Goal: Task Accomplishment & Management: Use online tool/utility

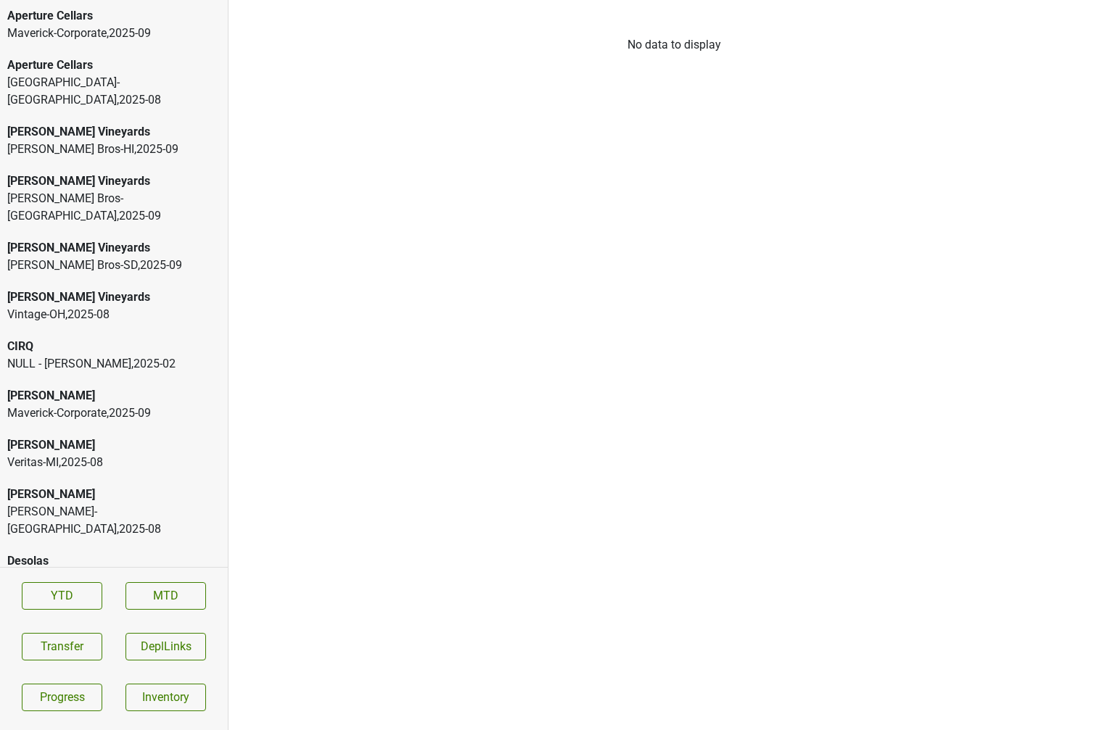
scroll to position [3219, 0]
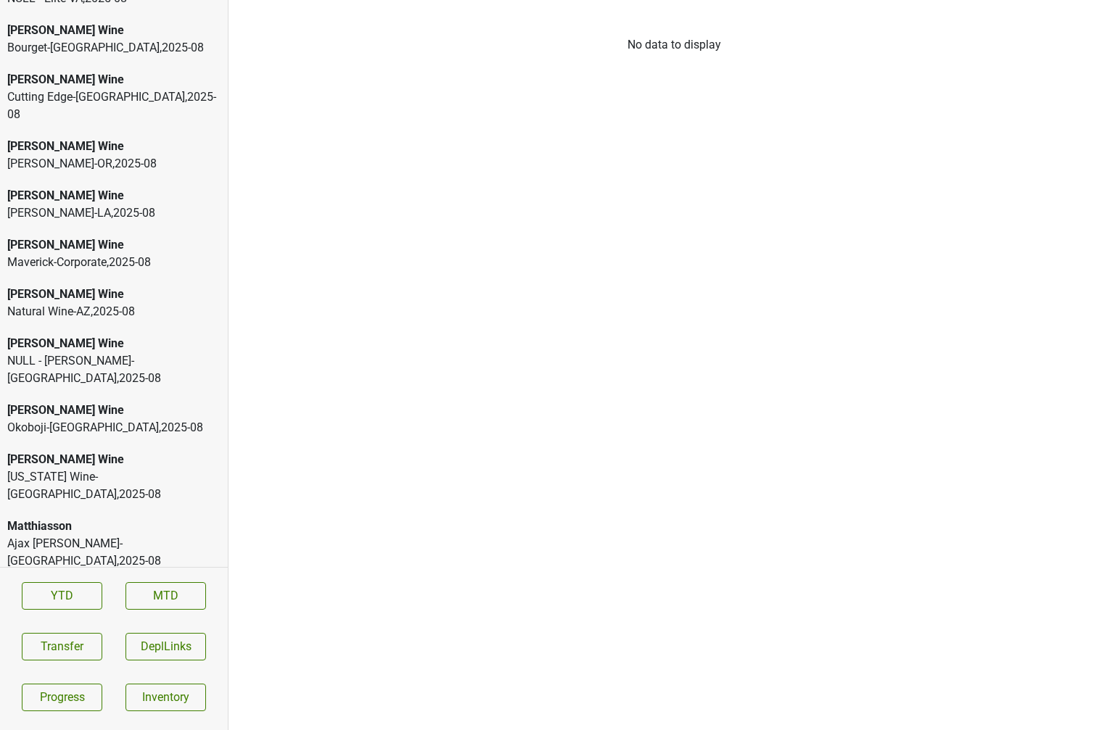
scroll to position [3470, 0]
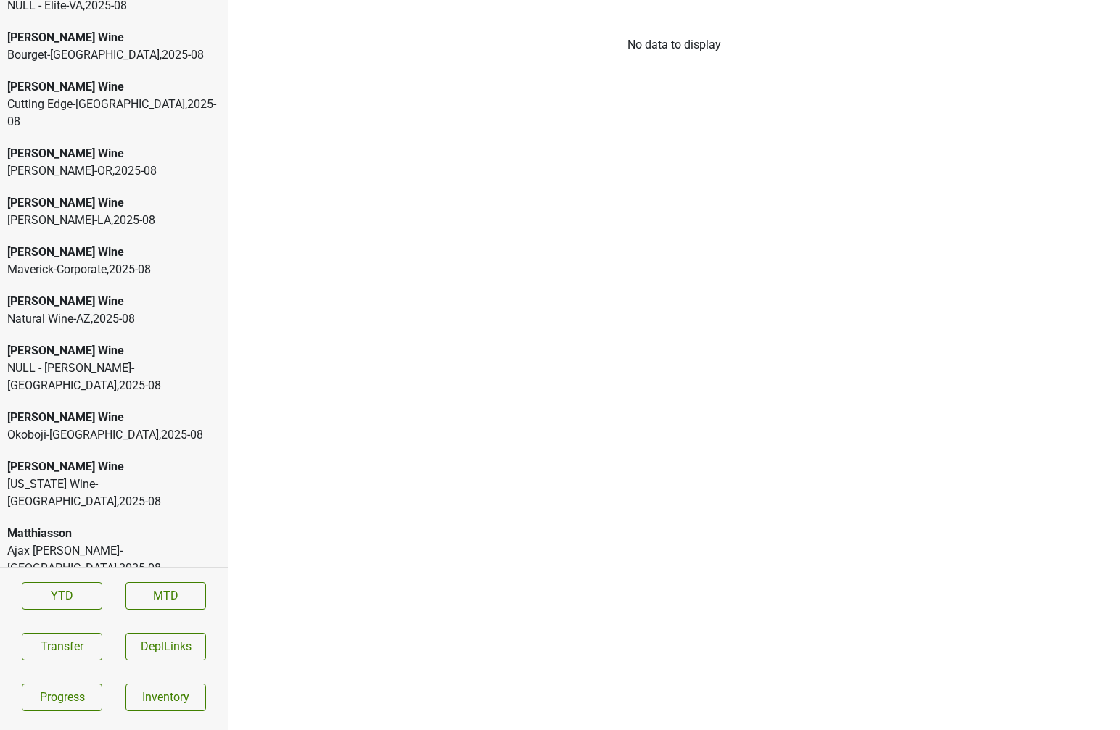
click at [125, 360] on div "NULL - David Bowler-NY , 2025 - 08" at bounding box center [113, 377] width 213 height 35
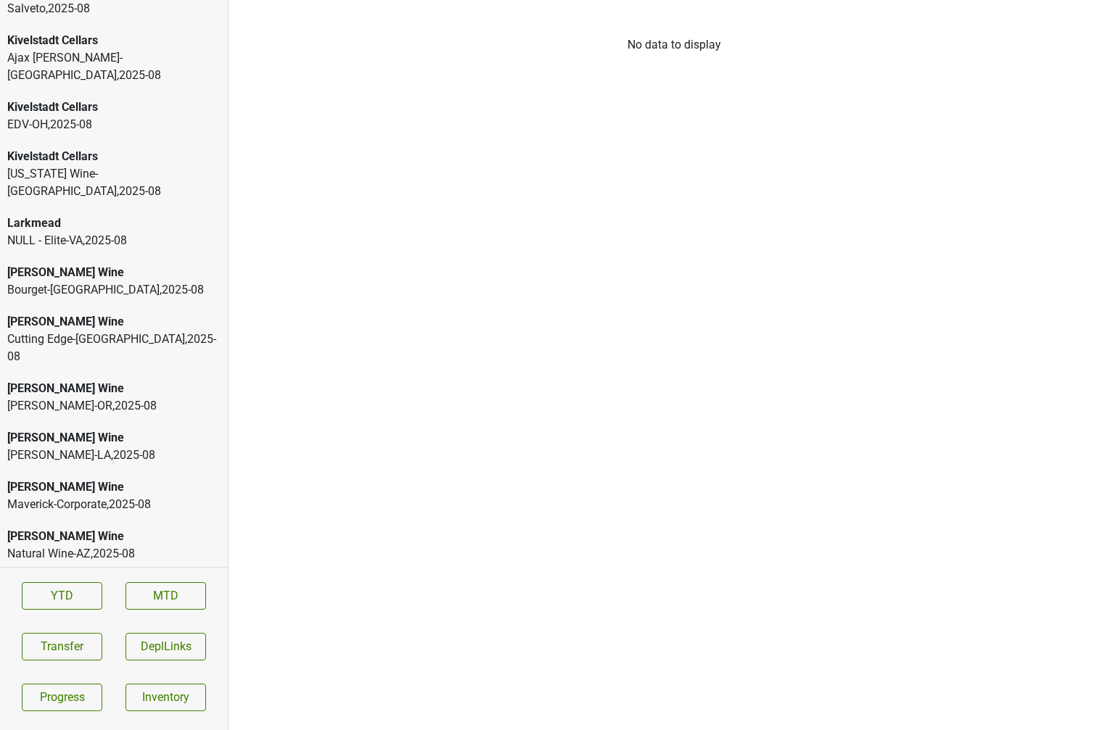
scroll to position [3234, 0]
click at [101, 265] on div "[PERSON_NAME] Wine" at bounding box center [113, 273] width 213 height 17
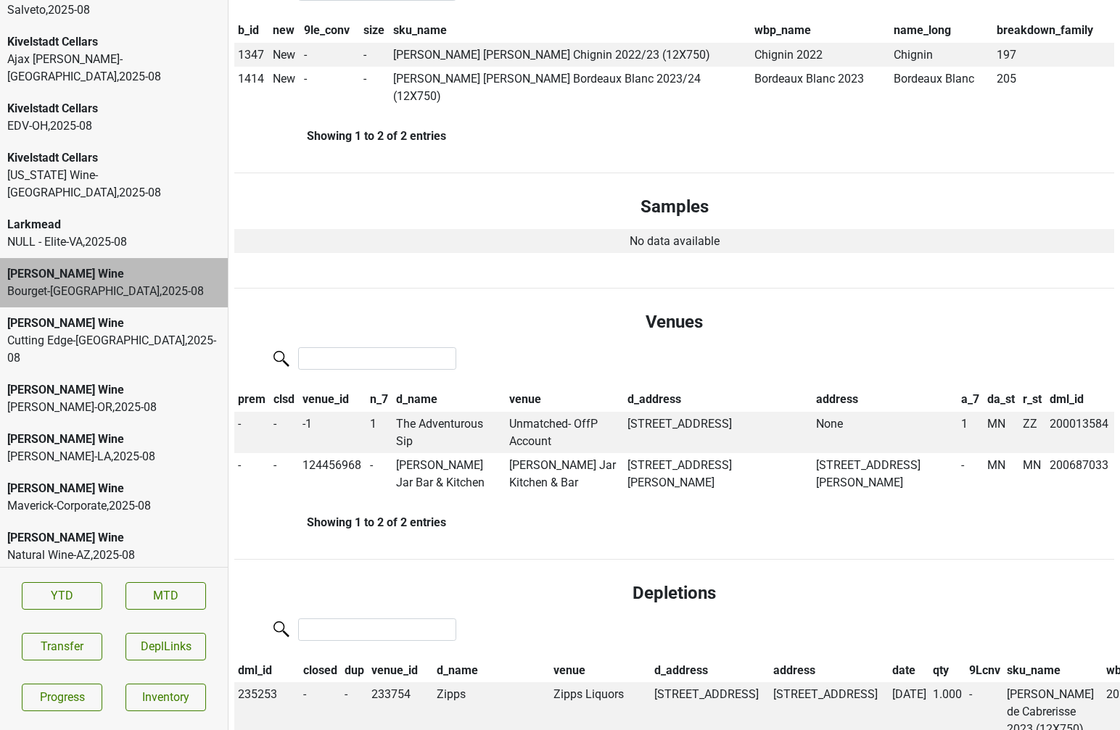
scroll to position [360, 0]
click at [450, 411] on td "The Adventurous Sip" at bounding box center [448, 432] width 113 height 42
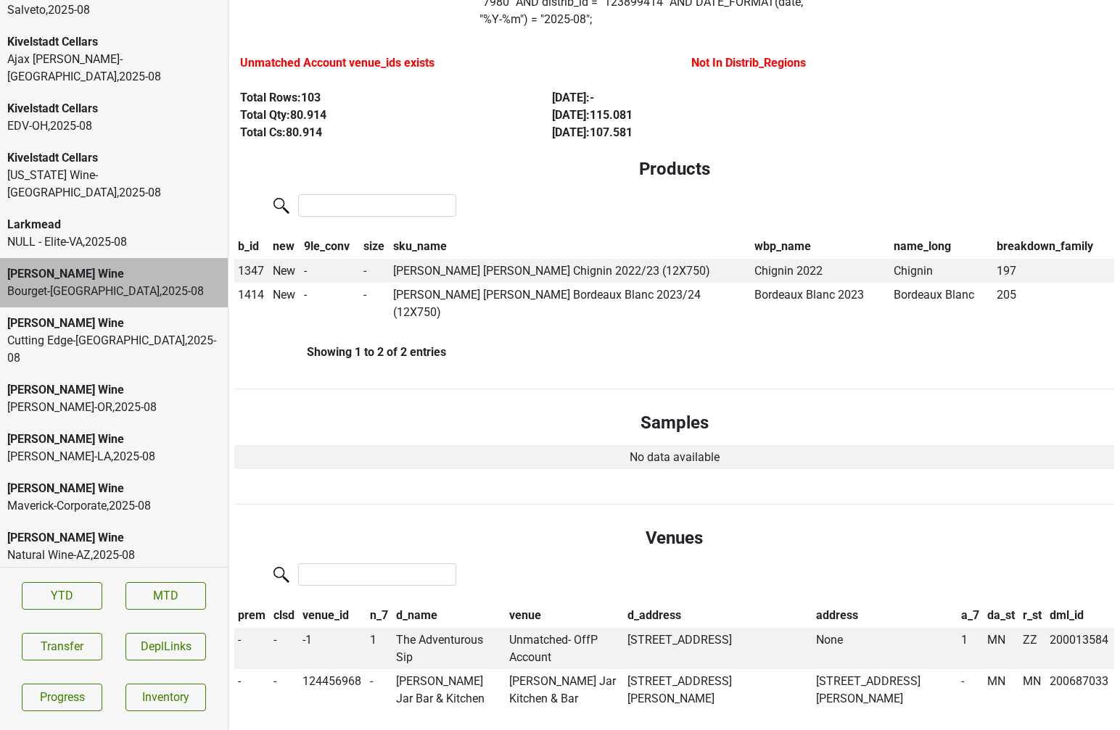
scroll to position [0, 0]
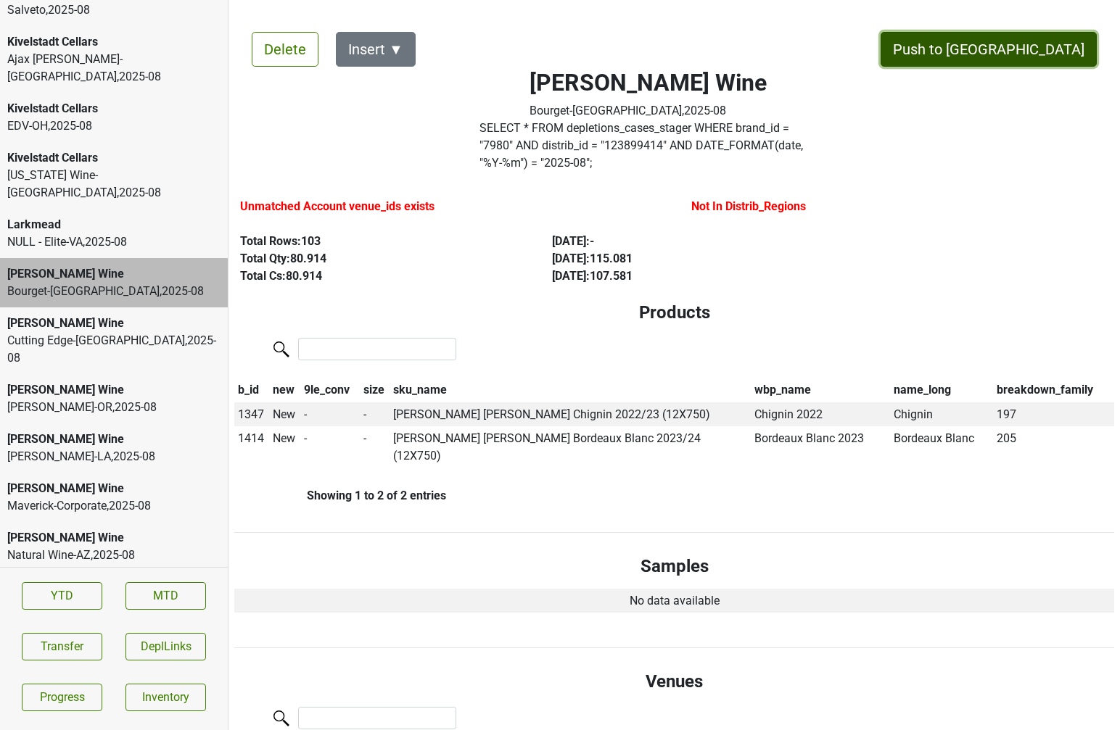
click at [1049, 50] on button "Push to [GEOGRAPHIC_DATA]" at bounding box center [988, 49] width 216 height 35
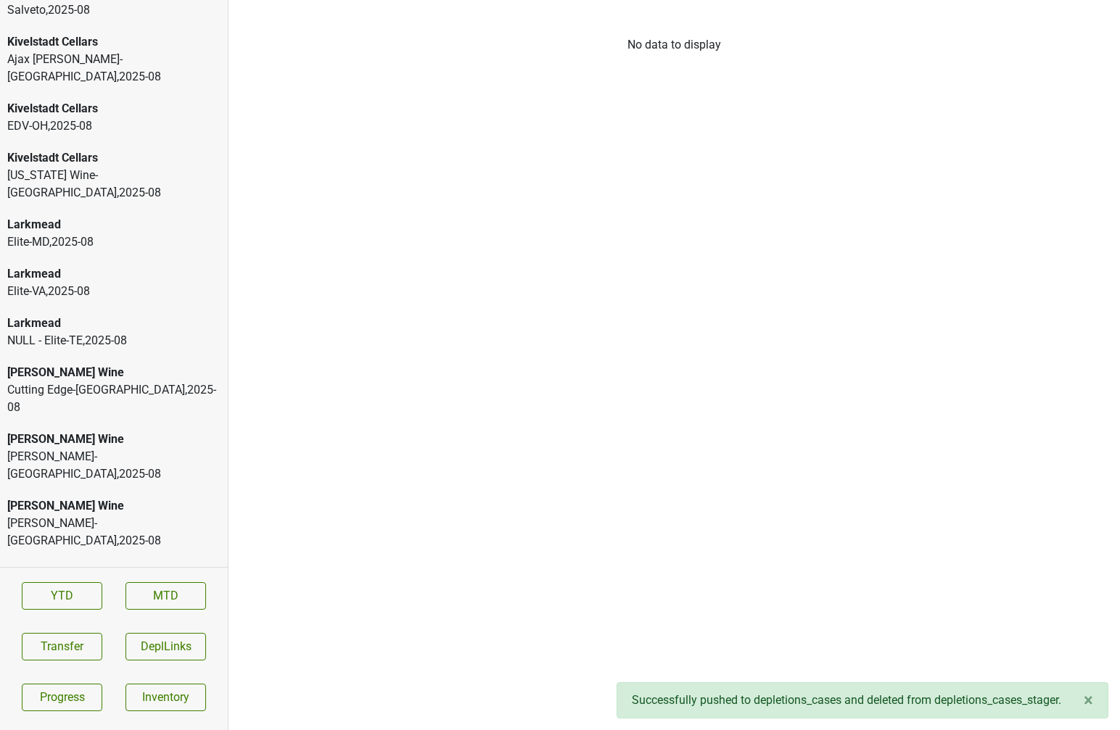
click at [122, 233] on div "Elite-MD , 2025 - 08" at bounding box center [113, 241] width 213 height 17
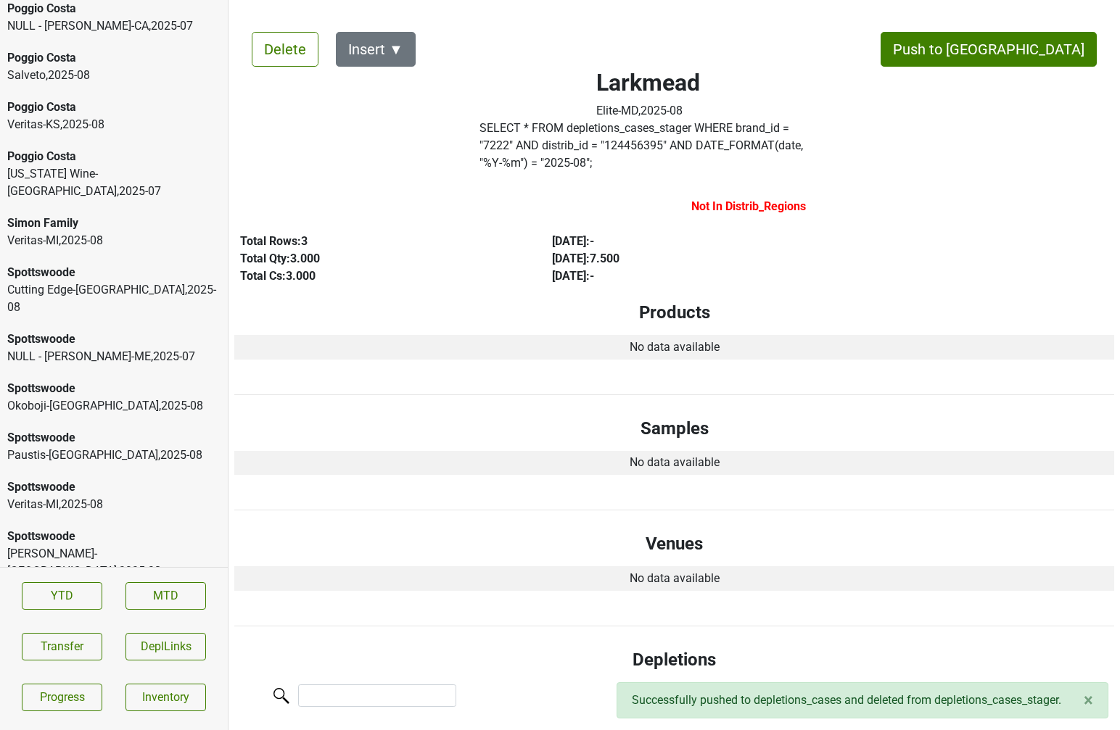
scroll to position [5202, 0]
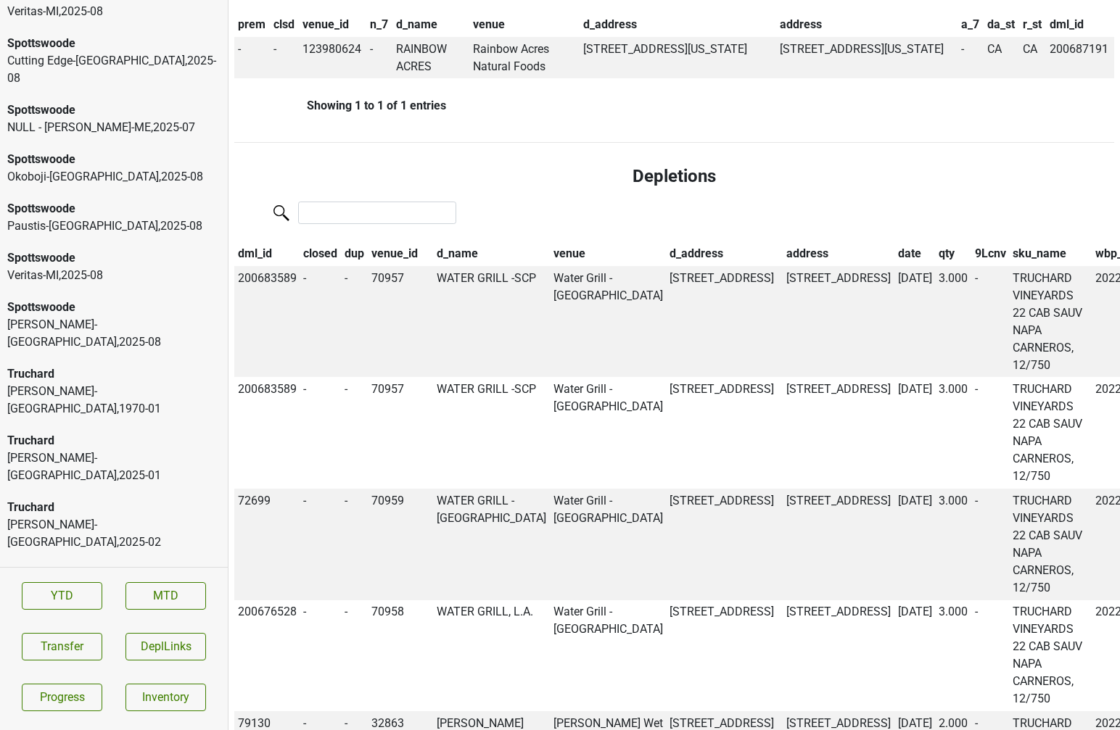
scroll to position [0, 0]
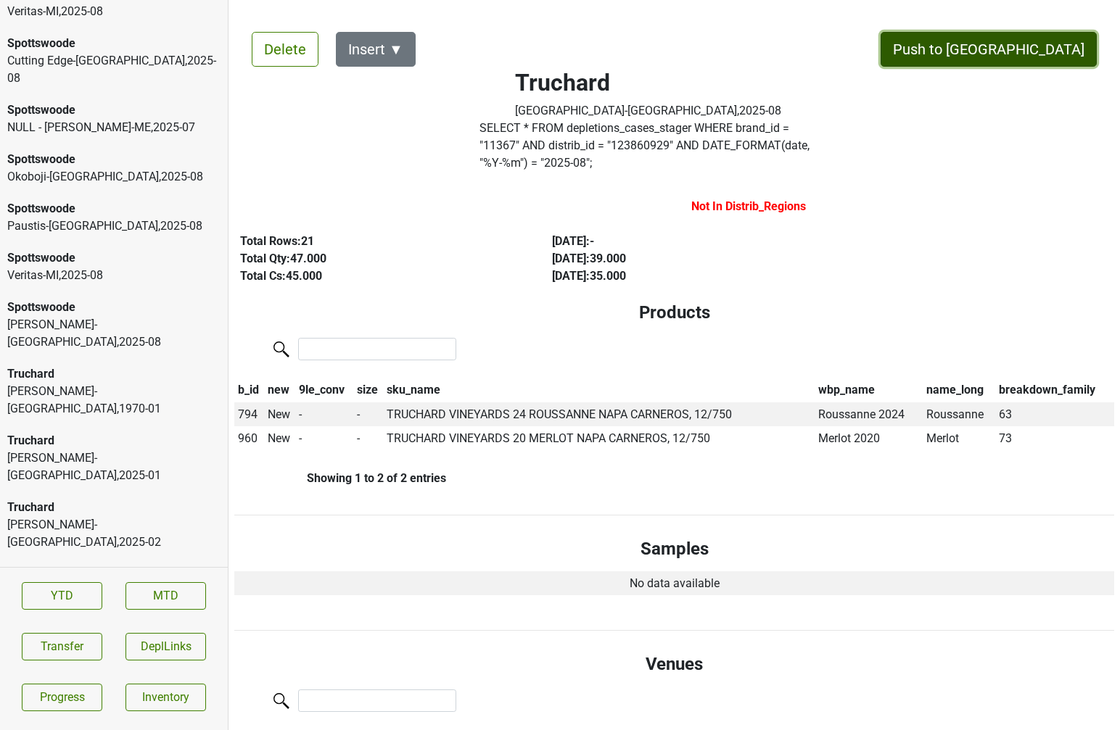
click at [1049, 43] on button "Push to [GEOGRAPHIC_DATA]" at bounding box center [988, 49] width 216 height 35
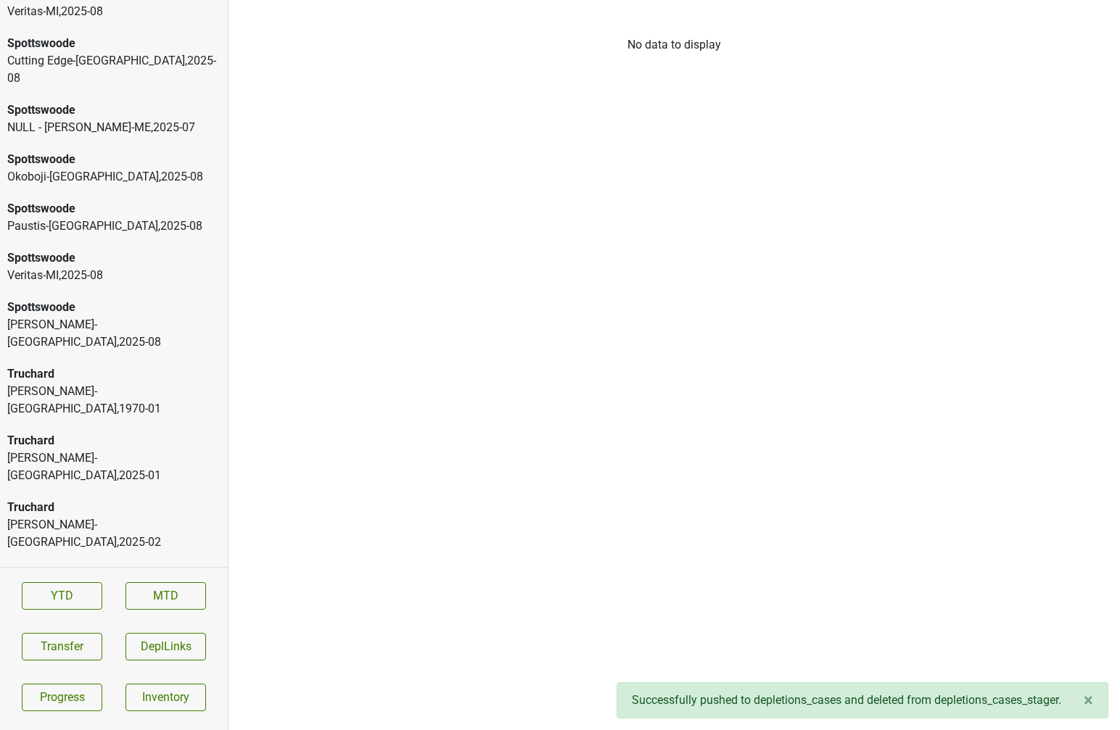
scroll to position [5153, 0]
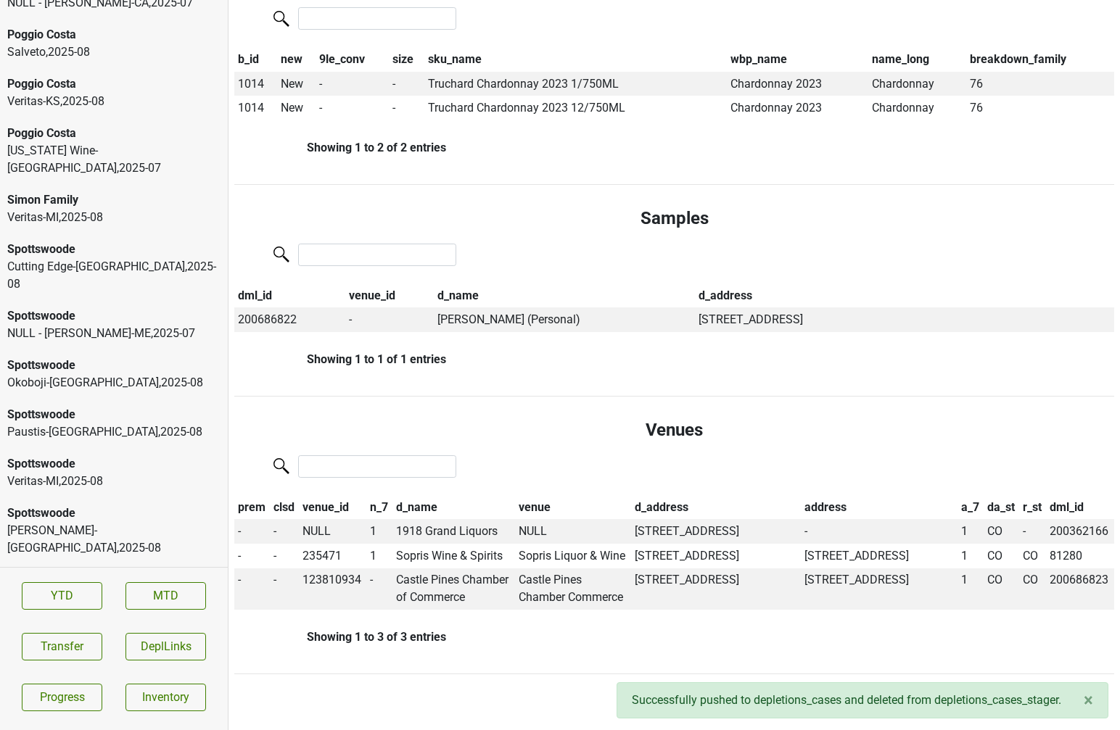
scroll to position [4995, 0]
click at [71, 524] on div "[PERSON_NAME]-[GEOGRAPHIC_DATA] , 2025 - 08" at bounding box center [113, 541] width 213 height 35
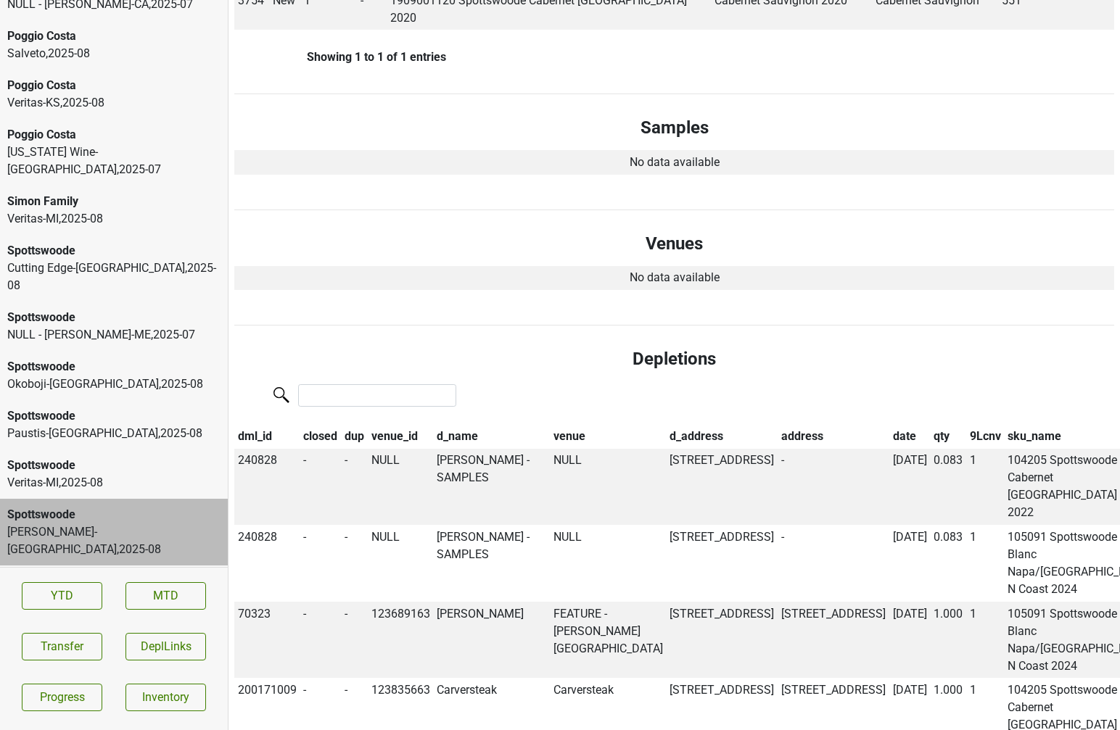
scroll to position [0, 0]
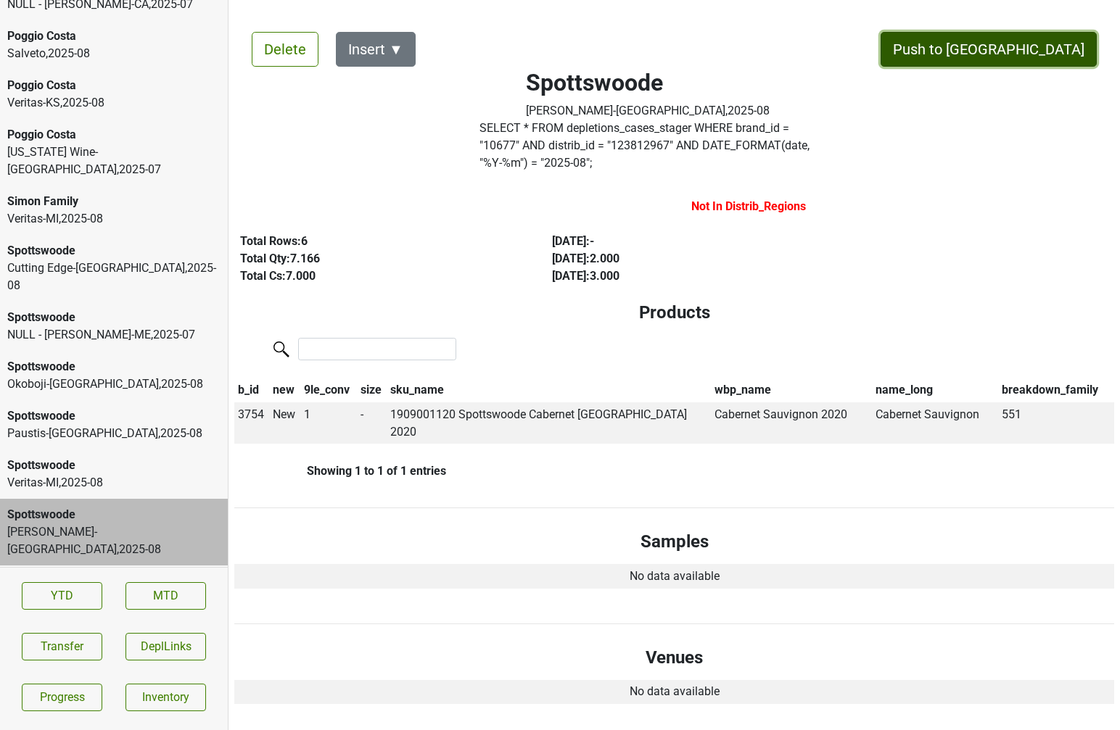
click at [1025, 53] on button "Push to [GEOGRAPHIC_DATA]" at bounding box center [988, 49] width 216 height 35
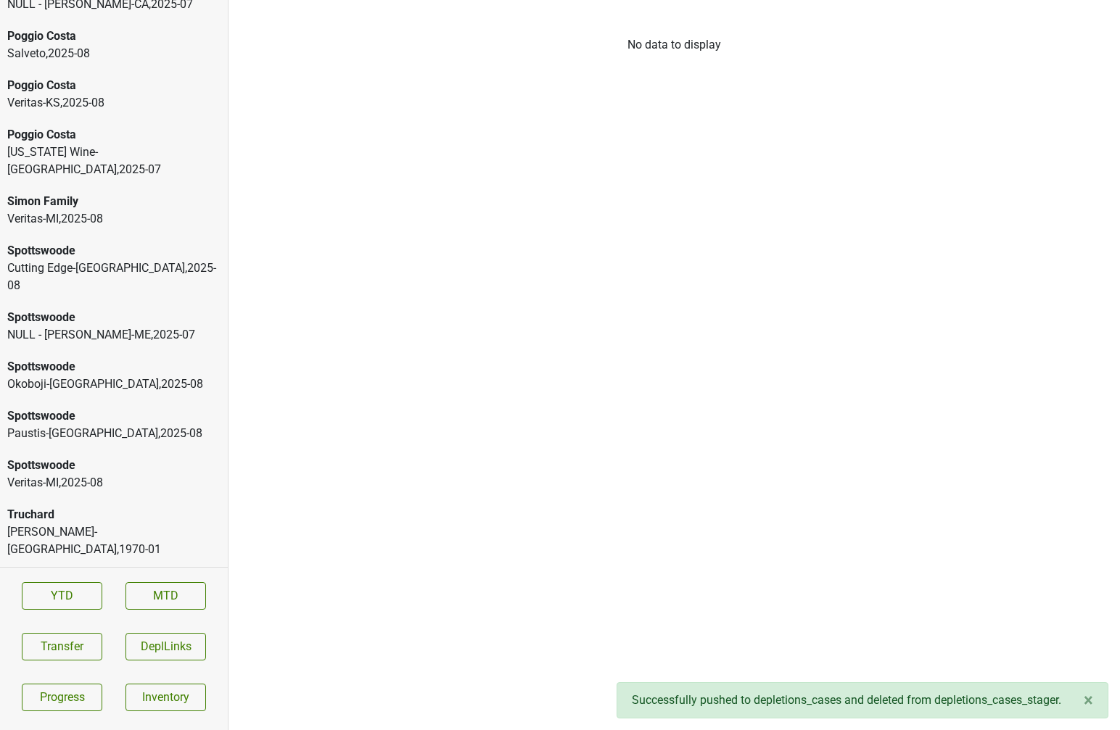
click at [74, 474] on div "Veritas-MI , 2025 - 08" at bounding box center [113, 482] width 213 height 17
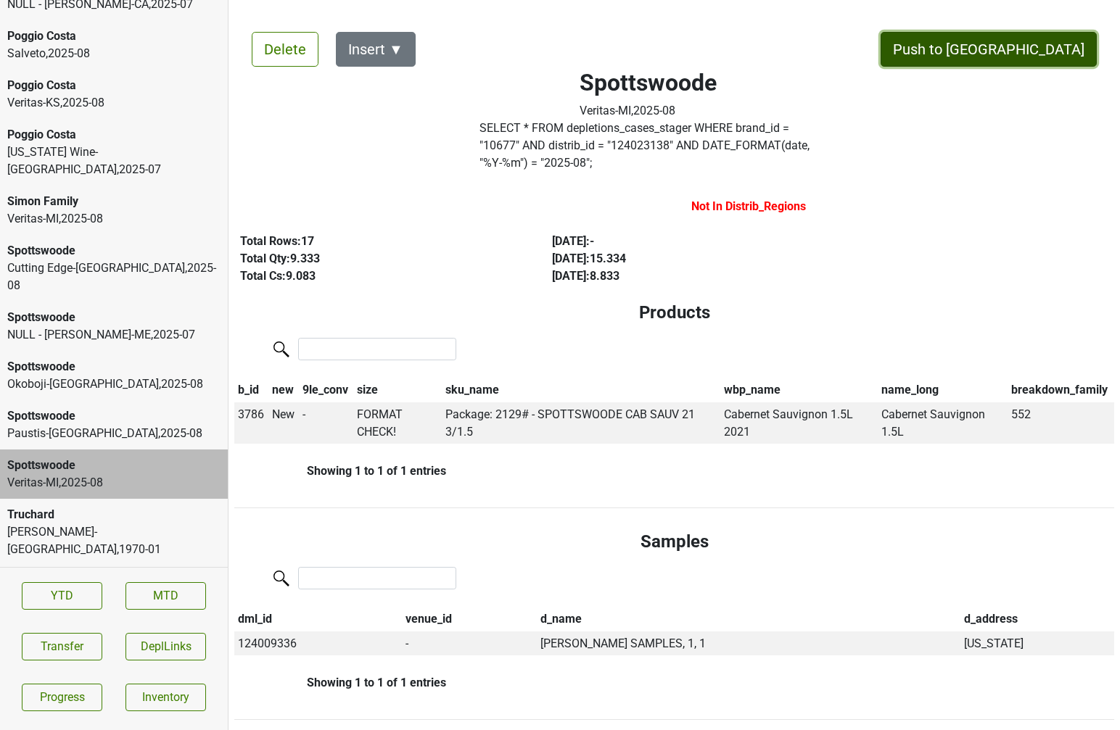
click at [1025, 49] on button "Push to [GEOGRAPHIC_DATA]" at bounding box center [988, 49] width 216 height 35
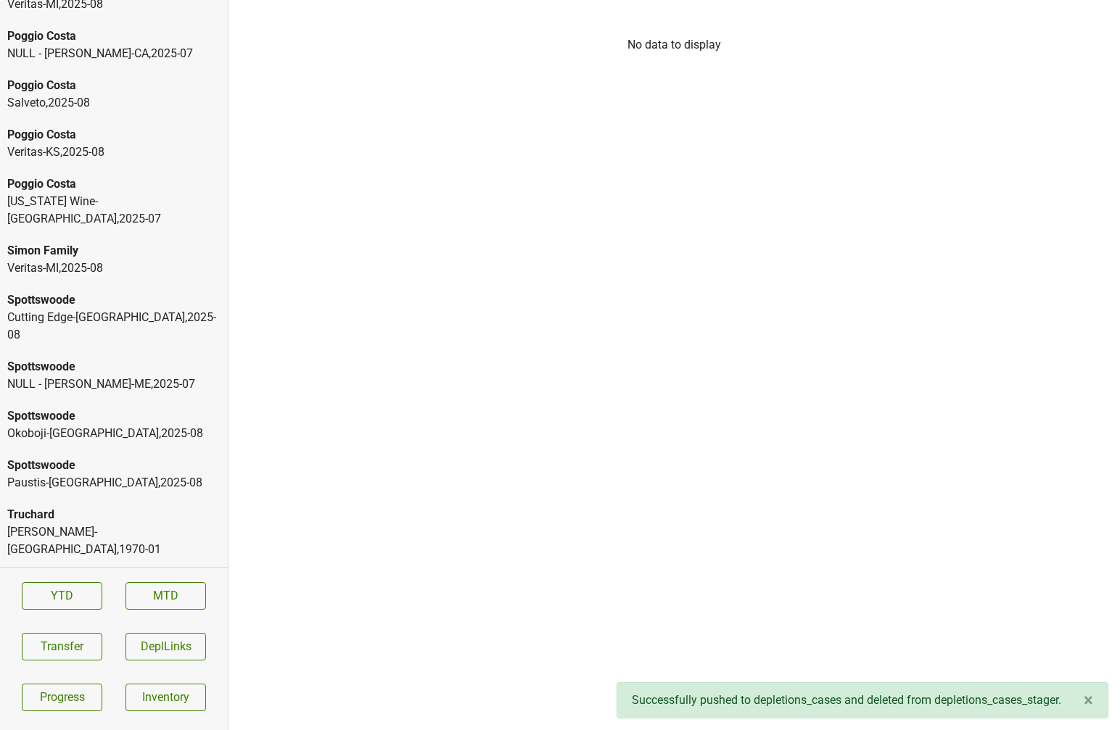
scroll to position [4945, 0]
click at [155, 475] on div "Paustis-MN , 2025 - 08" at bounding box center [113, 483] width 213 height 17
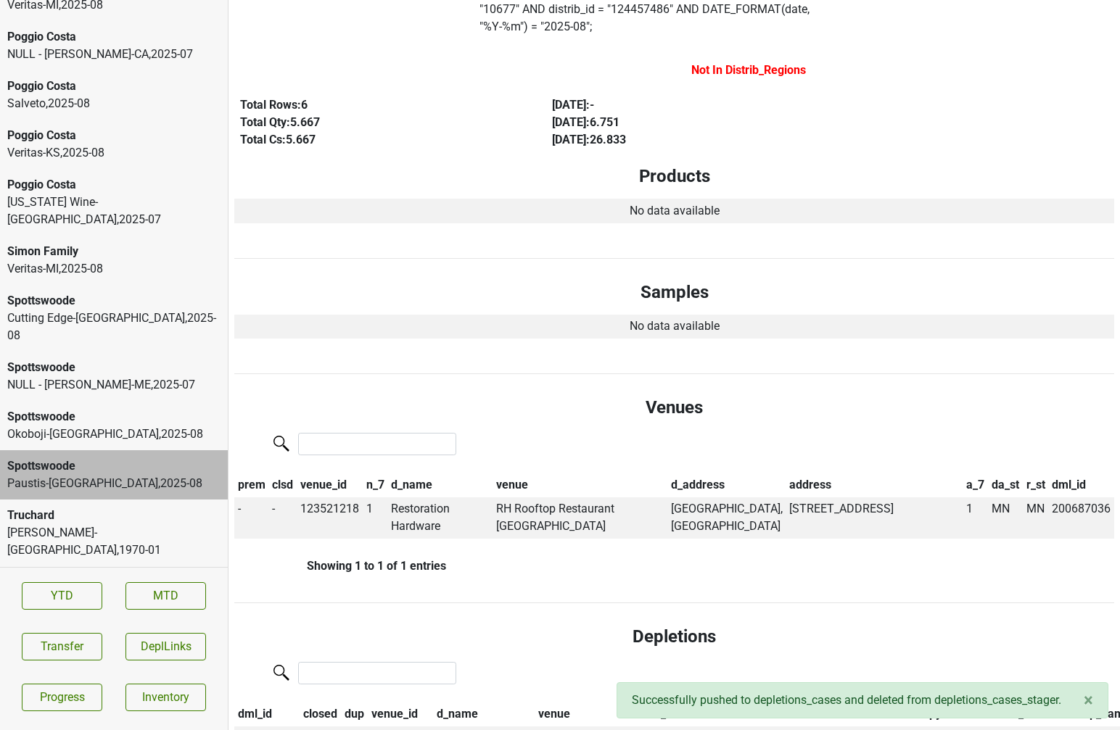
scroll to position [0, 0]
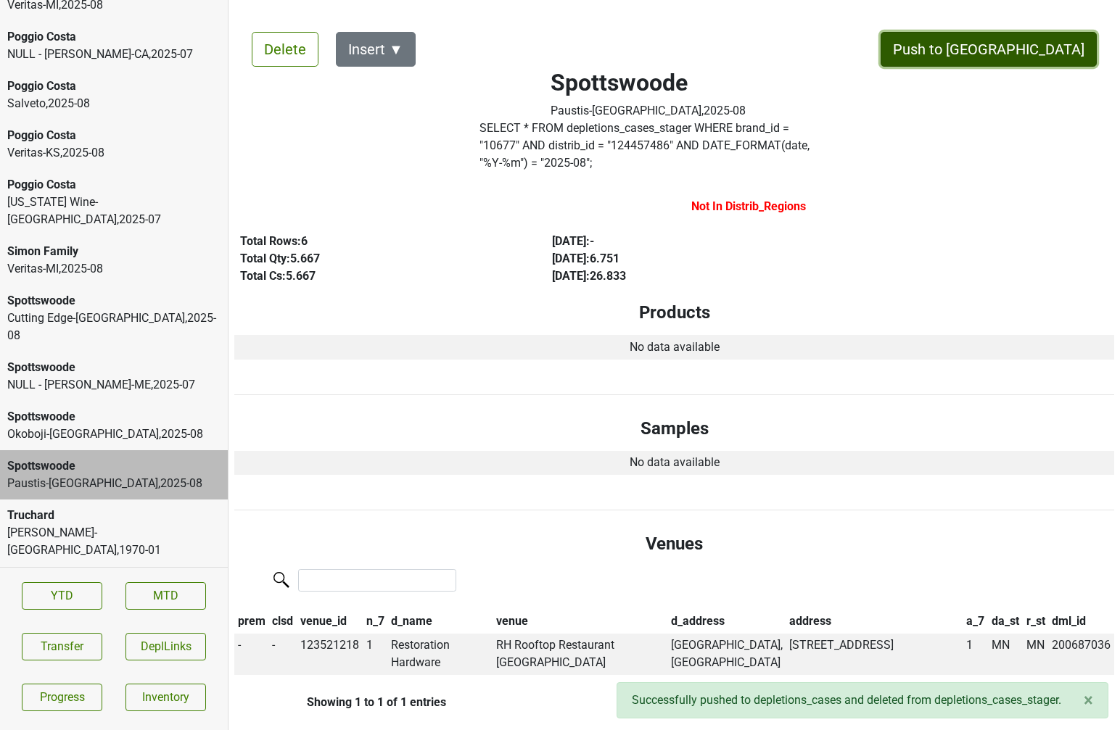
click at [1045, 54] on button "Push to [GEOGRAPHIC_DATA]" at bounding box center [988, 49] width 216 height 35
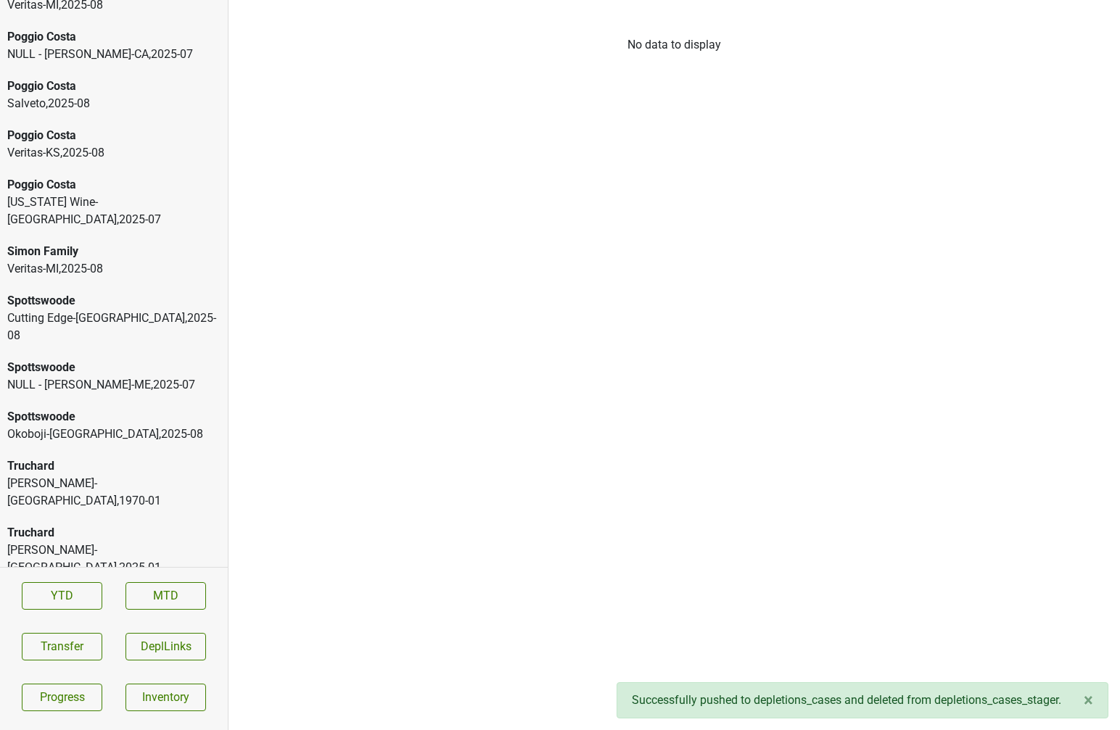
click at [100, 426] on div "Okoboji-[GEOGRAPHIC_DATA] , 2025 - 08" at bounding box center [113, 434] width 213 height 17
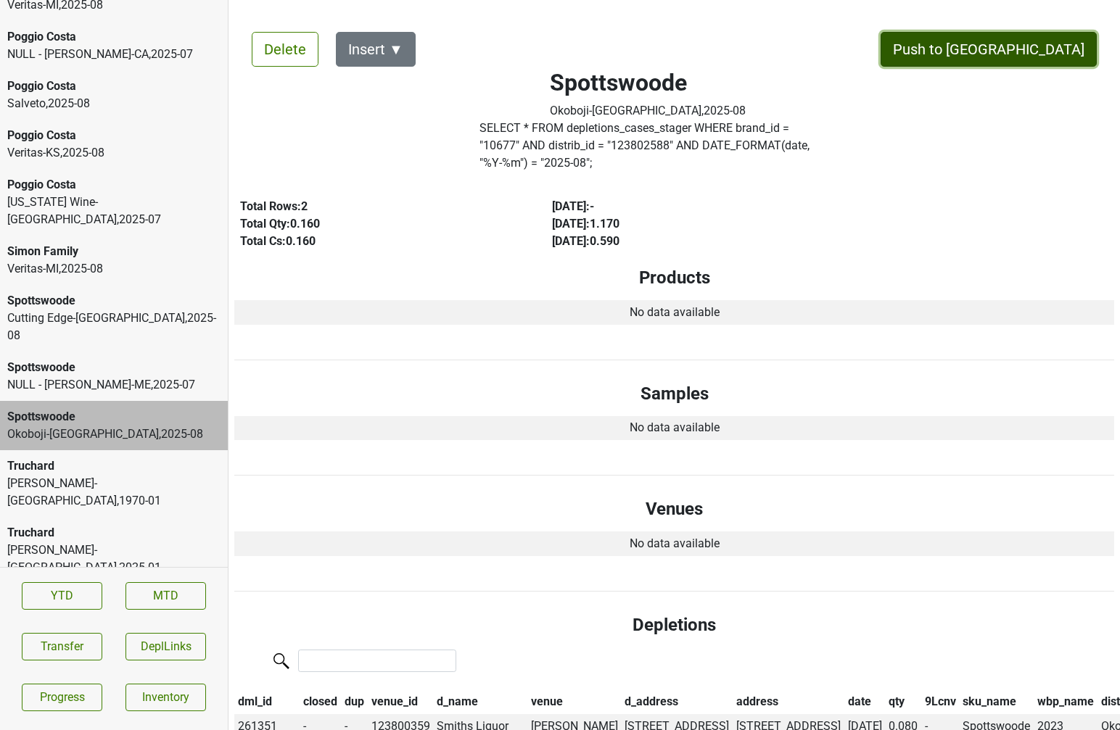
click at [1046, 47] on button "Push to [GEOGRAPHIC_DATA]" at bounding box center [988, 49] width 216 height 35
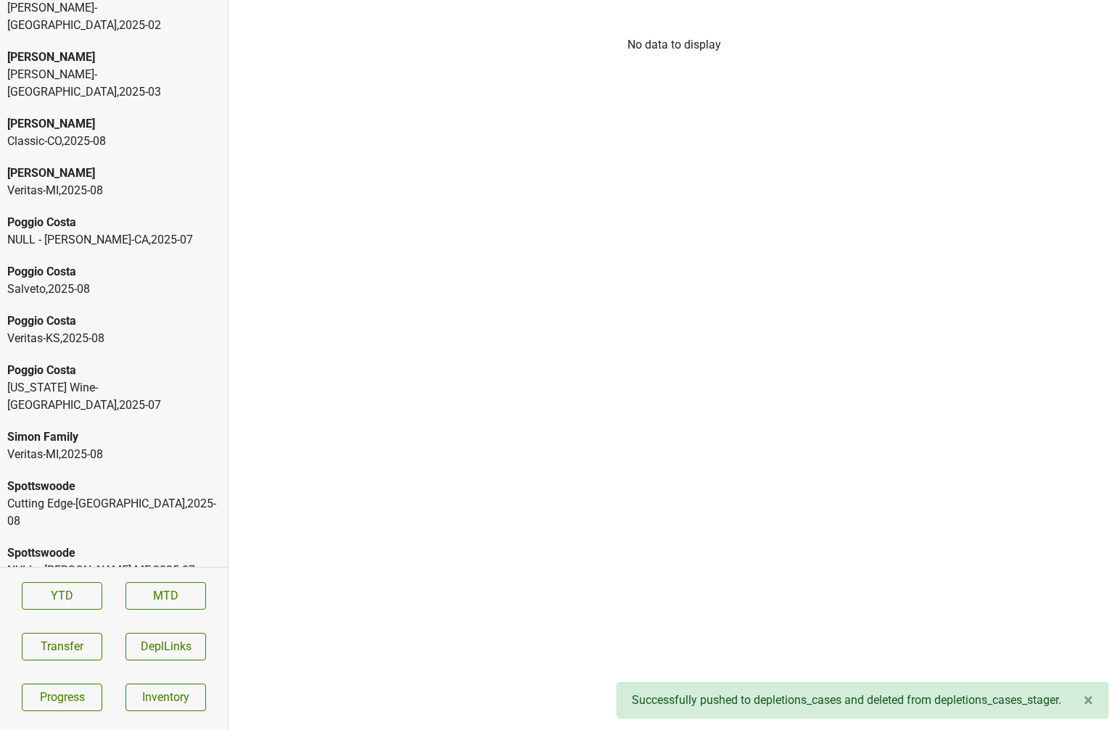
scroll to position [4750, 0]
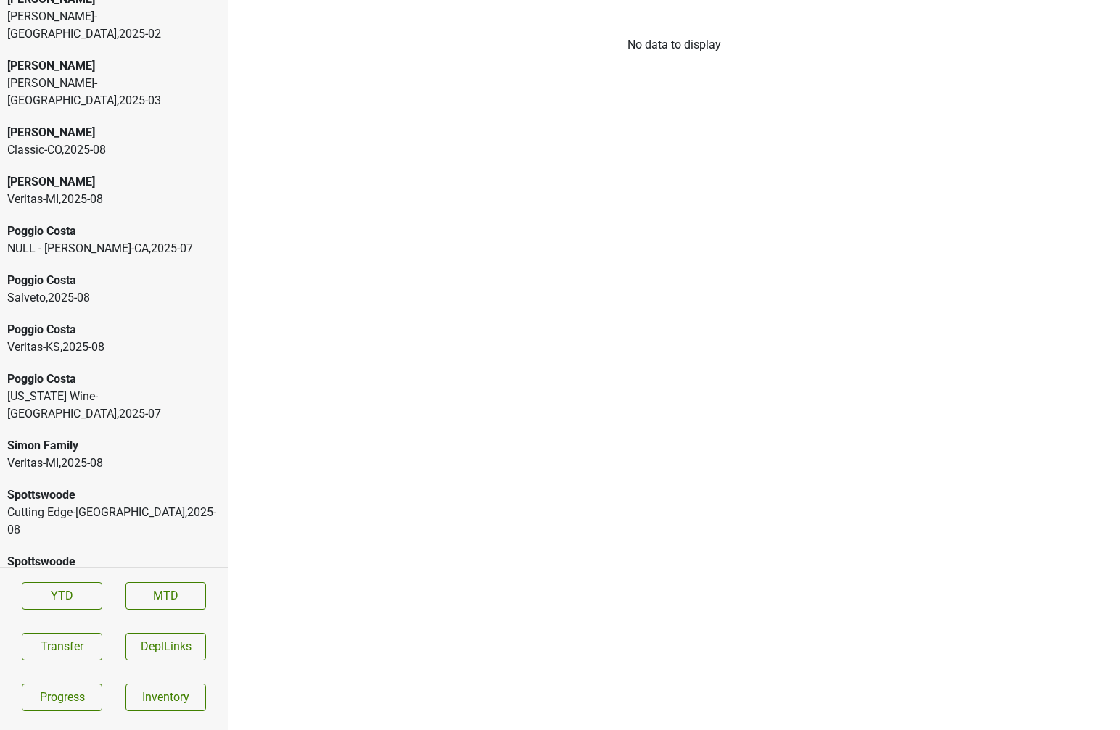
click at [70, 504] on div "Cutting Edge-[GEOGRAPHIC_DATA] , 2025 - 08" at bounding box center [113, 521] width 213 height 35
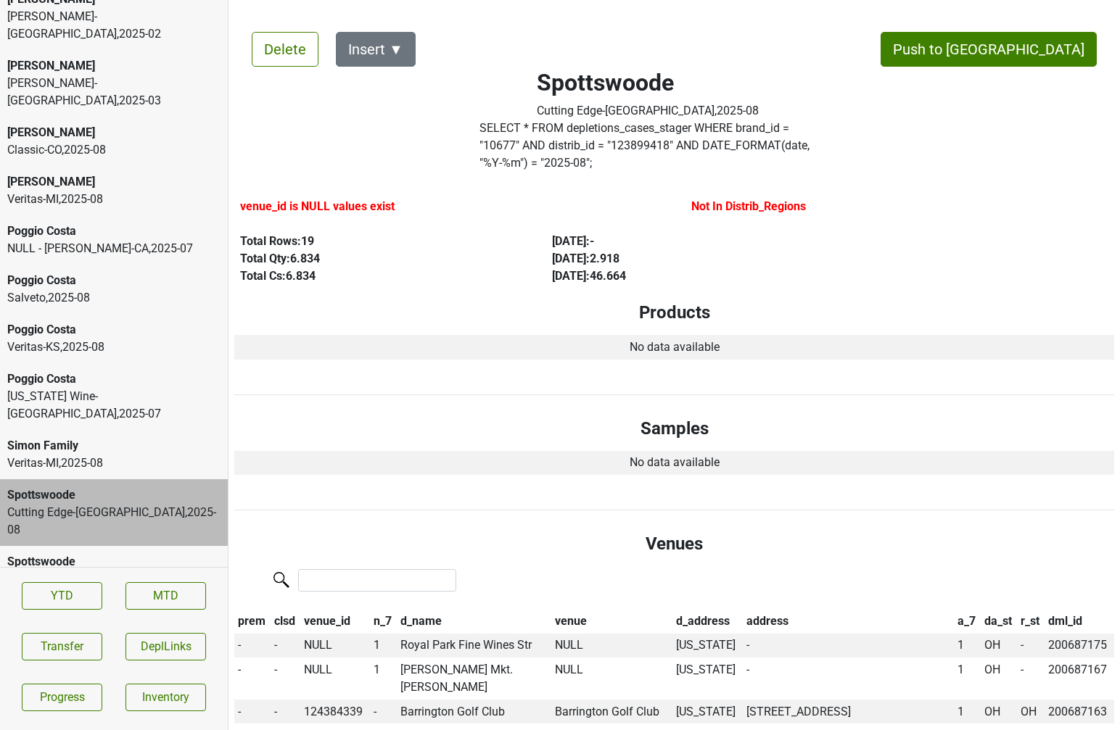
click at [74, 455] on div "Veritas-MI , 2025 - 08" at bounding box center [113, 463] width 213 height 17
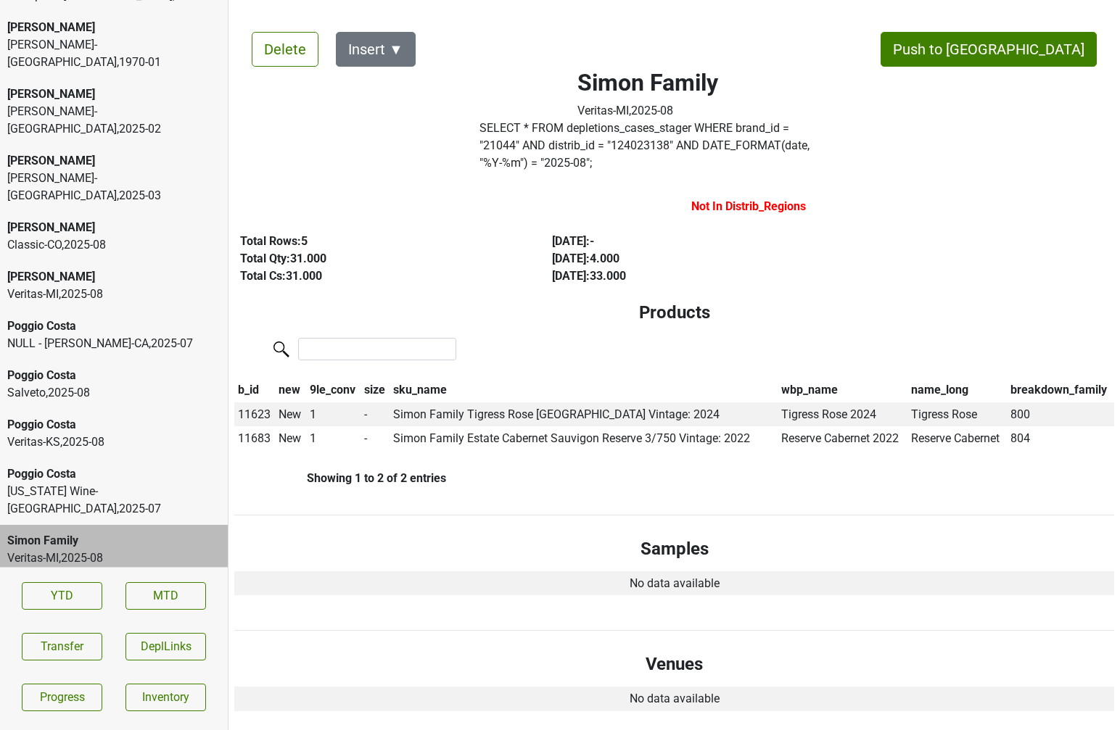
scroll to position [4649, 0]
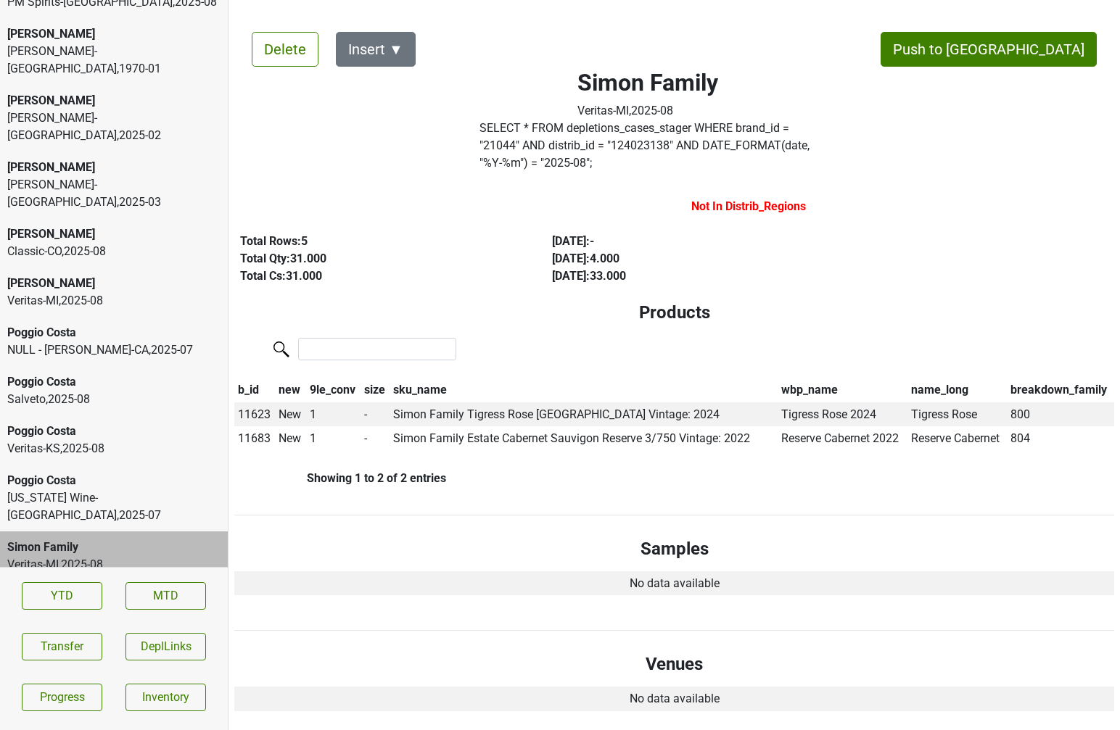
click at [69, 489] on div "[US_STATE] Wine-[GEOGRAPHIC_DATA] , 2025 - 07" at bounding box center [113, 506] width 213 height 35
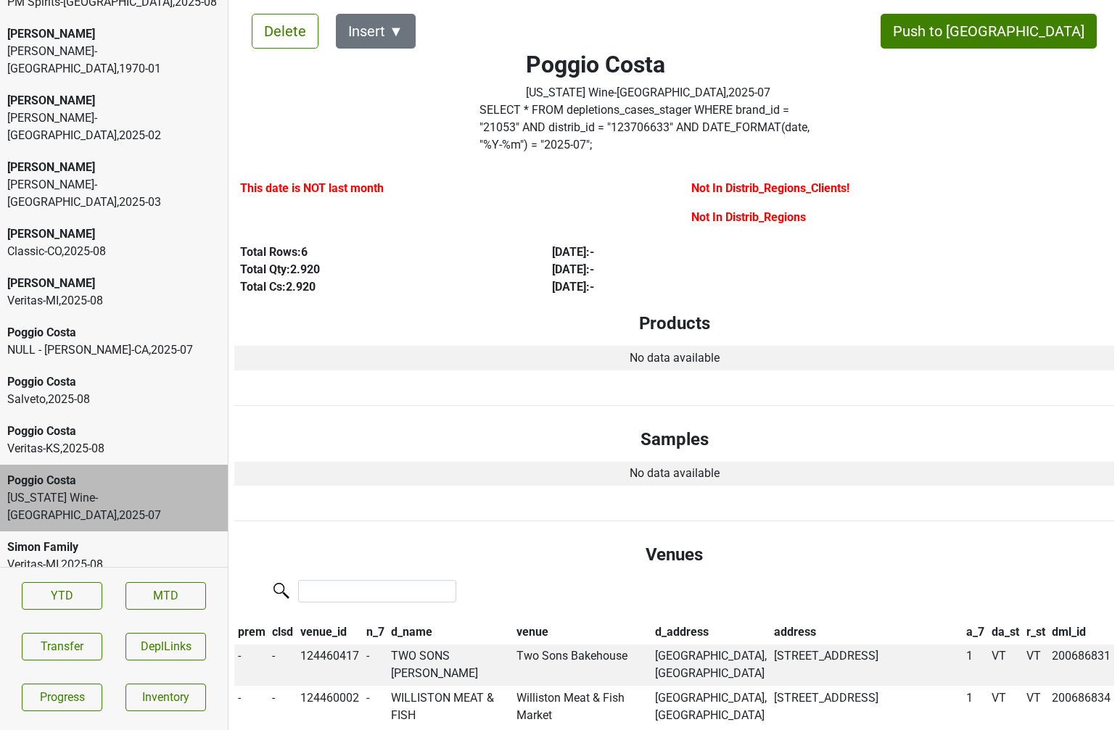
scroll to position [4581, 0]
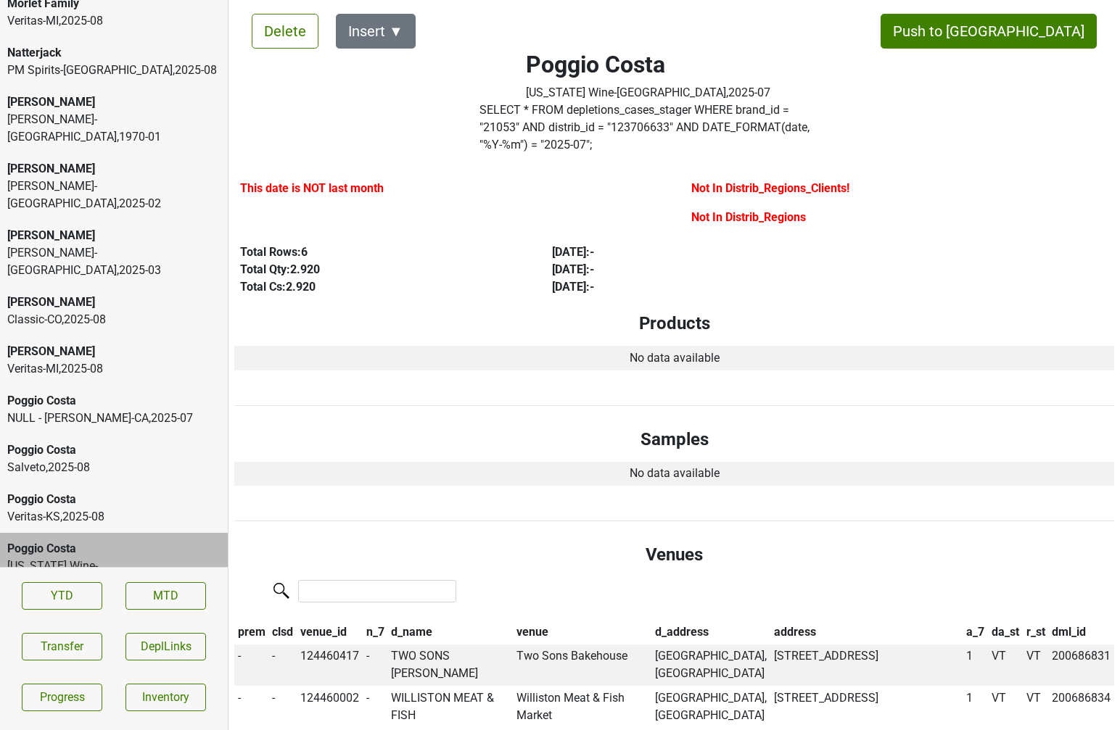
click at [123, 508] on div "Veritas-[GEOGRAPHIC_DATA] , 2025 - 08" at bounding box center [113, 516] width 213 height 17
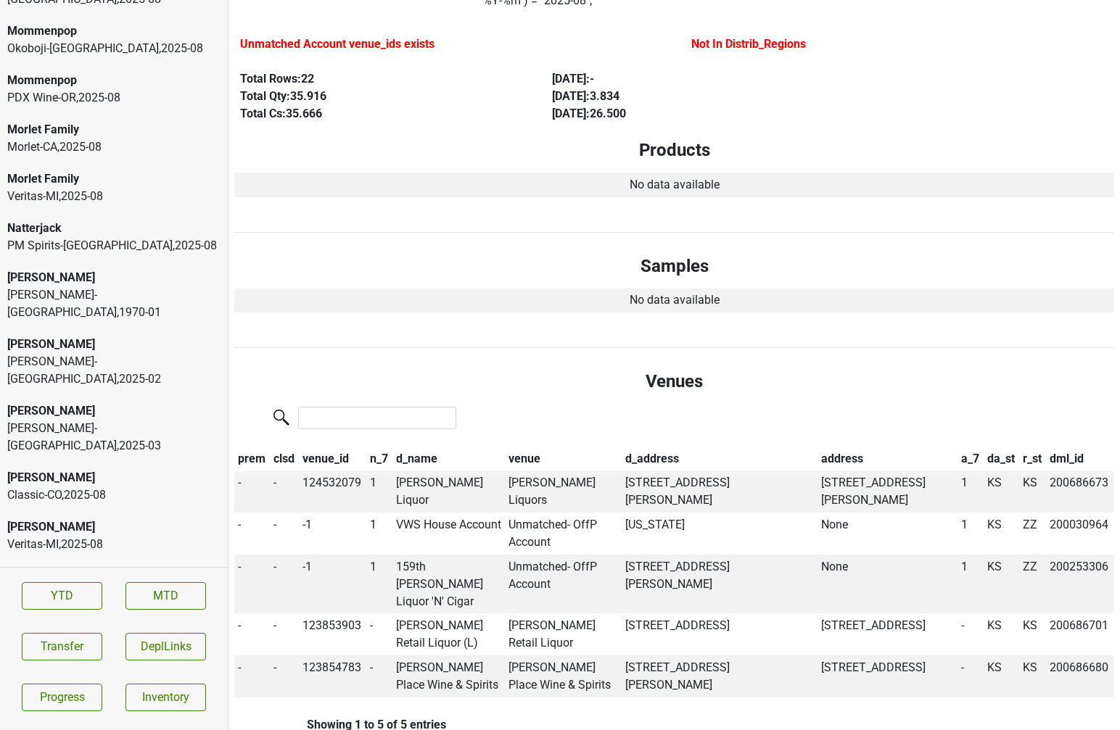
scroll to position [4403, 0]
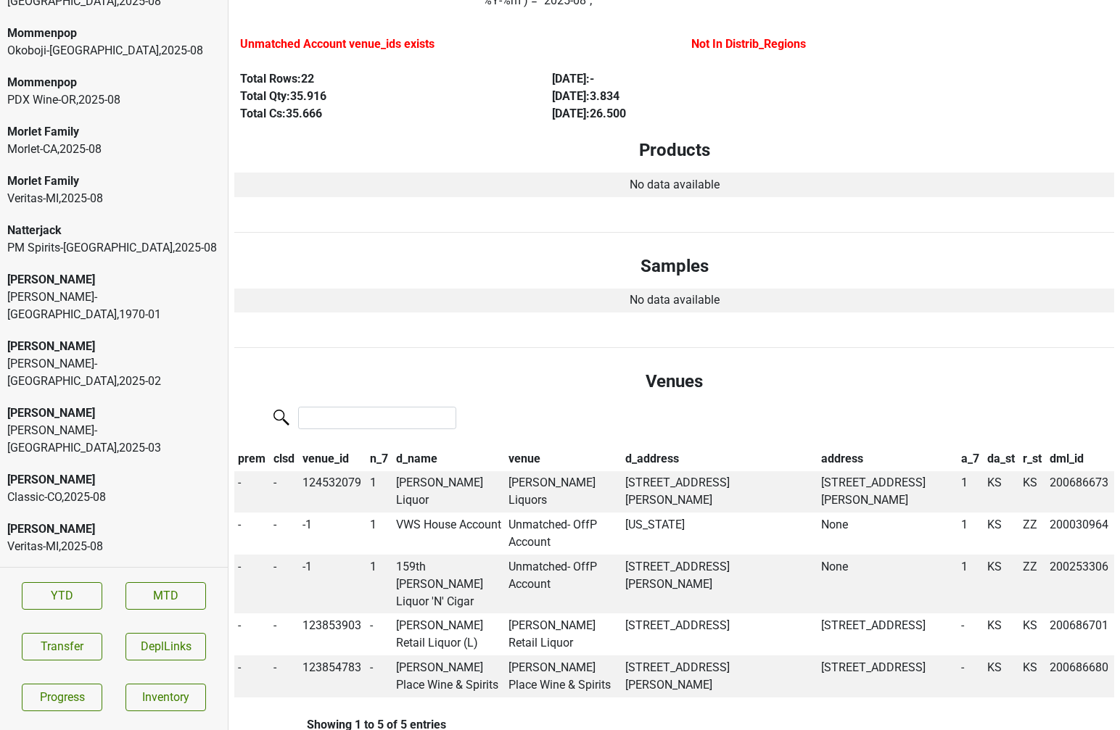
click at [176, 521] on div "[PERSON_NAME]" at bounding box center [113, 529] width 213 height 17
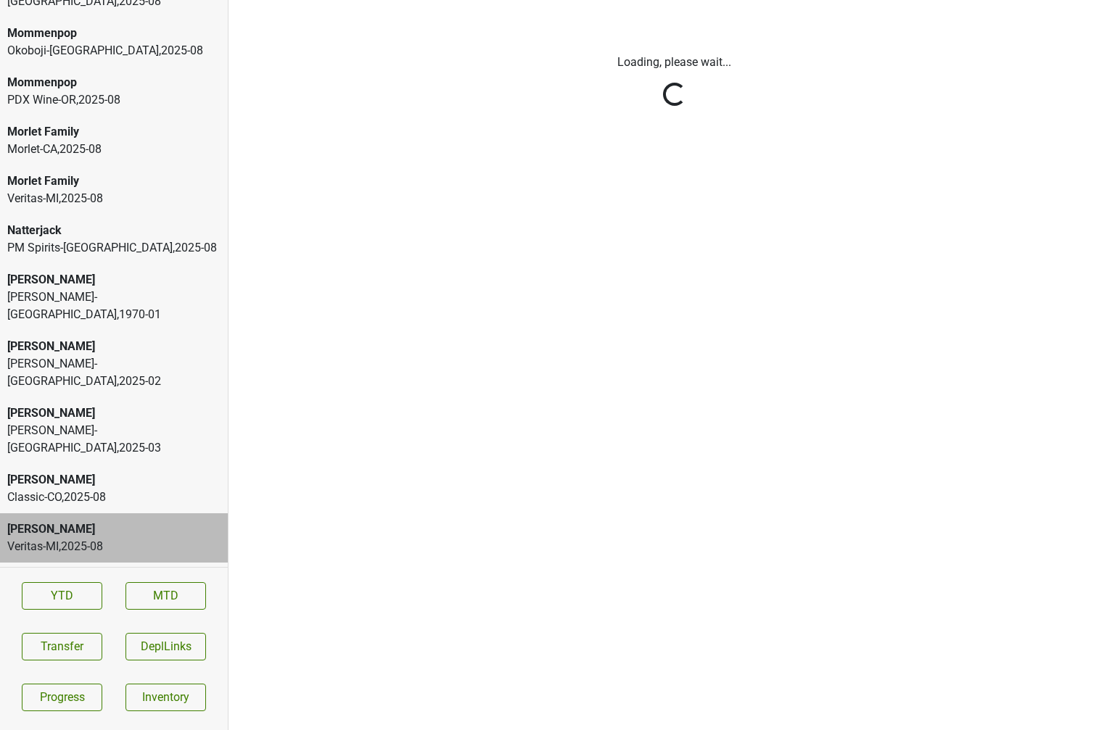
scroll to position [0, 0]
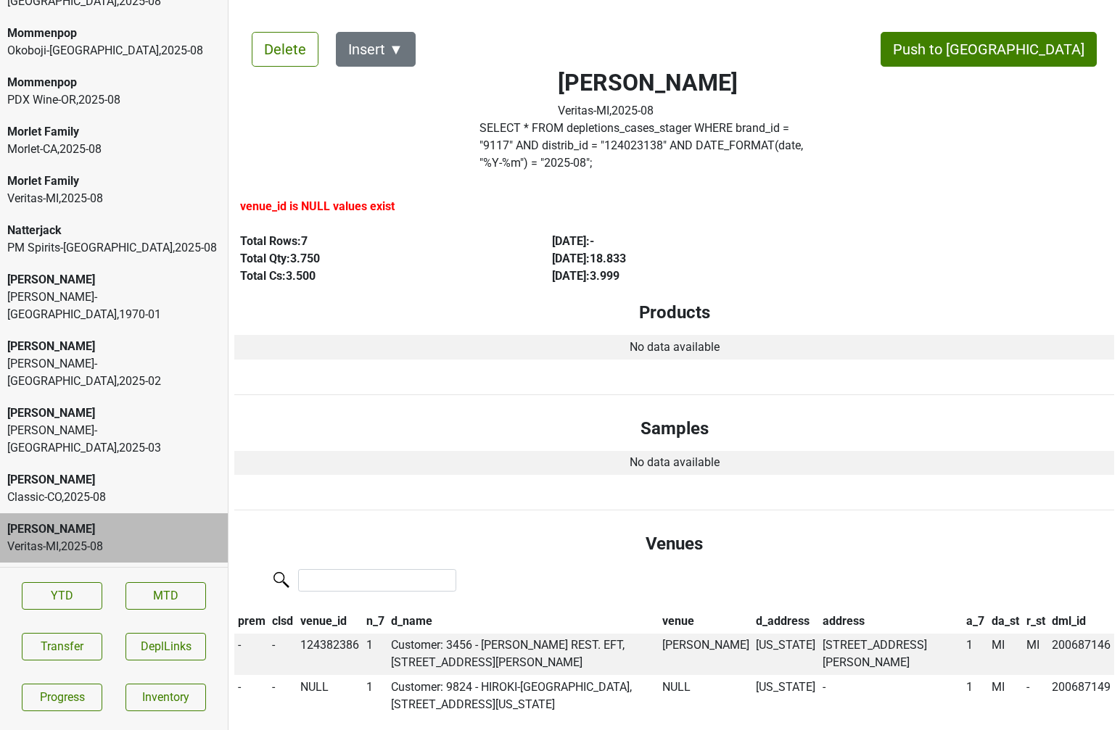
click at [115, 489] on div "Classic-CO , 2025 - 08" at bounding box center [113, 497] width 213 height 17
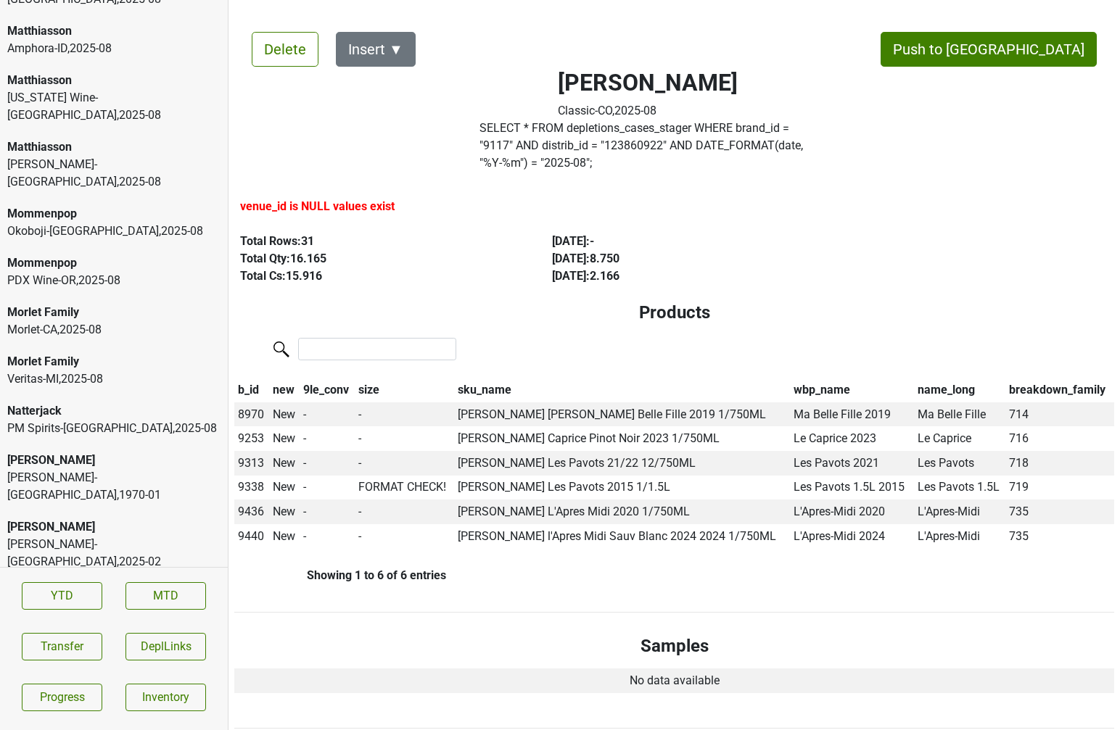
scroll to position [4222, 0]
click at [91, 403] on div "Natterjack" at bounding box center [113, 411] width 213 height 17
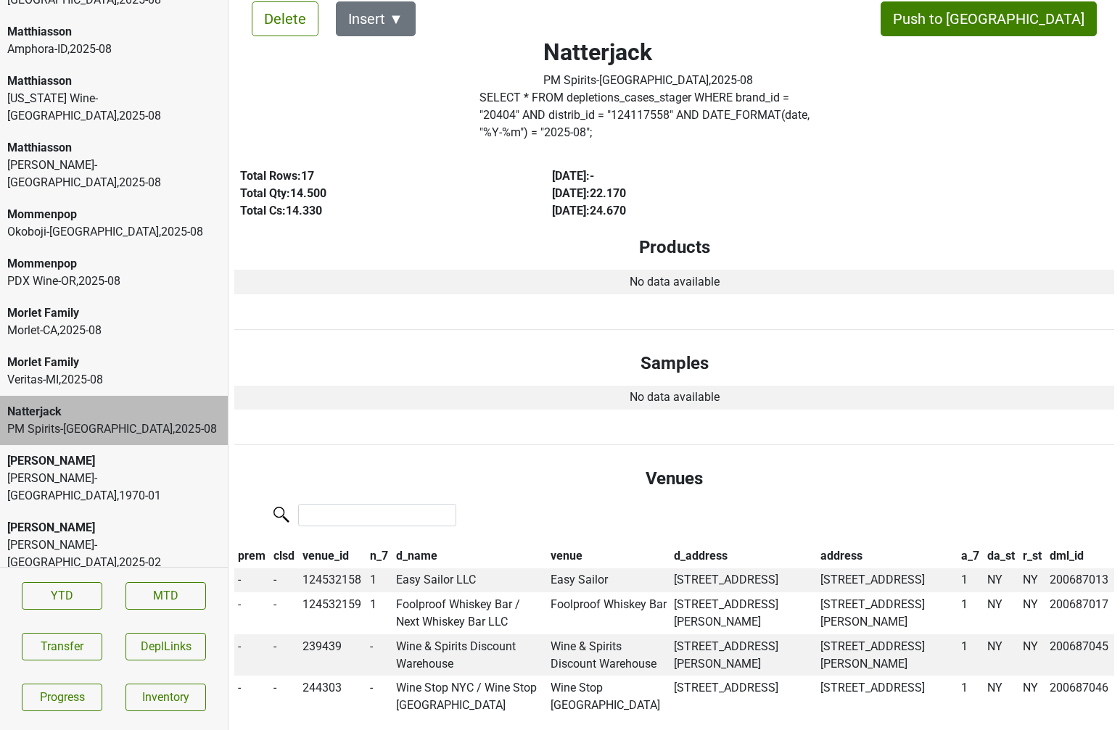
scroll to position [0, 0]
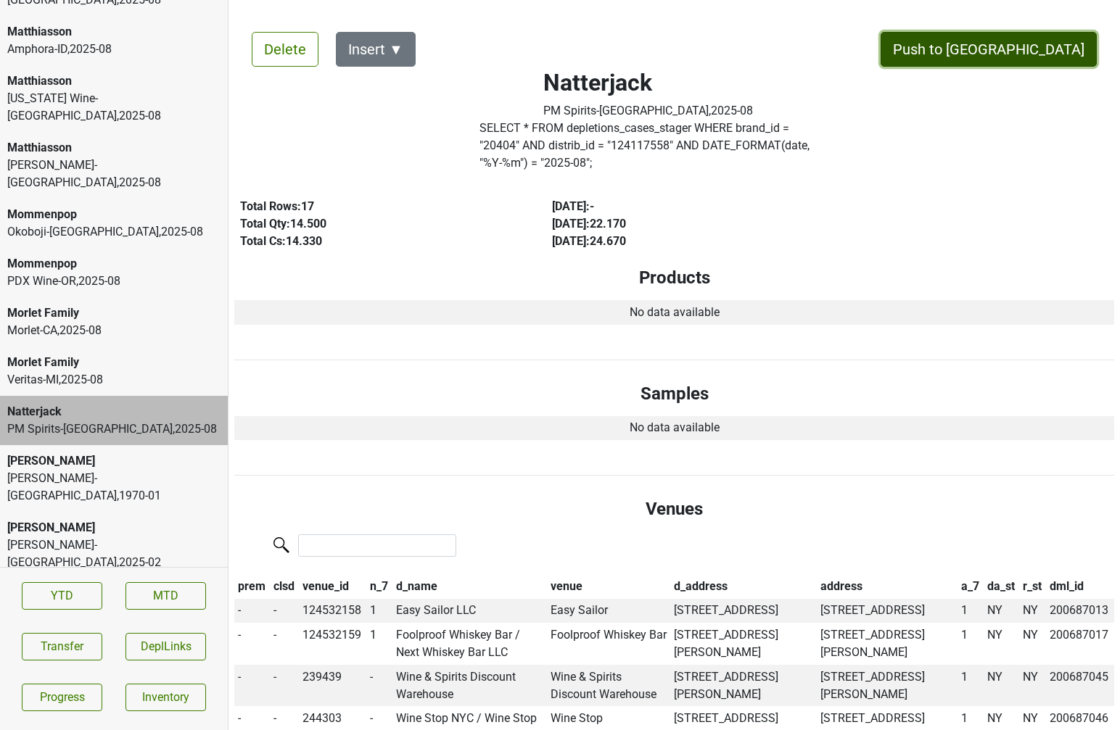
click at [1017, 53] on button "Push to [GEOGRAPHIC_DATA]" at bounding box center [988, 49] width 216 height 35
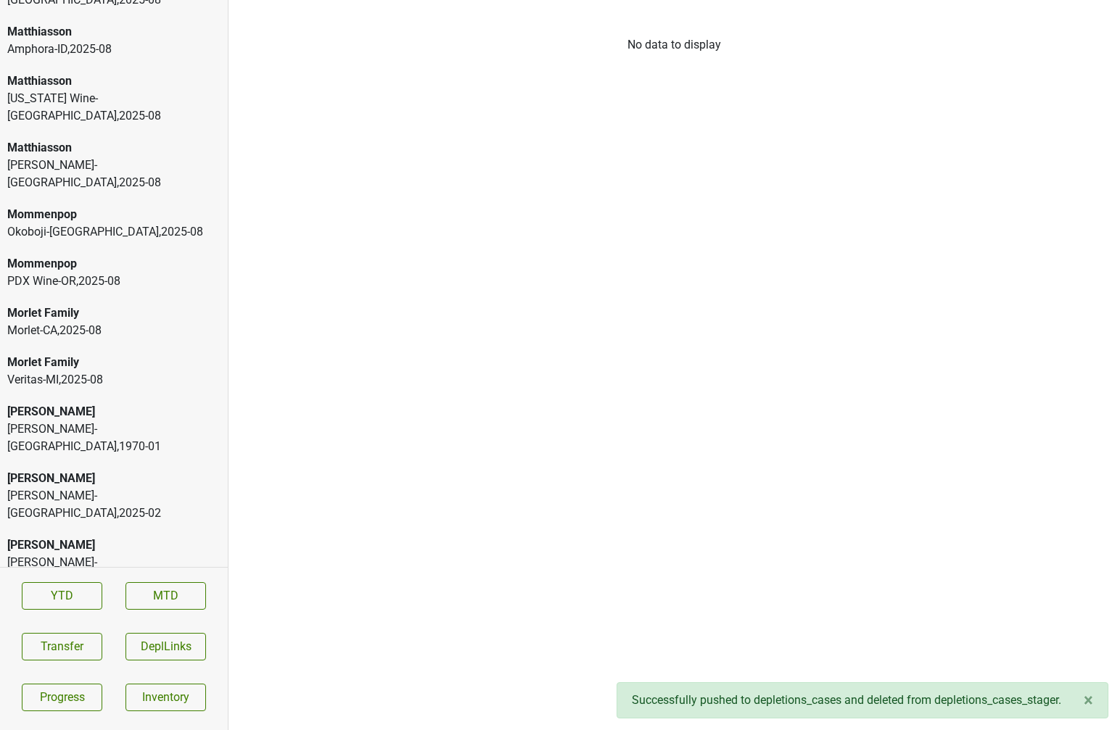
click at [48, 347] on div "Morlet Family Veritas-MI , 2025 - 08" at bounding box center [114, 371] width 228 height 49
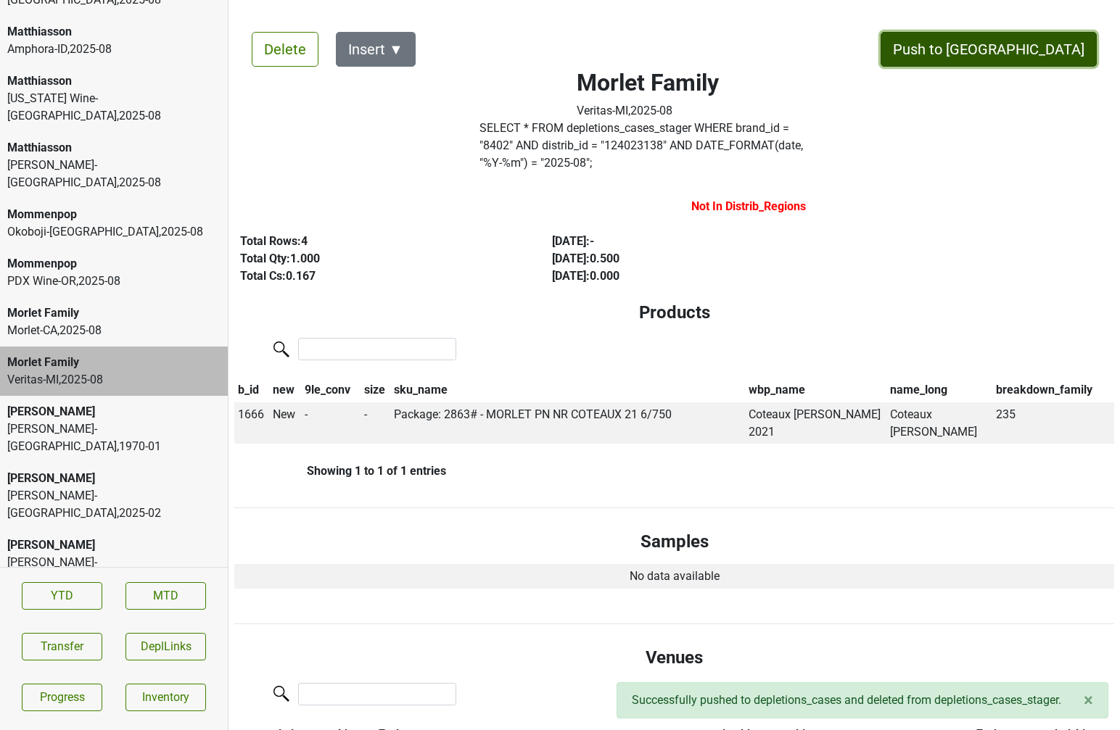
click at [1057, 44] on button "Push to [GEOGRAPHIC_DATA]" at bounding box center [988, 49] width 216 height 35
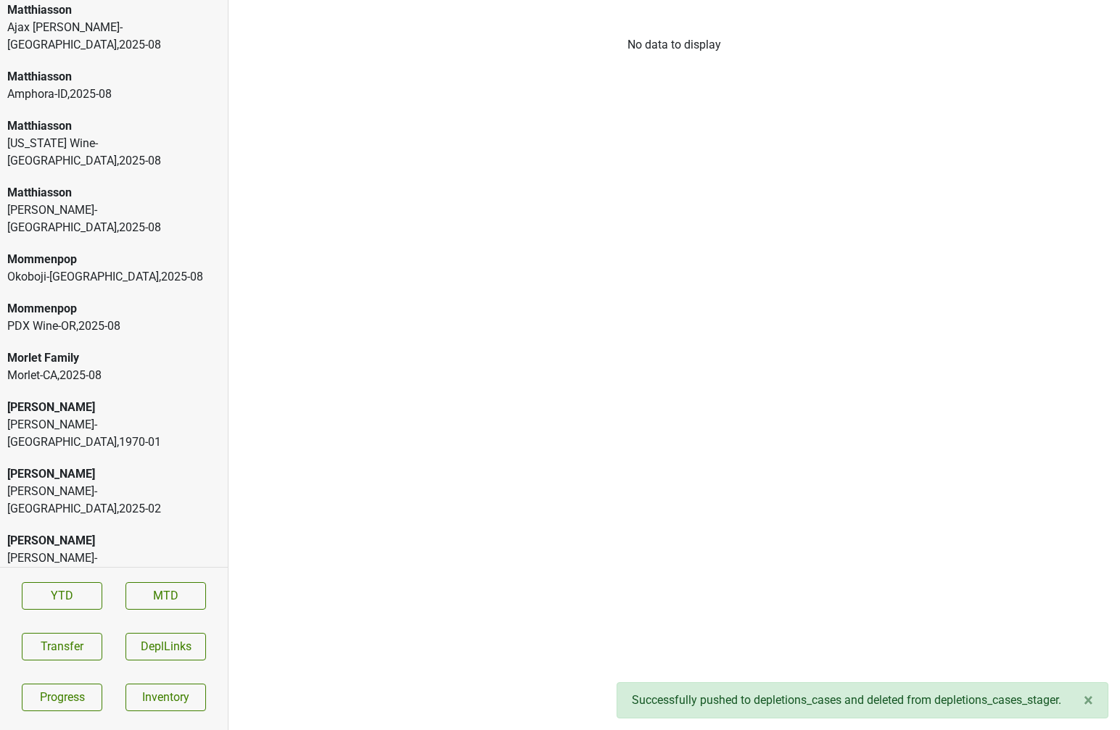
scroll to position [4165, 0]
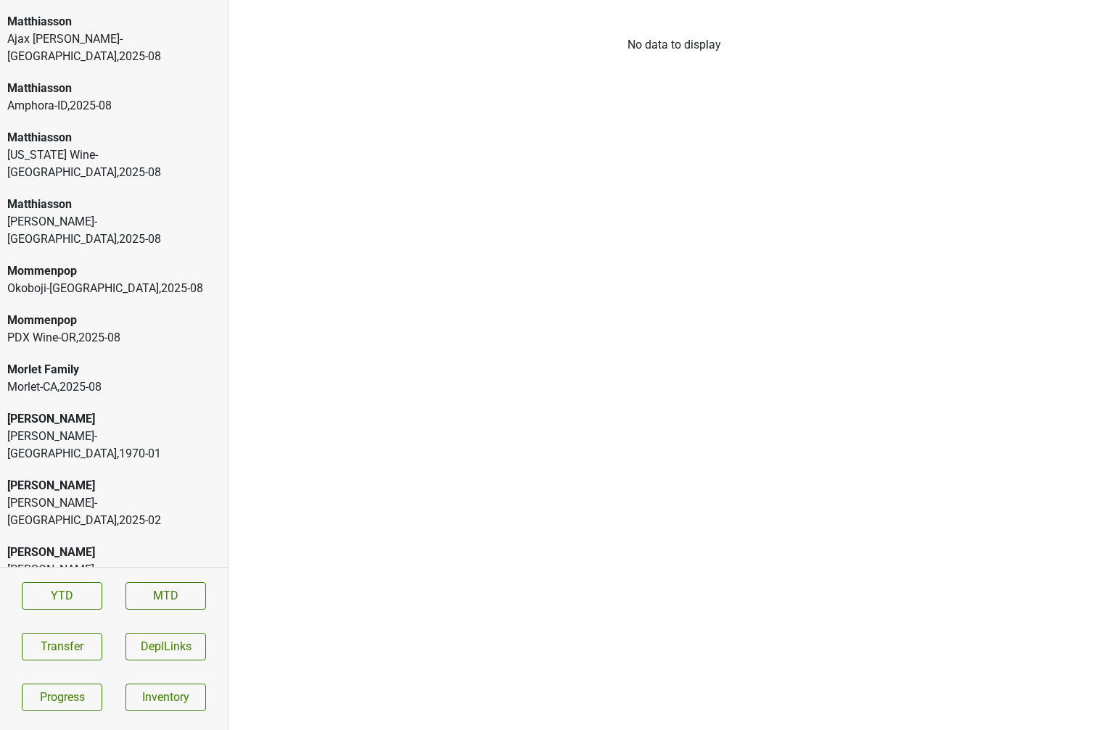
click at [139, 361] on div "Morlet Family" at bounding box center [113, 369] width 213 height 17
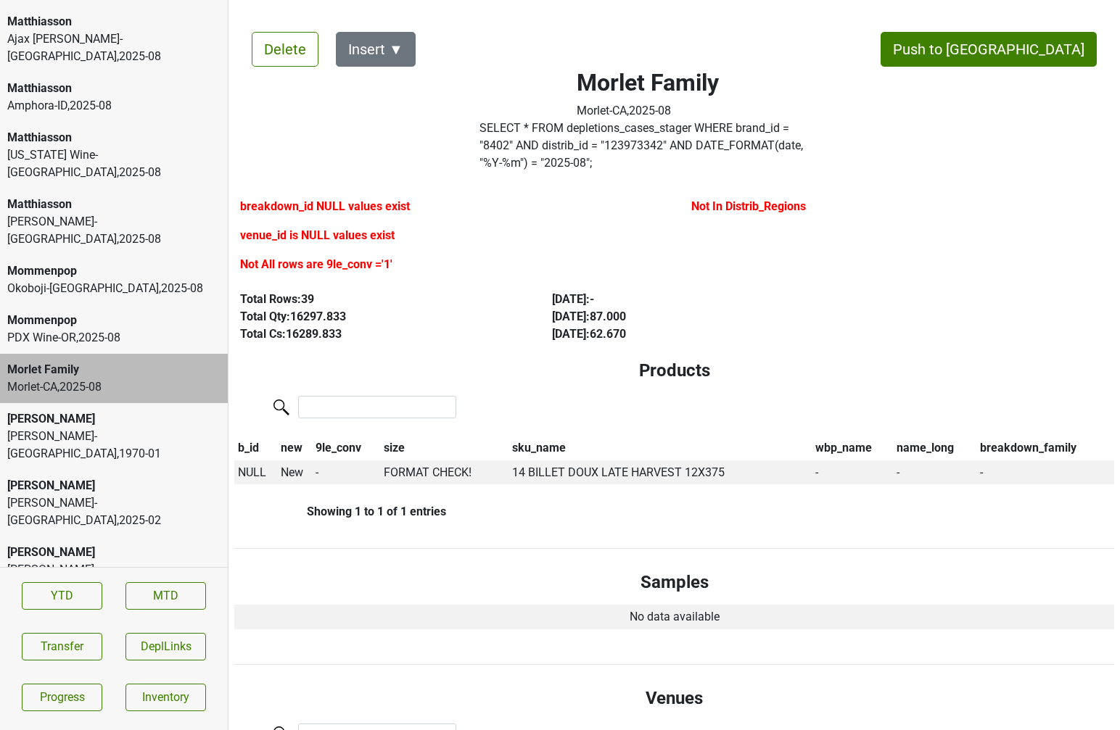
click at [102, 329] on div "PDX Wine-OR , 2025 - 08" at bounding box center [113, 337] width 213 height 17
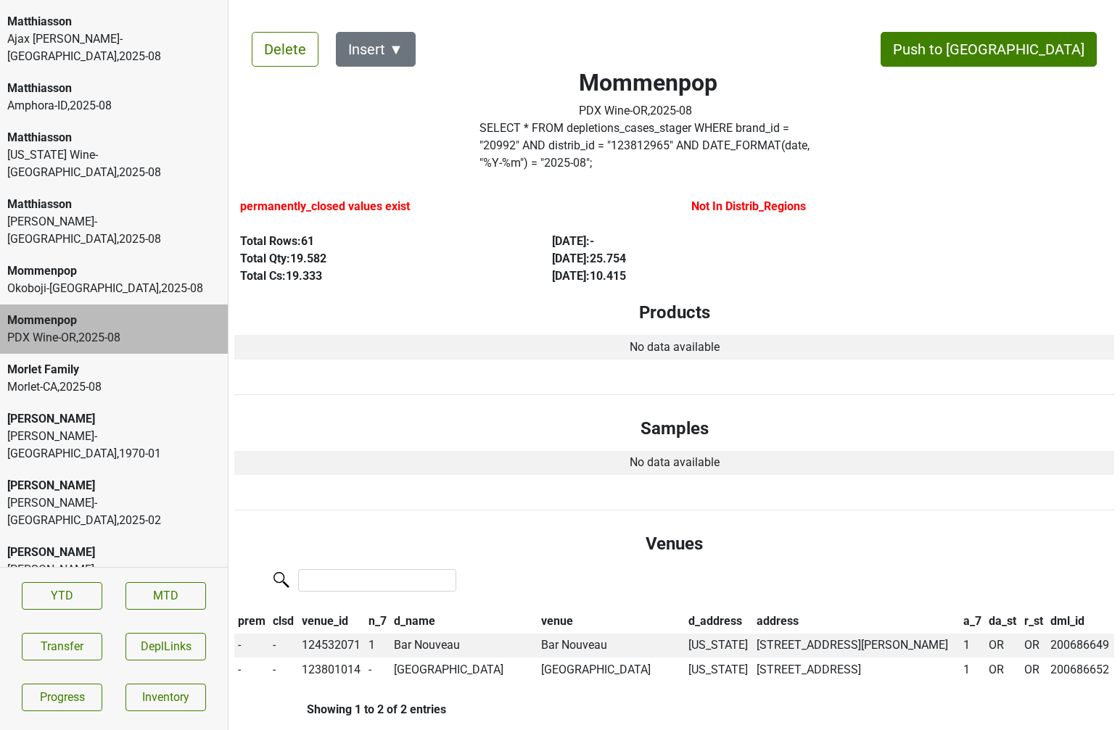
click at [151, 361] on div "Morlet Family" at bounding box center [113, 369] width 213 height 17
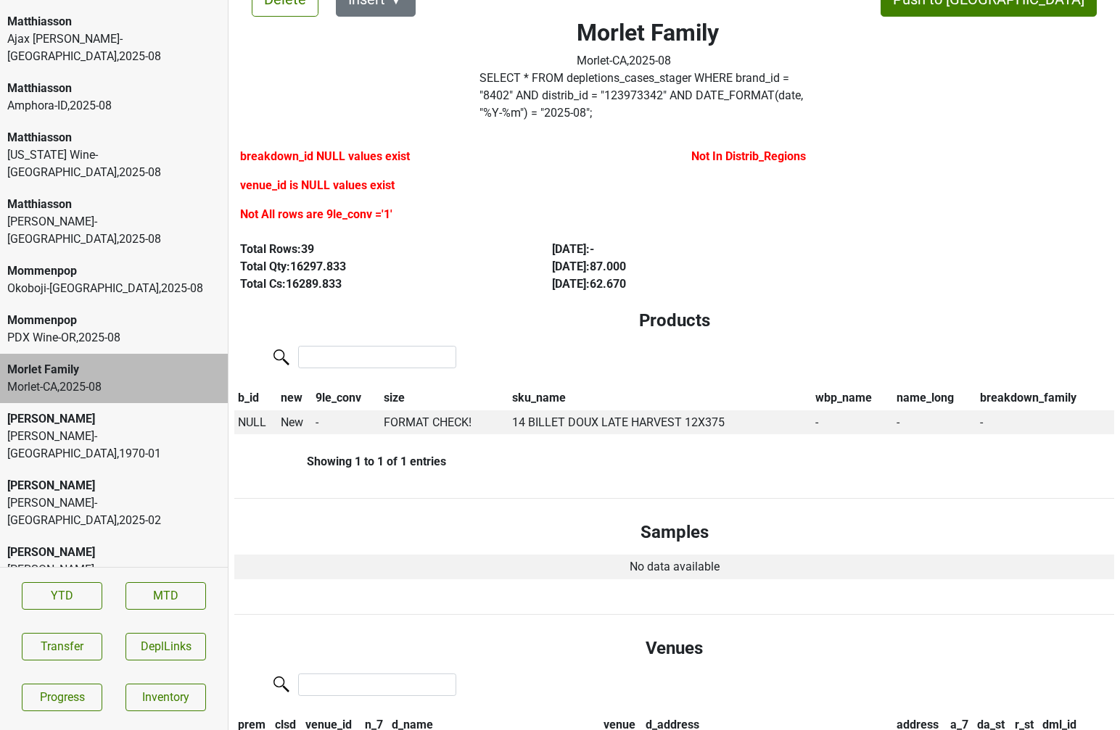
scroll to position [70, 0]
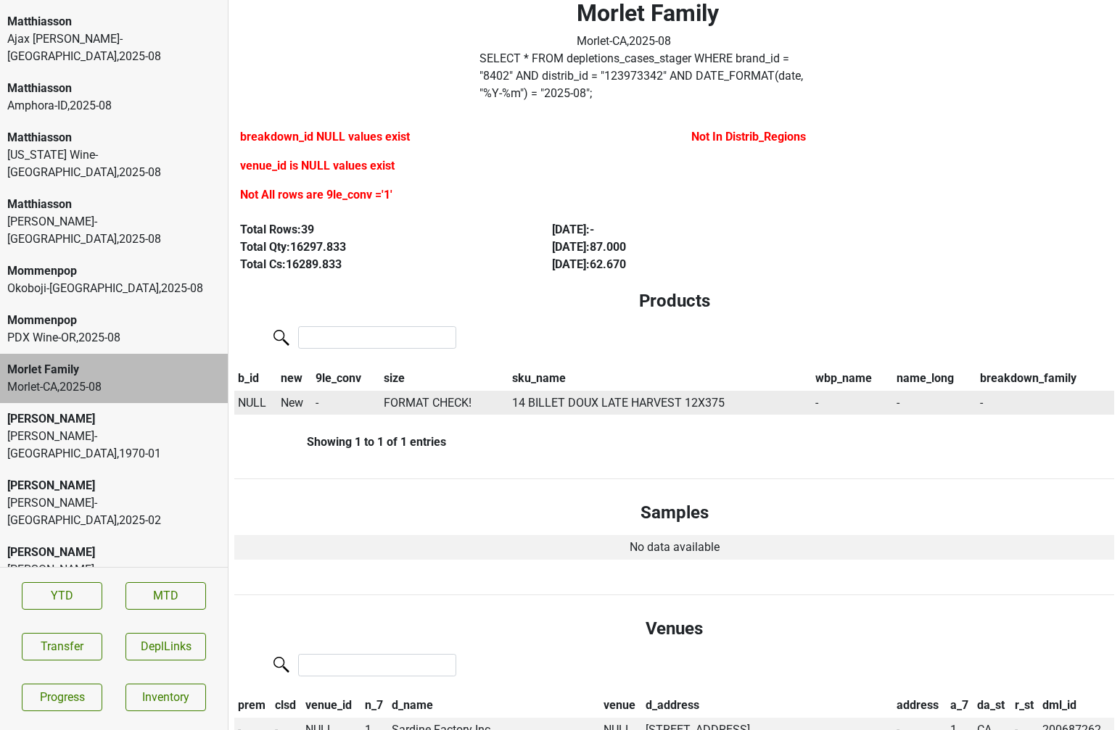
click at [246, 396] on span "NULL" at bounding box center [252, 403] width 28 height 14
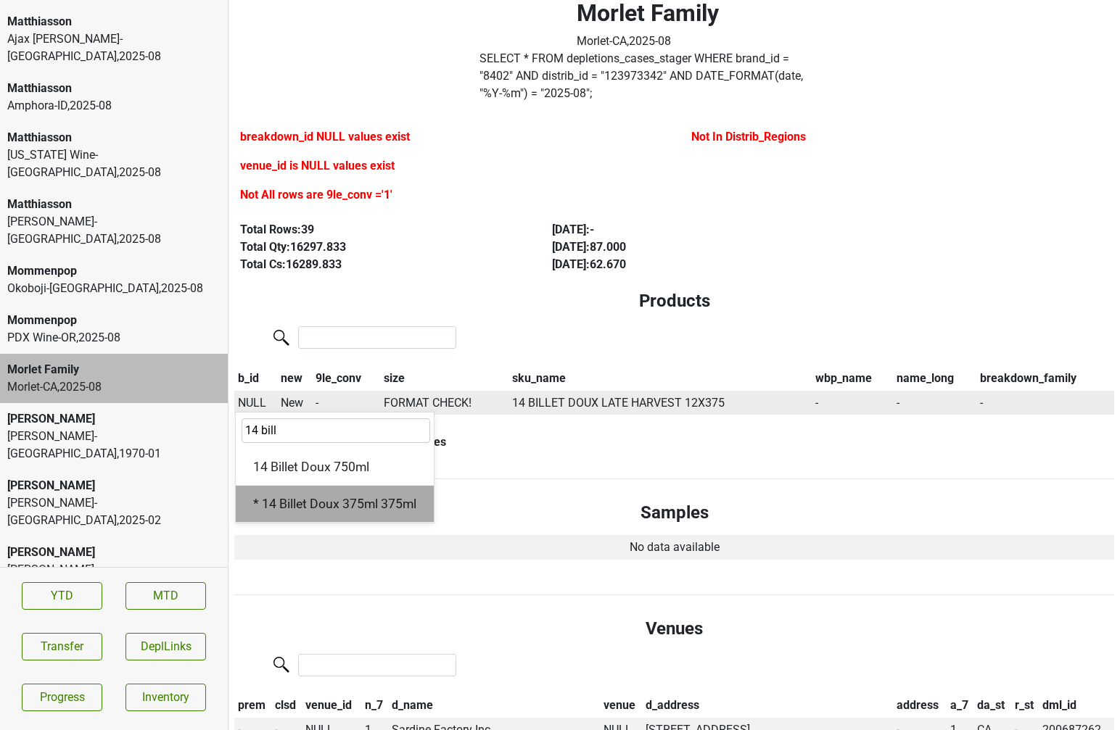
type input "14 bill"
click at [299, 487] on div "* 14 Billet Doux 375ml 375ml" at bounding box center [335, 504] width 198 height 37
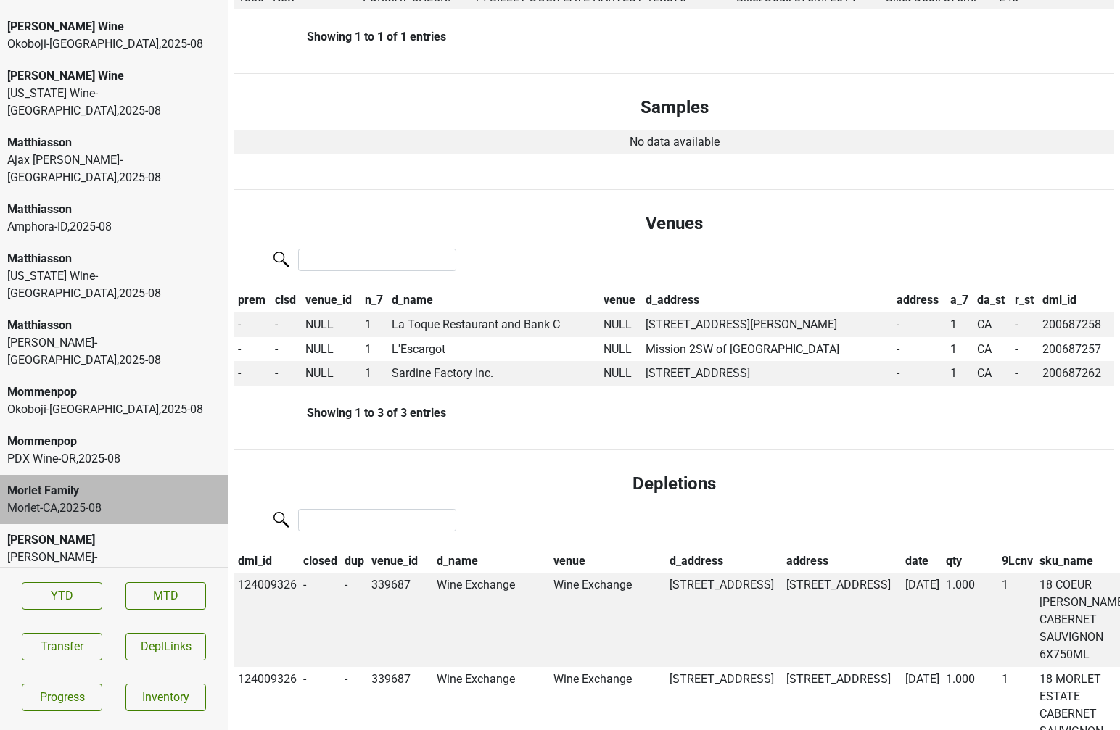
scroll to position [4038, 0]
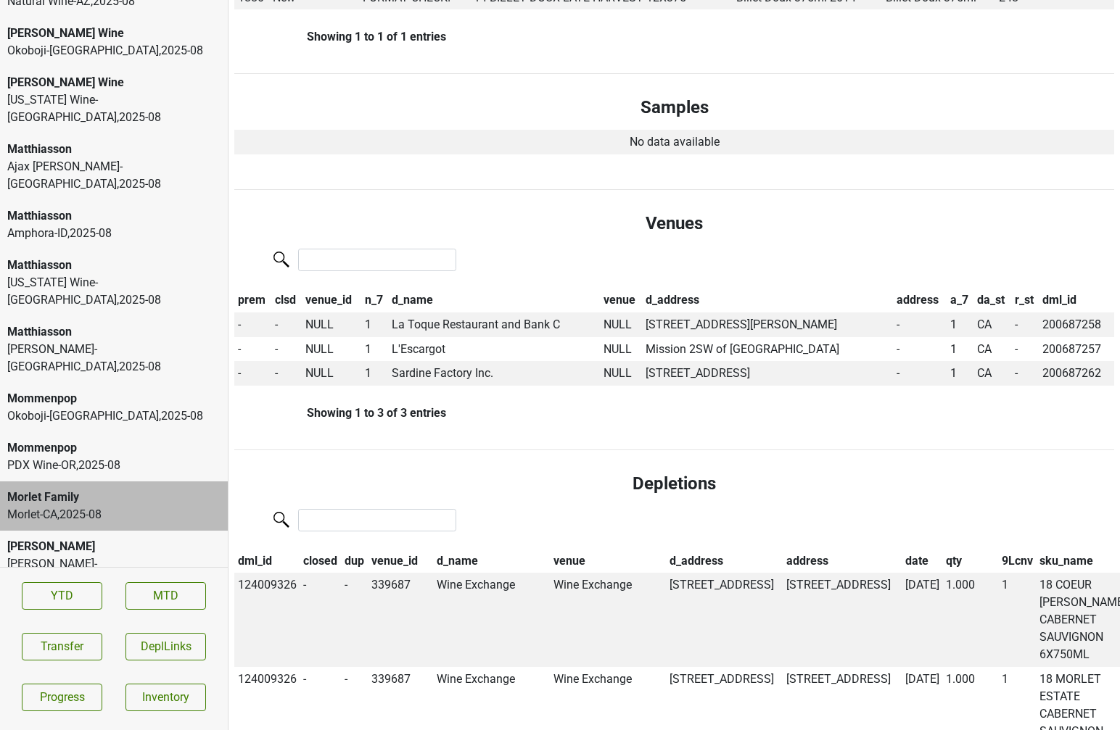
click at [102, 439] on div "Mommenpop" at bounding box center [113, 447] width 213 height 17
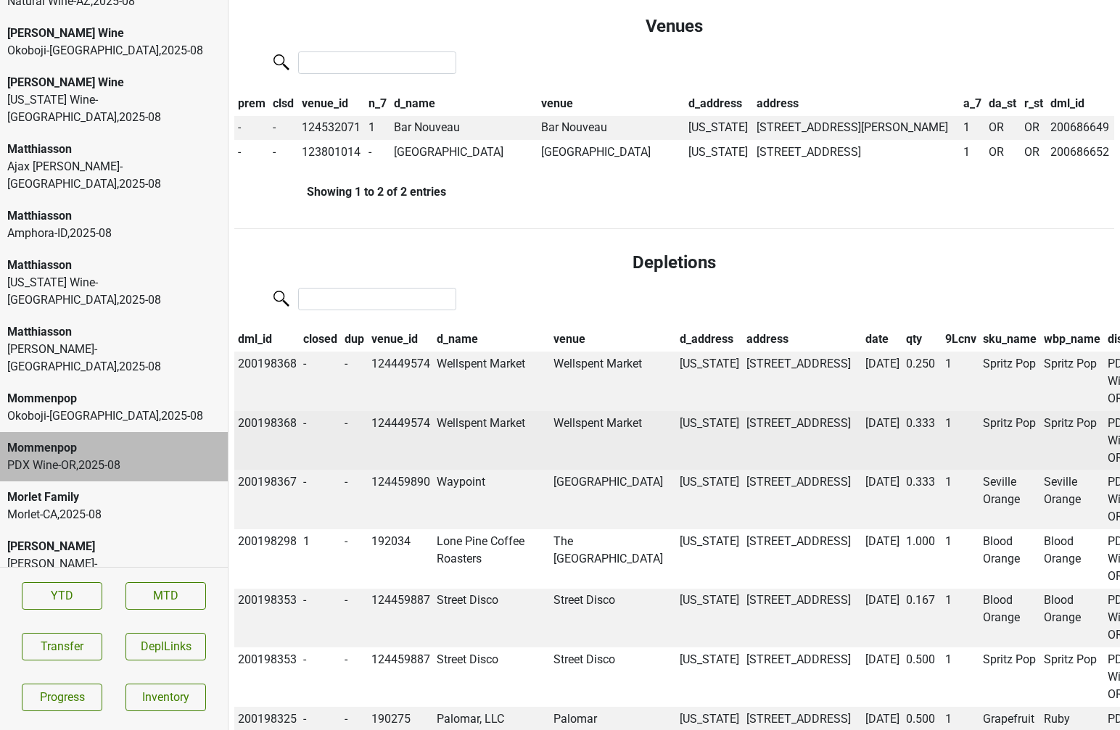
scroll to position [539, 0]
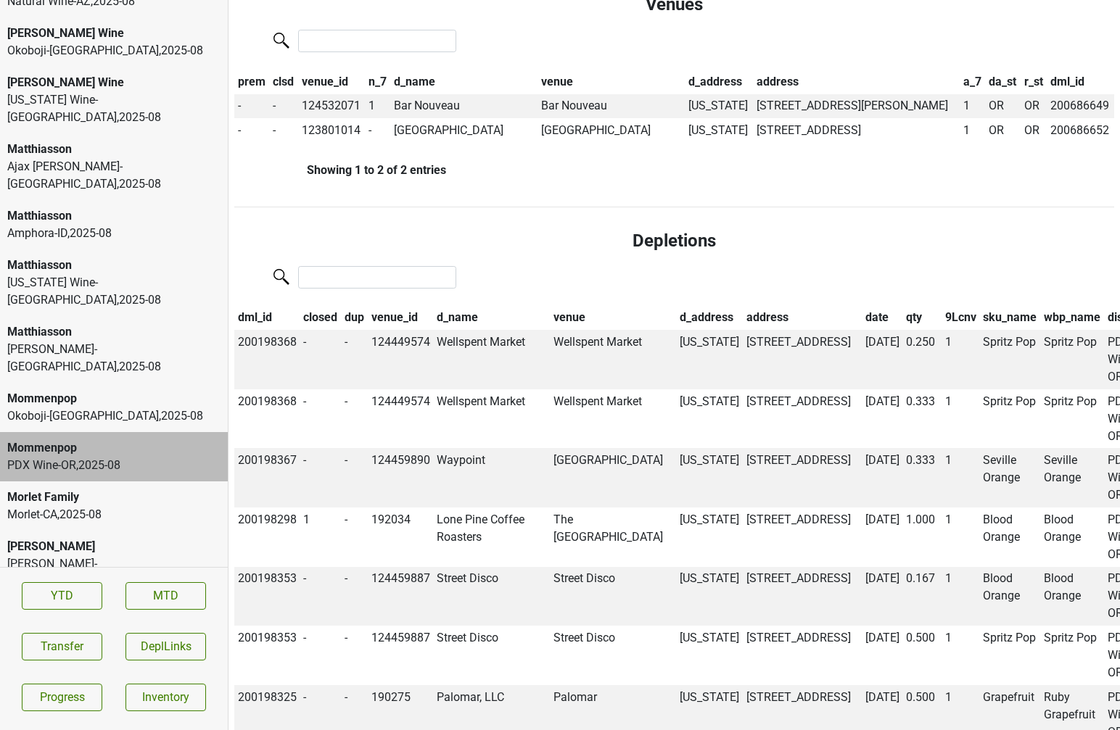
click at [328, 331] on th "closed" at bounding box center [320, 318] width 41 height 25
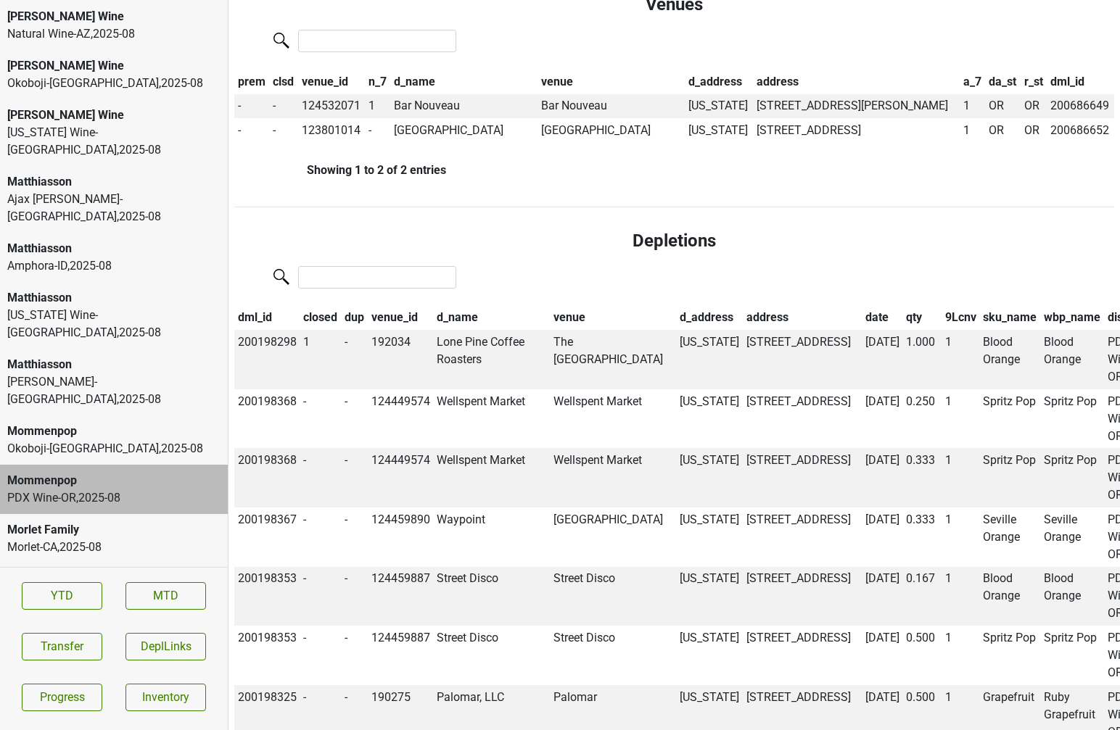
scroll to position [4003, 0]
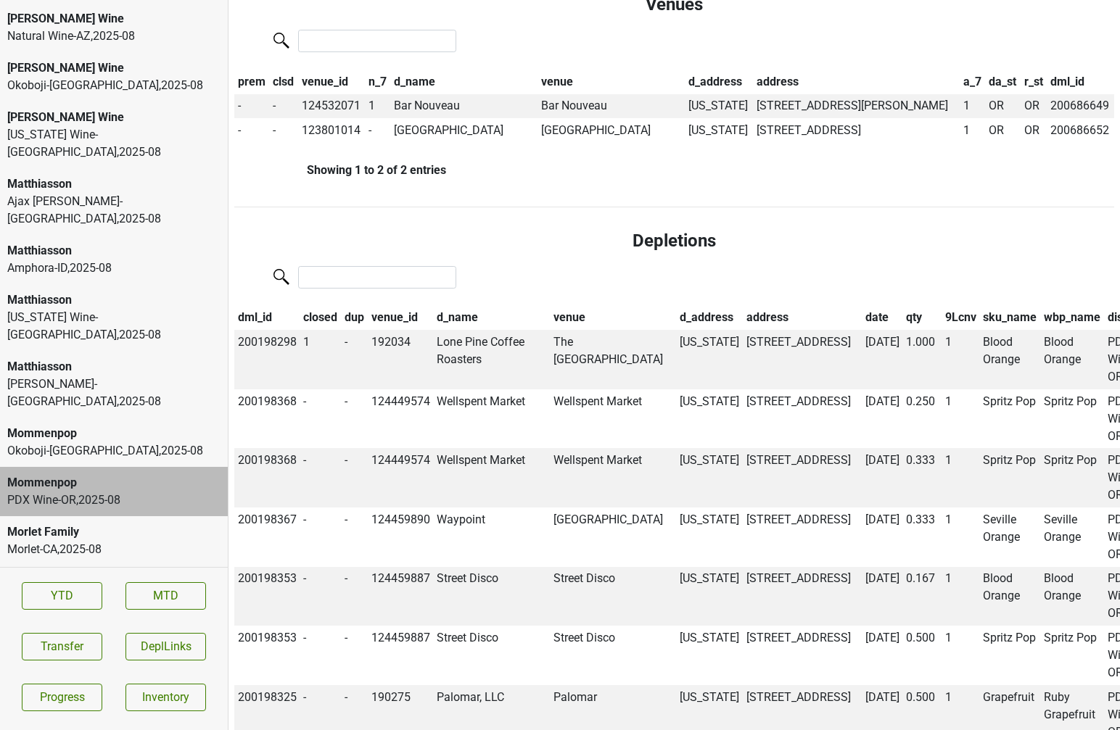
click at [84, 376] on div "Vin Sauvage-NV , 2025 - 08" at bounding box center [113, 393] width 213 height 35
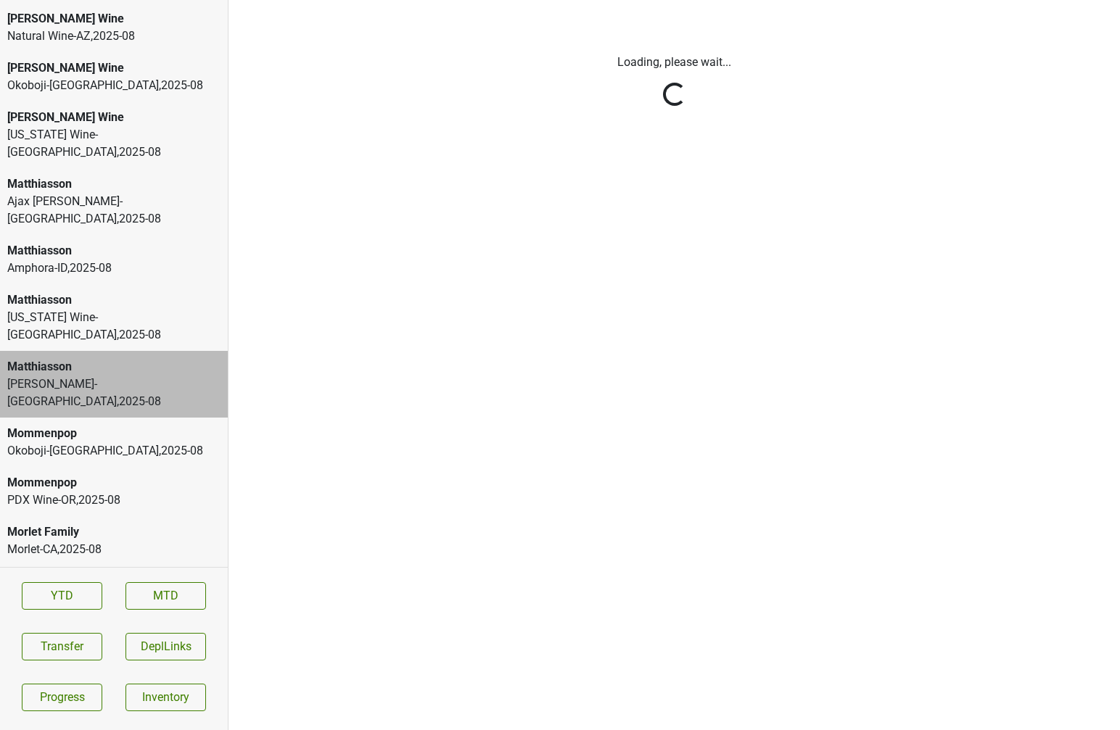
scroll to position [0, 0]
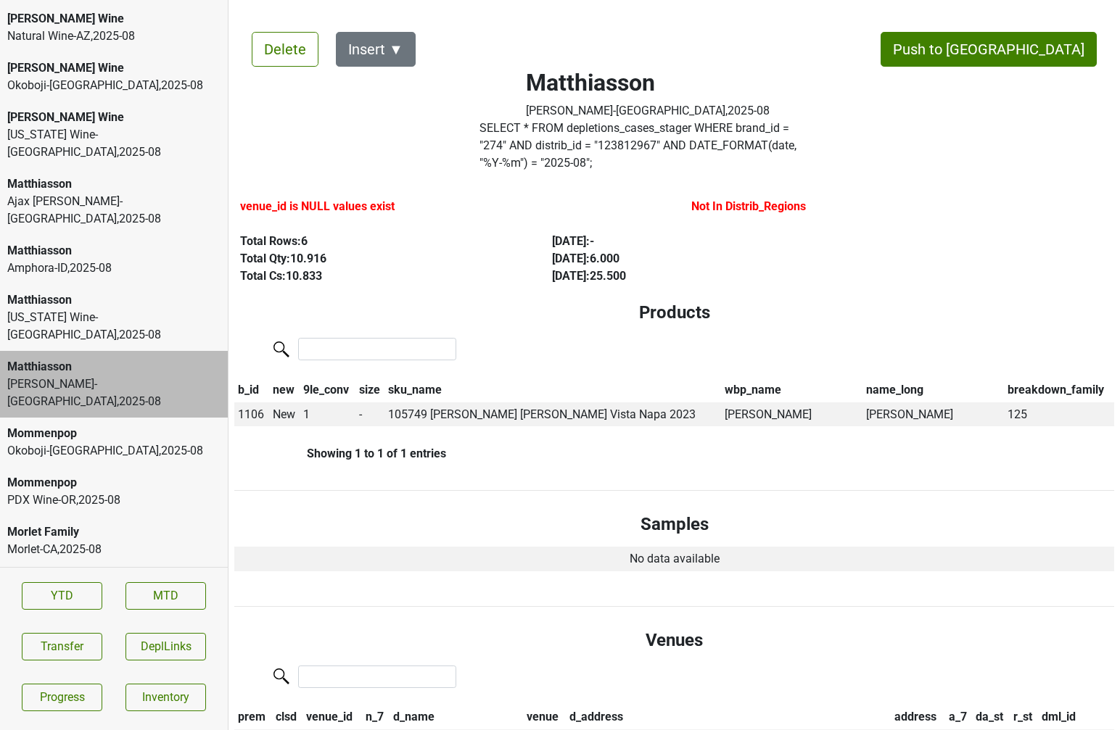
click at [148, 442] on div "Okoboji-IA , 2025 - 08" at bounding box center [113, 450] width 213 height 17
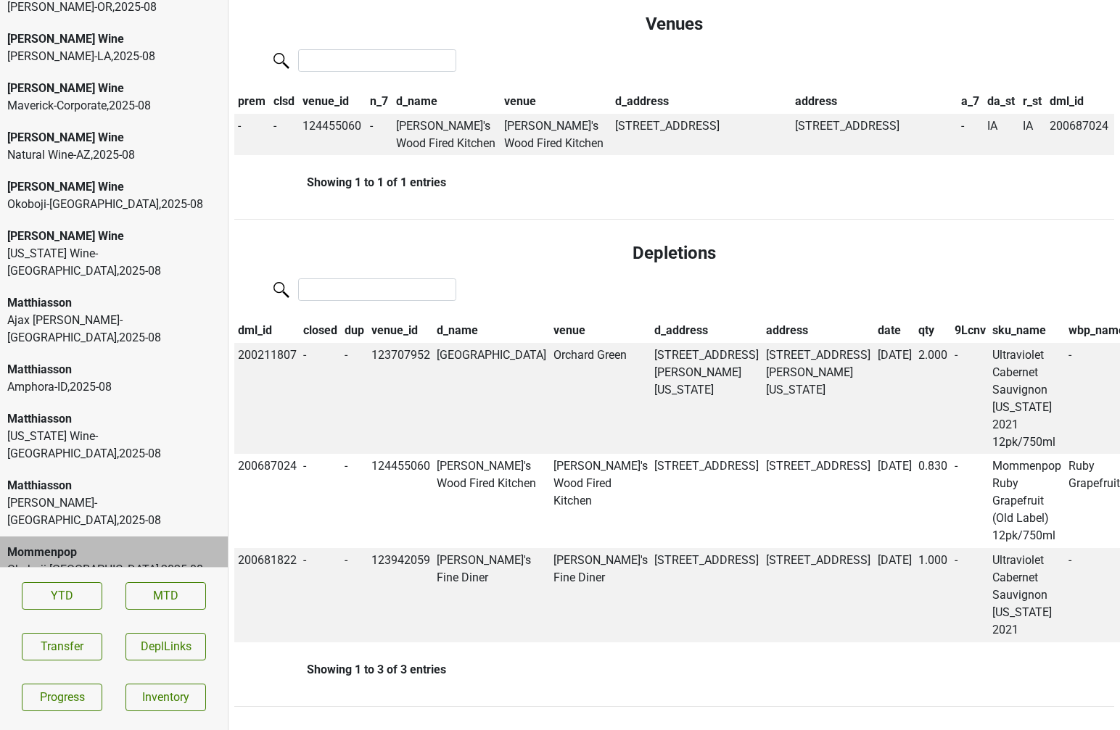
scroll to position [3879, 0]
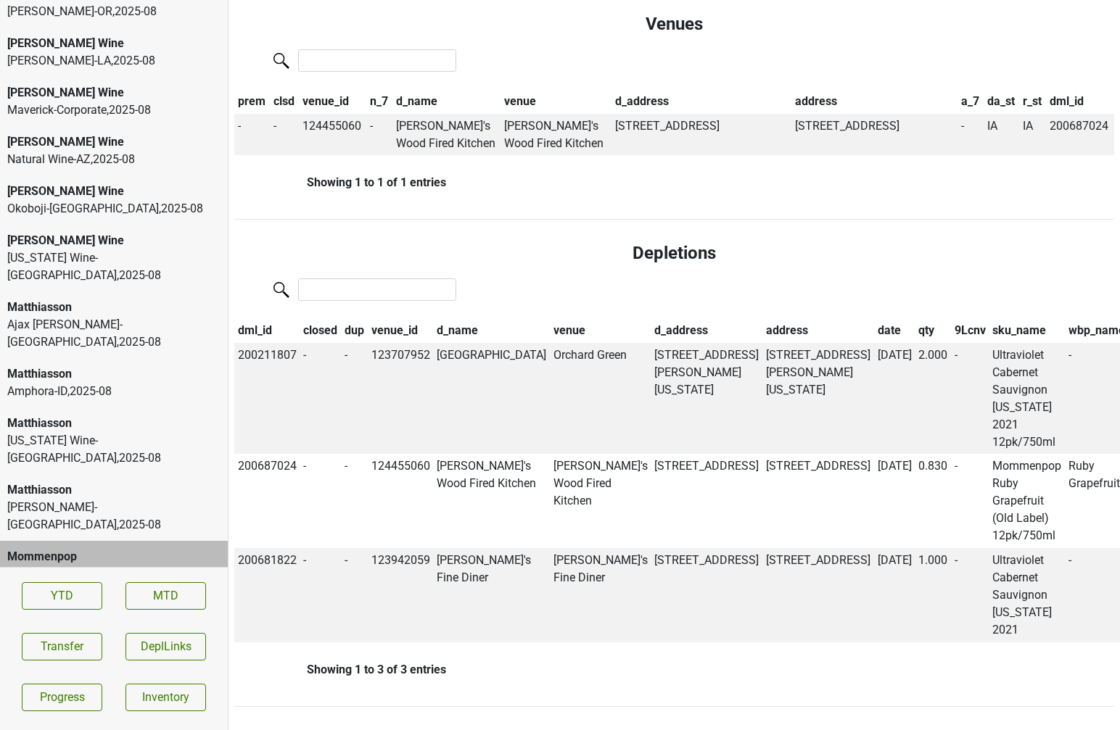
click at [123, 383] on div "Amphora-ID , 2025 - 08" at bounding box center [113, 391] width 213 height 17
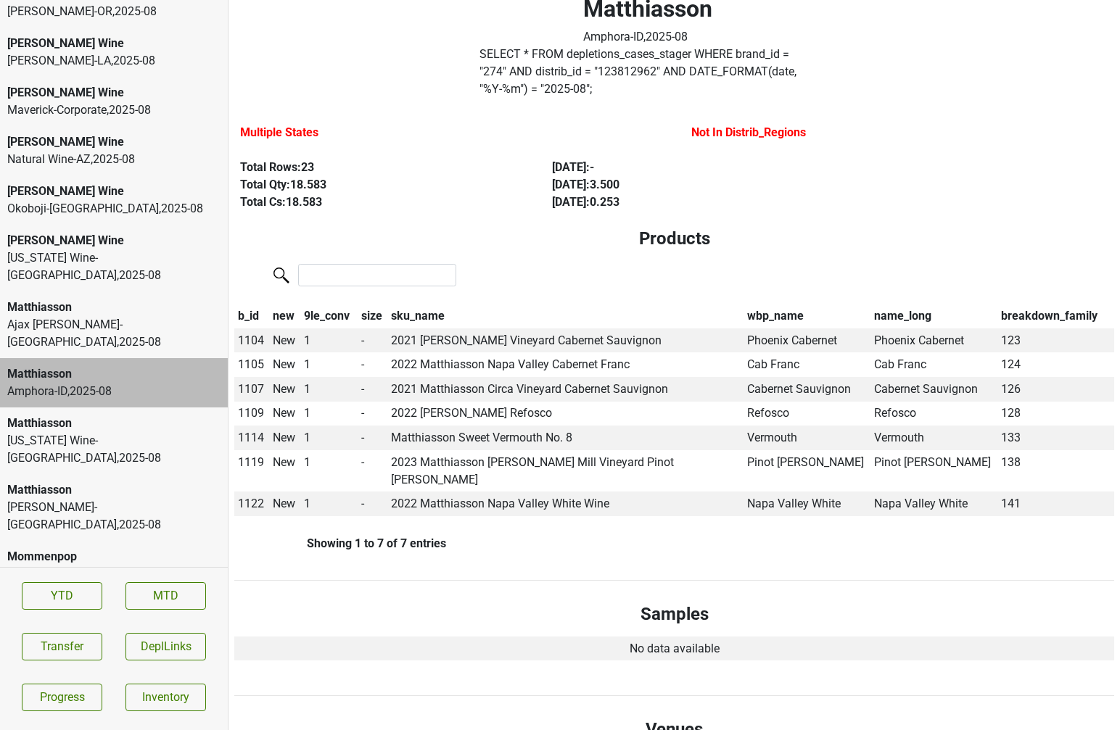
scroll to position [0, 0]
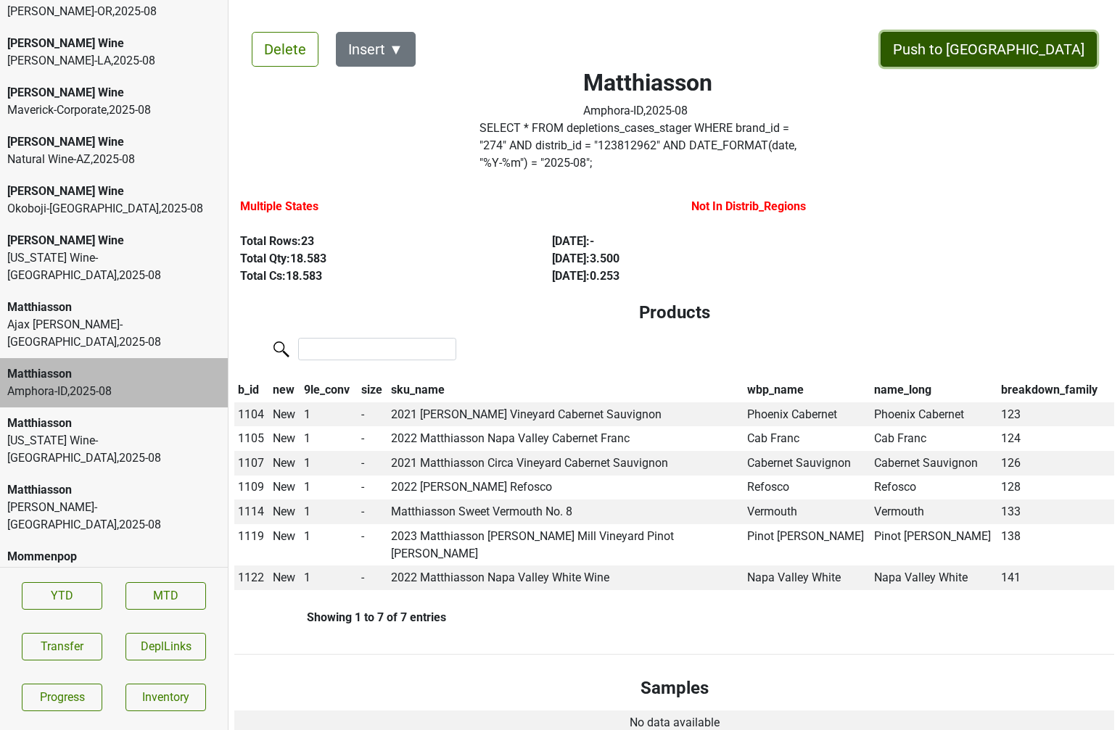
click at [1016, 58] on button "Push to [GEOGRAPHIC_DATA]" at bounding box center [988, 49] width 216 height 35
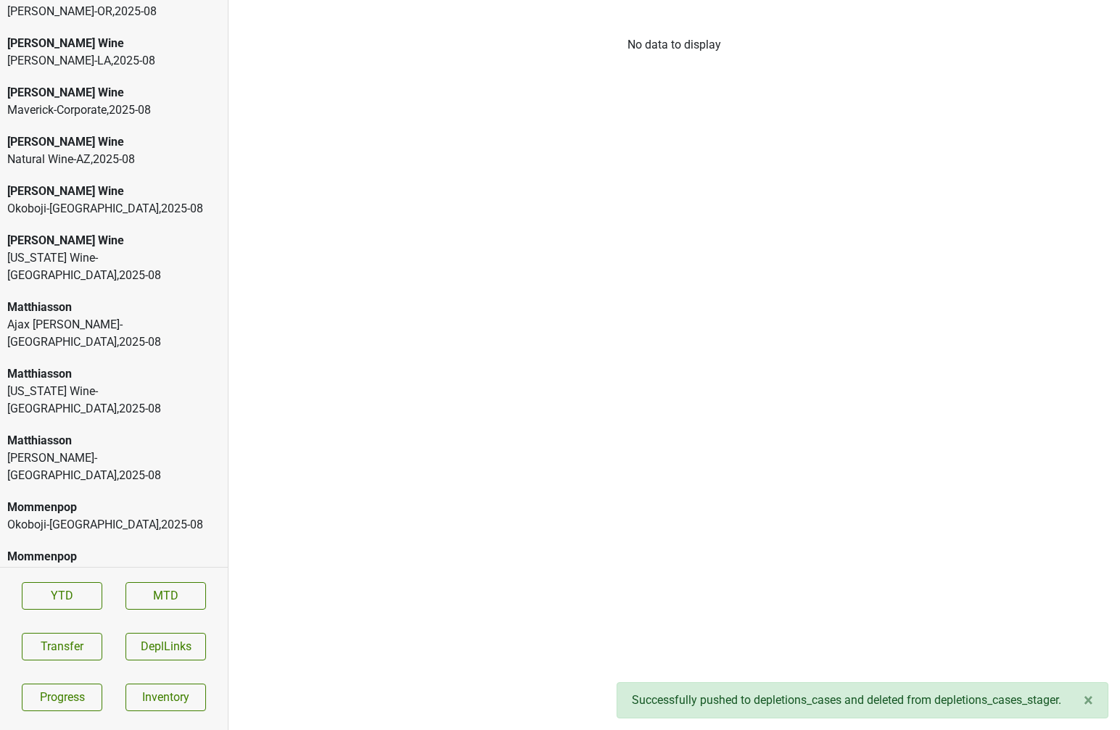
click at [153, 316] on div "Ajax Turner-TN , 2025 - 08" at bounding box center [113, 333] width 213 height 35
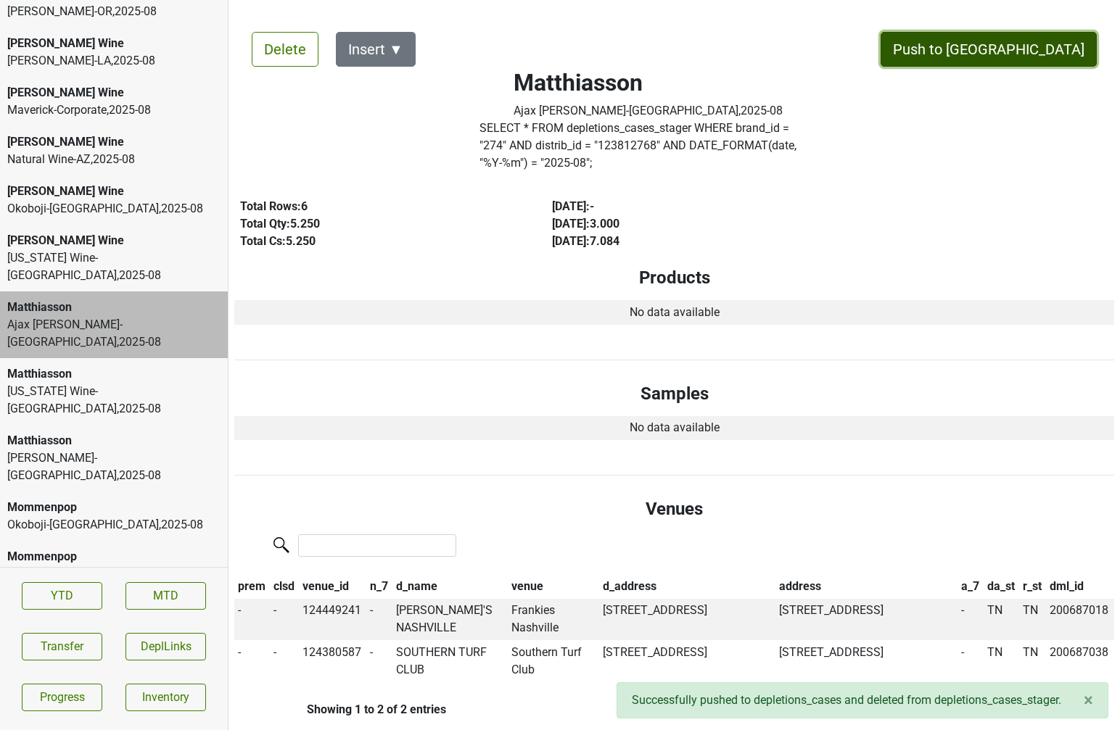
click at [1014, 49] on button "Push to [GEOGRAPHIC_DATA]" at bounding box center [988, 49] width 216 height 35
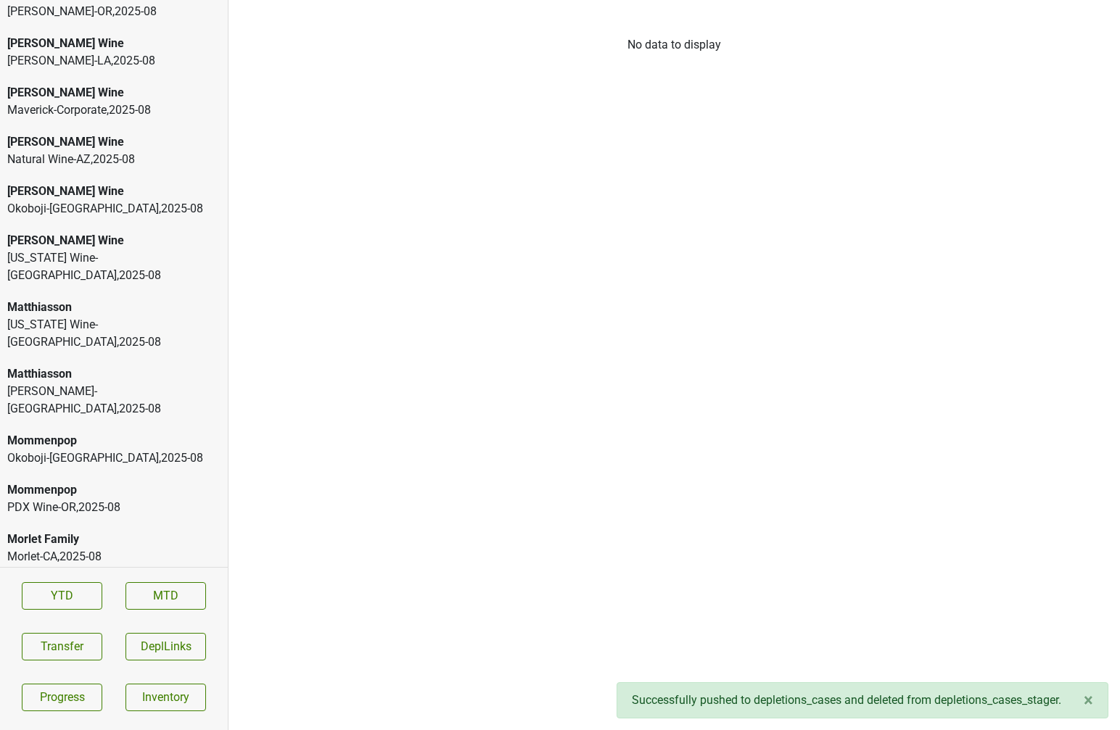
click at [90, 232] on div "[PERSON_NAME] Wine" at bounding box center [113, 240] width 213 height 17
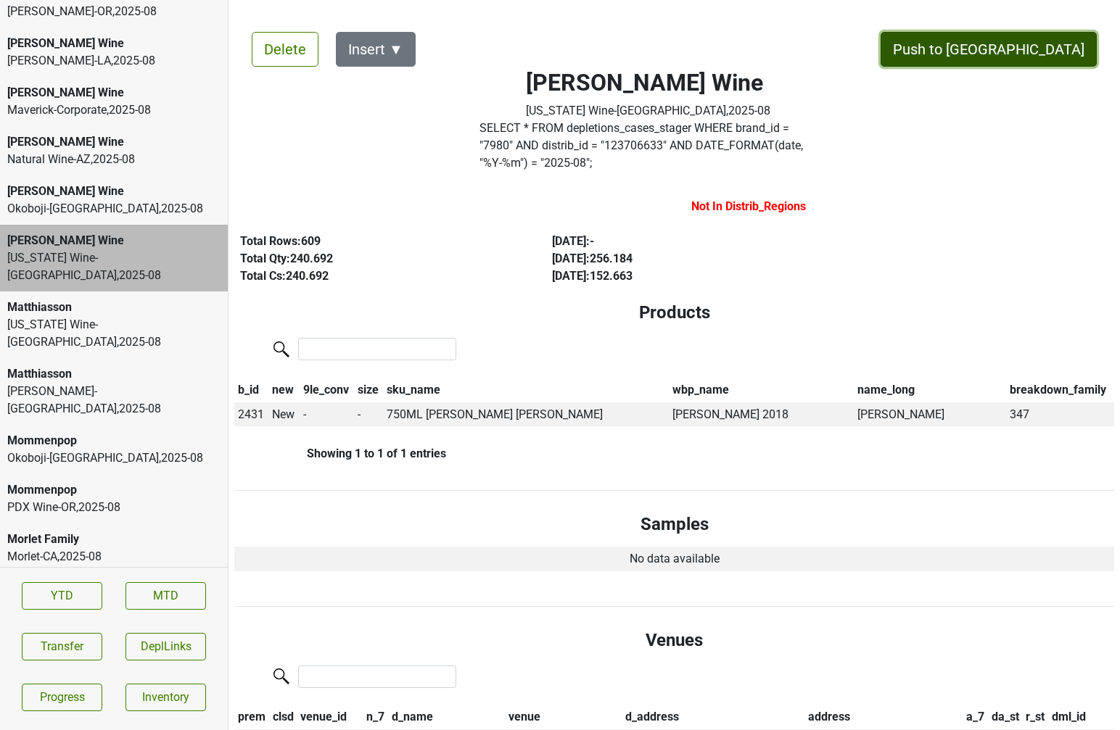
click at [1027, 44] on button "Push to [GEOGRAPHIC_DATA]" at bounding box center [988, 49] width 216 height 35
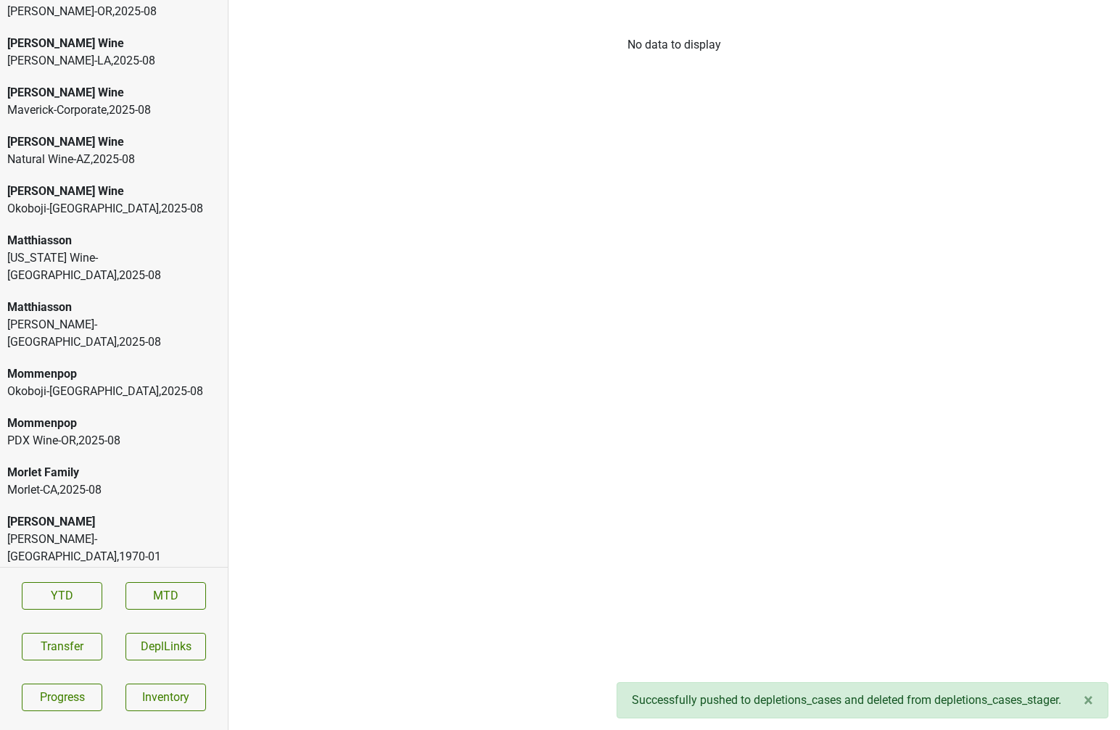
click at [85, 249] on div "Vermont Wine-VT , 2025 - 08" at bounding box center [113, 266] width 213 height 35
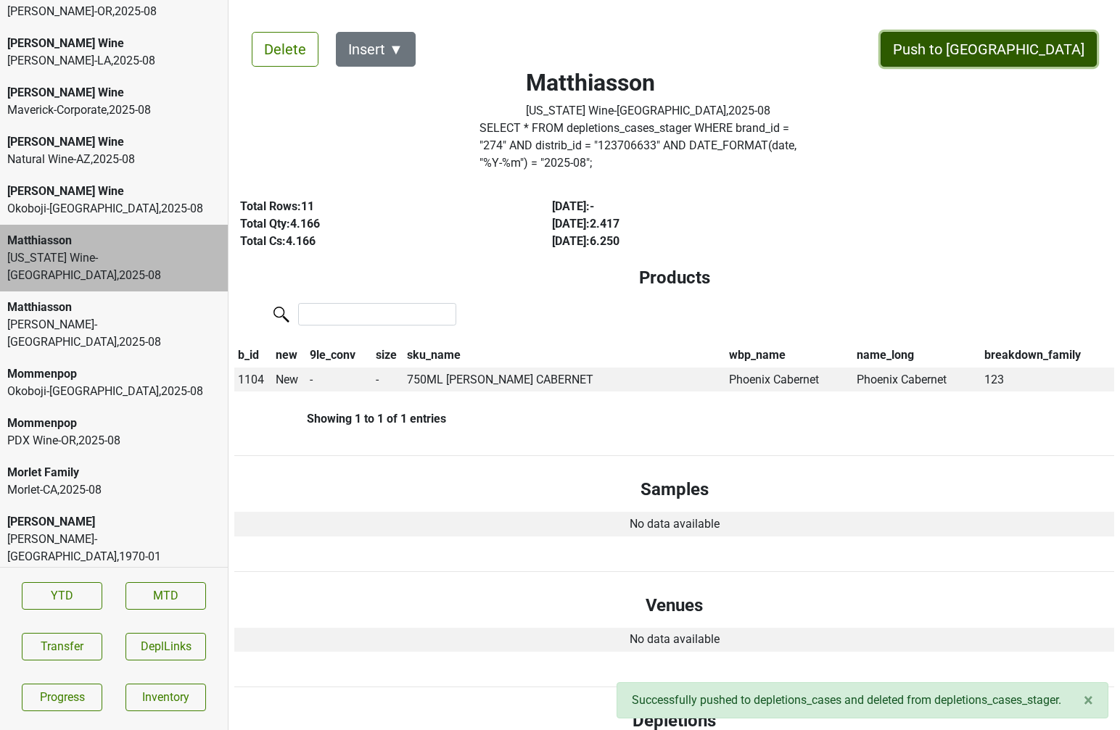
click at [1033, 51] on button "Push to [GEOGRAPHIC_DATA]" at bounding box center [988, 49] width 216 height 35
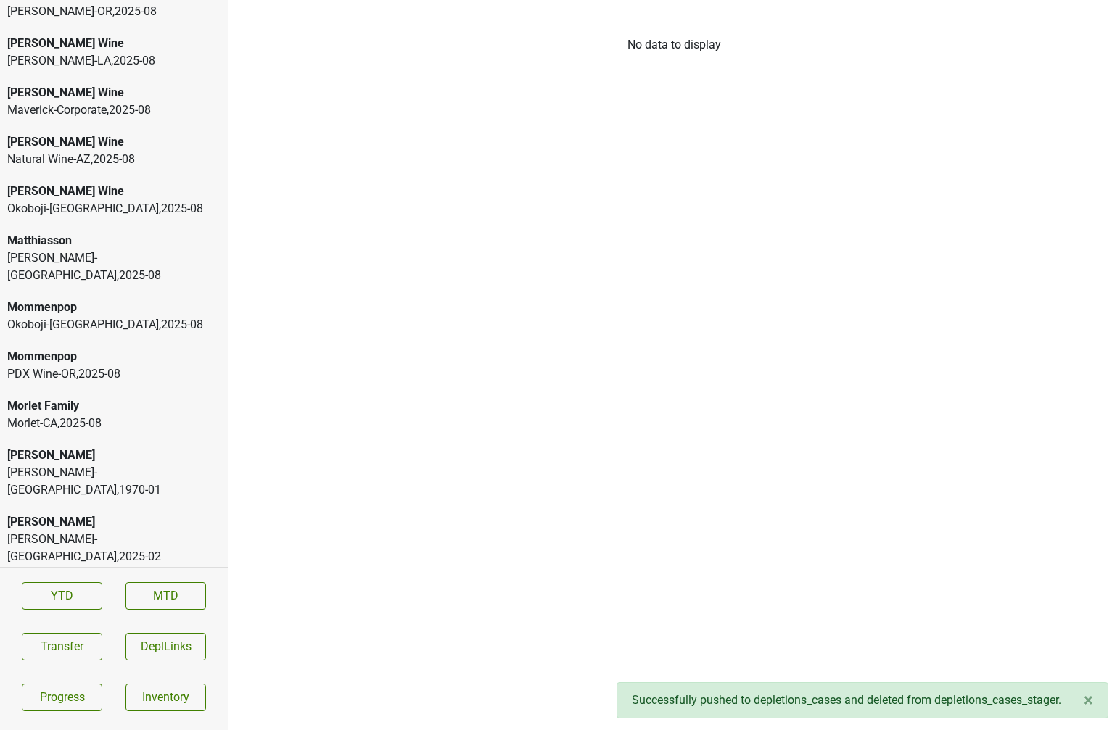
click at [108, 249] on div "Vin Sauvage-NV , 2025 - 08" at bounding box center [113, 266] width 213 height 35
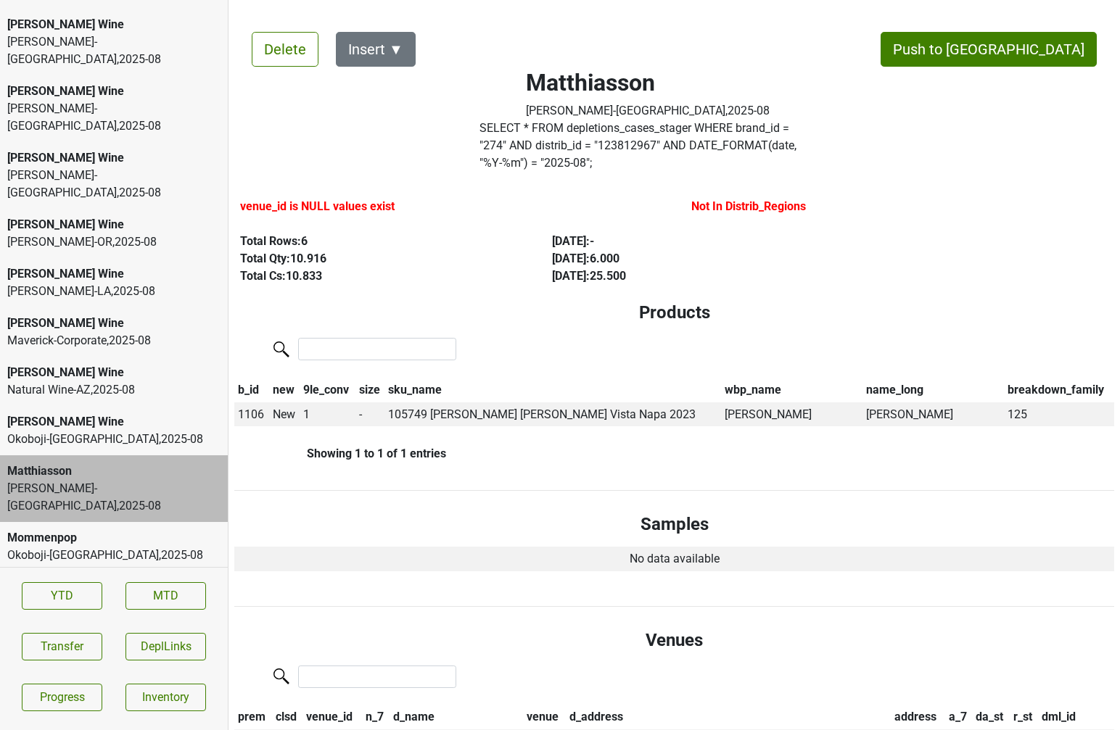
scroll to position [3646, 0]
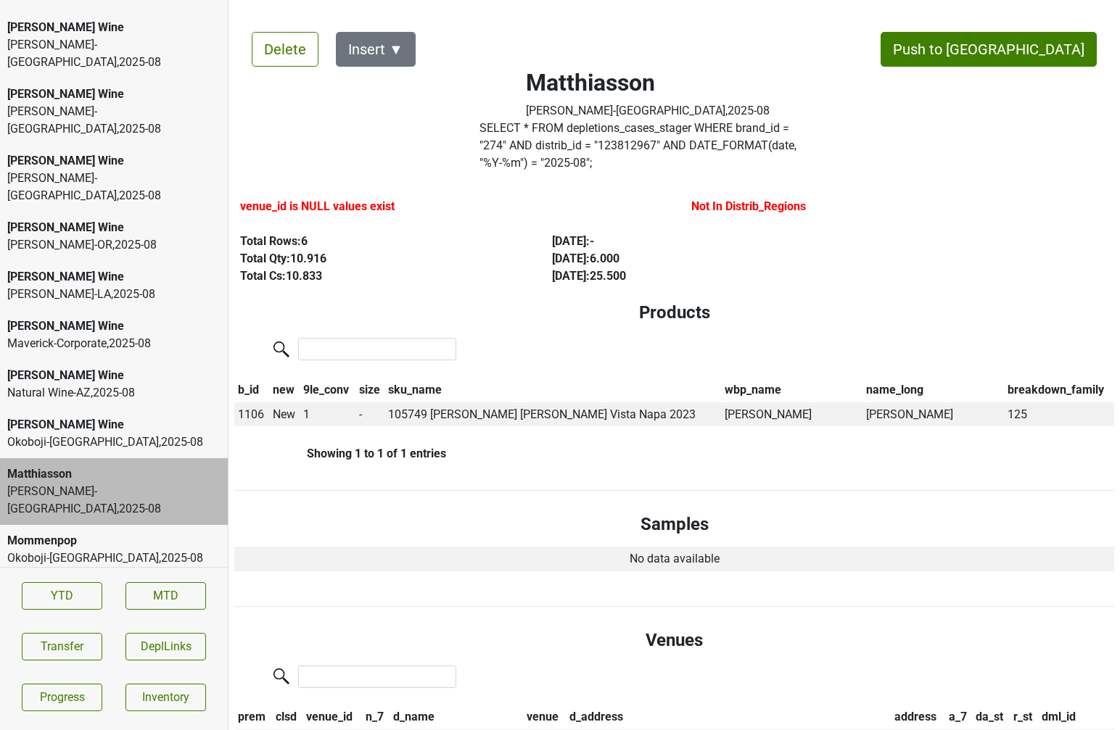
click at [74, 416] on div "[PERSON_NAME] Wine" at bounding box center [113, 424] width 213 height 17
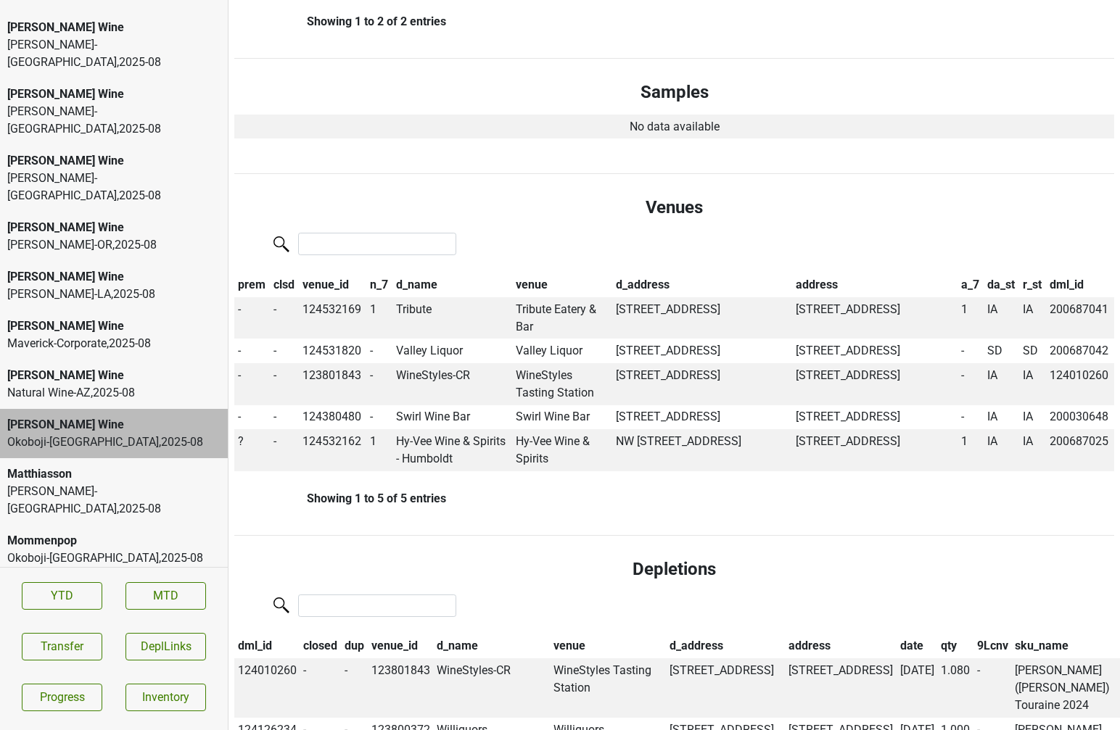
scroll to position [535, 0]
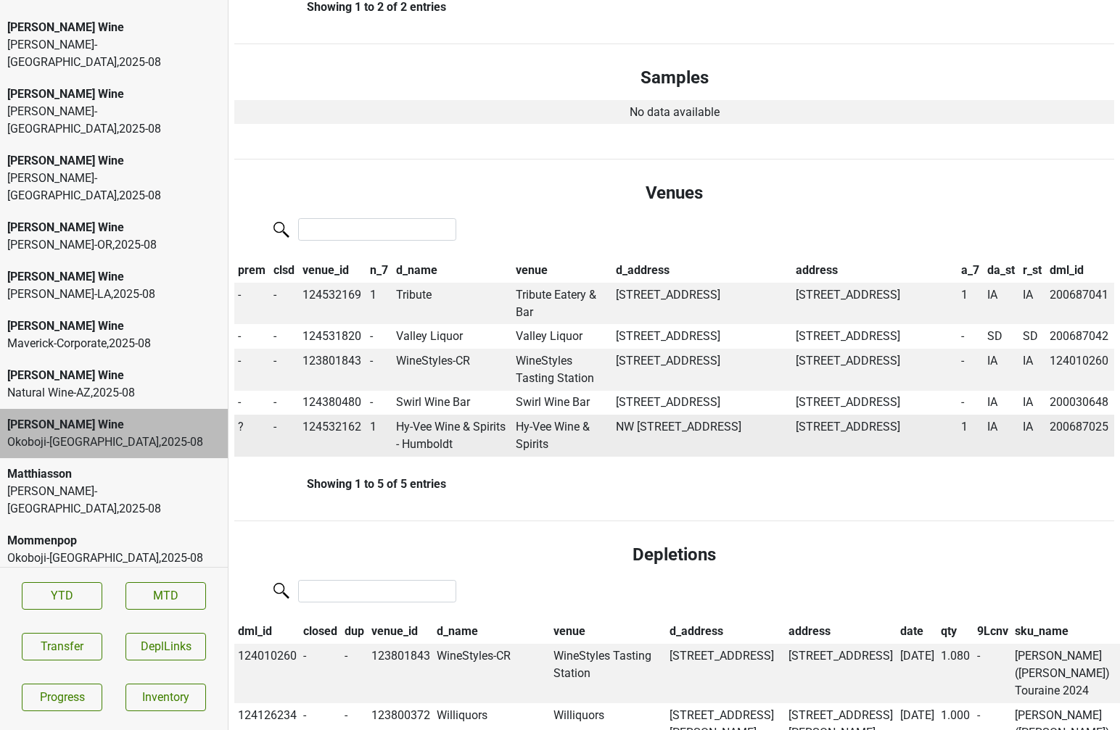
click at [239, 420] on span "?" at bounding box center [241, 427] width 6 height 14
click at [268, 474] on div "Off" at bounding box center [293, 492] width 115 height 37
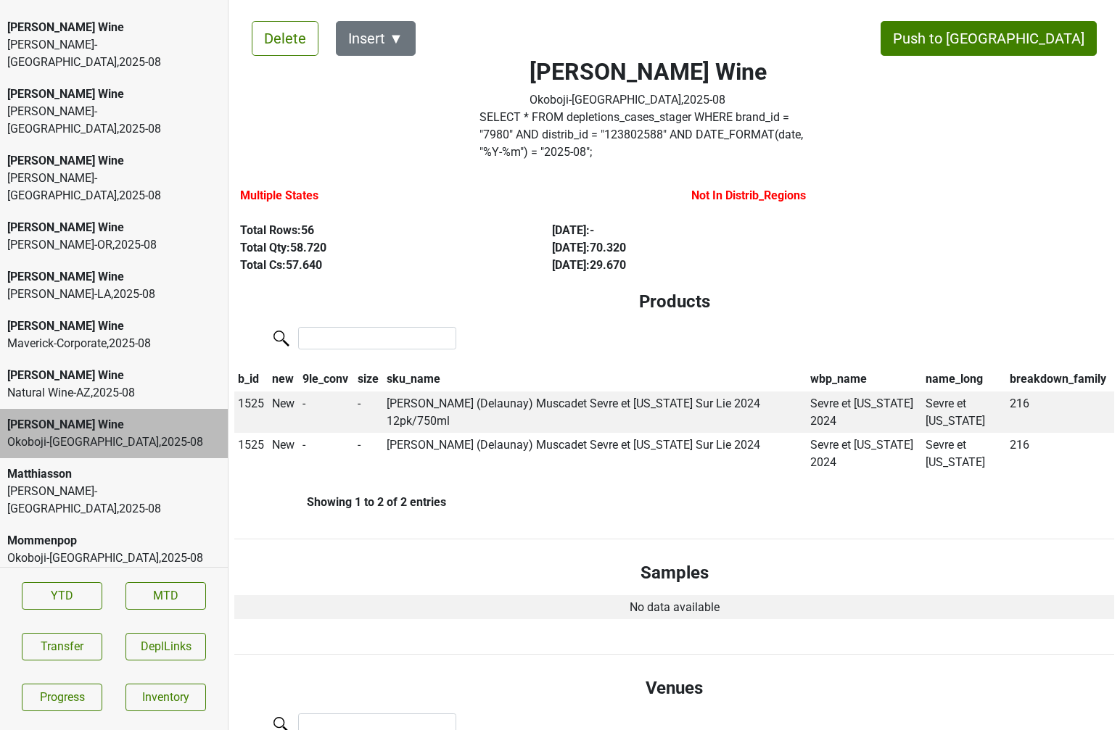
scroll to position [0, 0]
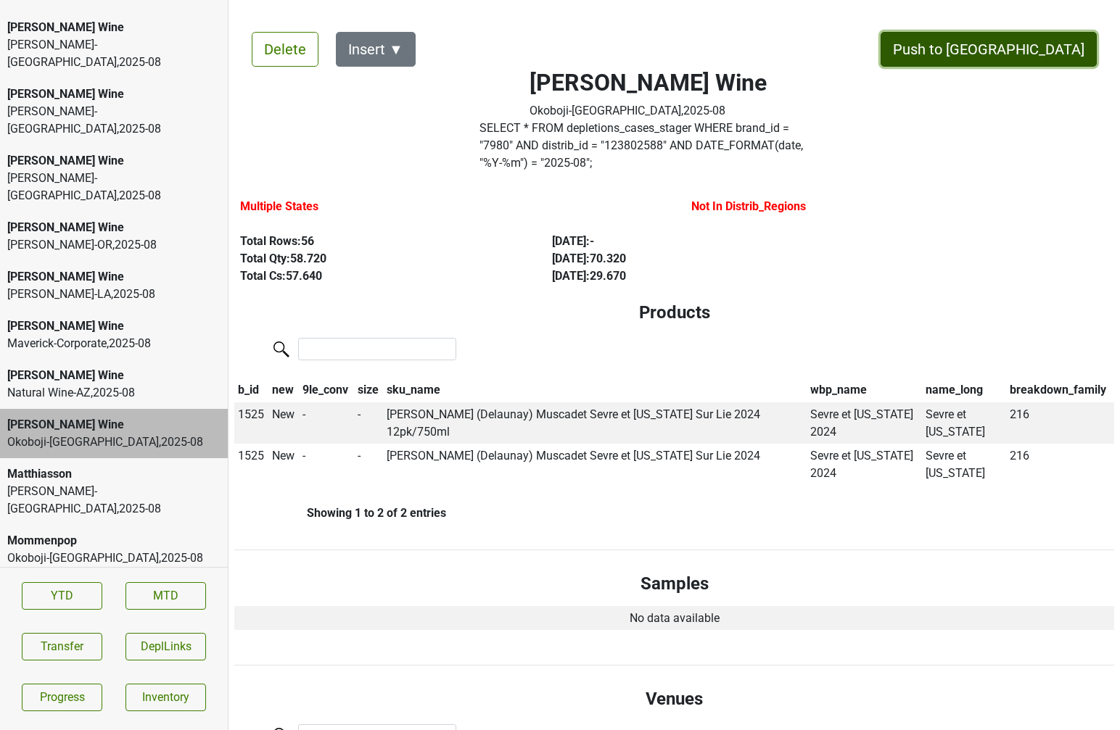
click at [1030, 59] on button "Push to [GEOGRAPHIC_DATA]" at bounding box center [988, 49] width 216 height 35
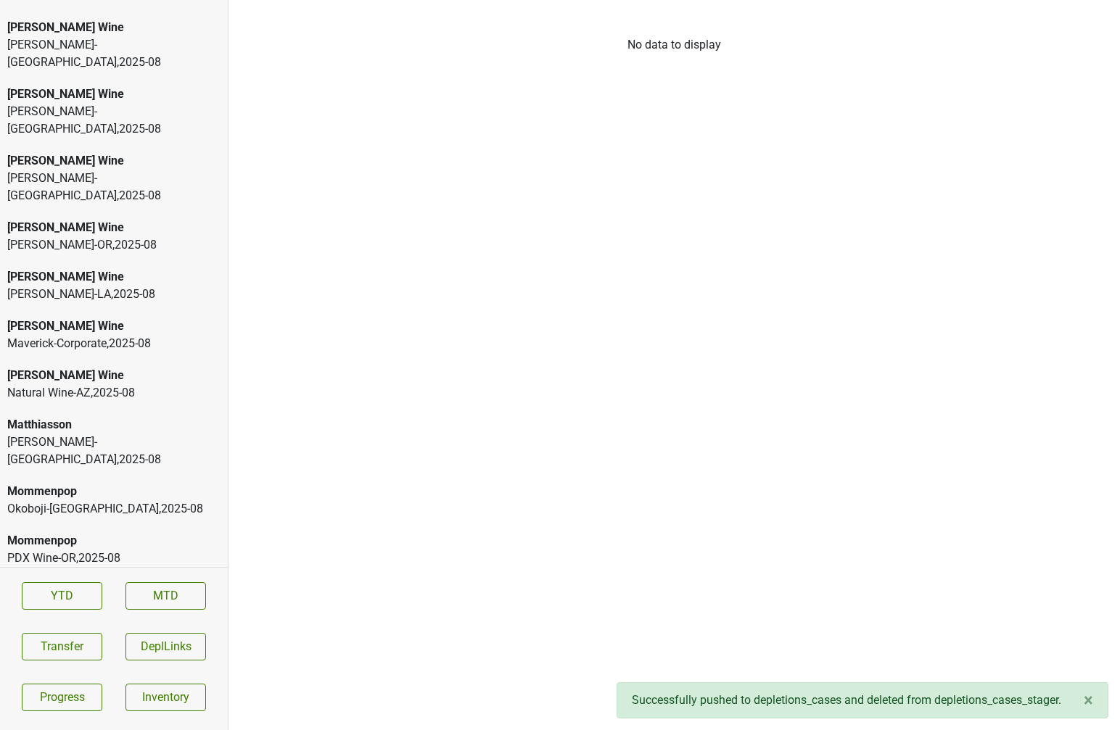
click at [136, 360] on div "Mary Taylor Wine Natural Wine-AZ , 2025 - 08" at bounding box center [114, 384] width 228 height 49
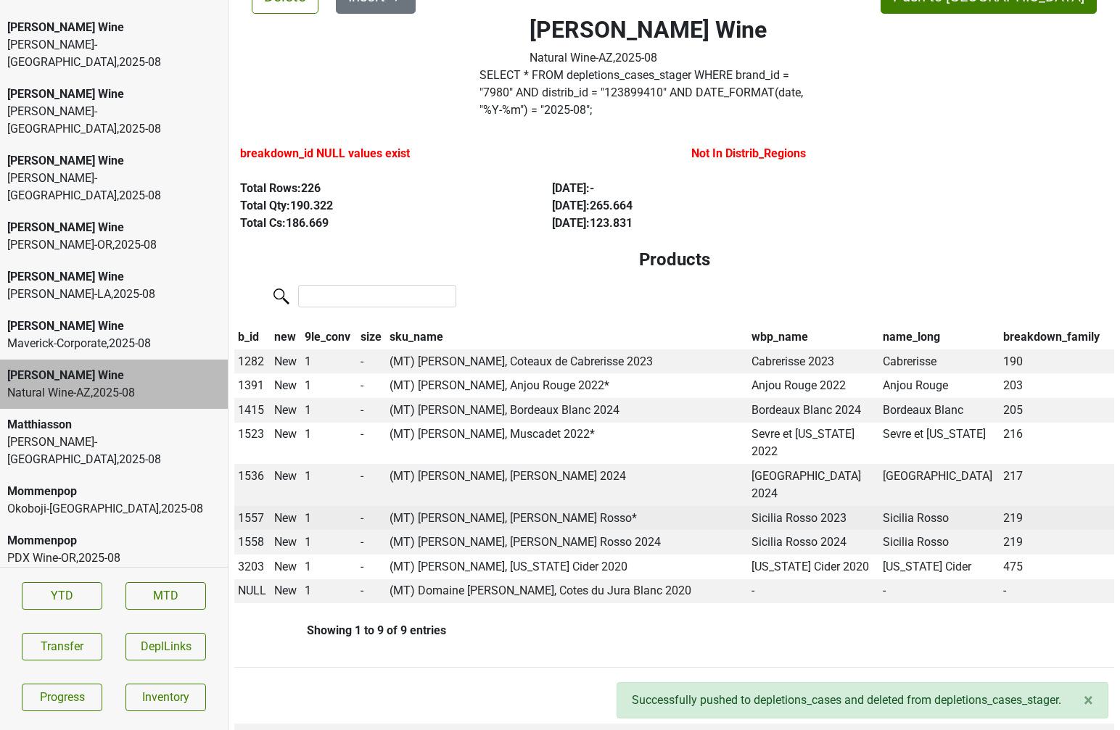
scroll to position [57, 0]
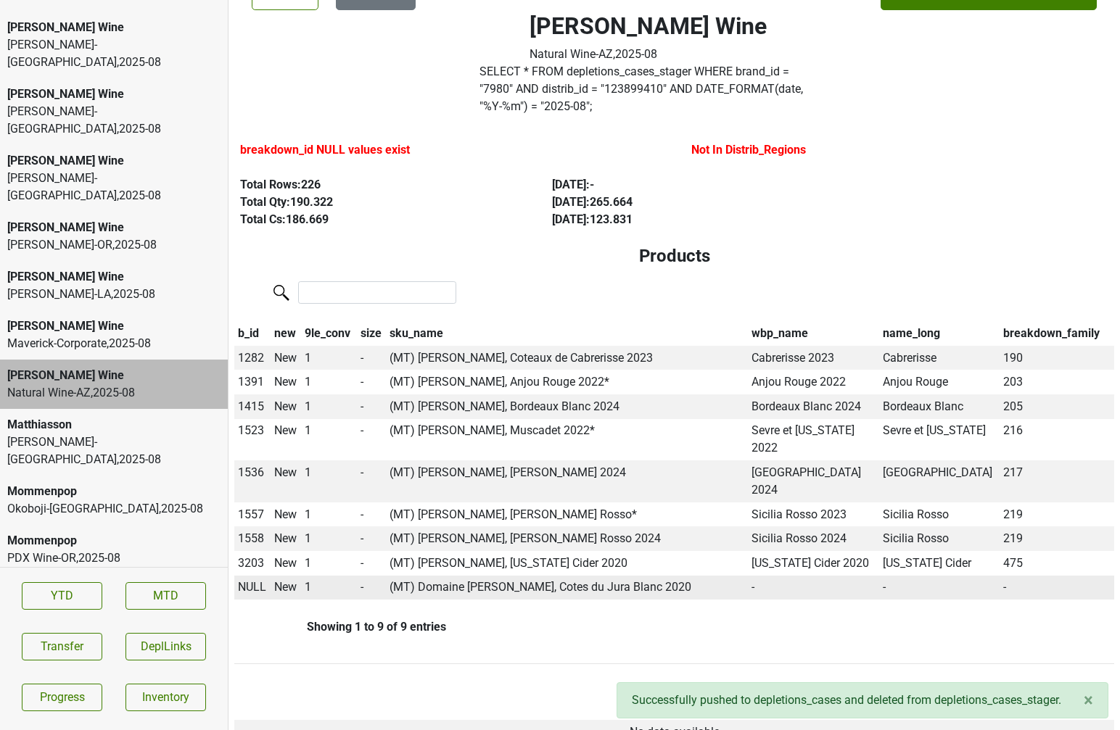
click at [248, 580] on span "NULL" at bounding box center [252, 587] width 28 height 14
type input "L"
type input "2"
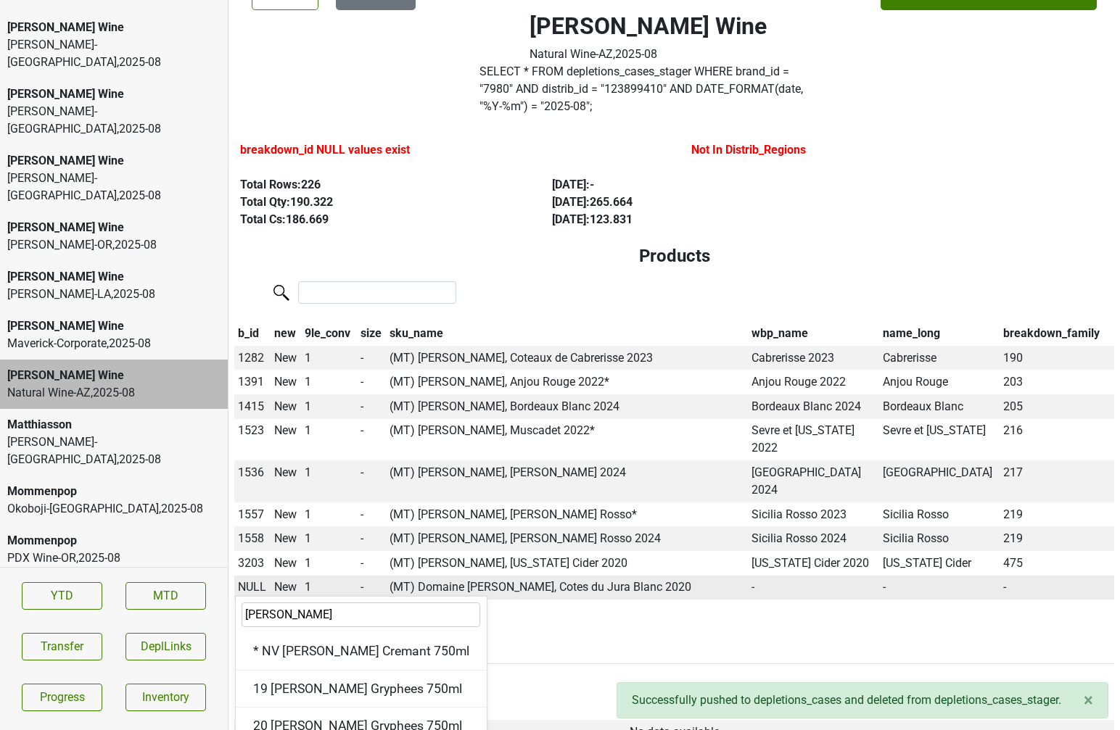
type input "LAMB"
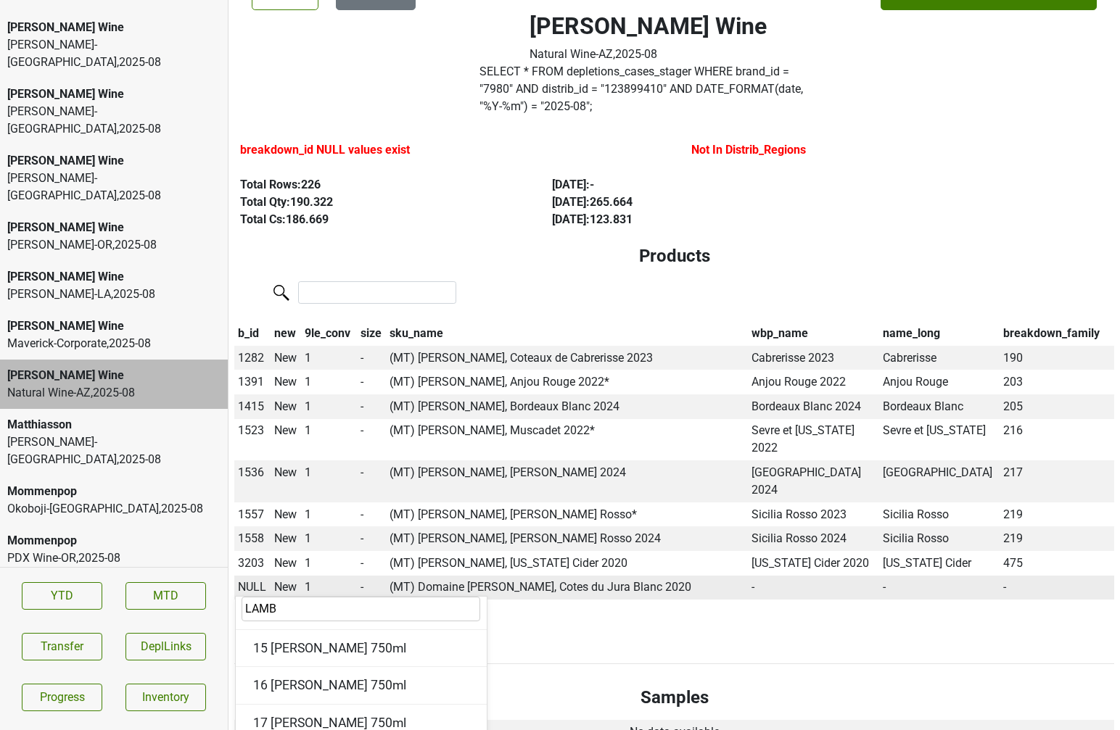
scroll to position [1426, 0]
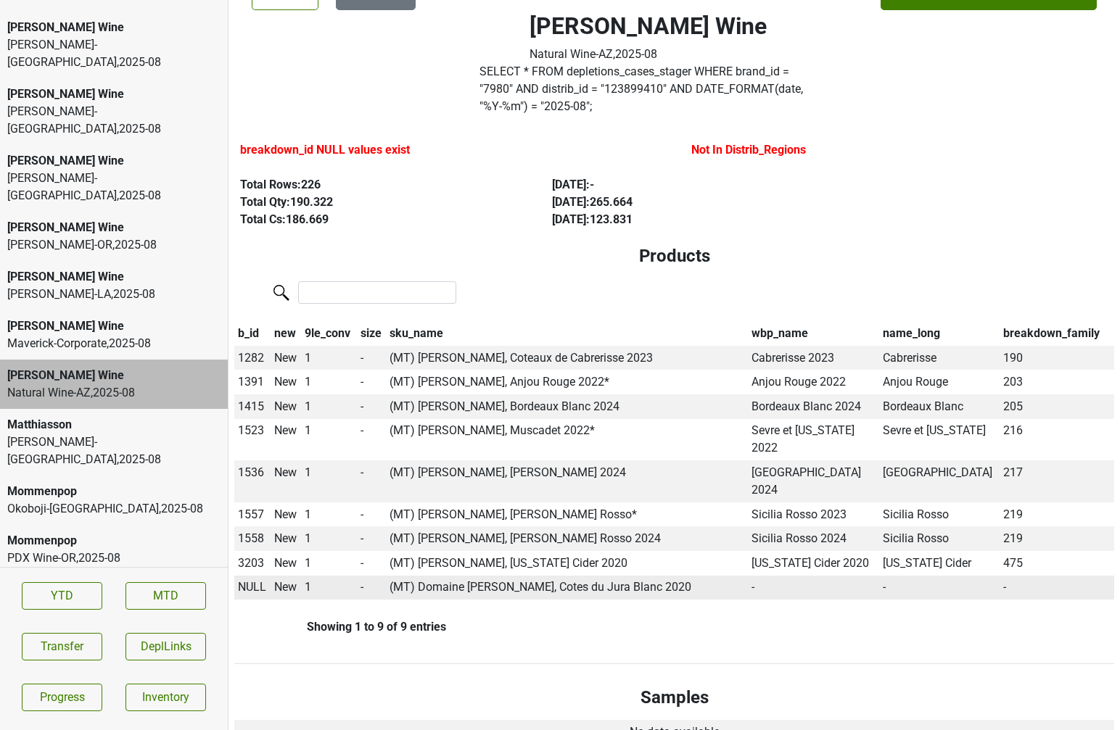
click at [521, 576] on td "(MT) Domaine Frederic Lambert, Cotes du Jura Blanc 2020" at bounding box center [567, 588] width 362 height 25
drag, startPoint x: 471, startPoint y: 533, endPoint x: 699, endPoint y: 539, distance: 227.8
click at [699, 576] on td "(MT) Domaine Frederic Lambert, Cotes du Jura Blanc 2020" at bounding box center [567, 588] width 362 height 25
copy td "Frederic Lambert, Cotes du Jura Blanc 2020"
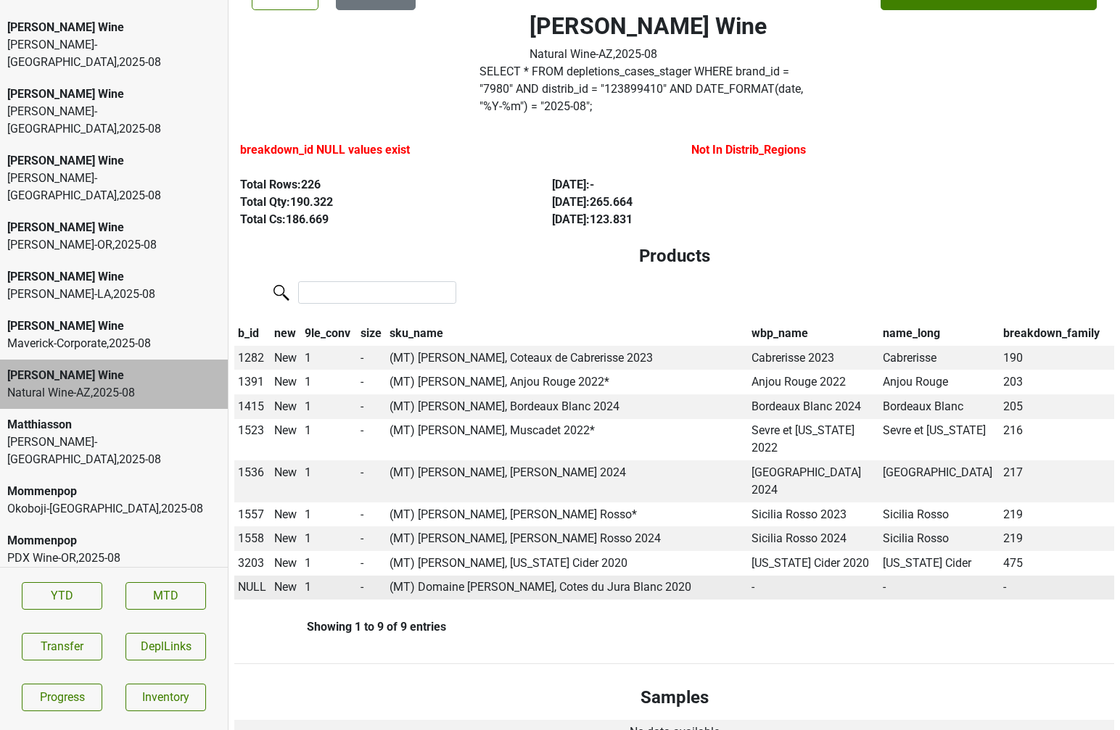
click at [253, 580] on span "NULL" at bounding box center [252, 587] width 28 height 14
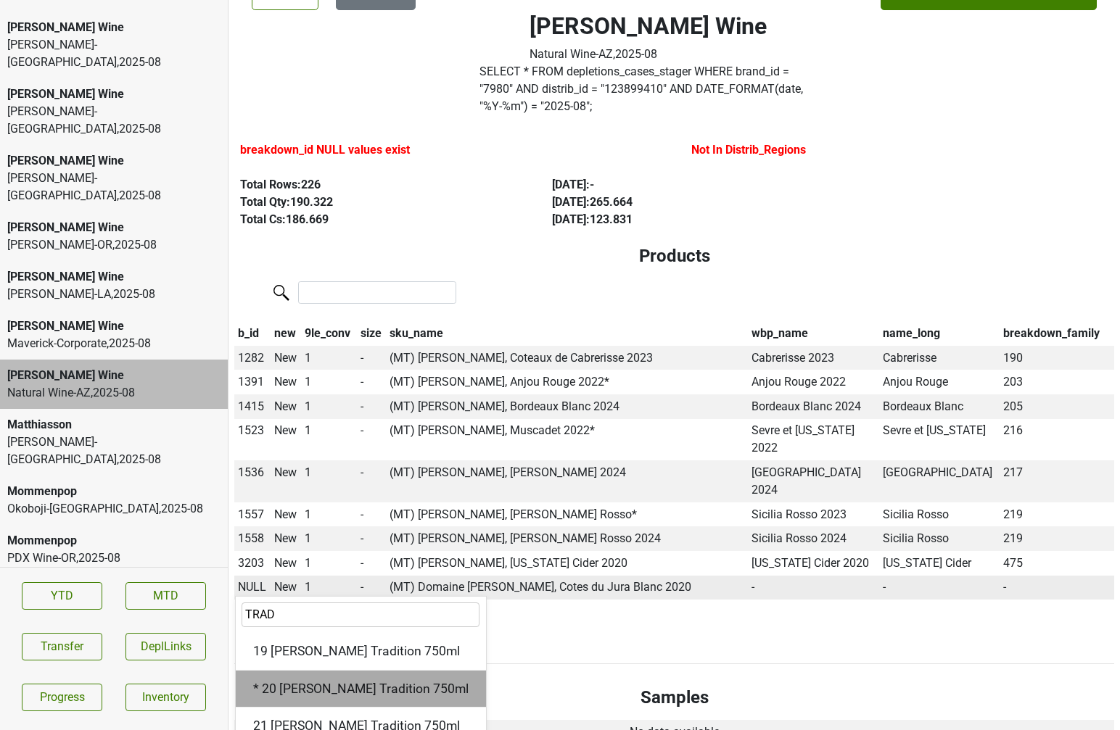
type input "TRAD"
click at [299, 671] on div "* 20 Frederic Lambert Tradition 750ml" at bounding box center [361, 689] width 250 height 37
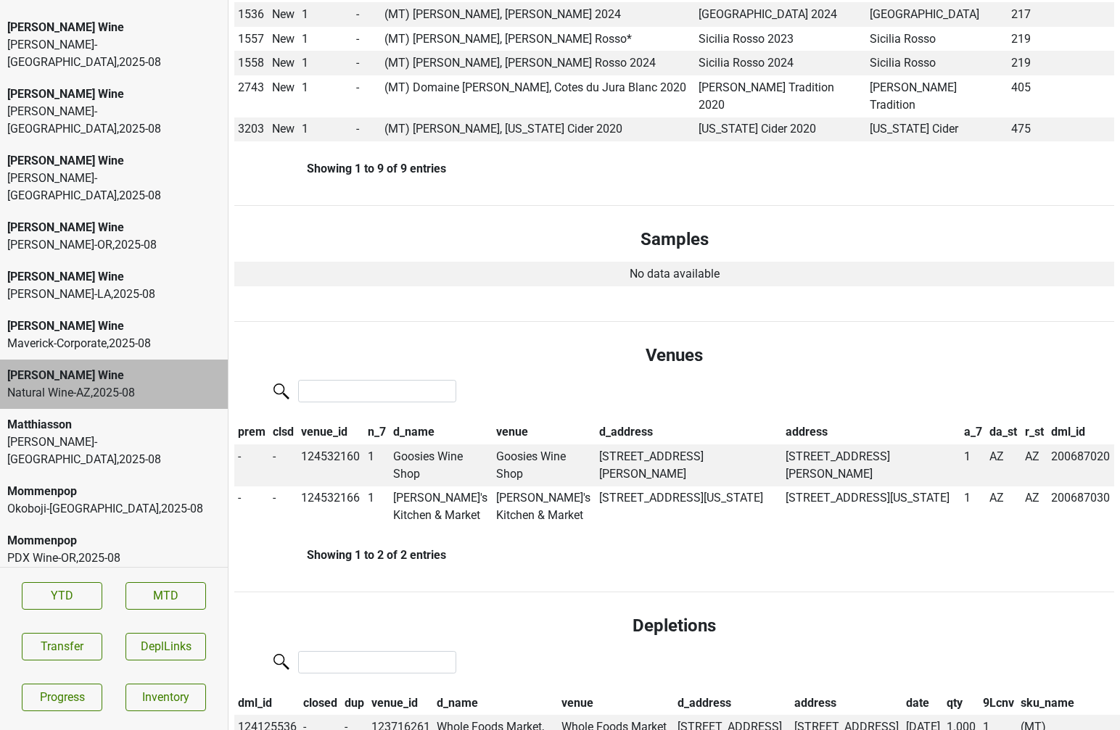
scroll to position [0, 0]
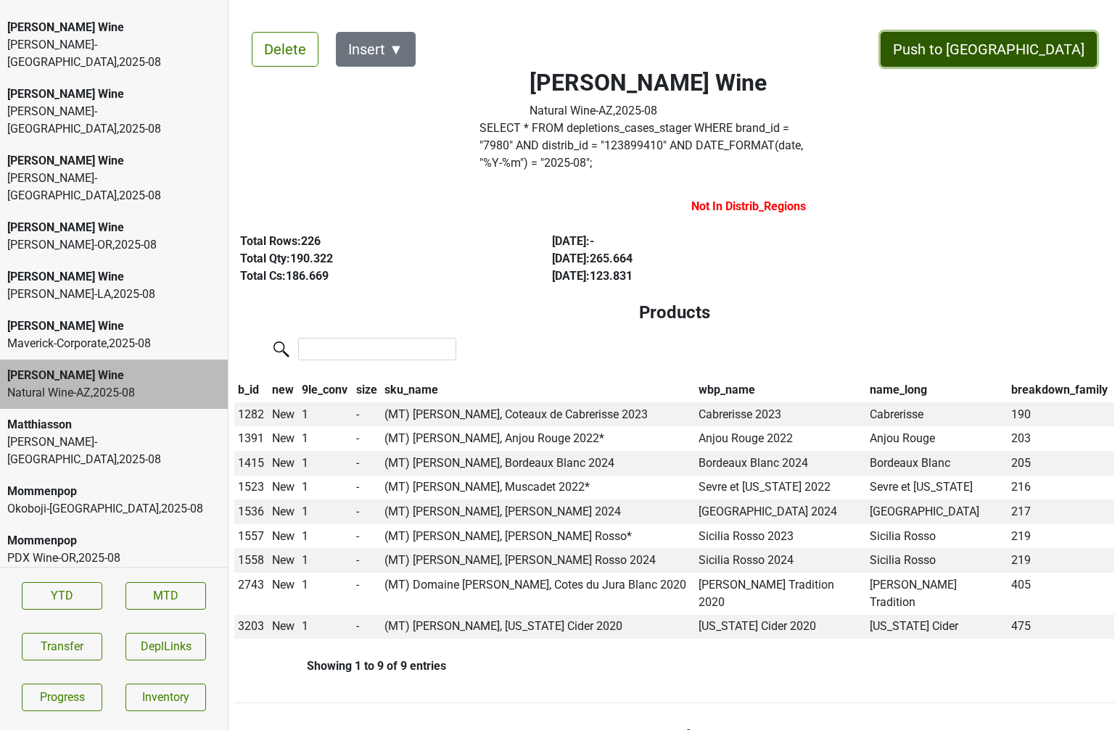
click at [1049, 49] on button "Push to [GEOGRAPHIC_DATA]" at bounding box center [988, 49] width 216 height 35
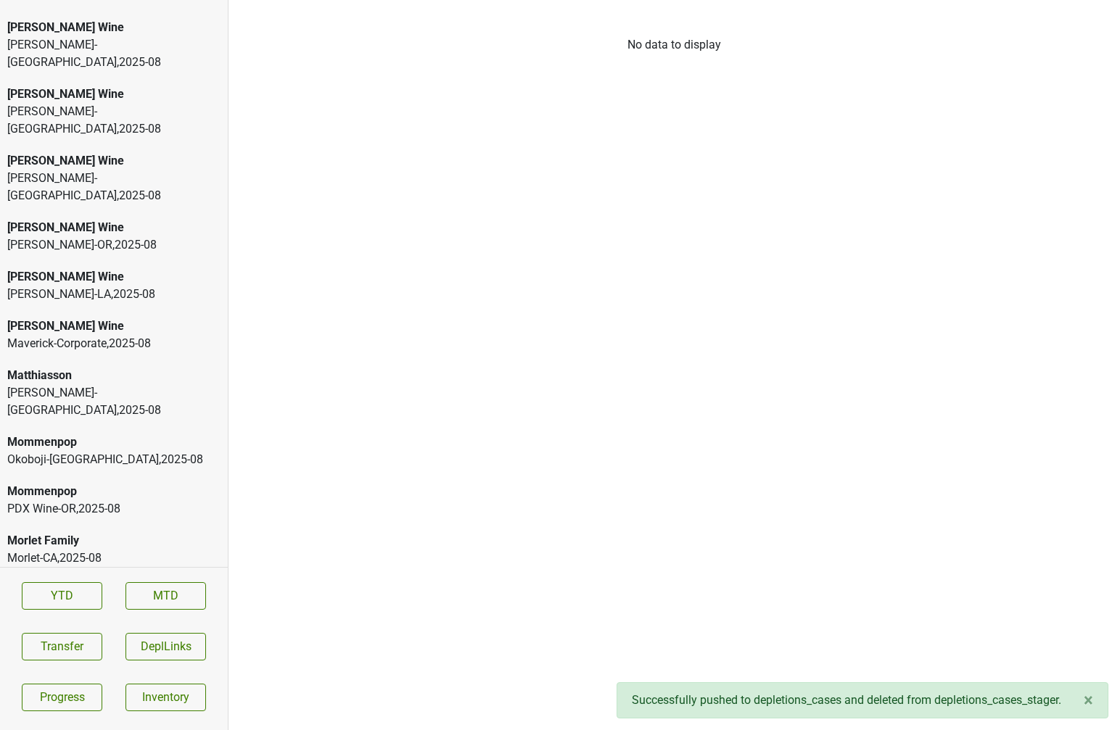
click at [89, 286] on div "Lirette-LA , 2025 - 08" at bounding box center [113, 294] width 213 height 17
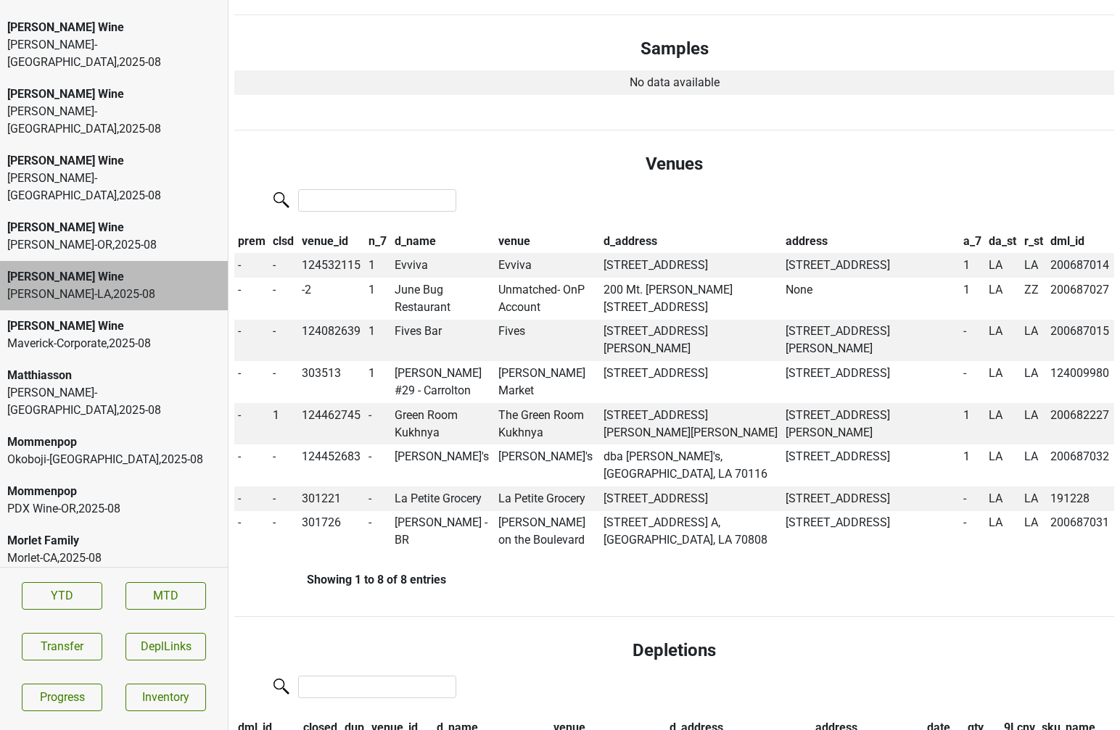
scroll to position [566, 0]
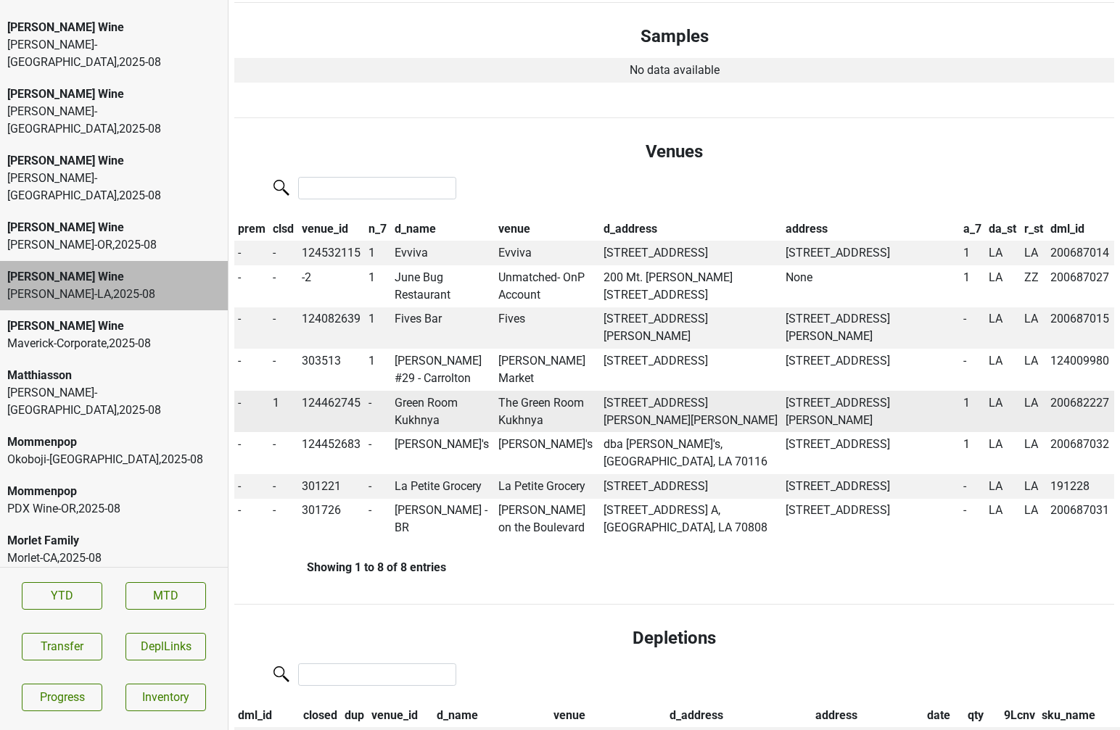
click at [410, 408] on td "Green Room Kukhnya" at bounding box center [443, 412] width 104 height 42
click at [409, 418] on td "Green Room Kukhnya" at bounding box center [443, 412] width 104 height 42
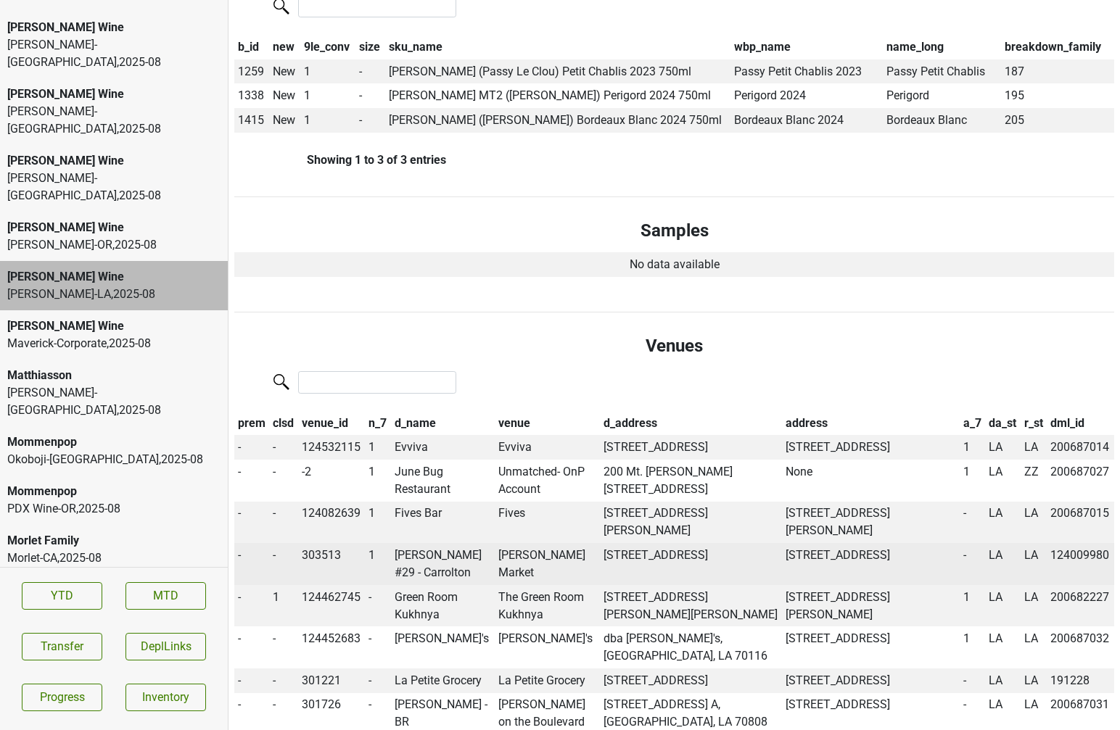
scroll to position [0, 0]
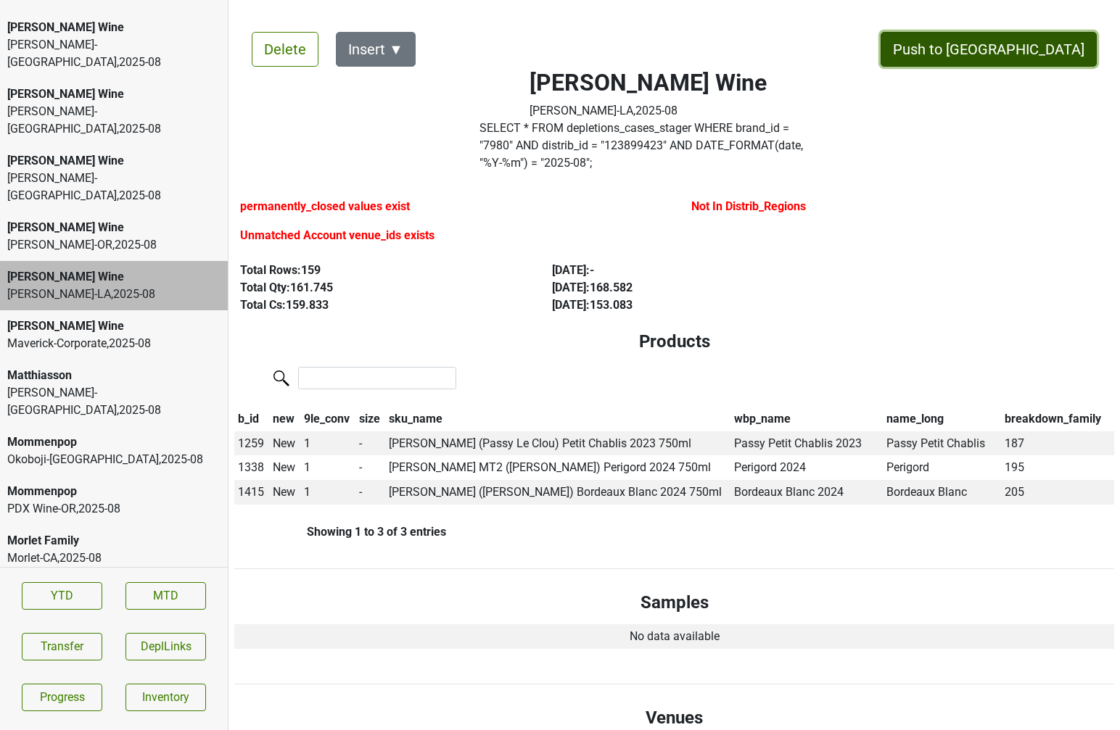
click at [1022, 59] on button "Push to [GEOGRAPHIC_DATA]" at bounding box center [988, 49] width 216 height 35
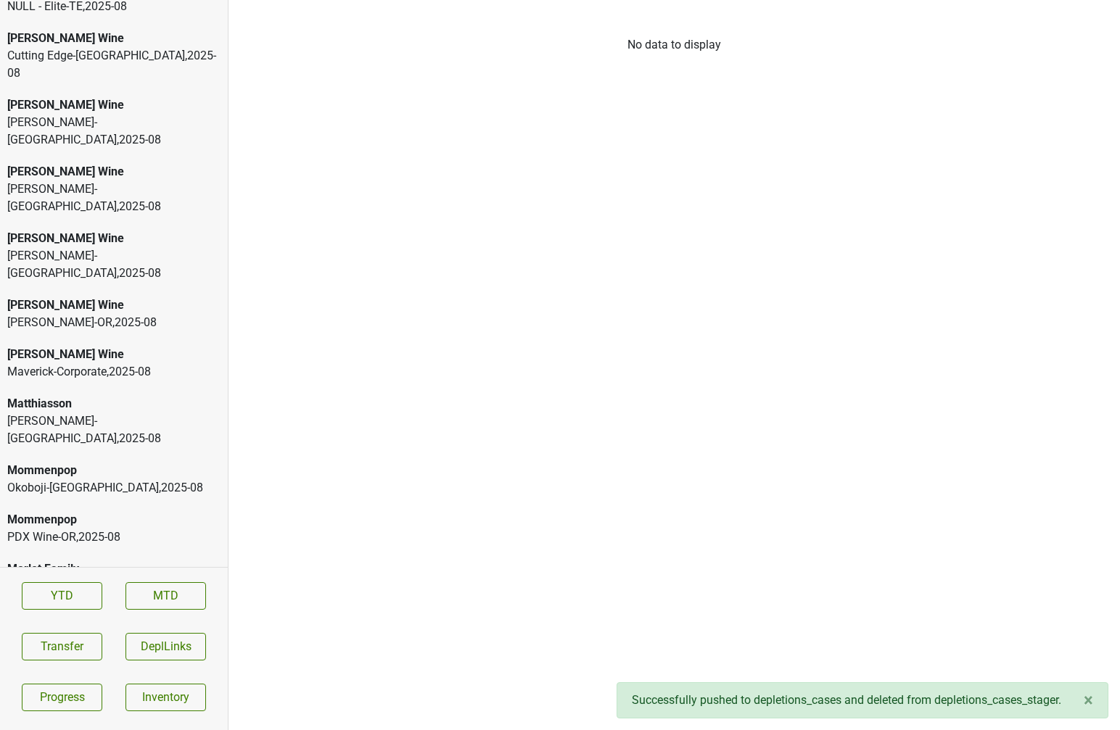
scroll to position [3556, 0]
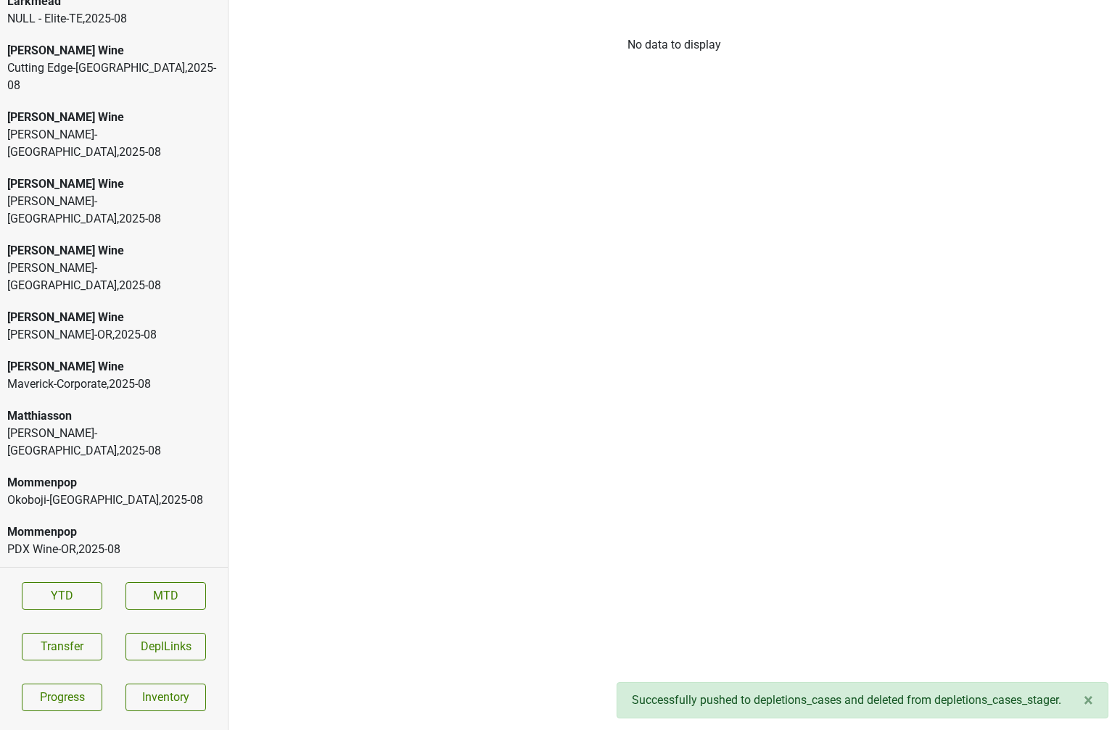
click at [134, 235] on div "Mary Taylor Wine David Bowler-PA , 2025 - 08" at bounding box center [114, 268] width 228 height 67
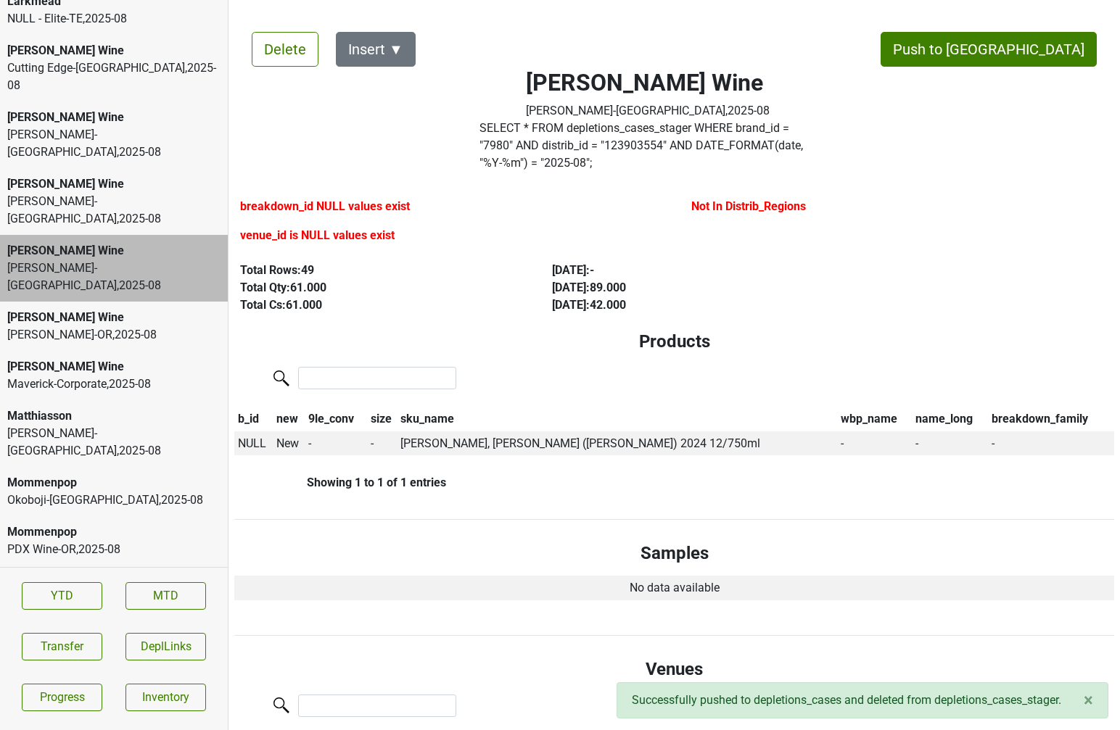
click at [136, 326] on div "Julian Sinclair-OR , 2025 - 08" at bounding box center [113, 334] width 213 height 17
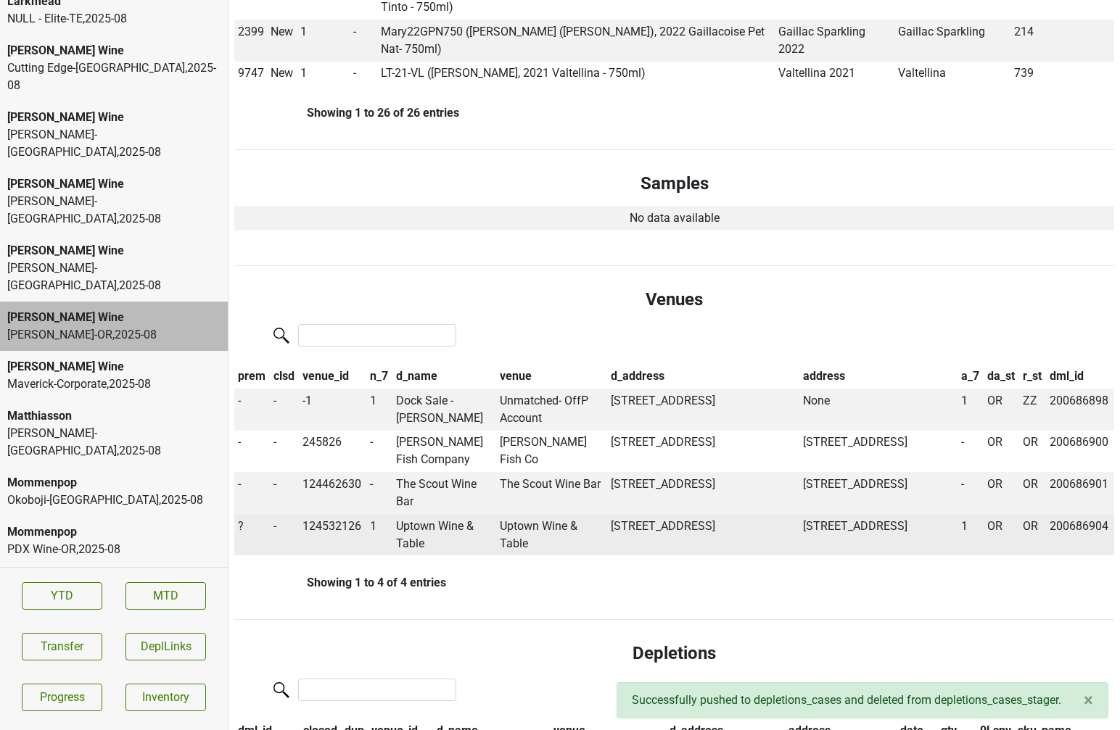
scroll to position [1400, 0]
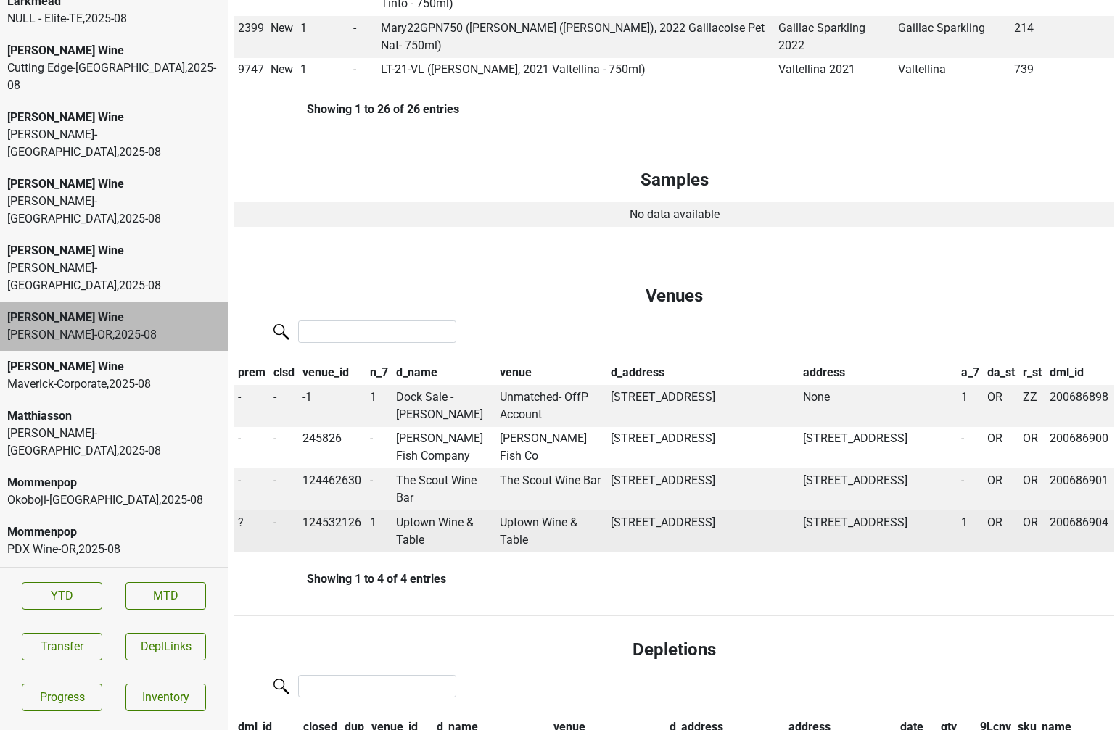
click at [239, 516] on span "?" at bounding box center [241, 523] width 6 height 14
click at [425, 510] on td "Uptown Wine & Table" at bounding box center [444, 531] width 104 height 42
click at [243, 510] on td "?" at bounding box center [252, 531] width 36 height 42
click at [238, 516] on span "?" at bounding box center [241, 523] width 6 height 14
click at [273, 569] on div "Off" at bounding box center [293, 587] width 115 height 37
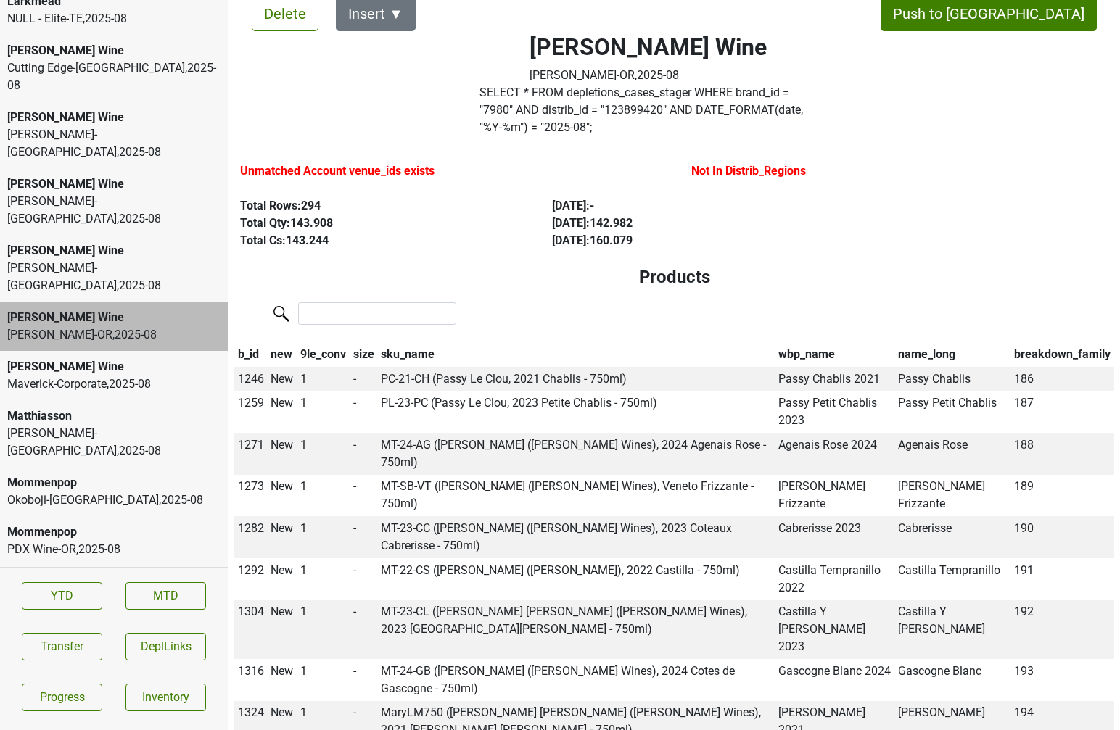
scroll to position [0, 0]
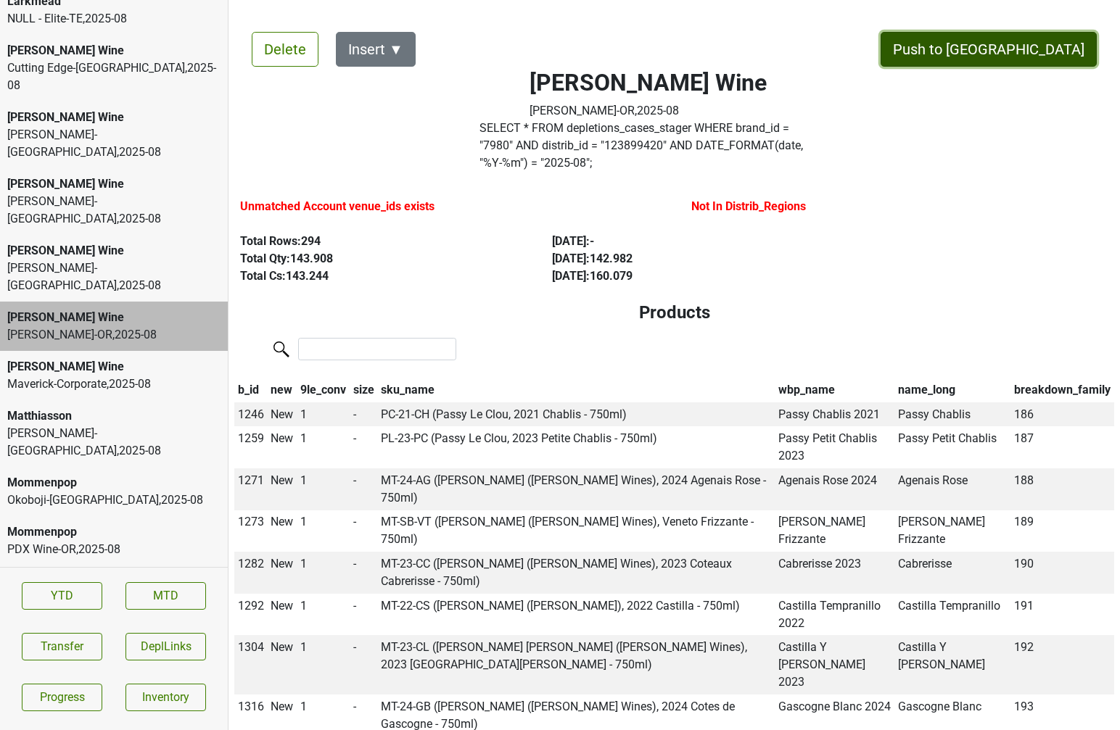
click at [1064, 46] on button "Push to [GEOGRAPHIC_DATA]" at bounding box center [988, 49] width 216 height 35
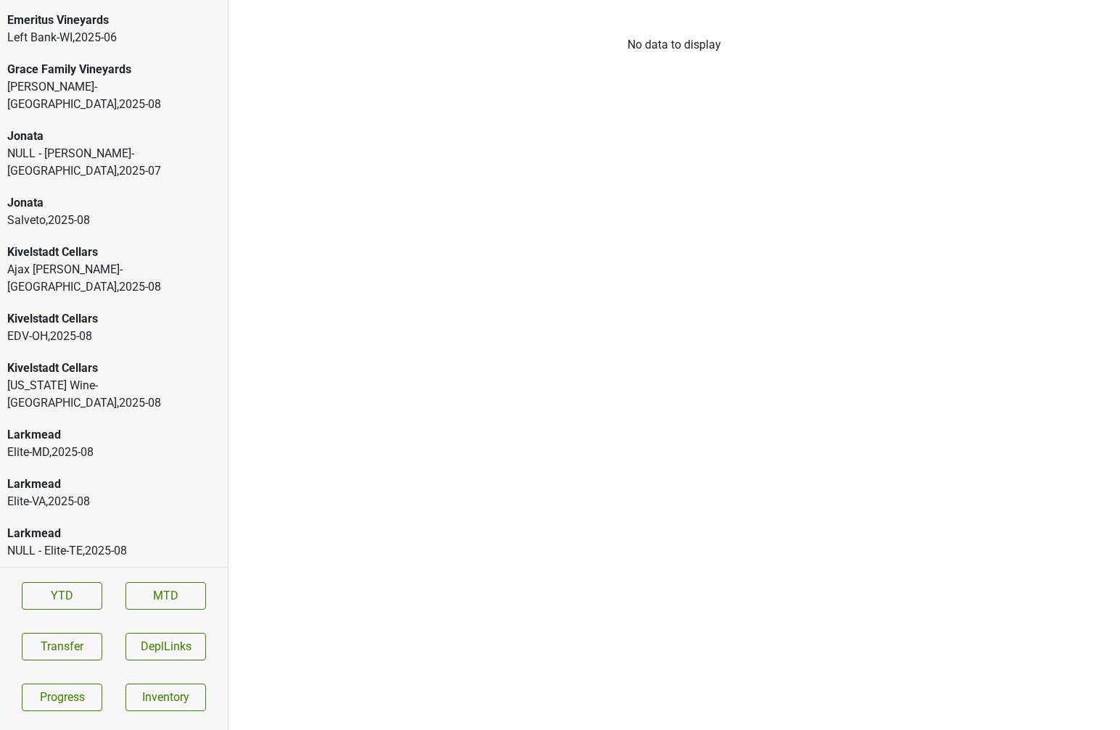
scroll to position [3021, 0]
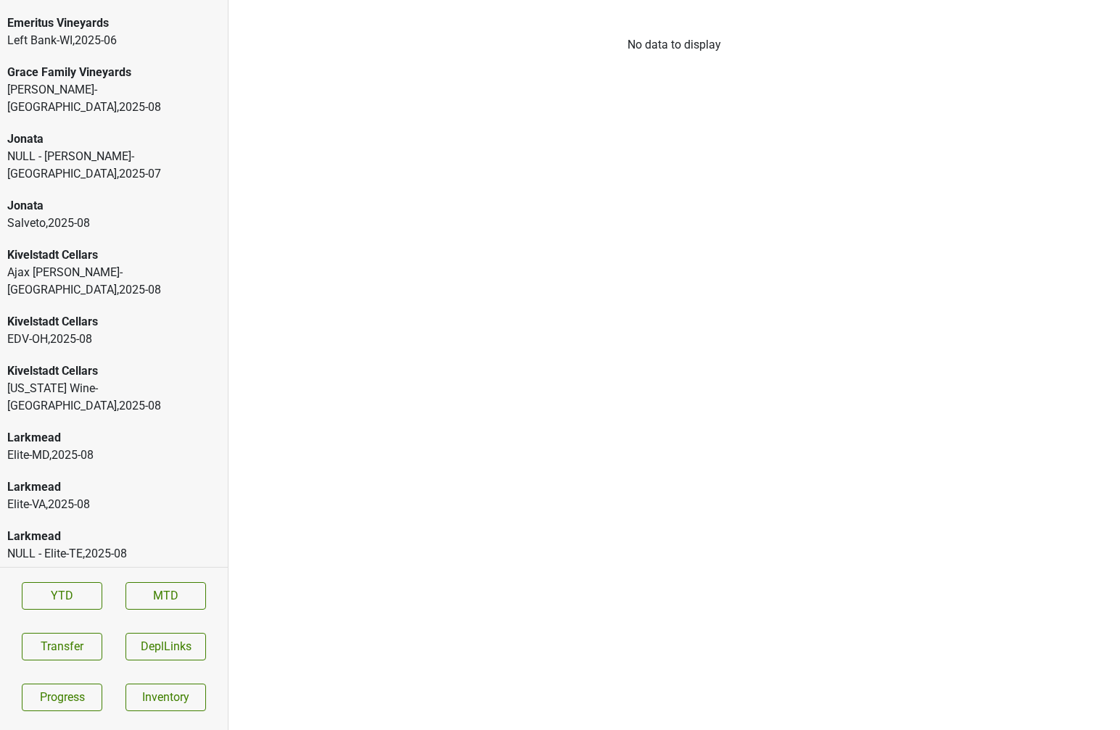
click at [94, 380] on div "Vermont Wine-VT , 2025 - 08" at bounding box center [113, 397] width 213 height 35
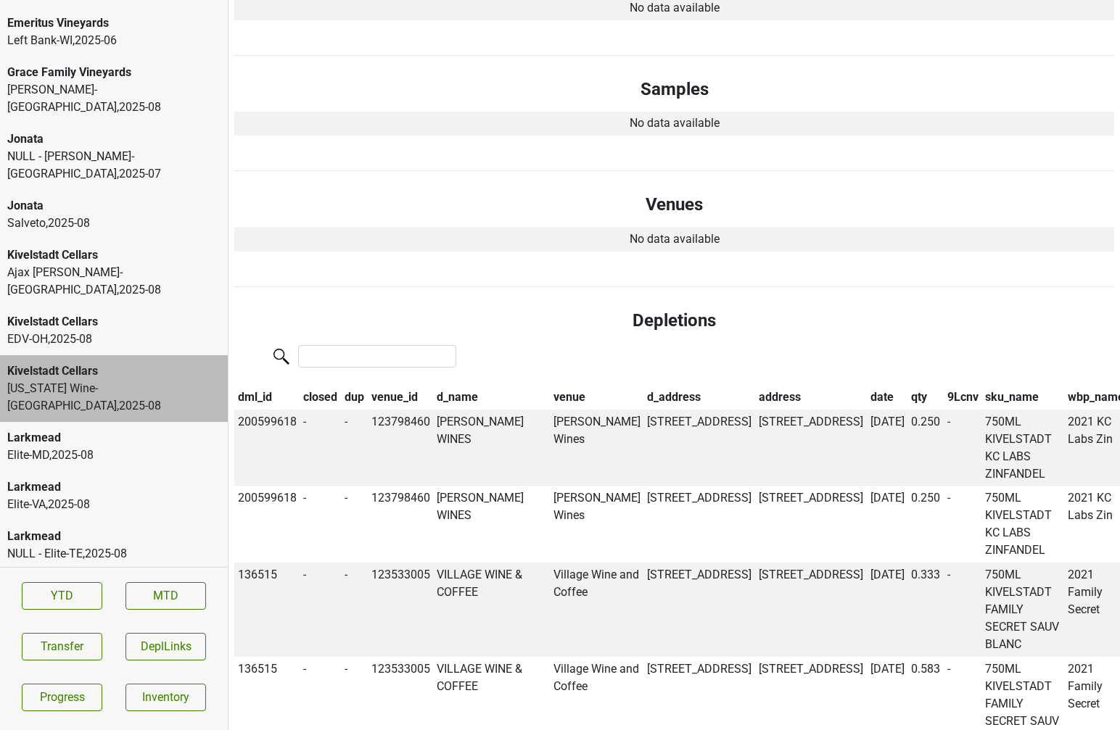
scroll to position [0, 0]
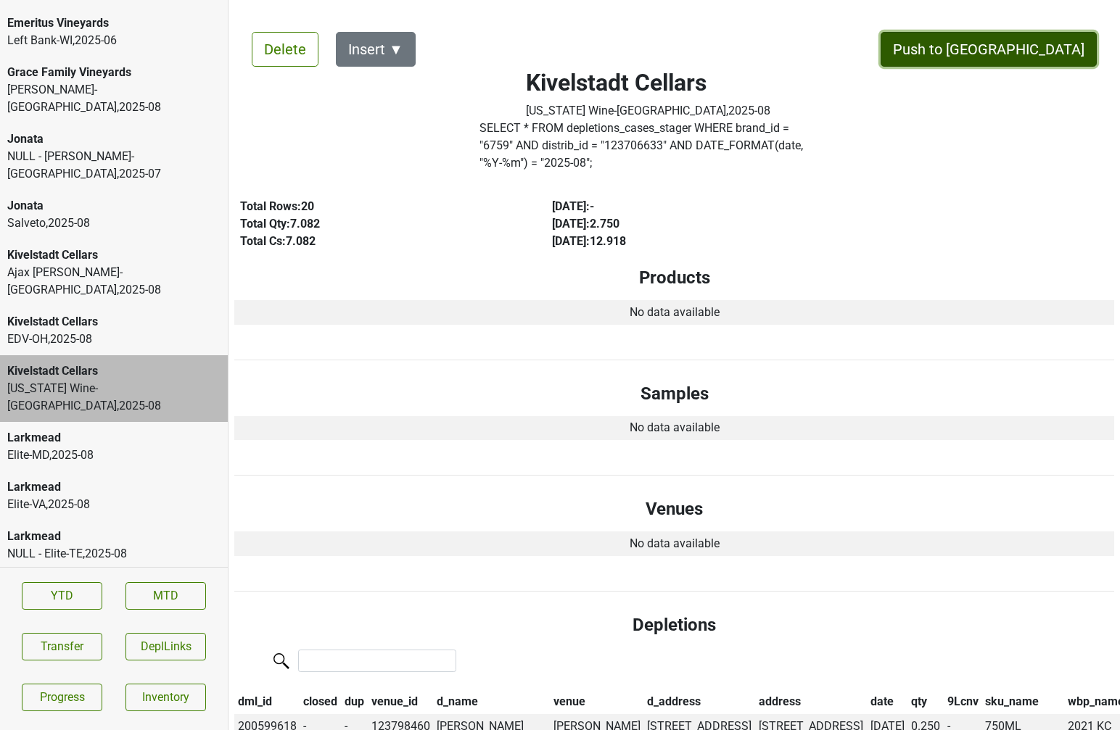
click at [1044, 42] on button "Push to [GEOGRAPHIC_DATA]" at bounding box center [988, 49] width 216 height 35
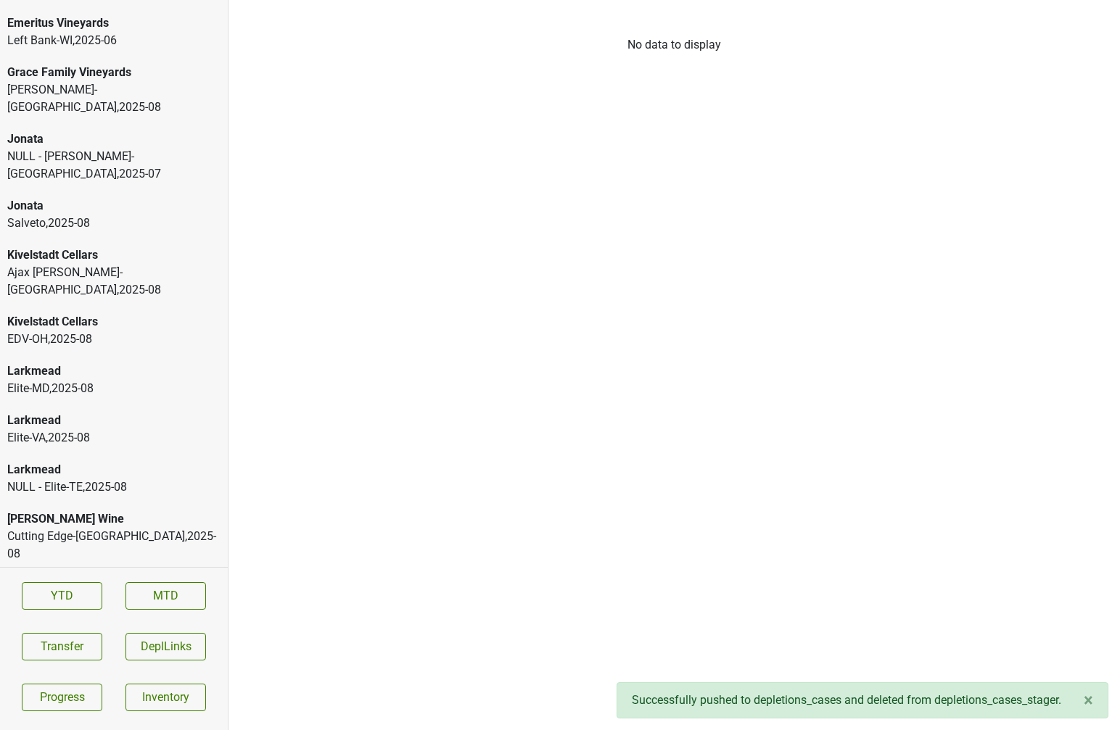
click at [130, 313] on div "Kivelstadt Cellars" at bounding box center [113, 321] width 213 height 17
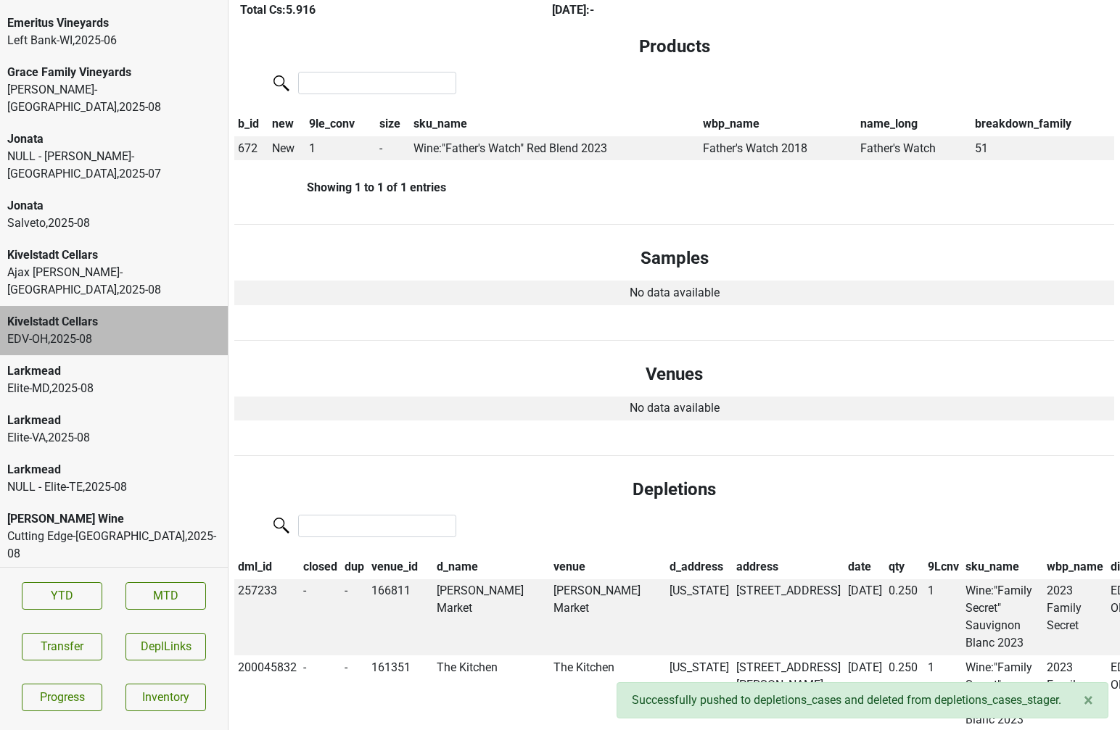
scroll to position [268, 0]
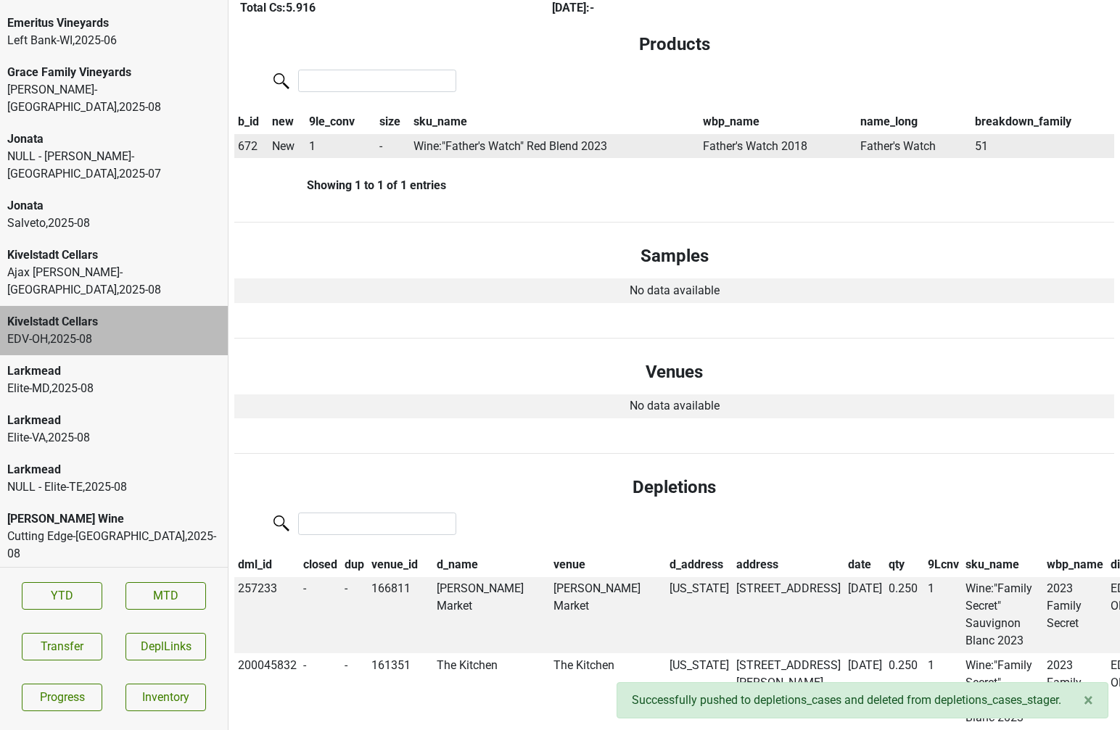
click at [250, 139] on span "672" at bounding box center [248, 146] width 20 height 14
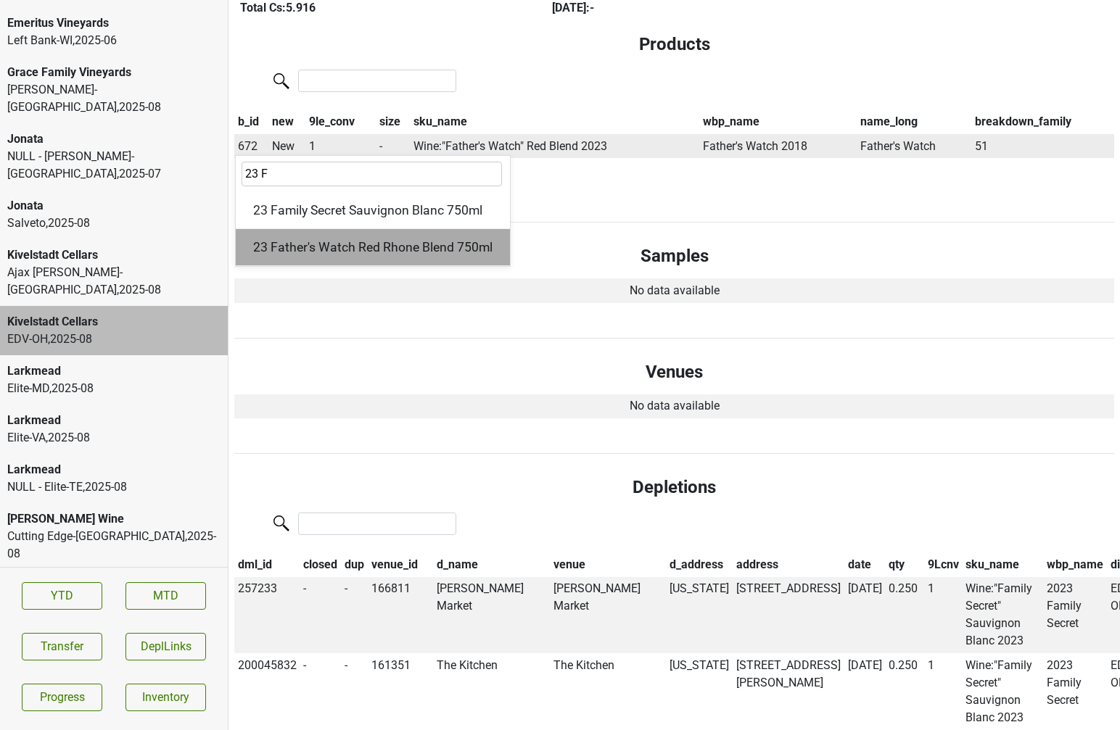
type input "23 F"
click at [308, 237] on div "23 Father's Watch Red Rhone Blend 750ml" at bounding box center [373, 247] width 274 height 37
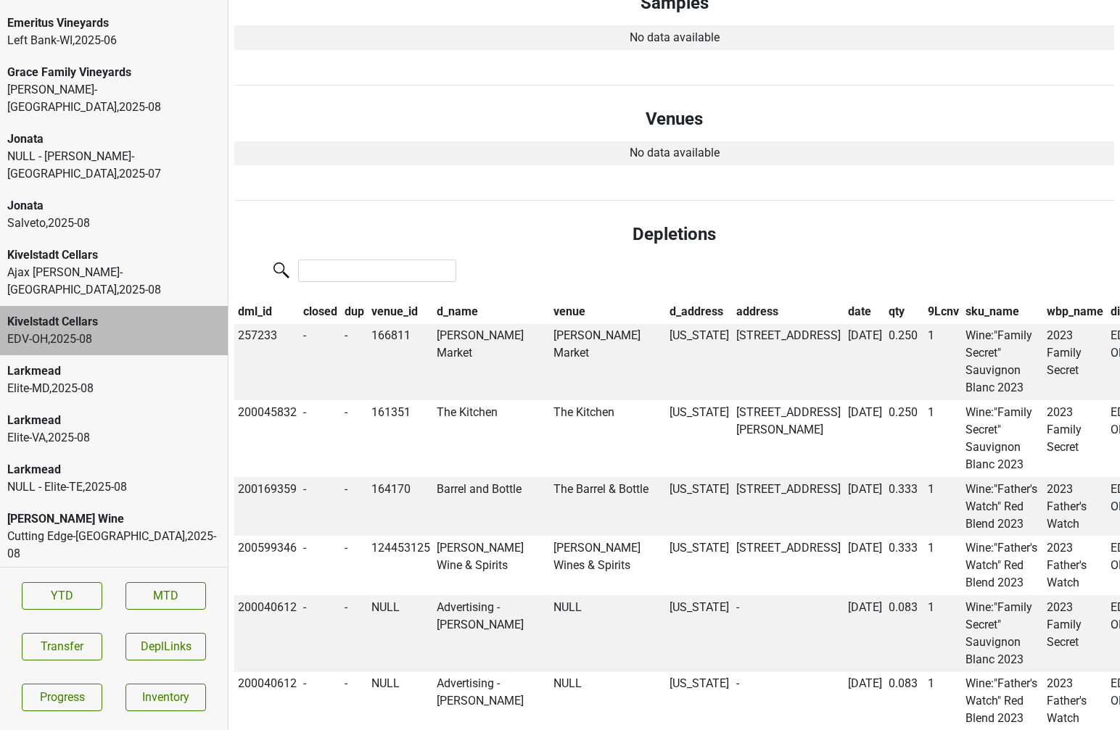
scroll to position [0, 0]
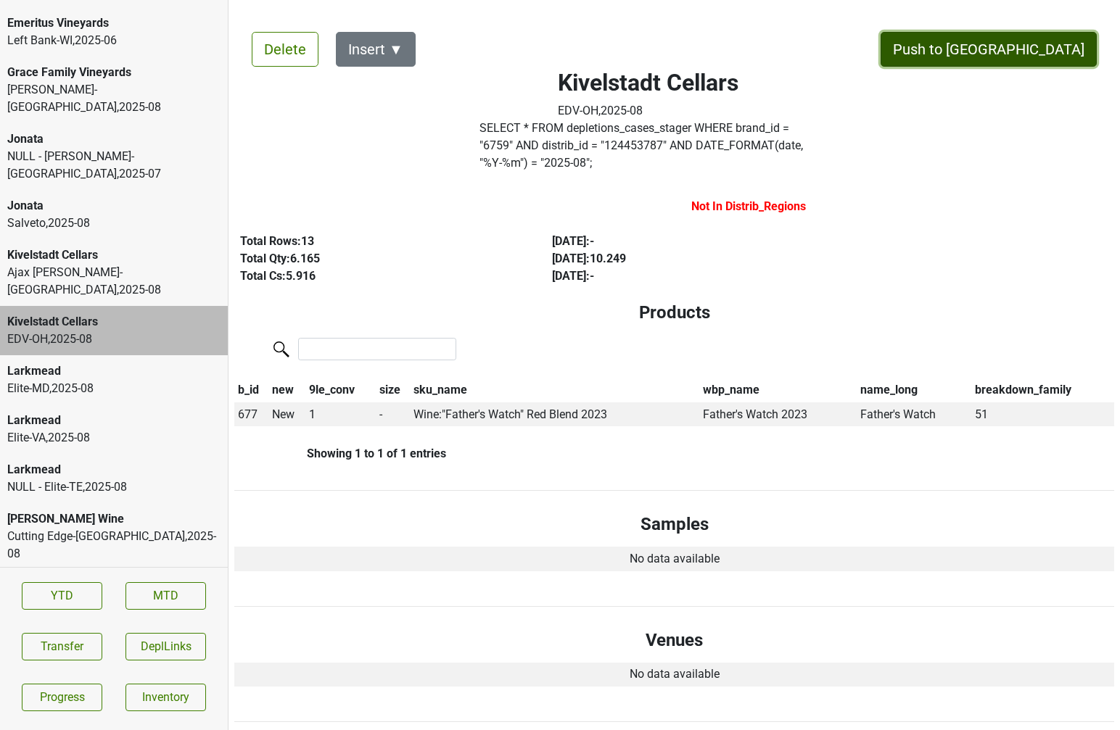
click at [1022, 55] on button "Push to [GEOGRAPHIC_DATA]" at bounding box center [988, 49] width 216 height 35
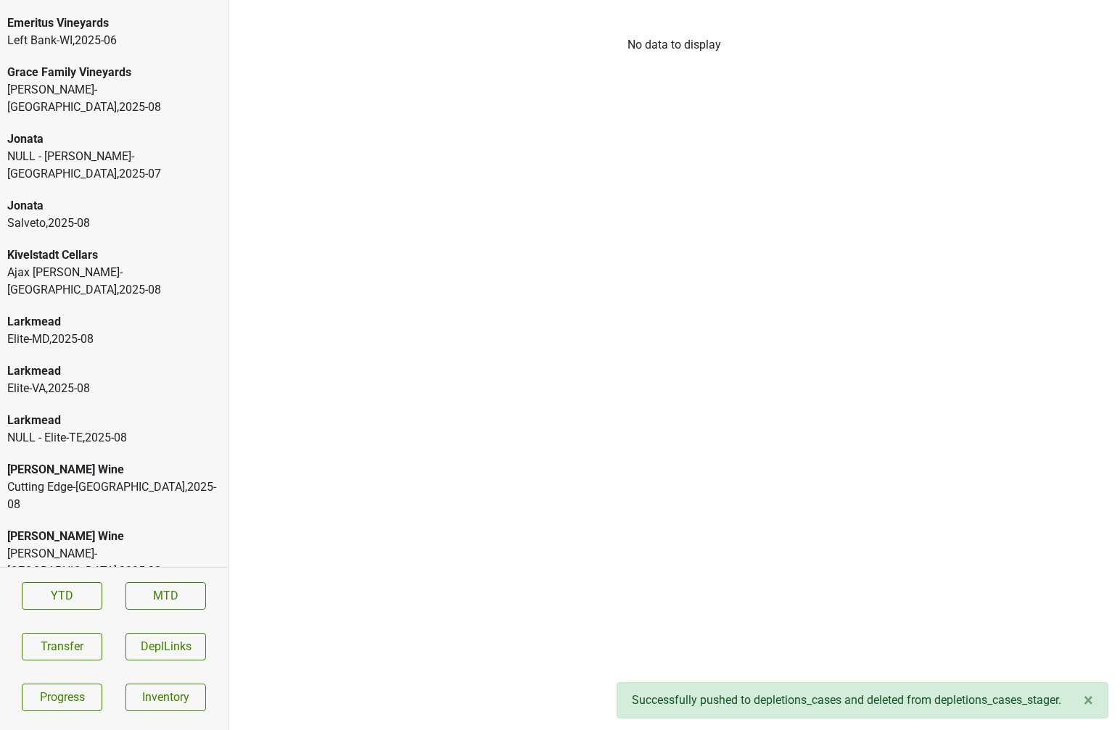
click at [139, 264] on div "Ajax Turner-TN , 2025 - 08" at bounding box center [113, 281] width 213 height 35
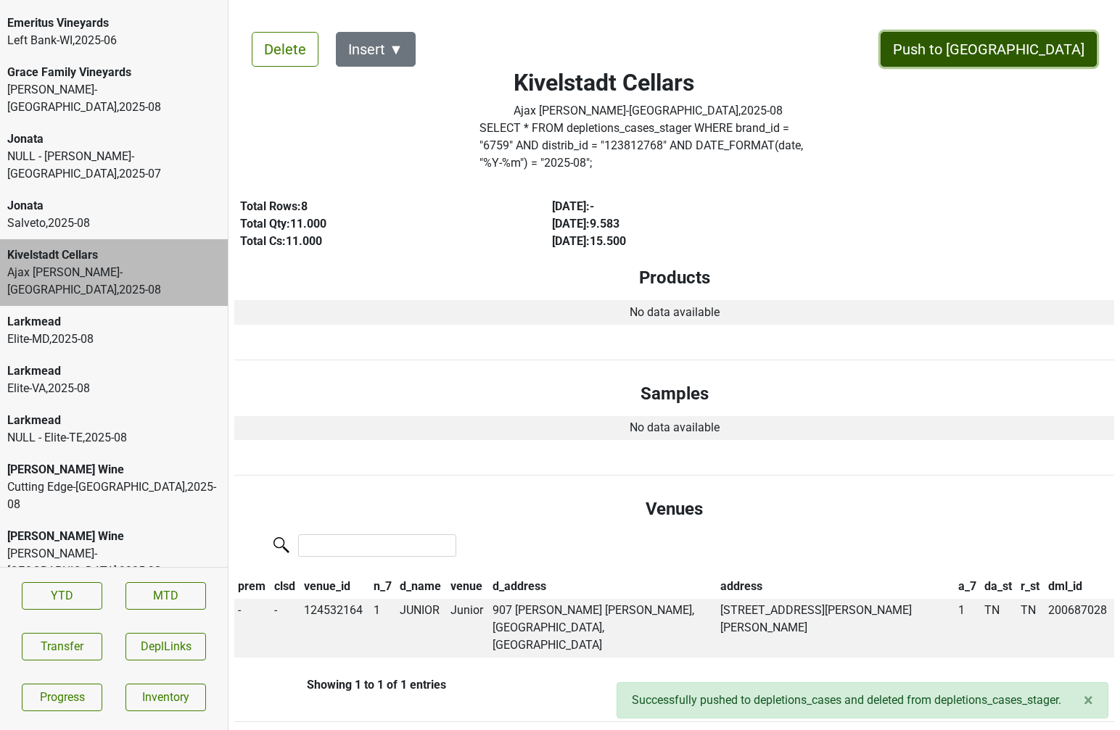
click at [1017, 53] on button "Push to [GEOGRAPHIC_DATA]" at bounding box center [988, 49] width 216 height 35
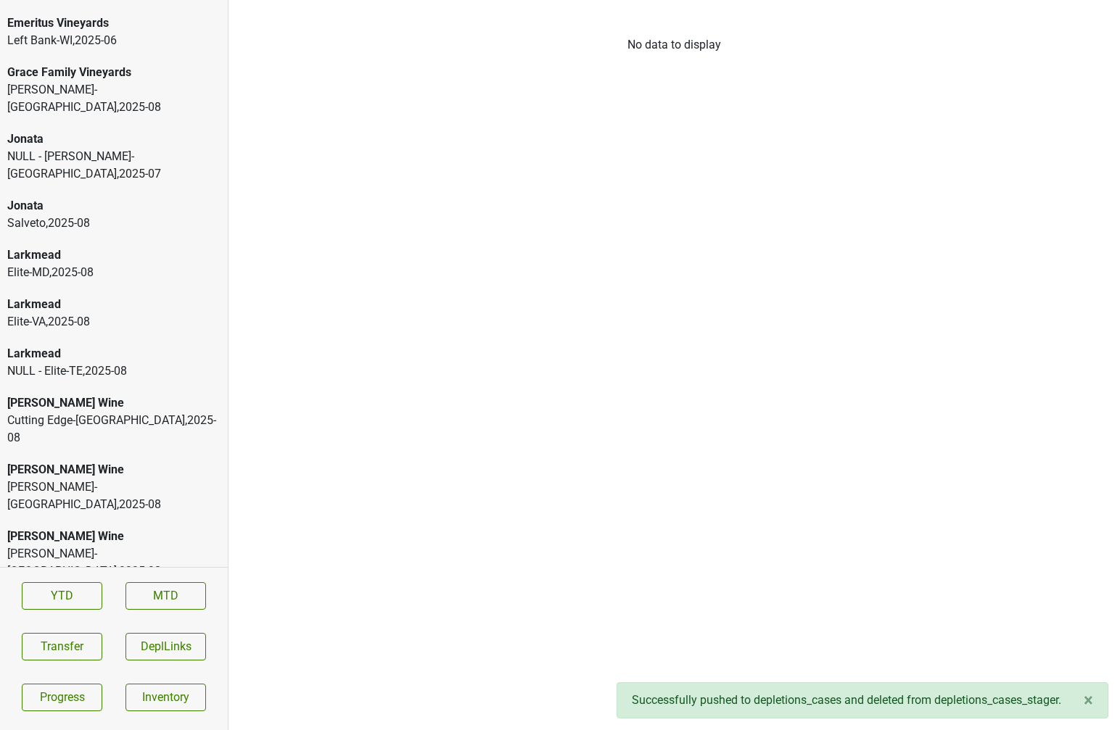
click at [117, 215] on div "Salveto , 2025 - 08" at bounding box center [113, 223] width 213 height 17
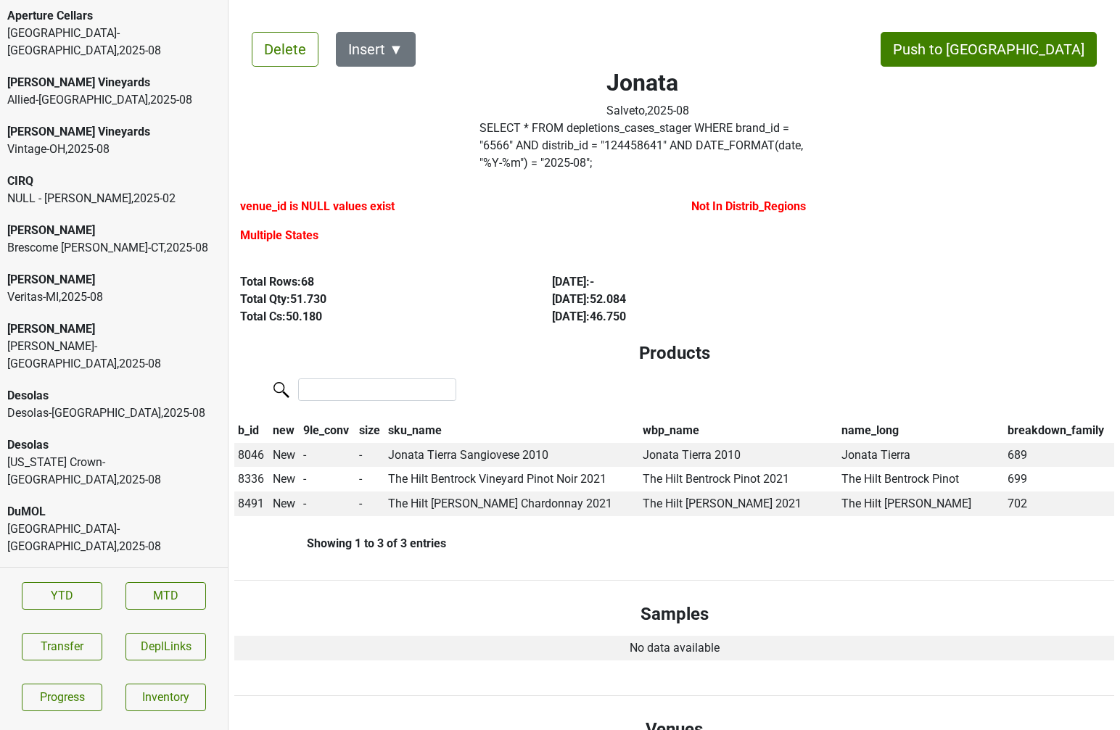
click at [44, 41] on div "Monterey-CA , 2025 - 08" at bounding box center [113, 42] width 213 height 35
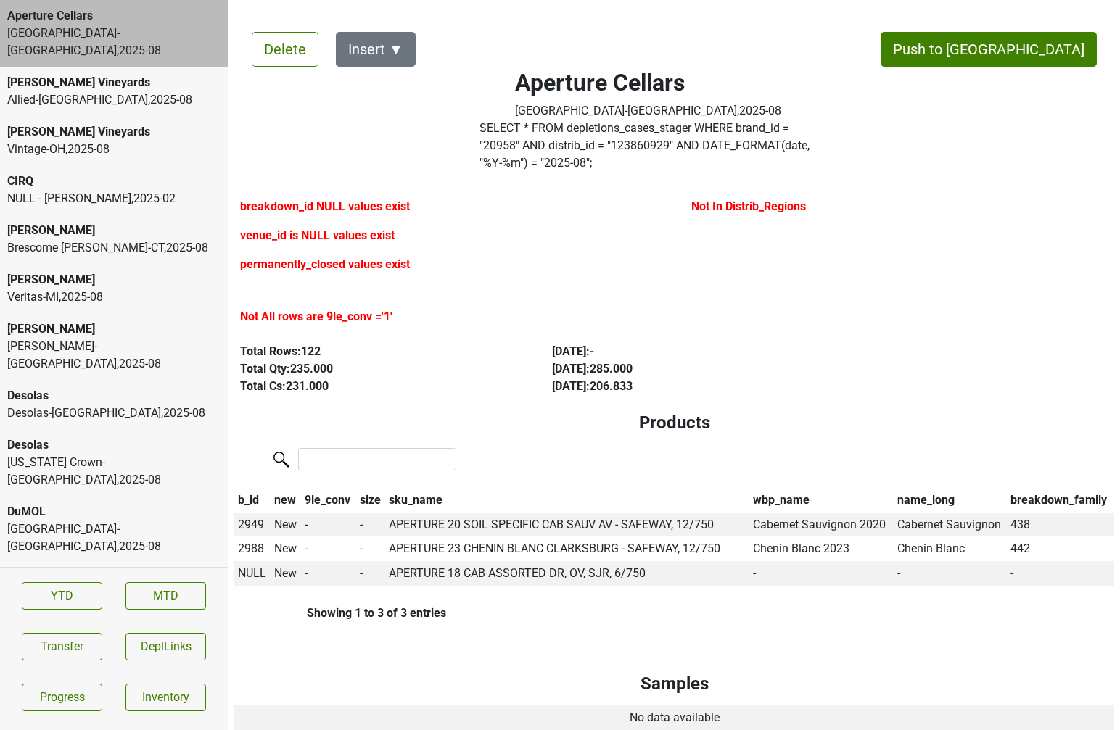
click at [51, 116] on div "Buehler Vineyards Vintage-OH , 2025 - 08" at bounding box center [114, 140] width 228 height 49
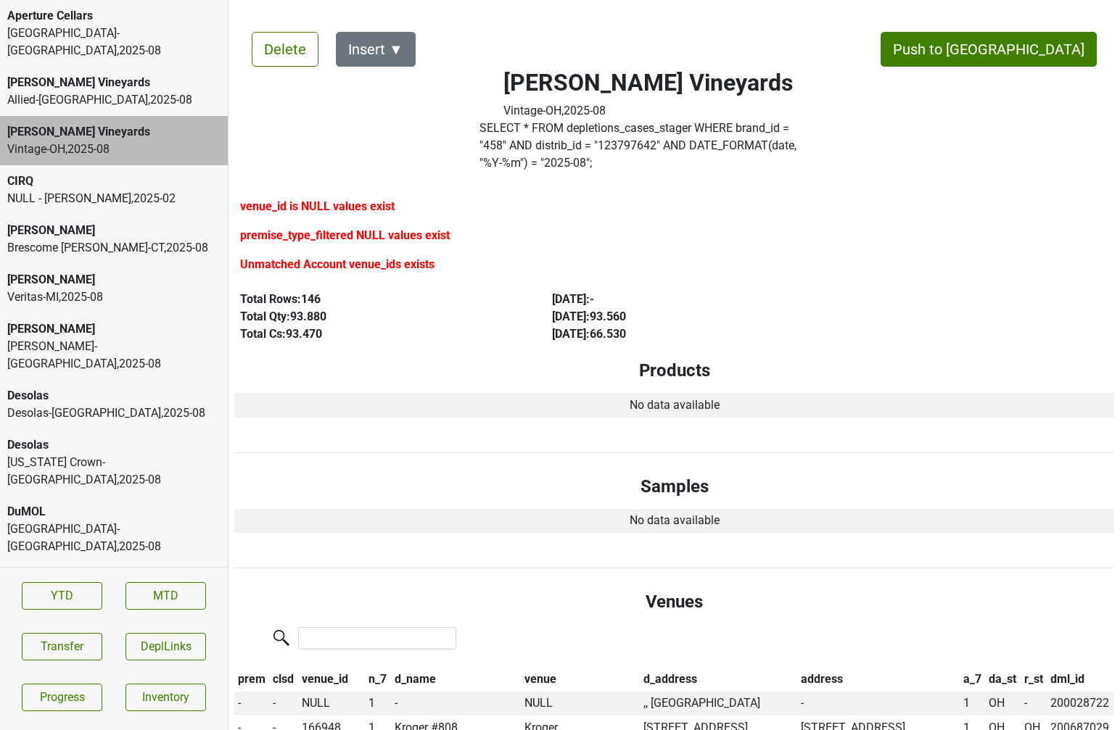
click at [49, 91] on div "Allied-NJ , 2025 - 08" at bounding box center [113, 99] width 213 height 17
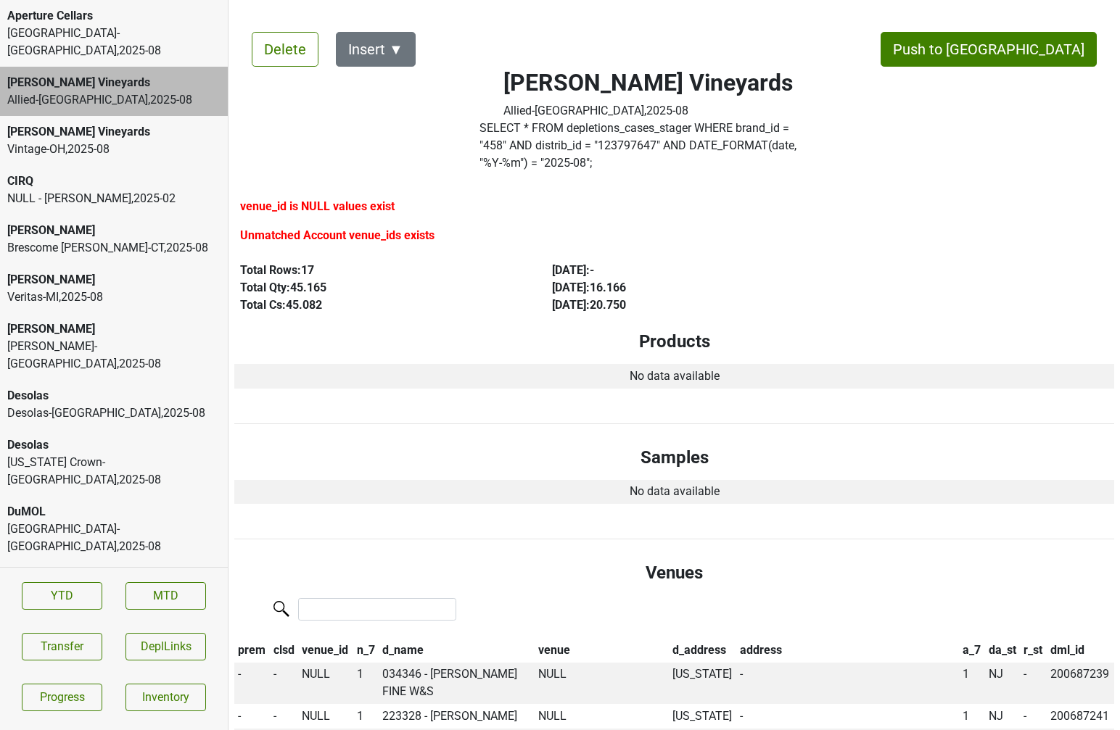
click at [115, 123] on div "[PERSON_NAME] Vineyards" at bounding box center [113, 131] width 213 height 17
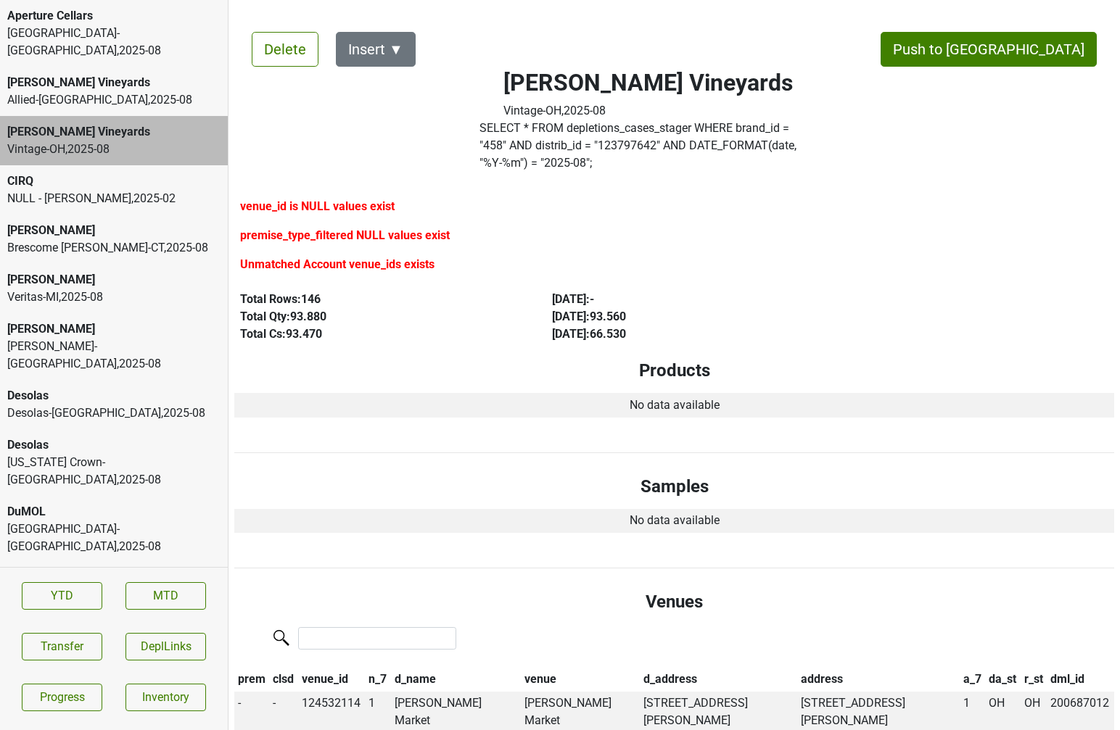
click at [106, 239] on div "Brescome Barton-CT , 2025 - 08" at bounding box center [113, 247] width 213 height 17
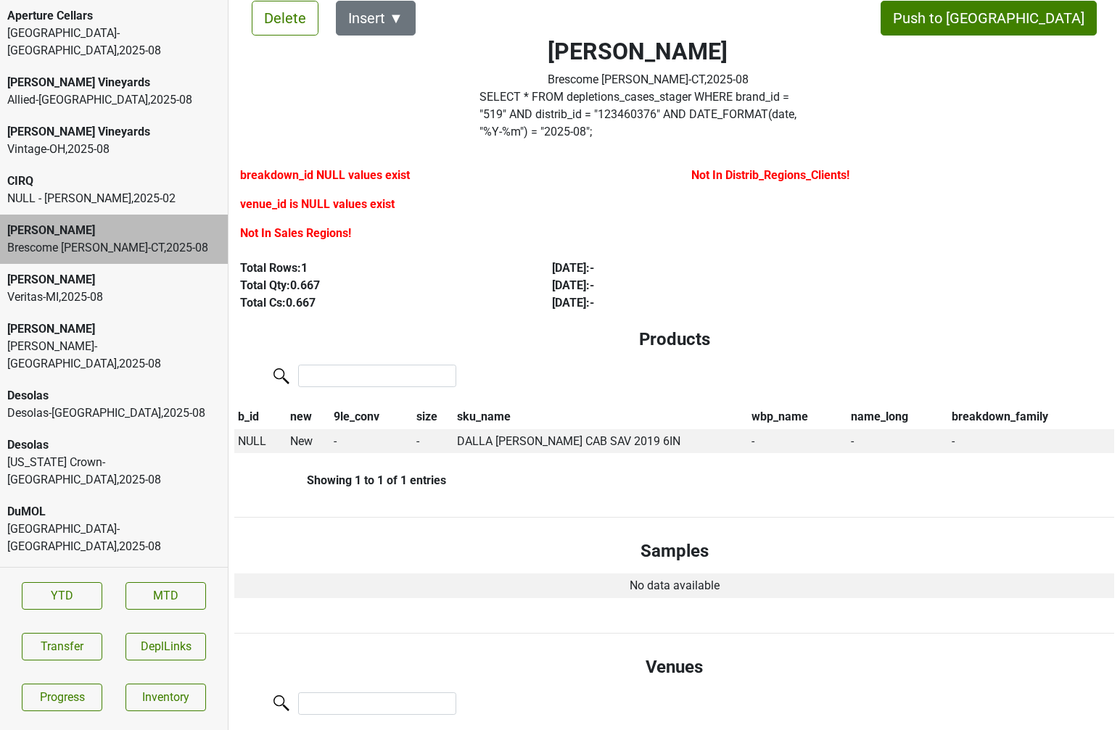
scroll to position [38, 0]
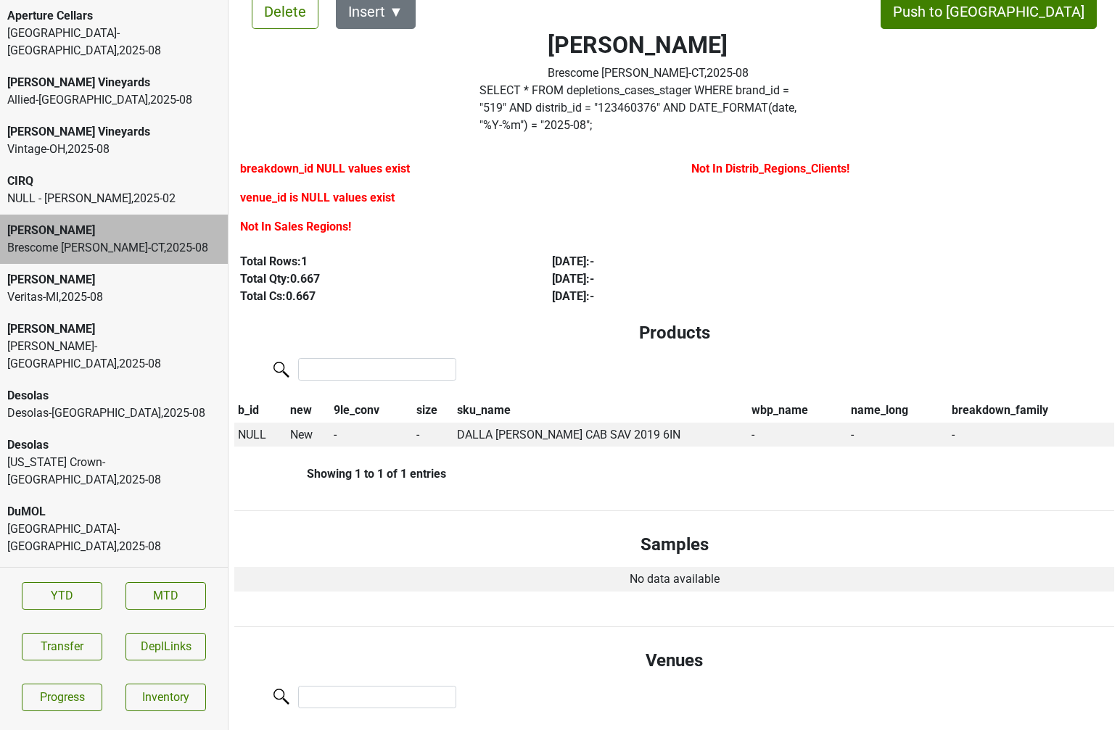
click at [84, 289] on div "Veritas-MI , 2025 - 08" at bounding box center [113, 297] width 213 height 17
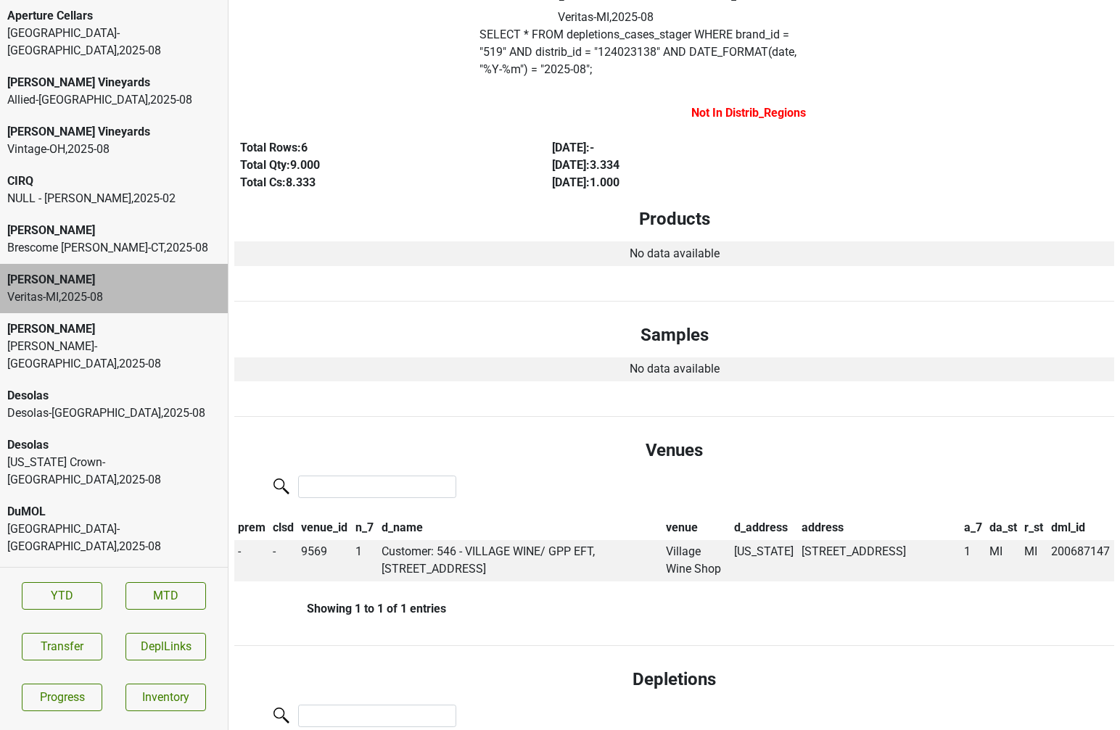
scroll to position [0, 0]
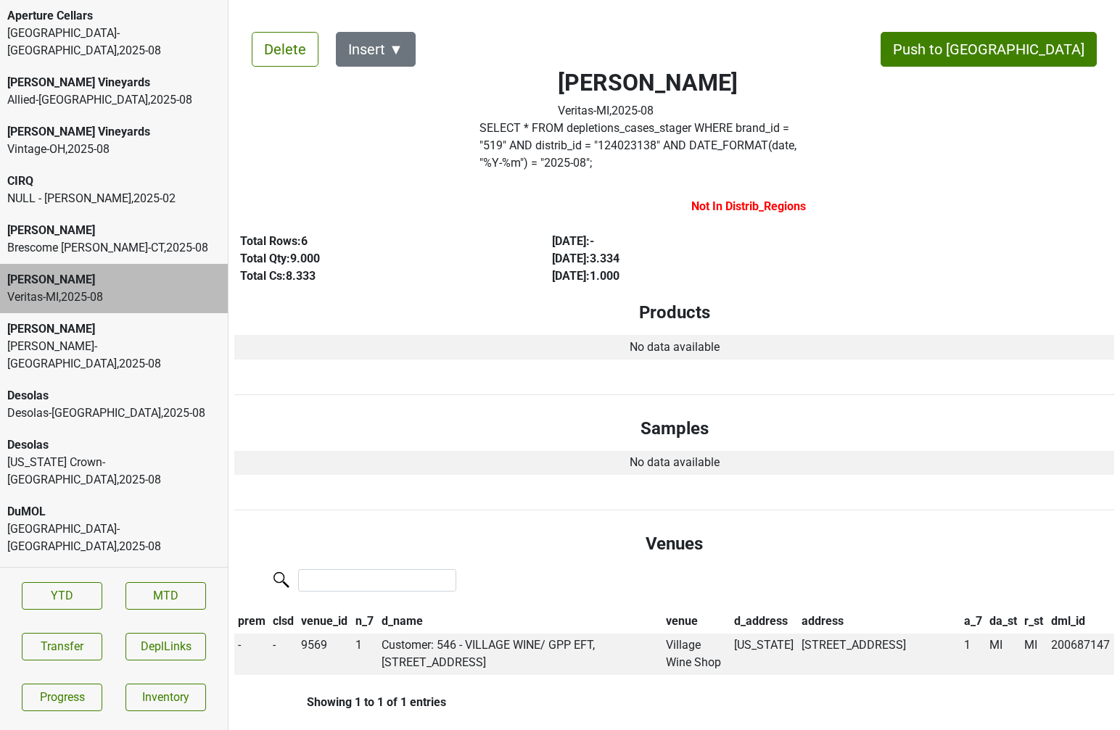
click at [94, 338] on div "Vin Sauvage-NV , 2025 - 08" at bounding box center [113, 355] width 213 height 35
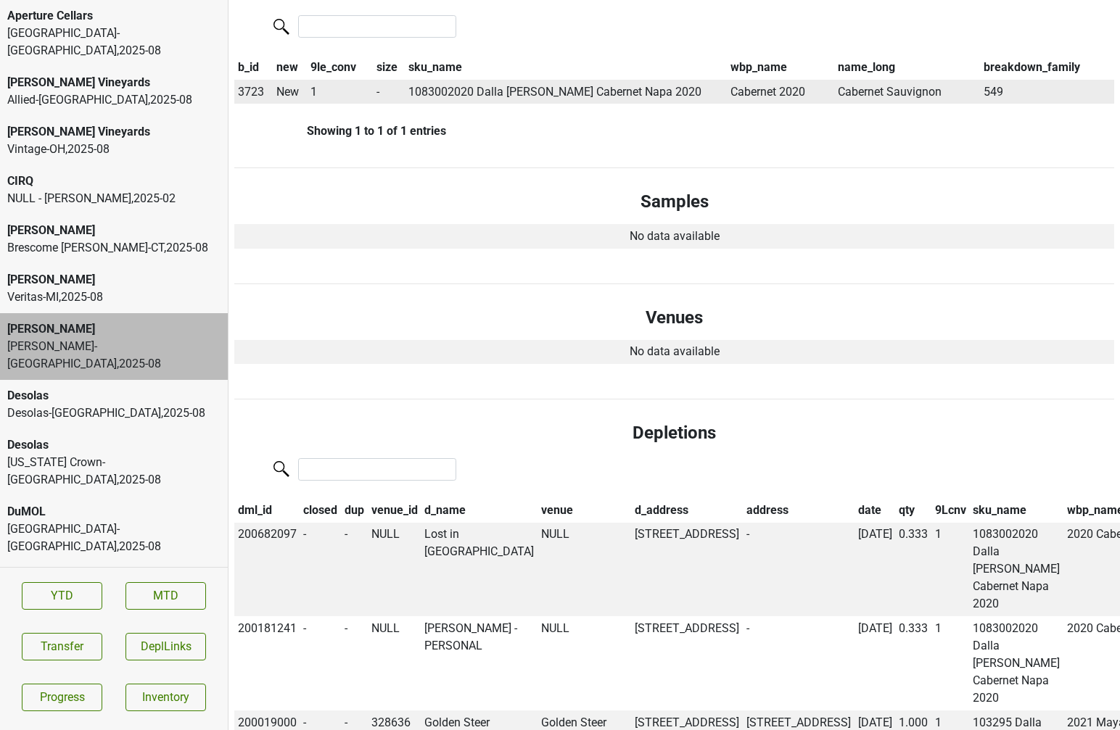
scroll to position [326, 0]
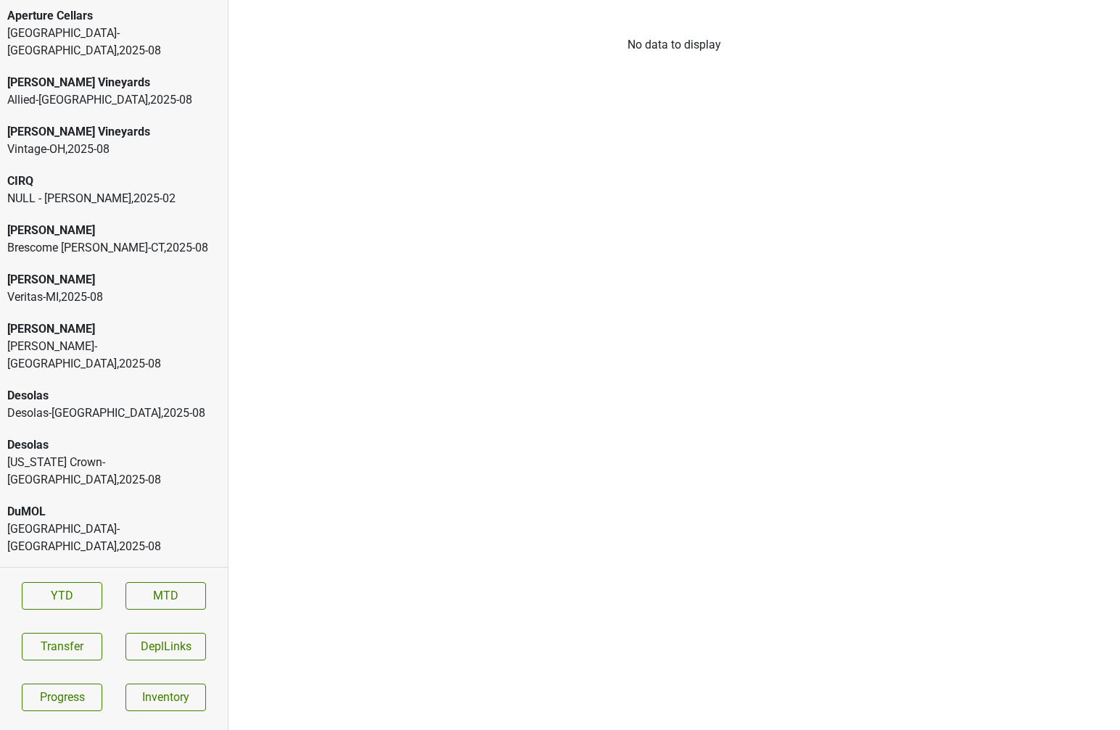
click at [112, 338] on div "[PERSON_NAME]-[GEOGRAPHIC_DATA] , 2025 - 08" at bounding box center [113, 355] width 213 height 35
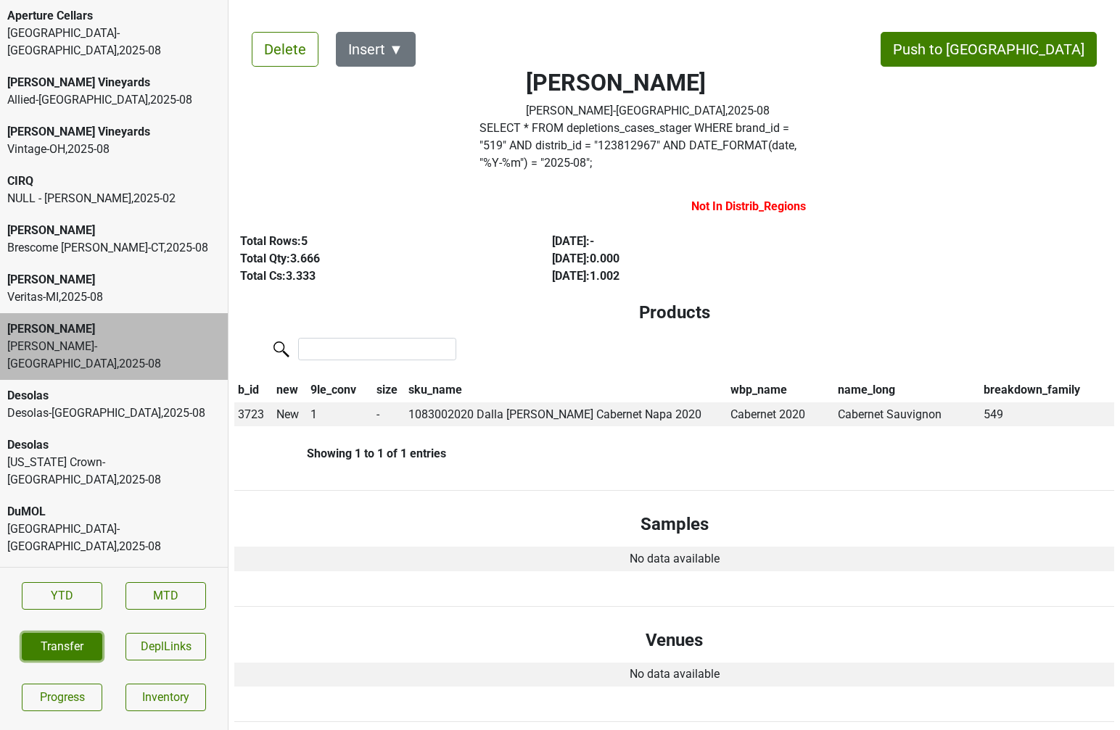
click at [62, 648] on button "Transfer" at bounding box center [62, 647] width 80 height 28
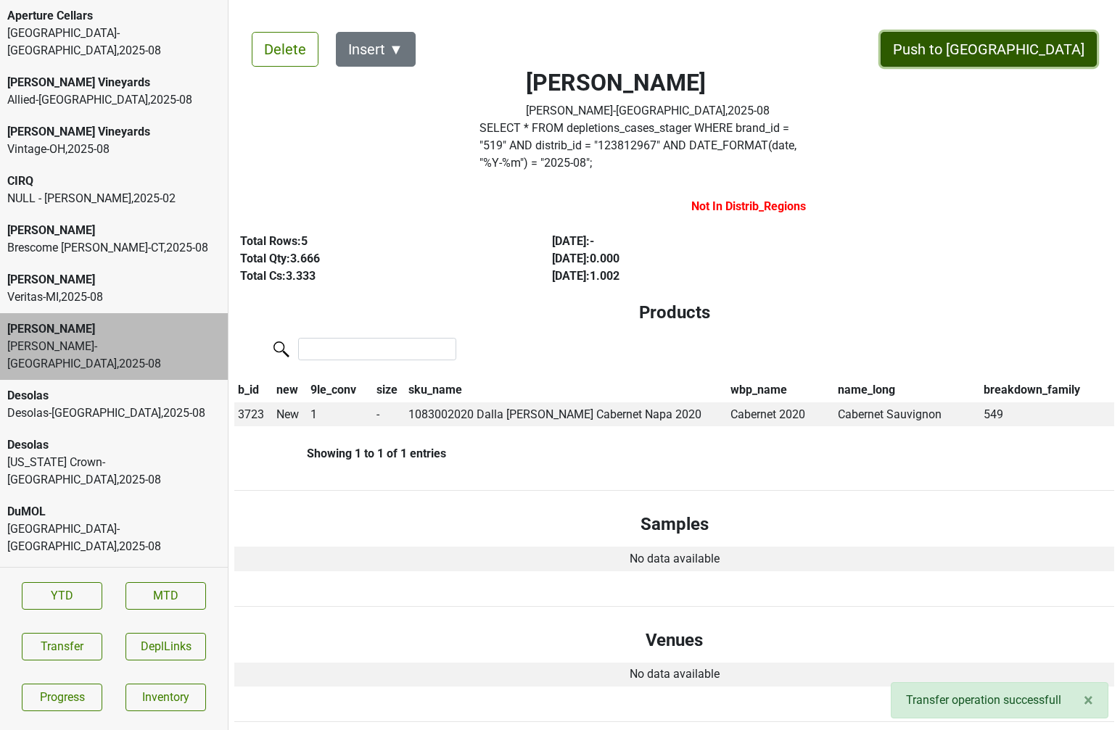
click at [1010, 54] on button "Push to [GEOGRAPHIC_DATA]" at bounding box center [988, 49] width 216 height 35
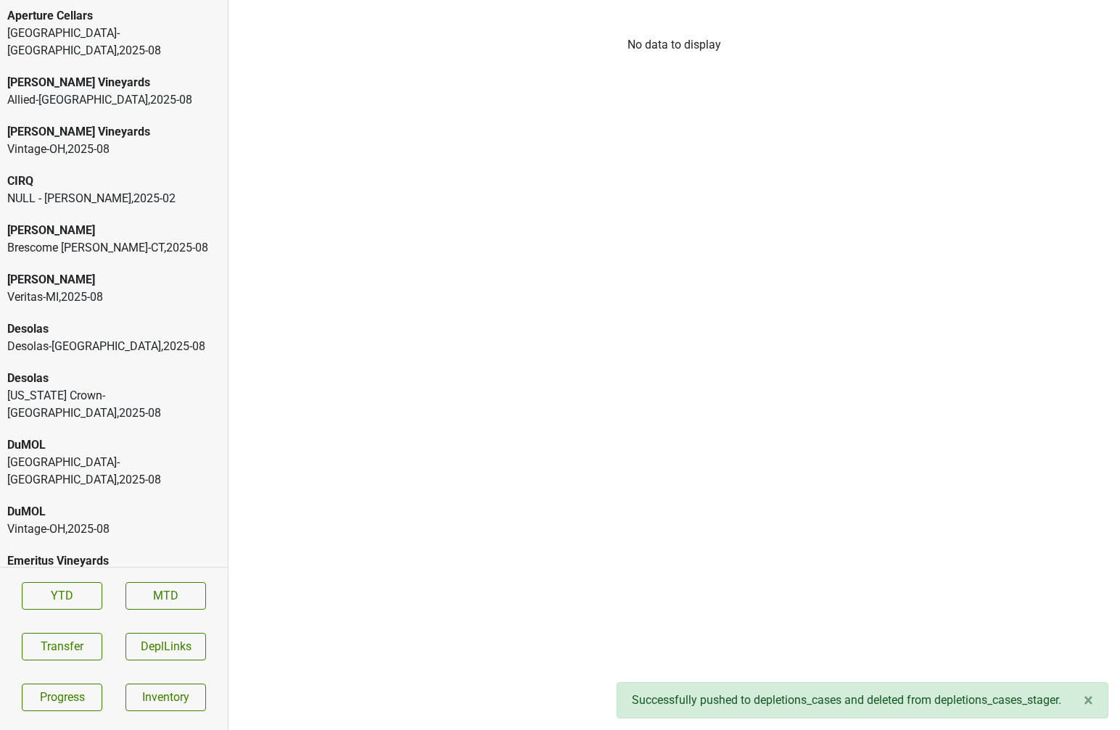
click at [111, 342] on div "Desolas [GEOGRAPHIC_DATA]-[GEOGRAPHIC_DATA] , 2025 - 08" at bounding box center [114, 337] width 228 height 49
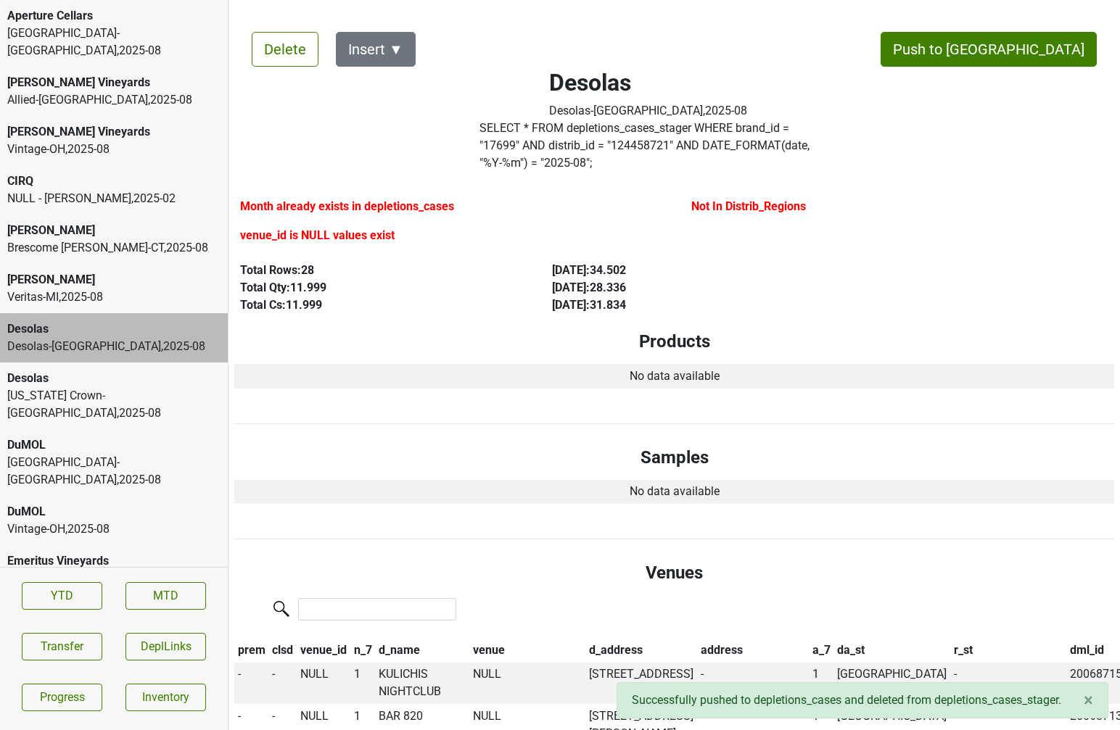
click at [157, 387] on div "Tennessee Crown-TN , 2025 - 08" at bounding box center [113, 404] width 213 height 35
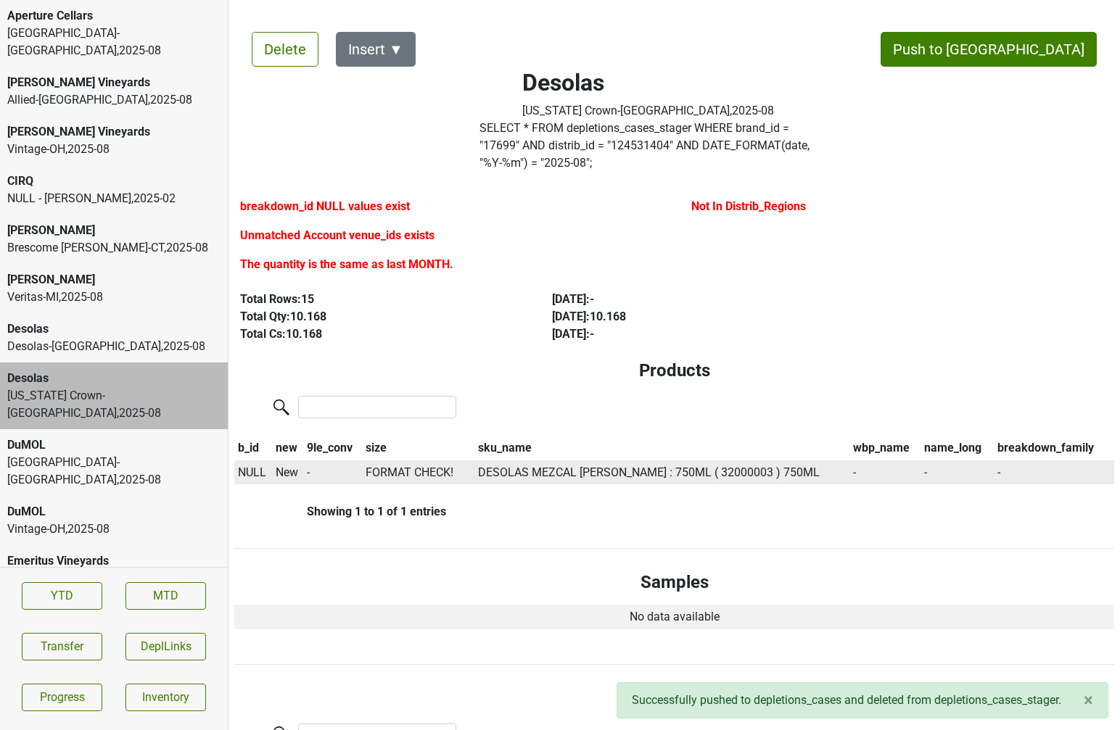
click at [251, 466] on span "NULL" at bounding box center [252, 473] width 28 height 14
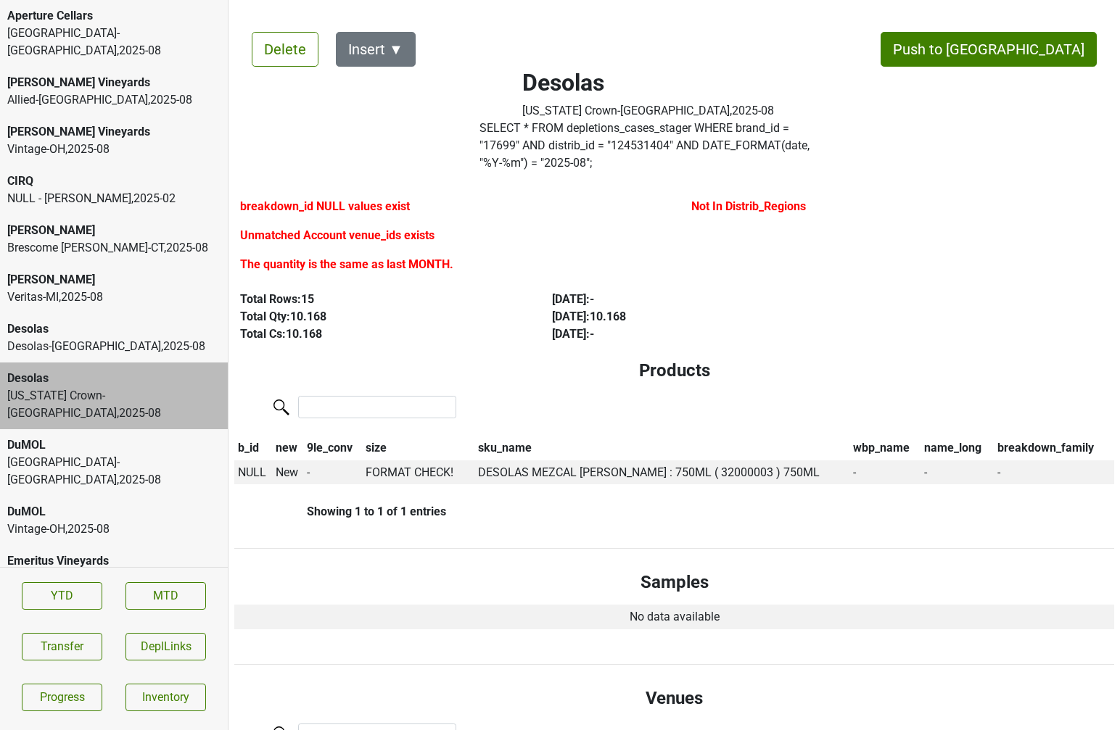
click at [376, 326] on div "Total Rows: 15 Total Qty: 10.168 Total Cs: 10.168 Aug '25 : - Jul '25 : 10.168 …" at bounding box center [673, 317] width 901 height 64
click at [251, 466] on span "NULL" at bounding box center [252, 473] width 28 height 14
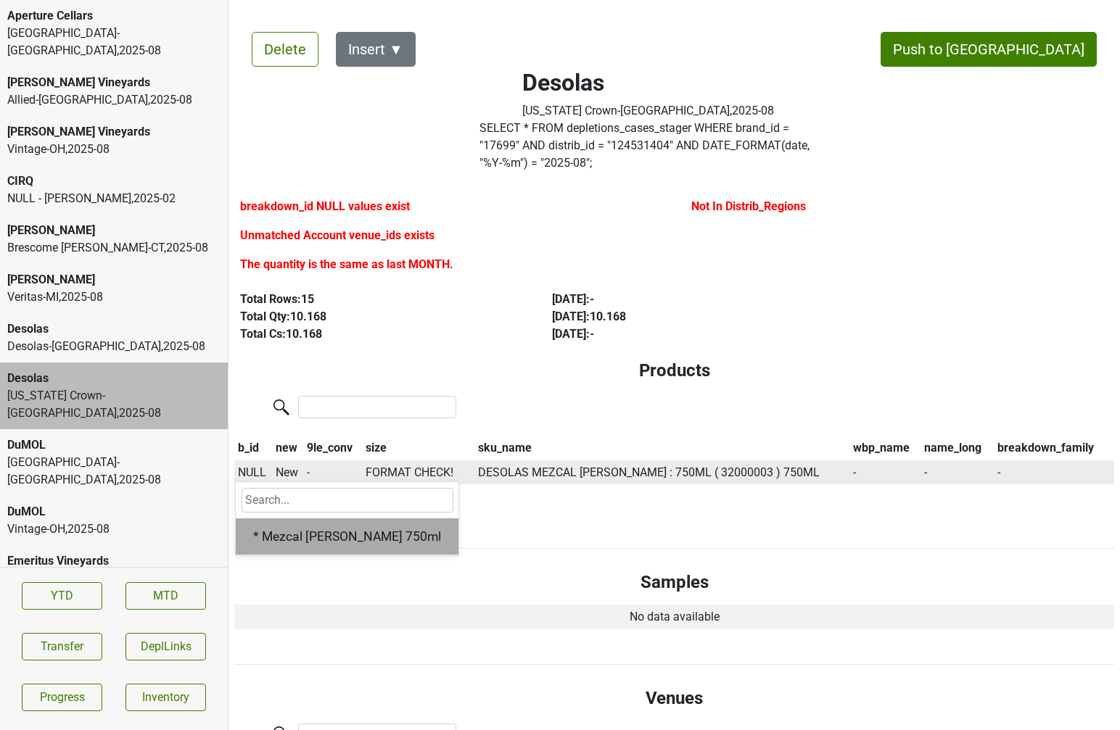
click at [277, 518] on div "* Mezcal Blanco 750ml" at bounding box center [347, 536] width 223 height 37
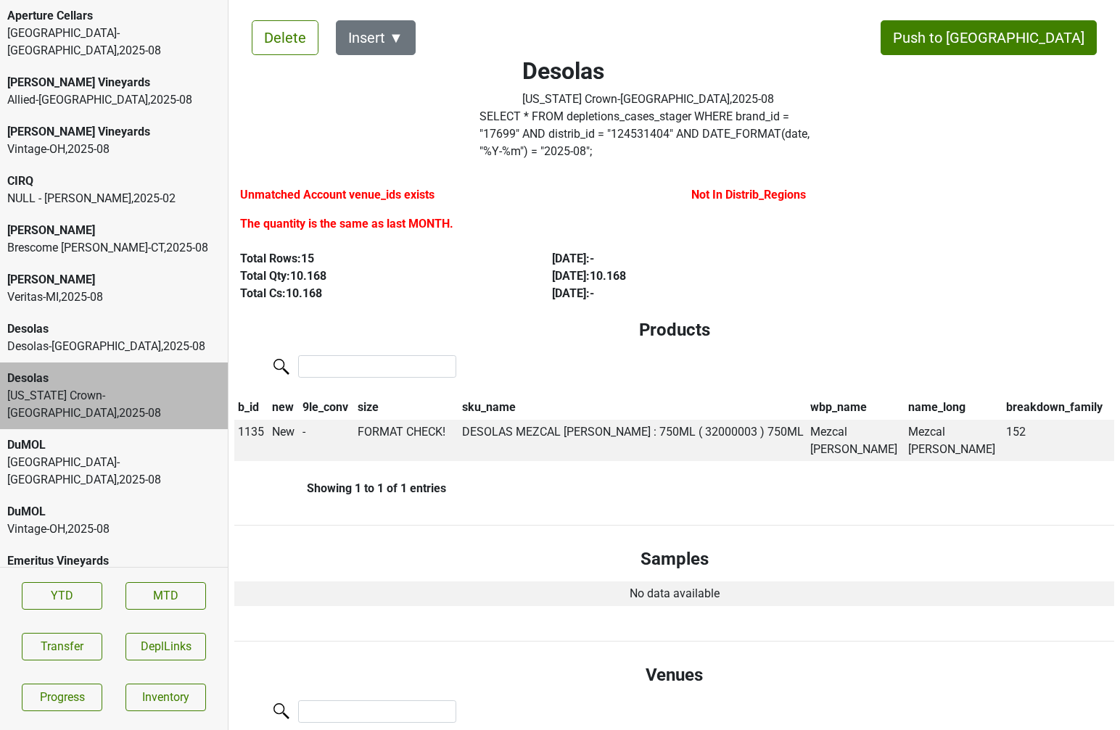
scroll to position [17, 0]
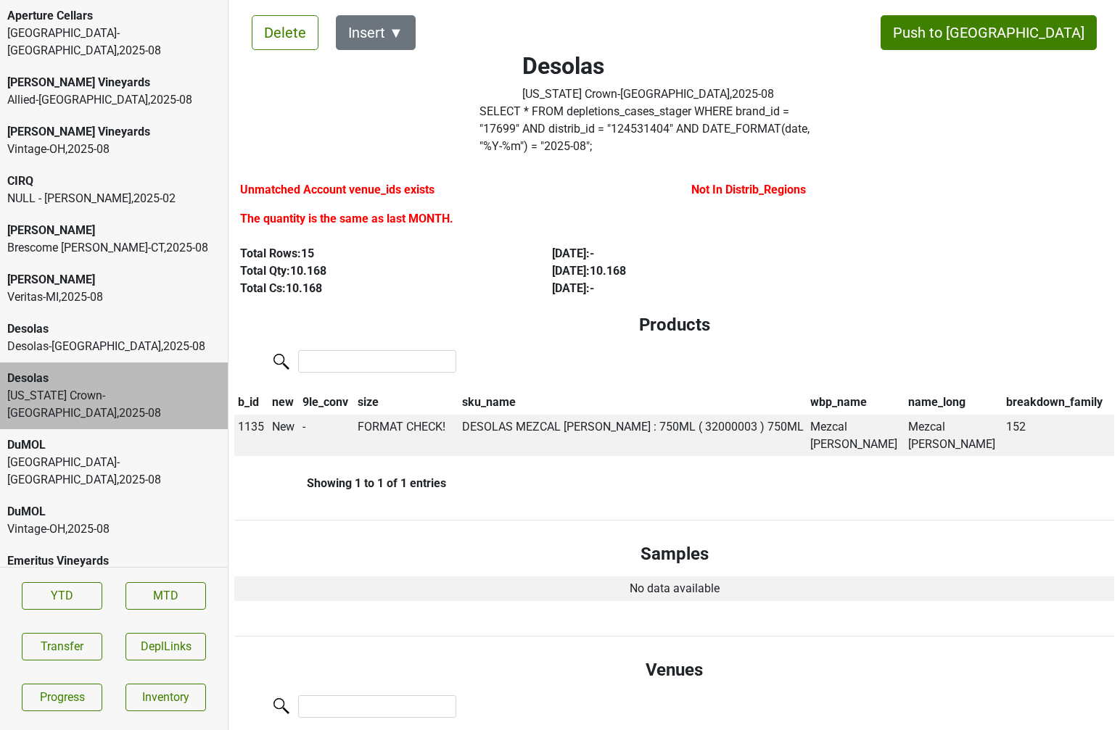
click at [144, 503] on div "DuMOL" at bounding box center [113, 511] width 213 height 17
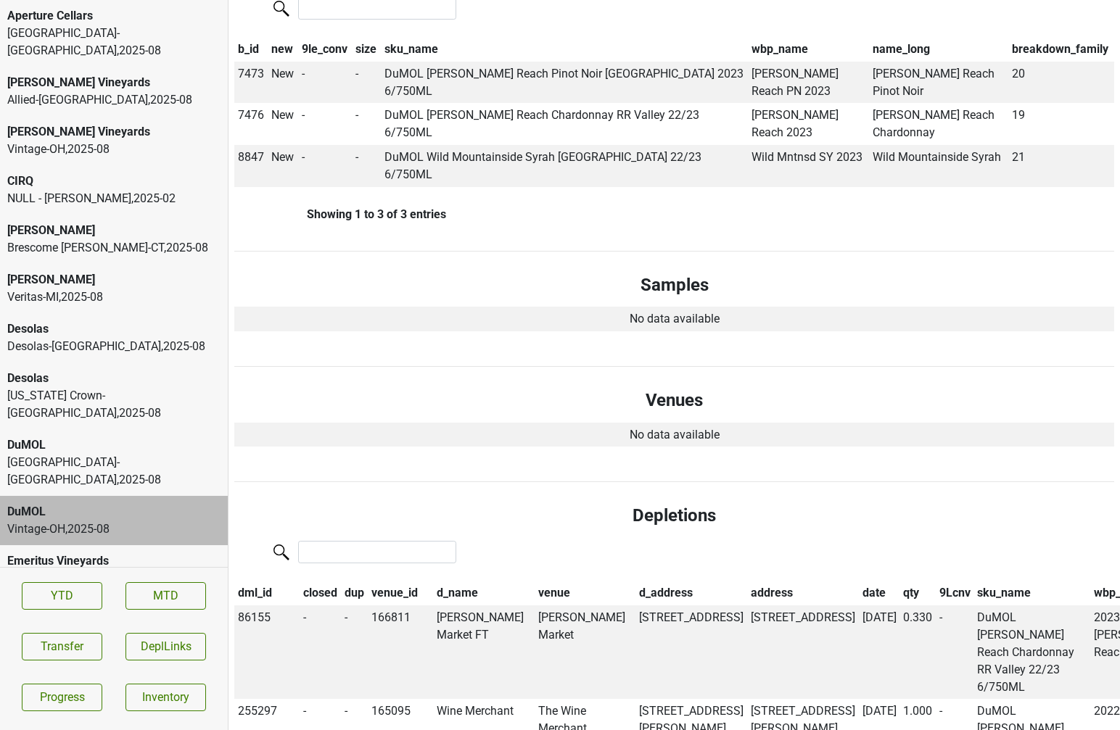
scroll to position [0, 0]
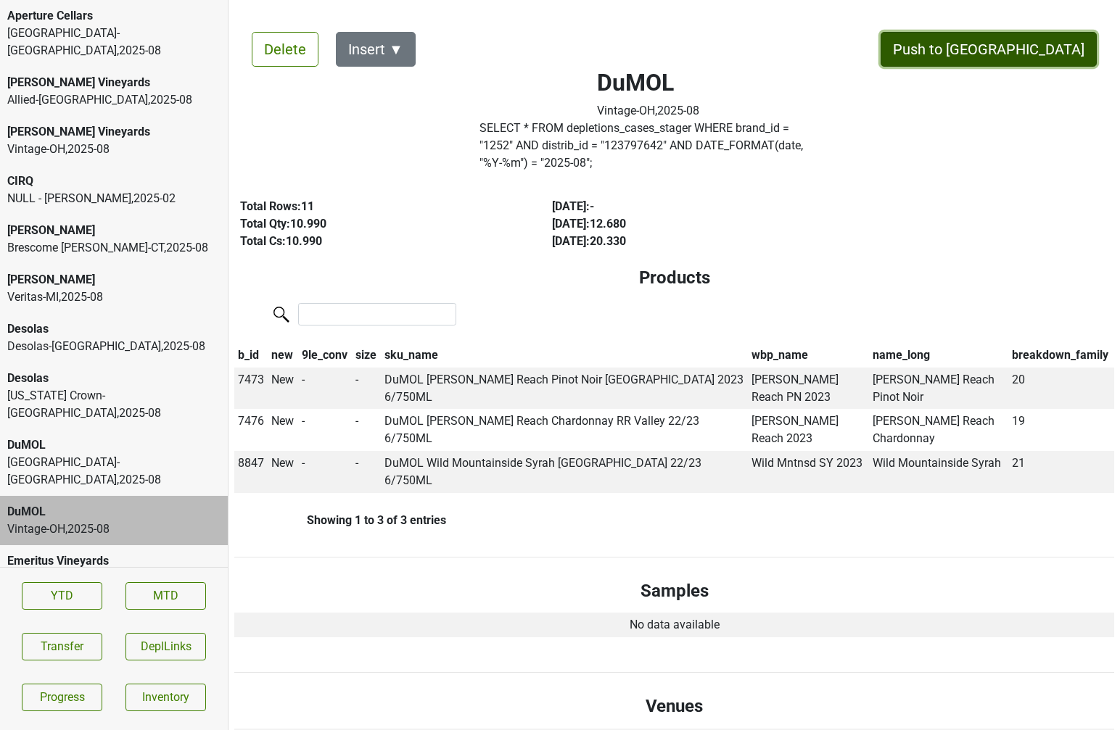
click at [1077, 43] on button "Push to [GEOGRAPHIC_DATA]" at bounding box center [988, 49] width 216 height 35
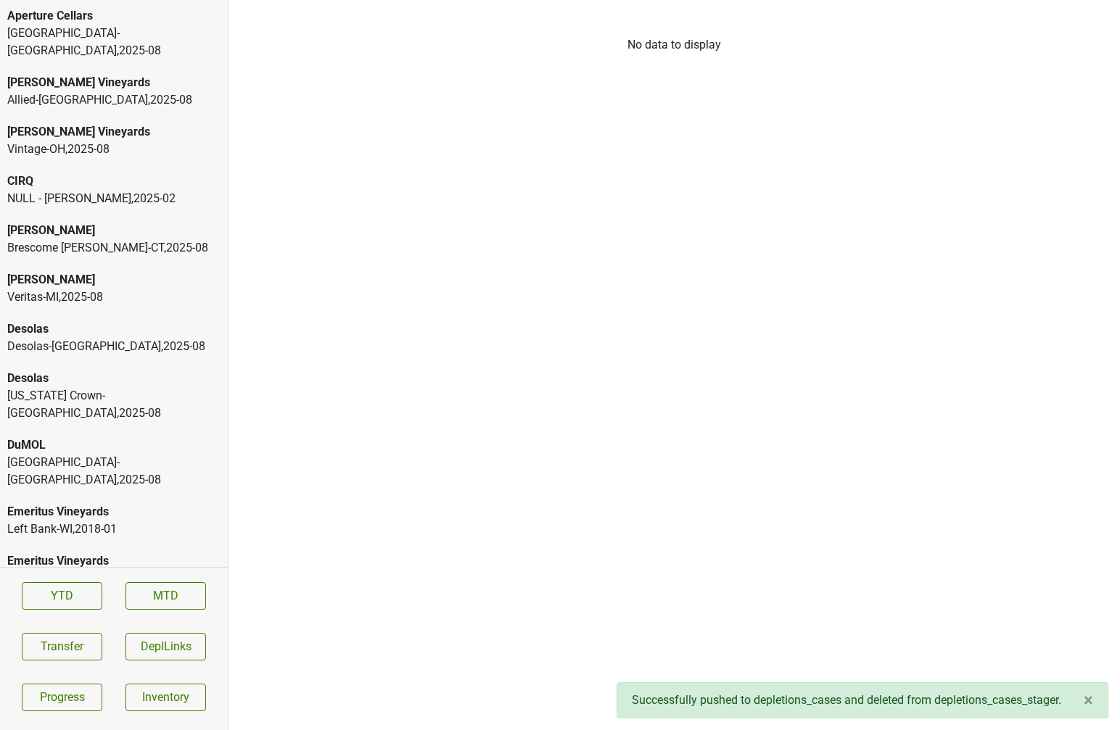
click at [100, 437] on div "DuMOL" at bounding box center [113, 445] width 213 height 17
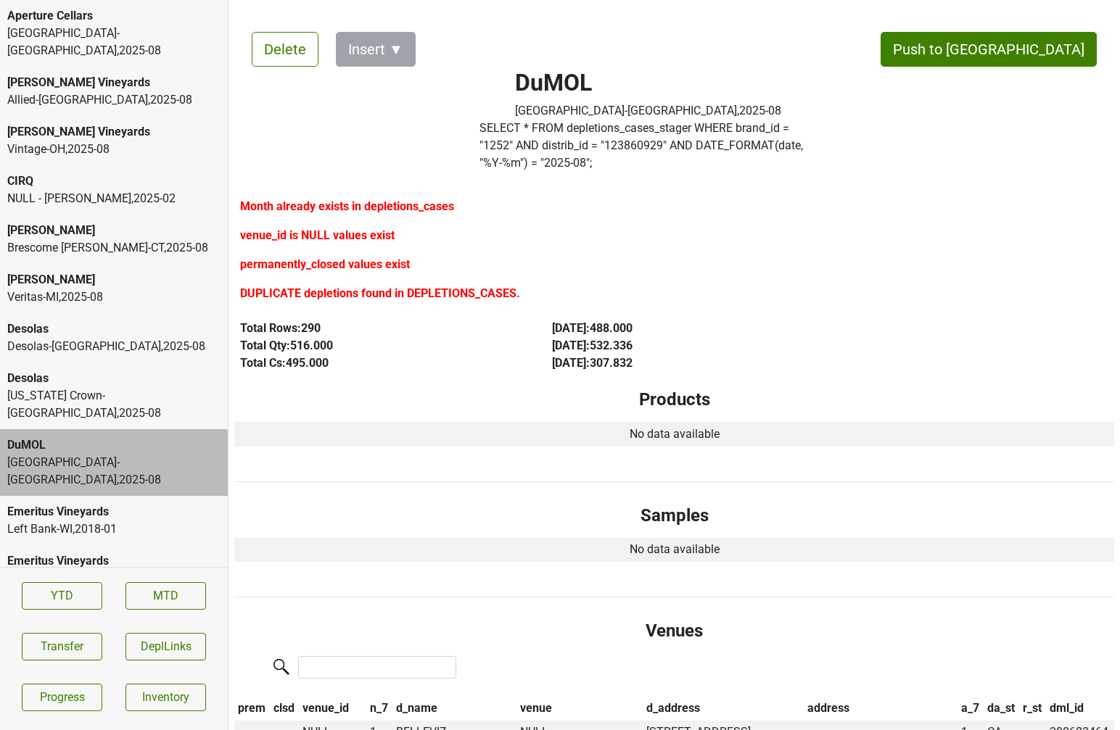
click at [588, 139] on label "SELECT * FROM depletions_cases_stager WHERE brand_id = " 1252 " AND distrib_id …" at bounding box center [647, 146] width 336 height 52
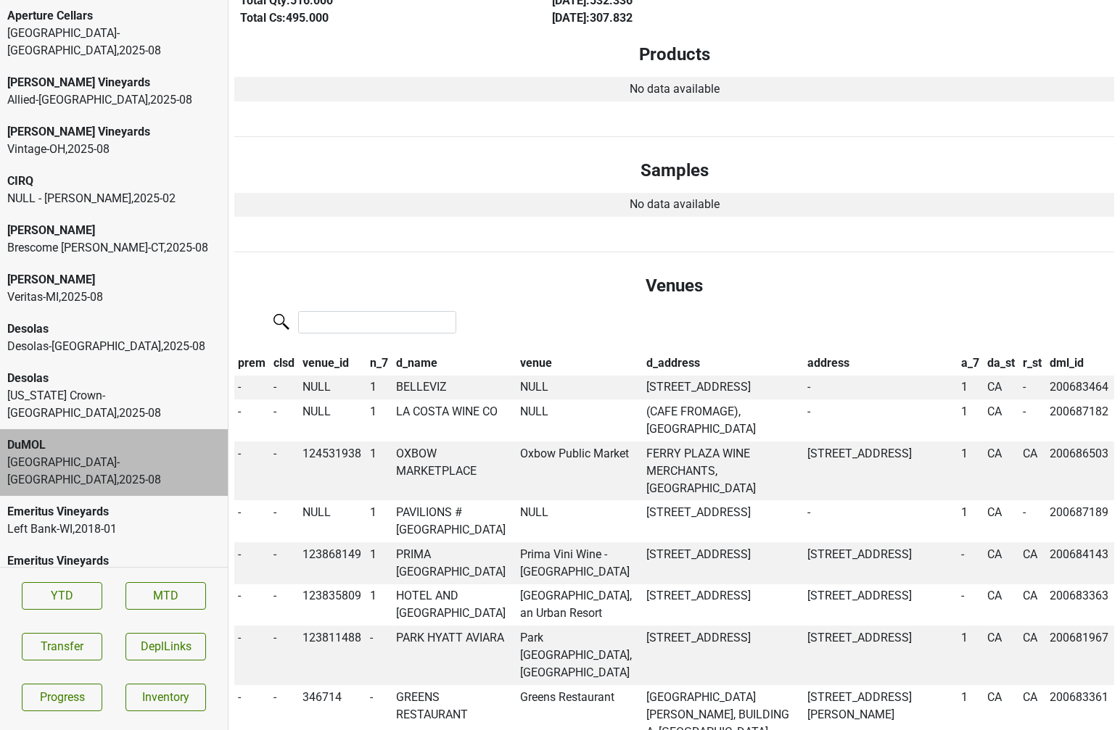
click at [47, 165] on div "CIRQ NULL - Nathan , 2025 - 02" at bounding box center [114, 189] width 228 height 49
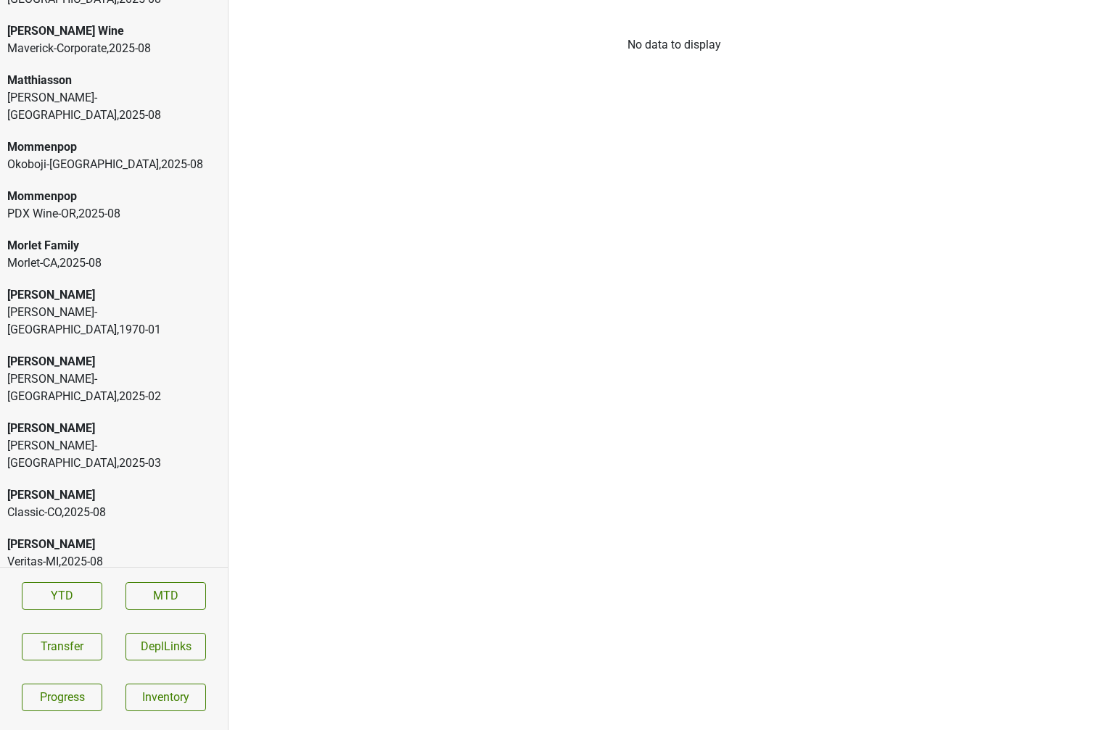
scroll to position [3537, 0]
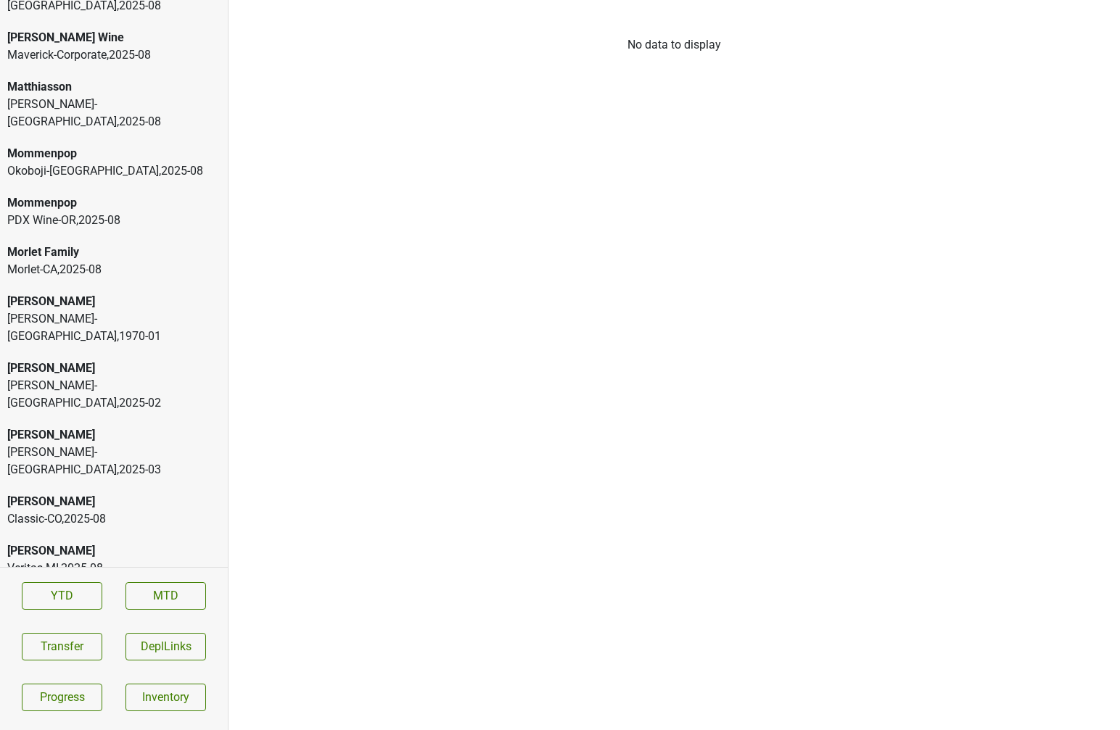
click at [61, 542] on div "[PERSON_NAME]" at bounding box center [113, 550] width 213 height 17
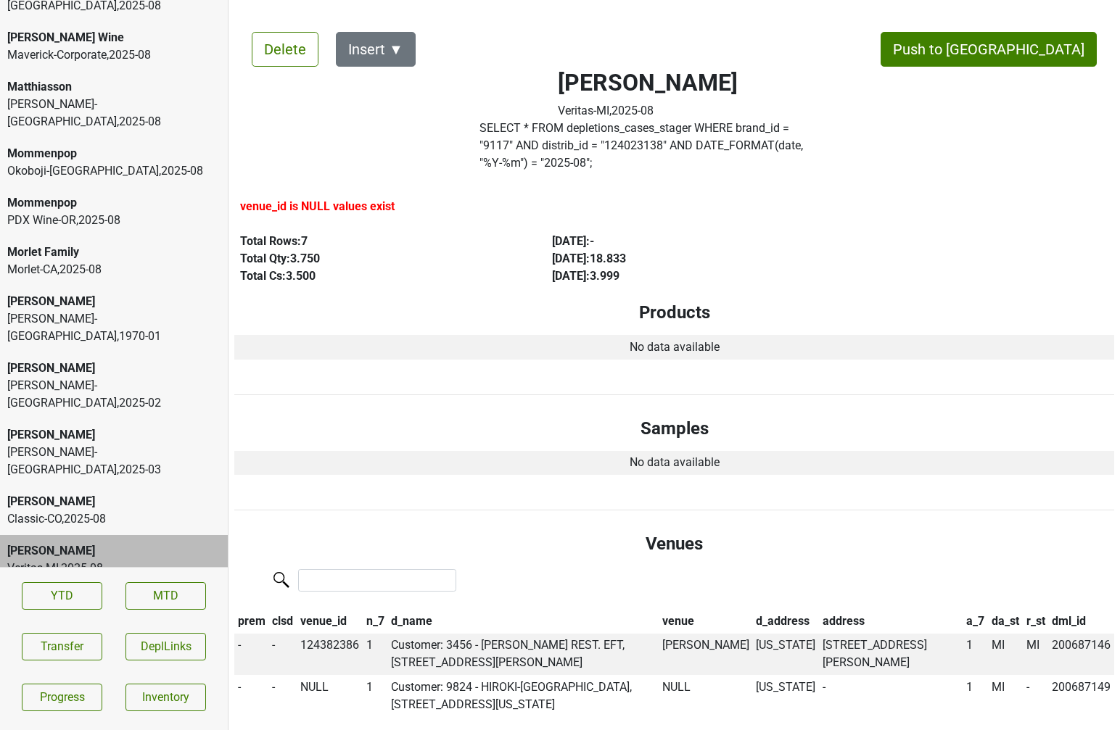
click at [66, 510] on div "Classic-CO , 2025 - 08" at bounding box center [113, 518] width 213 height 17
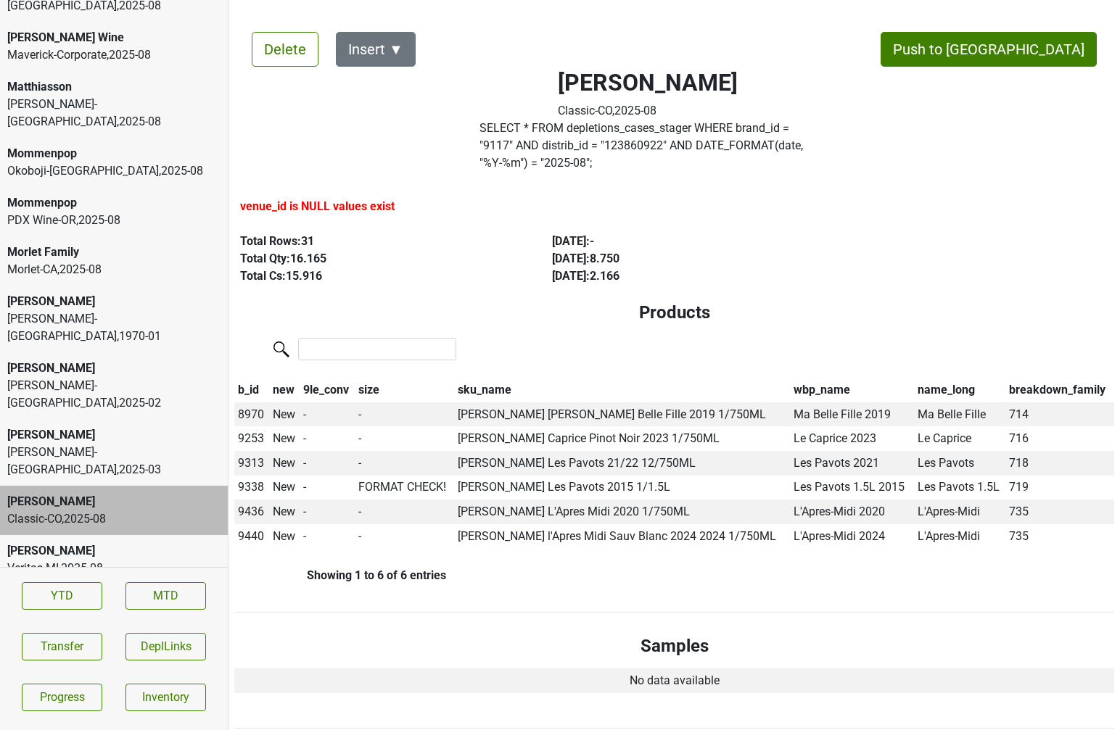
click at [70, 419] on div "[PERSON_NAME] [PERSON_NAME]-[GEOGRAPHIC_DATA] , 2025 - 03" at bounding box center [114, 452] width 228 height 67
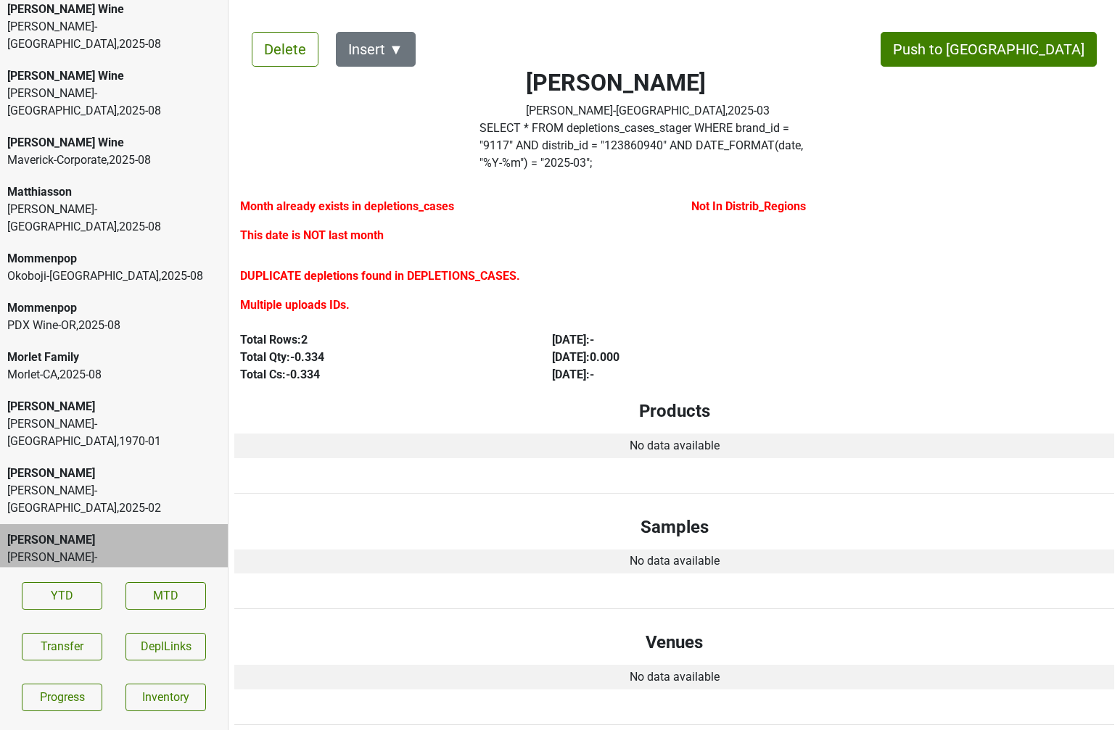
scroll to position [3417, 0]
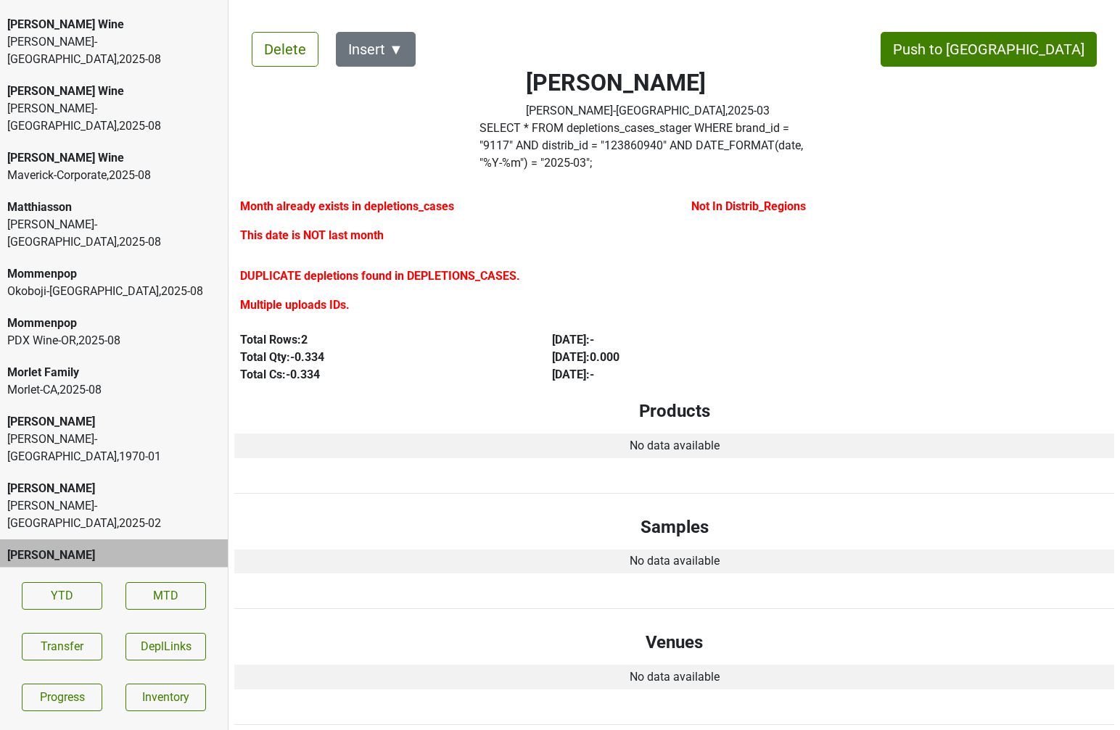
click at [77, 332] on div "PDX Wine-OR , 2025 - 08" at bounding box center [113, 340] width 213 height 17
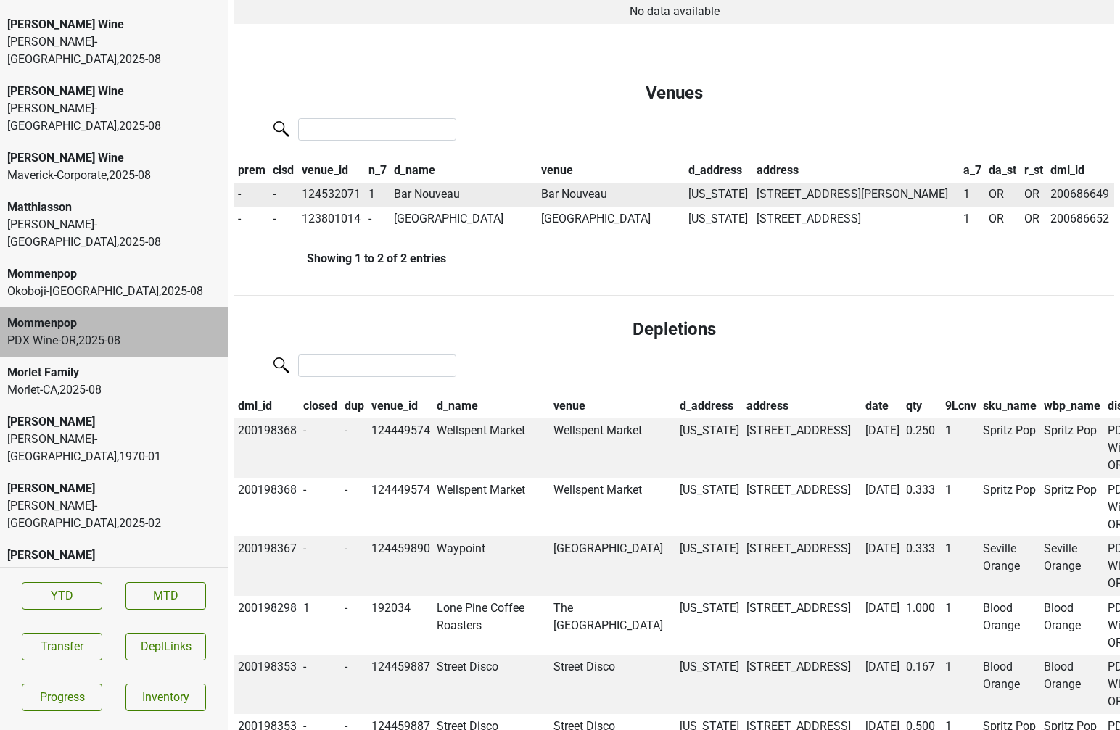
scroll to position [533, 0]
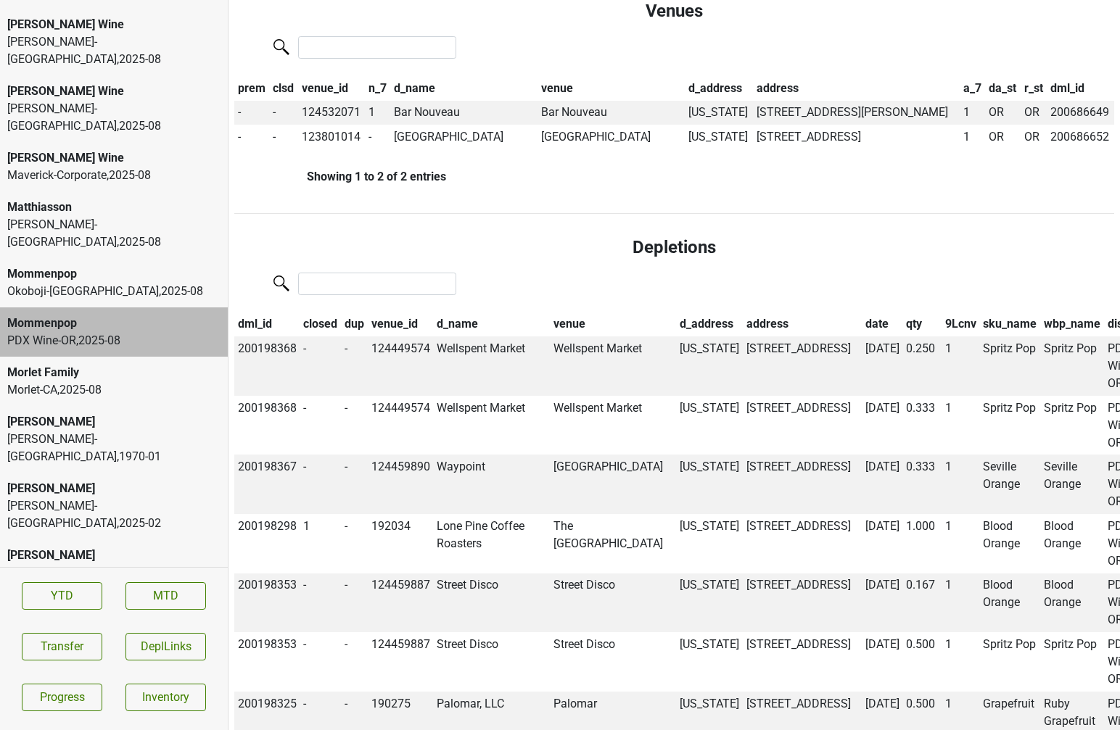
click at [333, 337] on th "closed" at bounding box center [320, 325] width 41 height 25
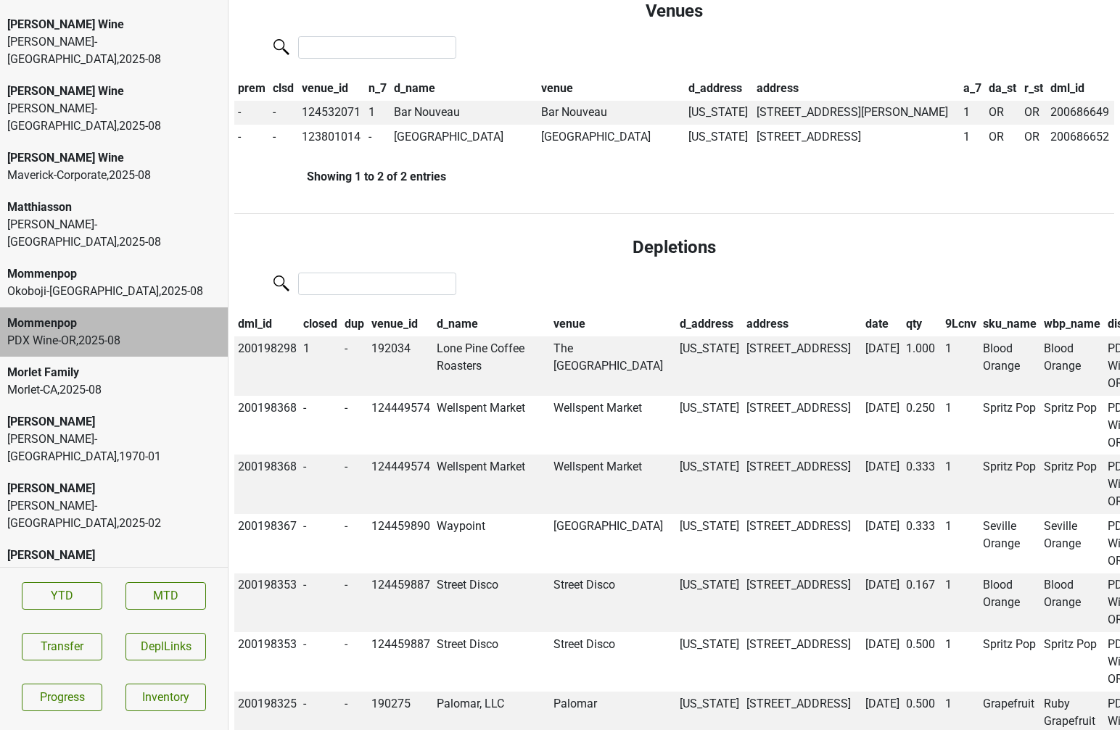
click at [126, 265] on div "Mommenpop" at bounding box center [113, 273] width 213 height 17
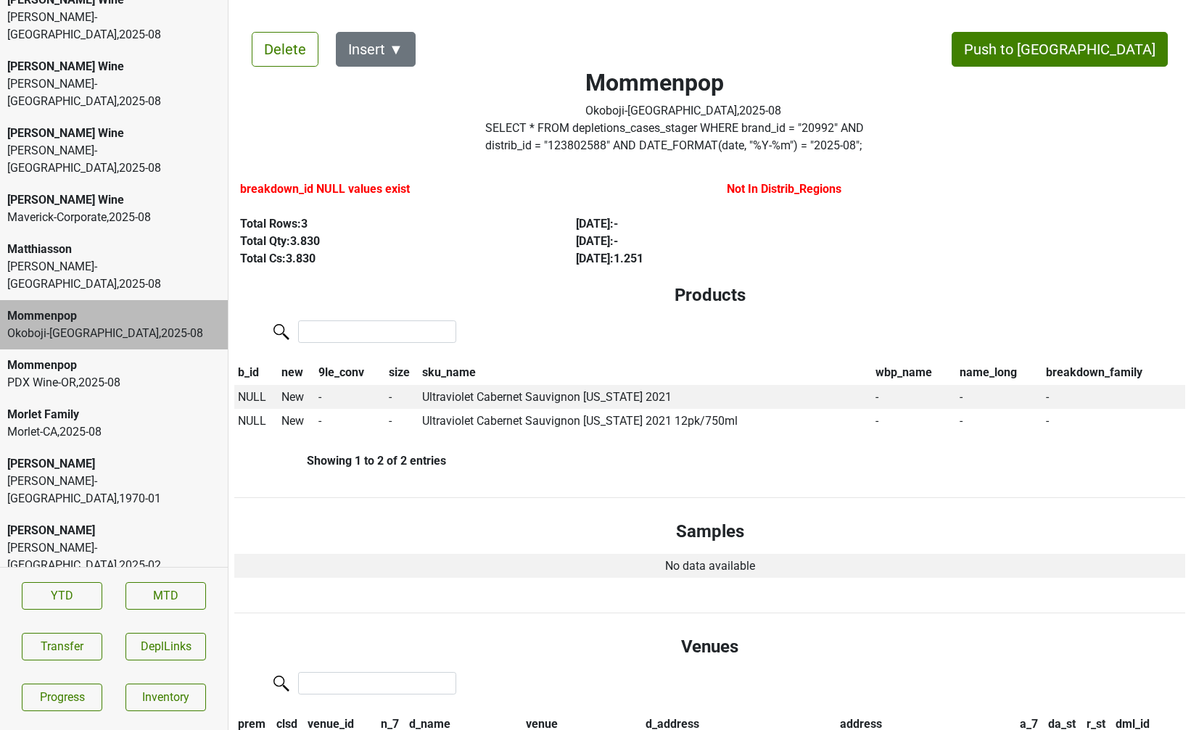
scroll to position [95, 0]
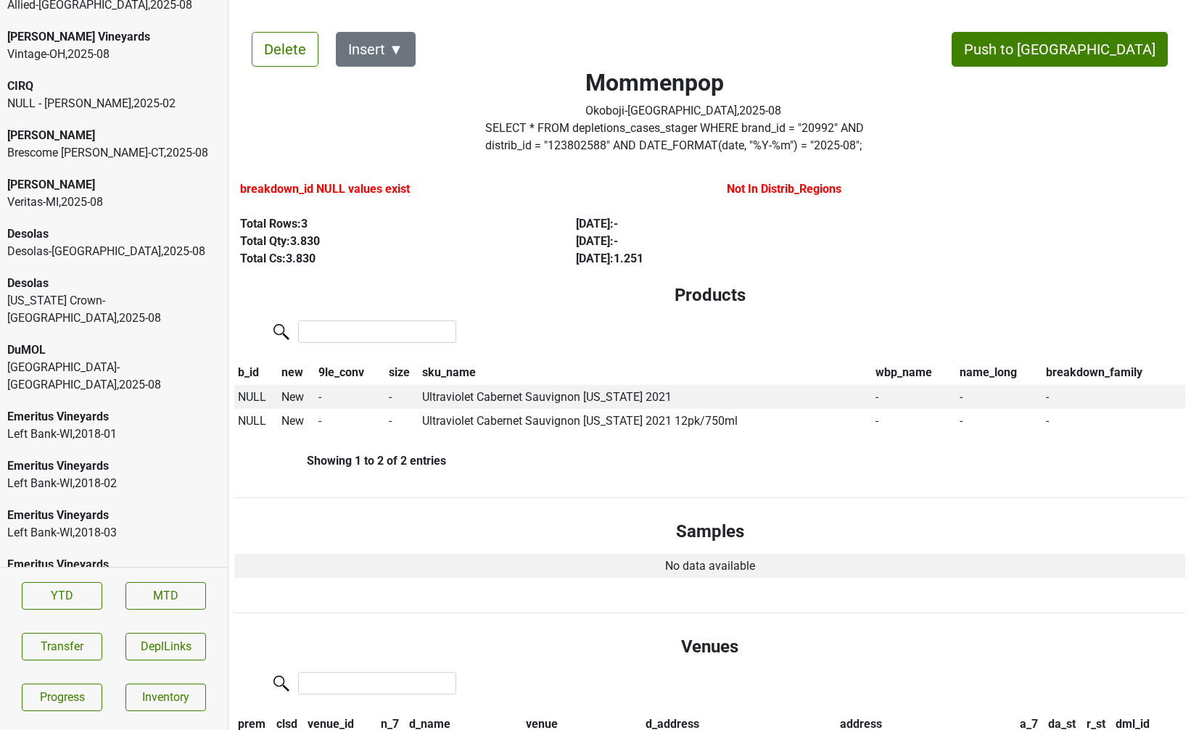
click at [102, 275] on div "Desolas" at bounding box center [113, 283] width 213 height 17
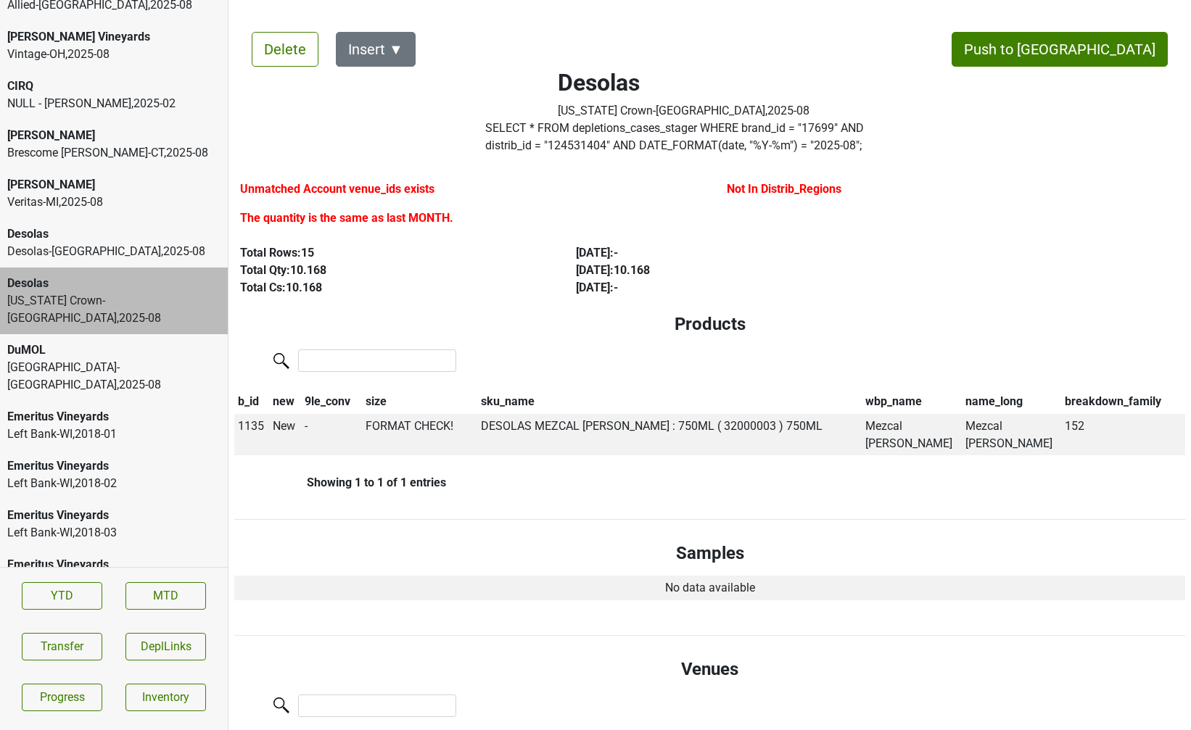
click at [112, 342] on div "DuMOL" at bounding box center [113, 350] width 213 height 17
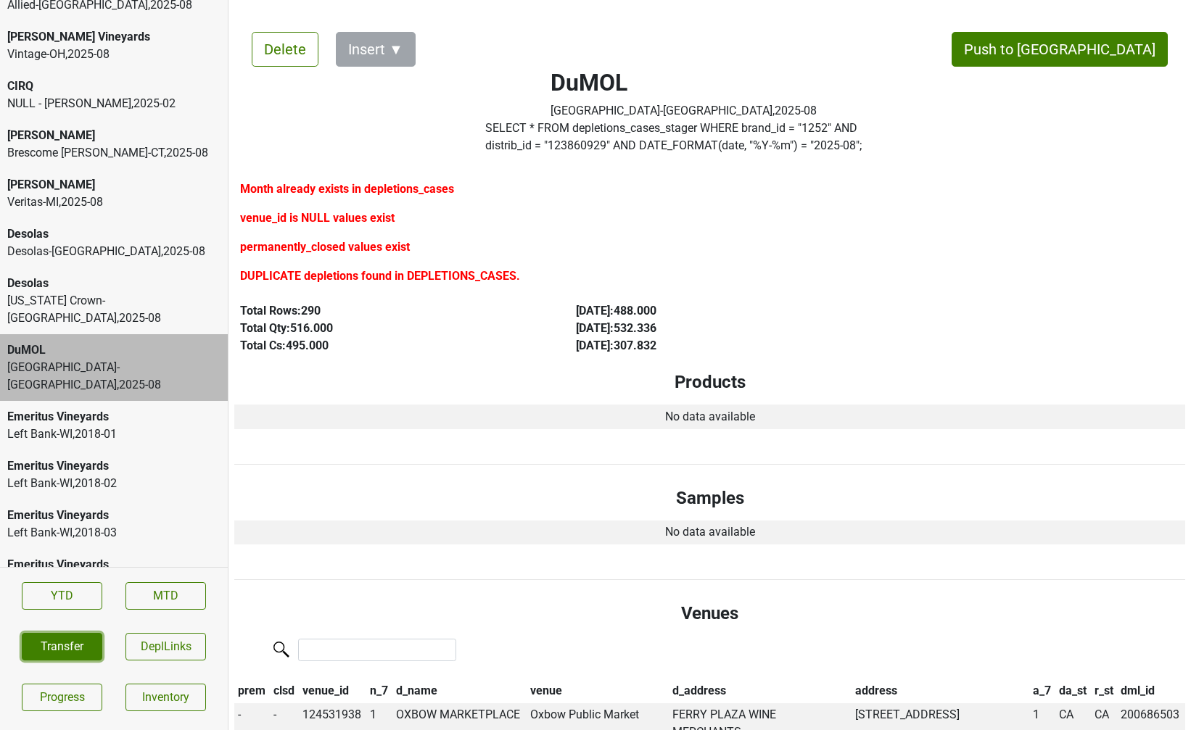
click at [58, 648] on button "Transfer" at bounding box center [62, 647] width 80 height 28
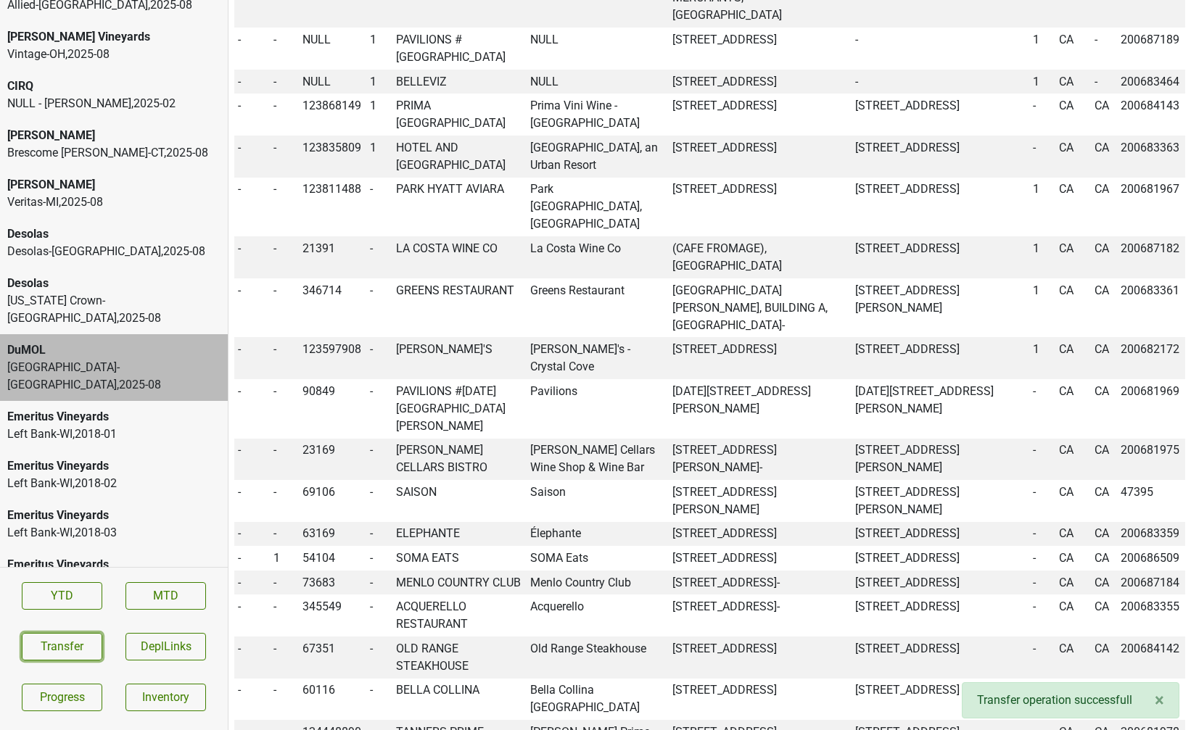
scroll to position [756, 0]
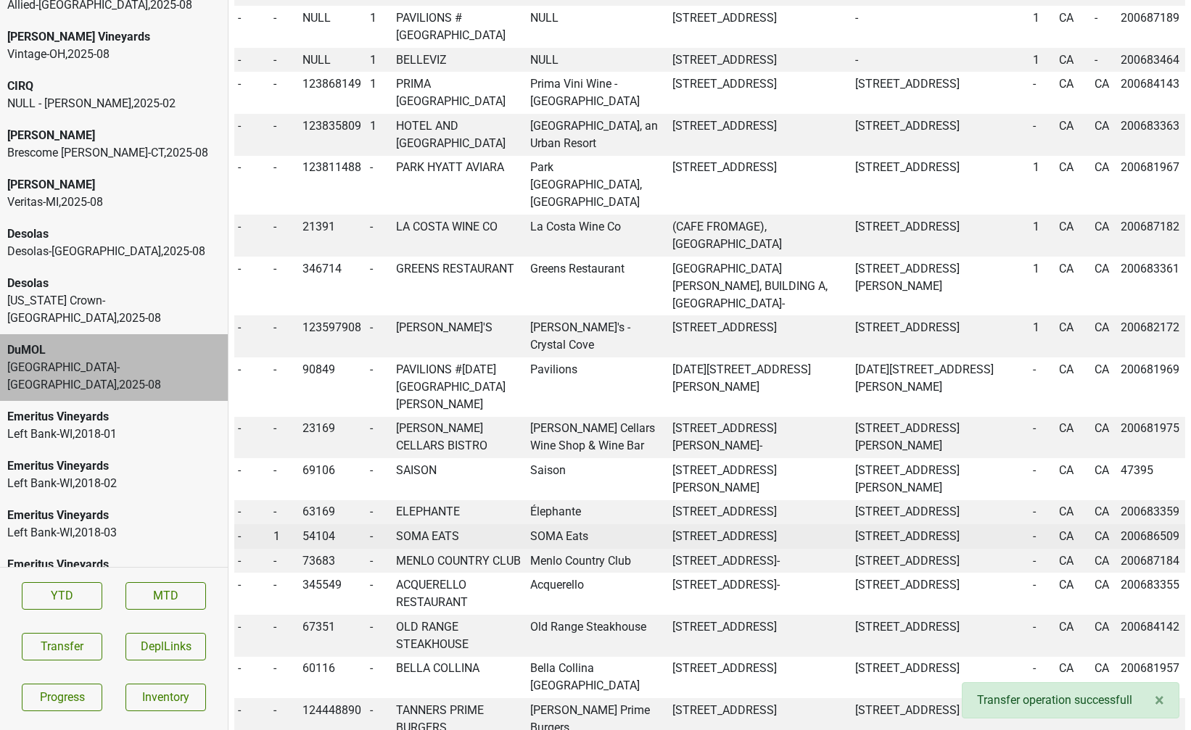
click at [413, 524] on td "SOMA EATS" at bounding box center [459, 536] width 134 height 25
click at [276, 529] on span "1" at bounding box center [276, 536] width 7 height 14
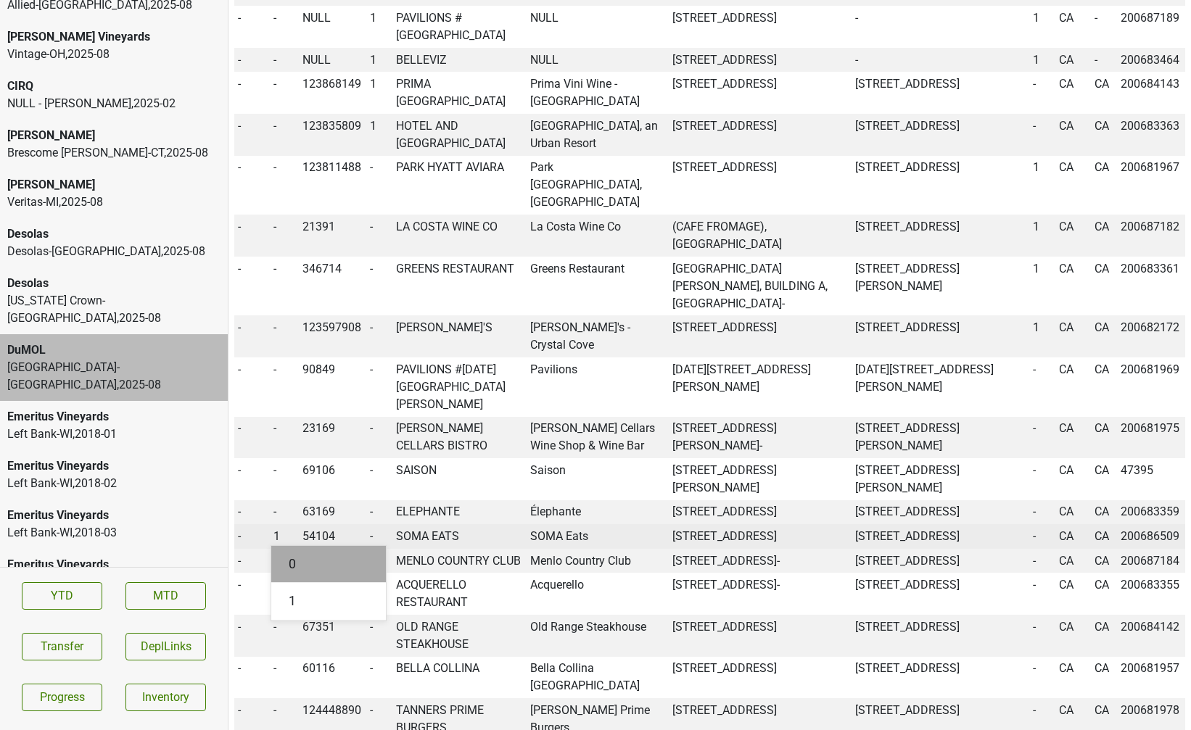
click at [285, 546] on div "0" at bounding box center [328, 564] width 115 height 37
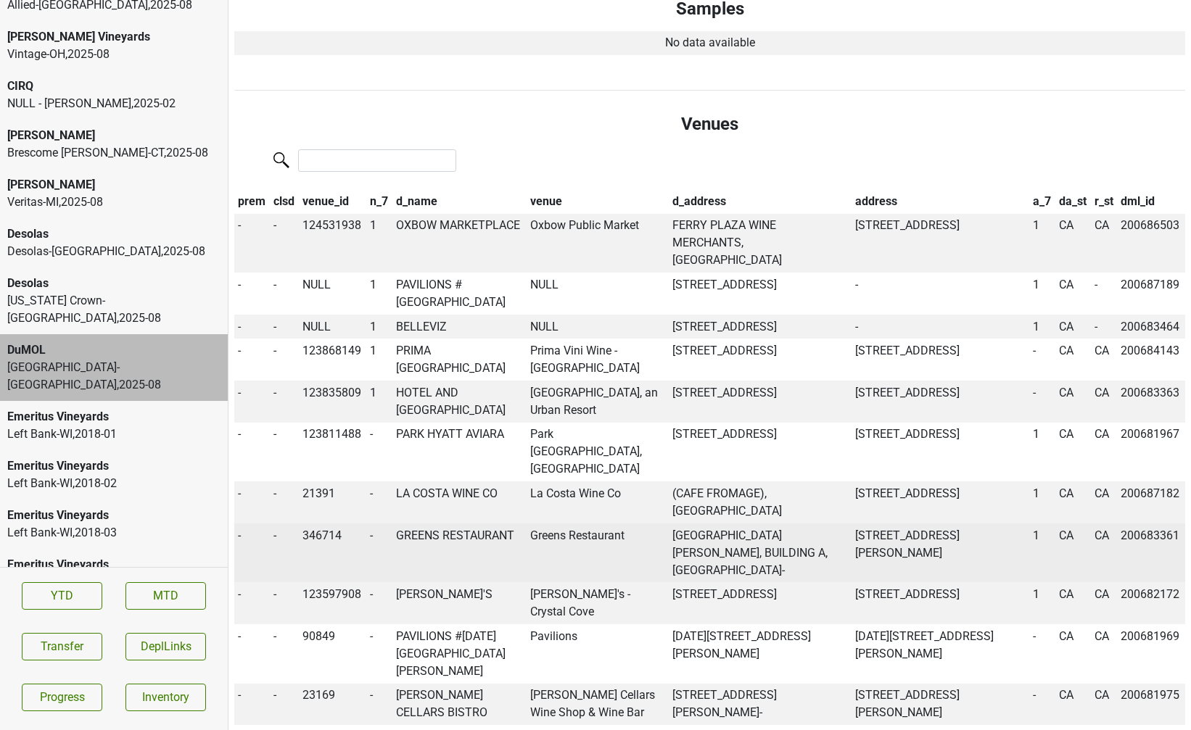
scroll to position [459, 0]
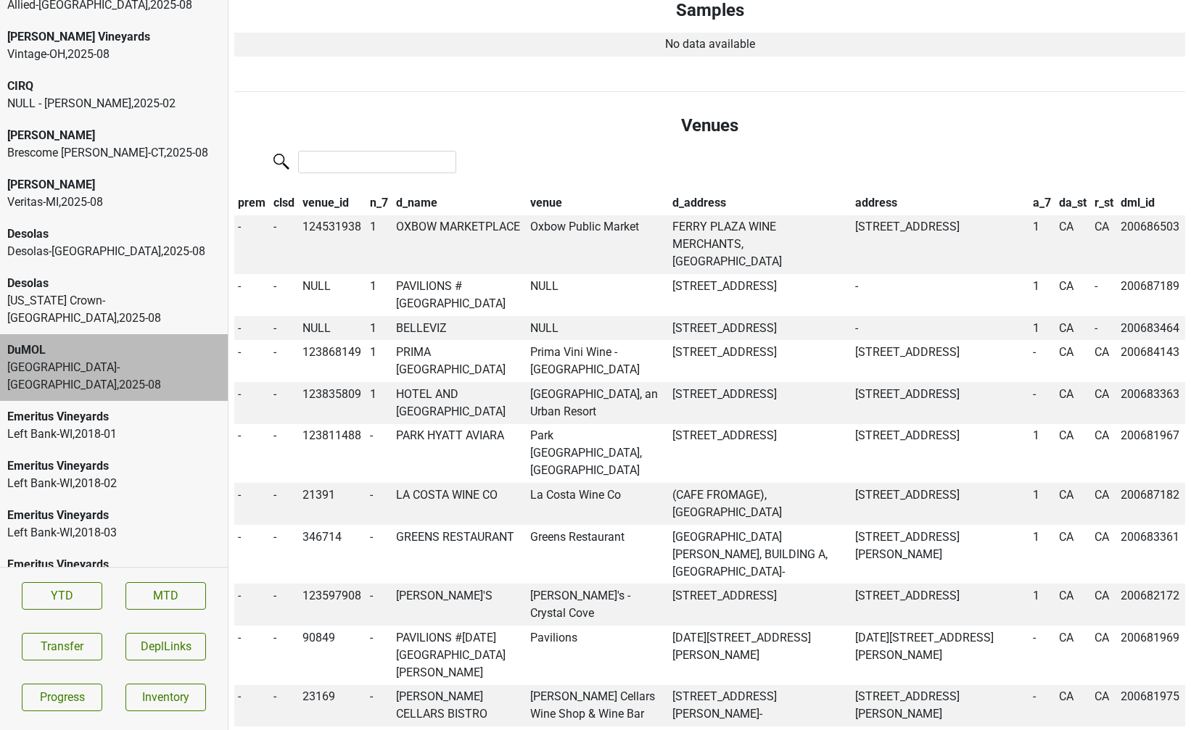
click at [77, 243] on div "Desolas-TX , 2025 - 08" at bounding box center [113, 251] width 213 height 17
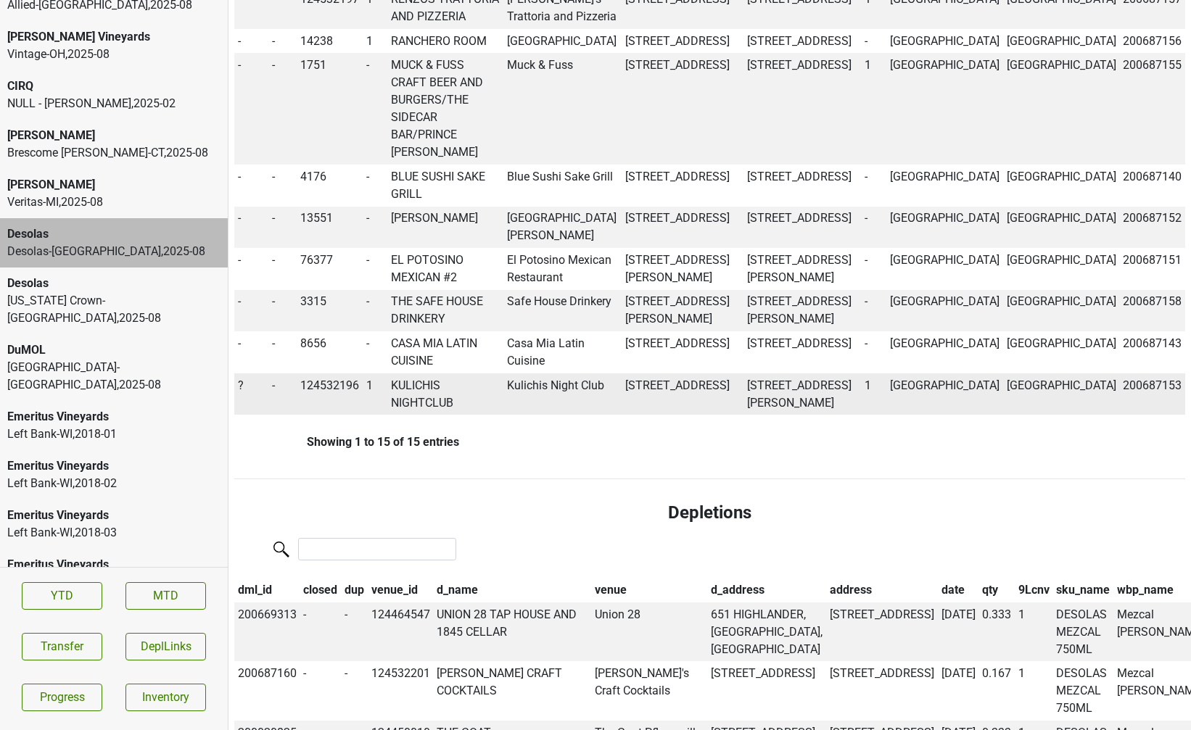
scroll to position [919, 0]
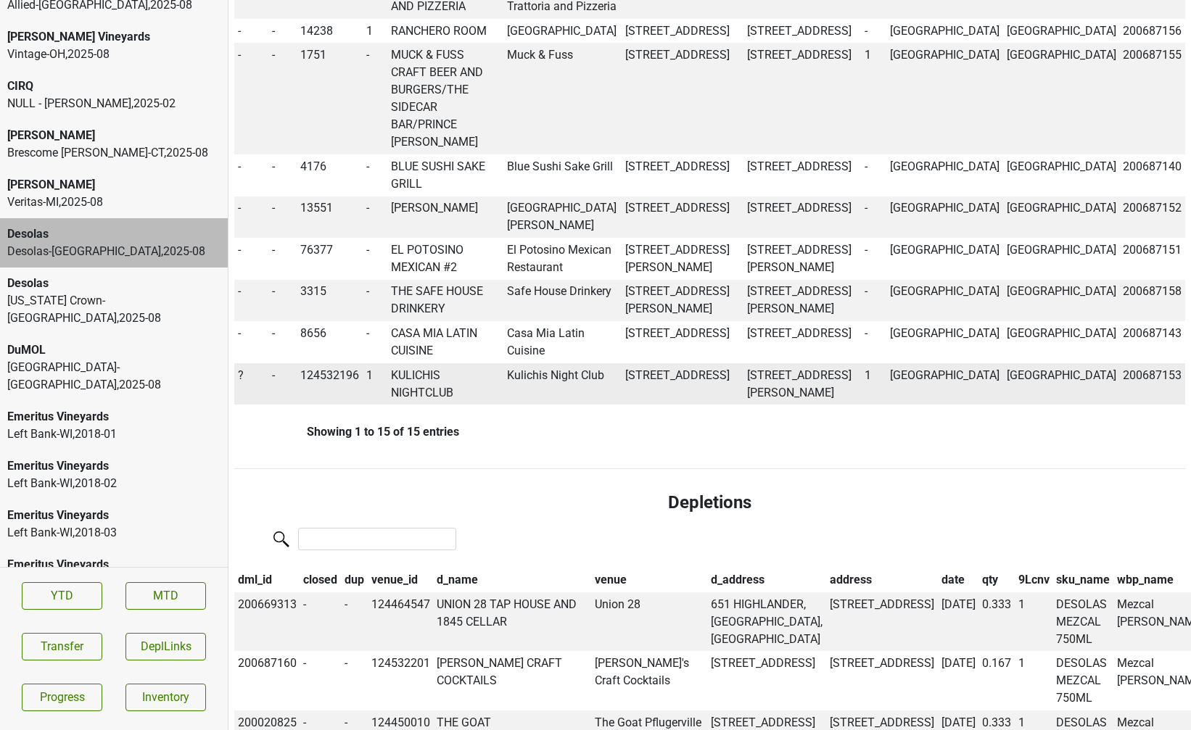
click at [239, 382] on span "?" at bounding box center [241, 375] width 6 height 14
click at [260, 415] on div "On" at bounding box center [293, 403] width 115 height 37
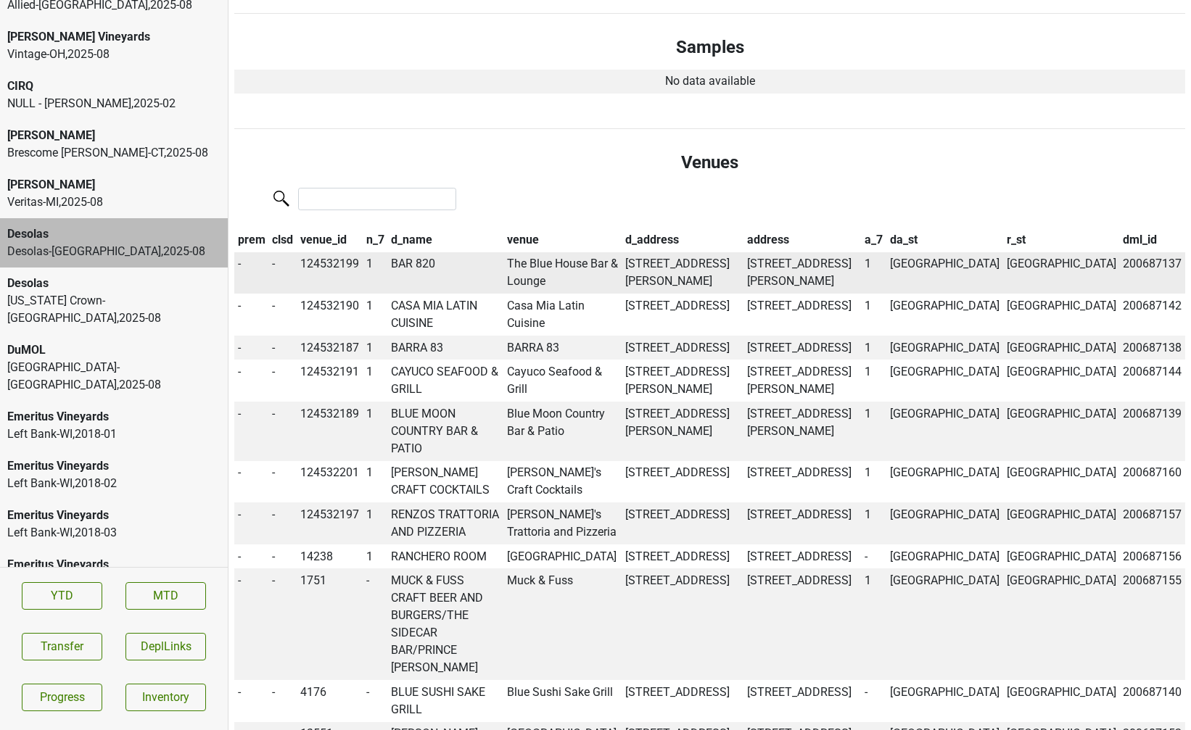
scroll to position [361, 0]
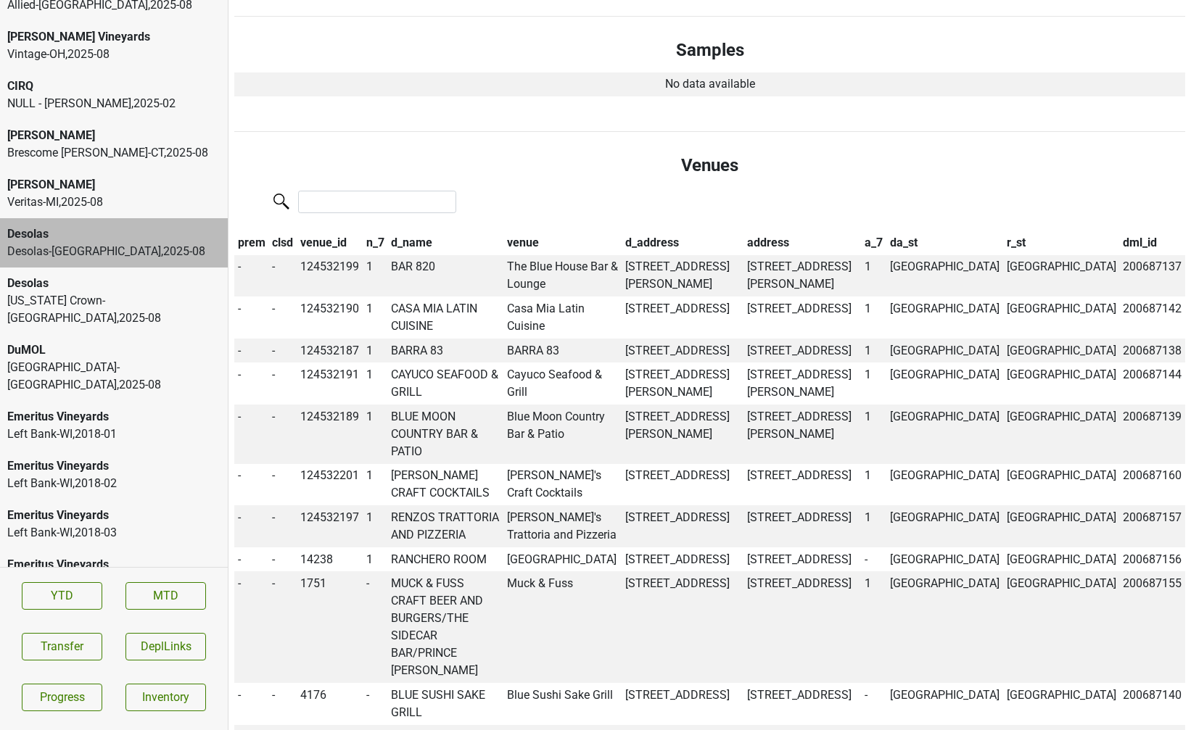
click at [135, 292] on div "Tennessee Crown-TN , 2025 - 08" at bounding box center [113, 309] width 213 height 35
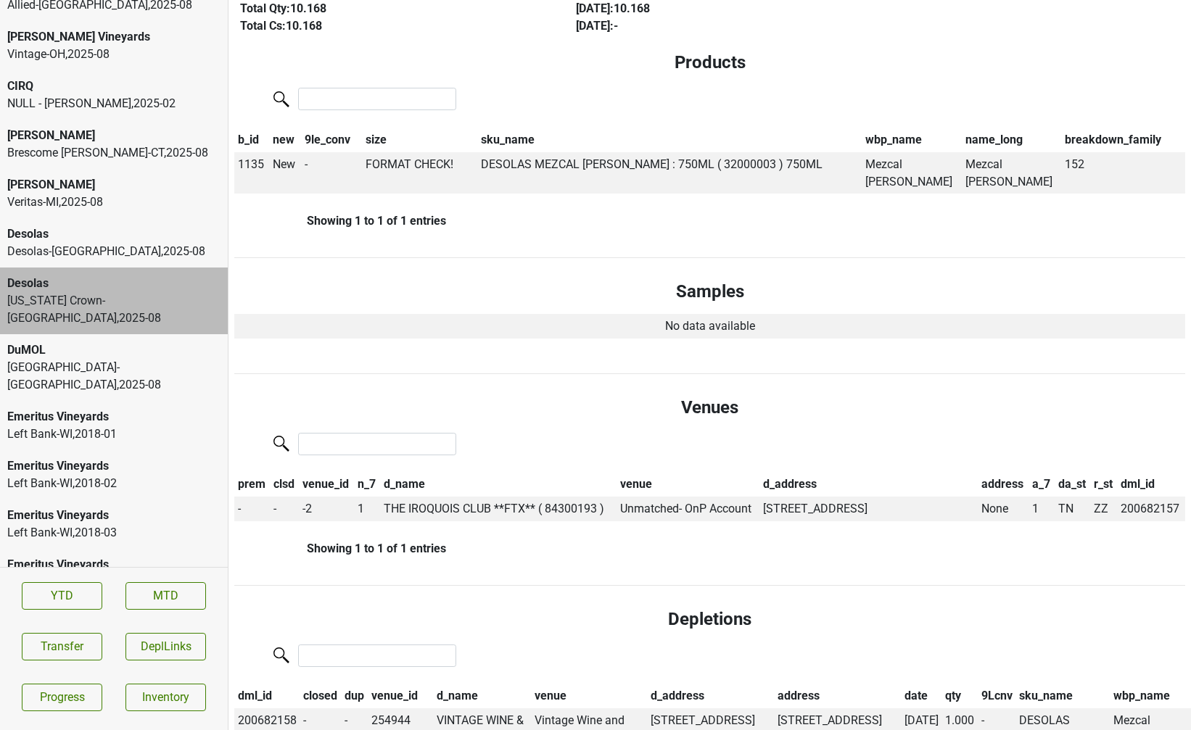
scroll to position [0, 0]
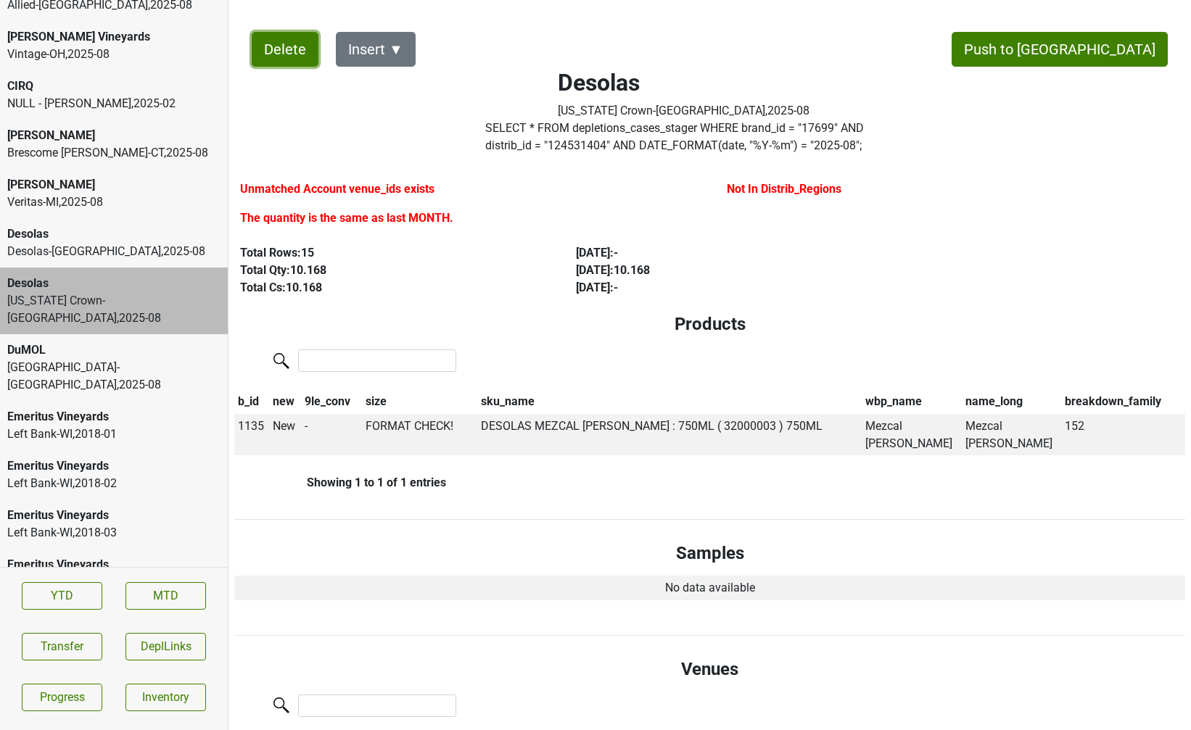
click at [283, 62] on button "Delete" at bounding box center [285, 49] width 67 height 35
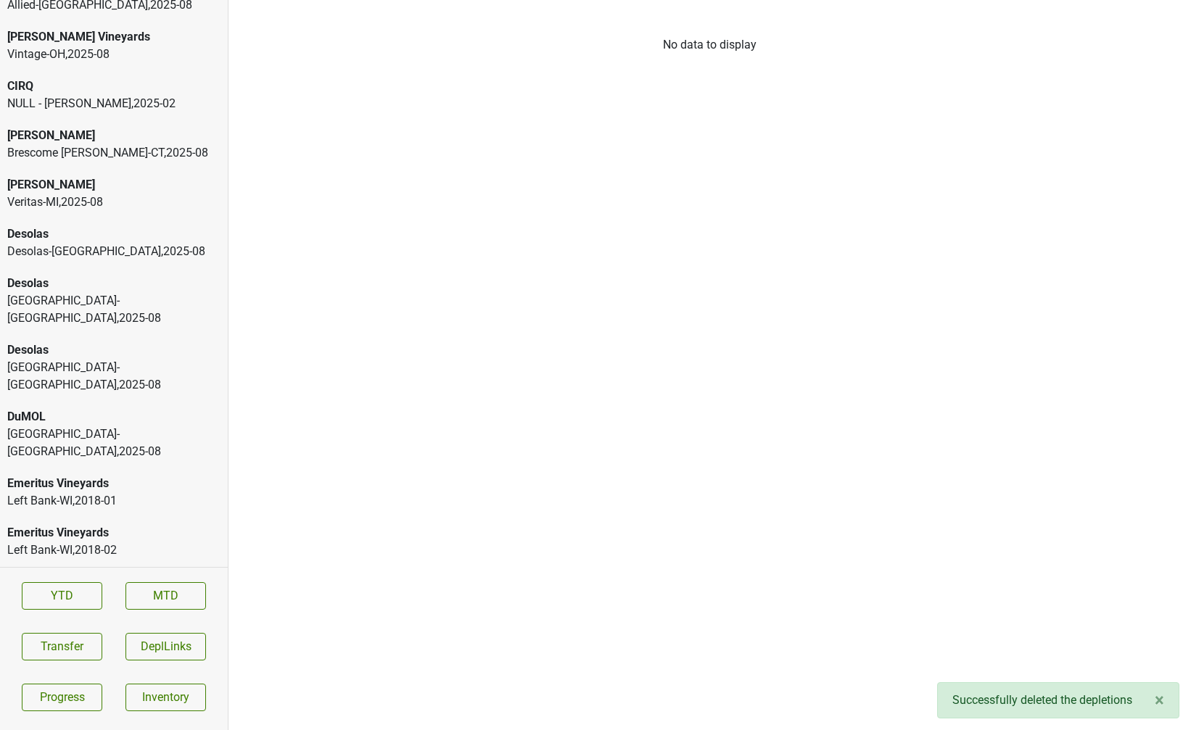
click at [102, 176] on div "Dalla Valle" at bounding box center [113, 184] width 213 height 17
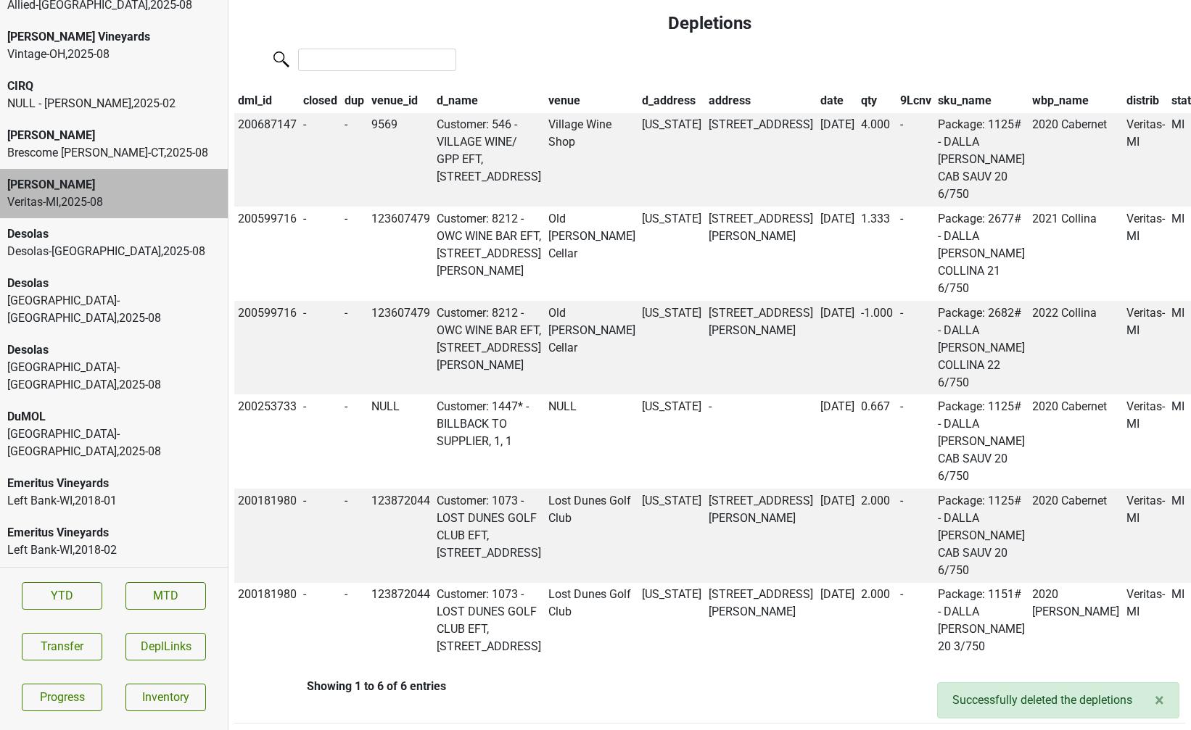
scroll to position [748, 0]
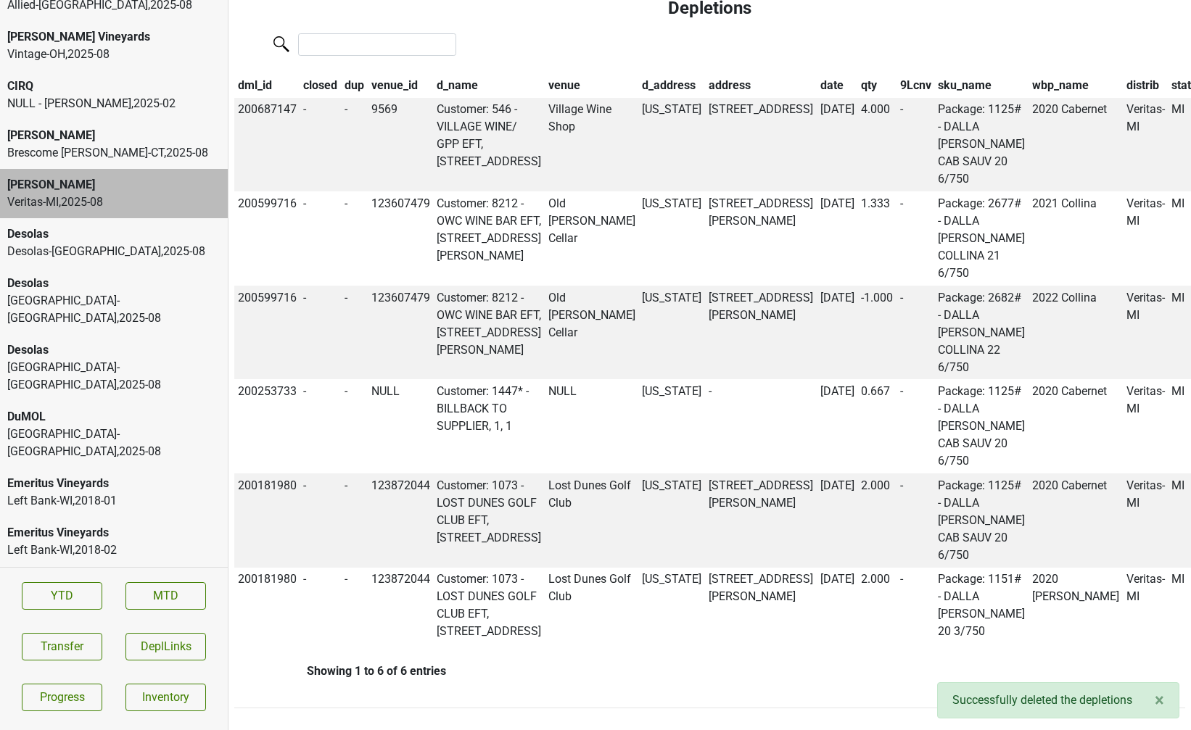
click at [857, 83] on th "qty" at bounding box center [876, 85] width 39 height 25
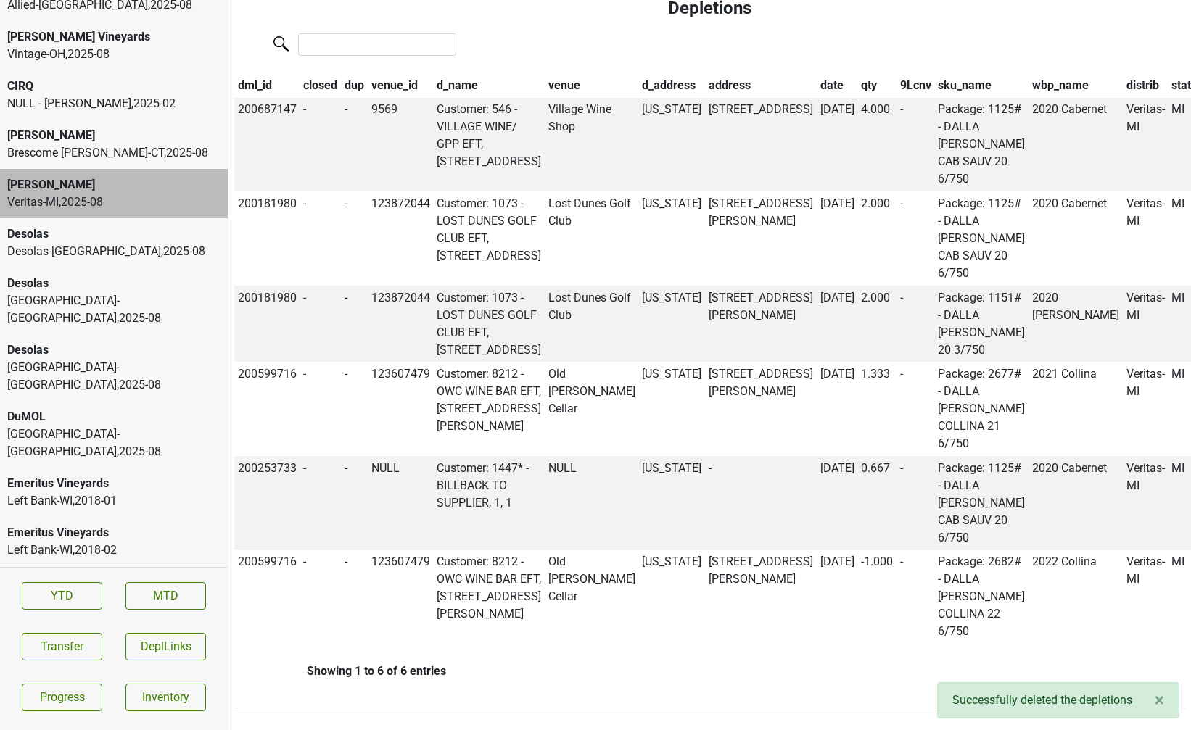
click at [114, 275] on div "Desolas" at bounding box center [113, 283] width 213 height 17
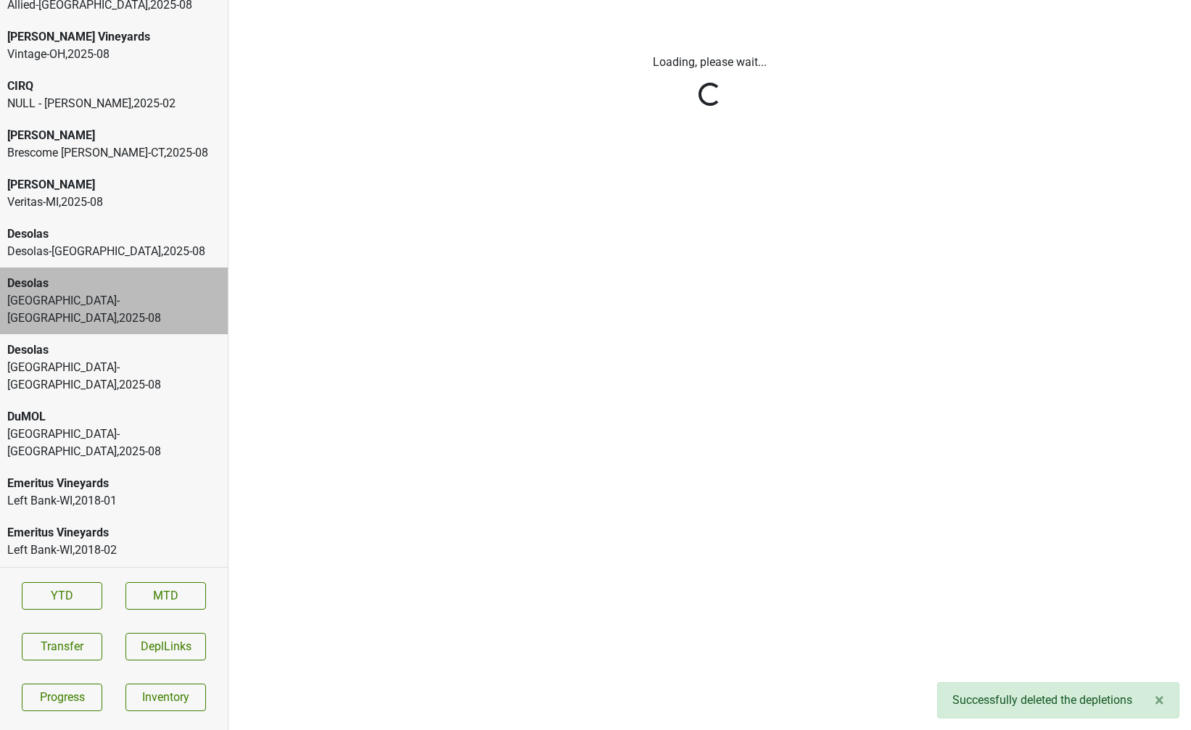
scroll to position [0, 0]
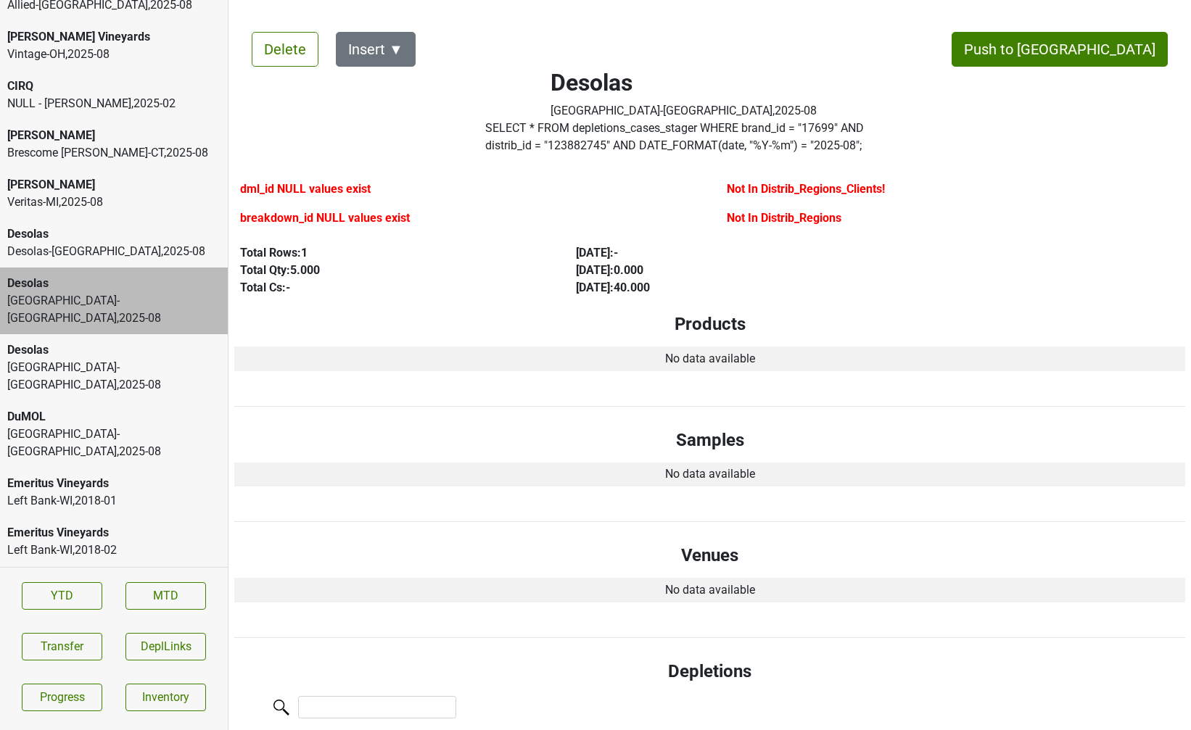
click at [104, 359] on div "Park Street-NY , 2025 - 08" at bounding box center [113, 376] width 213 height 35
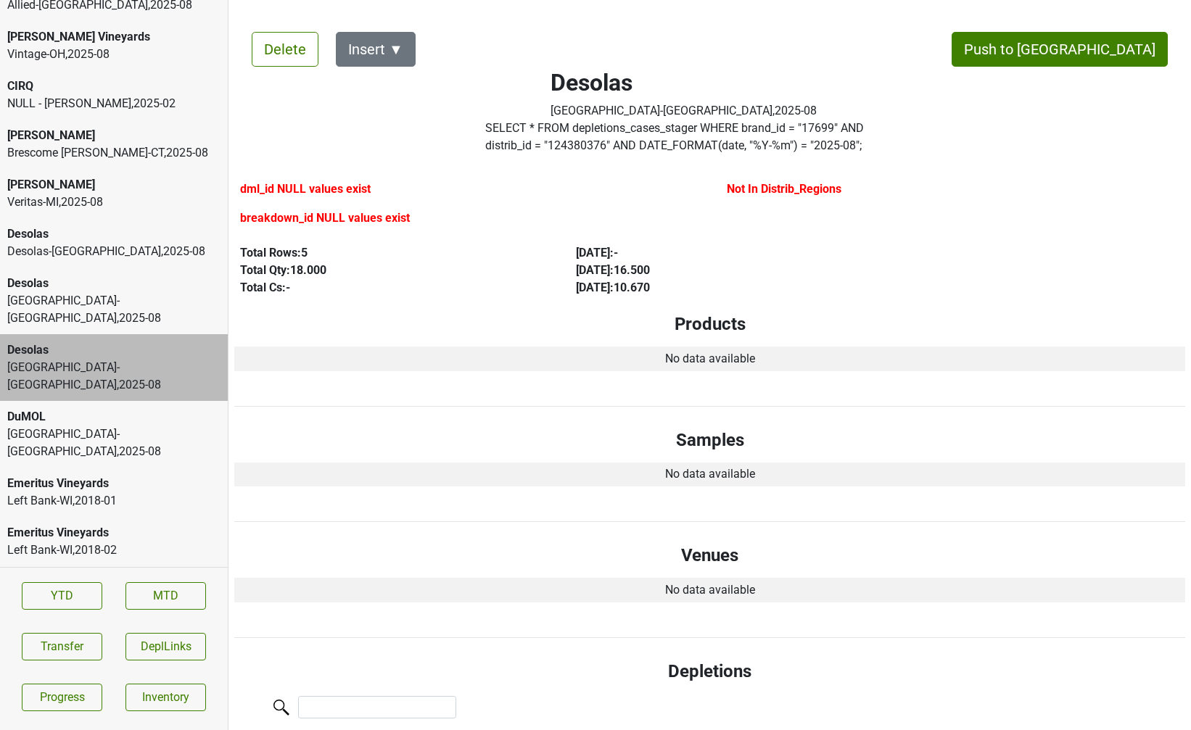
click at [76, 245] on div "Desolas Desolas-TX , 2025 - 08" at bounding box center [114, 242] width 228 height 49
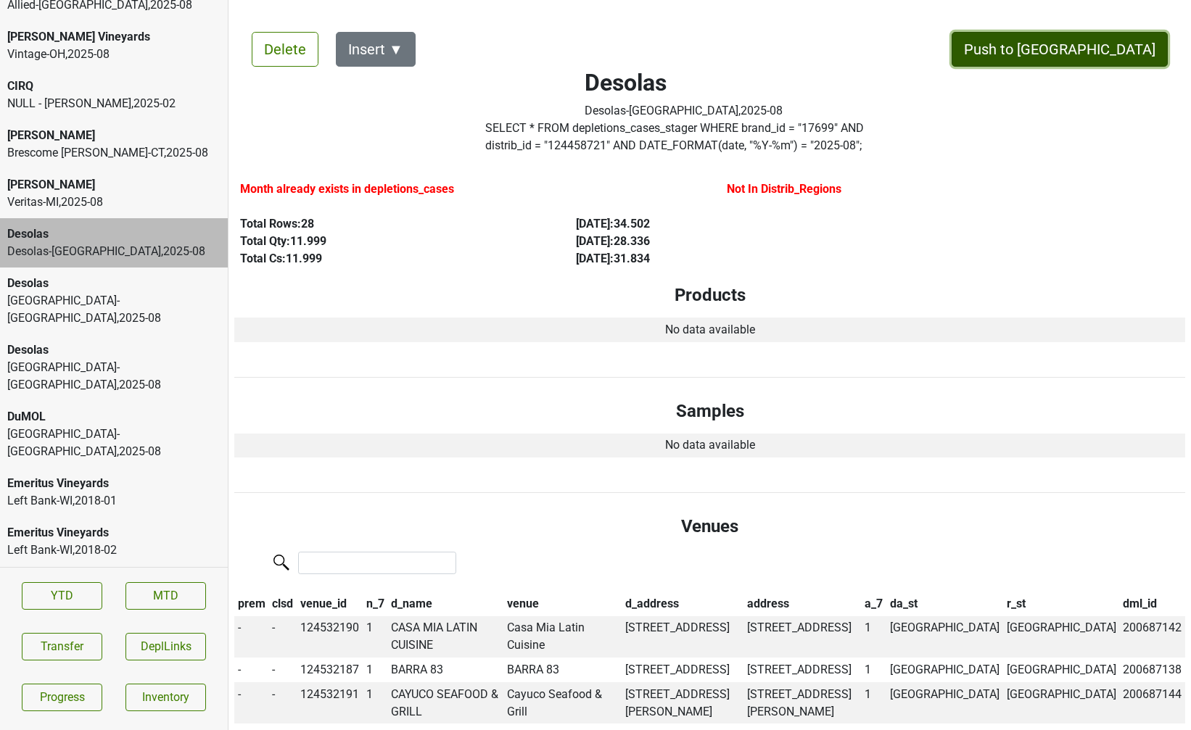
click at [1119, 45] on button "Push to [GEOGRAPHIC_DATA]" at bounding box center [1059, 49] width 216 height 35
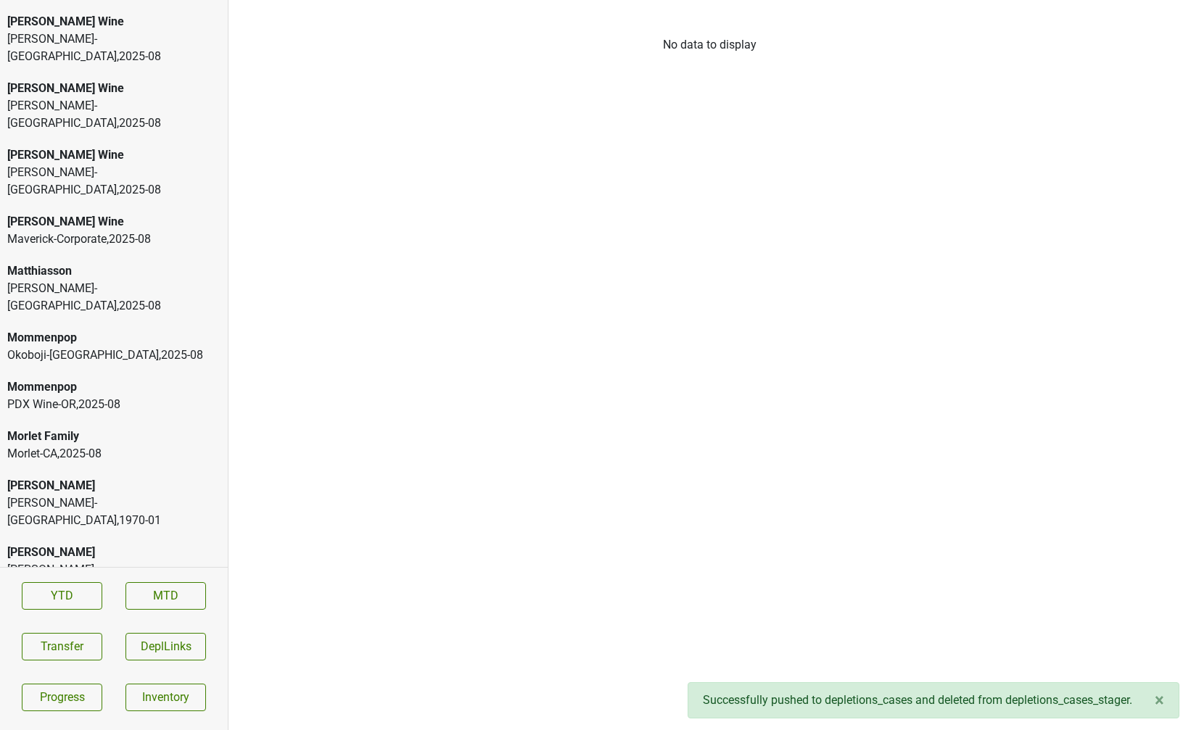
scroll to position [4216, 0]
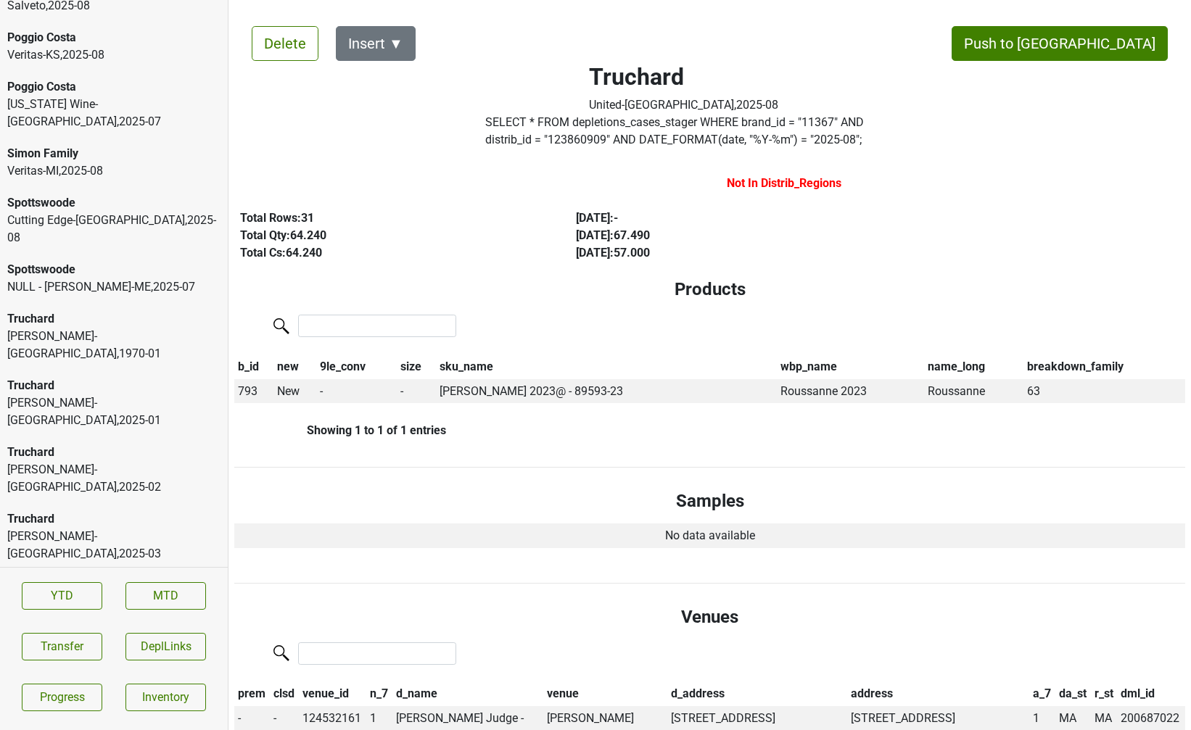
scroll to position [0, 0]
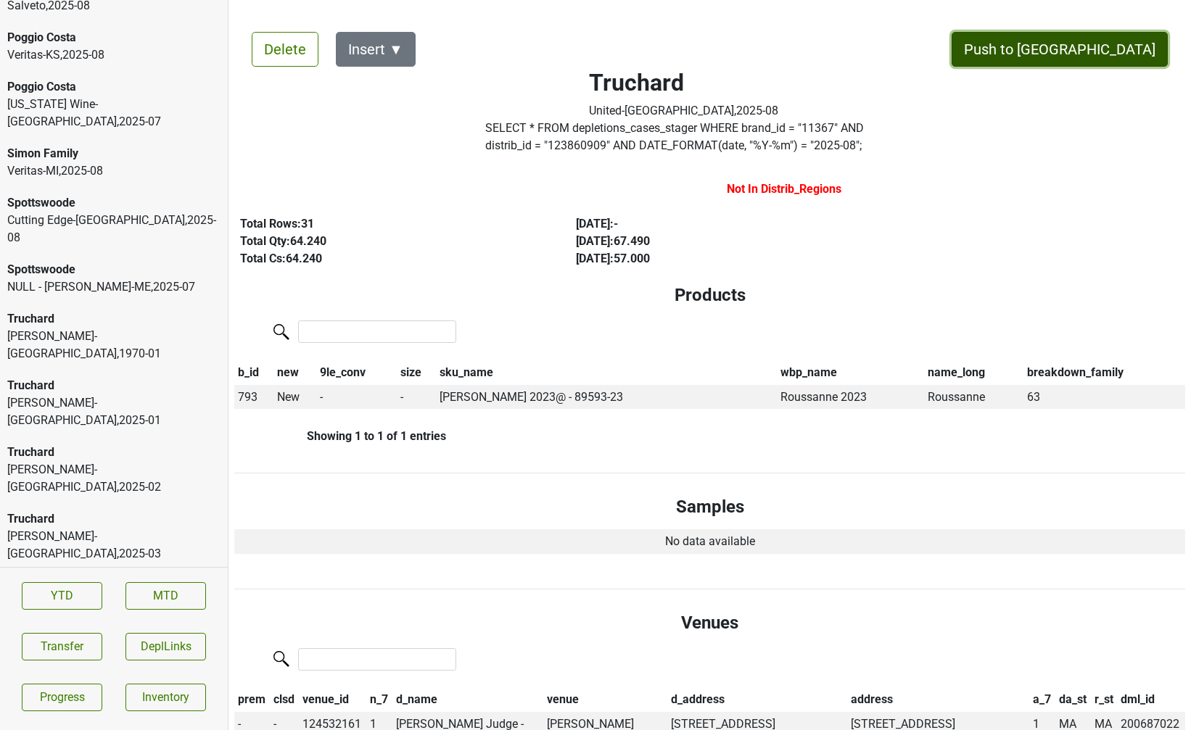
click at [1086, 48] on button "Push to [GEOGRAPHIC_DATA]" at bounding box center [1059, 49] width 216 height 35
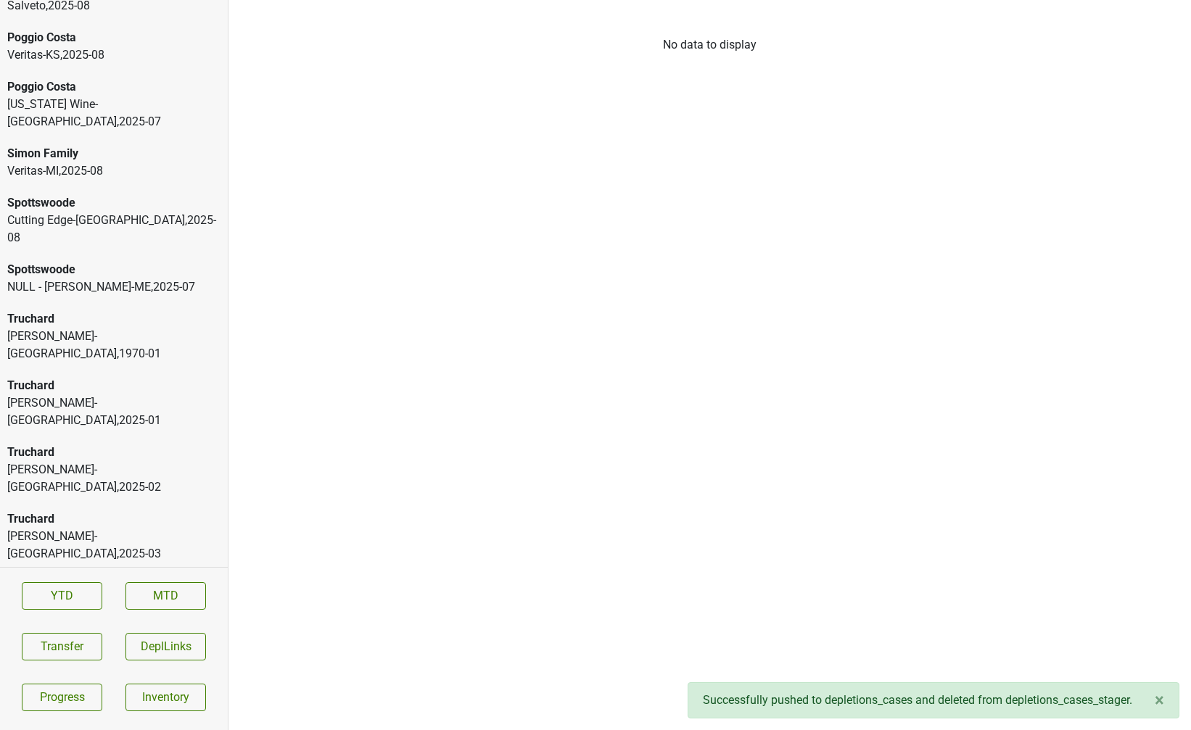
scroll to position [4167, 0]
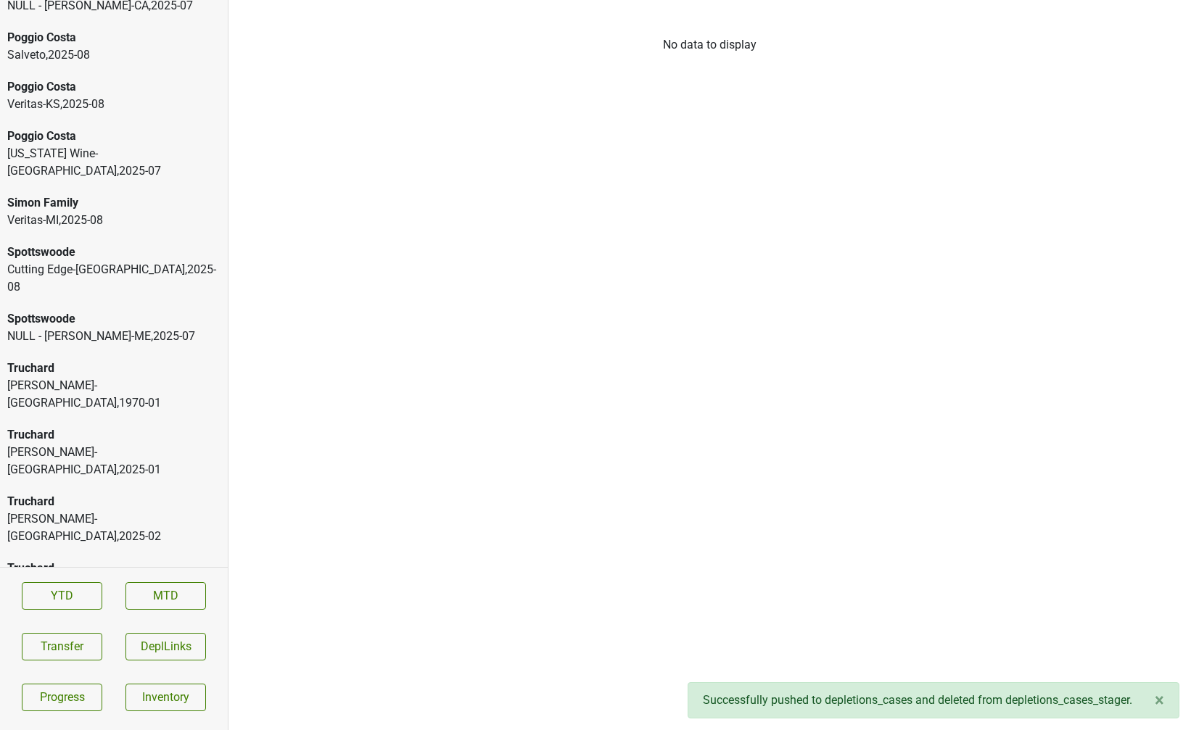
click at [74, 0] on html "Aperture Cellars Monterey-CA , 2025 - 08 Buehler Vineyards Allied-NJ , 2025 - 0…" at bounding box center [595, 0] width 1191 height 0
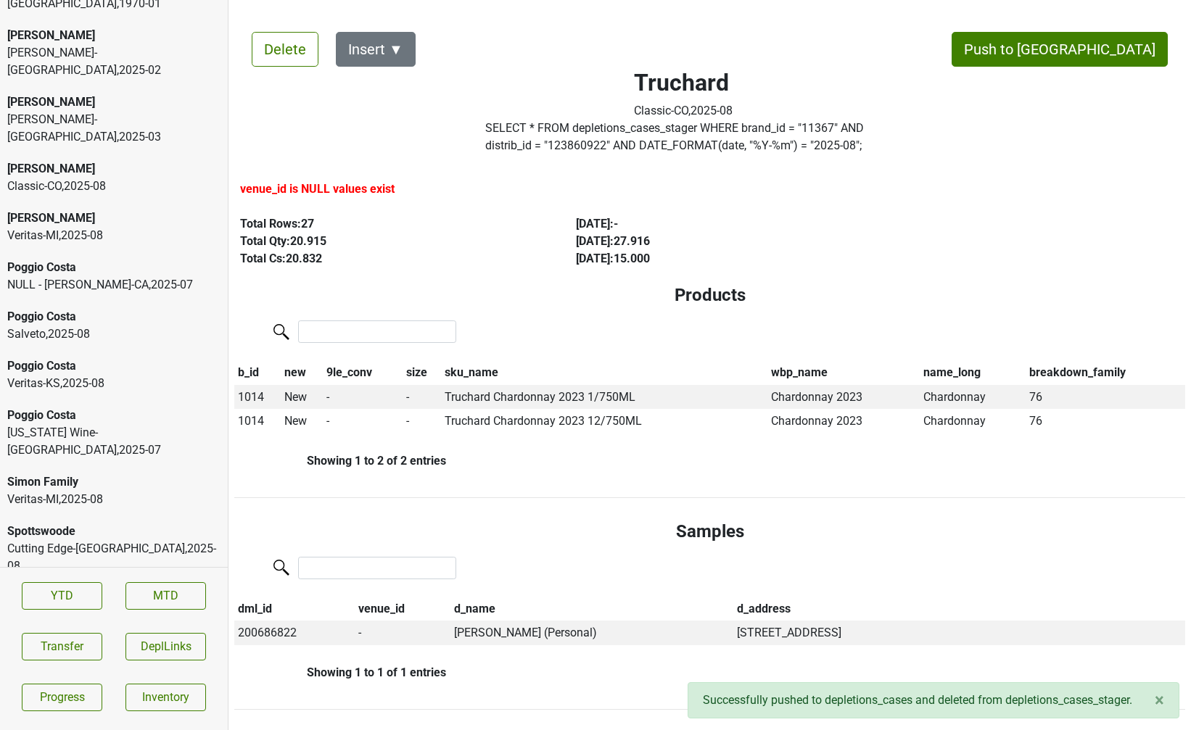
scroll to position [3827, 0]
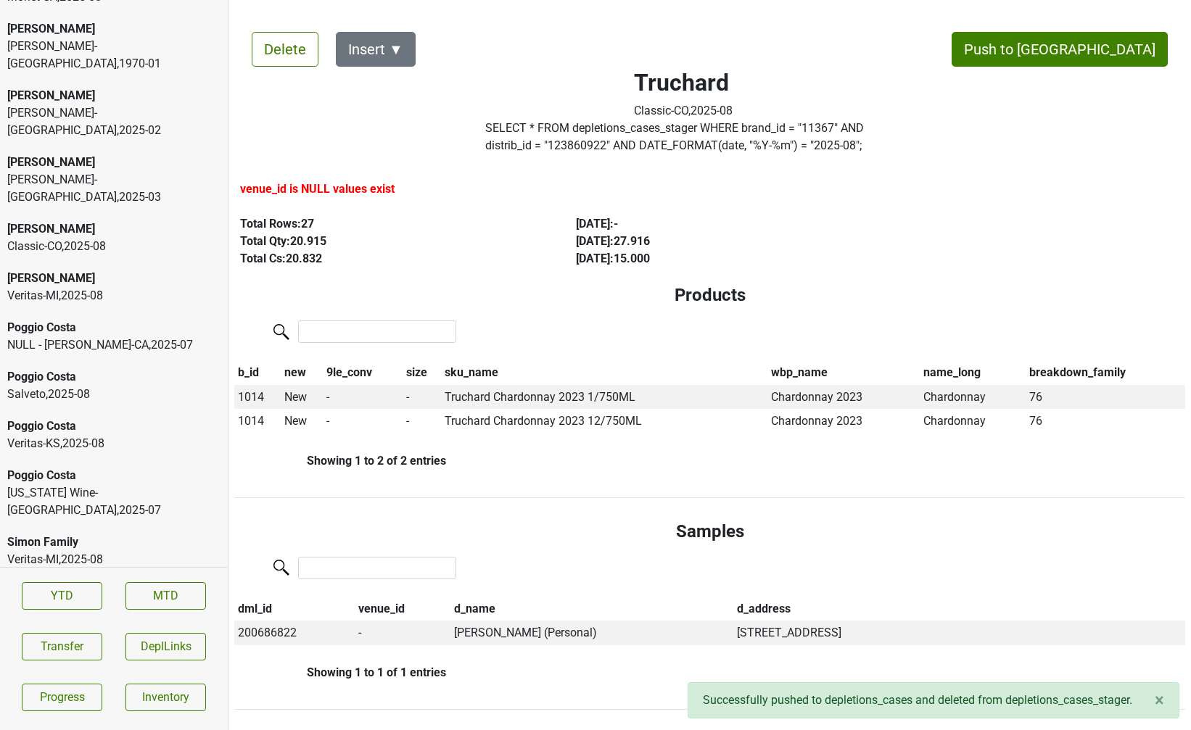
click at [85, 600] on div "Cutting Edge-OH , 2025 - 08" at bounding box center [113, 617] width 213 height 35
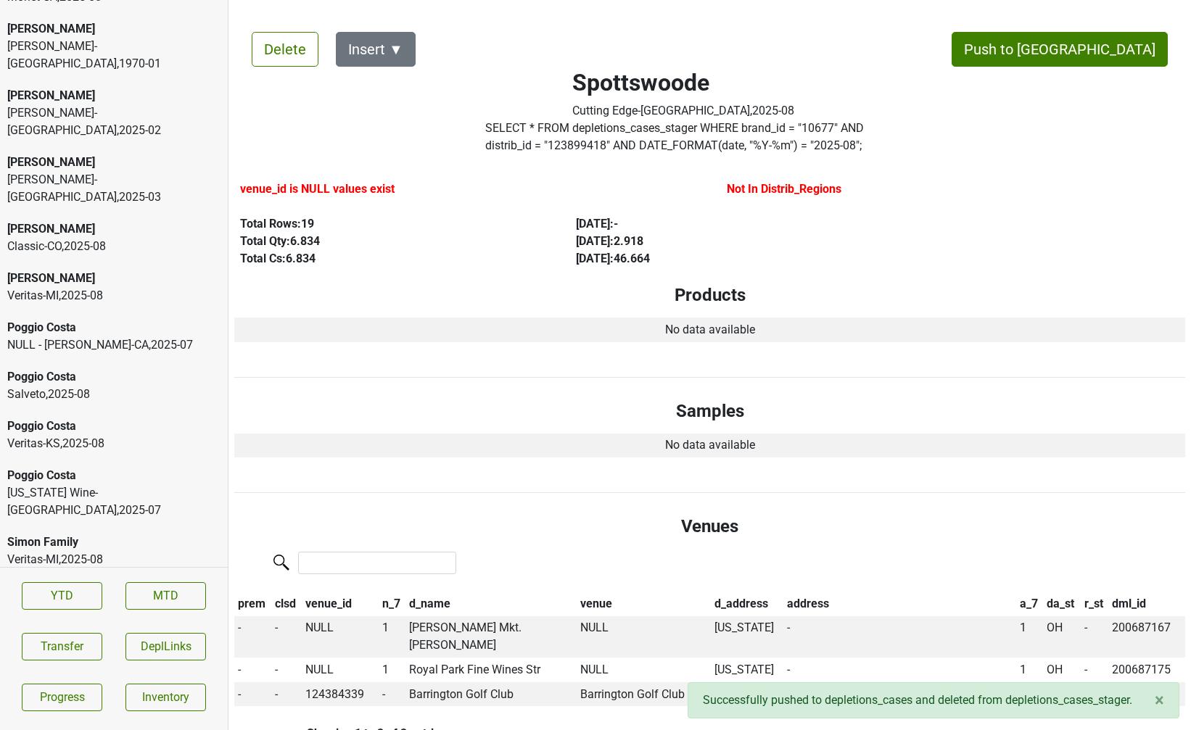
click at [67, 551] on div "Veritas-MI , 2025 - 08" at bounding box center [113, 559] width 213 height 17
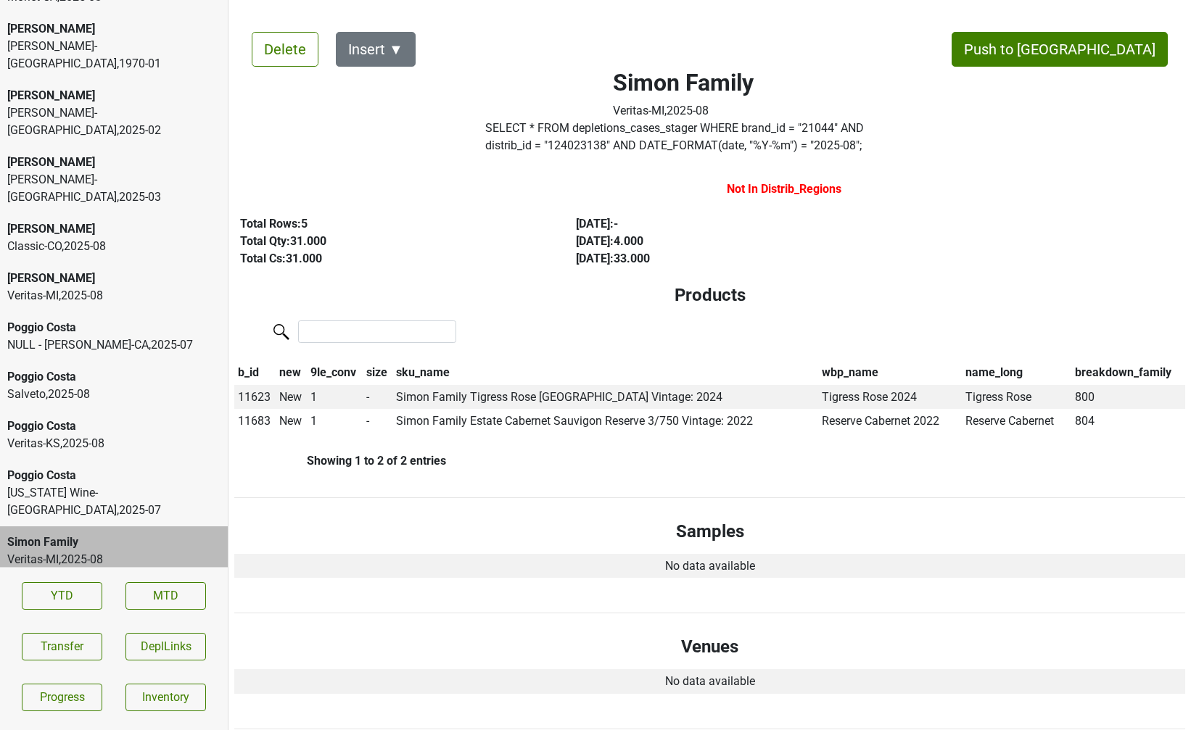
click at [78, 484] on div "Vermont Wine-VT , 2025 - 07" at bounding box center [113, 501] width 213 height 35
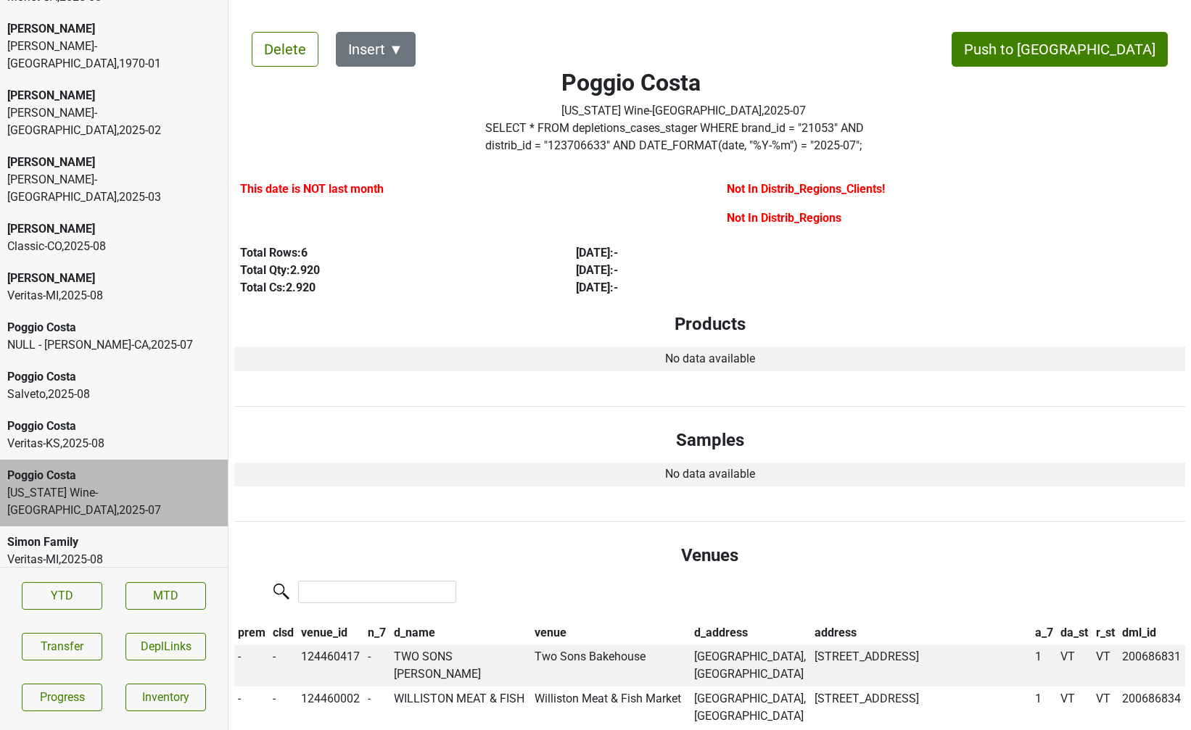
click at [102, 435] on div "Veritas-KS , 2025 - 08" at bounding box center [113, 443] width 213 height 17
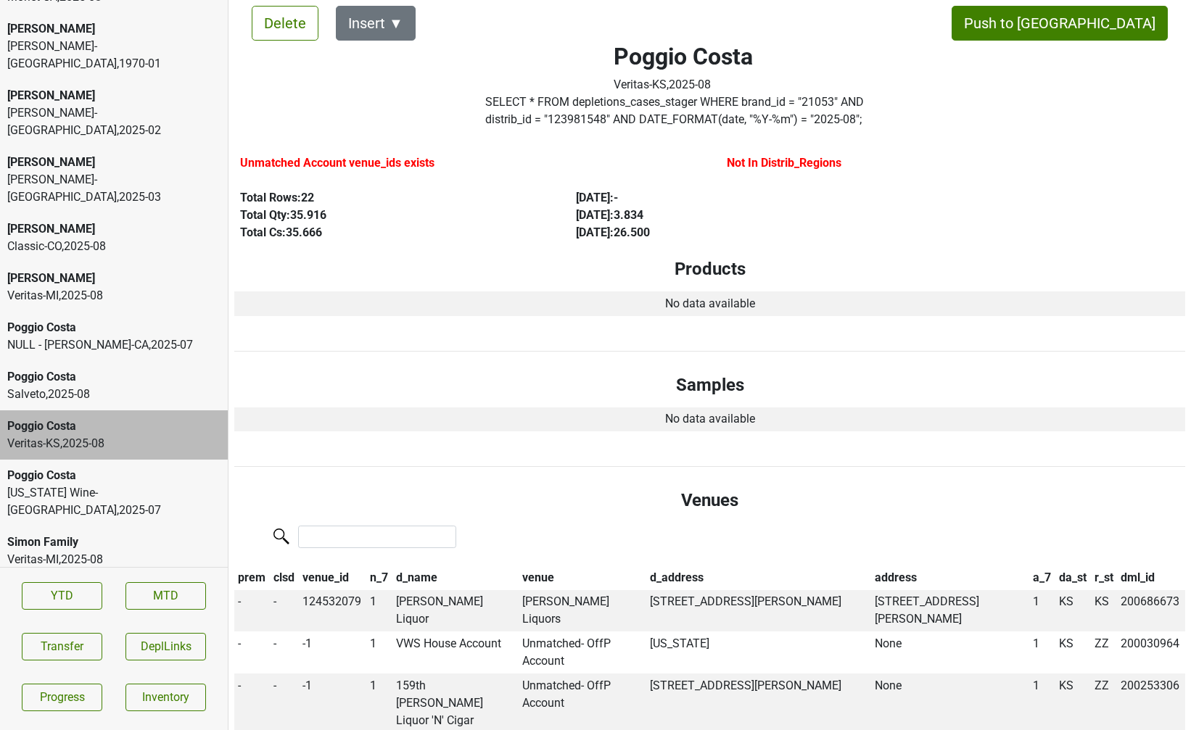
scroll to position [28, 0]
click at [154, 368] on div "Poggio Costa" at bounding box center [113, 376] width 213 height 17
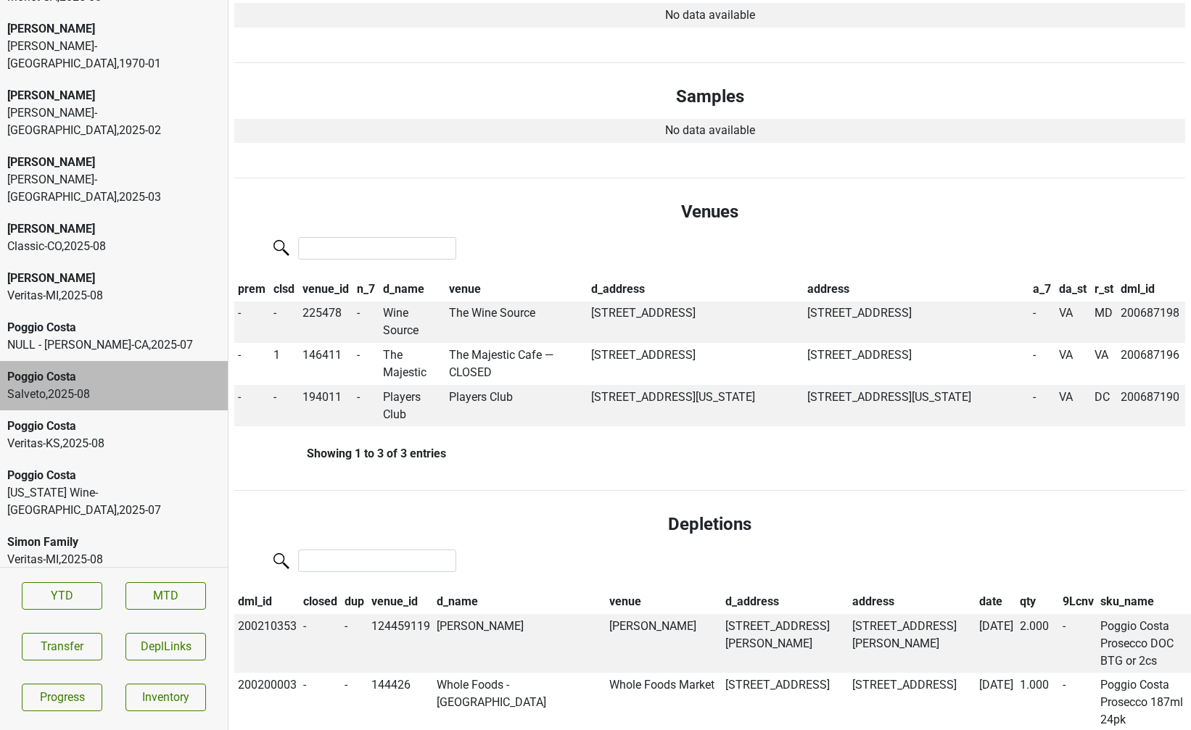
scroll to position [347, 0]
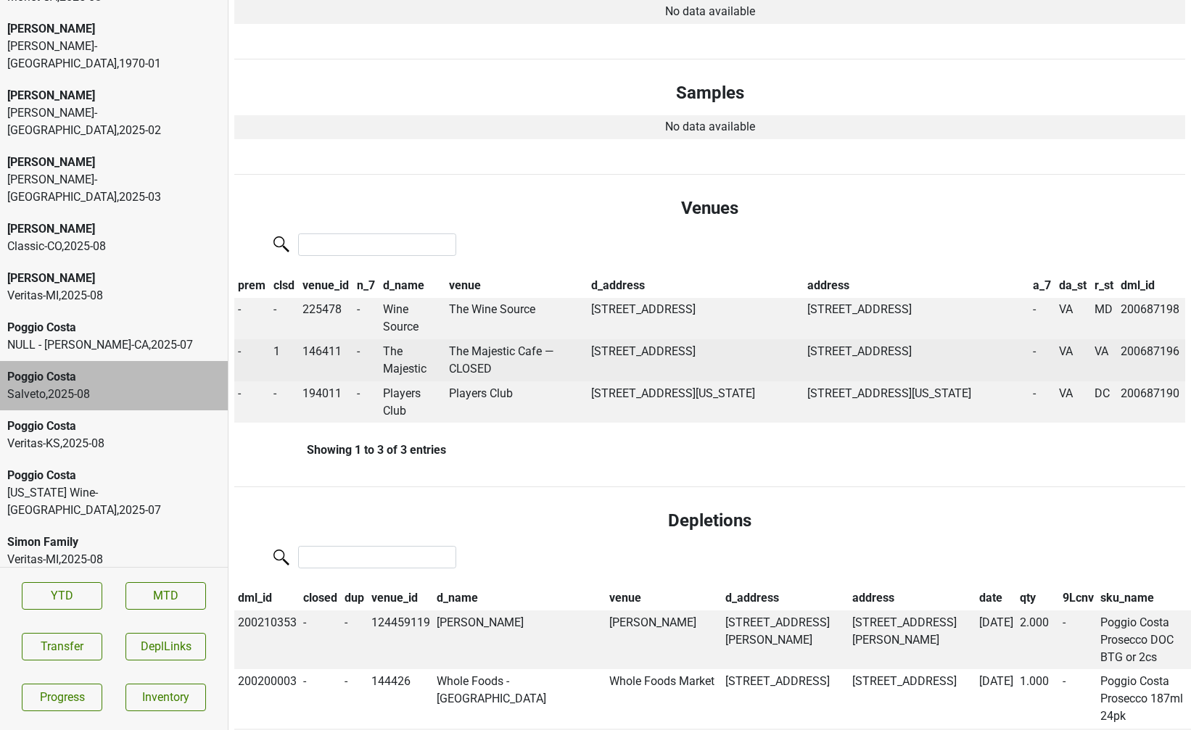
click at [395, 366] on td "The Majestic" at bounding box center [412, 360] width 66 height 42
click at [326, 350] on td "146411" at bounding box center [326, 360] width 55 height 42
copy td "146411"
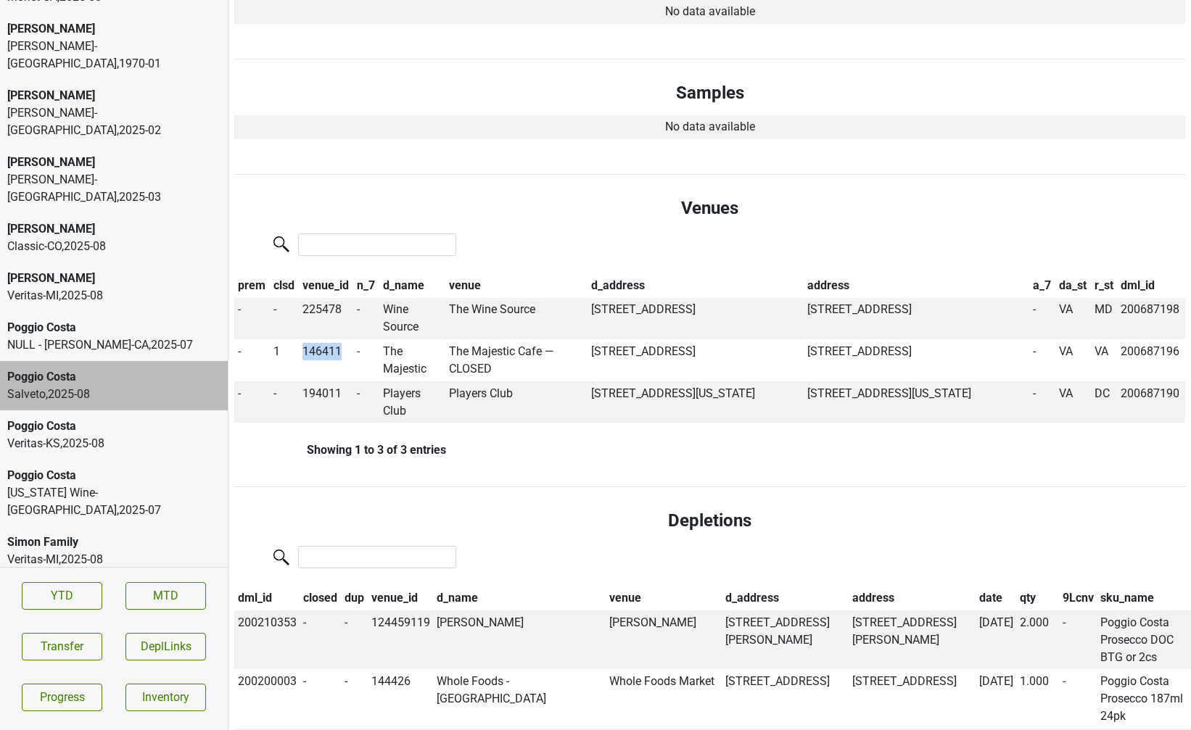
scroll to position [0, 0]
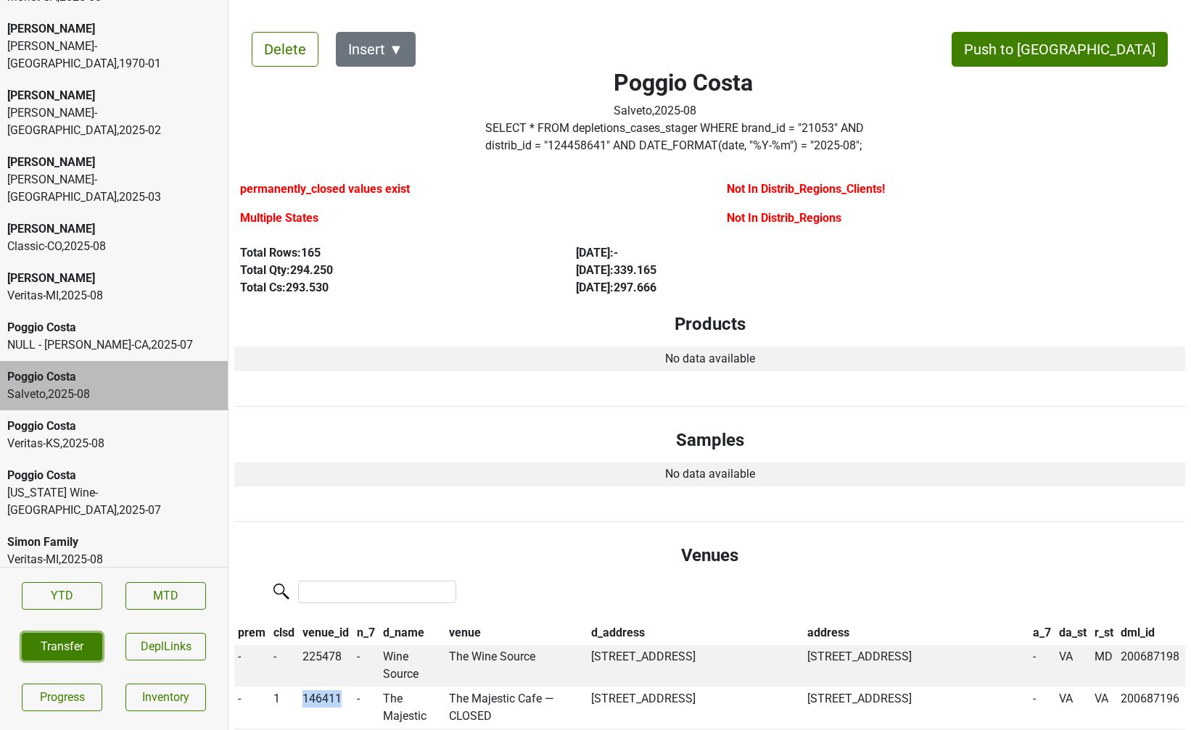
click at [77, 646] on button "Transfer" at bounding box center [62, 647] width 80 height 28
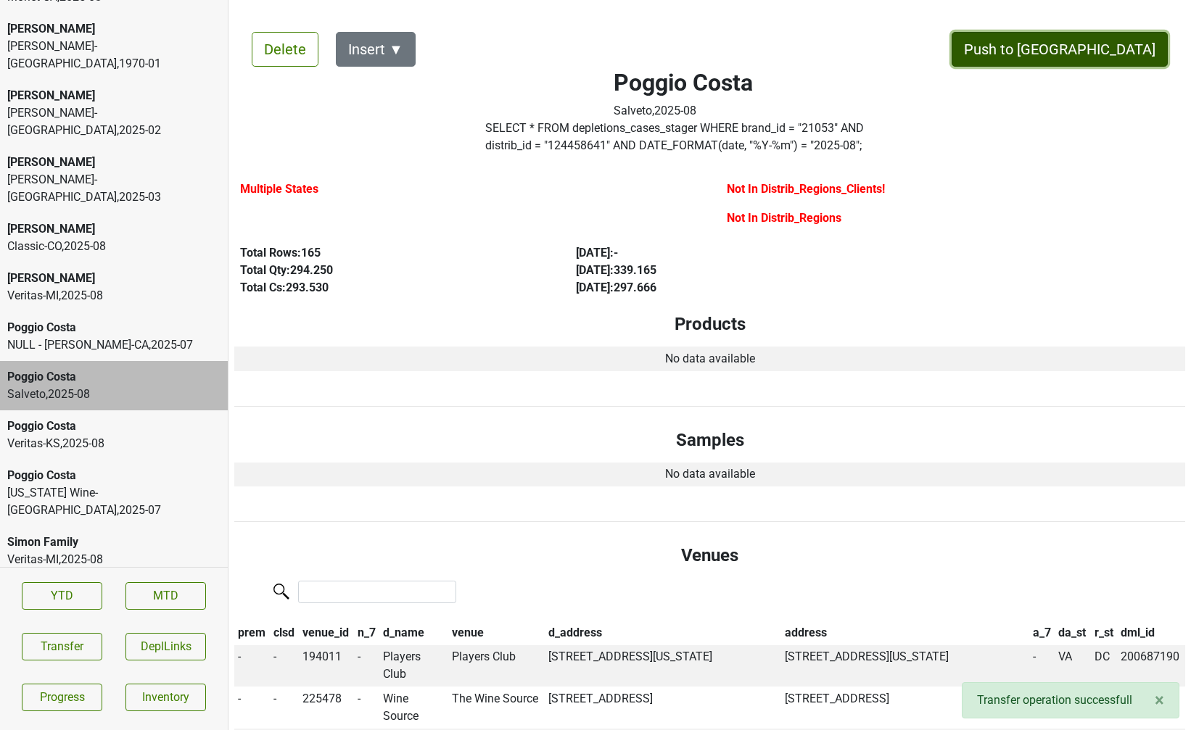
click at [1093, 45] on button "Push to DC" at bounding box center [1059, 49] width 216 height 35
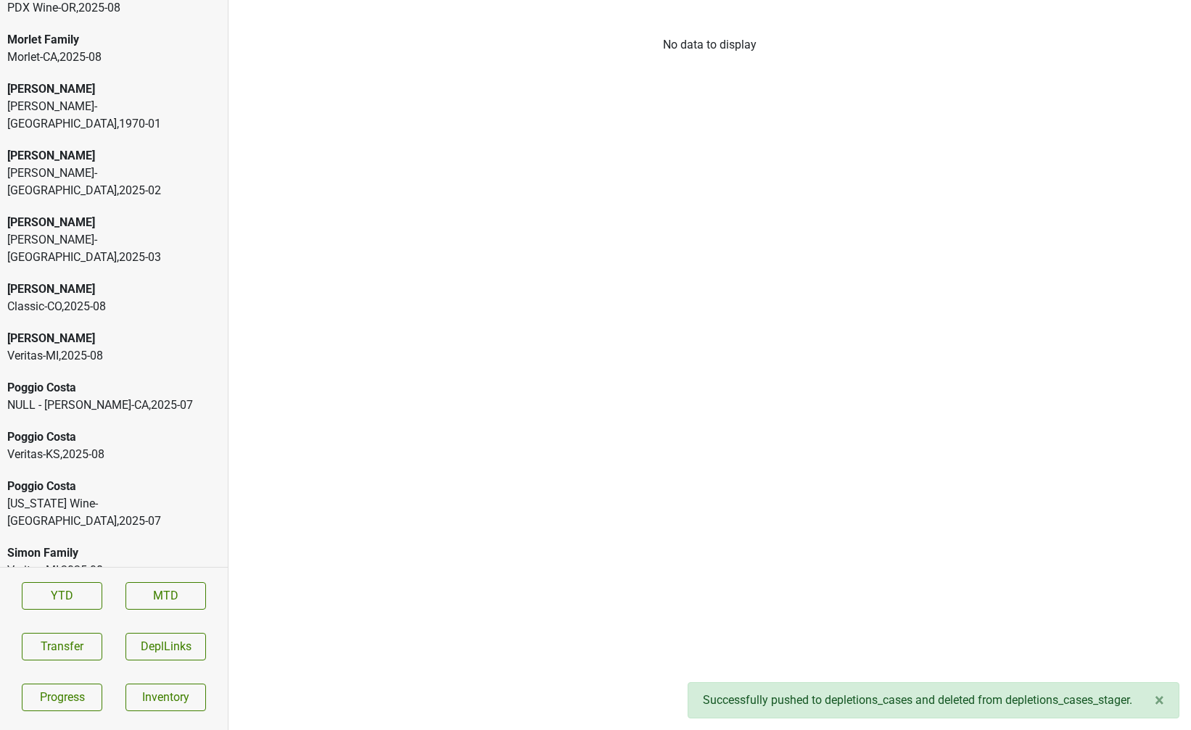
scroll to position [3766, 0]
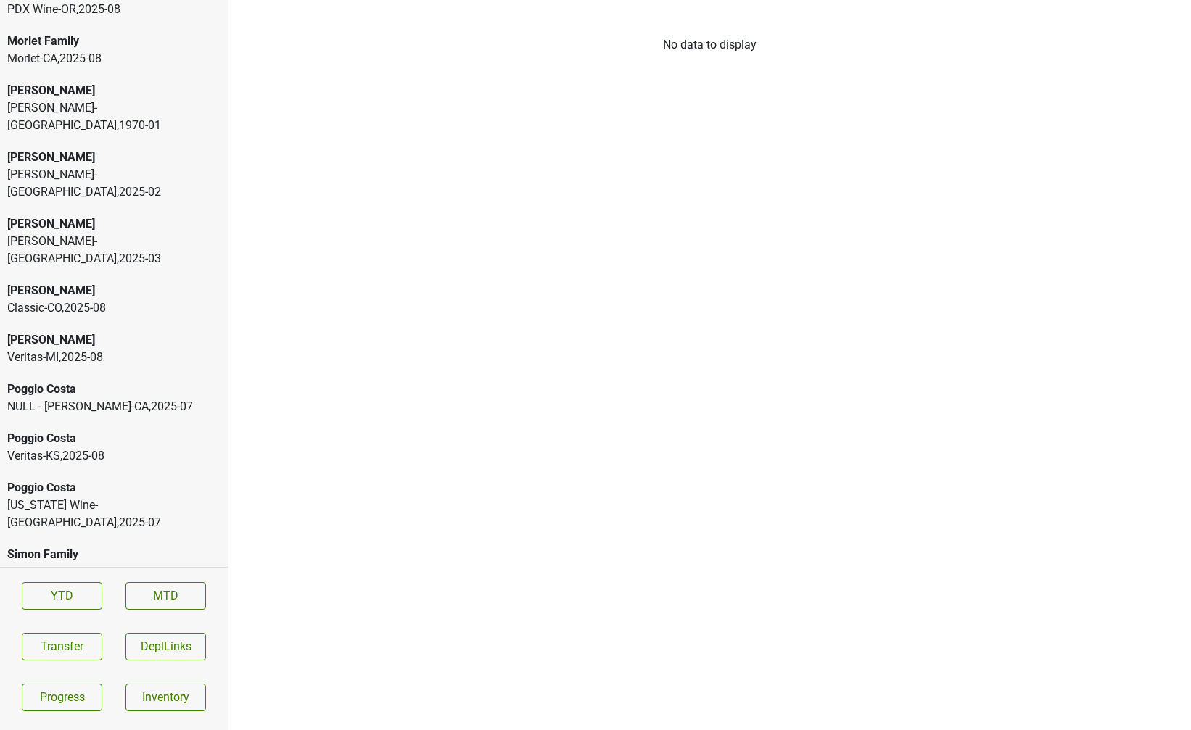
click at [132, 331] on div "Peter Michael" at bounding box center [113, 339] width 213 height 17
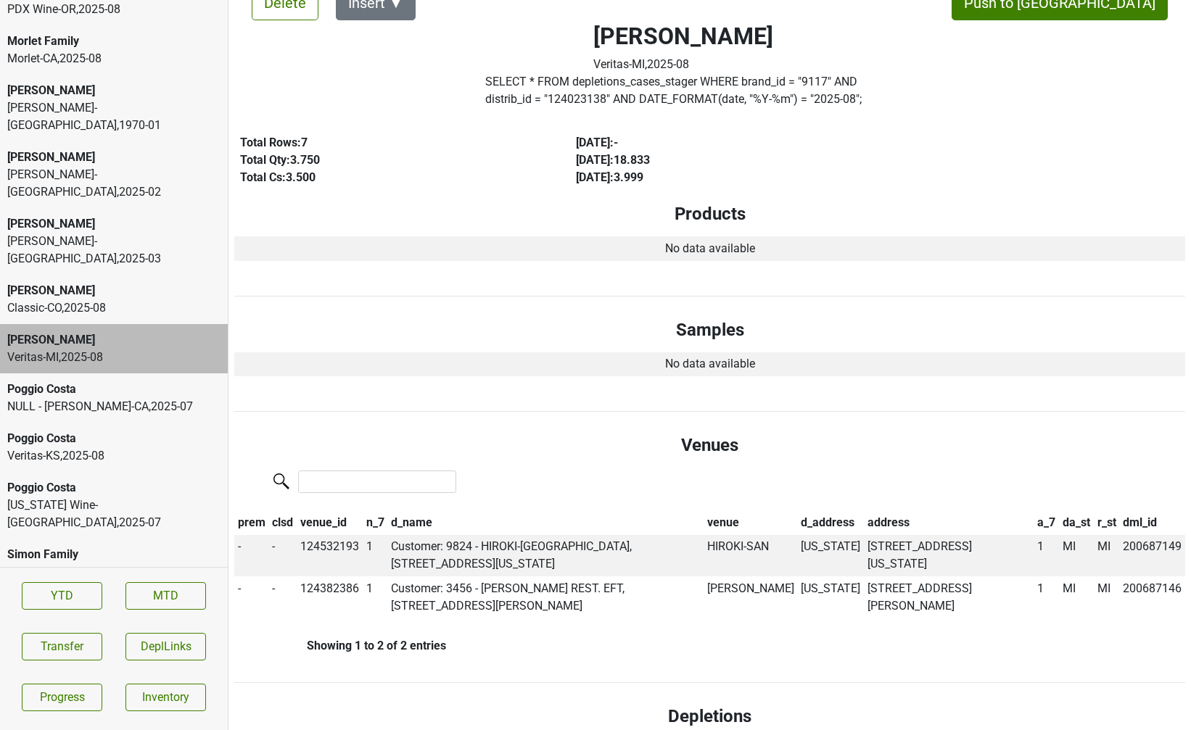
scroll to position [0, 0]
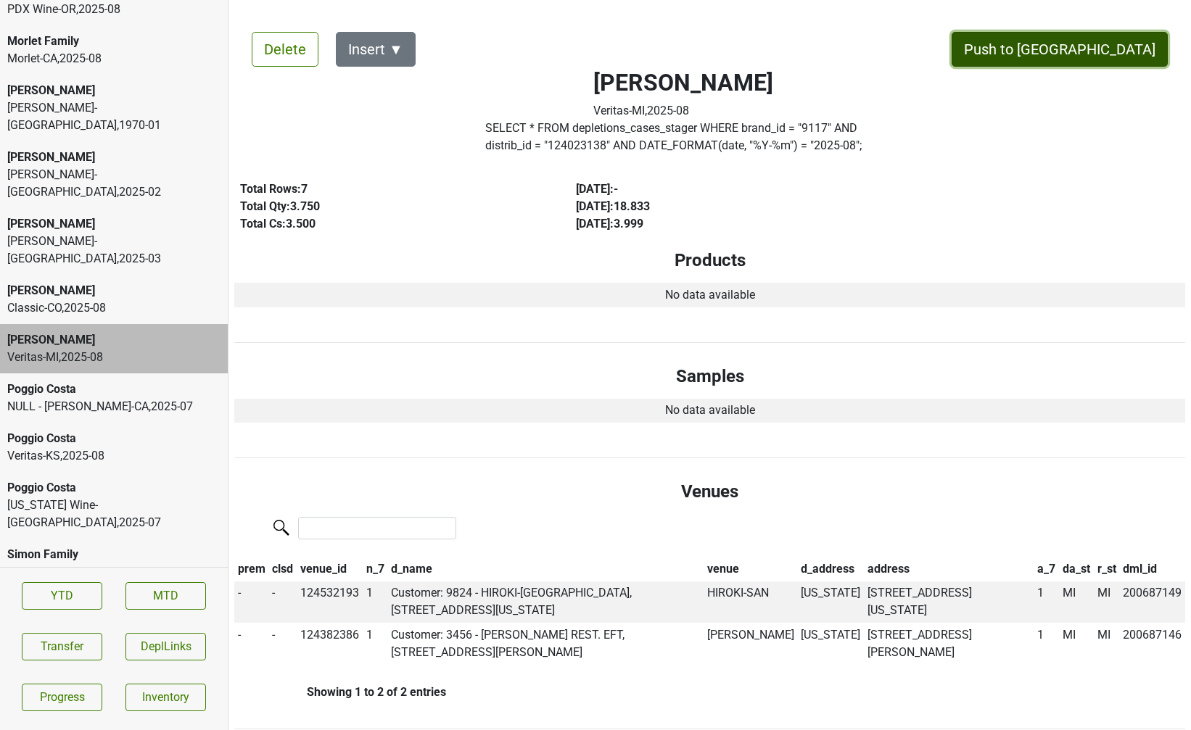
click at [1118, 46] on button "Push to DC" at bounding box center [1059, 49] width 216 height 35
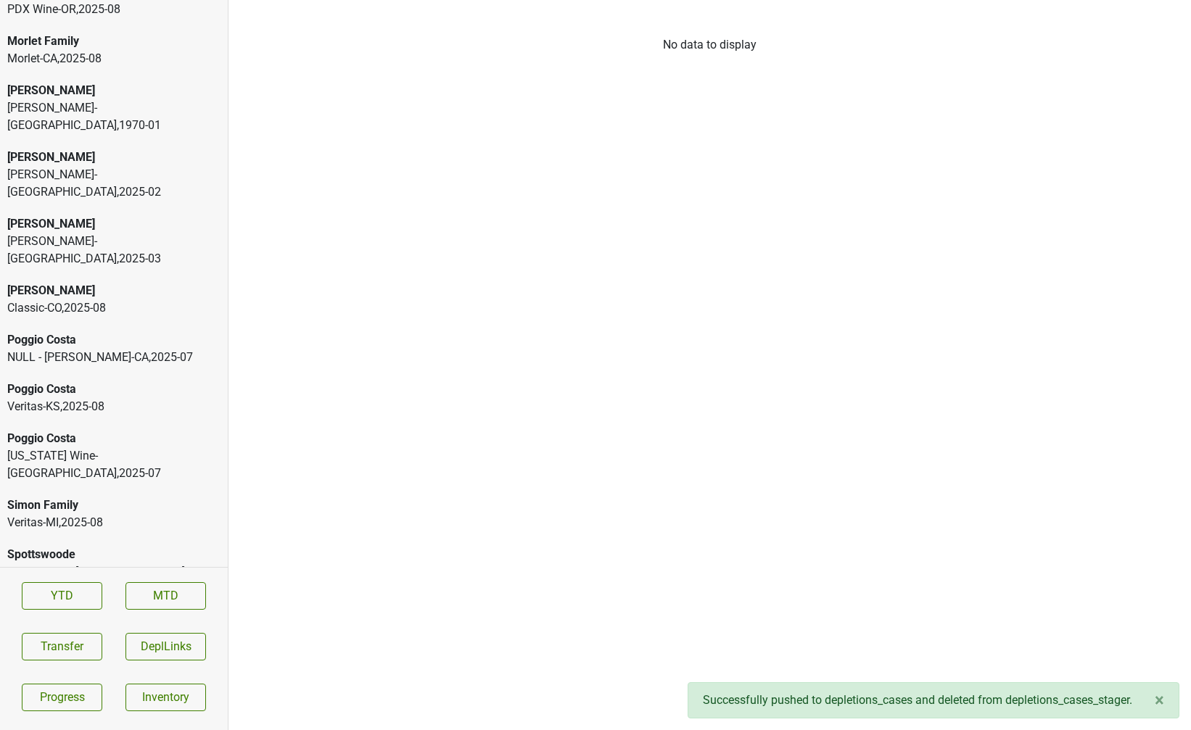
click at [176, 299] on div "Classic-CO , 2025 - 08" at bounding box center [113, 307] width 213 height 17
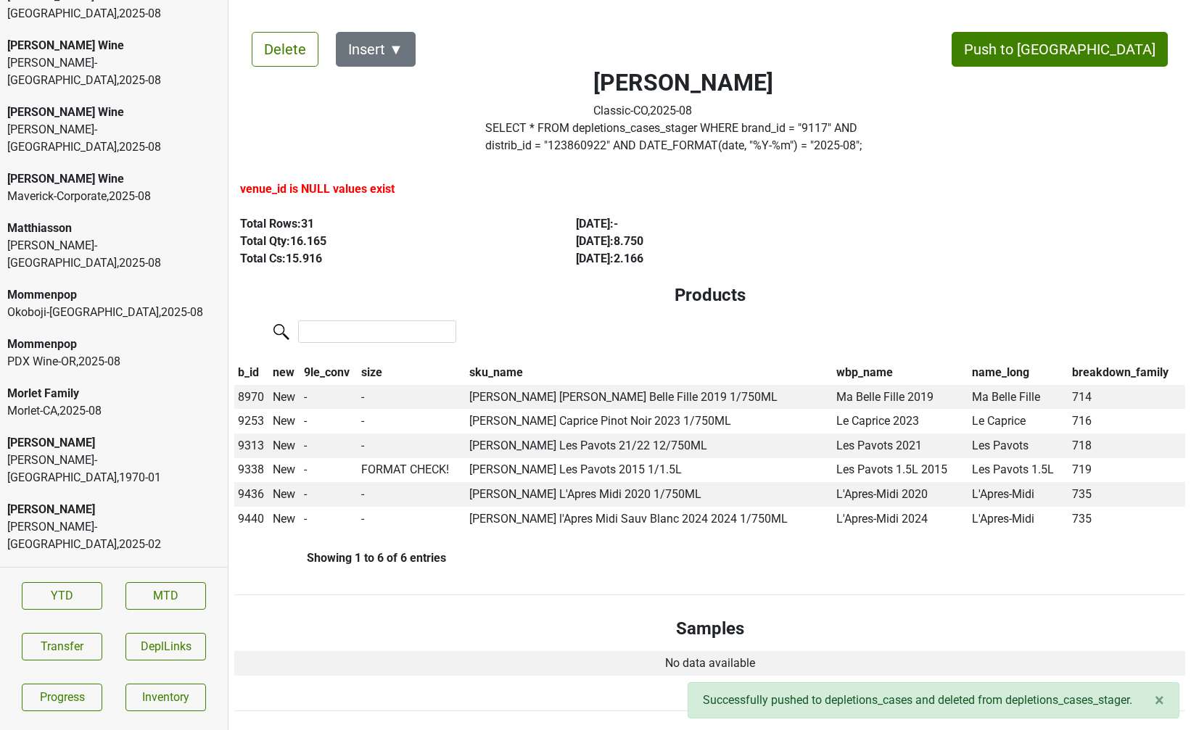
scroll to position [3391, 0]
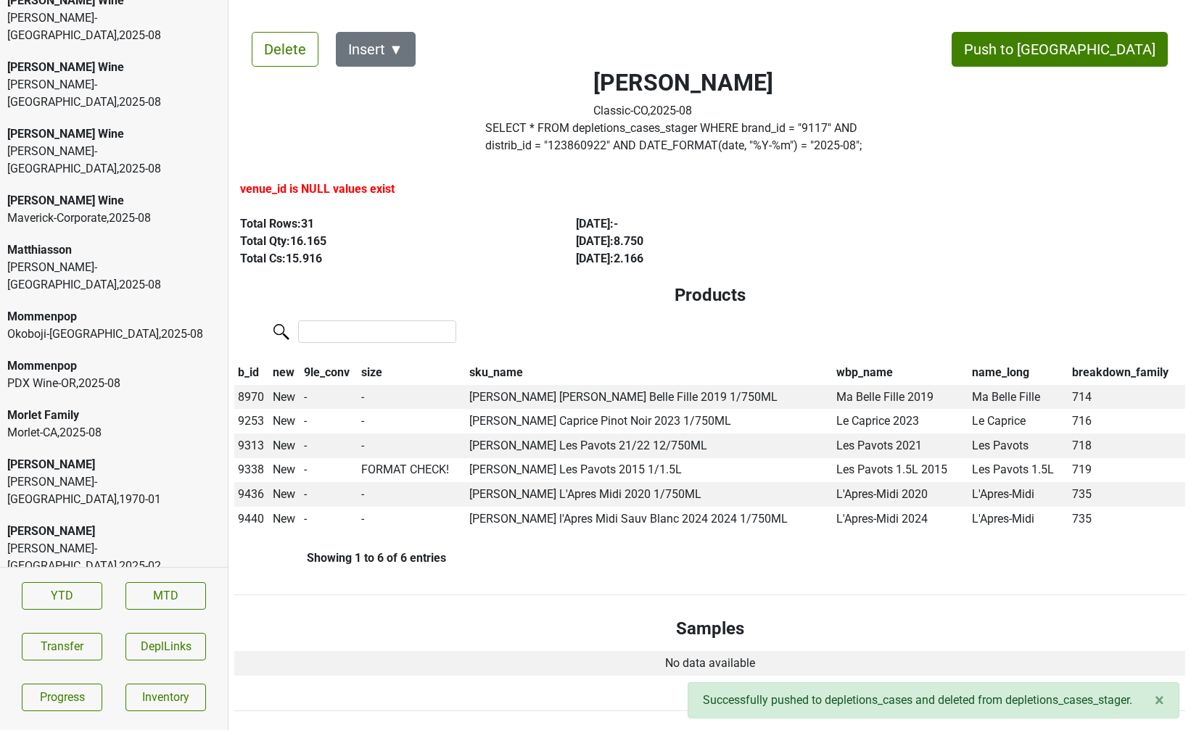
click at [94, 326] on div "Okoboji-IA , 2025 - 08" at bounding box center [113, 334] width 213 height 17
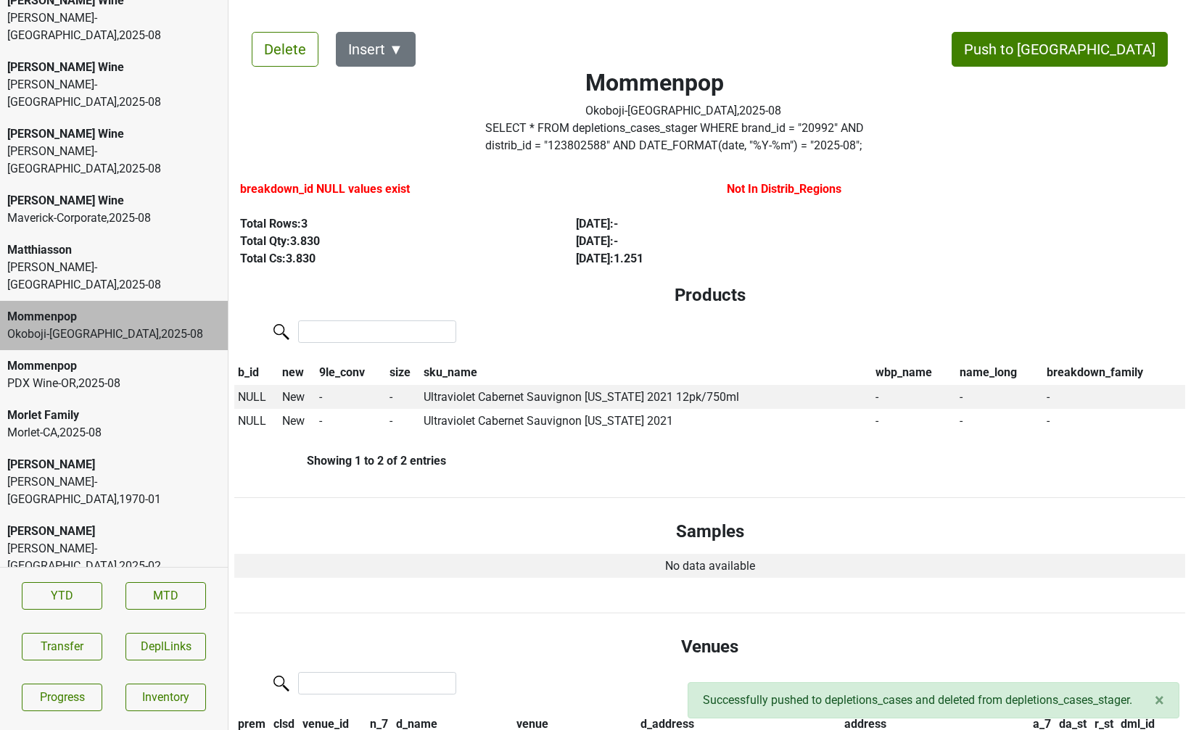
click at [88, 375] on div "PDX Wine-OR , 2025 - 08" at bounding box center [113, 383] width 213 height 17
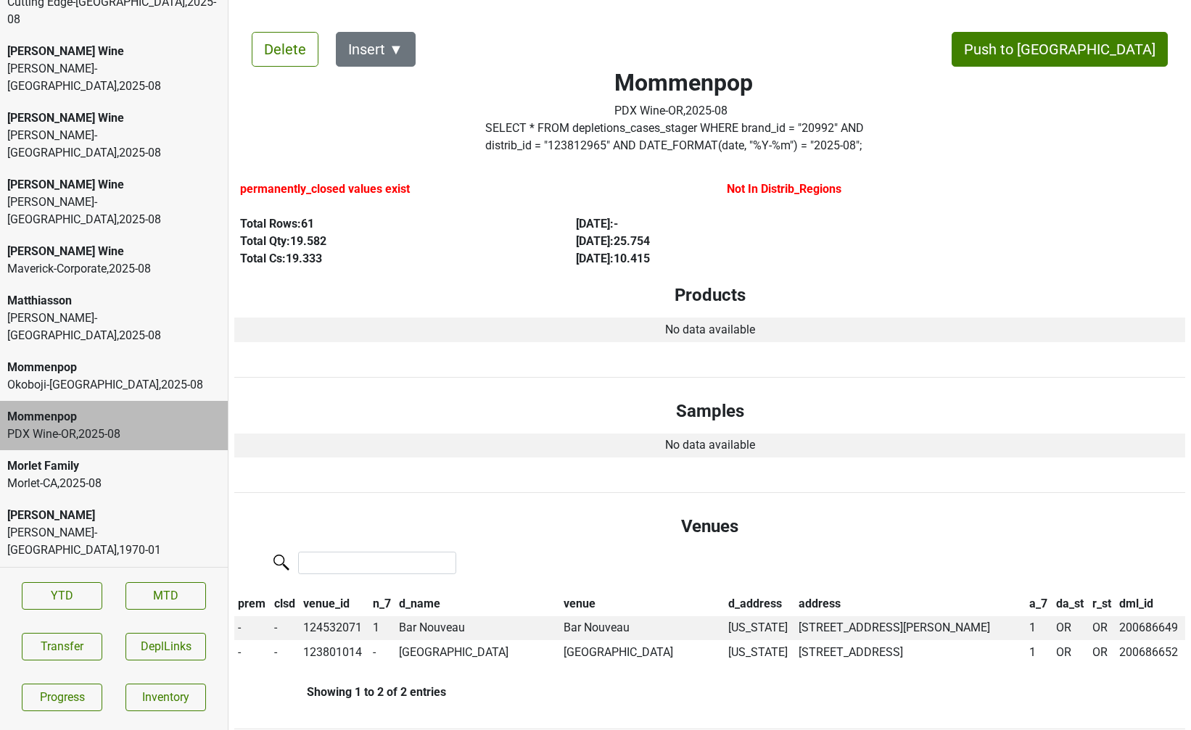
scroll to position [3338, 0]
click at [168, 312] on div "Vin Sauvage-NV , 2025 - 08" at bounding box center [113, 329] width 213 height 35
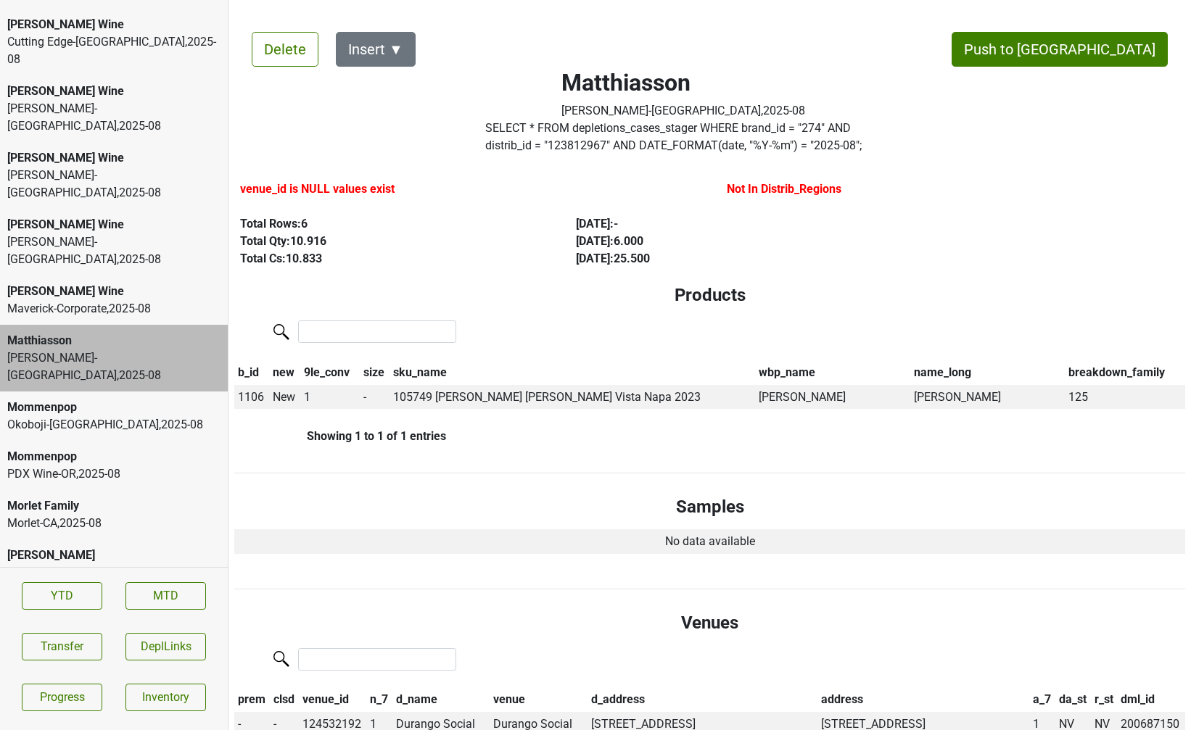
scroll to position [3300, 0]
click at [133, 234] on div "David Bowler-PA , 2025 - 08" at bounding box center [113, 251] width 213 height 35
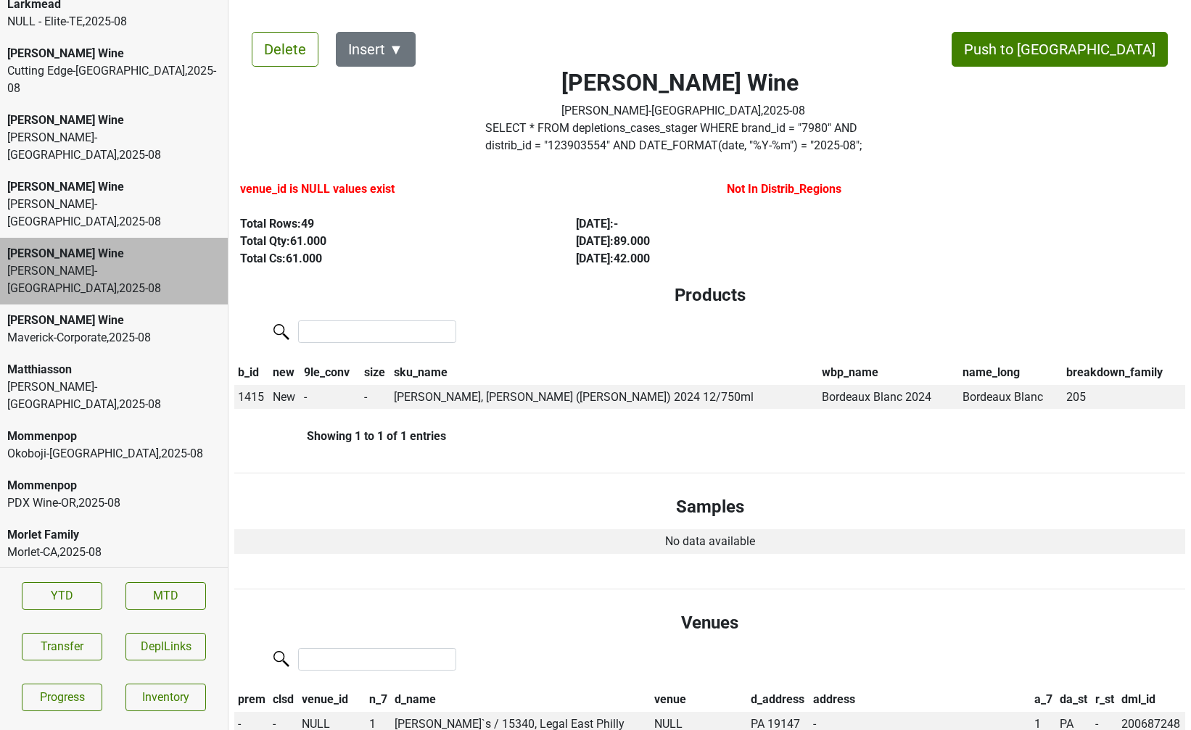
scroll to position [3261, 0]
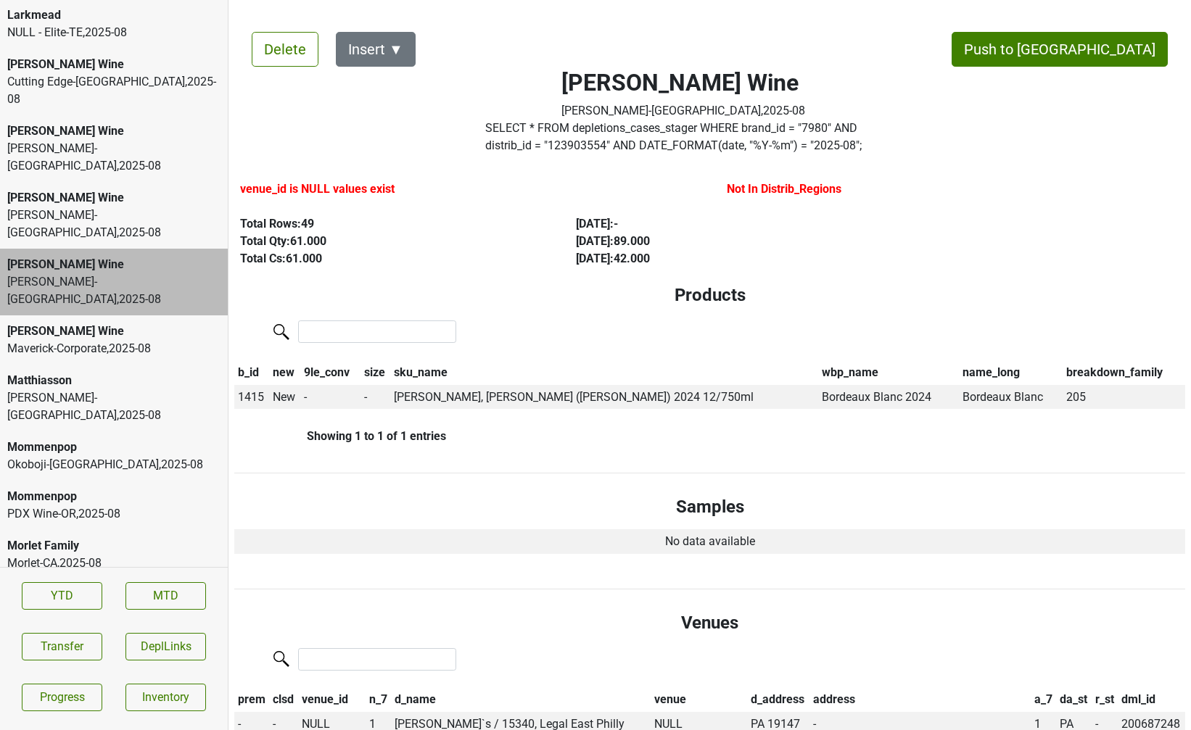
click at [137, 207] on div "David Bowler-NY , 2025 - 08" at bounding box center [113, 224] width 213 height 35
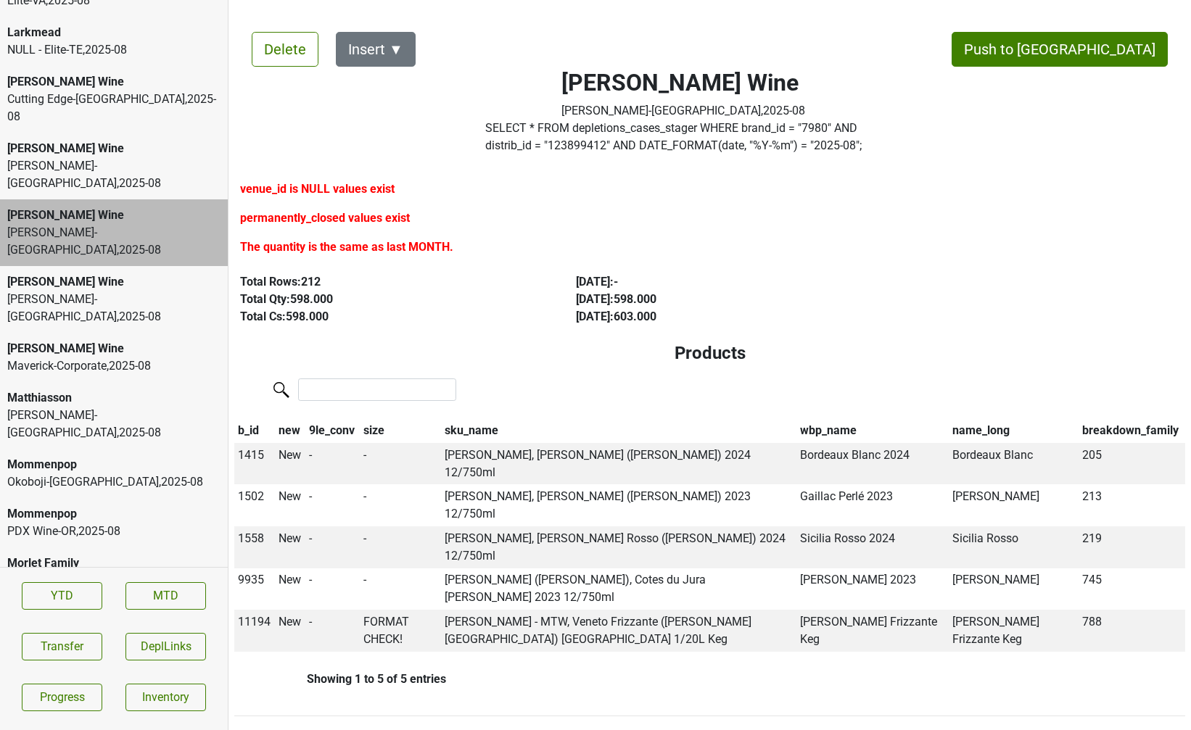
scroll to position [3235, 0]
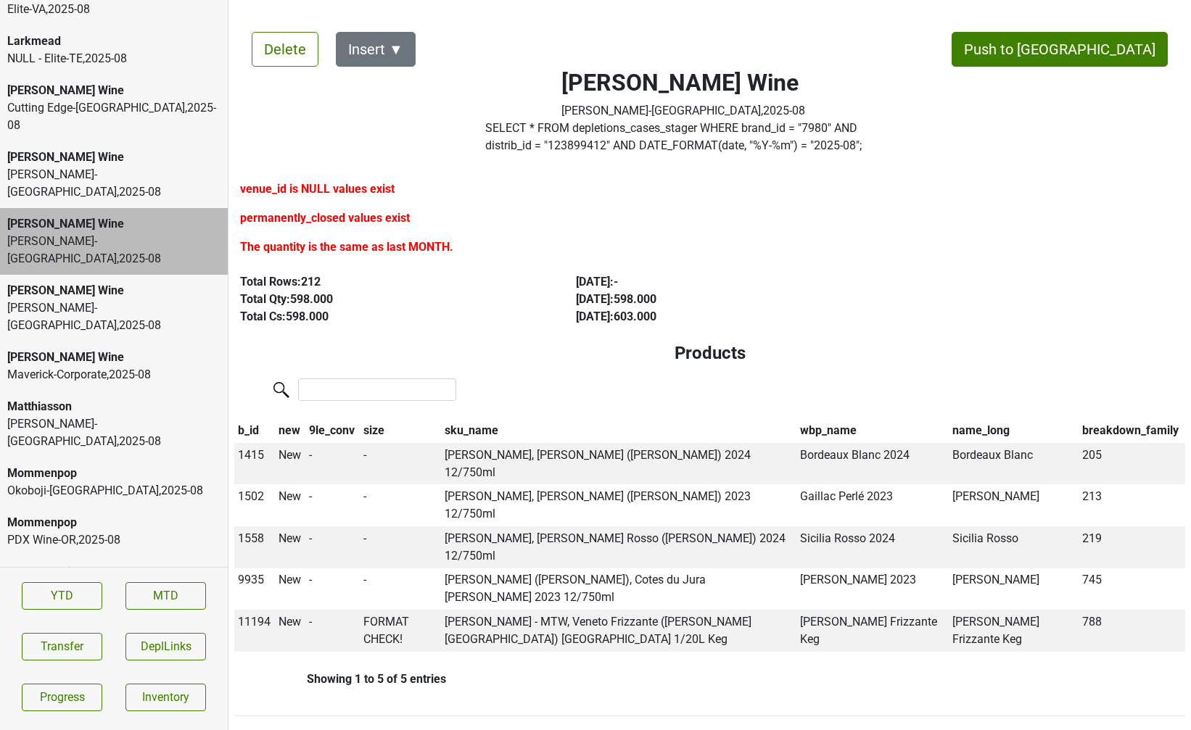
click at [128, 166] on div "David Bowler-NJ , 2025 - 08" at bounding box center [113, 183] width 213 height 35
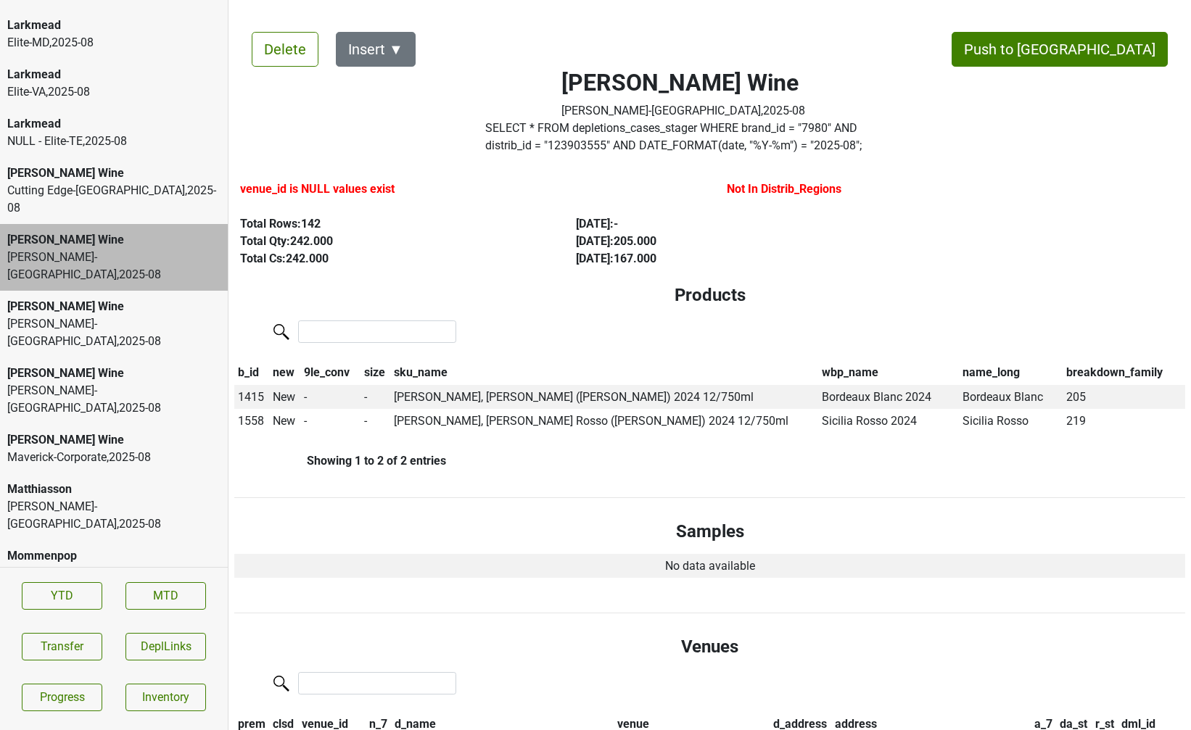
scroll to position [3150, 0]
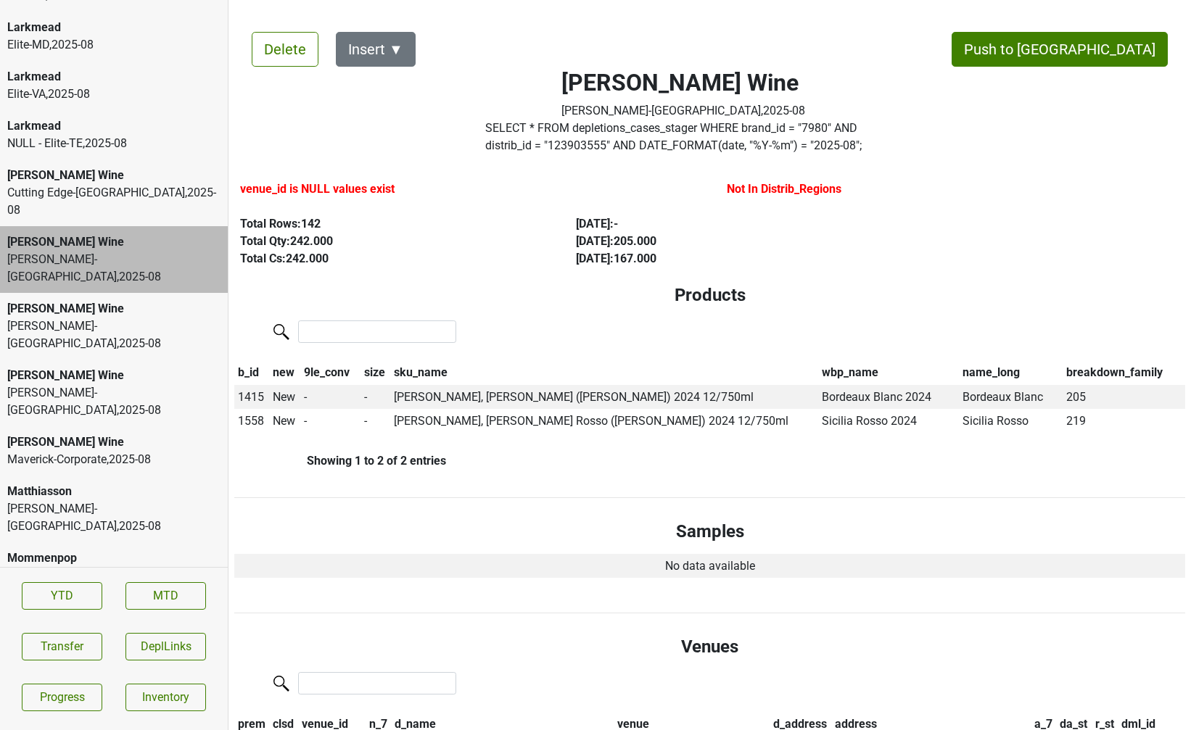
click at [117, 167] on div "Mary Taylor Wine" at bounding box center [113, 175] width 213 height 17
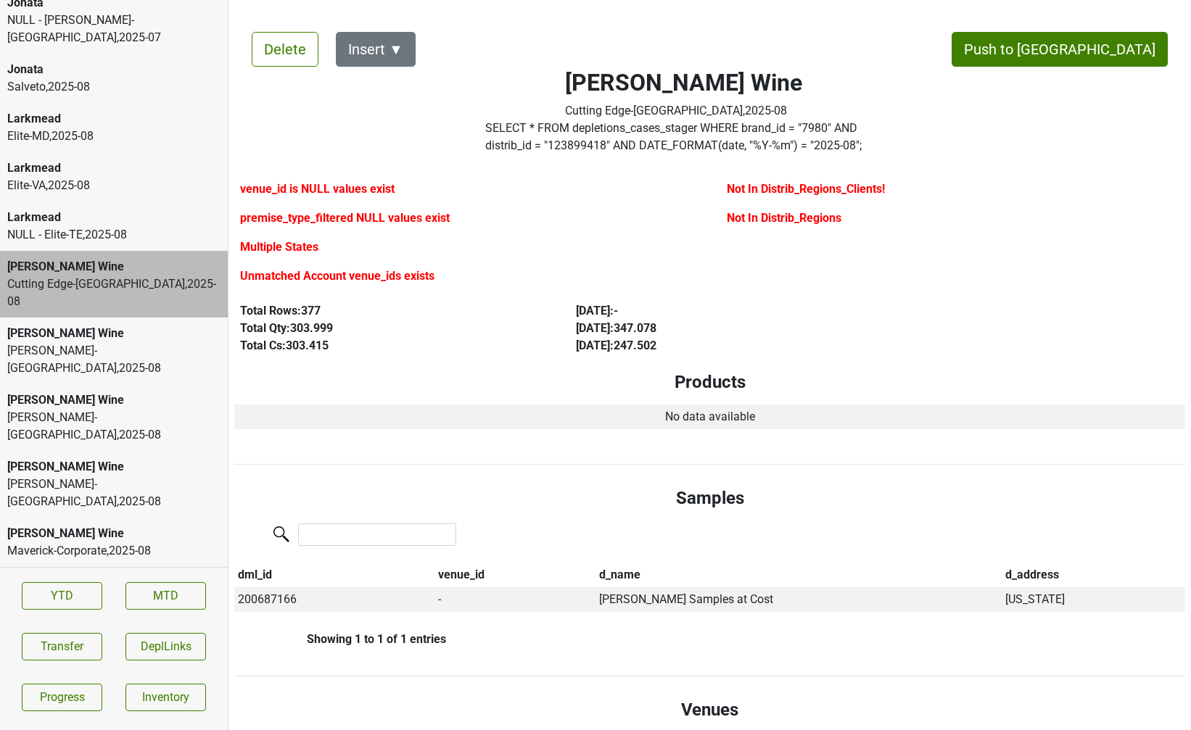
scroll to position [3056, 0]
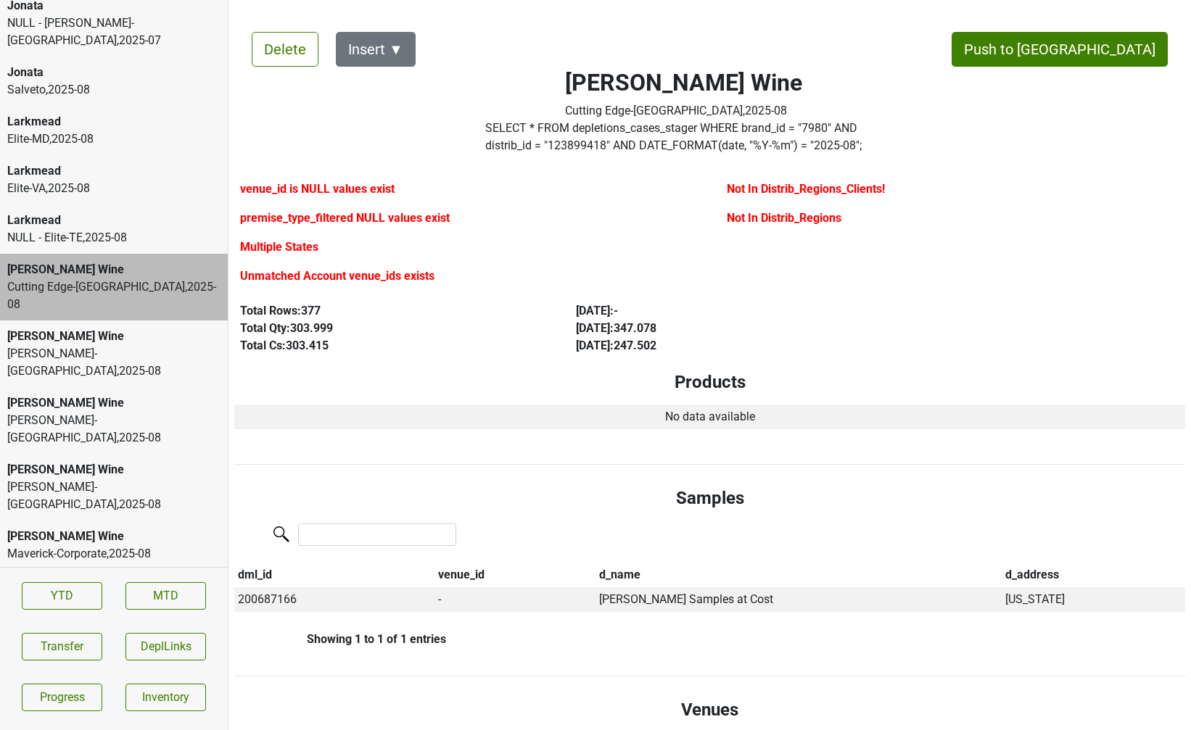
click at [117, 162] on div "Larkmead" at bounding box center [113, 170] width 213 height 17
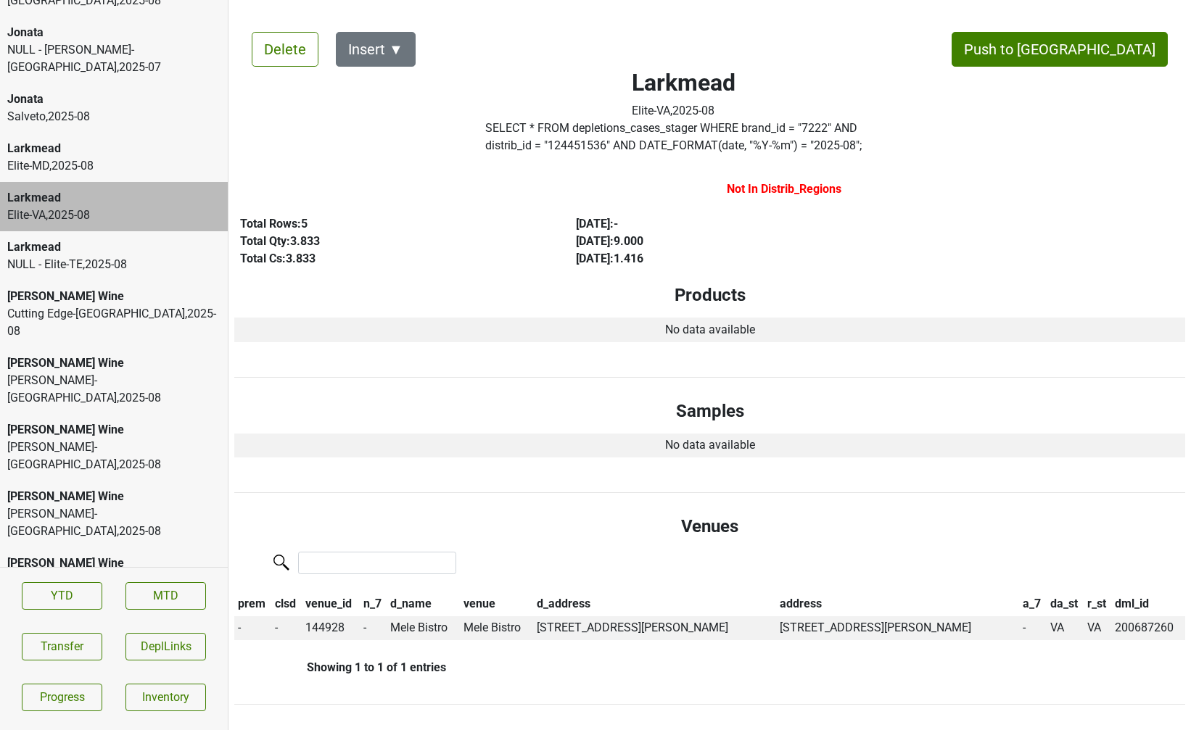
scroll to position [3027, 0]
click at [117, 159] on div "Elite-MD , 2025 - 08" at bounding box center [113, 167] width 213 height 17
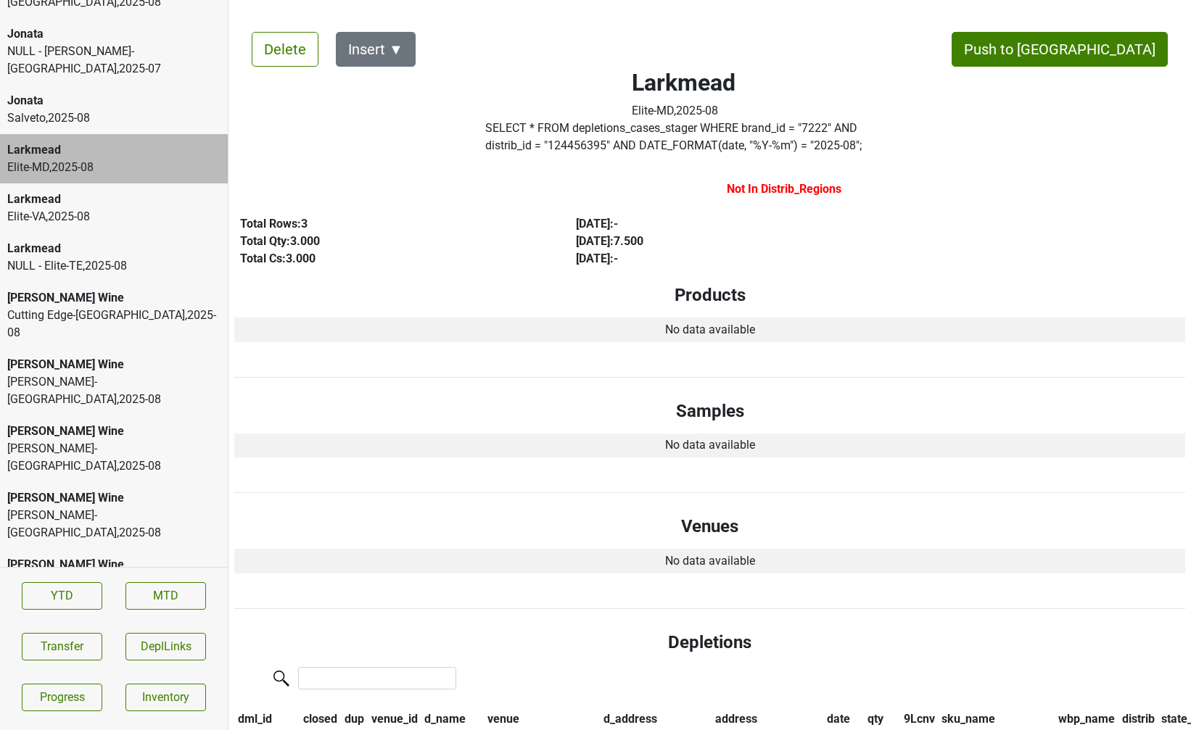
click at [113, 109] on div "Salveto , 2025 - 08" at bounding box center [113, 117] width 213 height 17
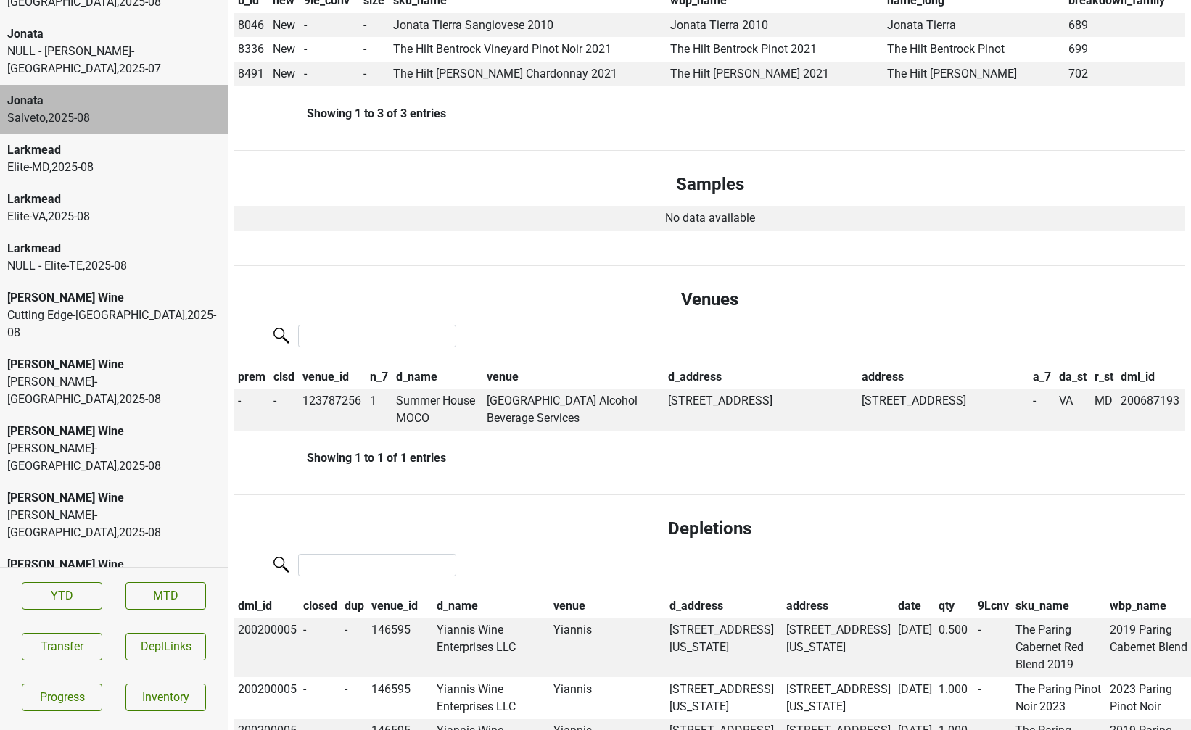
scroll to position [386, 0]
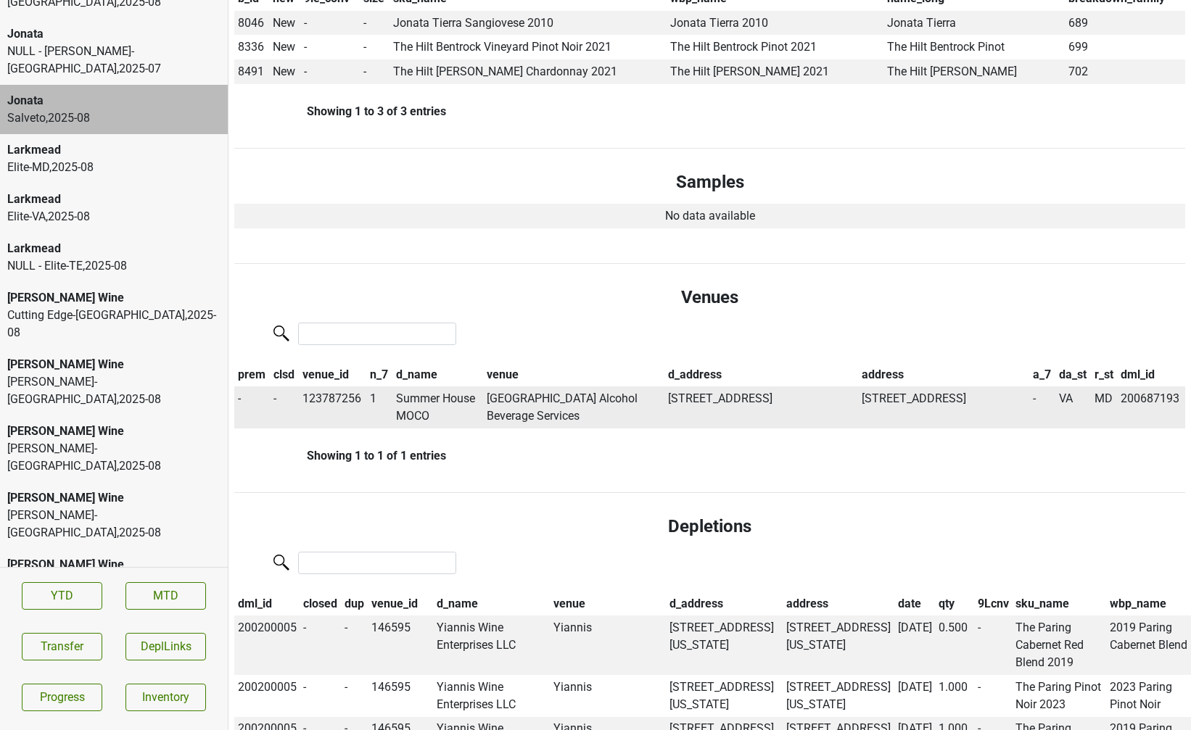
click at [419, 402] on td "Summer House MOCO" at bounding box center [437, 407] width 91 height 42
click at [336, 404] on td "123787256" at bounding box center [332, 407] width 67 height 42
copy td "123787256"
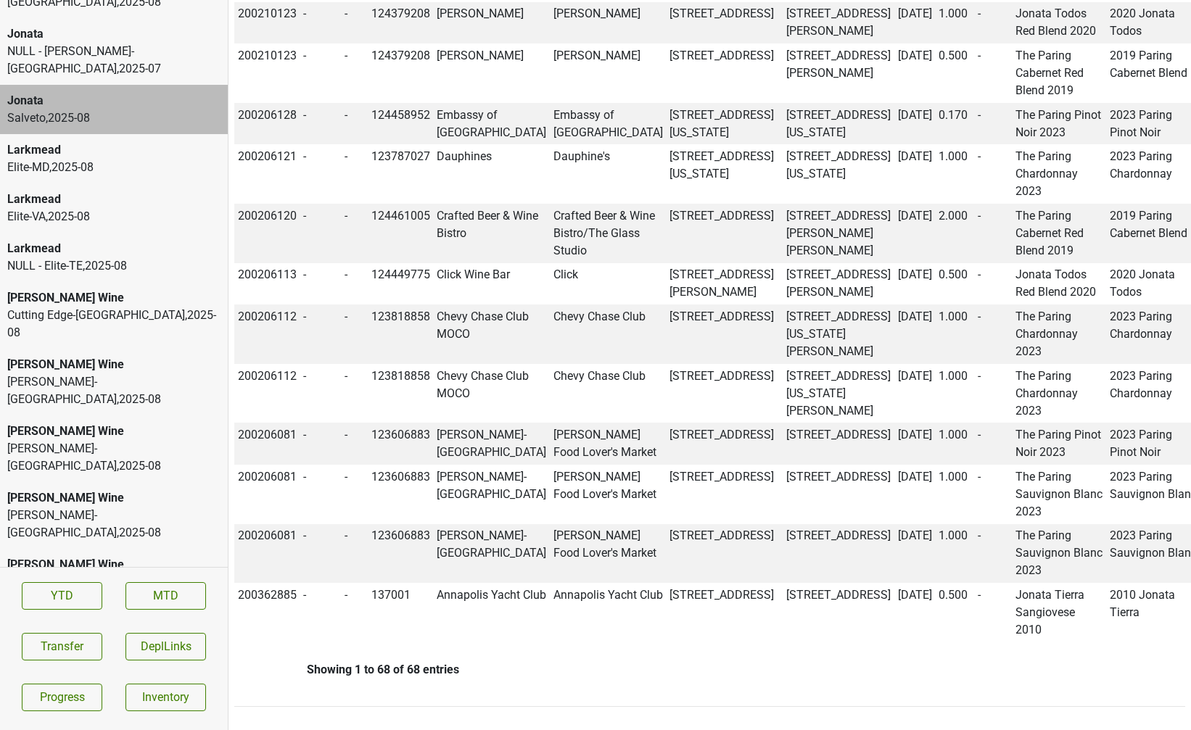
copy td "200687193"
click at [70, 644] on button "Transfer" at bounding box center [62, 647] width 80 height 28
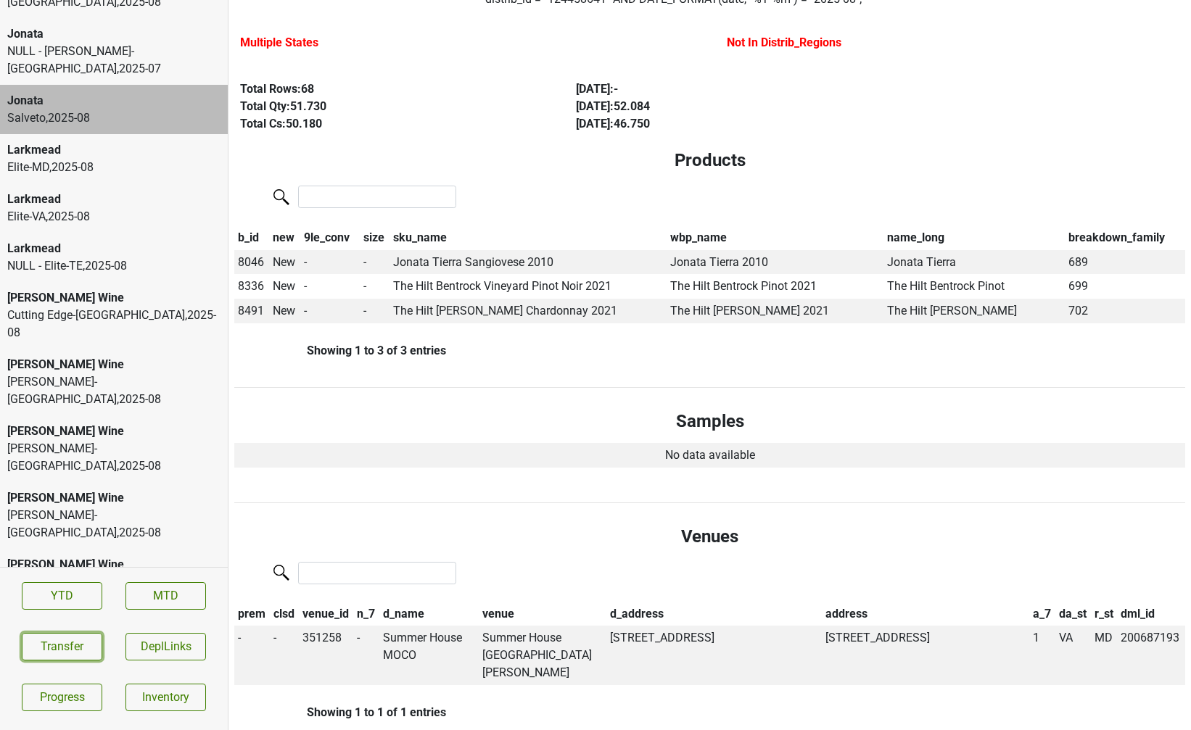
scroll to position [0, 0]
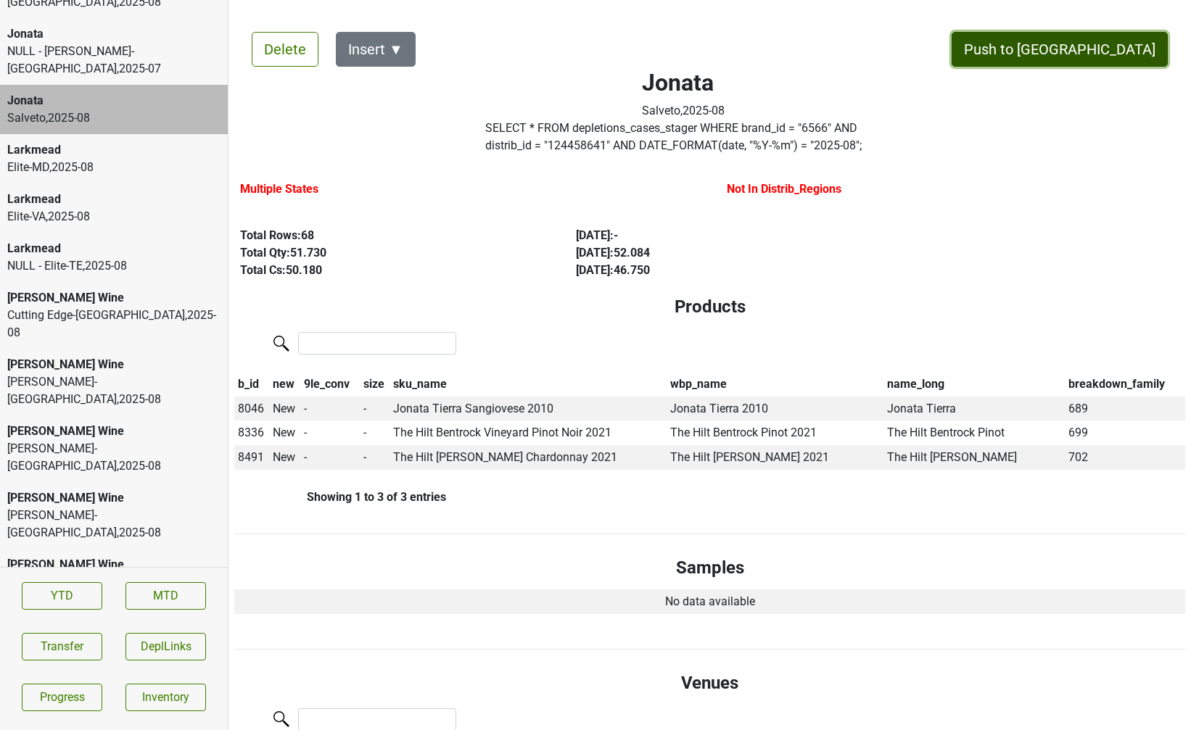
click at [1108, 59] on button "Push to DC" at bounding box center [1059, 49] width 216 height 35
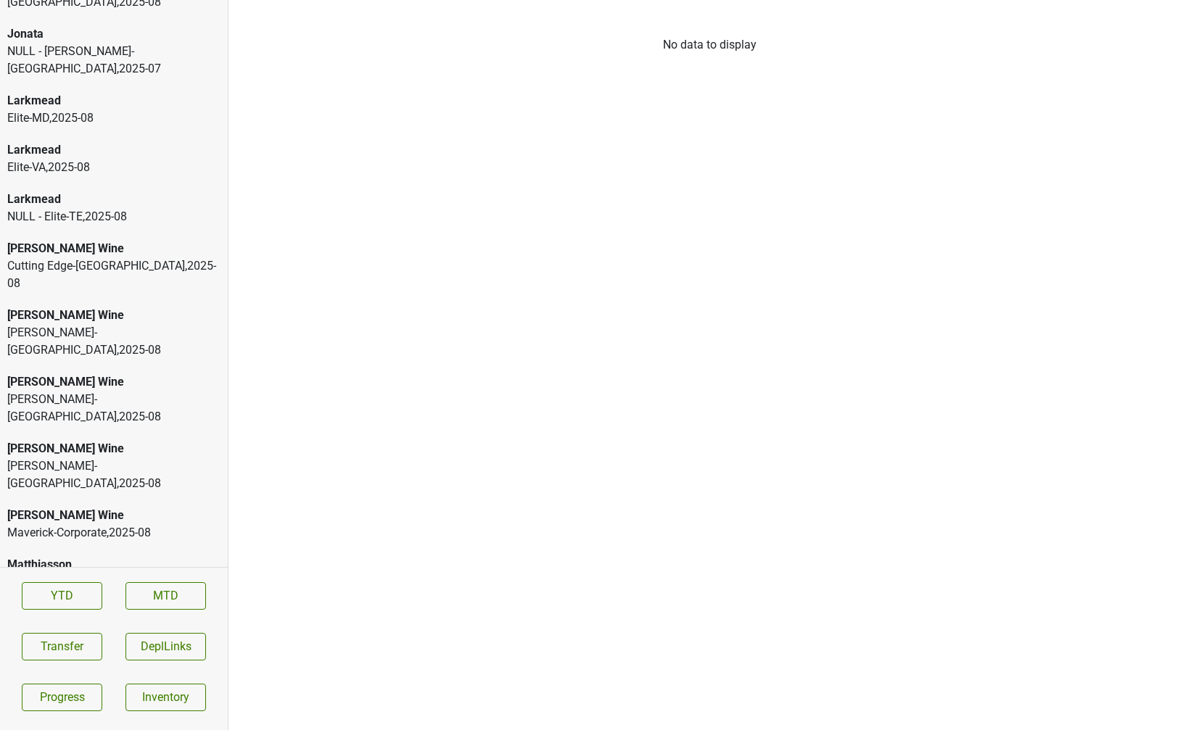
click at [134, 458] on div "David Bowler-PA , 2025 - 08" at bounding box center [113, 475] width 213 height 35
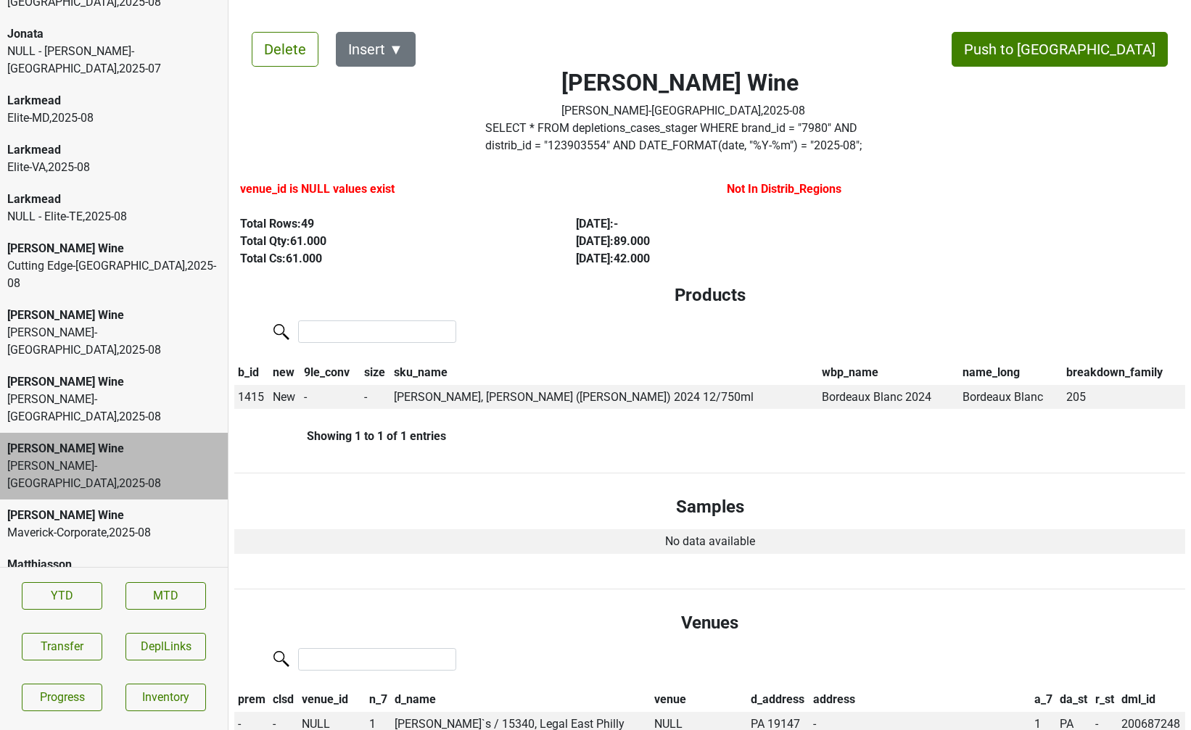
click at [164, 373] on div "Mary Taylor Wine" at bounding box center [113, 381] width 213 height 17
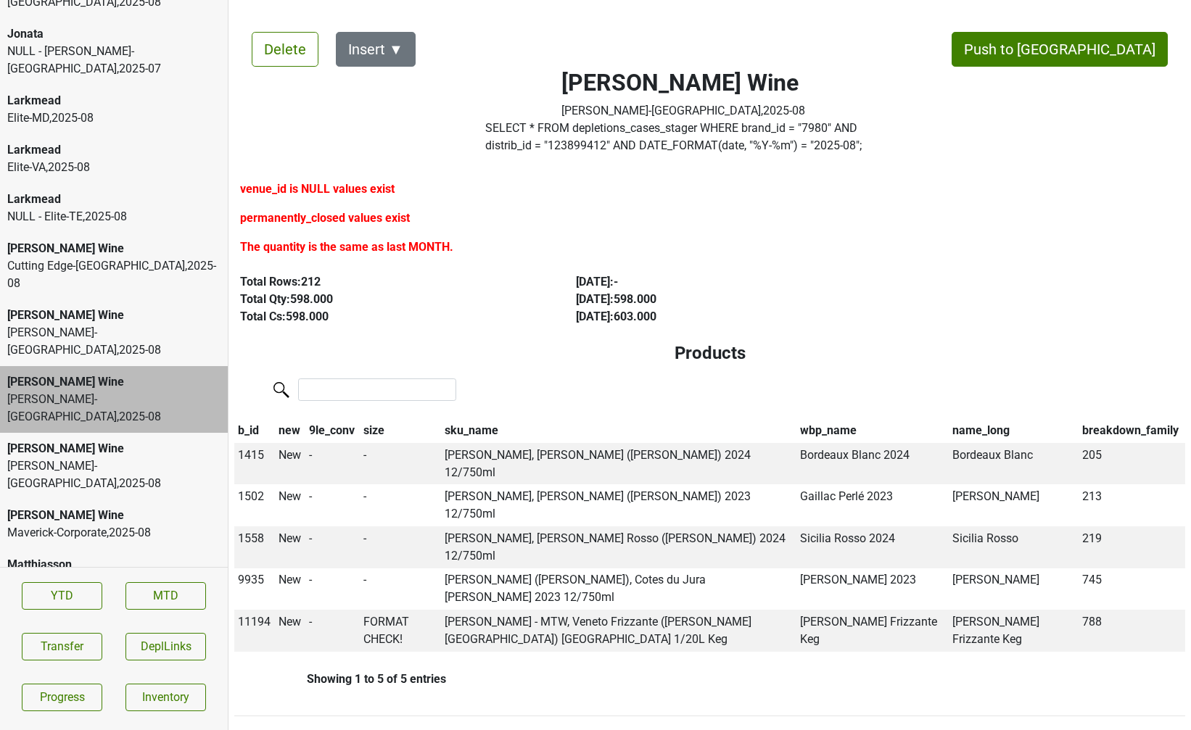
click at [135, 324] on div "David Bowler-NJ , 2025 - 08" at bounding box center [113, 341] width 213 height 35
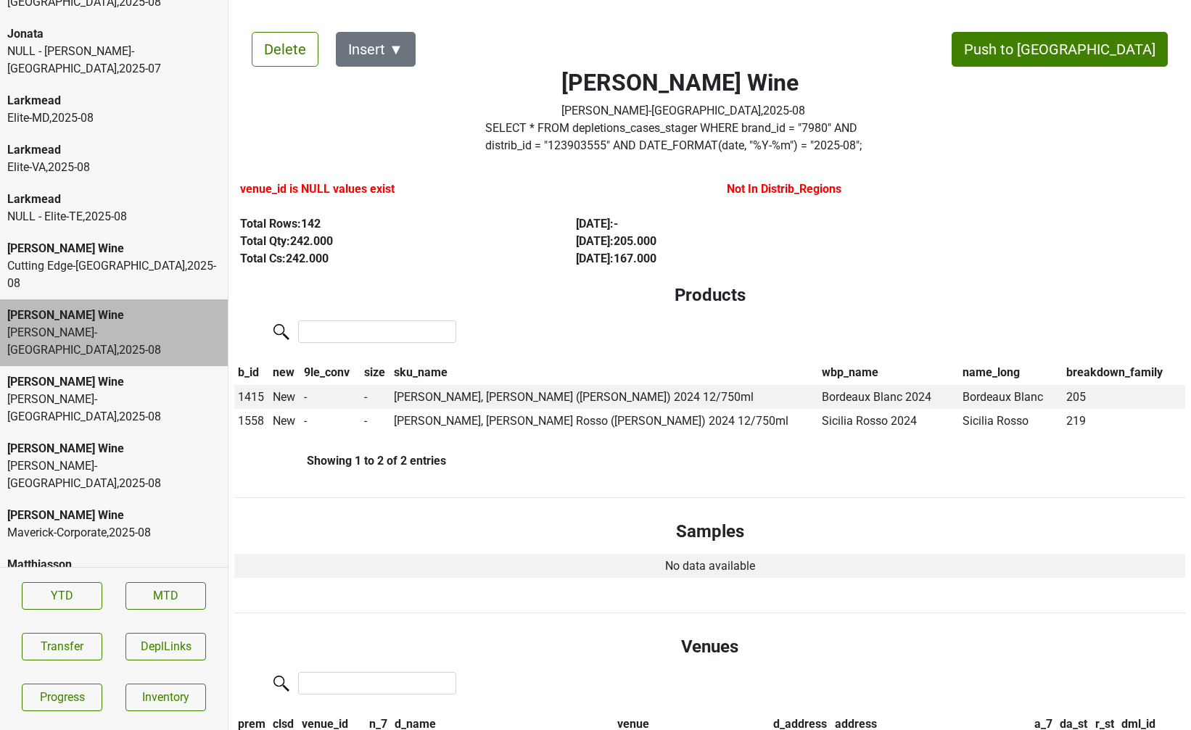
click at [115, 257] on div "Cutting Edge-OH , 2025 - 08" at bounding box center [113, 274] width 213 height 35
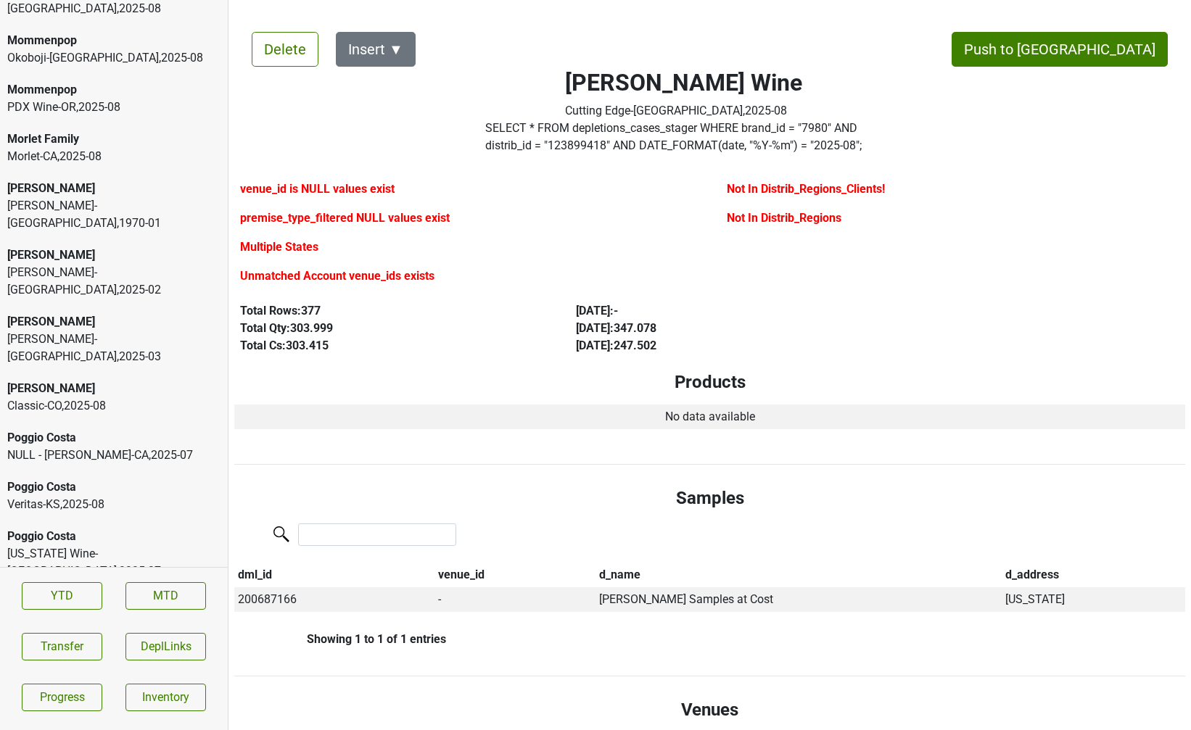
scroll to position [3585, 0]
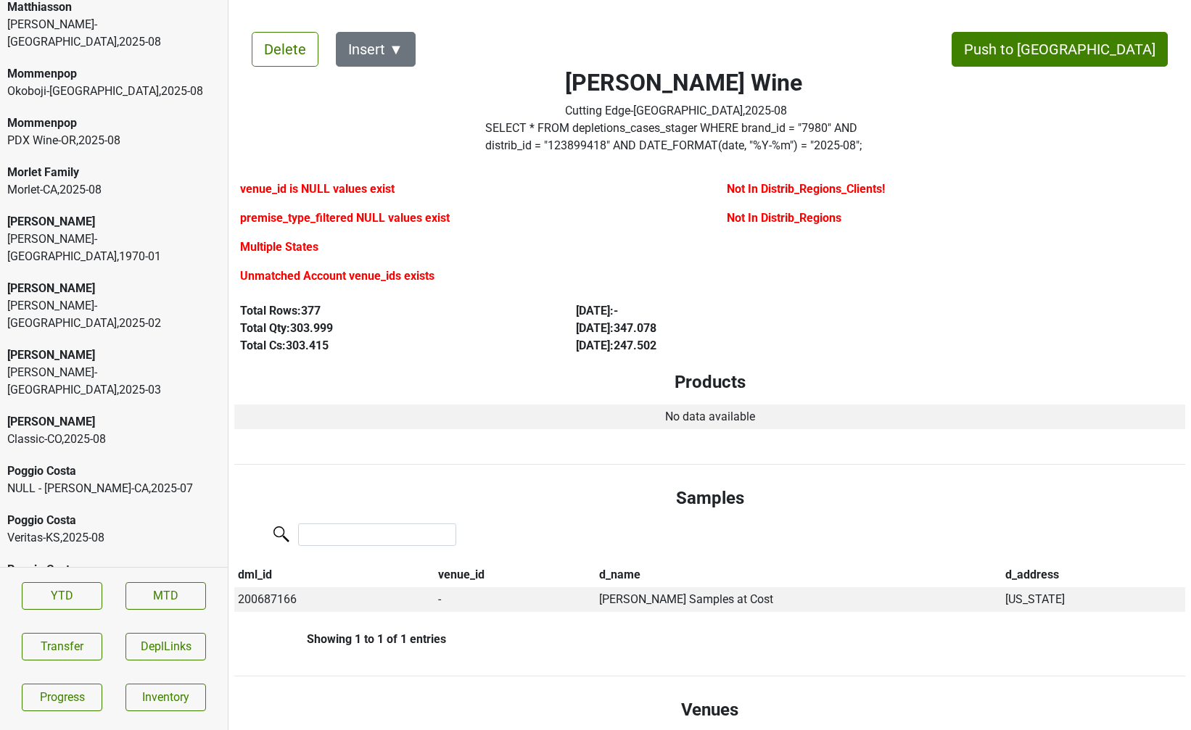
click at [112, 529] on div "Veritas-KS , 2025 - 08" at bounding box center [113, 537] width 213 height 17
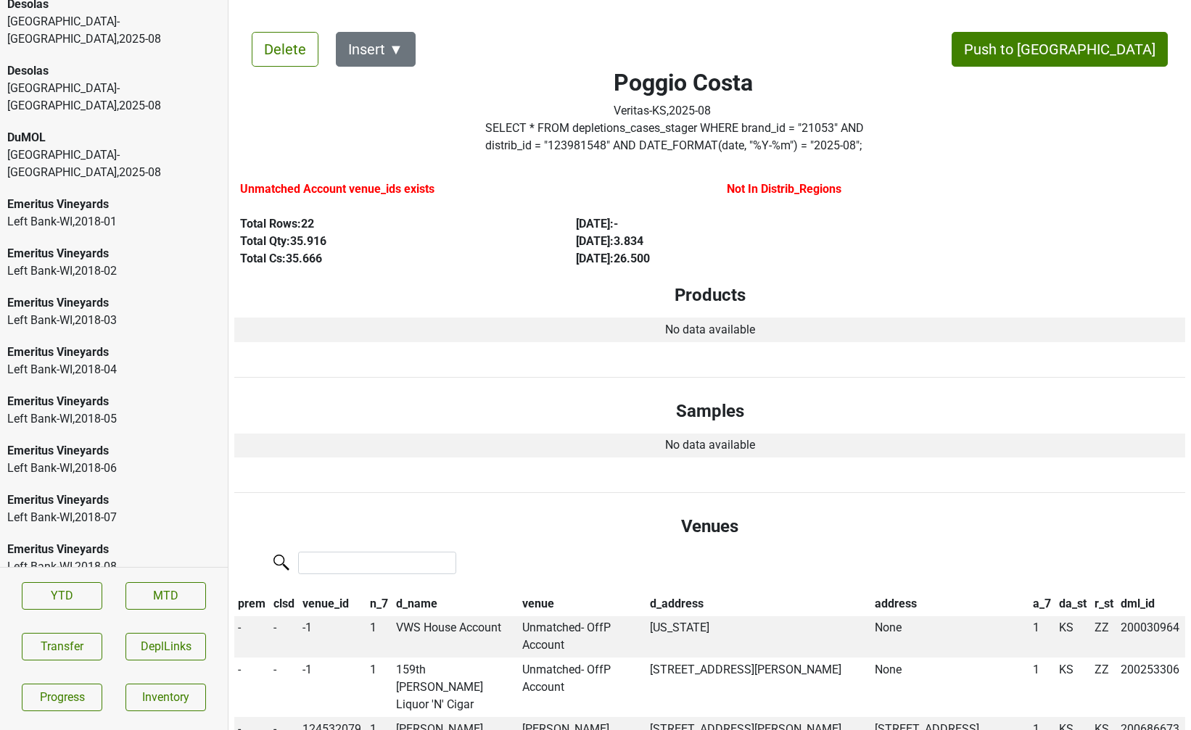
scroll to position [0, 0]
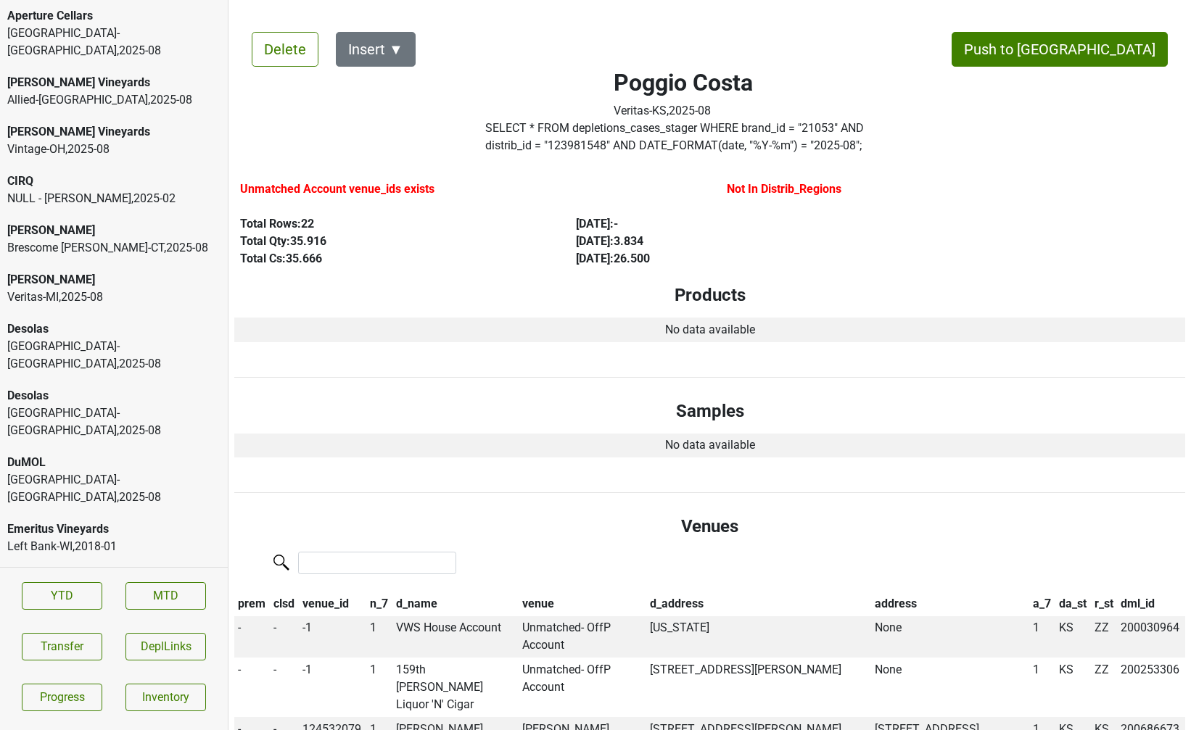
click at [132, 37] on div "Monterey-CA , 2025 - 08" at bounding box center [113, 42] width 213 height 35
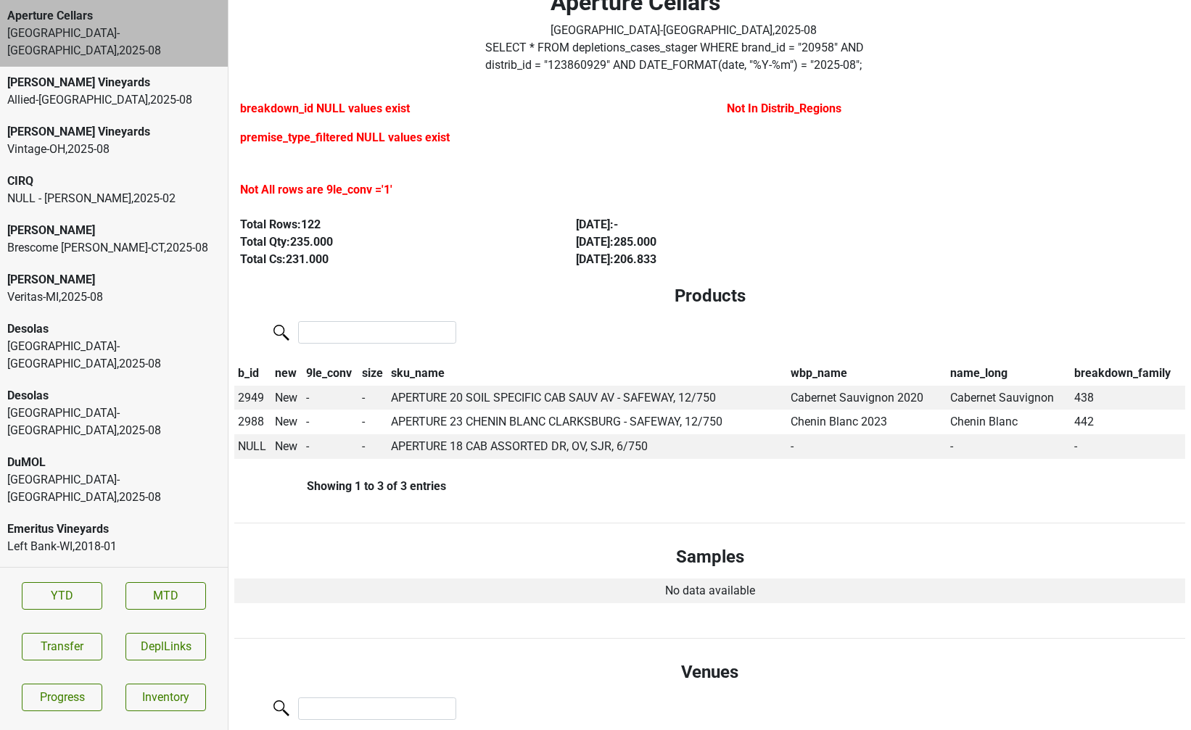
scroll to position [102, 0]
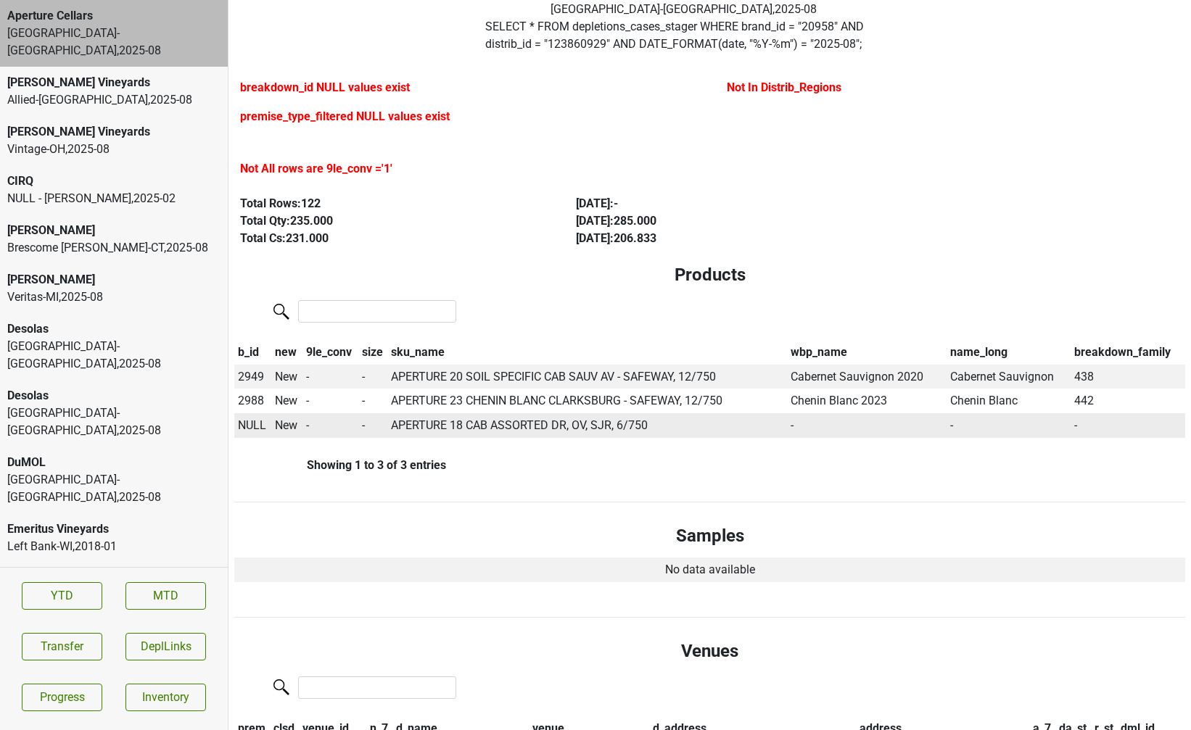
click at [254, 426] on span "NULL" at bounding box center [252, 425] width 28 height 14
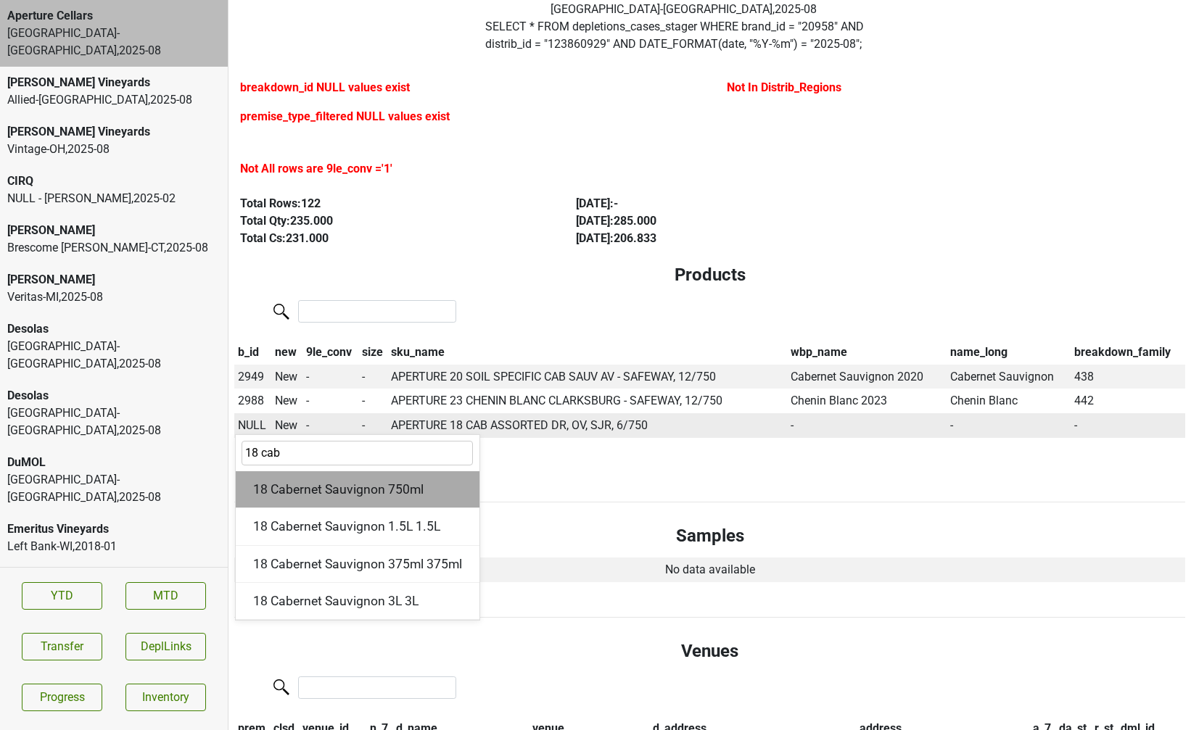
type input "18 cab"
click at [273, 481] on div "18 Cabernet Sauvignon 750ml" at bounding box center [358, 489] width 244 height 37
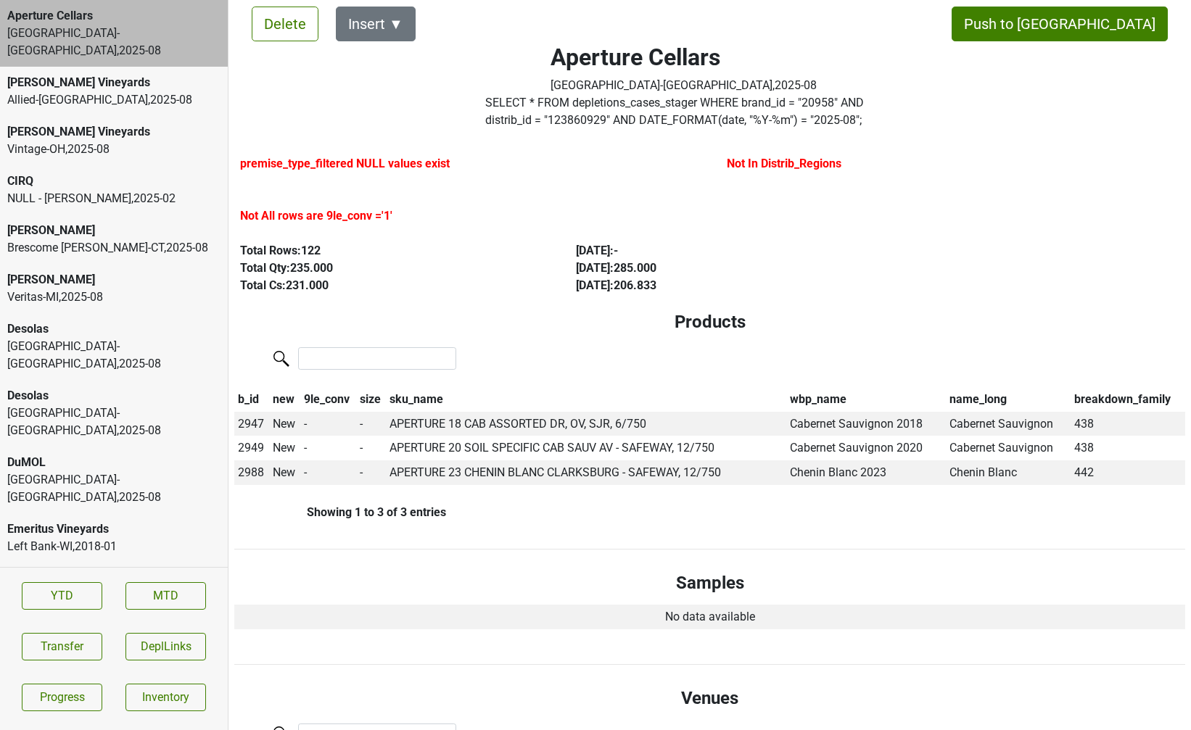
scroll to position [0, 0]
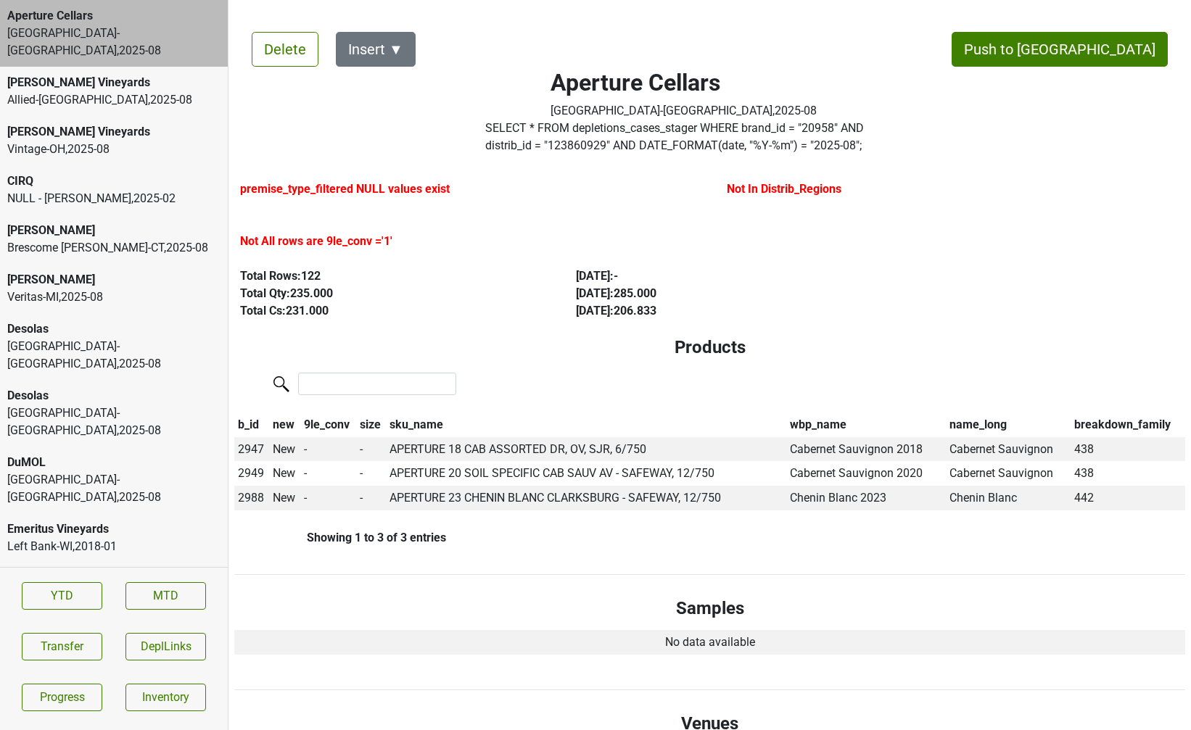
click at [289, 212] on div at bounding box center [466, 213] width 453 height 6
click at [289, 193] on label "premise_type_filtered NULL values exist" at bounding box center [345, 189] width 210 height 17
click at [289, 244] on label "Not All rows are 9le_conv ='1'" at bounding box center [316, 241] width 152 height 17
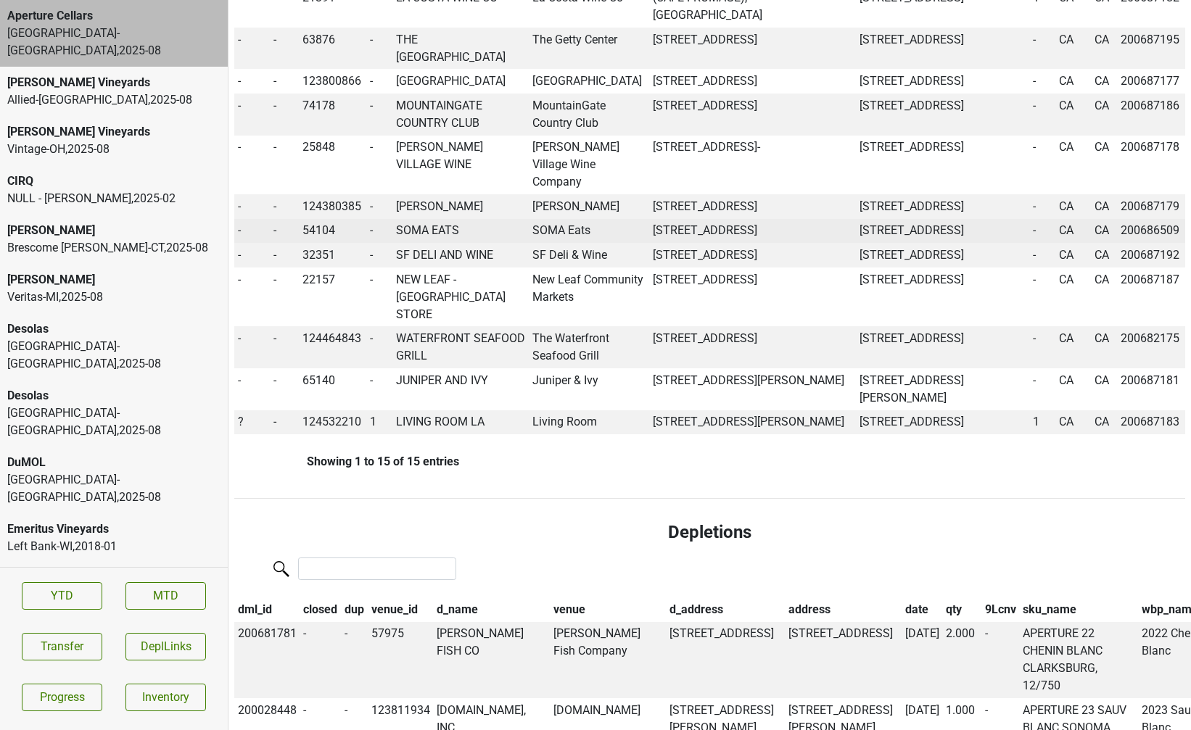
scroll to position [967, 0]
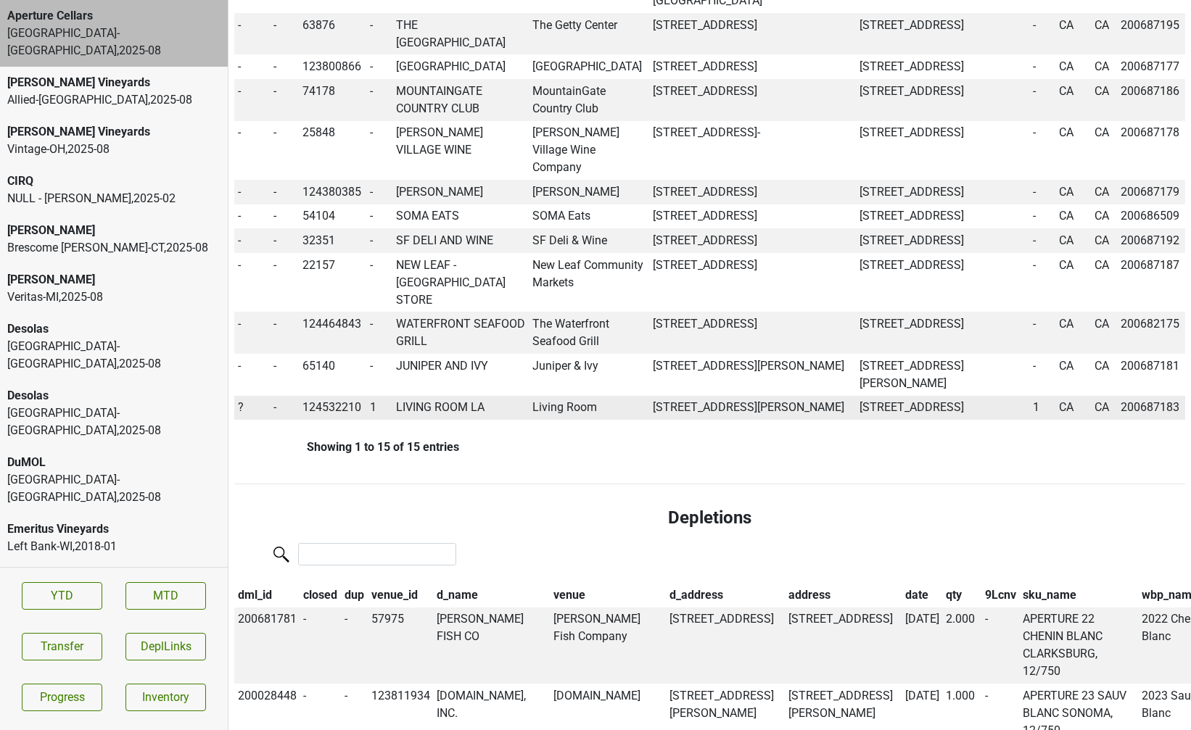
click at [239, 414] on span "?" at bounding box center [241, 407] width 6 height 14
click at [267, 454] on div "On" at bounding box center [293, 435] width 115 height 37
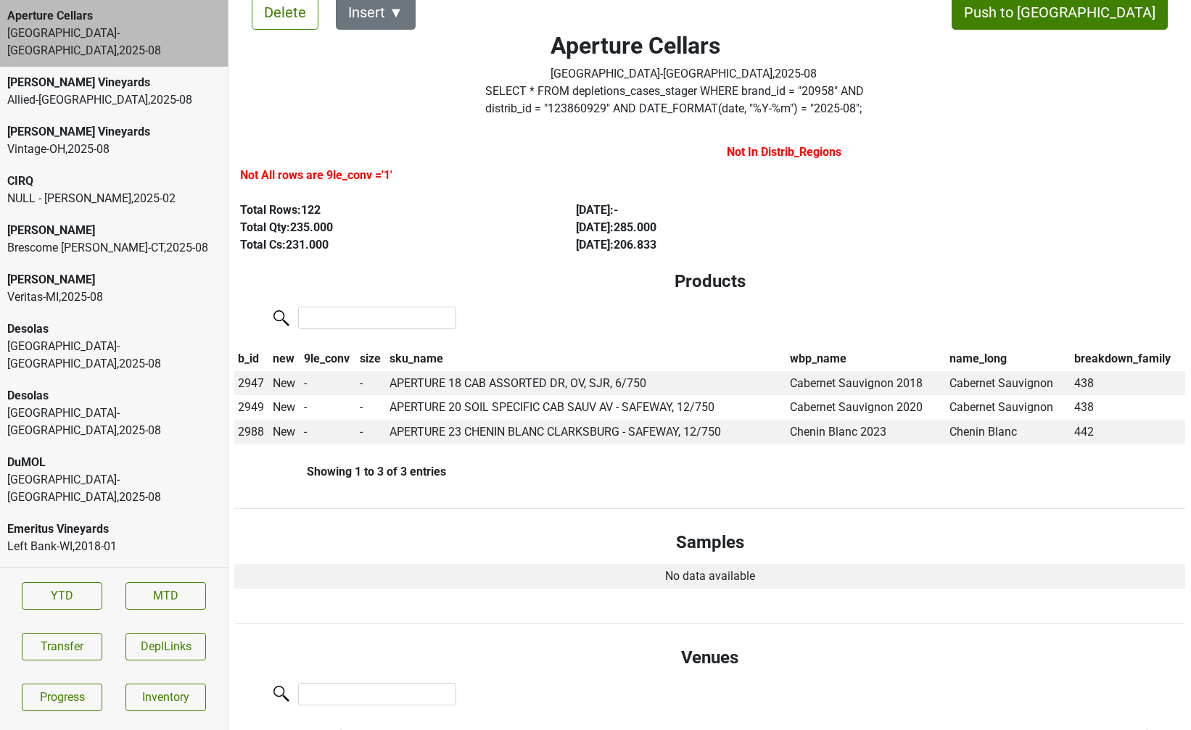
scroll to position [0, 0]
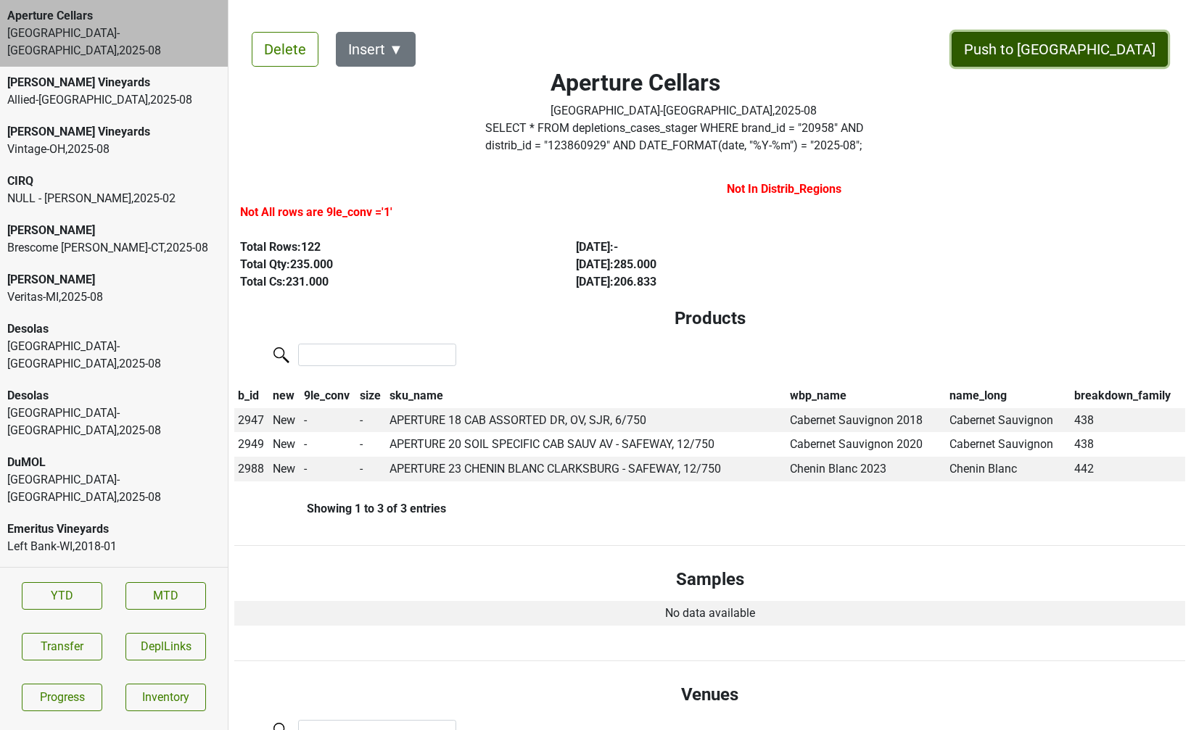
click at [1119, 58] on button "Push to DC" at bounding box center [1059, 49] width 216 height 35
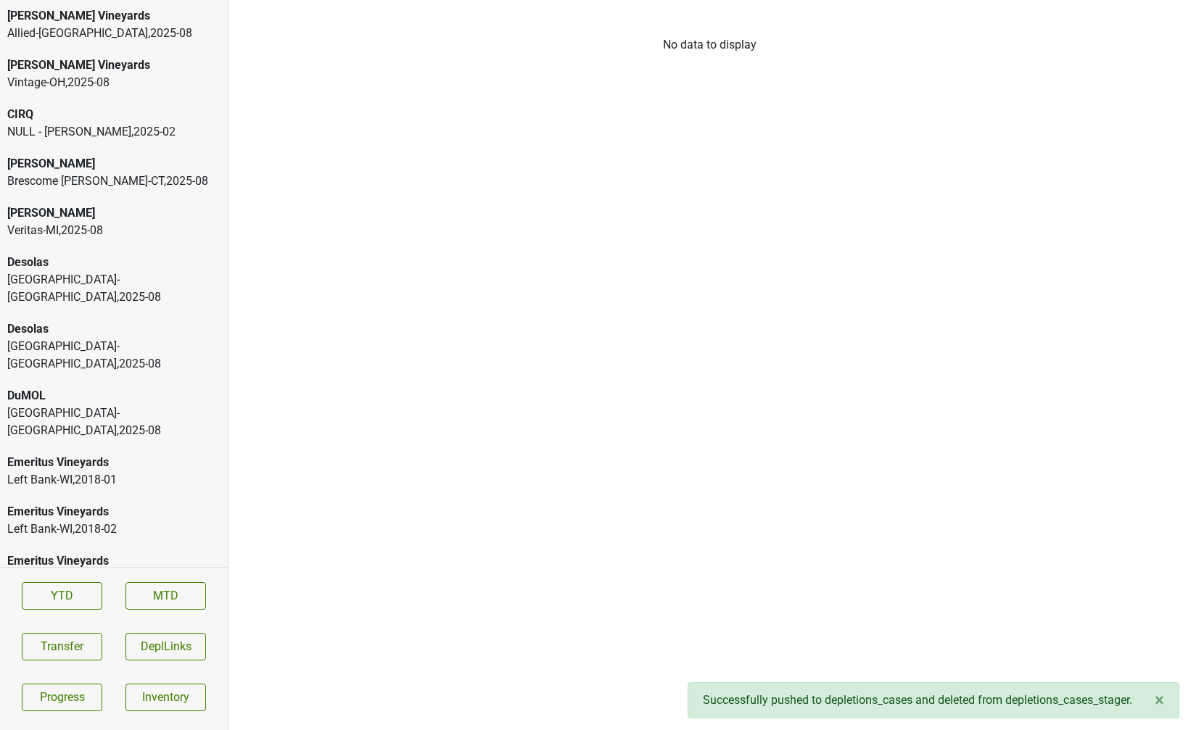
click at [49, 31] on div "Allied-NJ , 2025 - 08" at bounding box center [113, 33] width 213 height 17
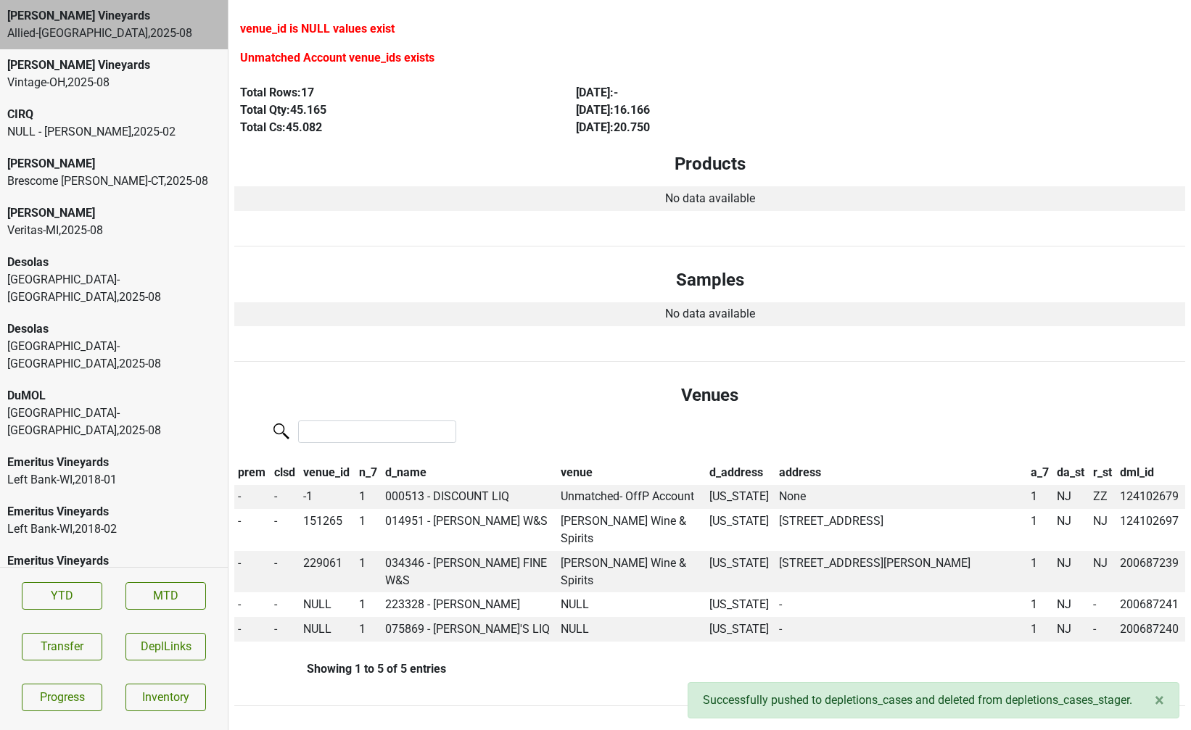
scroll to position [162, 0]
click at [139, 88] on div "Vintage-OH , 2025 - 08" at bounding box center [113, 82] width 213 height 17
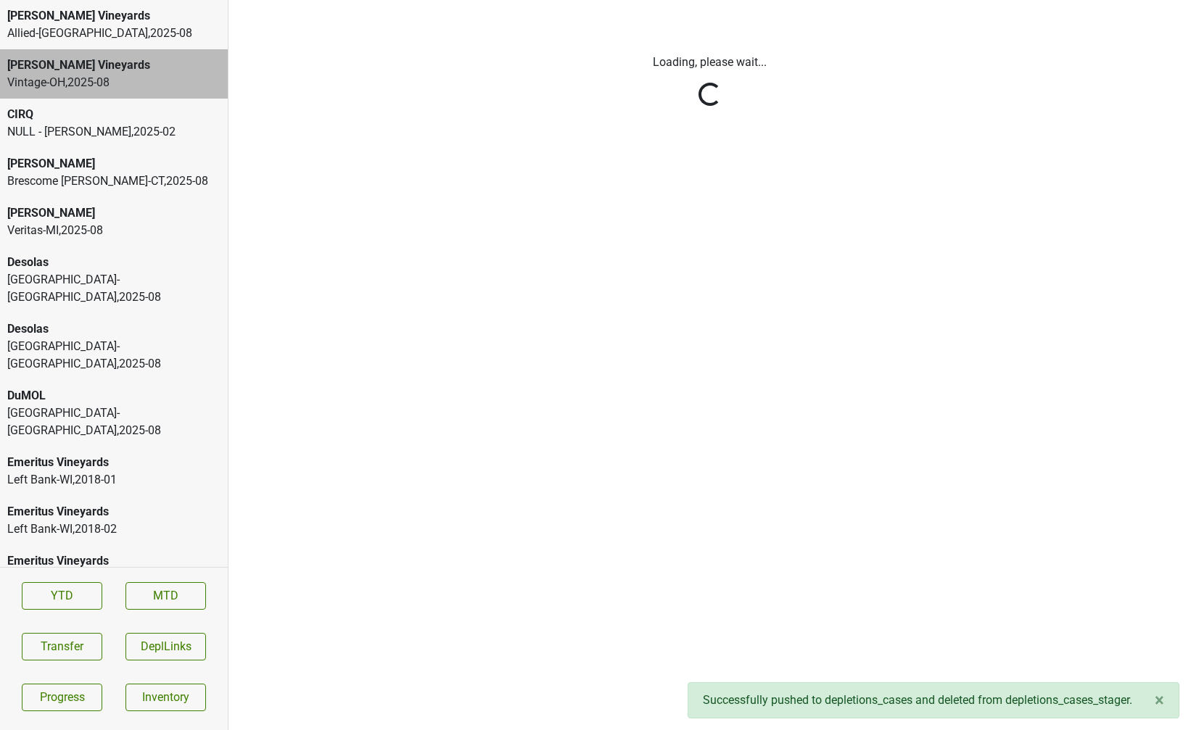
scroll to position [0, 0]
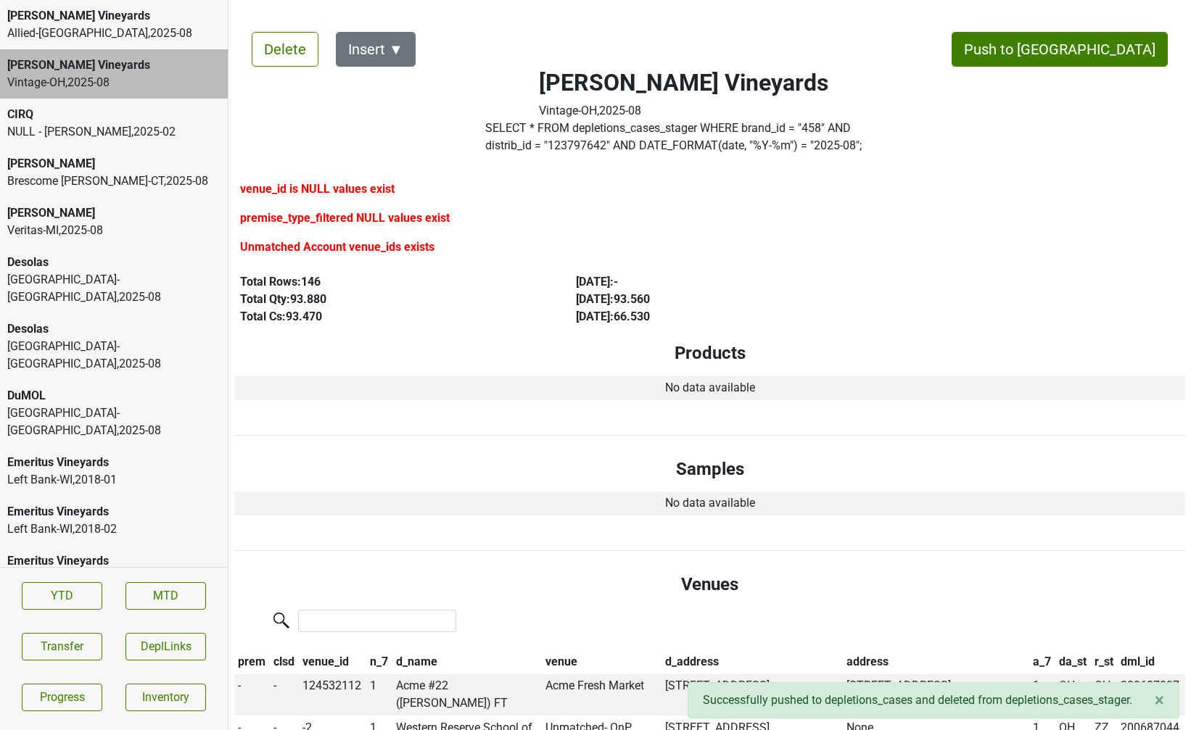
click at [129, 167] on div "Dalla Valle" at bounding box center [113, 163] width 213 height 17
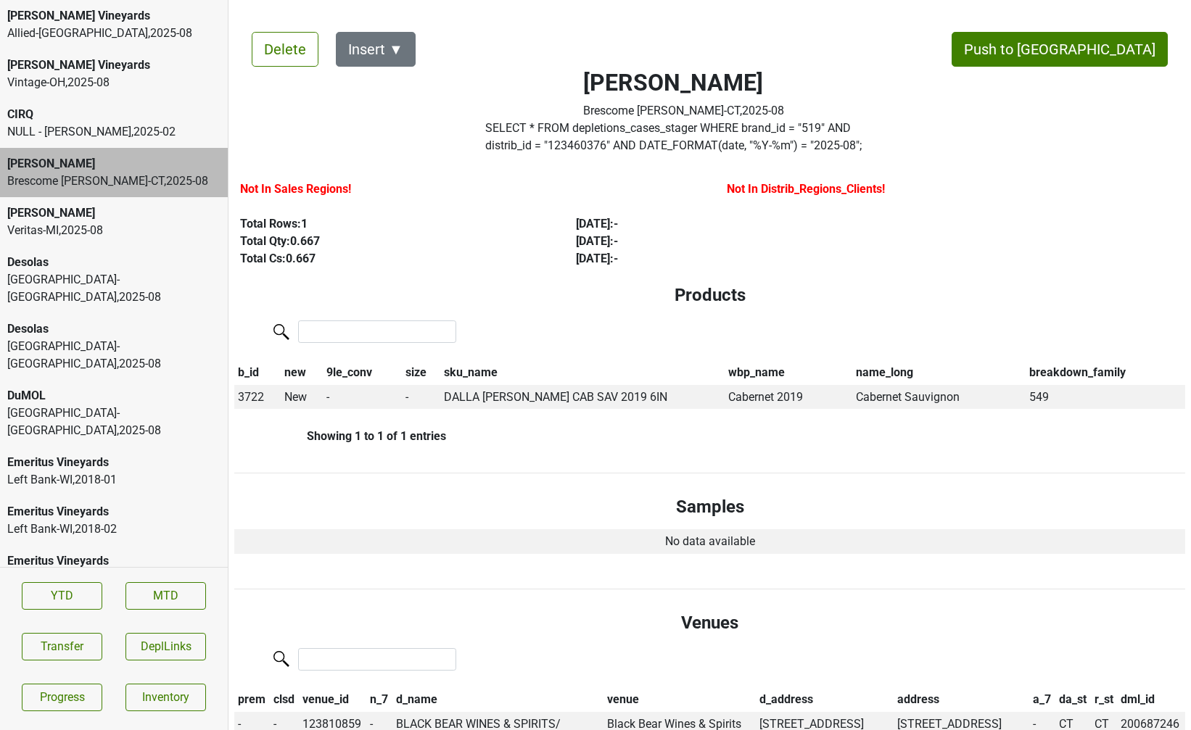
click at [148, 220] on div "Dalla Valle" at bounding box center [113, 212] width 213 height 17
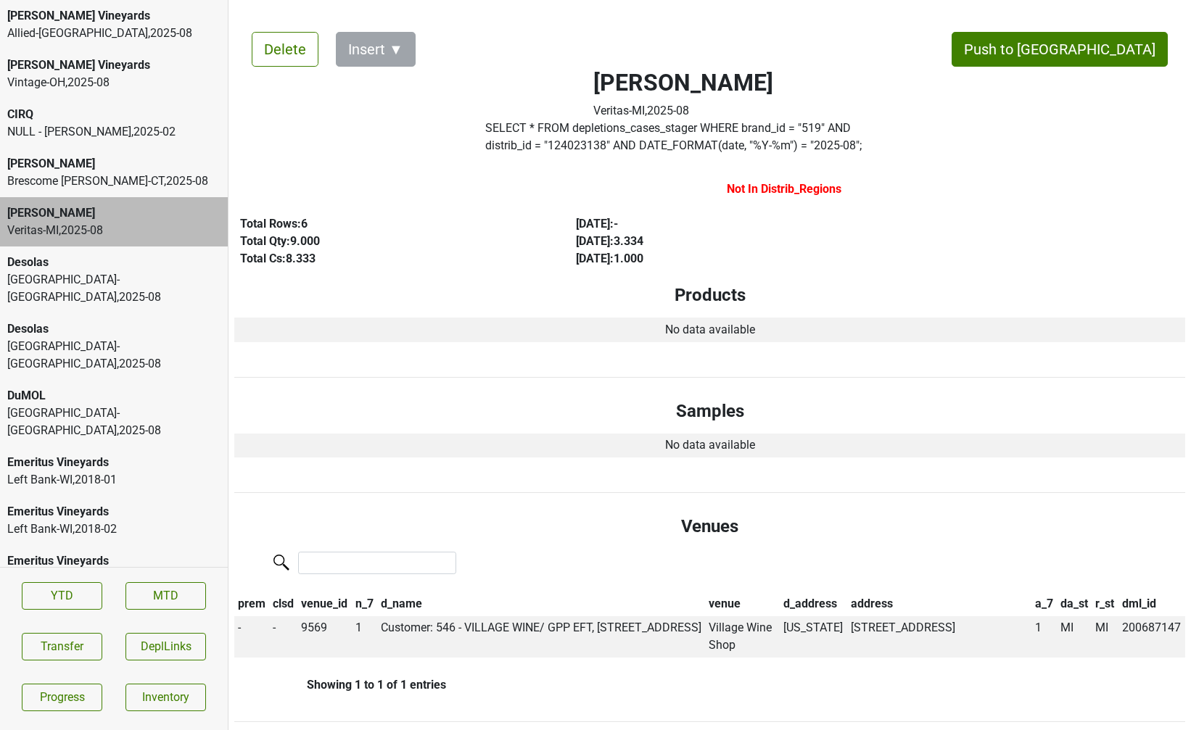
click at [145, 266] on div "Desolas" at bounding box center [113, 262] width 213 height 17
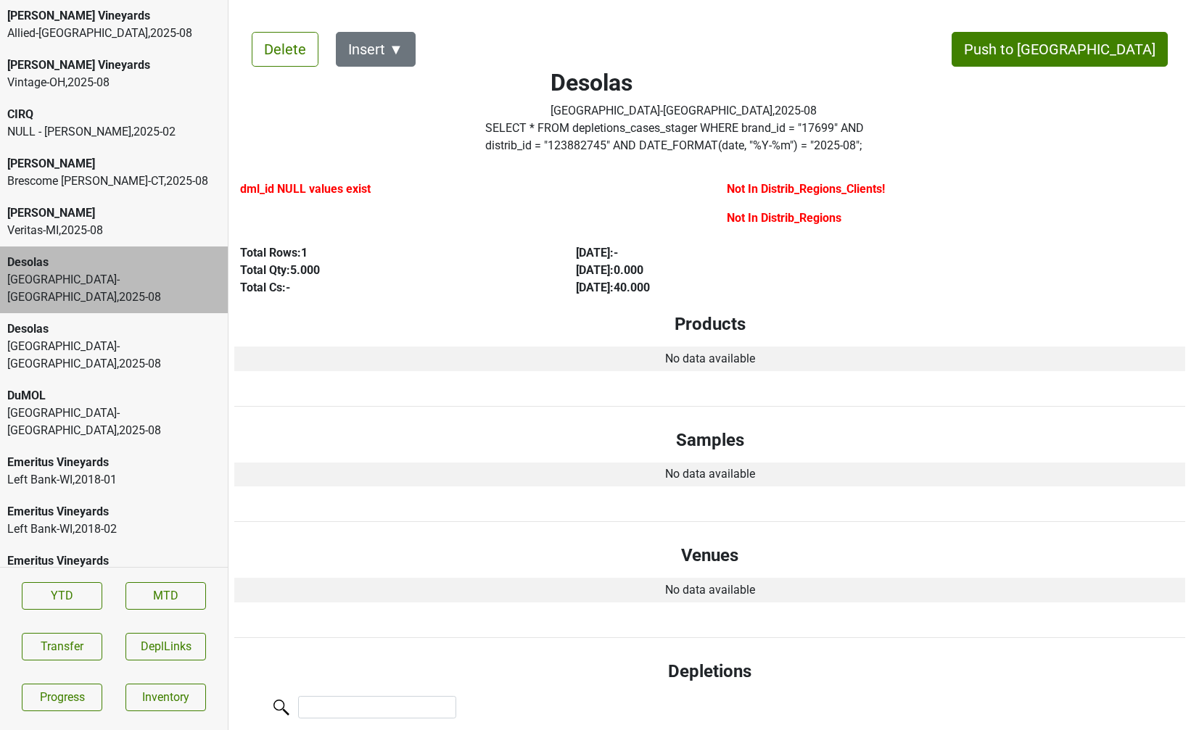
click at [133, 338] on div "Park Street-NY , 2025 - 08" at bounding box center [113, 355] width 213 height 35
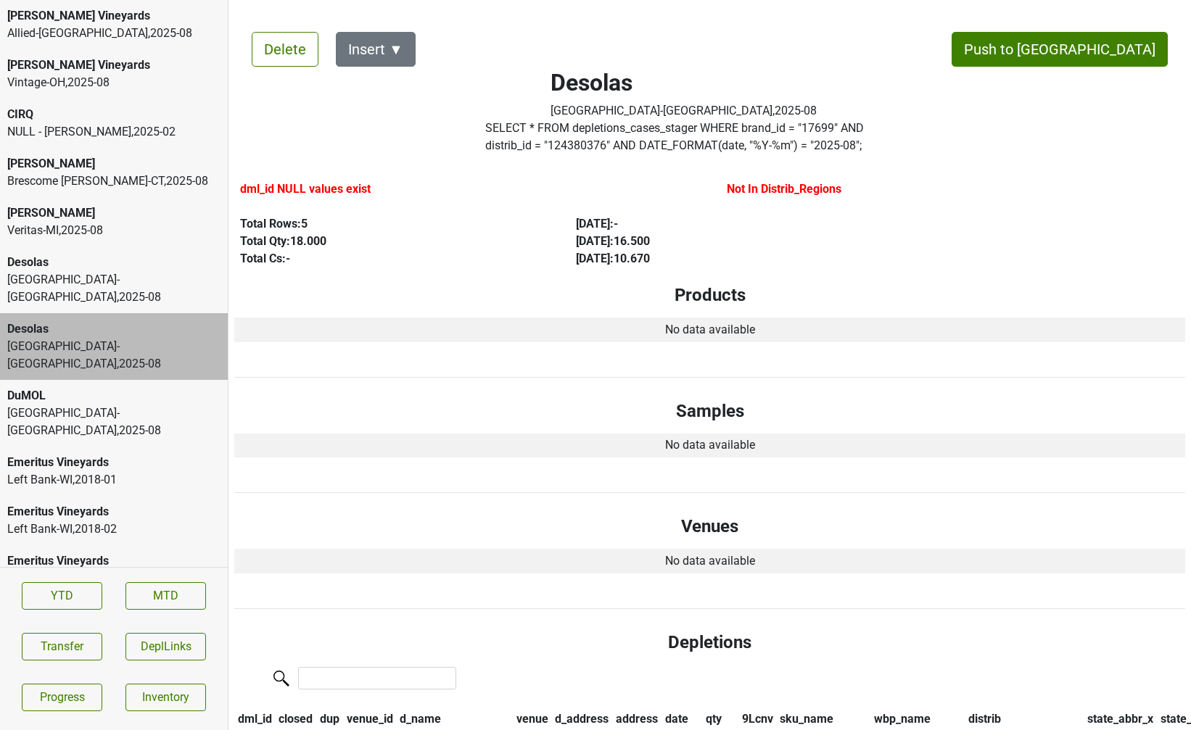
click at [131, 405] on div "Monterey-CA , 2025 - 08" at bounding box center [113, 422] width 213 height 35
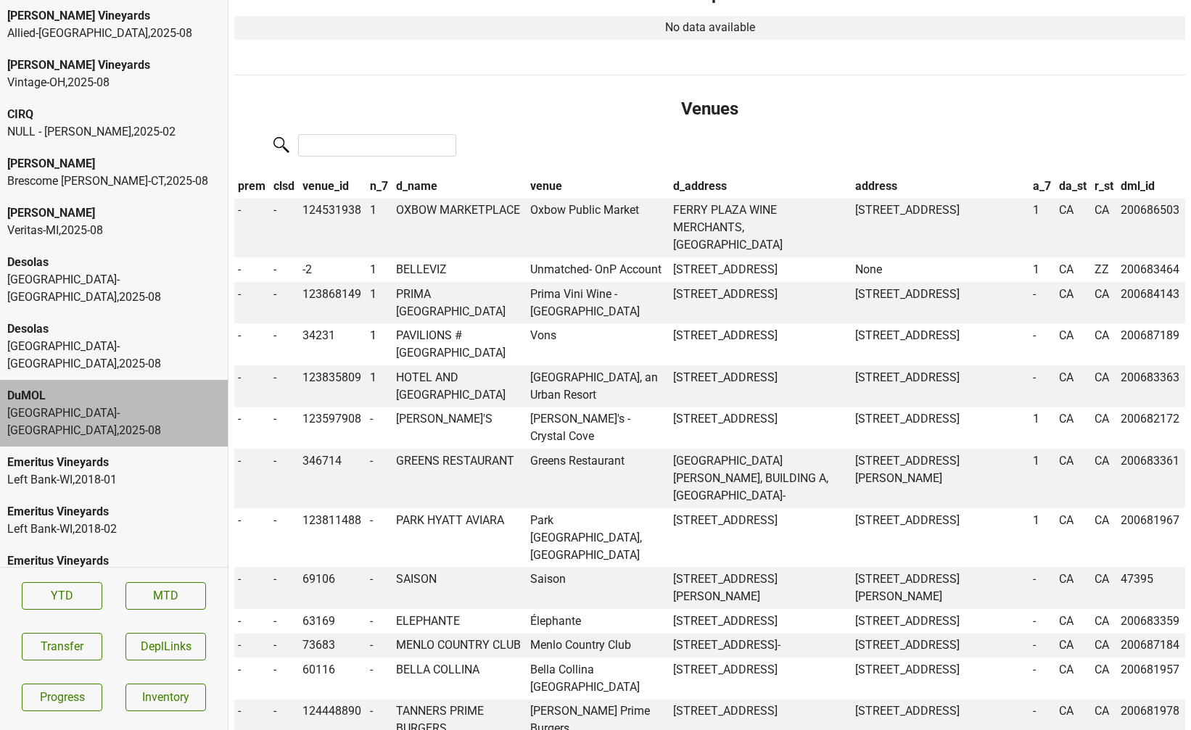
scroll to position [476, 0]
click at [455, 376] on td "HOTEL AND MOUNTAIN VIEW" at bounding box center [459, 386] width 134 height 42
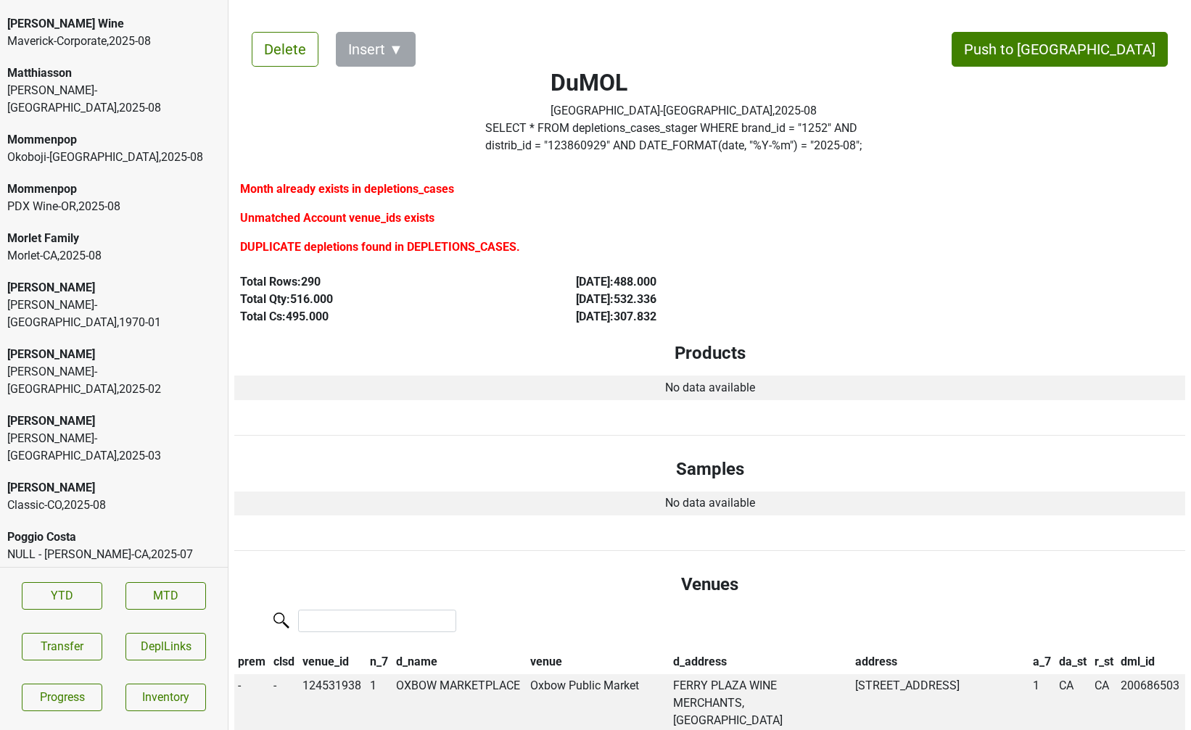
scroll to position [3969, 0]
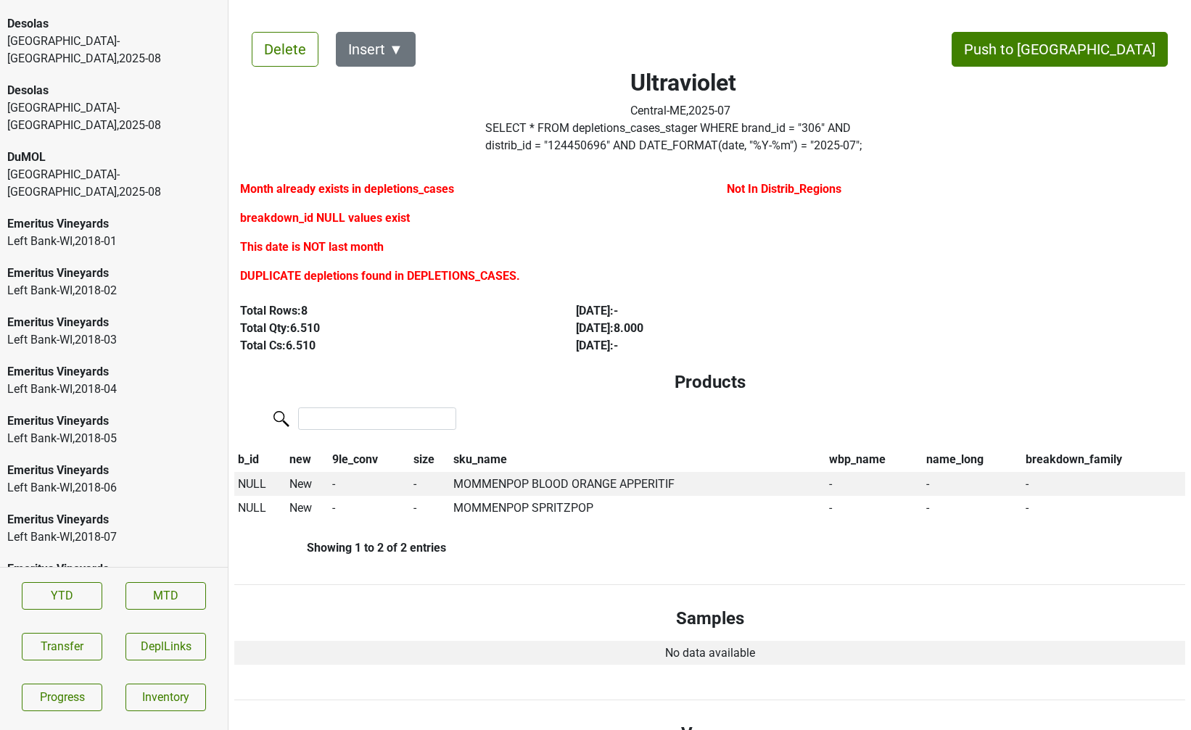
scroll to position [0, 0]
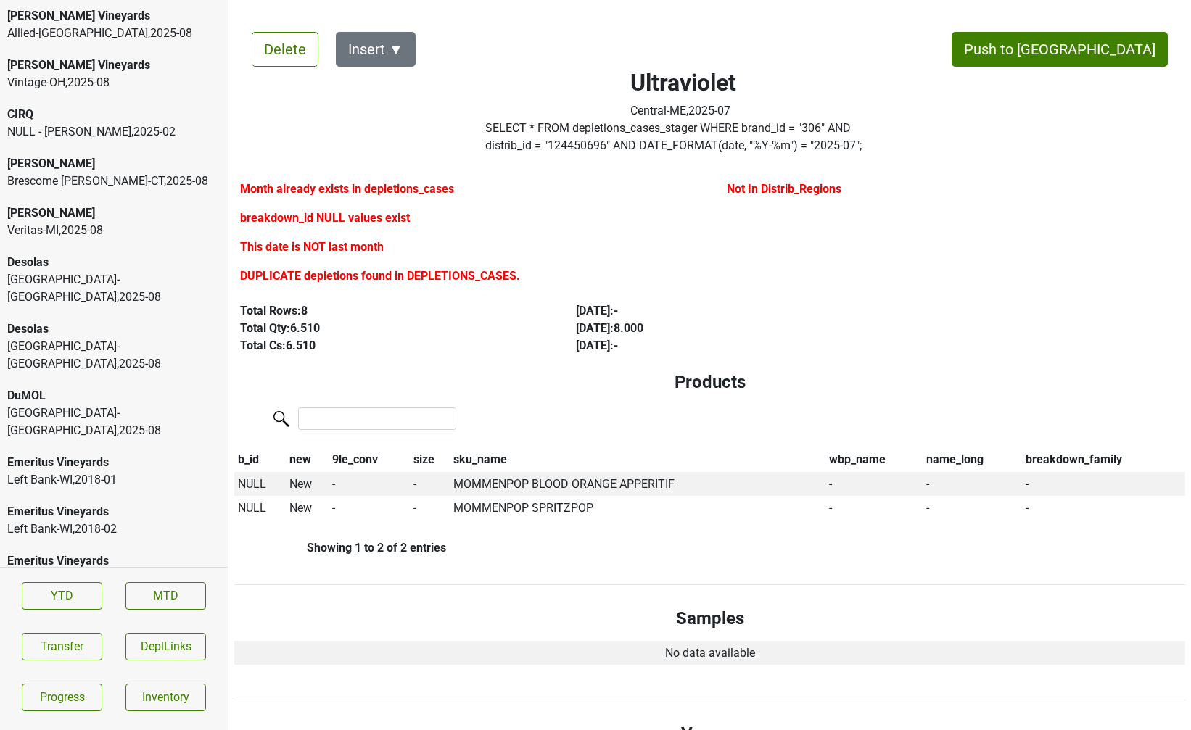
click at [99, 387] on div "DuMOL" at bounding box center [113, 395] width 213 height 17
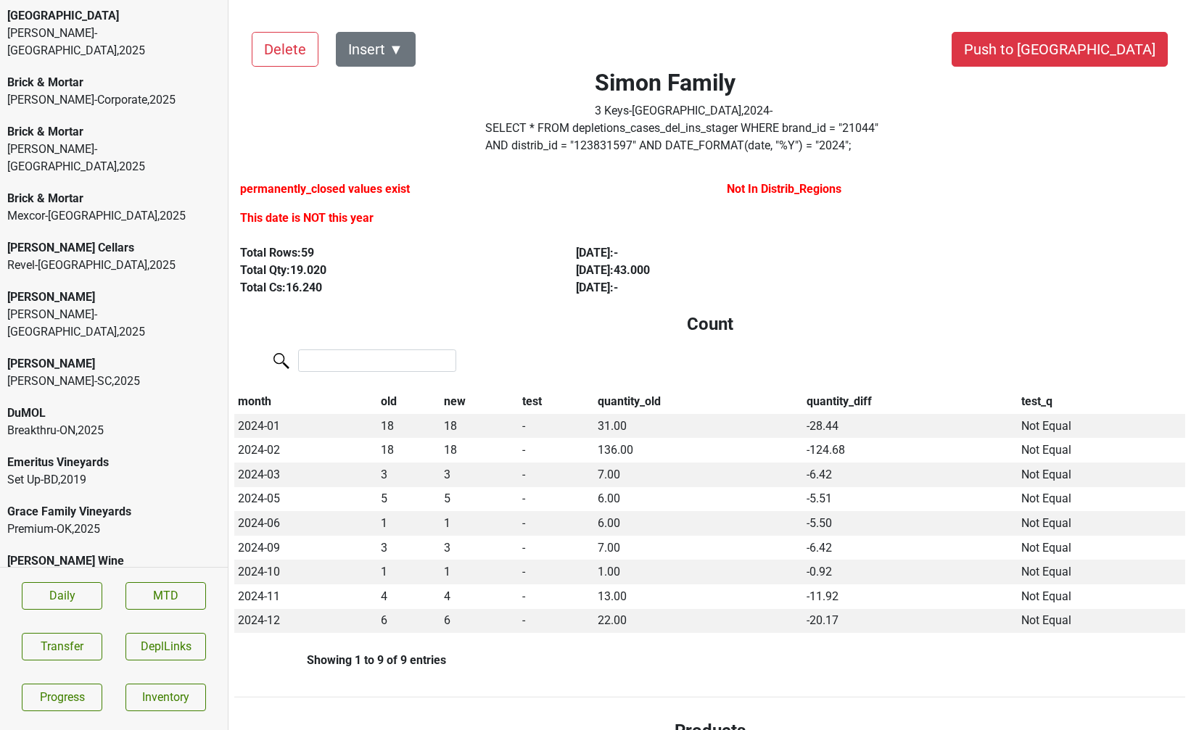
scroll to position [103, 0]
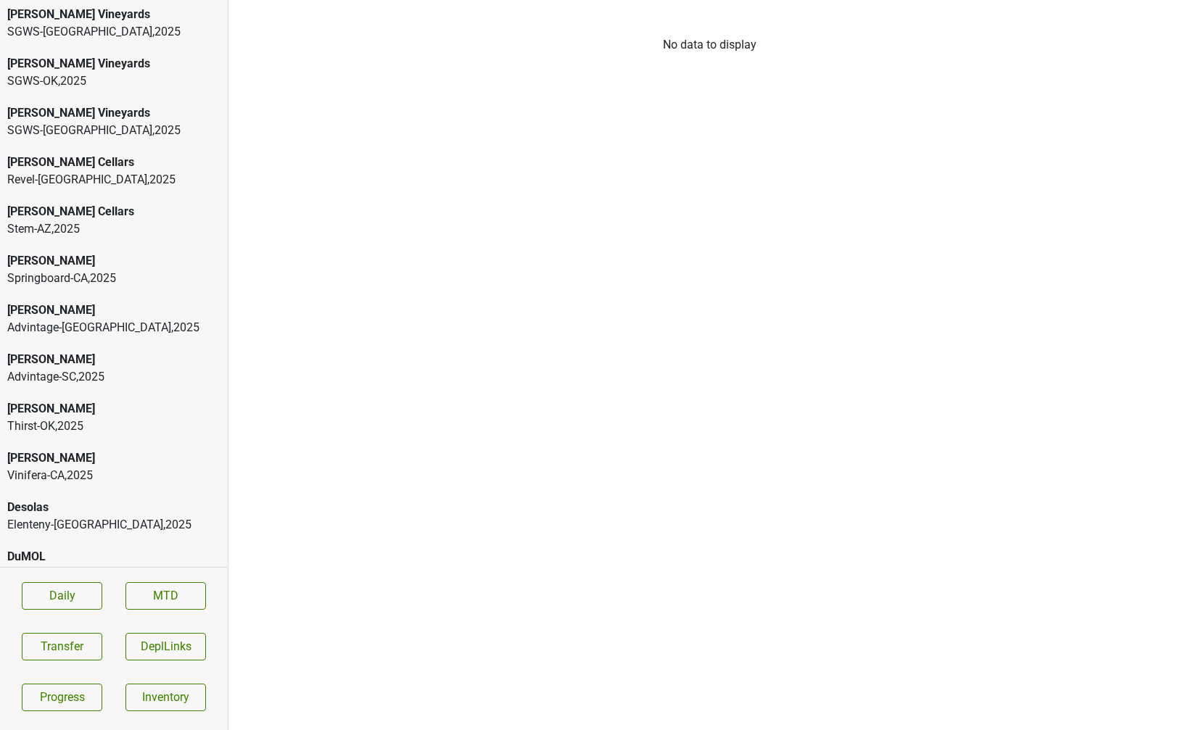
scroll to position [1369, 0]
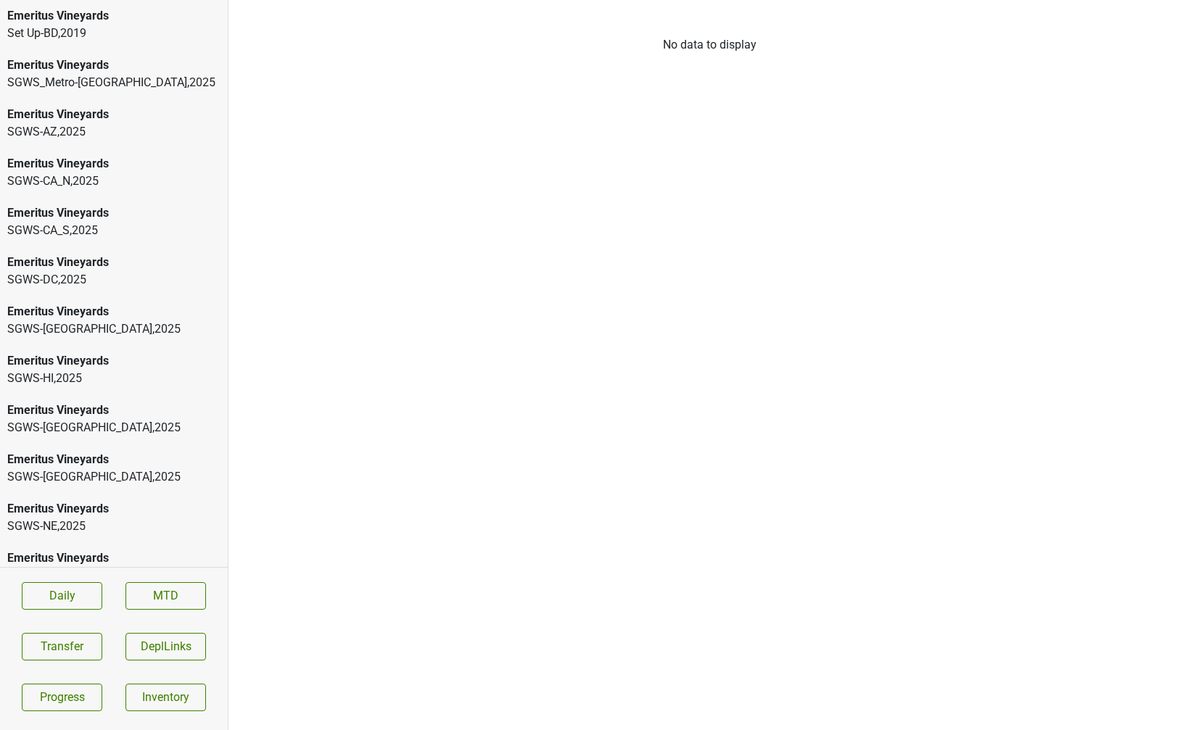
click at [127, 352] on div "Emeritus Vineyards" at bounding box center [113, 360] width 213 height 17
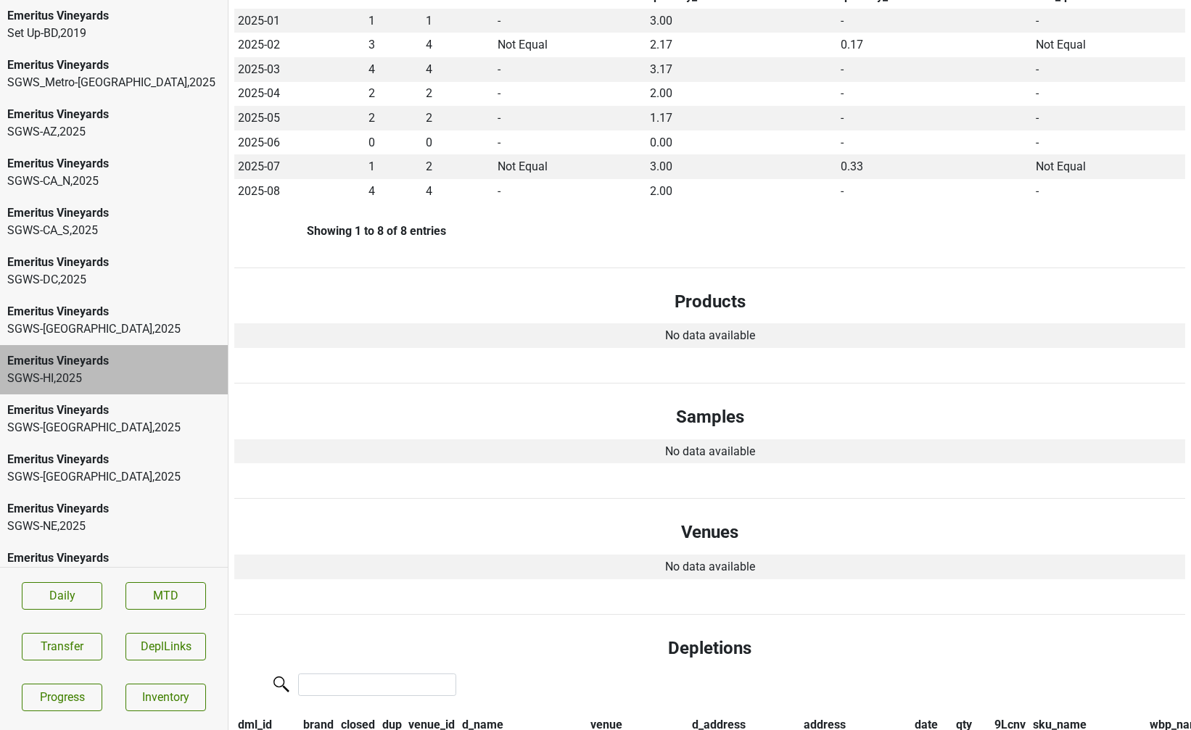
scroll to position [0, 0]
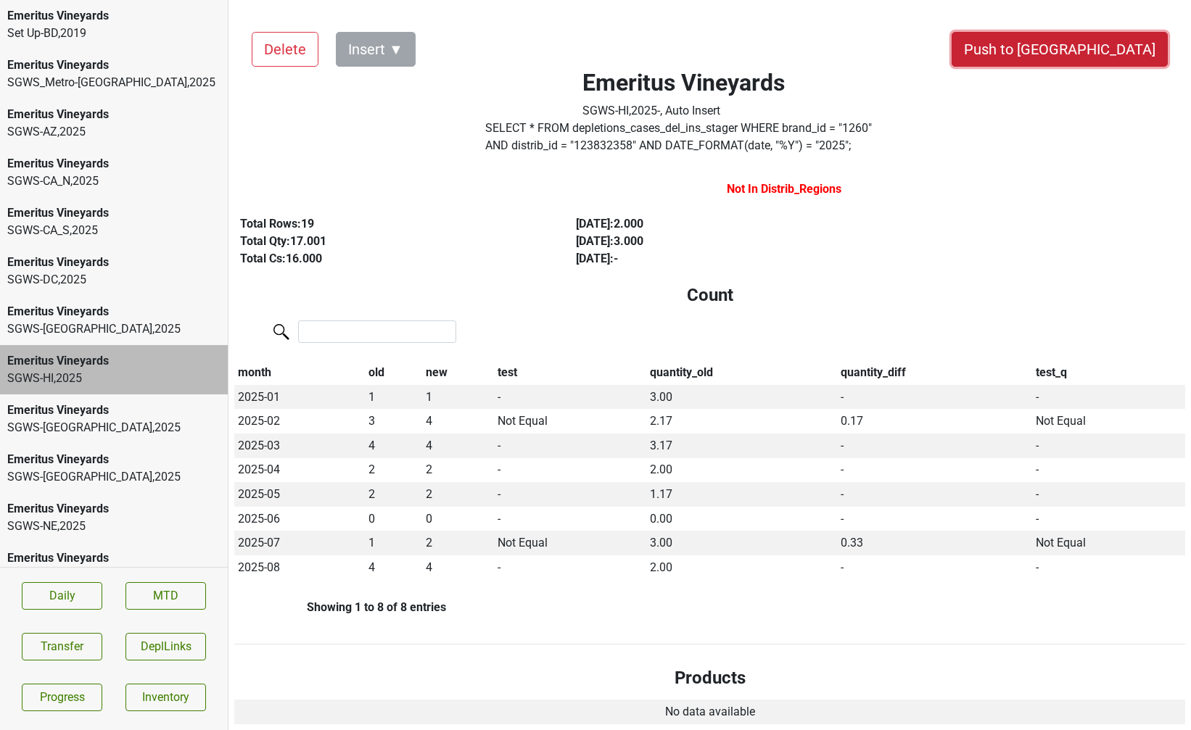
click at [1101, 49] on button "Push to [GEOGRAPHIC_DATA]" at bounding box center [1059, 49] width 216 height 35
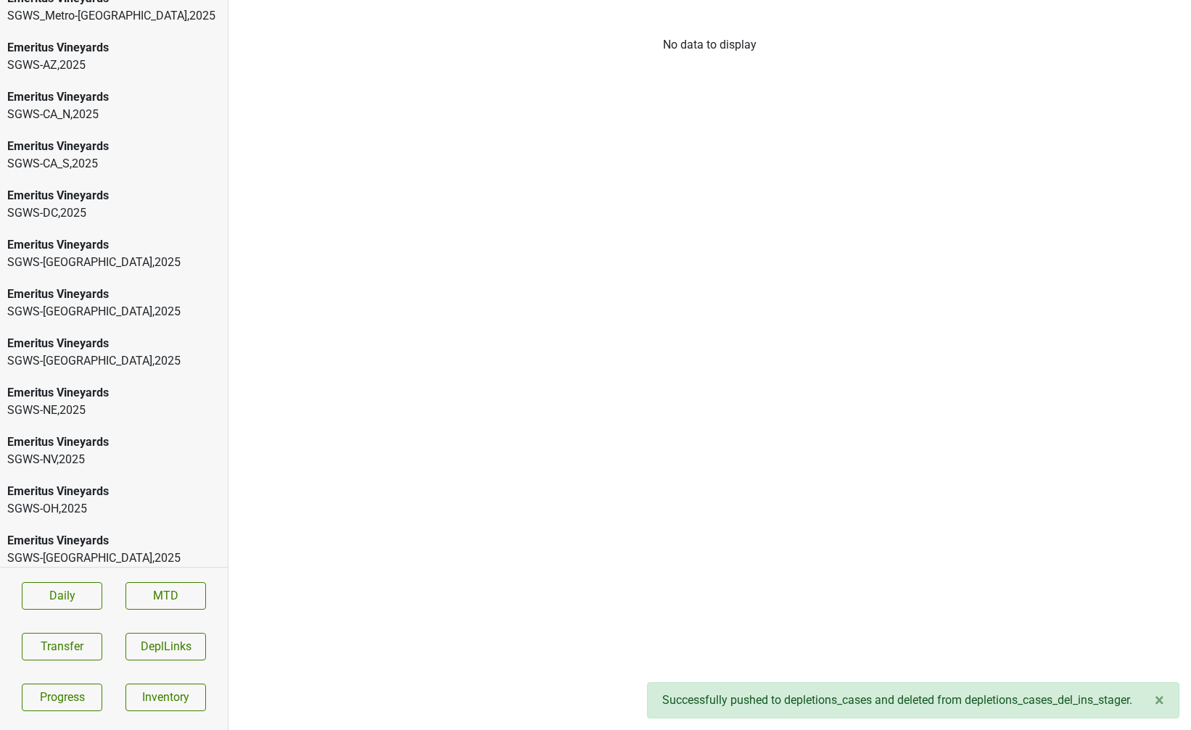
click at [127, 352] on div "SGWS-[GEOGRAPHIC_DATA] , 2025" at bounding box center [113, 360] width 213 height 17
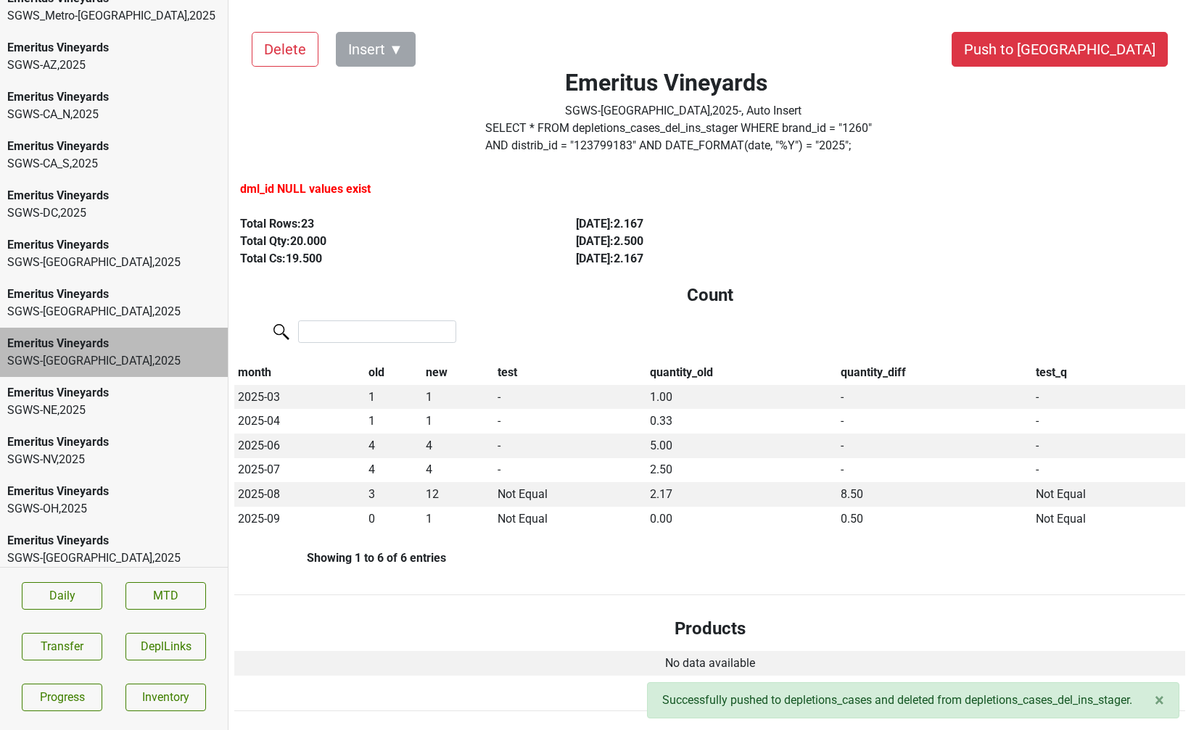
click at [126, 384] on div "Emeritus Vineyards" at bounding box center [113, 392] width 213 height 17
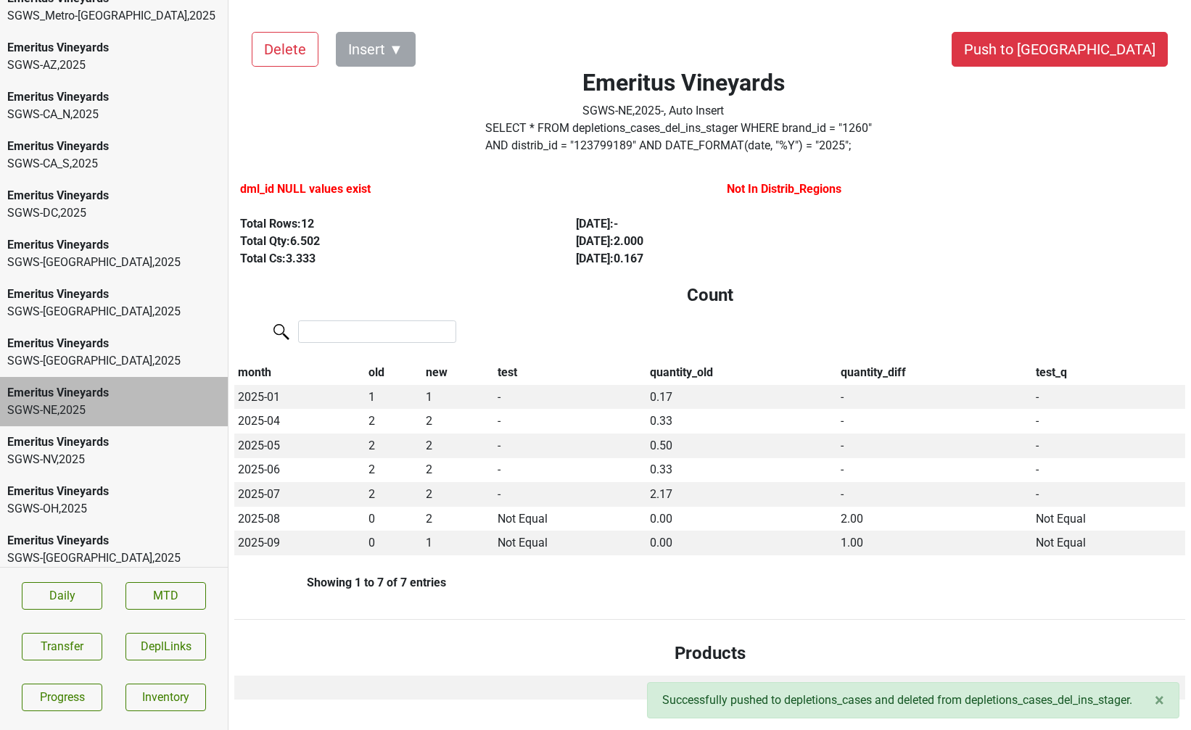
click at [117, 286] on div "Emeritus Vineyards" at bounding box center [113, 294] width 213 height 17
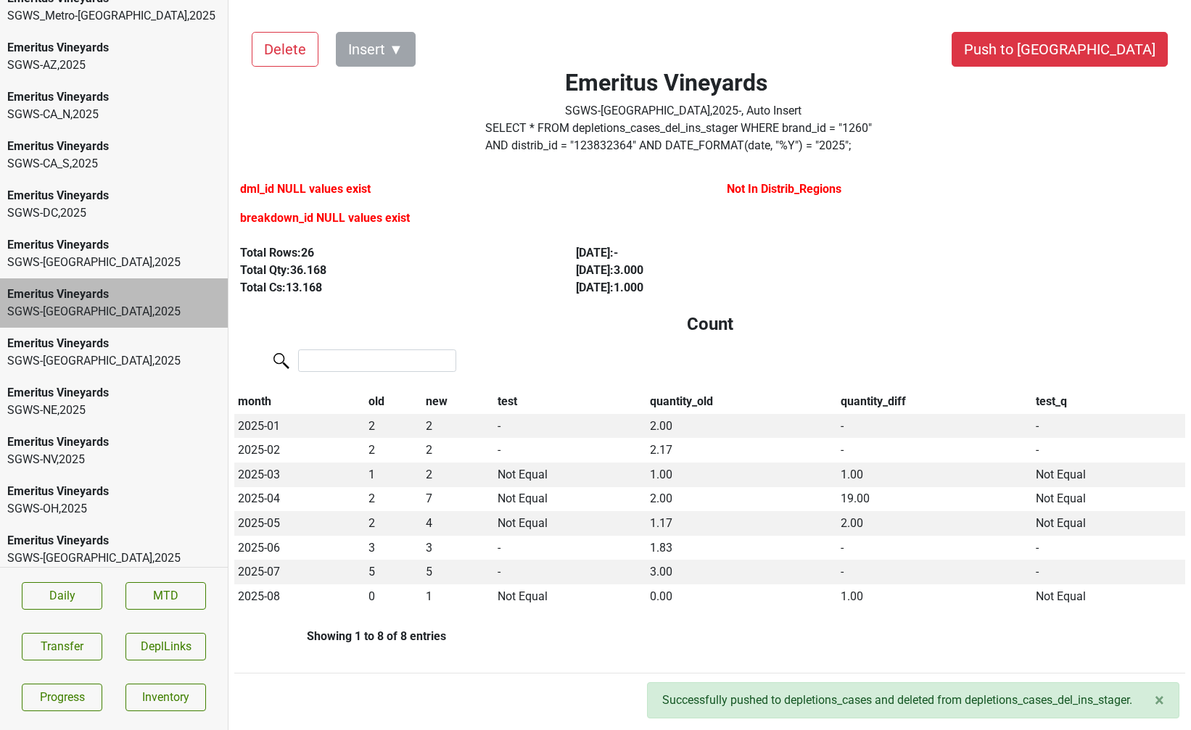
click at [114, 254] on div "SGWS-[GEOGRAPHIC_DATA] , 2025" at bounding box center [113, 262] width 213 height 17
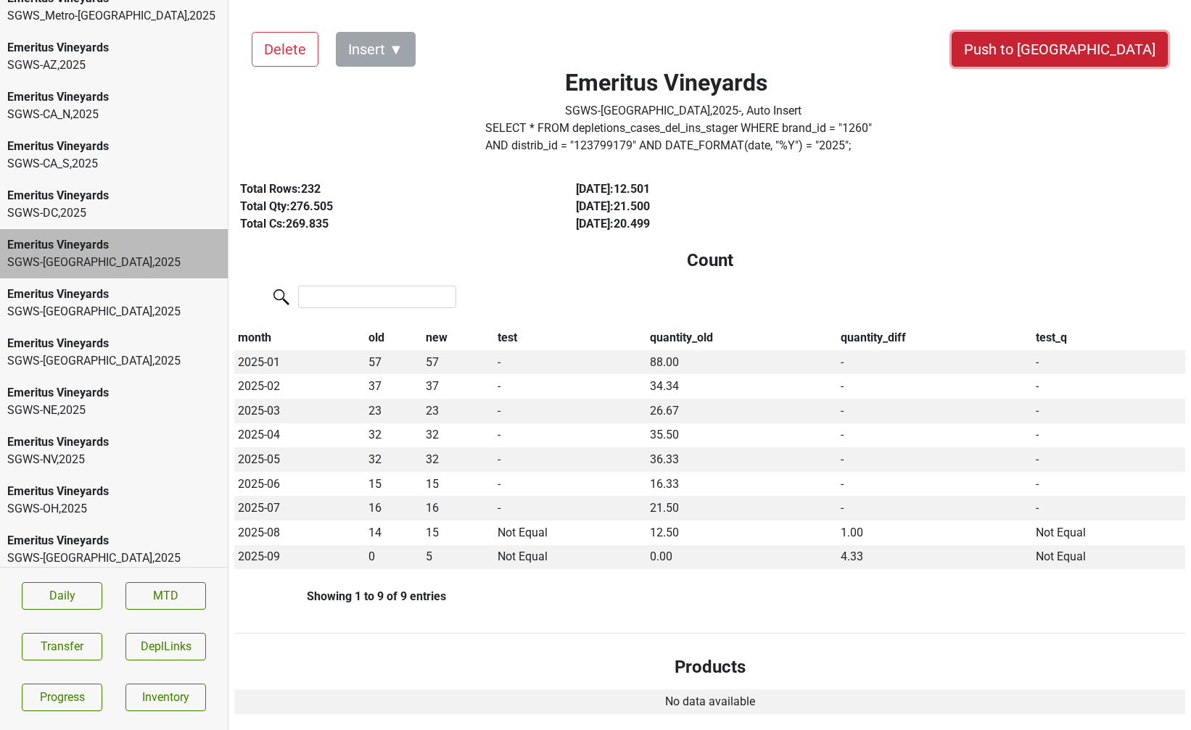
click at [1112, 53] on button "Push to [GEOGRAPHIC_DATA]" at bounding box center [1059, 49] width 216 height 35
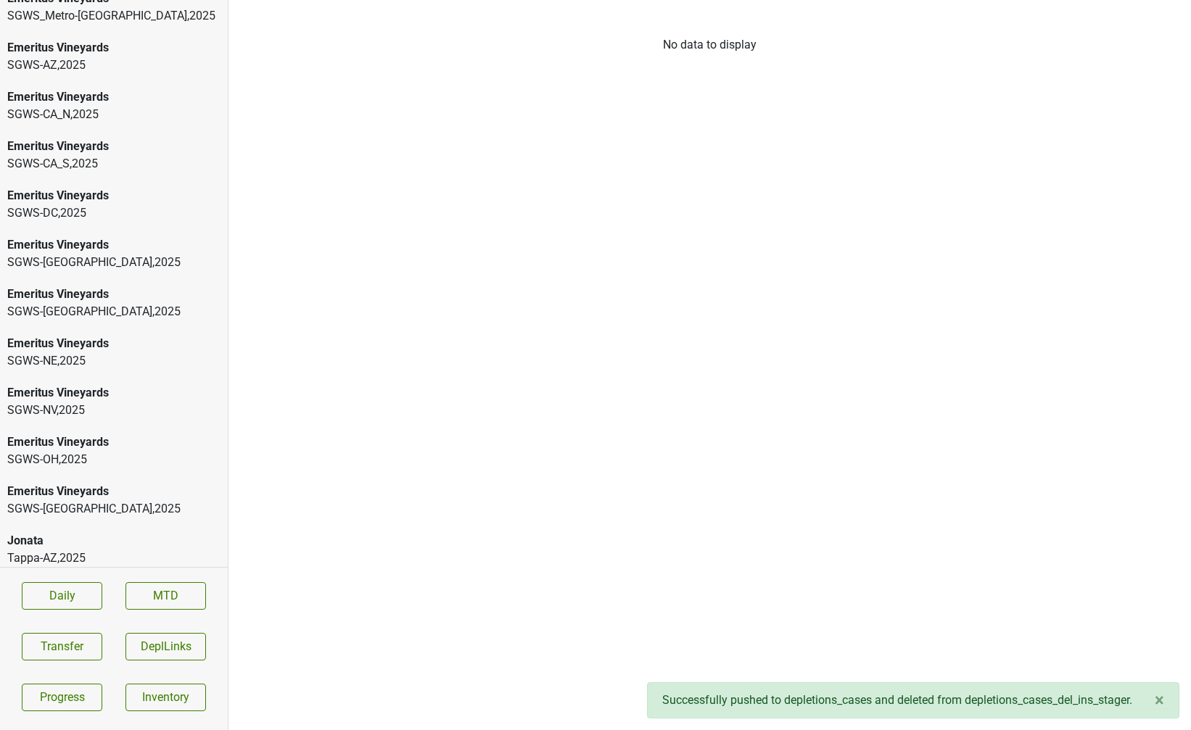
click at [88, 204] on div "SGWS-[GEOGRAPHIC_DATA] , 2025" at bounding box center [113, 212] width 213 height 17
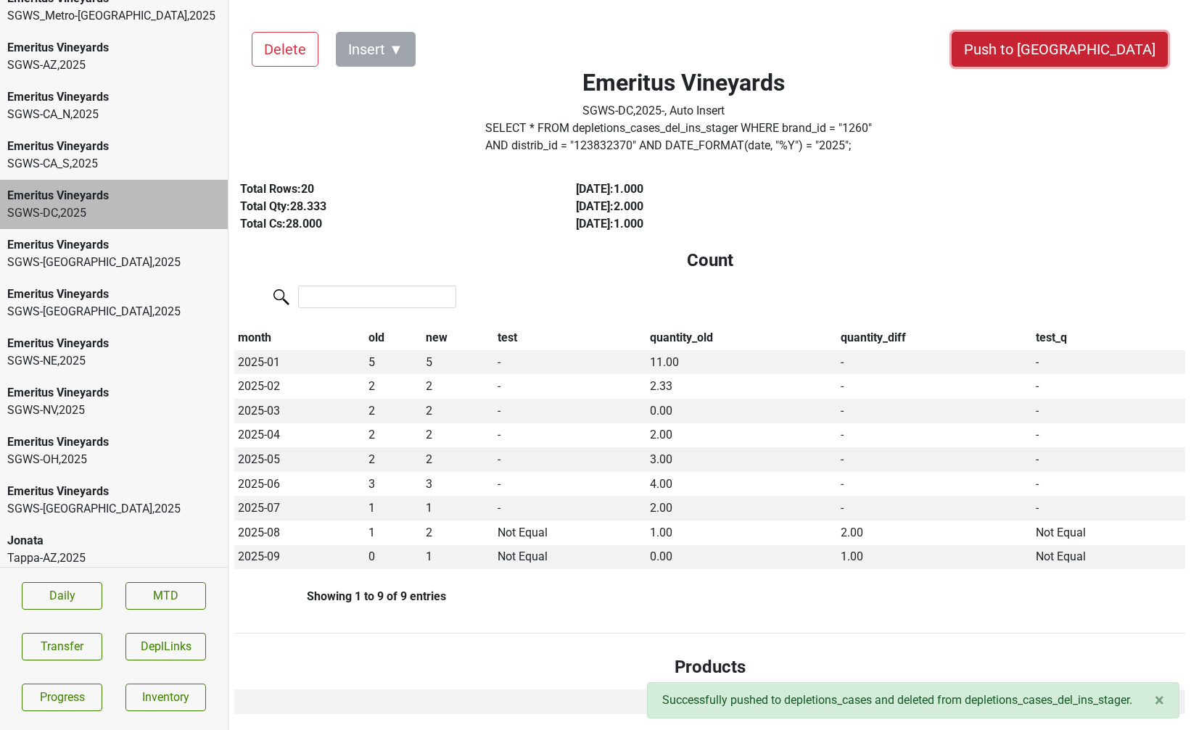
click at [1098, 48] on button "Push to [GEOGRAPHIC_DATA]" at bounding box center [1059, 49] width 216 height 35
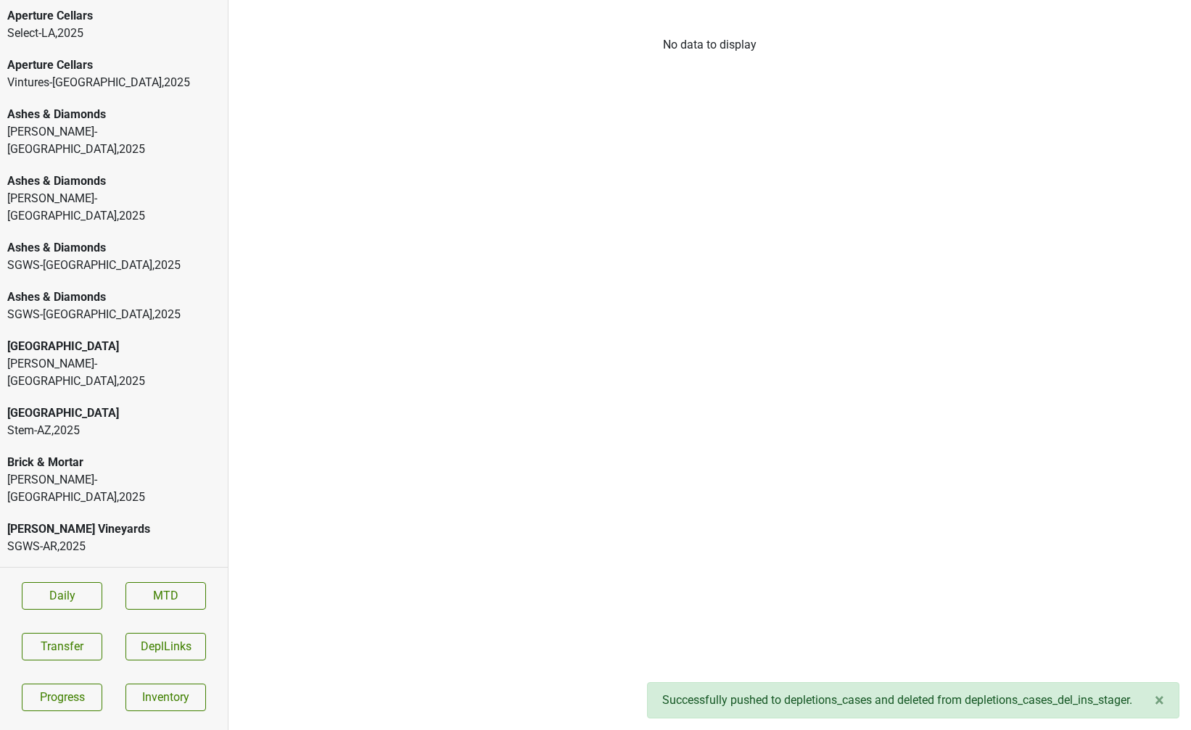
click at [65, 257] on div "SGWS-[GEOGRAPHIC_DATA] , 2025" at bounding box center [113, 265] width 213 height 17
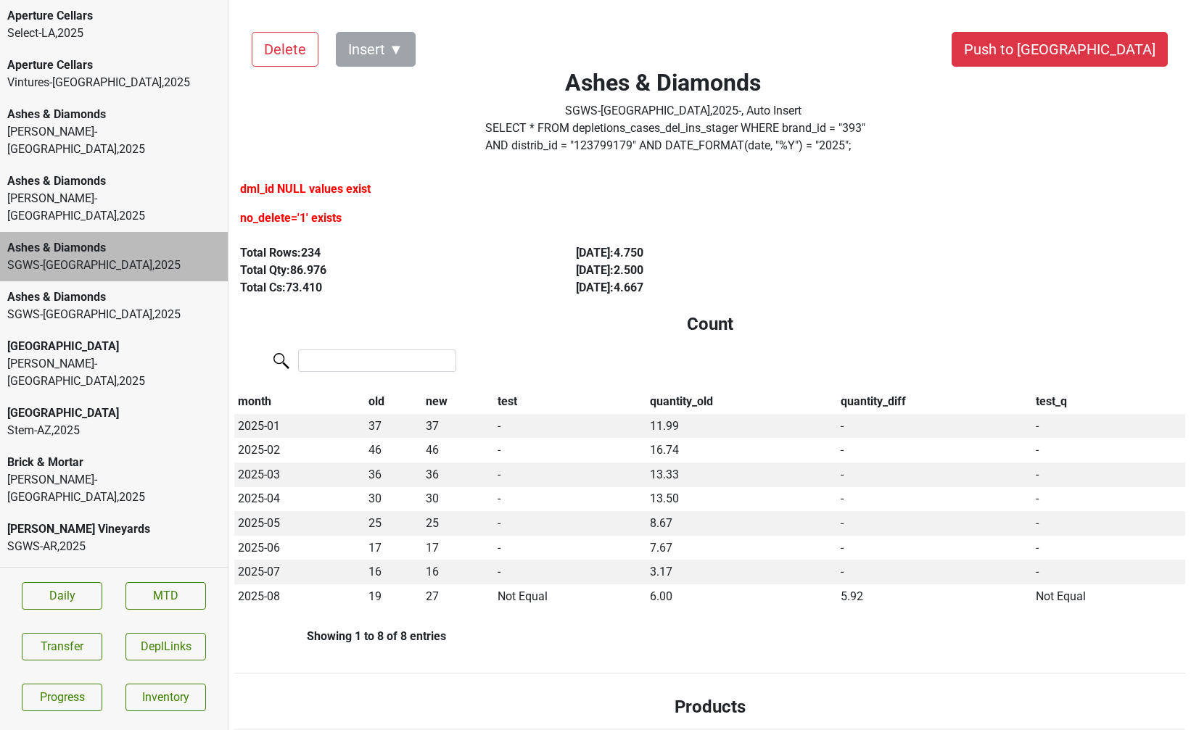
click at [72, 289] on div "Ashes & Diamonds" at bounding box center [113, 297] width 213 height 17
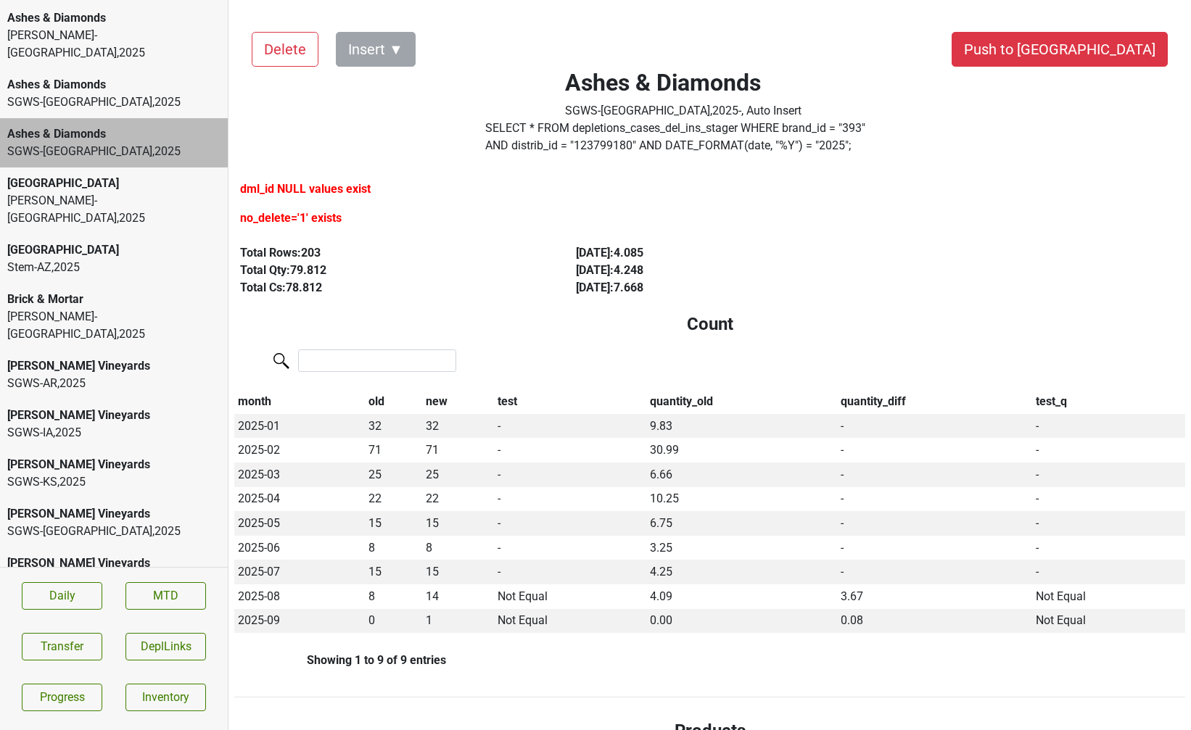
scroll to position [166, 0]
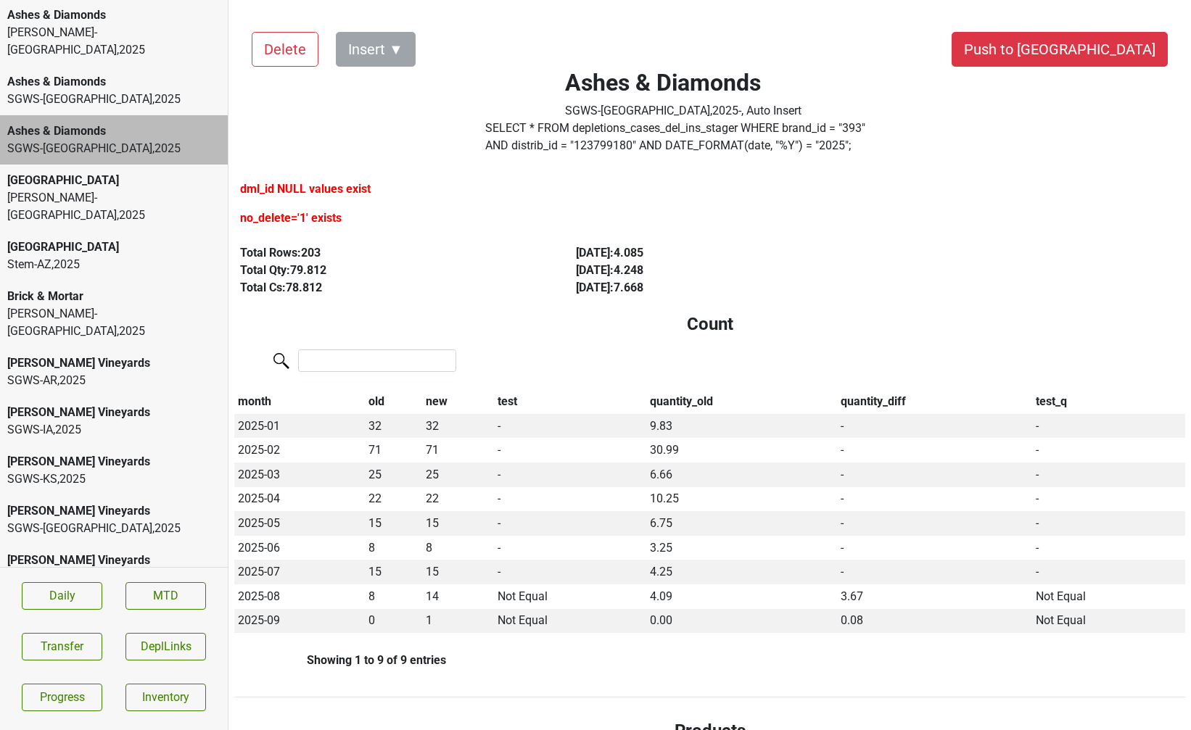
click at [67, 355] on div "[PERSON_NAME] Vineyards" at bounding box center [113, 363] width 213 height 17
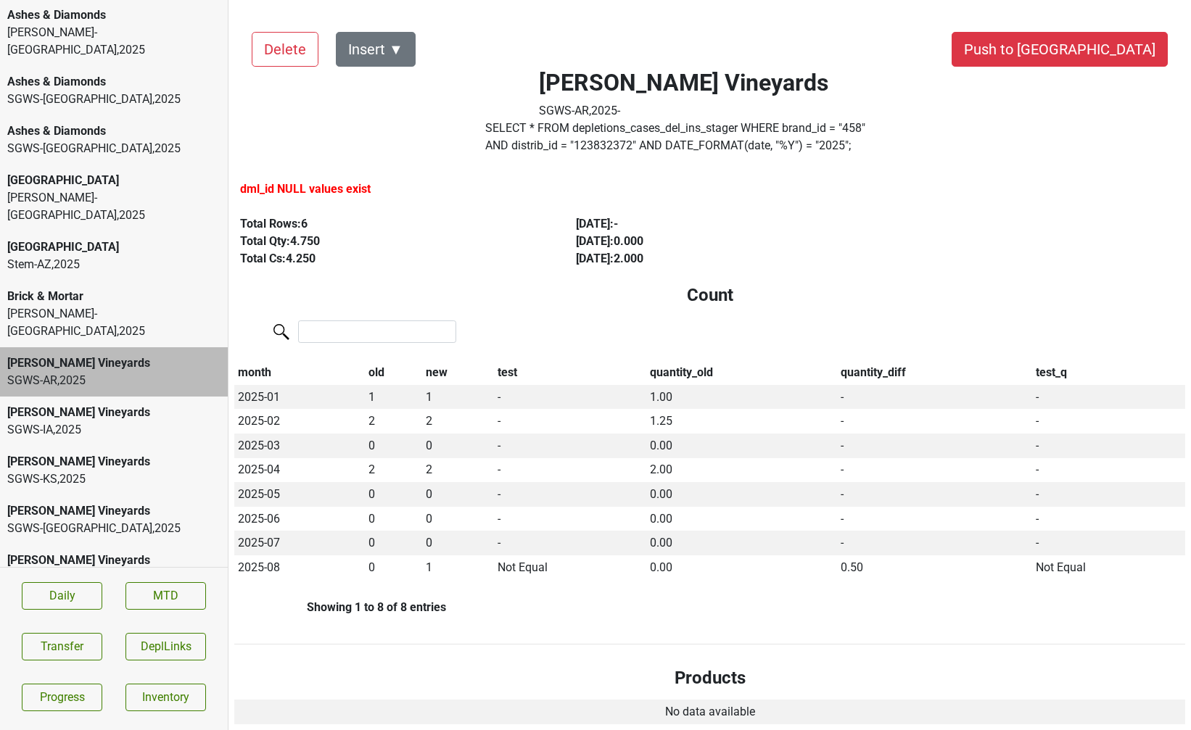
scroll to position [8, 0]
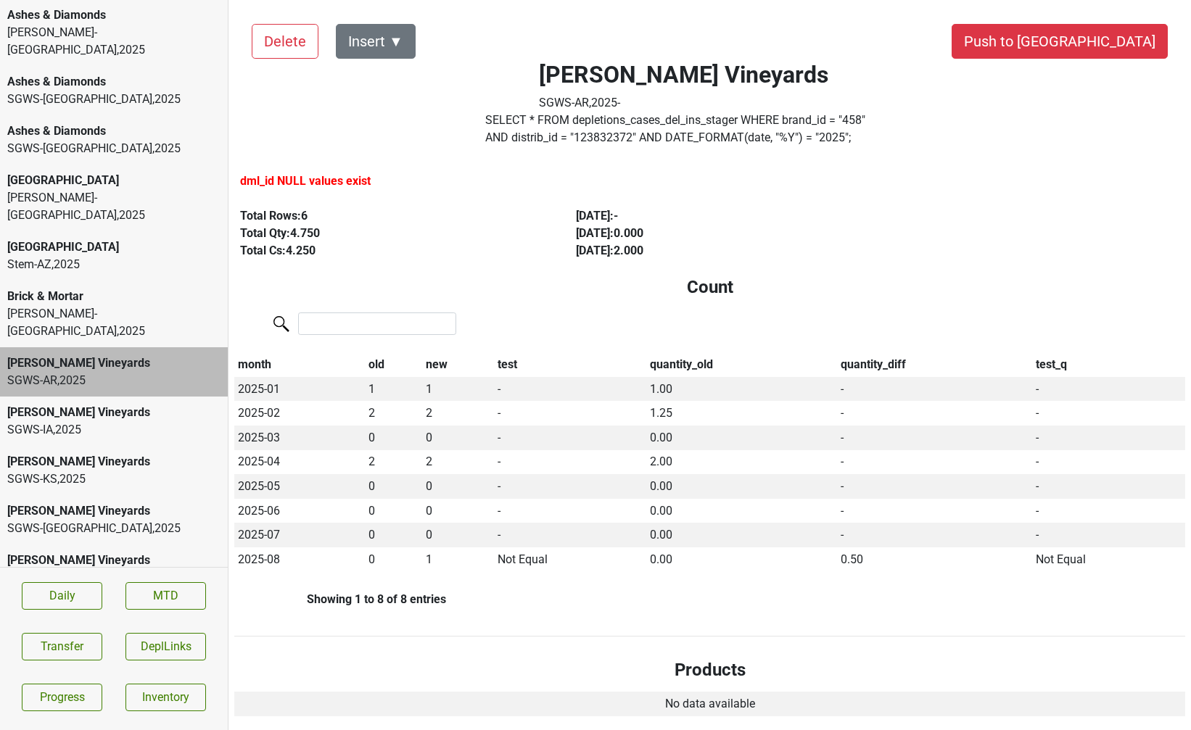
click at [187, 347] on div "[PERSON_NAME] Vineyards SGWS-AR , 2025" at bounding box center [114, 371] width 228 height 49
click at [160, 404] on div "[PERSON_NAME] Vineyards" at bounding box center [113, 412] width 213 height 17
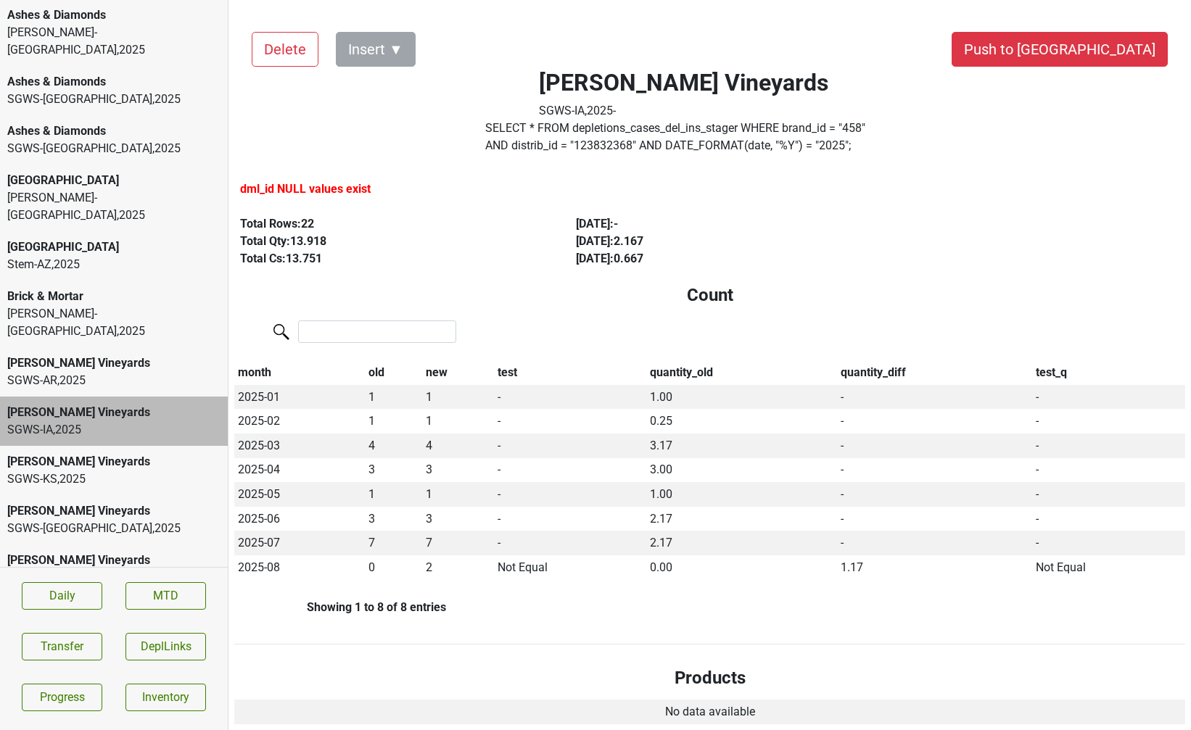
click at [141, 471] on div "SGWS-[GEOGRAPHIC_DATA] , 2025" at bounding box center [113, 479] width 213 height 17
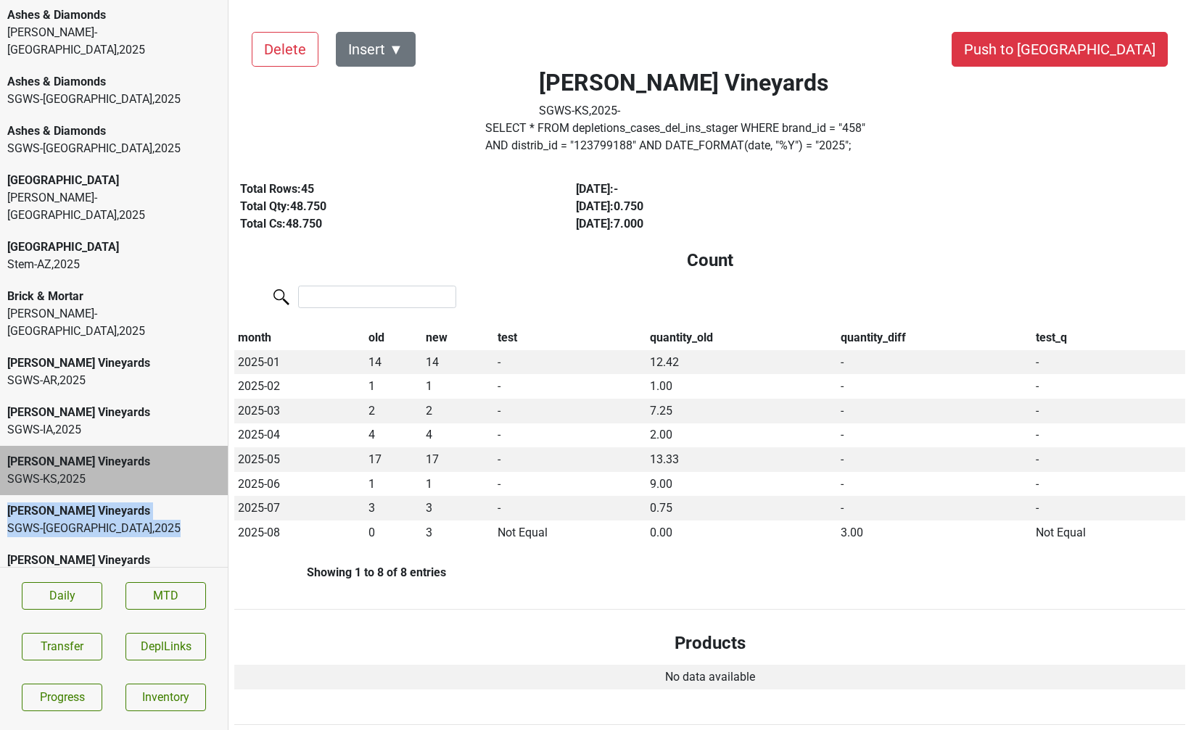
drag, startPoint x: 137, startPoint y: 463, endPoint x: 107, endPoint y: 410, distance: 61.3
click at [107, 410] on div "Aperture Cellars Select-[GEOGRAPHIC_DATA] , 2025 Aperture Cellars Vintures-[GEO…" at bounding box center [114, 283] width 228 height 567
click at [1096, 60] on button "Push to [GEOGRAPHIC_DATA]" at bounding box center [1059, 49] width 216 height 35
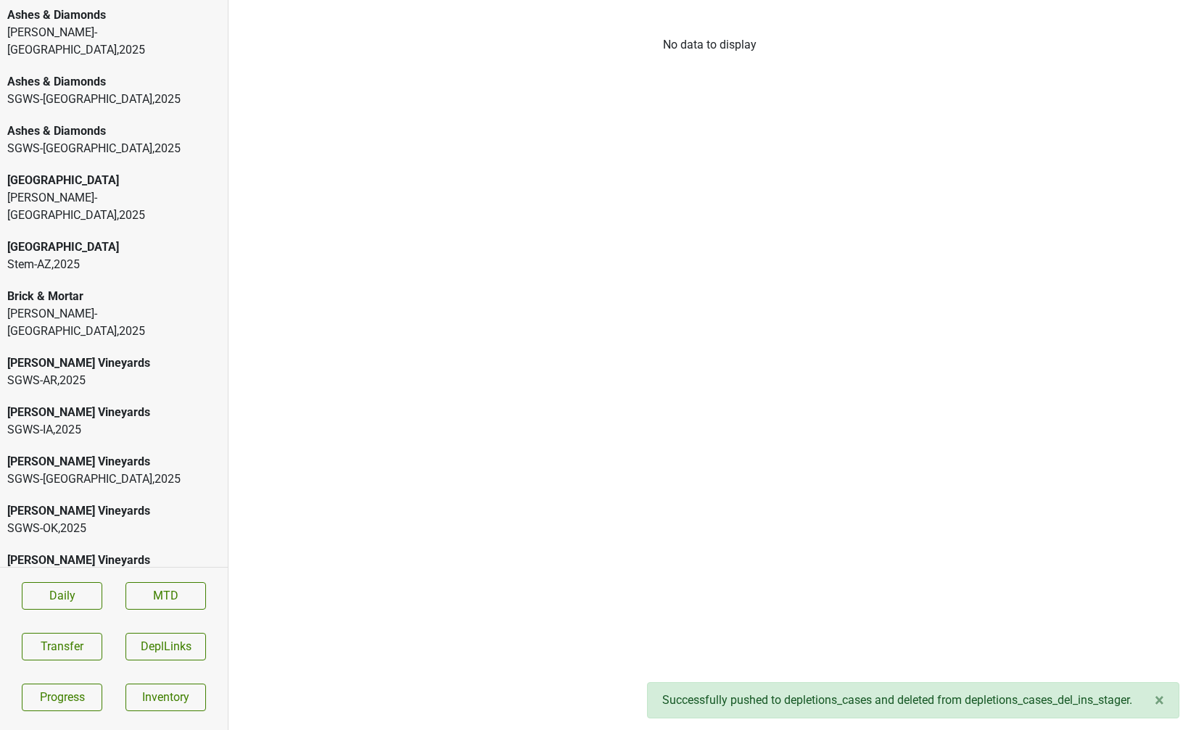
click at [68, 471] on div "SGWS-[GEOGRAPHIC_DATA] , 2025" at bounding box center [113, 479] width 213 height 17
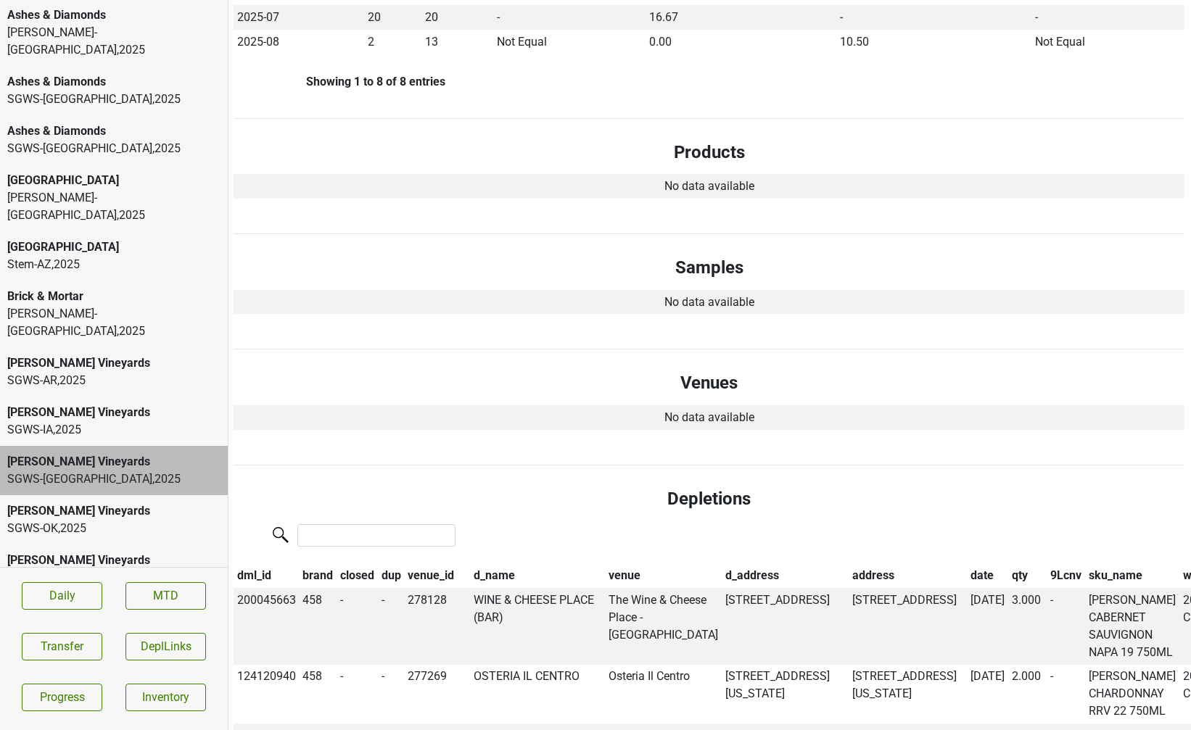
scroll to position [0, 1]
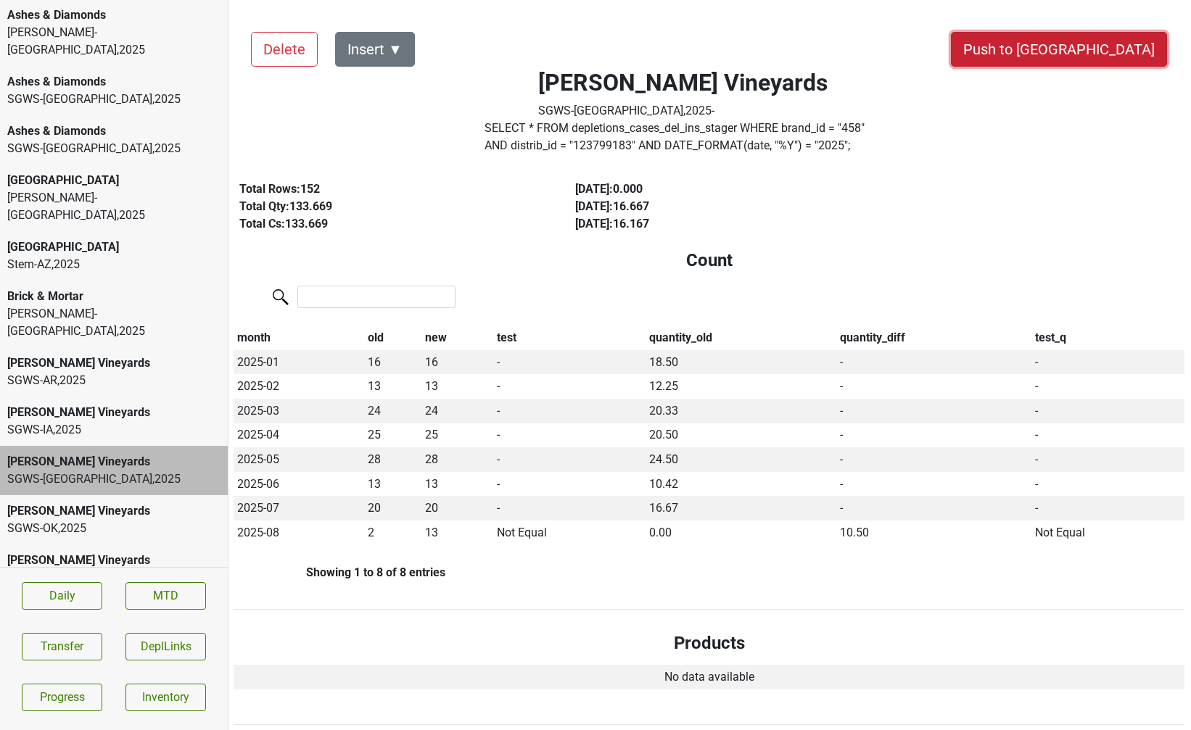
click at [1088, 49] on button "Push to [GEOGRAPHIC_DATA]" at bounding box center [1059, 49] width 216 height 35
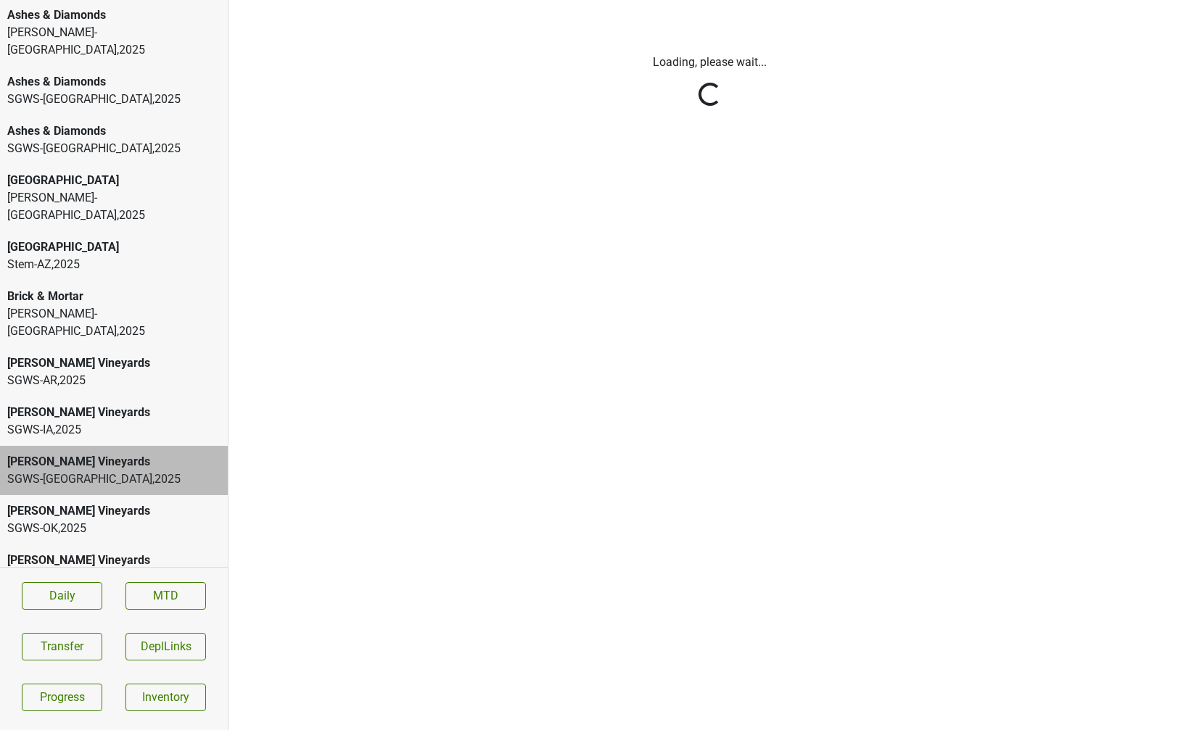
scroll to position [0, 0]
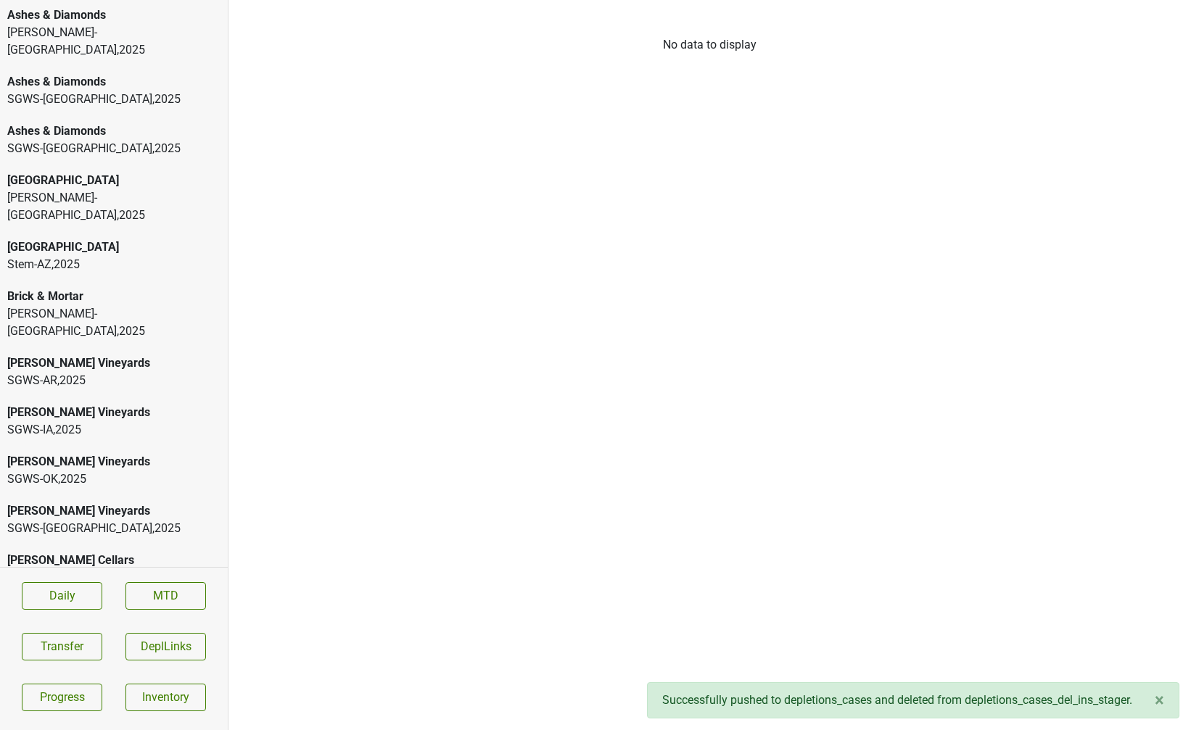
click at [76, 446] on div "[PERSON_NAME] Vineyards SGWS-OK , 2025" at bounding box center [114, 470] width 228 height 49
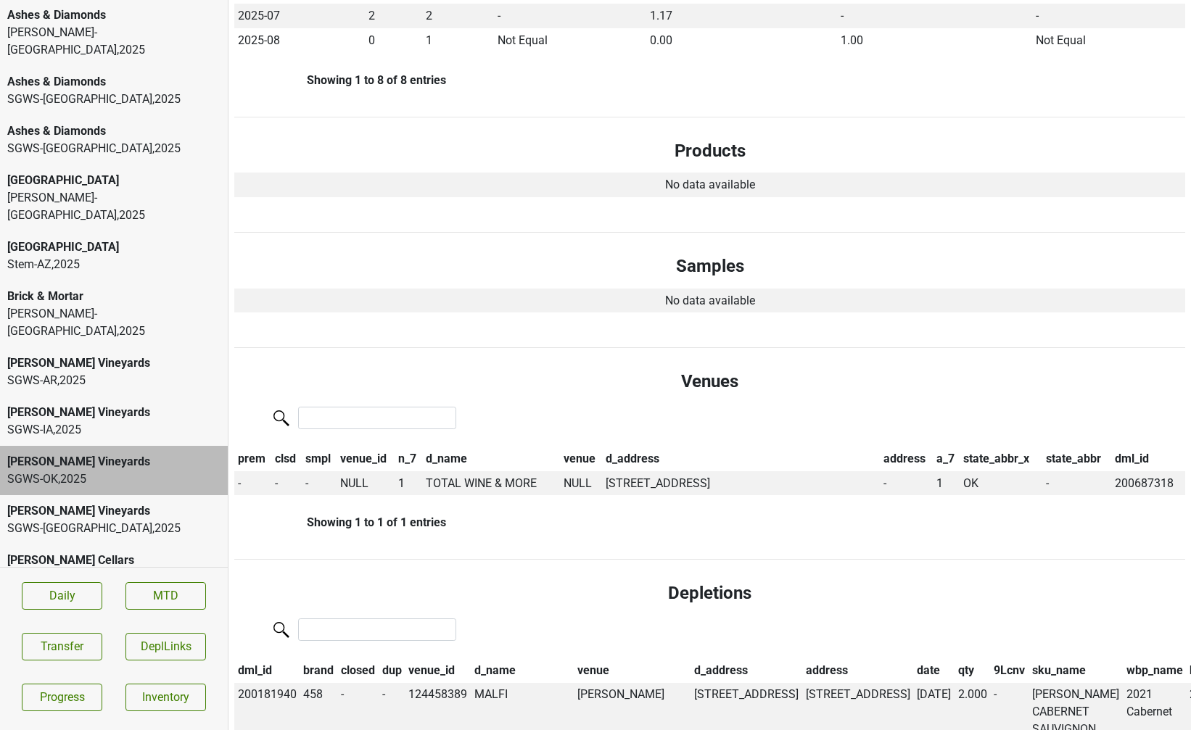
scroll to position [525, 0]
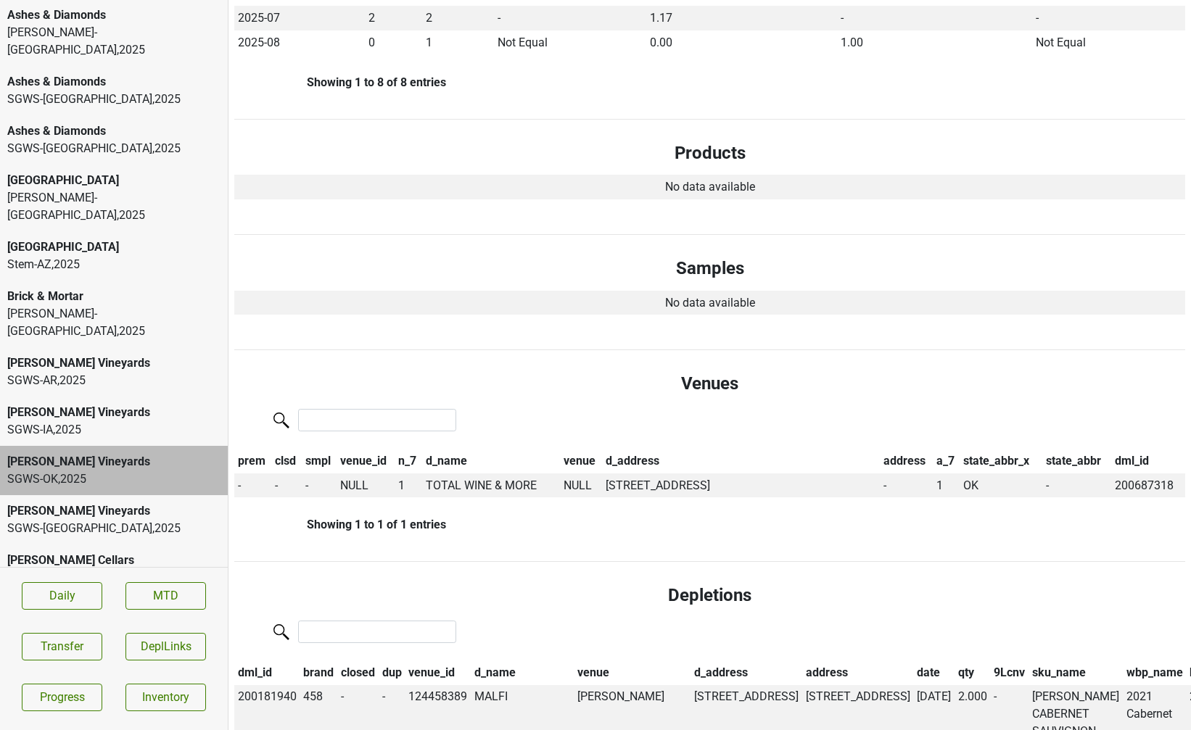
click at [118, 520] on div "SGWS-[GEOGRAPHIC_DATA] , 2025" at bounding box center [113, 528] width 213 height 17
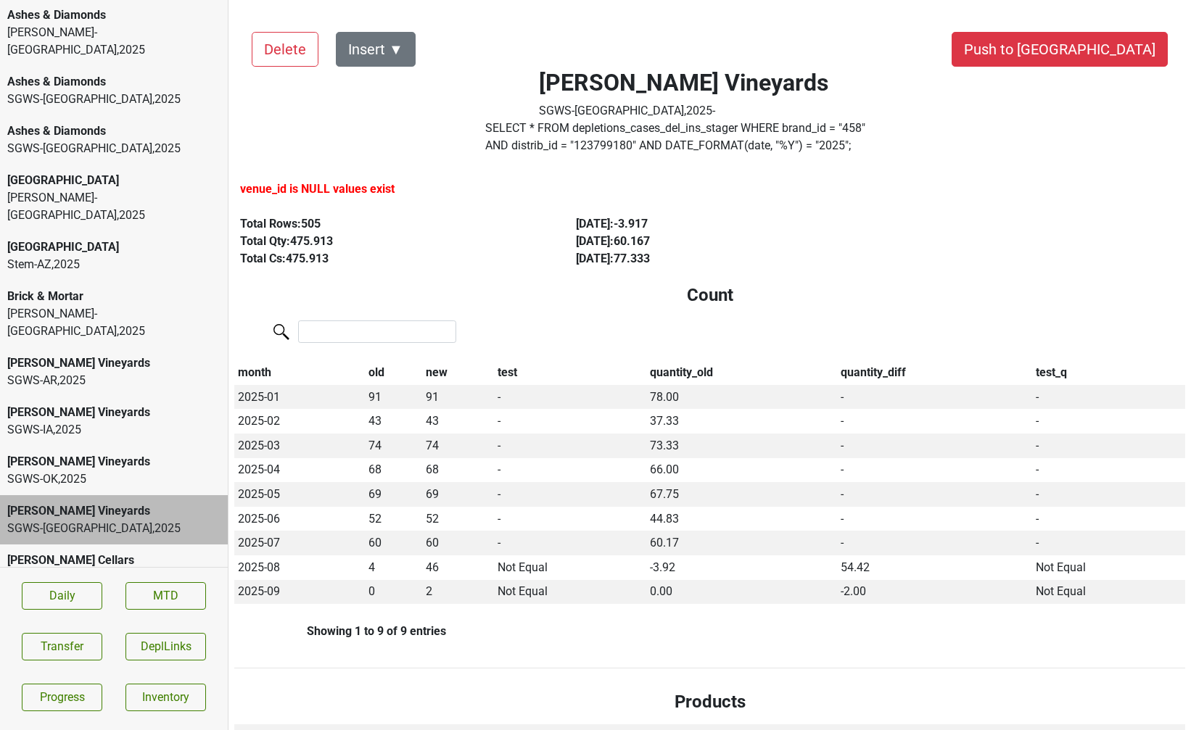
click at [162, 552] on div "[PERSON_NAME] Cellars" at bounding box center [113, 560] width 213 height 17
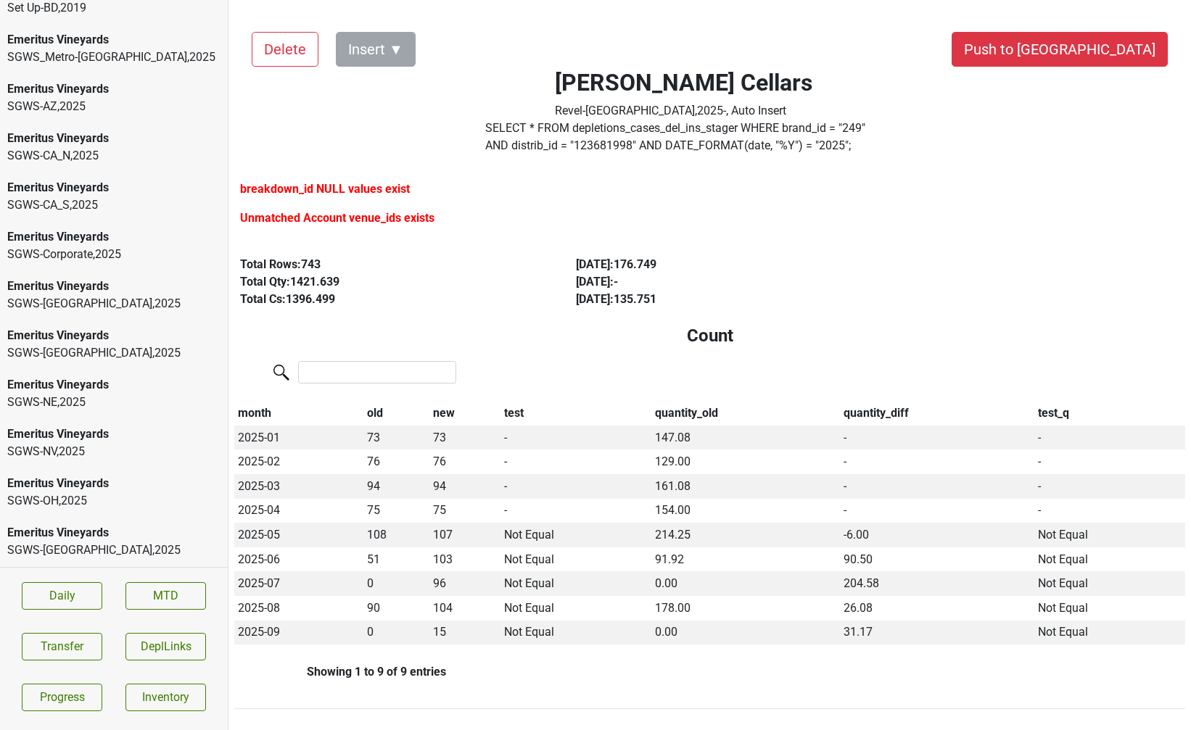
scroll to position [1771, 0]
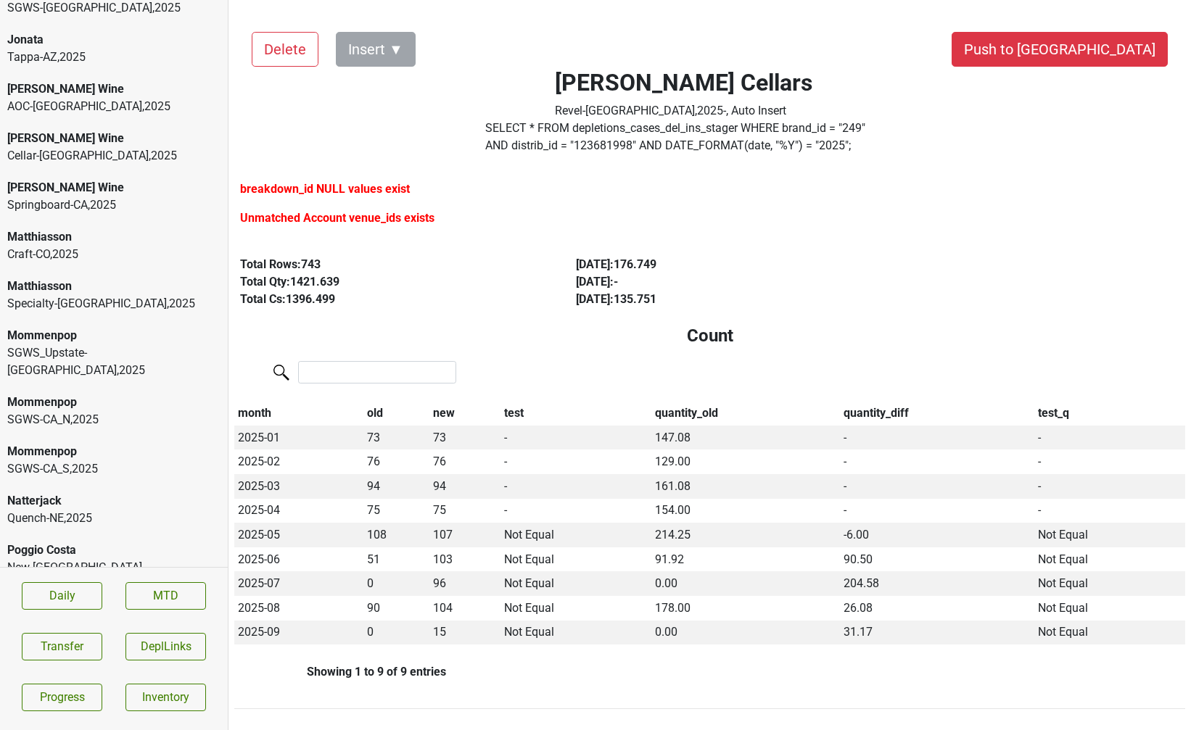
click at [73, 327] on div "Mommenpop" at bounding box center [113, 335] width 213 height 17
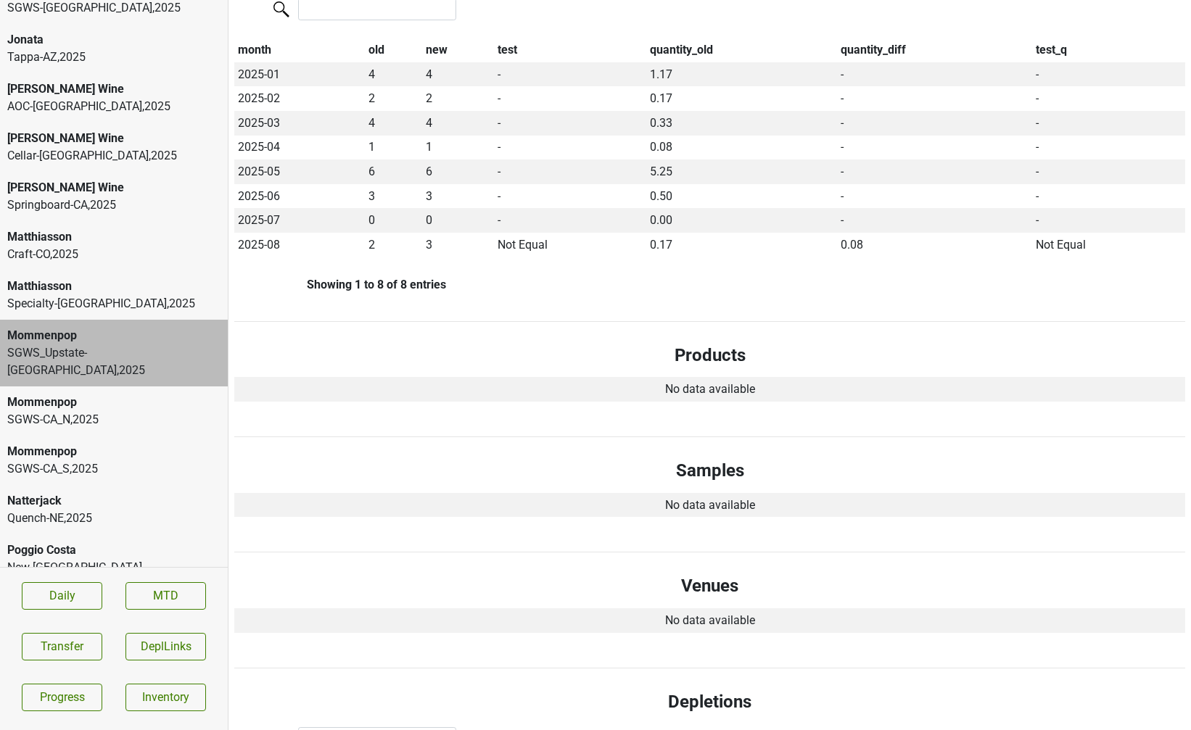
scroll to position [0, 0]
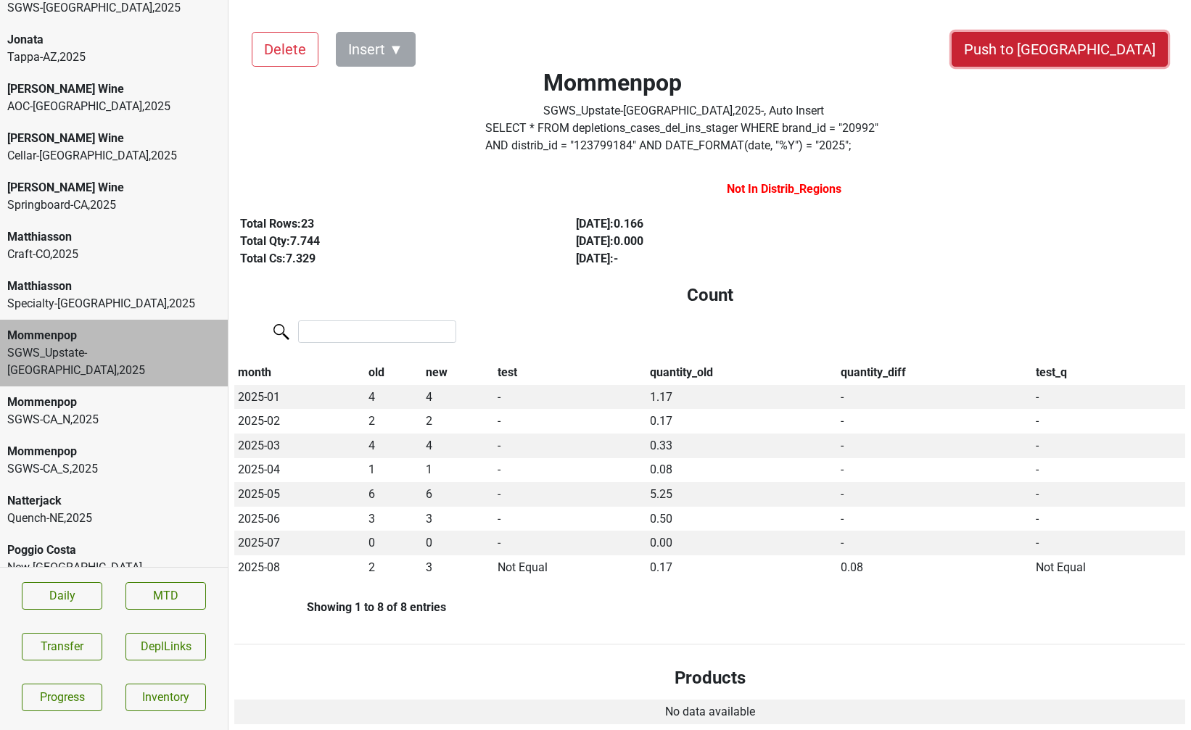
click at [1110, 51] on button "Push to [GEOGRAPHIC_DATA]" at bounding box center [1059, 49] width 216 height 35
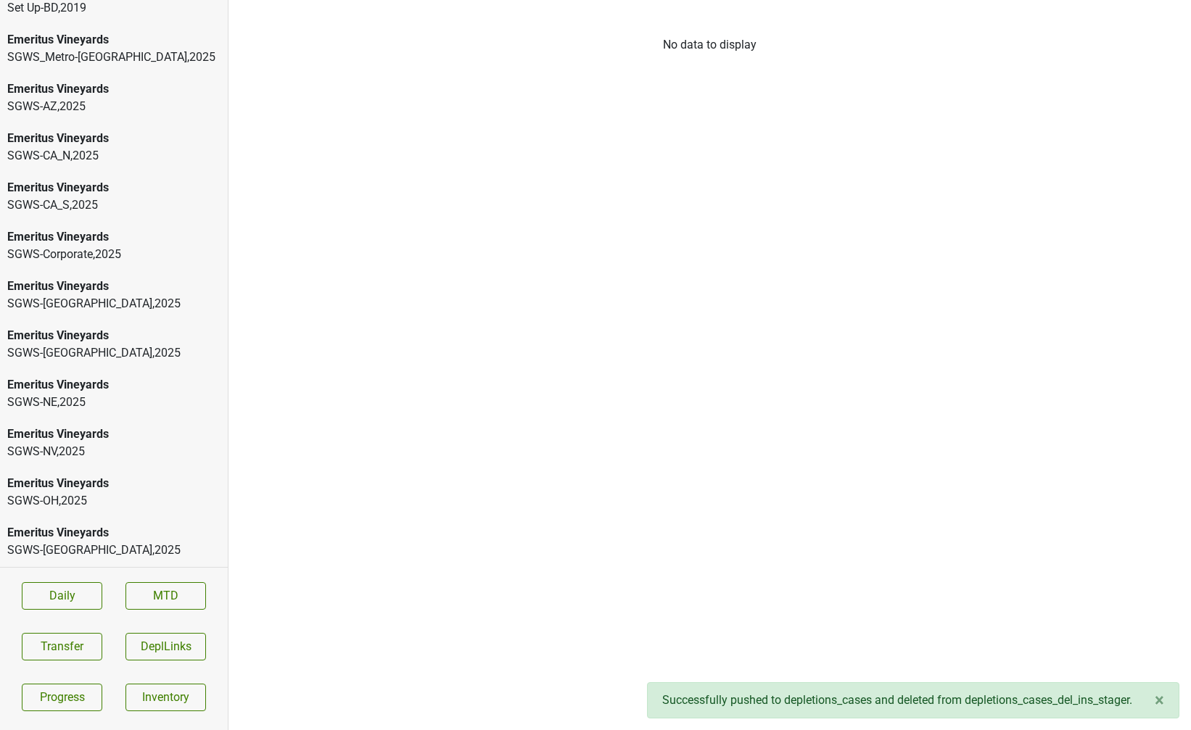
scroll to position [1673, 0]
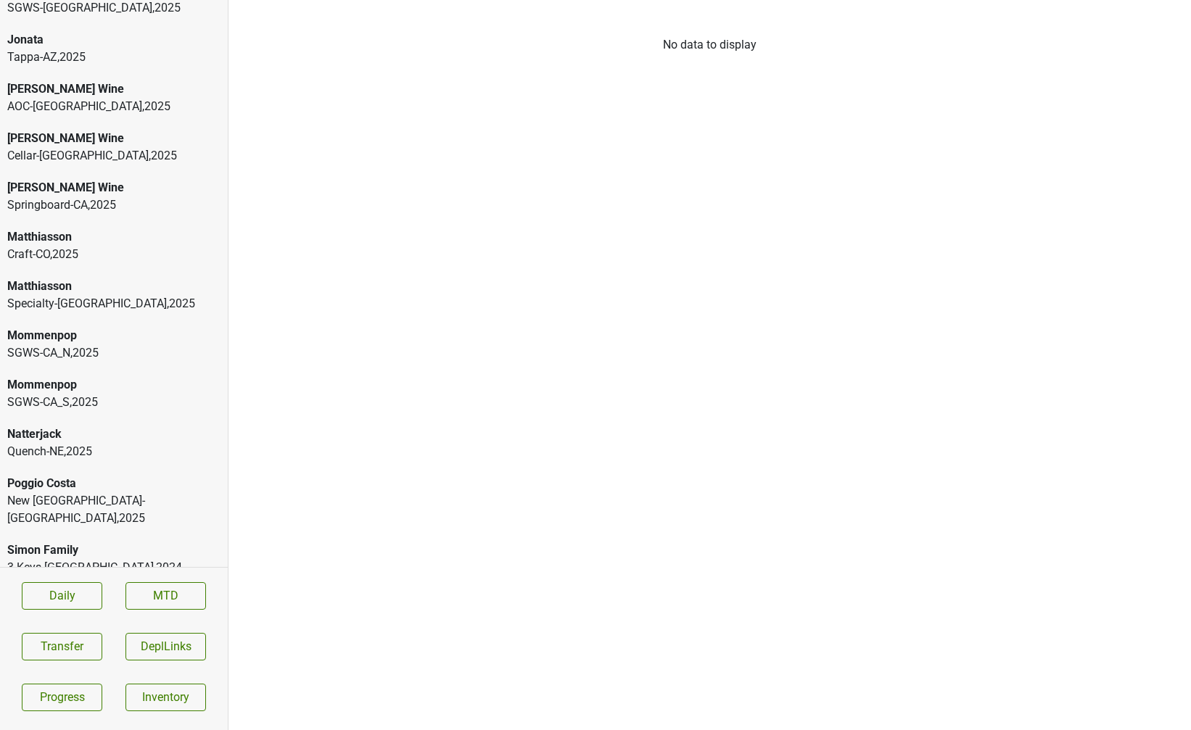
click at [80, 344] on div "SGWS-CA_N , 2025" at bounding box center [113, 352] width 213 height 17
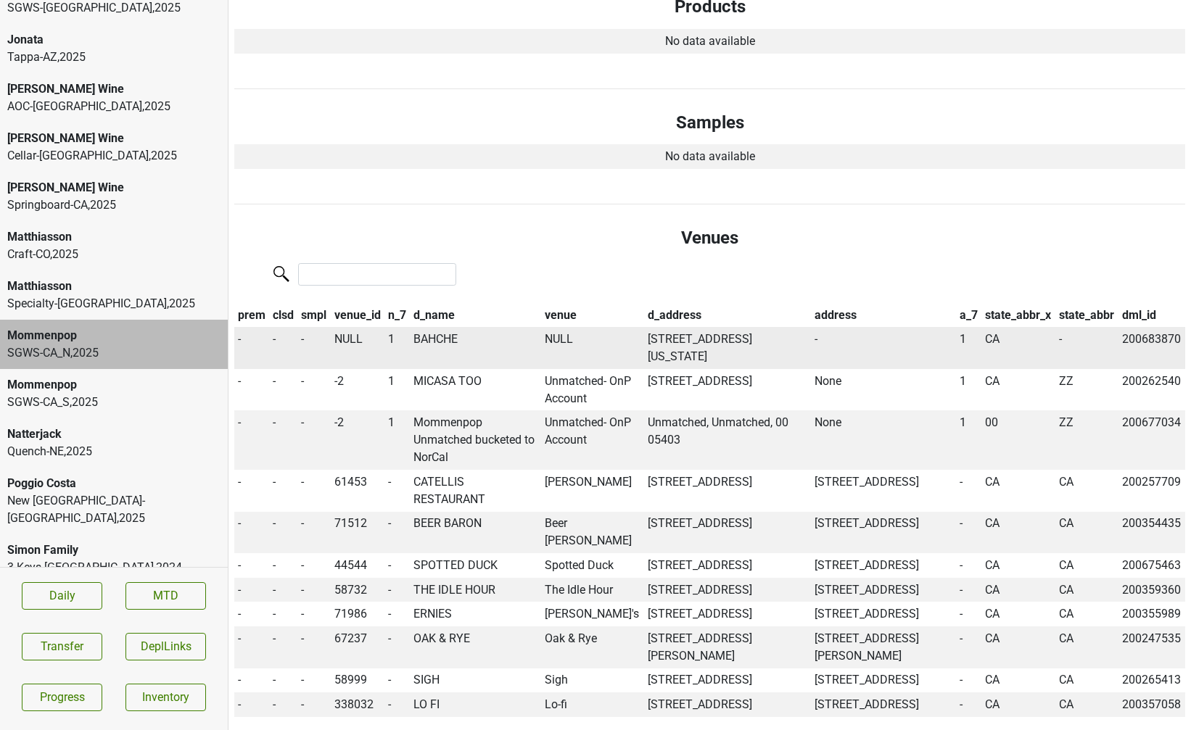
scroll to position [766, 0]
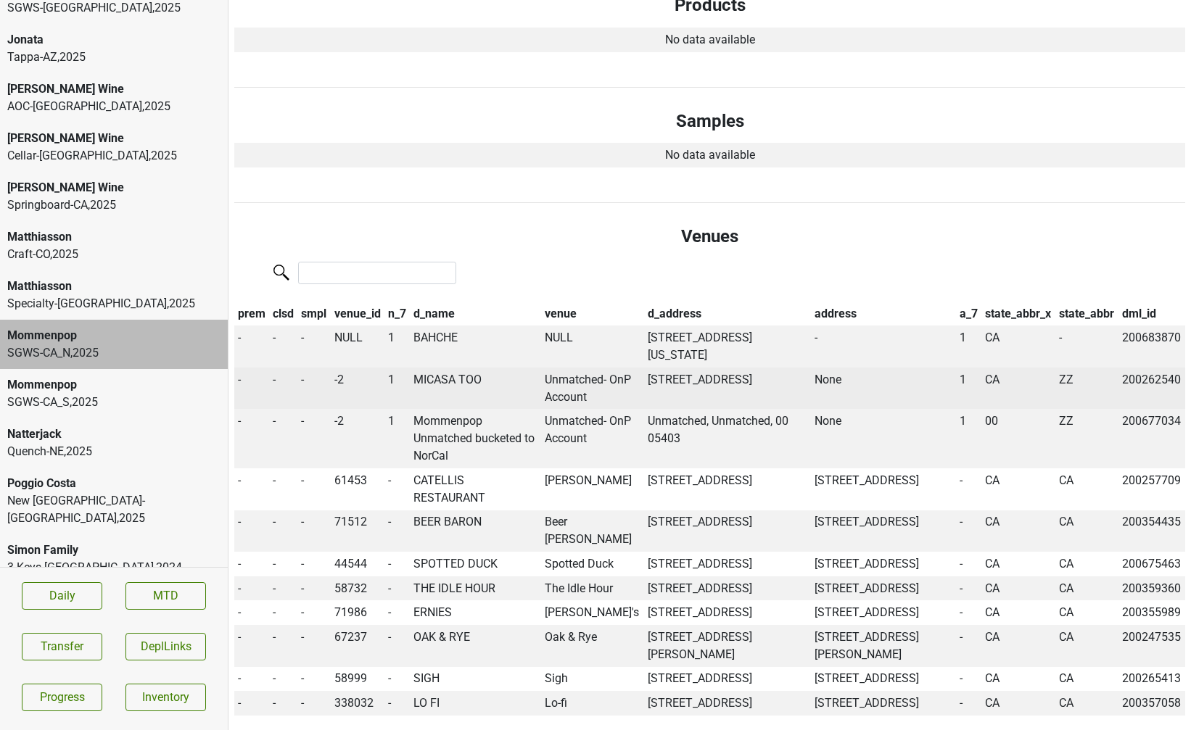
click at [439, 386] on td "MICASA TOO" at bounding box center [475, 389] width 131 height 42
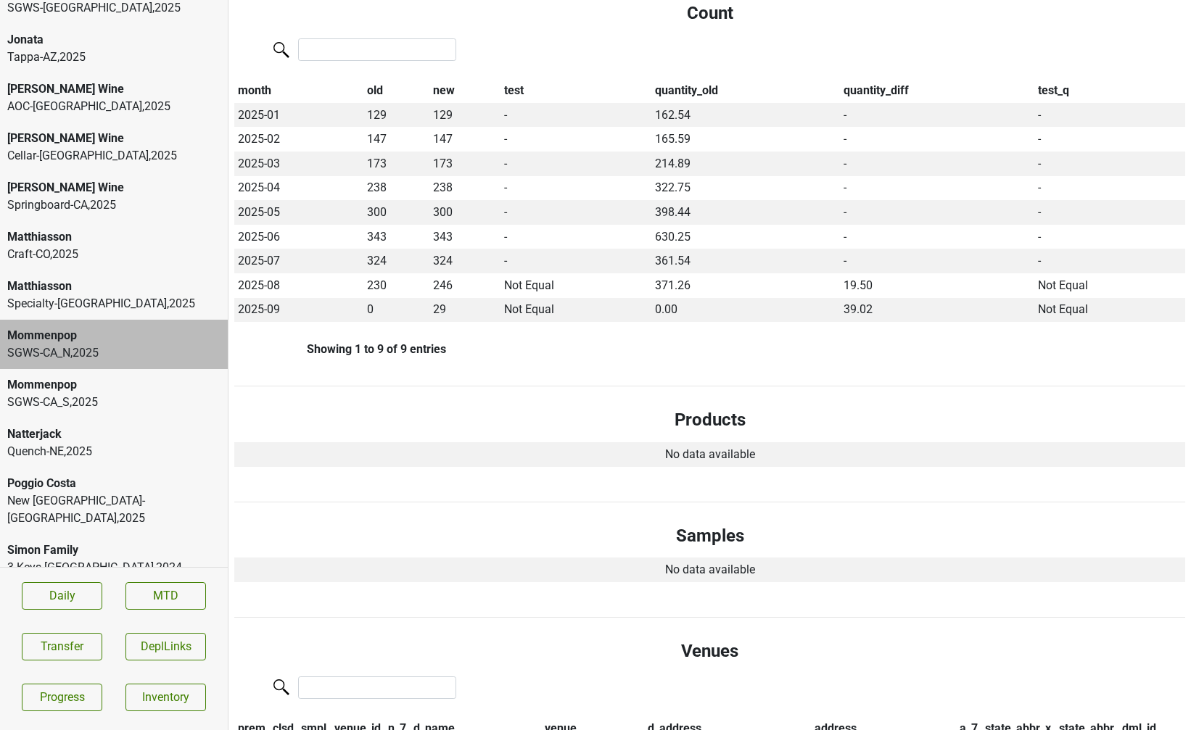
scroll to position [767, 0]
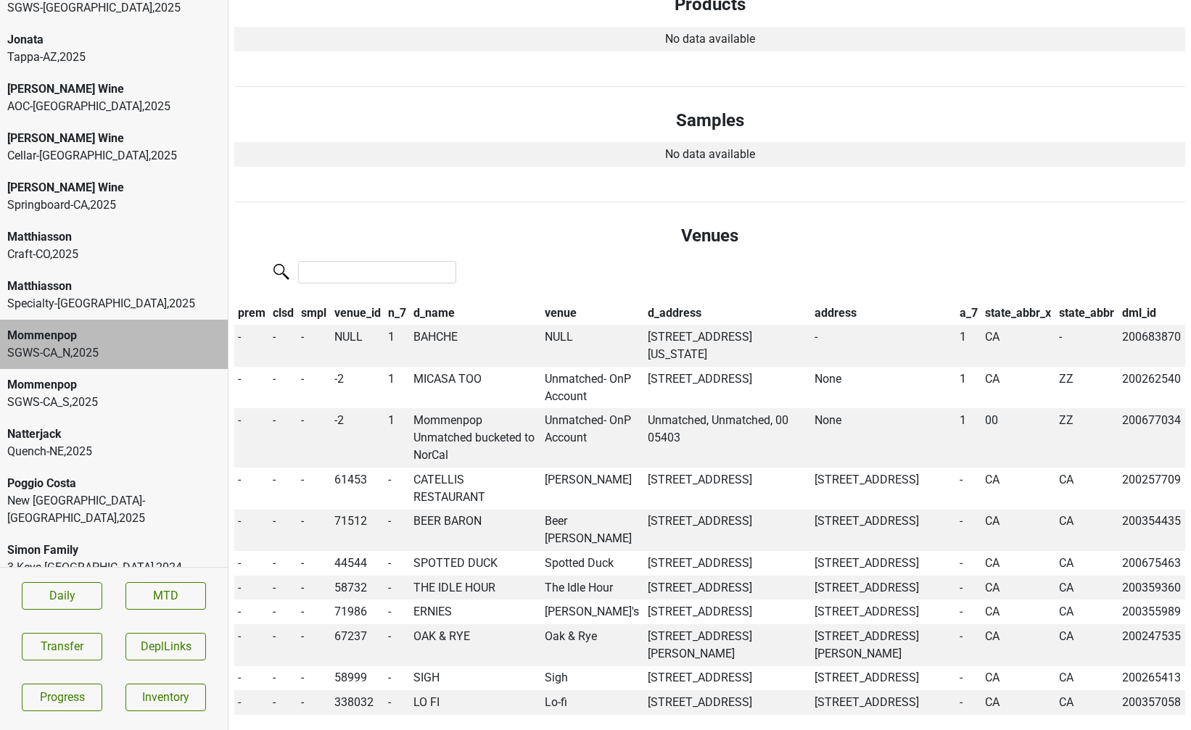
click at [94, 376] on div "Mommenpop" at bounding box center [113, 384] width 213 height 17
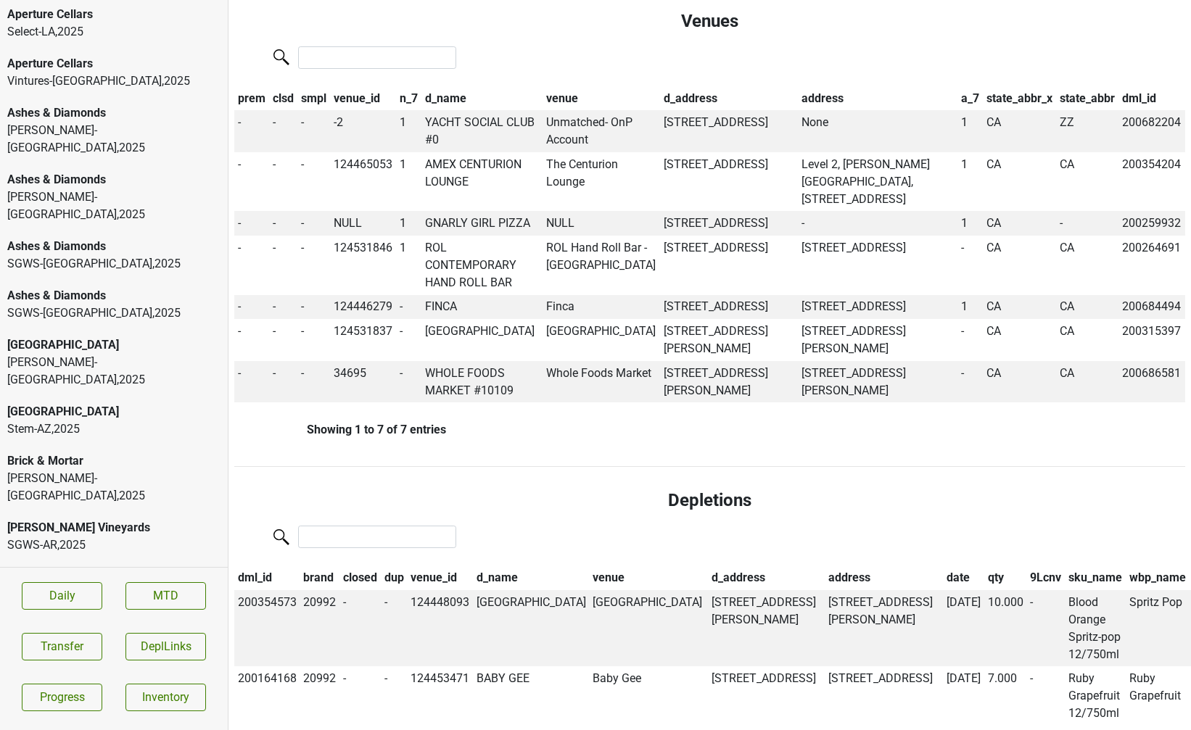
scroll to position [0, 0]
click at [112, 257] on div "SGWS-FL , 2025" at bounding box center [113, 265] width 213 height 17
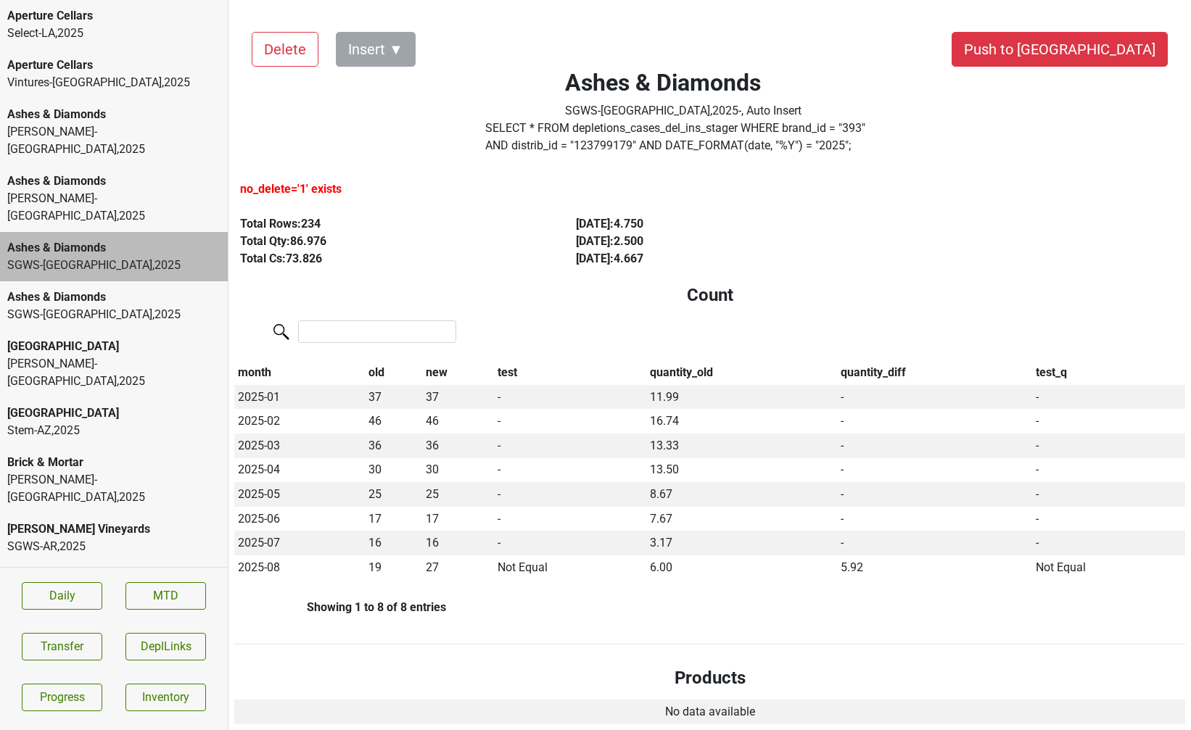
click at [104, 292] on div "Ashes & Diamonds SGWS-TX , 2025" at bounding box center [114, 305] width 228 height 49
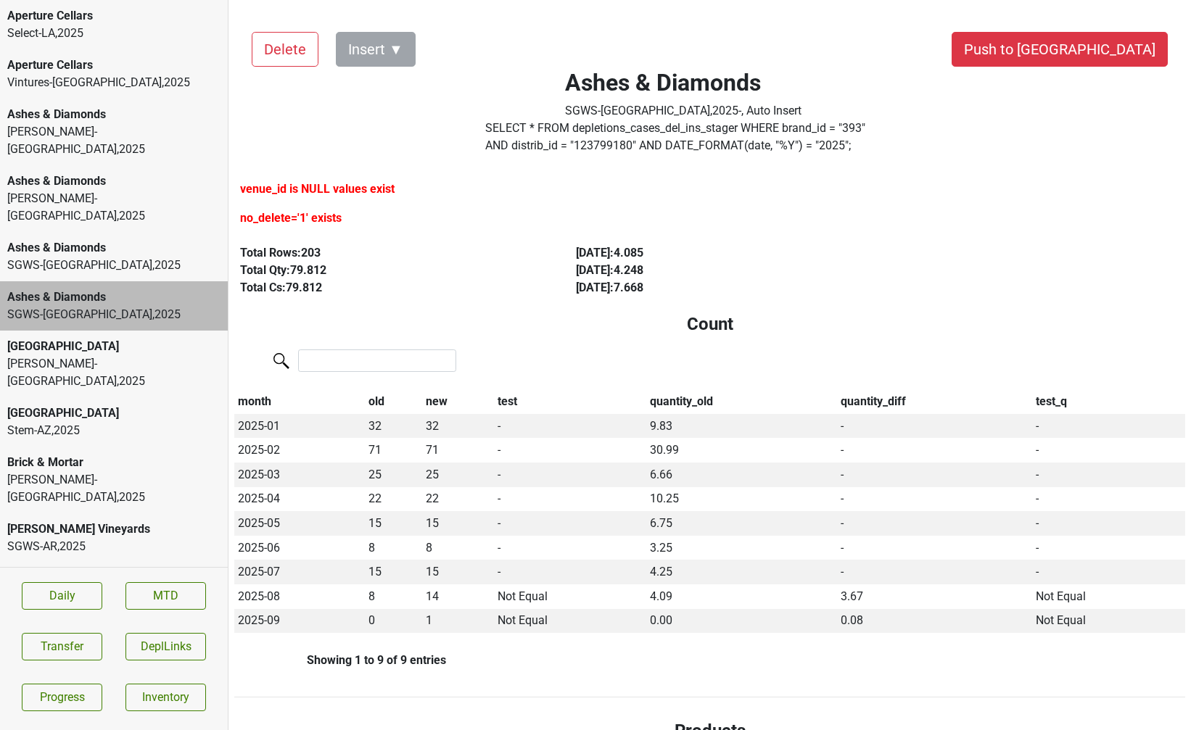
click at [94, 257] on div "SGWS-FL , 2025" at bounding box center [113, 265] width 213 height 17
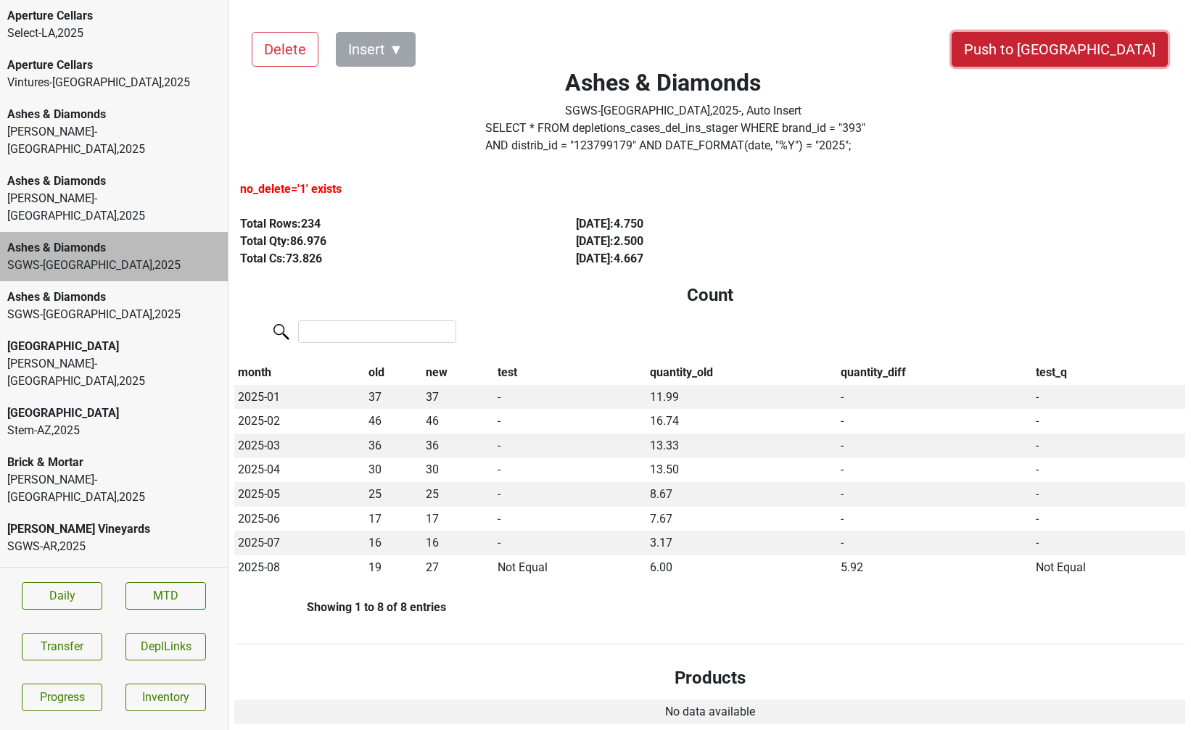
click at [1123, 51] on button "Push to [GEOGRAPHIC_DATA]" at bounding box center [1059, 49] width 216 height 35
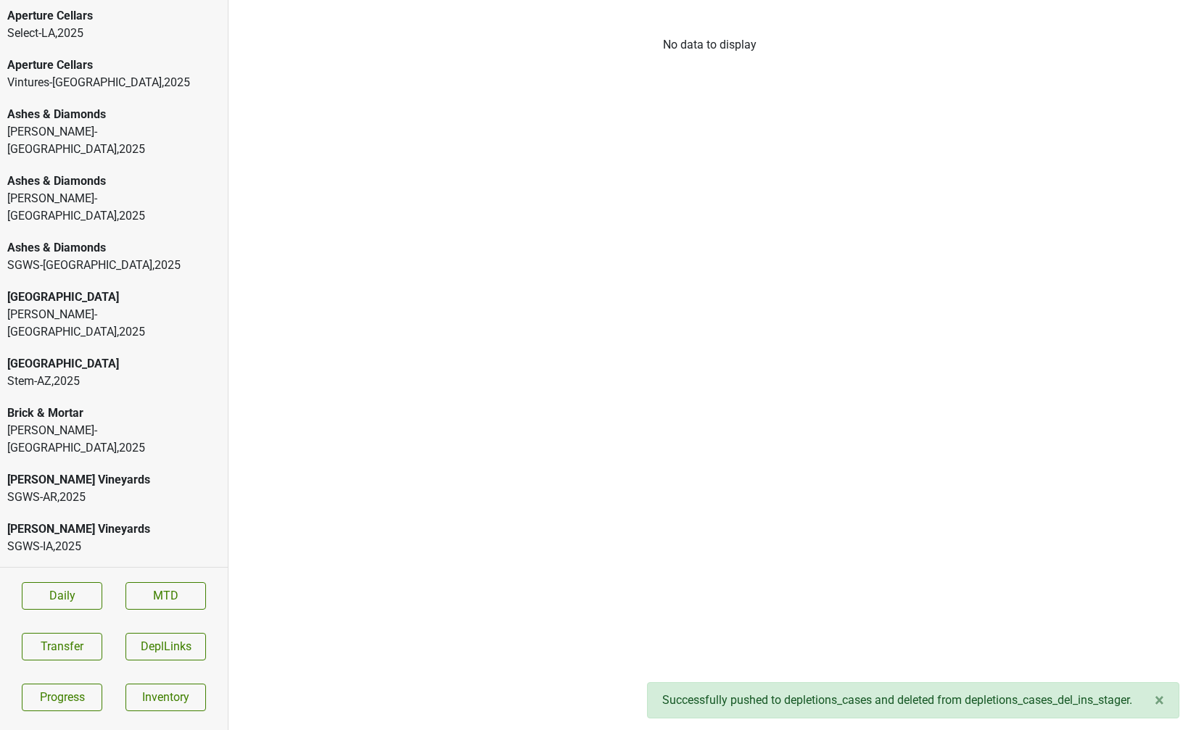
click at [120, 257] on div "SGWS-TX , 2025" at bounding box center [113, 265] width 213 height 17
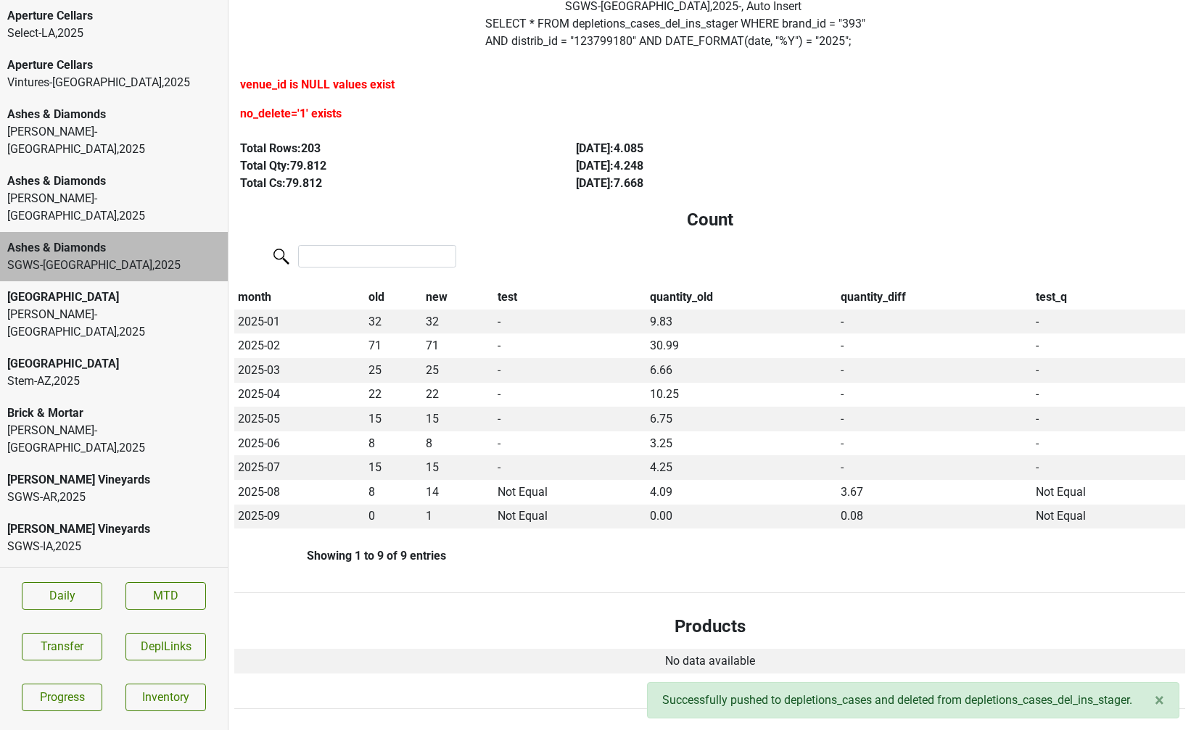
scroll to position [112, 0]
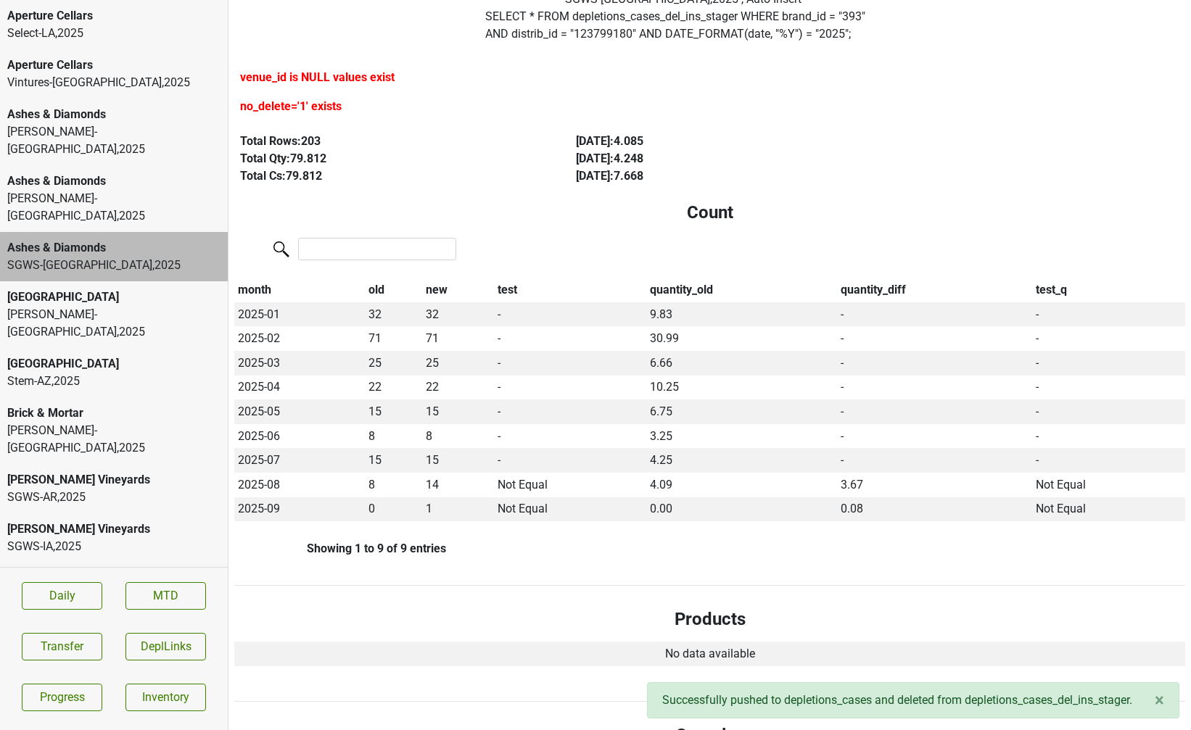
click at [106, 489] on div "SGWS-AR , 2025" at bounding box center [113, 497] width 213 height 17
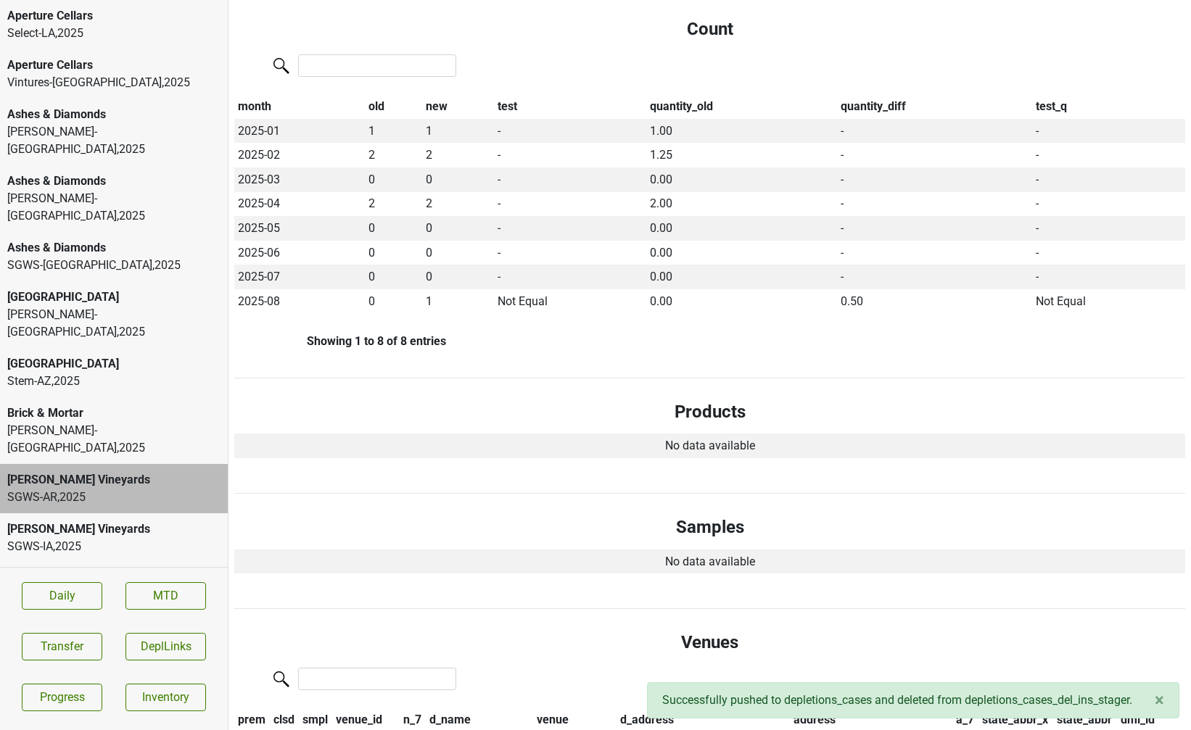
scroll to position [0, 0]
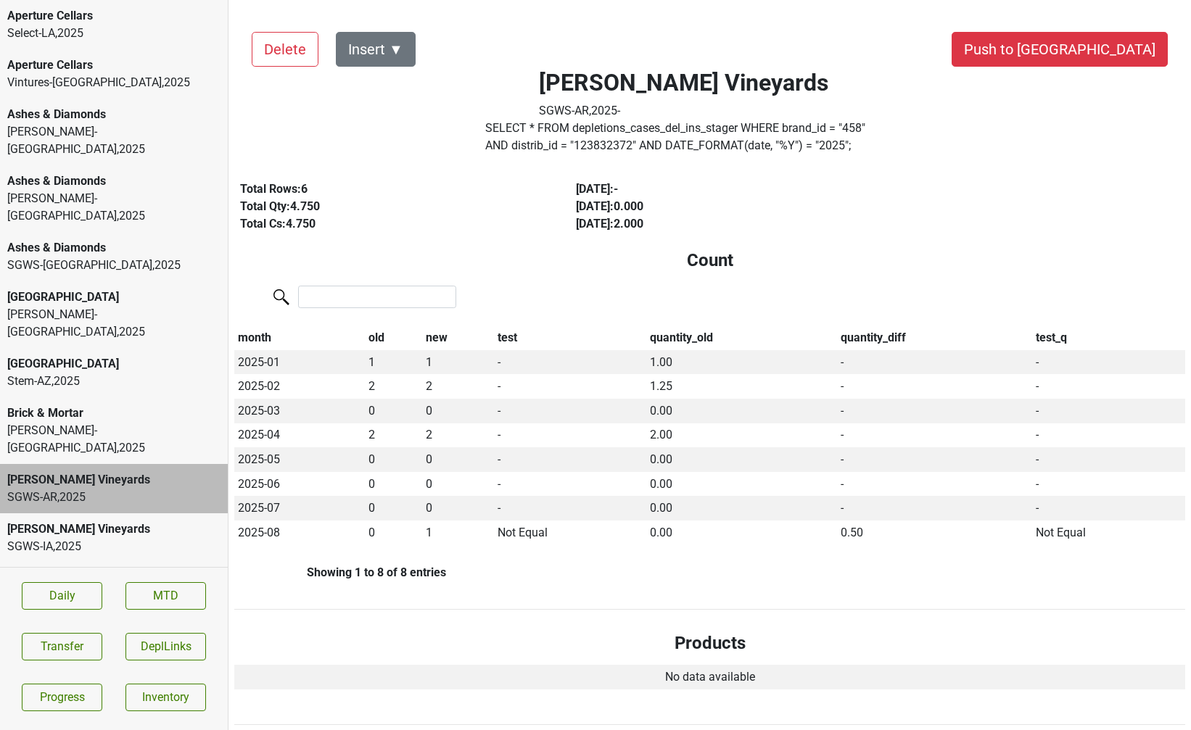
click at [1105, 58] on button "Push to [GEOGRAPHIC_DATA]" at bounding box center [1059, 49] width 216 height 35
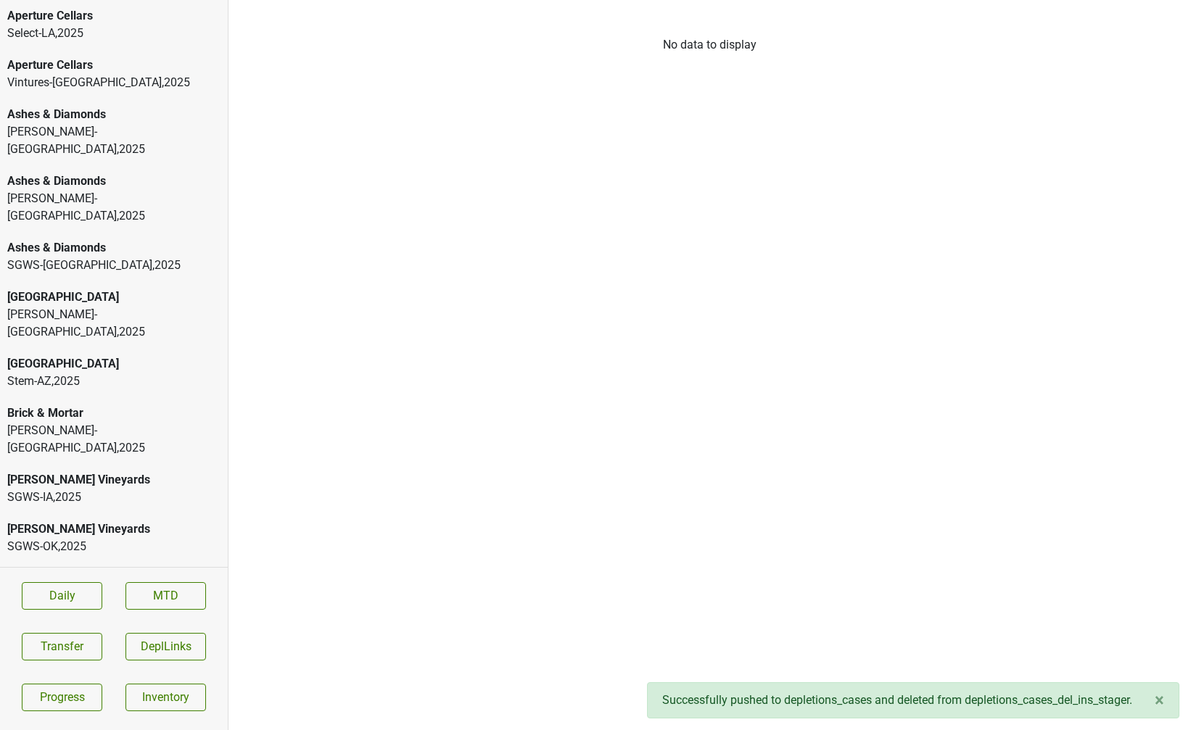
click at [88, 471] on div "[PERSON_NAME] Vineyards" at bounding box center [113, 479] width 213 height 17
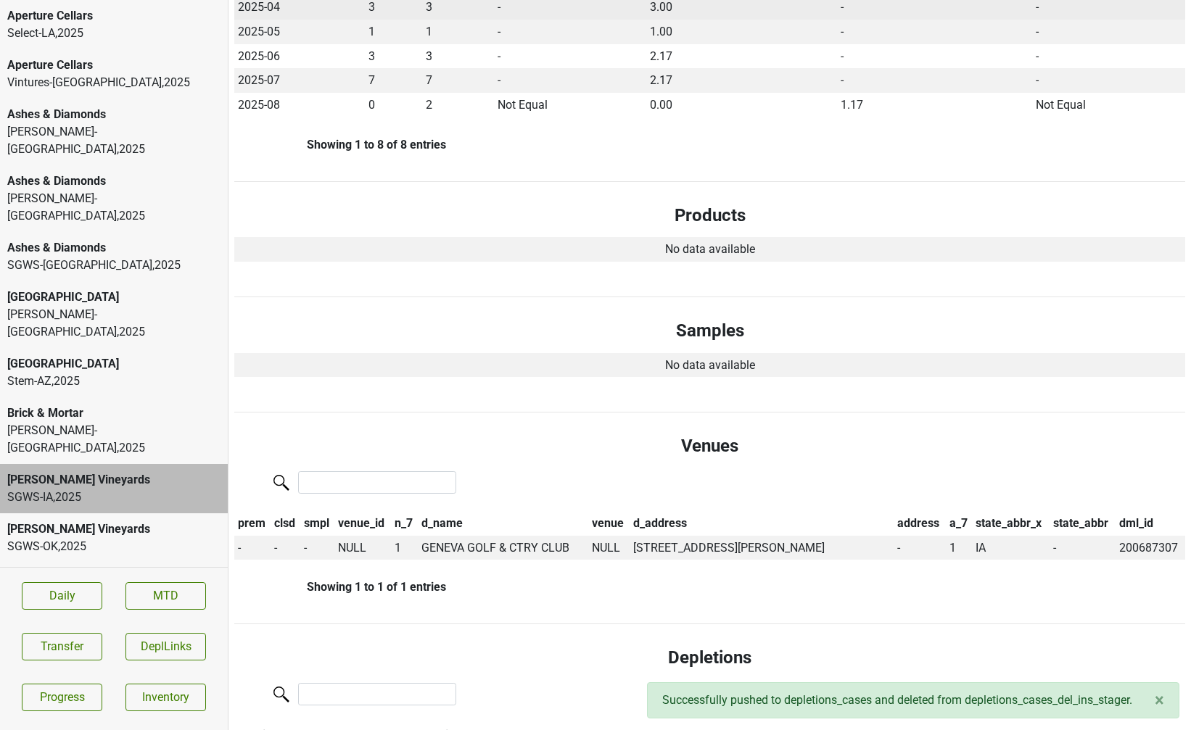
scroll to position [463, 0]
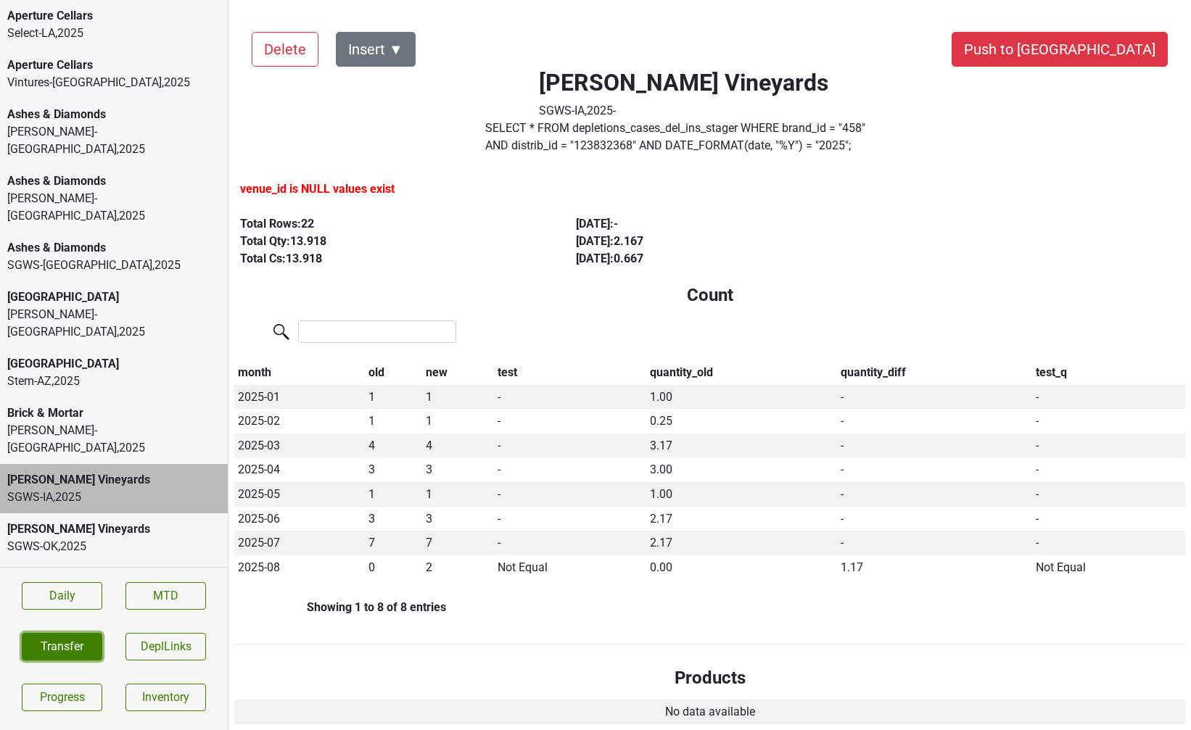
click at [67, 643] on button "Transfer" at bounding box center [62, 647] width 80 height 28
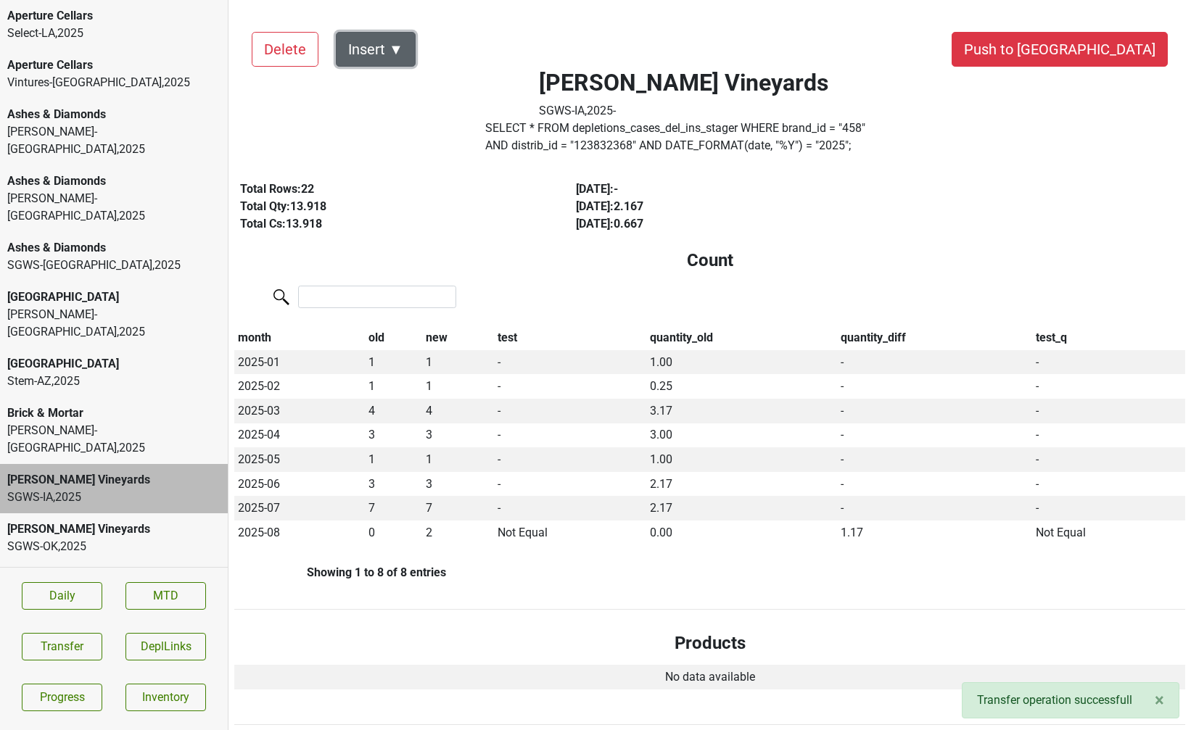
click at [393, 42] on button "Insert ▼" at bounding box center [376, 49] width 80 height 35
click at [394, 78] on div "Auto Insert" at bounding box center [400, 89] width 129 height 37
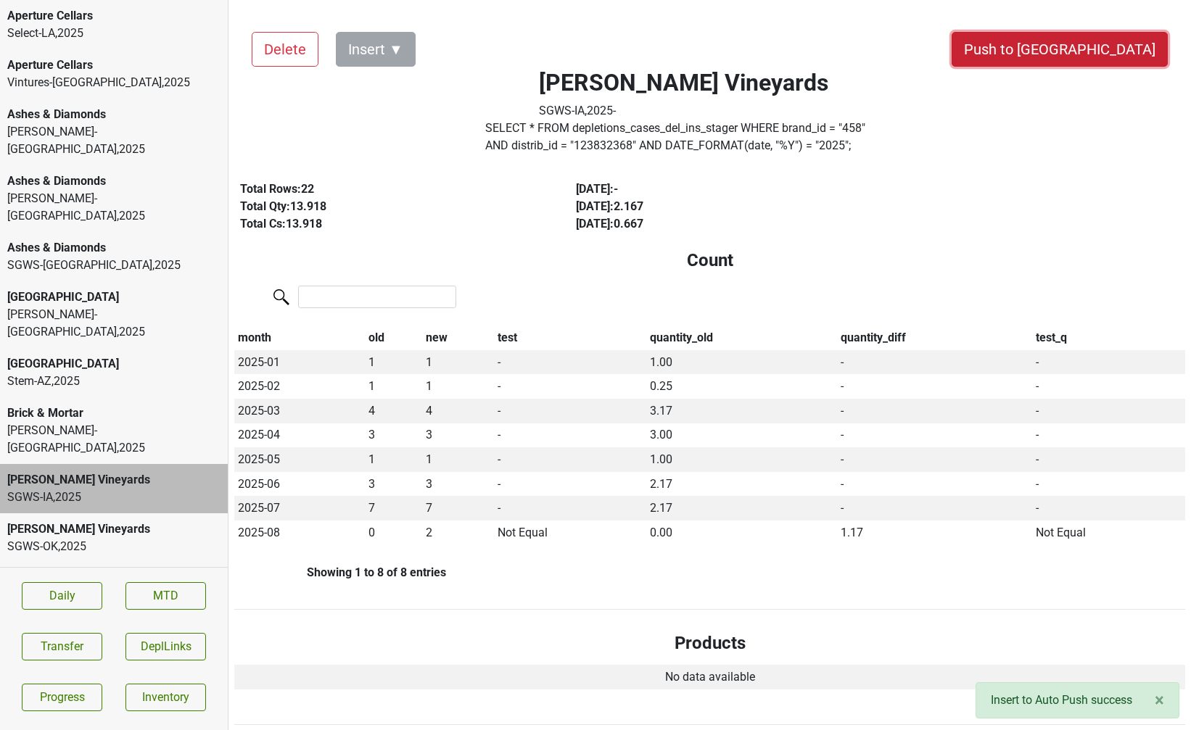
click at [1093, 42] on button "Push to [GEOGRAPHIC_DATA]" at bounding box center [1059, 49] width 216 height 35
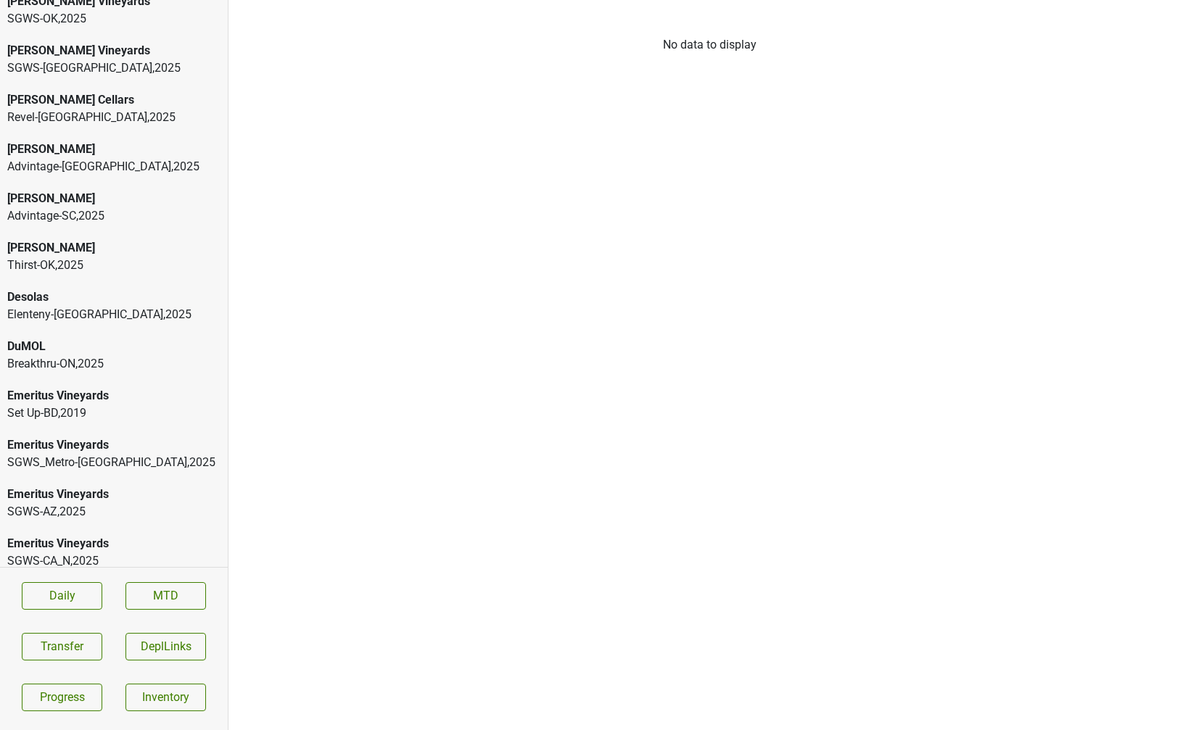
scroll to position [482, 0]
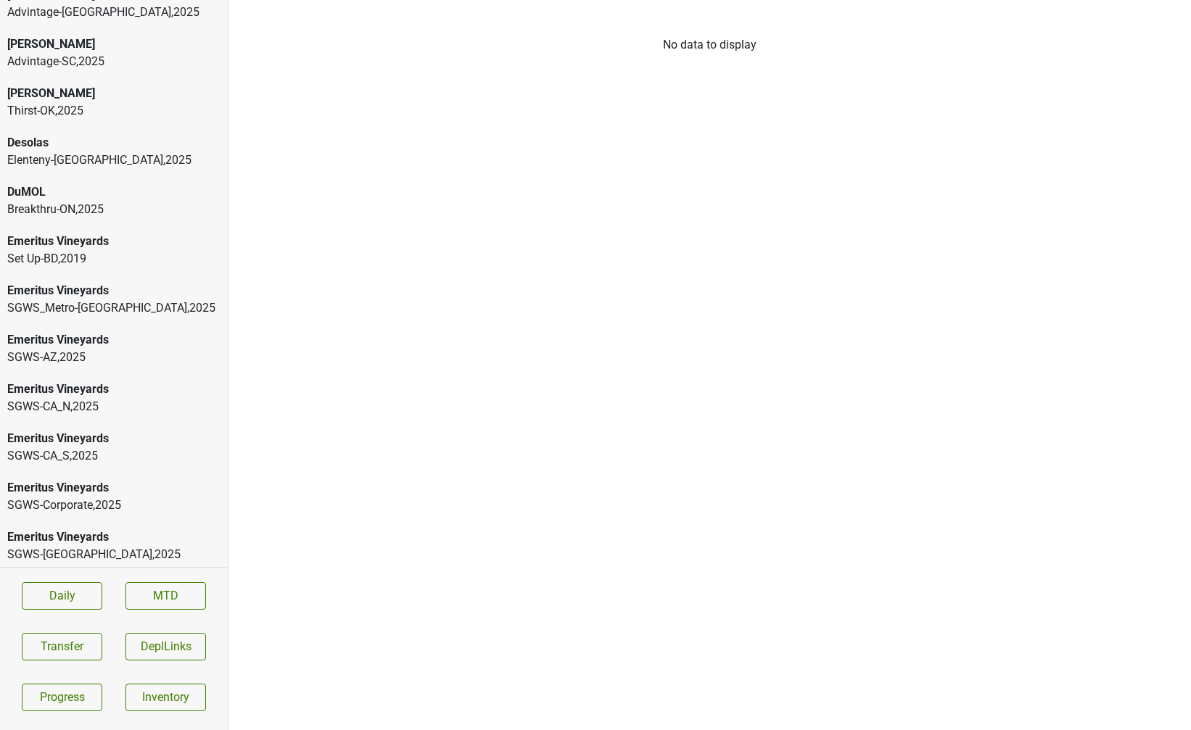
click at [74, 299] on div "SGWS_Metro-NY , 2025" at bounding box center [113, 307] width 213 height 17
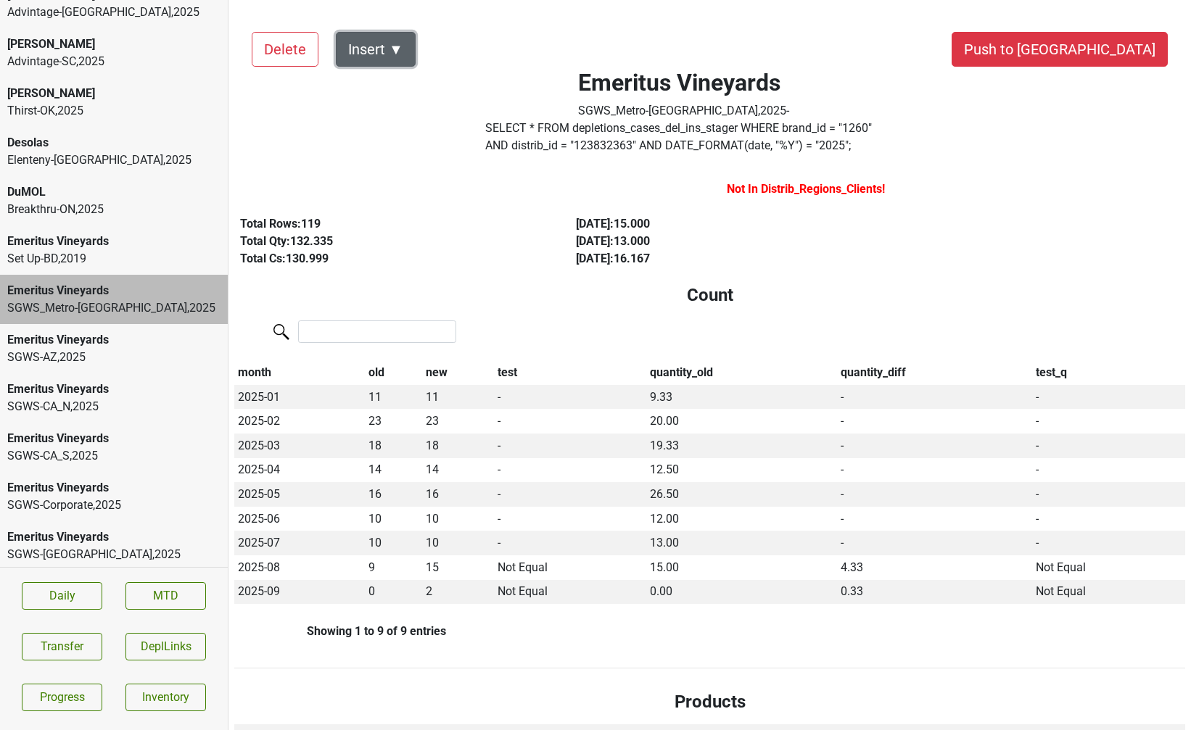
click at [400, 39] on button "Insert ▼" at bounding box center [376, 49] width 80 height 35
click at [397, 105] on div "DRC ▶" at bounding box center [400, 89] width 129 height 37
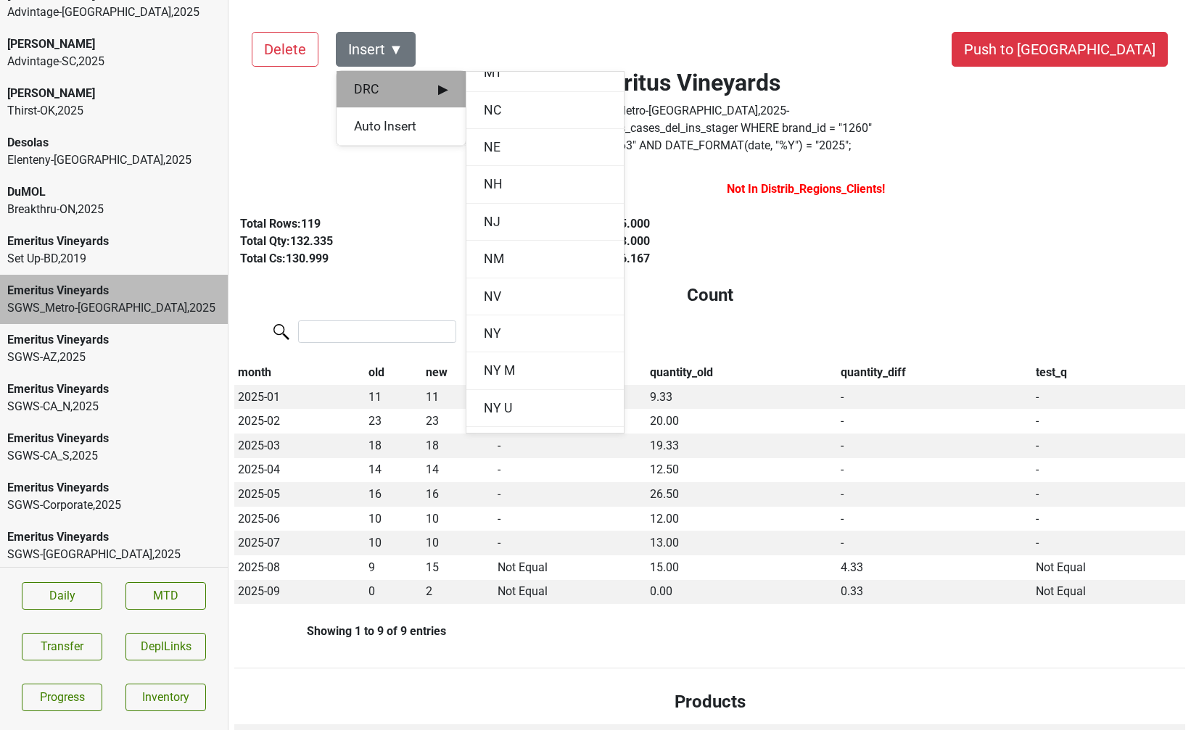
scroll to position [1229, 0]
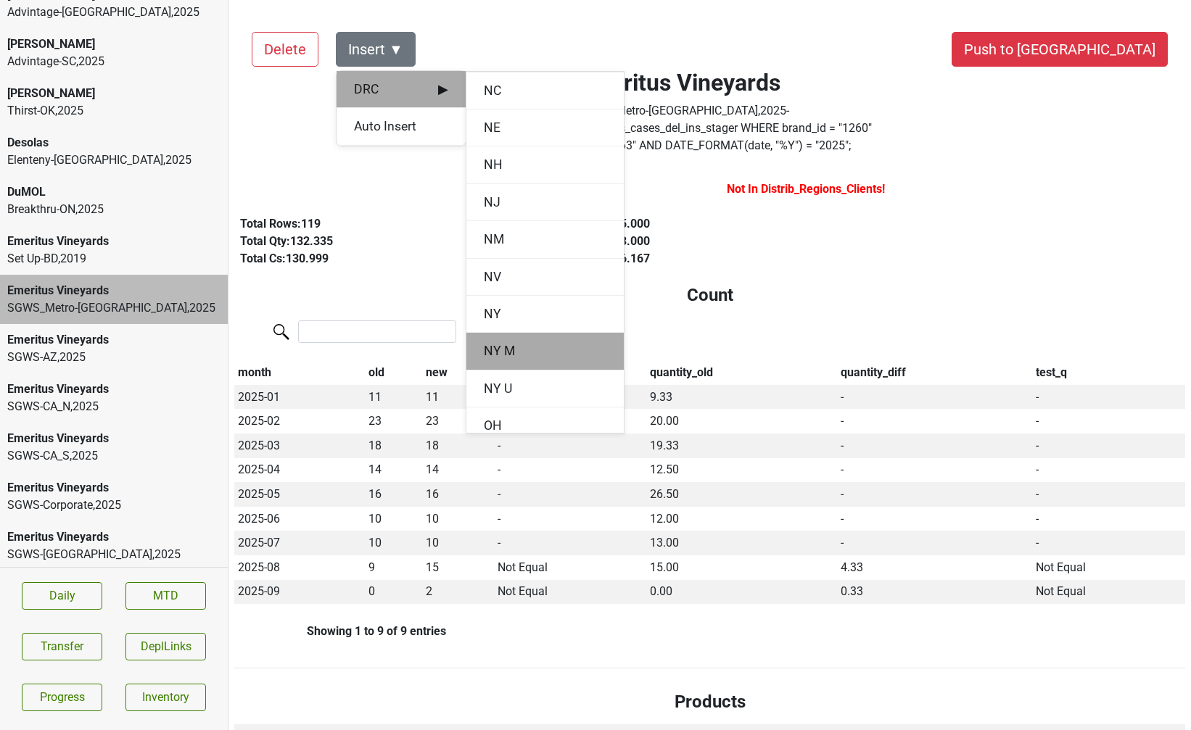
click at [488, 350] on div "NY M" at bounding box center [544, 351] width 157 height 37
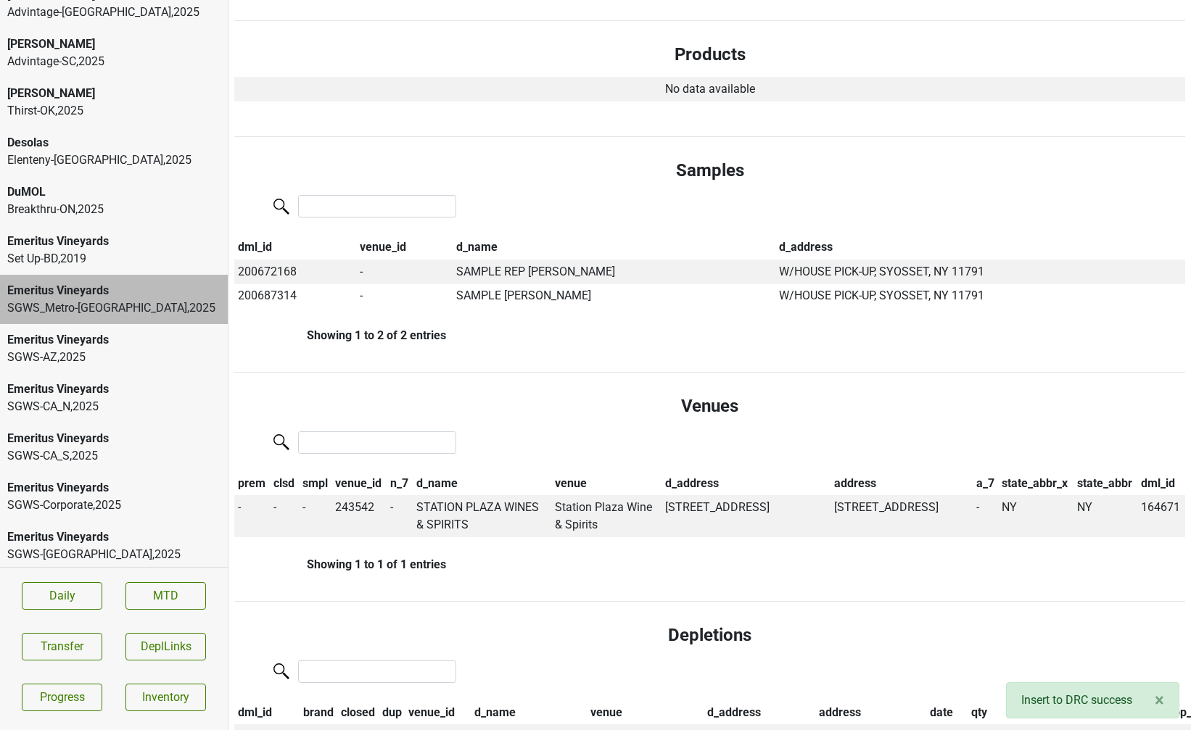
scroll to position [0, 0]
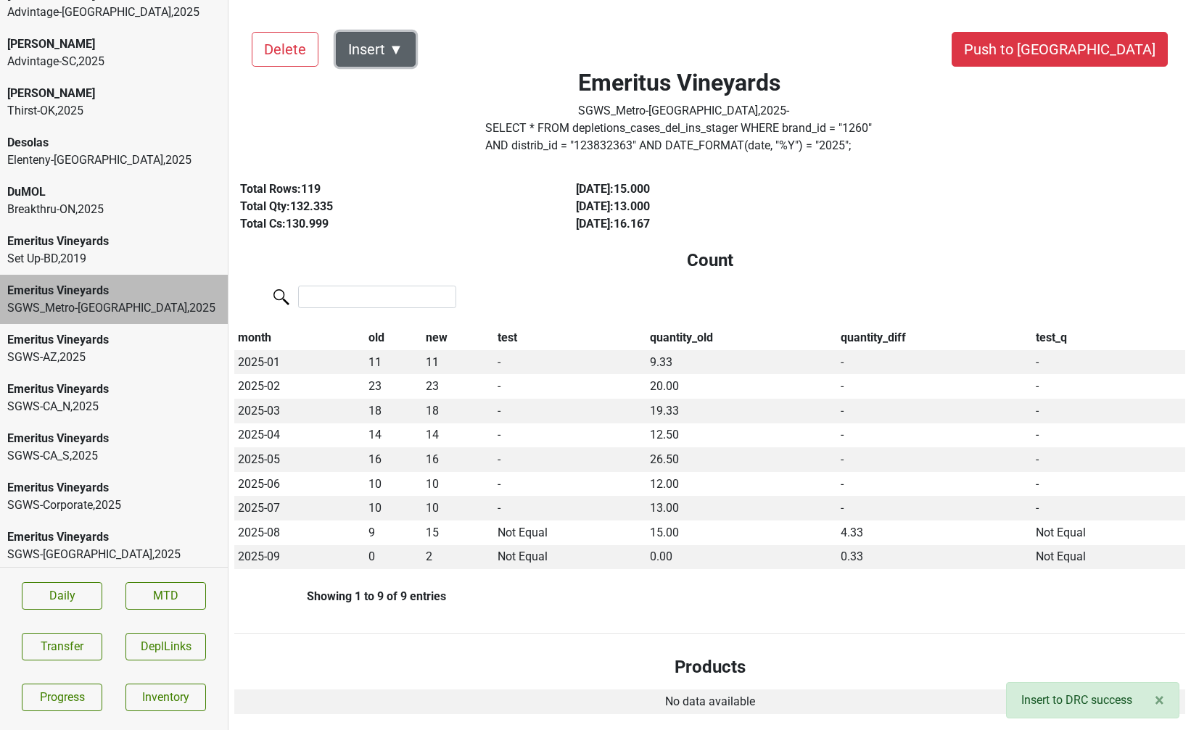
click at [383, 45] on button "Insert ▼" at bounding box center [376, 49] width 80 height 35
click at [381, 89] on div "Auto Insert" at bounding box center [400, 89] width 129 height 37
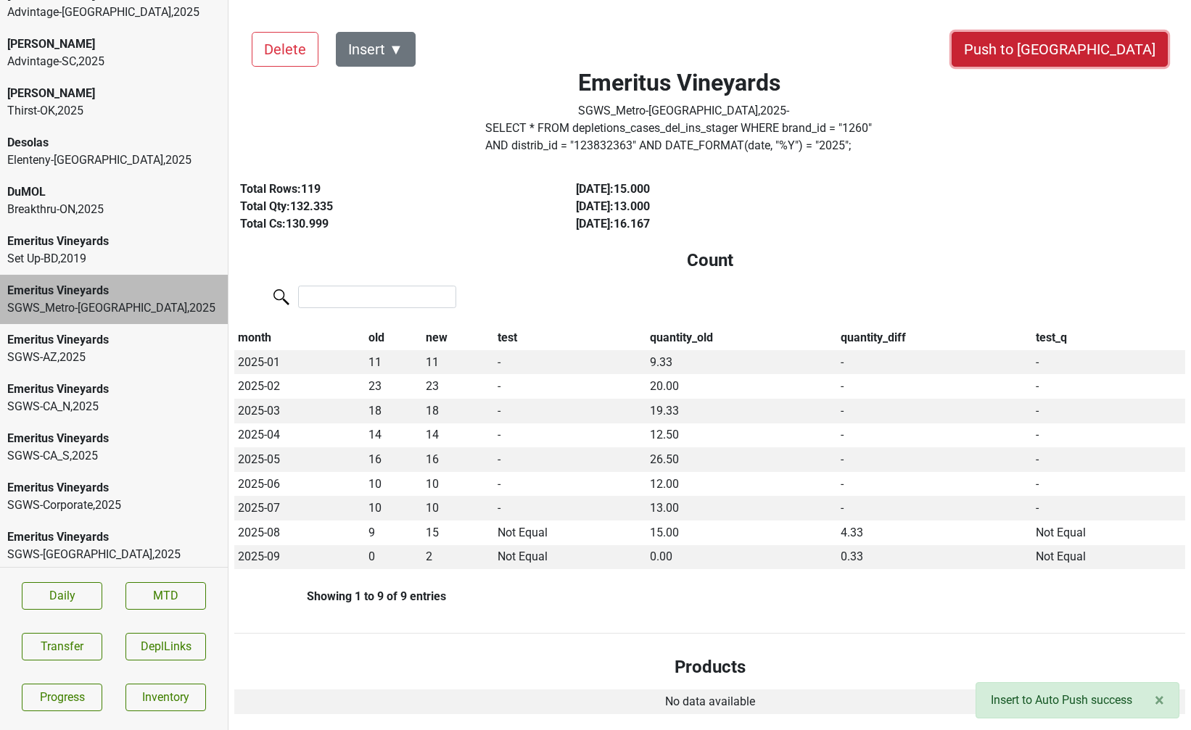
click at [1096, 56] on button "Push to [GEOGRAPHIC_DATA]" at bounding box center [1059, 49] width 216 height 35
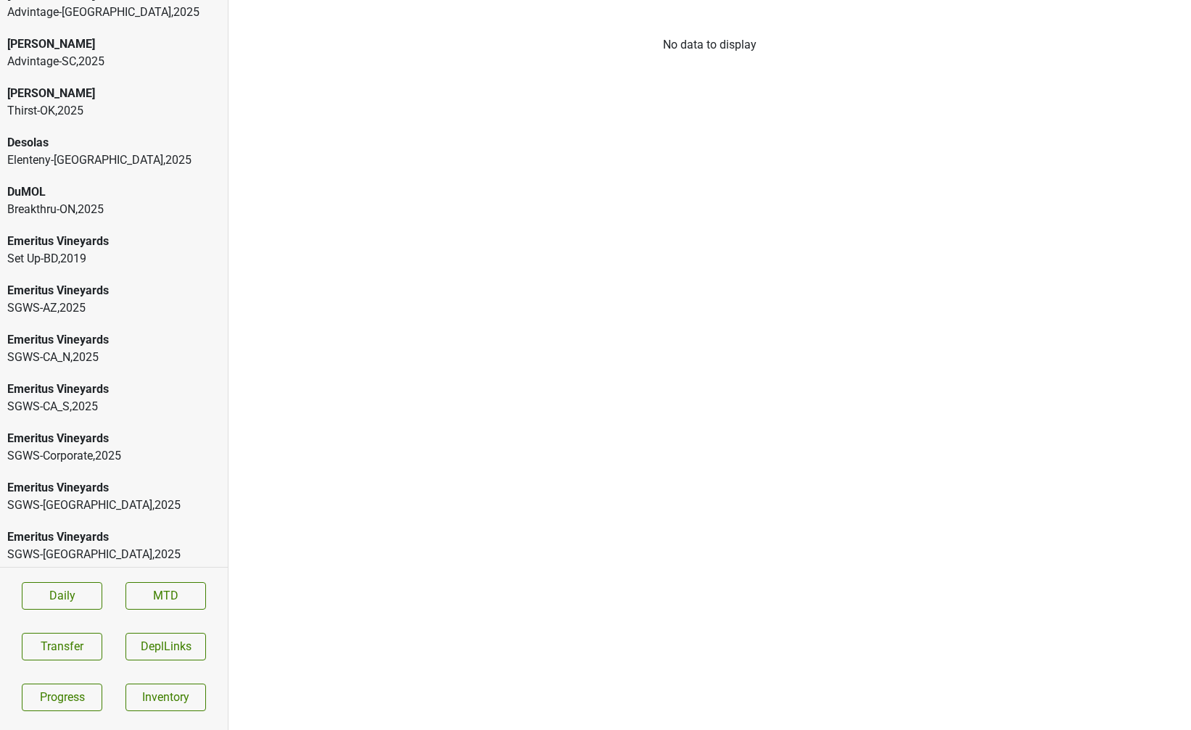
click at [20, 299] on div "SGWS-AZ , 2025" at bounding box center [113, 307] width 213 height 17
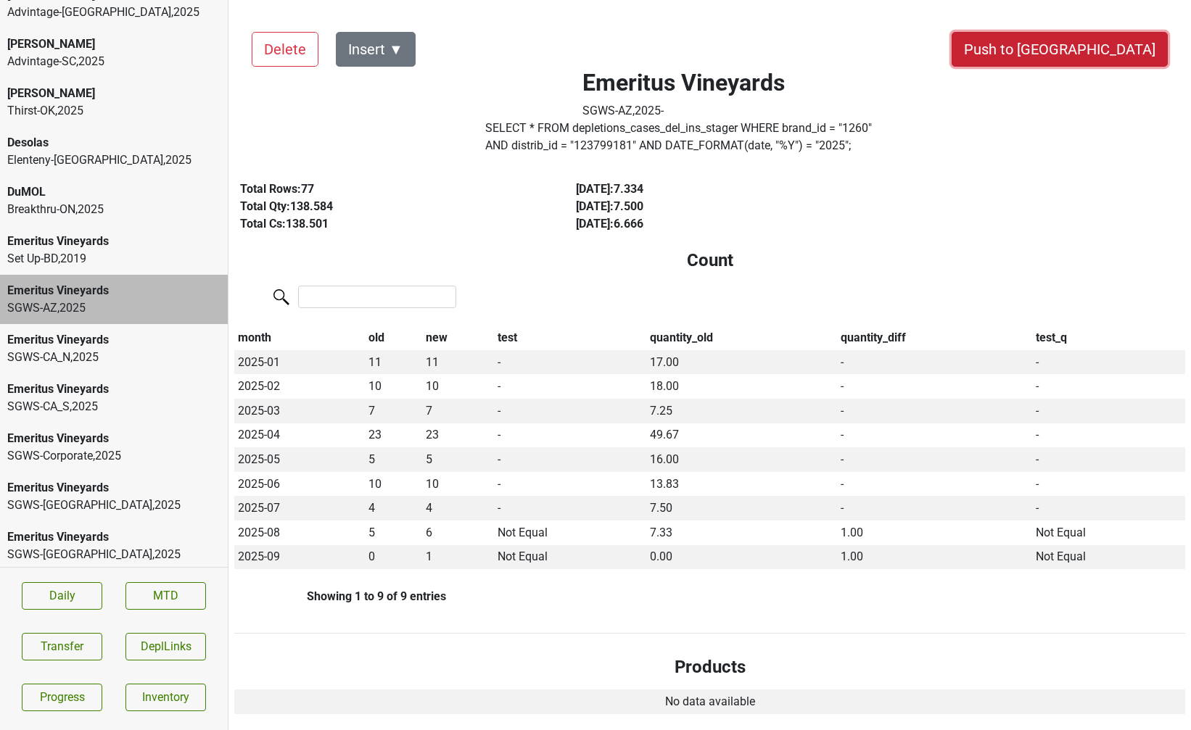
click at [1096, 48] on button "Push to [GEOGRAPHIC_DATA]" at bounding box center [1059, 49] width 216 height 35
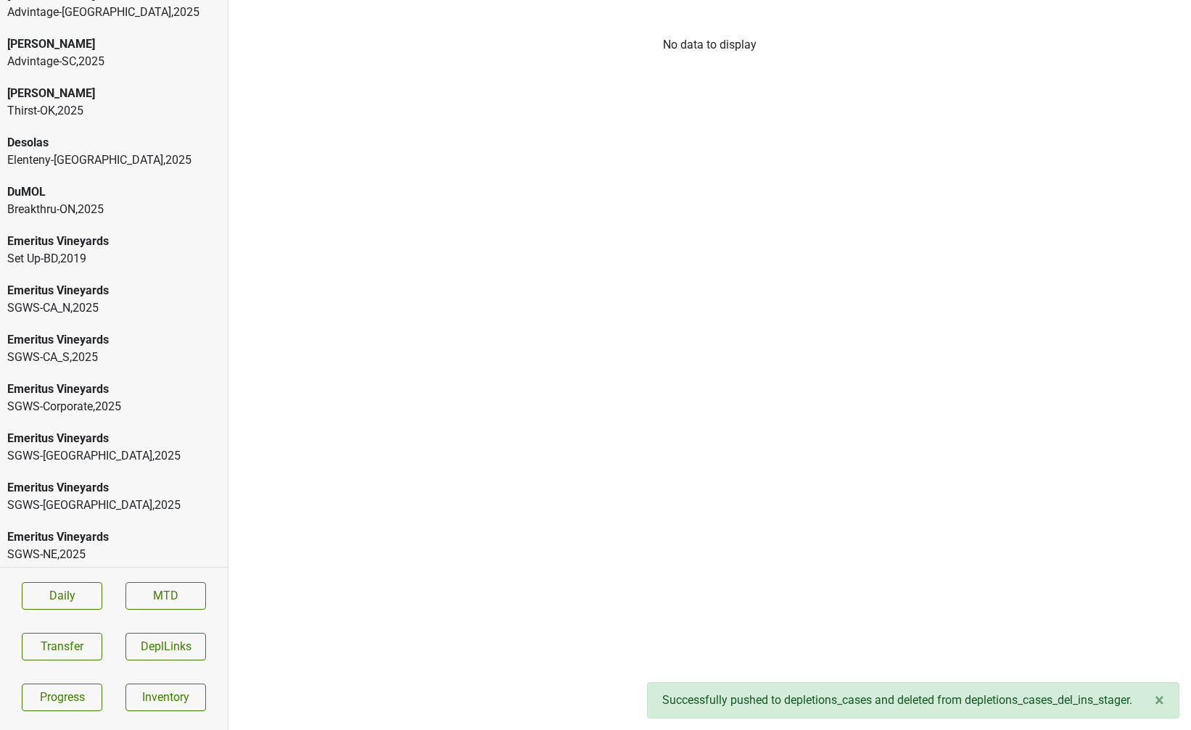
click at [133, 299] on div "SGWS-CA_N , 2025" at bounding box center [113, 307] width 213 height 17
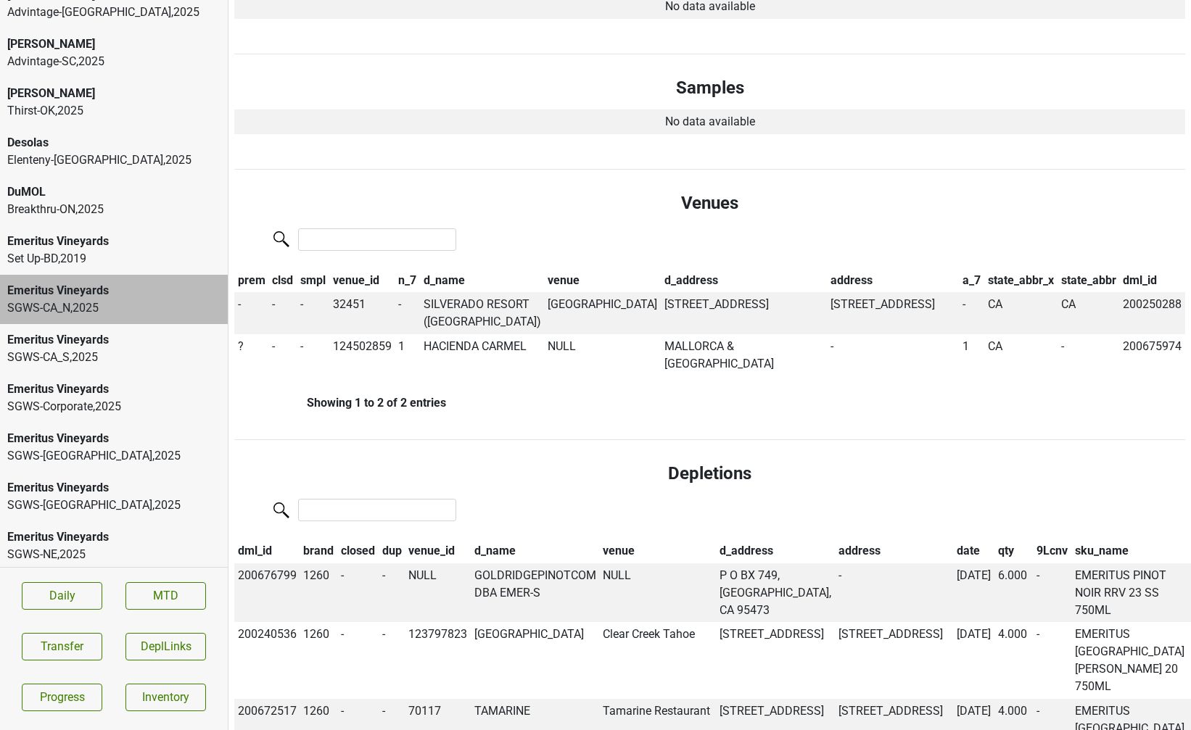
scroll to position [735, 0]
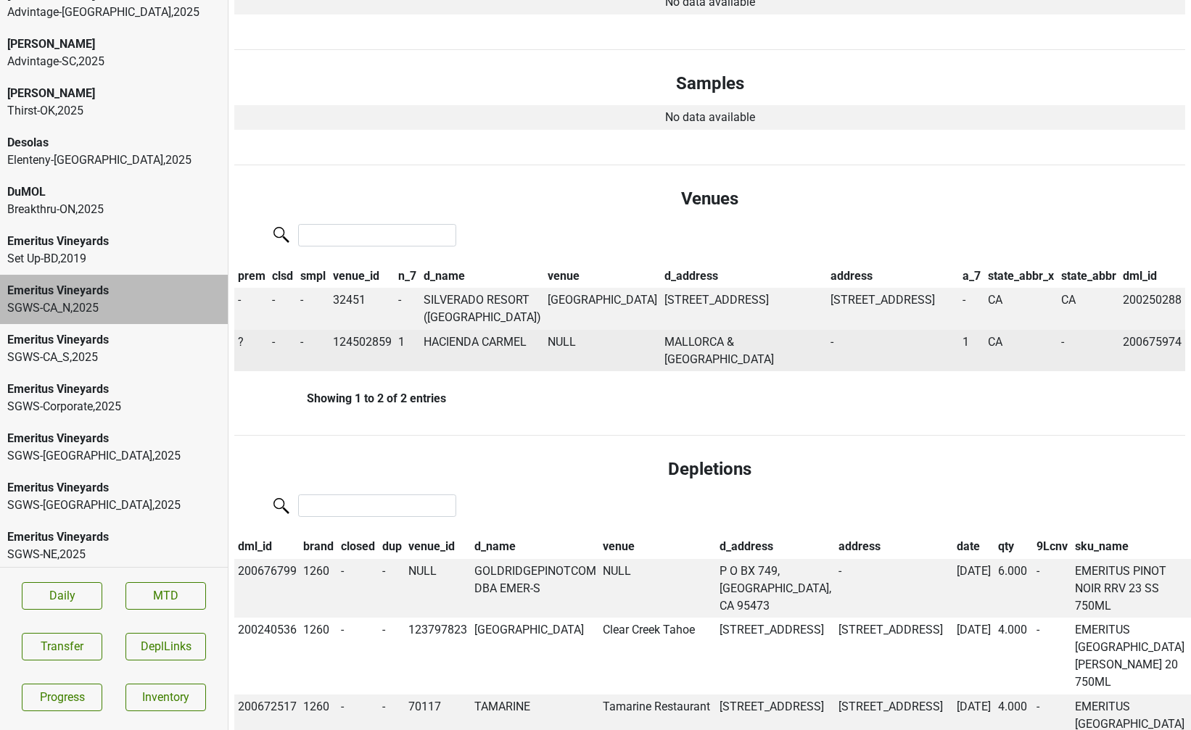
click at [460, 350] on td "HACIENDA CARMEL" at bounding box center [482, 351] width 125 height 42
click at [355, 337] on td "124502859" at bounding box center [362, 351] width 66 height 42
copy td "124502859"
click at [444, 364] on td "HACIENDA CARMEL" at bounding box center [482, 351] width 125 height 42
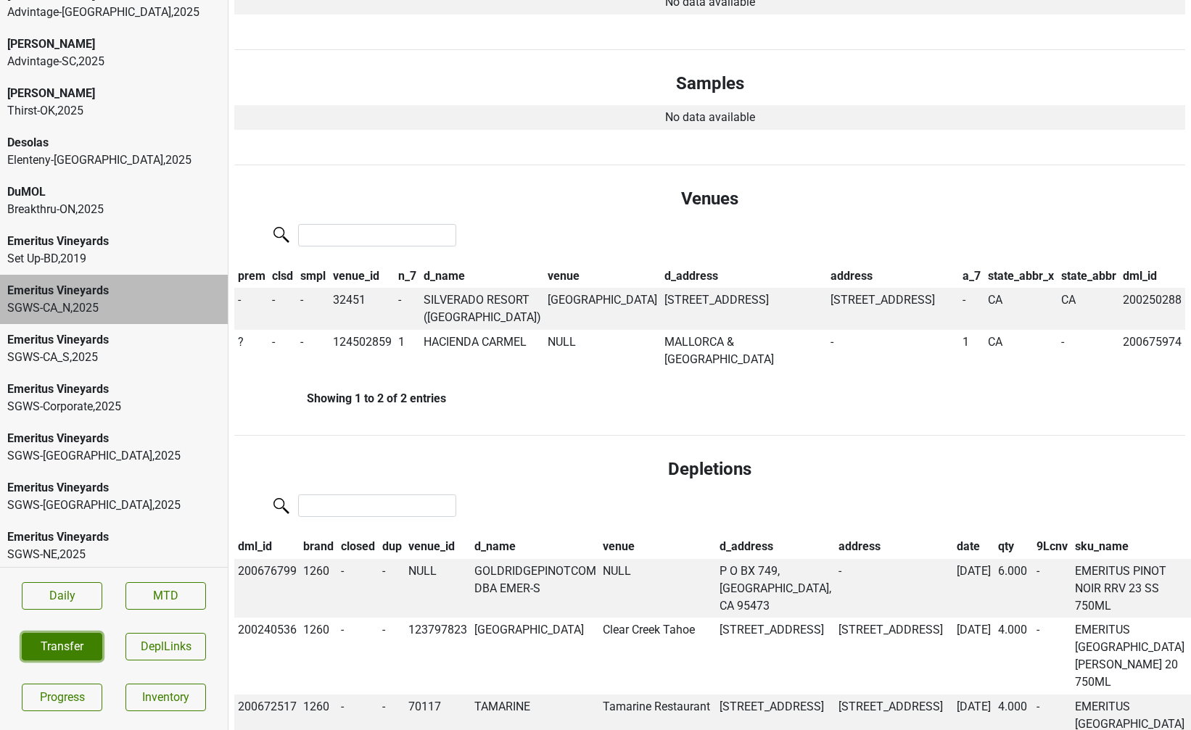
click at [84, 642] on button "Transfer" at bounding box center [62, 647] width 80 height 28
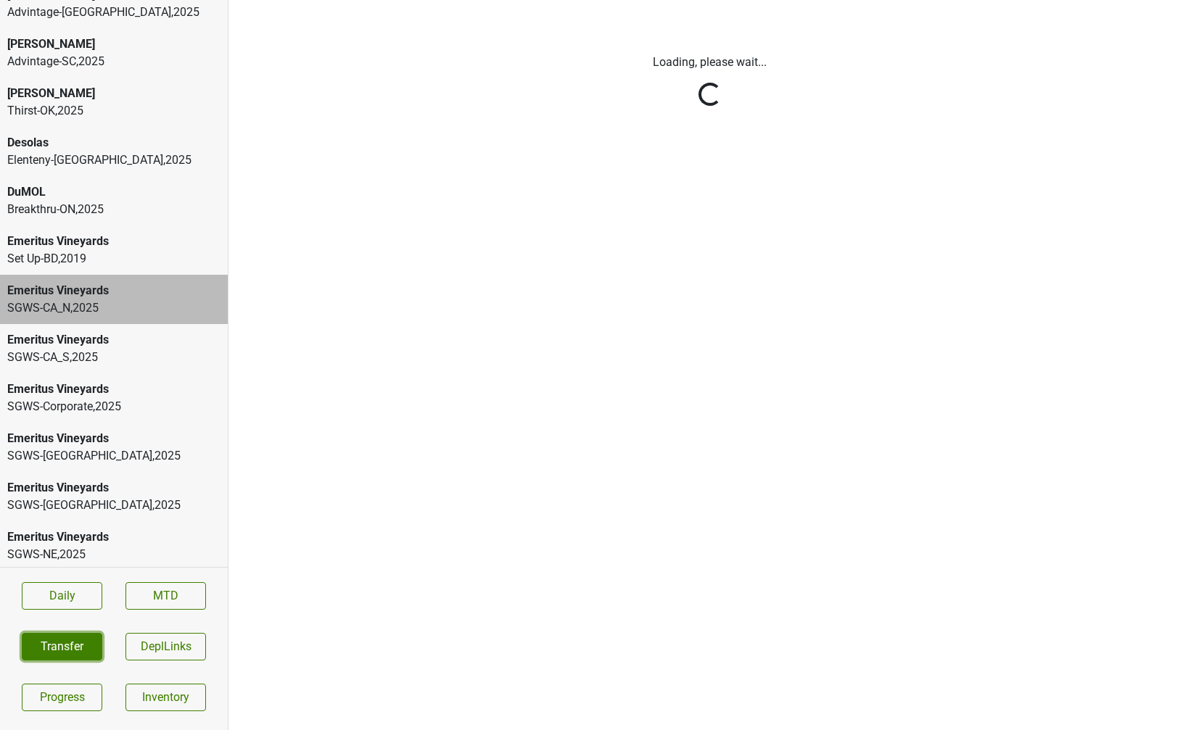
scroll to position [0, 0]
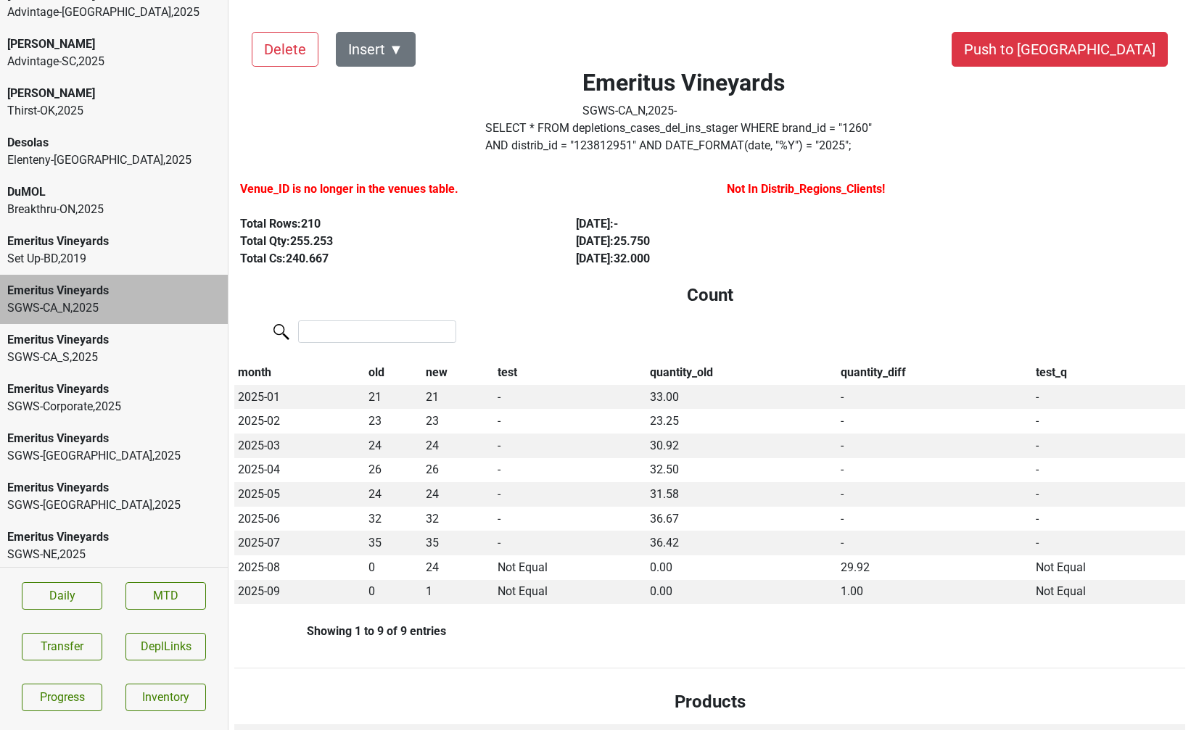
click at [128, 350] on div "Emeritus Vineyards SGWS-CA_S , 2025" at bounding box center [114, 348] width 228 height 49
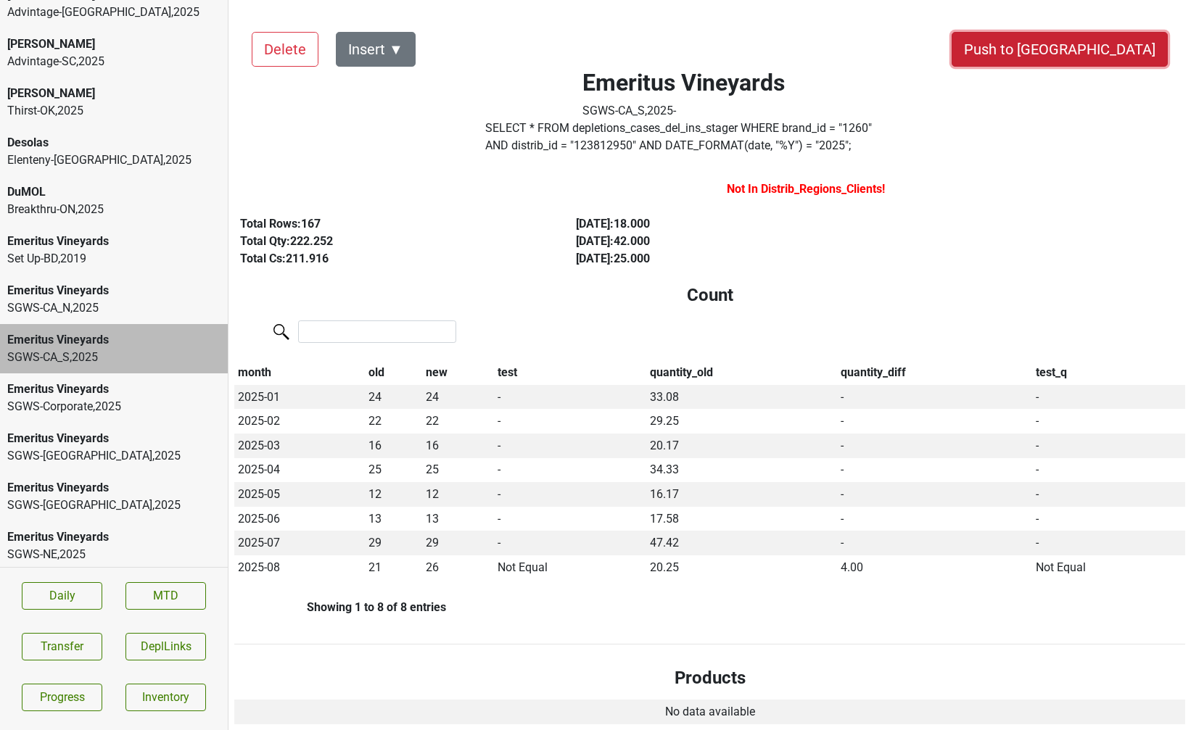
click at [1083, 63] on button "Push to [GEOGRAPHIC_DATA]" at bounding box center [1059, 49] width 216 height 35
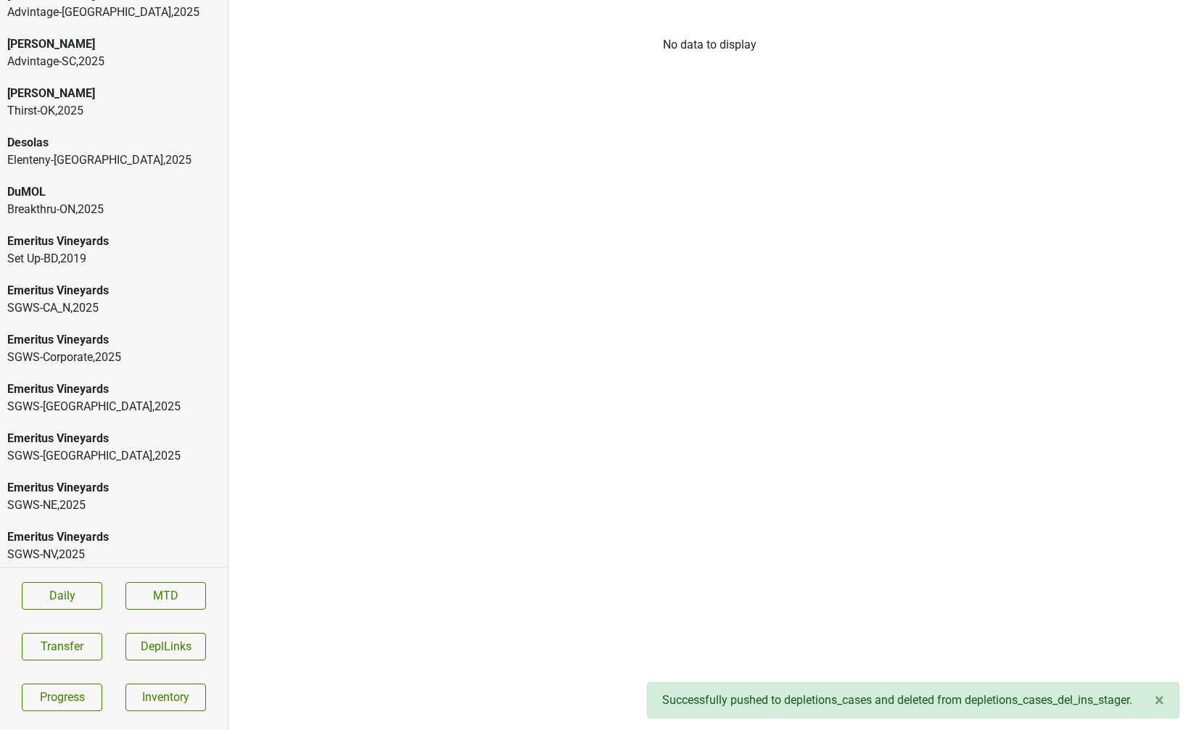
click at [144, 350] on div "Emeritus Vineyards SGWS-Corporate , 2025" at bounding box center [114, 348] width 228 height 49
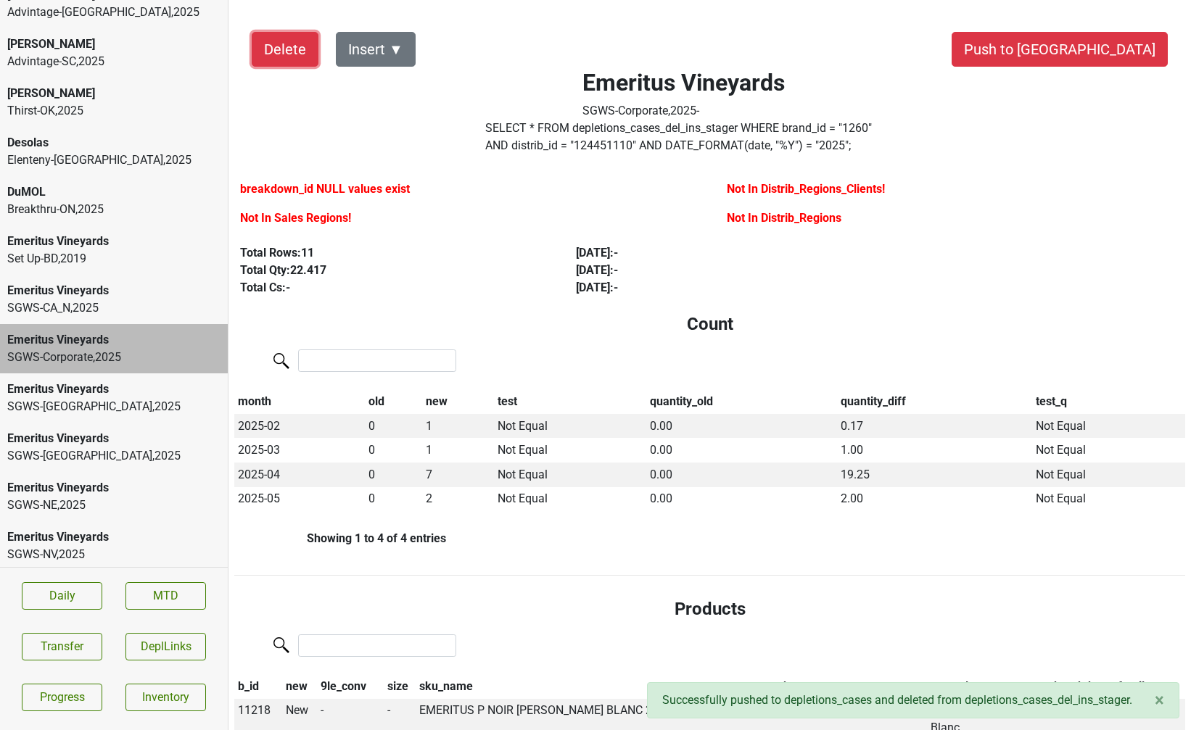
click at [275, 54] on button "Delete" at bounding box center [285, 49] width 67 height 35
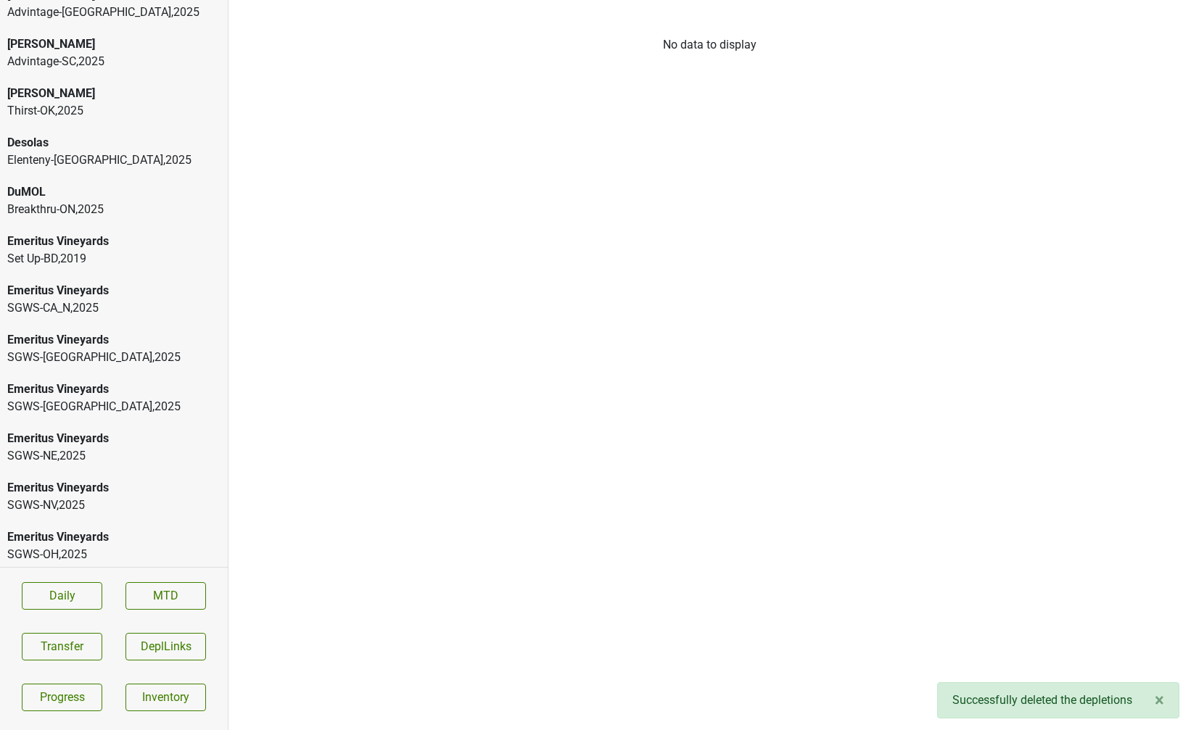
click at [73, 349] on div "Emeritus Vineyards SGWS-MN , 2025" at bounding box center [114, 348] width 228 height 49
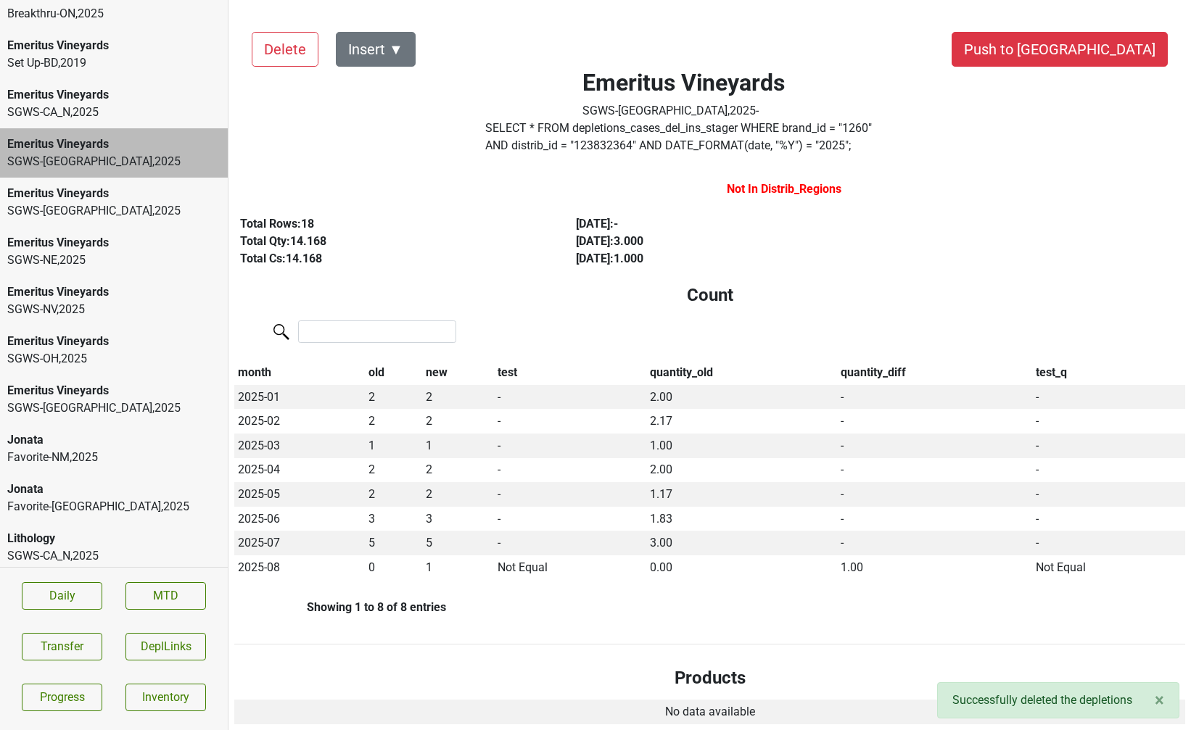
scroll to position [681, 0]
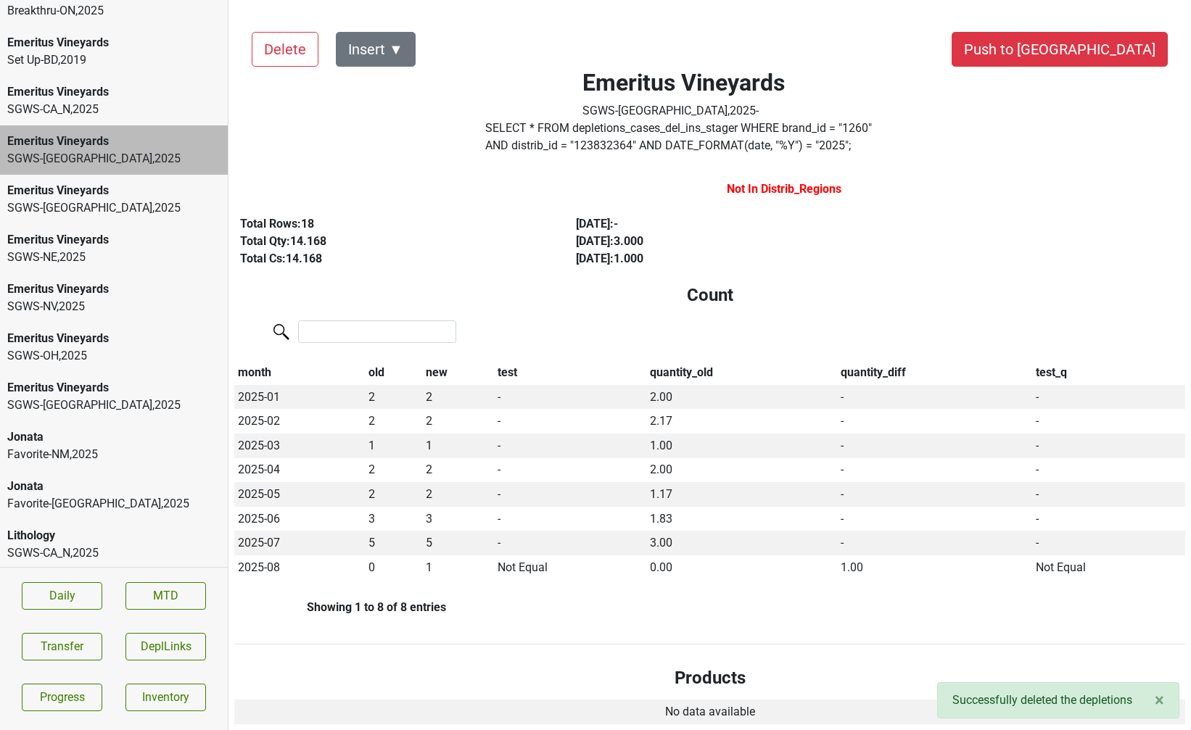
click at [62, 429] on div "Jonata" at bounding box center [113, 437] width 213 height 17
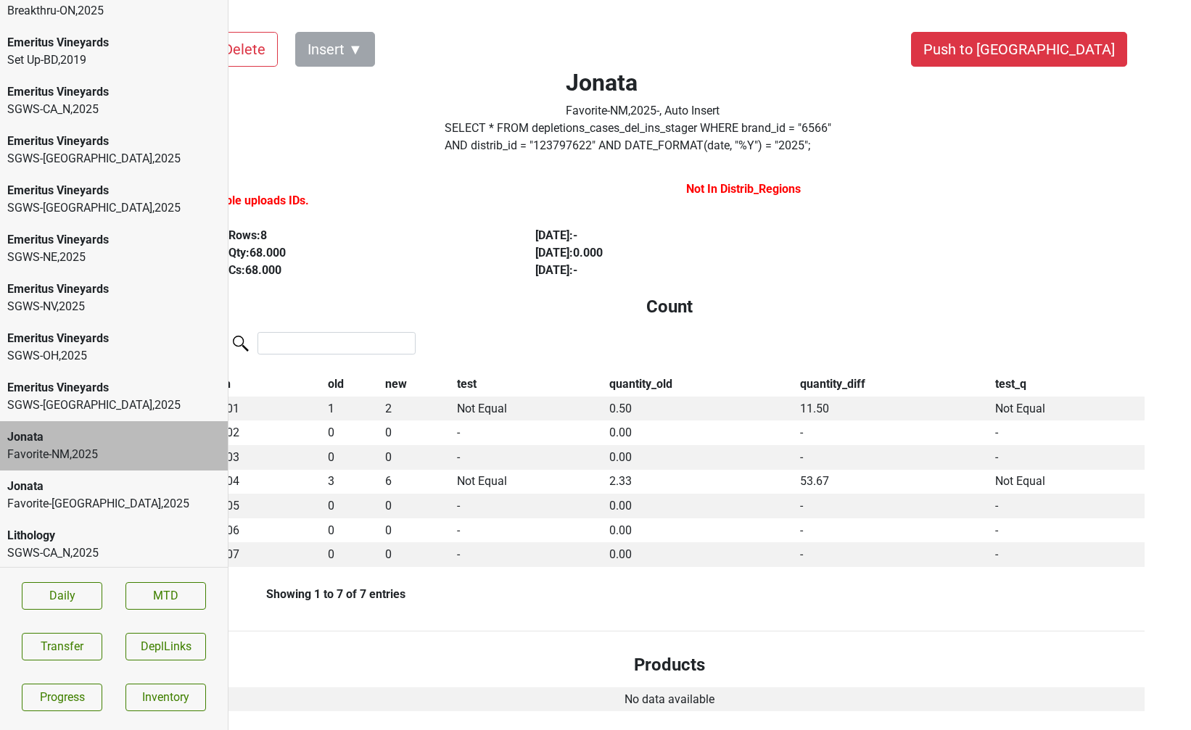
scroll to position [0, 0]
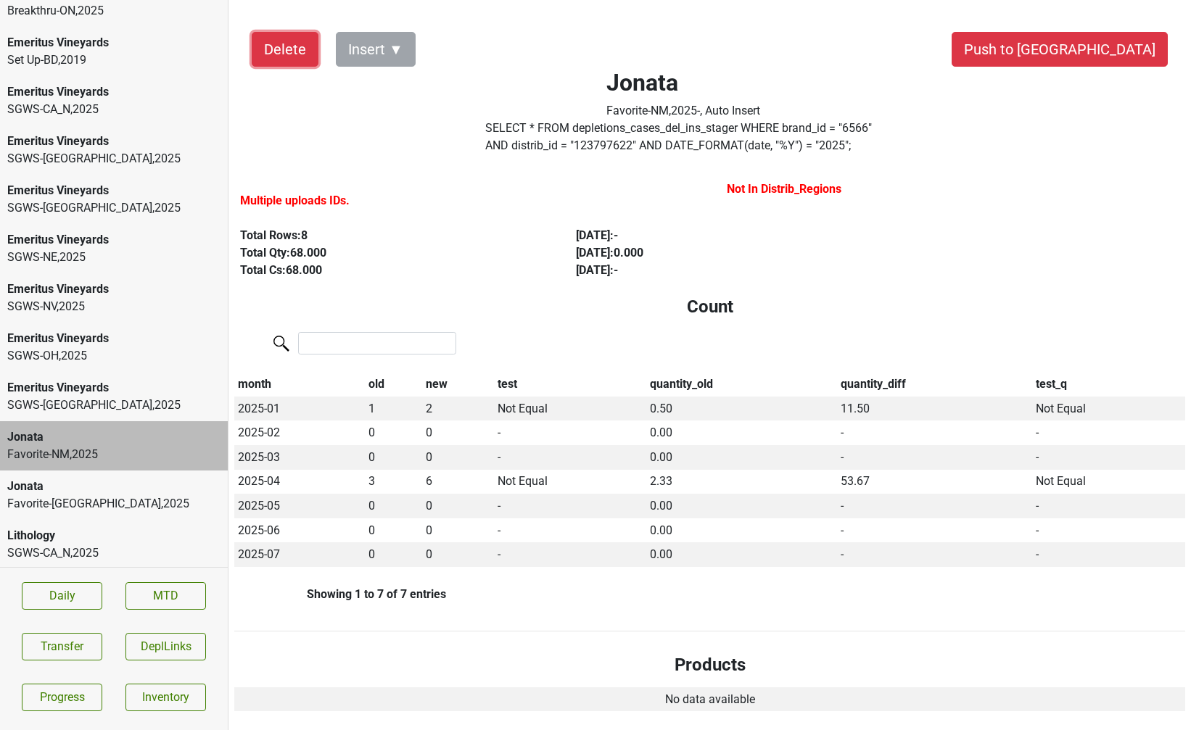
click at [282, 41] on button "Delete" at bounding box center [285, 49] width 67 height 35
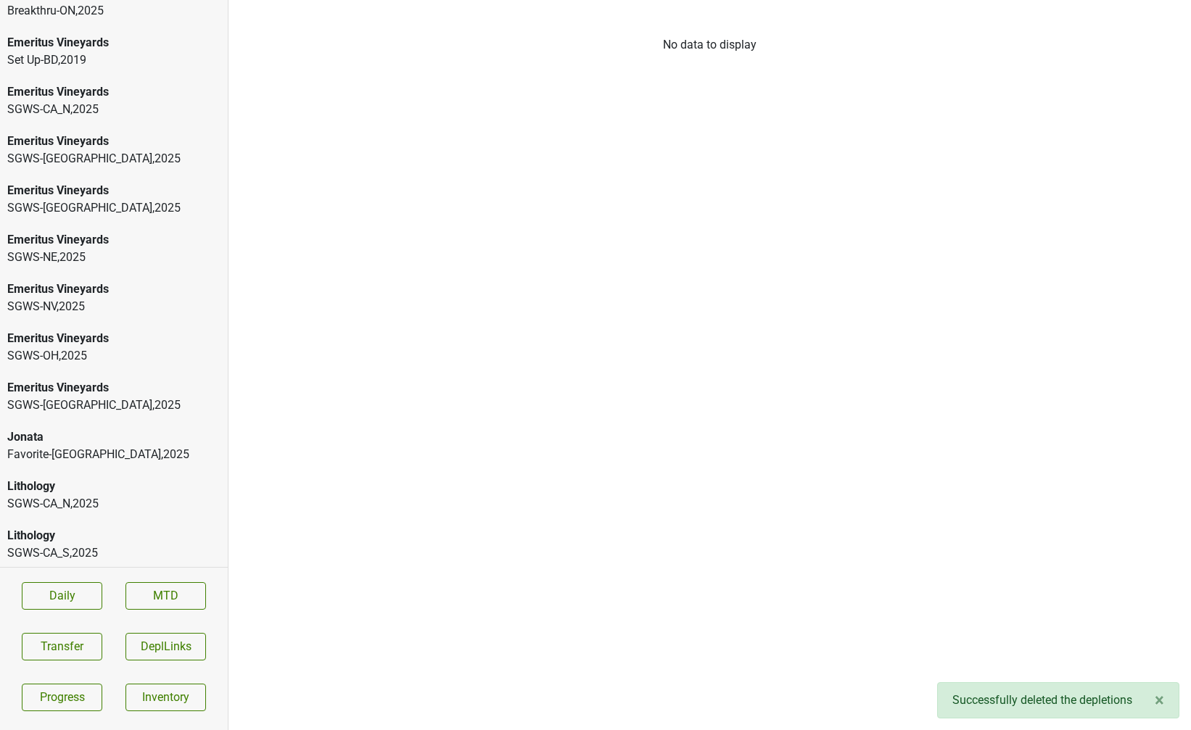
click at [74, 446] on div "Favorite-TX , 2025" at bounding box center [113, 454] width 213 height 17
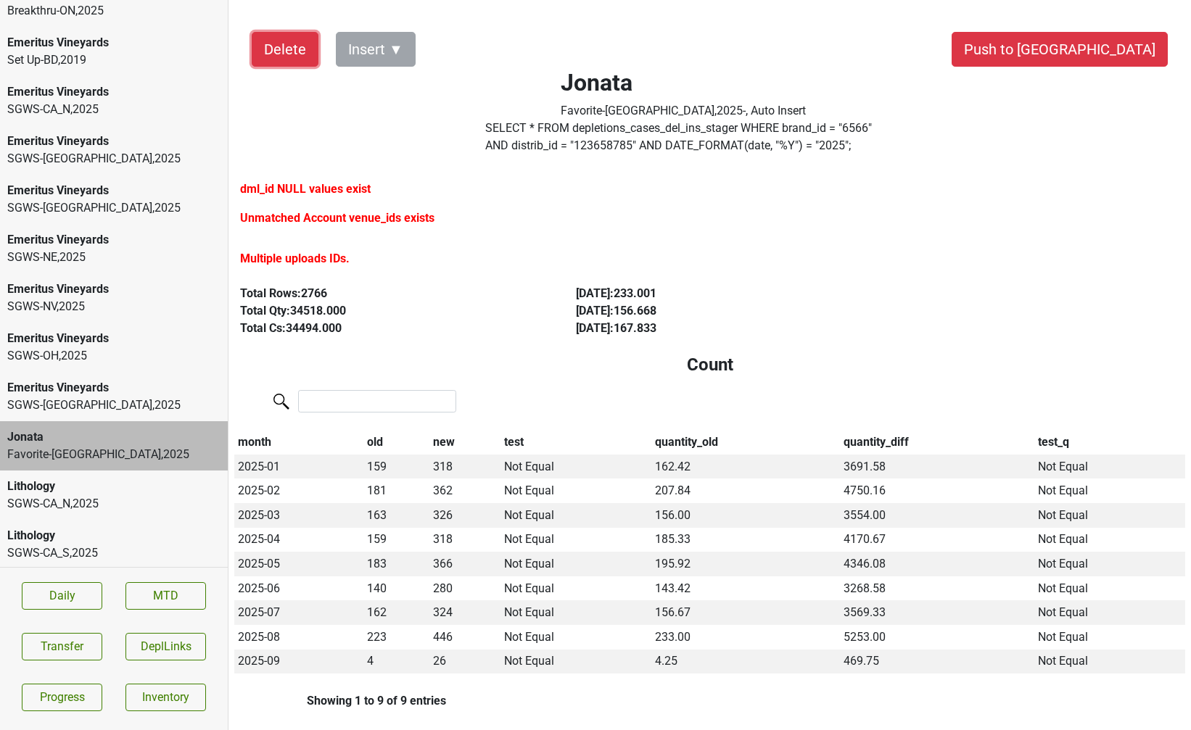
click at [283, 55] on button "Delete" at bounding box center [285, 49] width 67 height 35
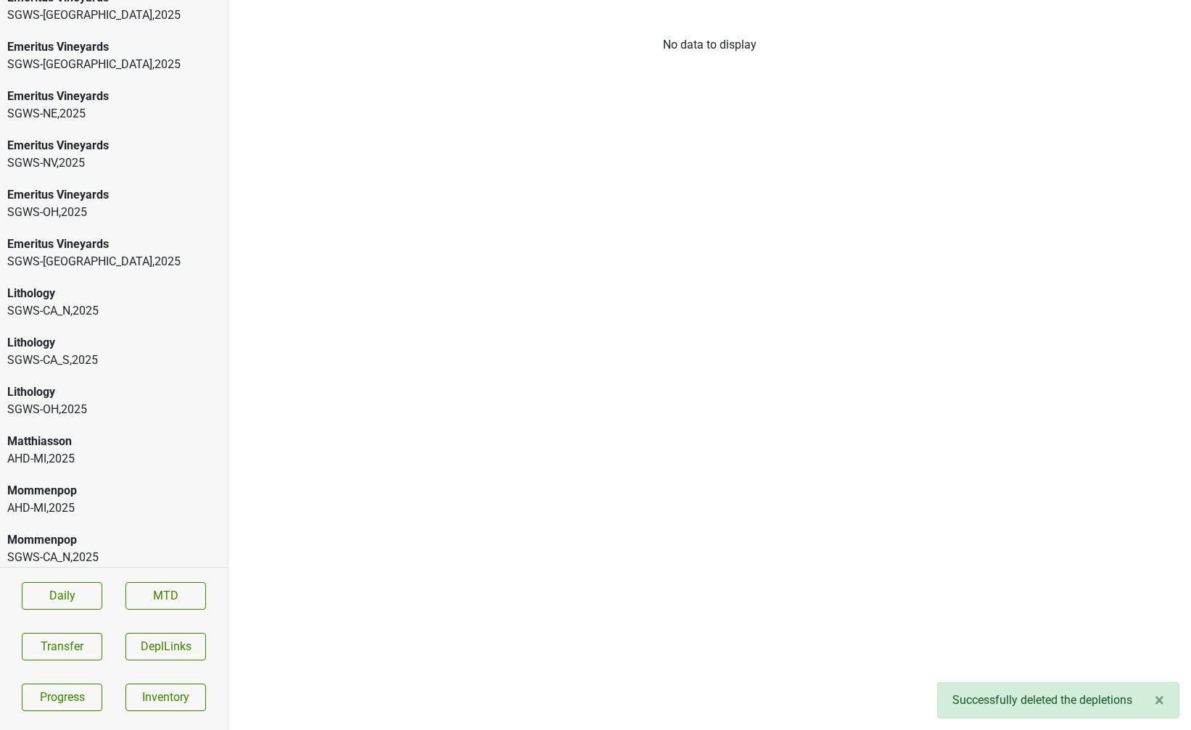
scroll to position [828, 0]
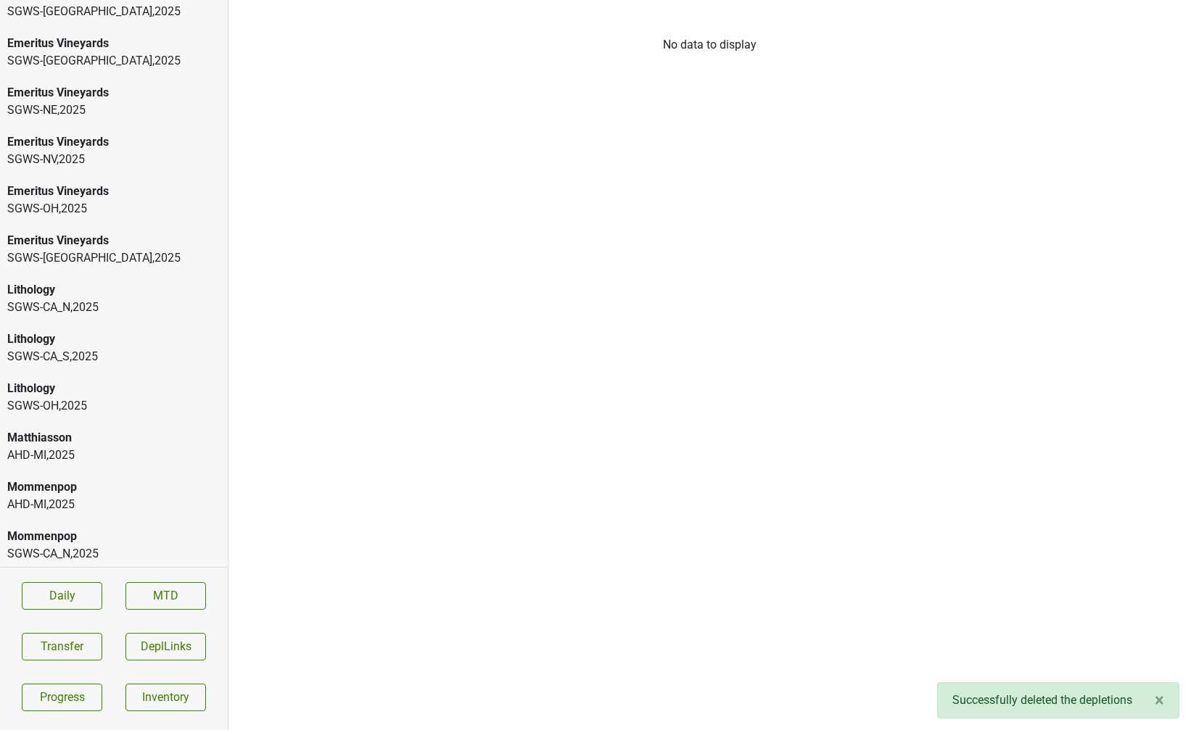
click at [56, 281] on div "Lithology" at bounding box center [113, 289] width 213 height 17
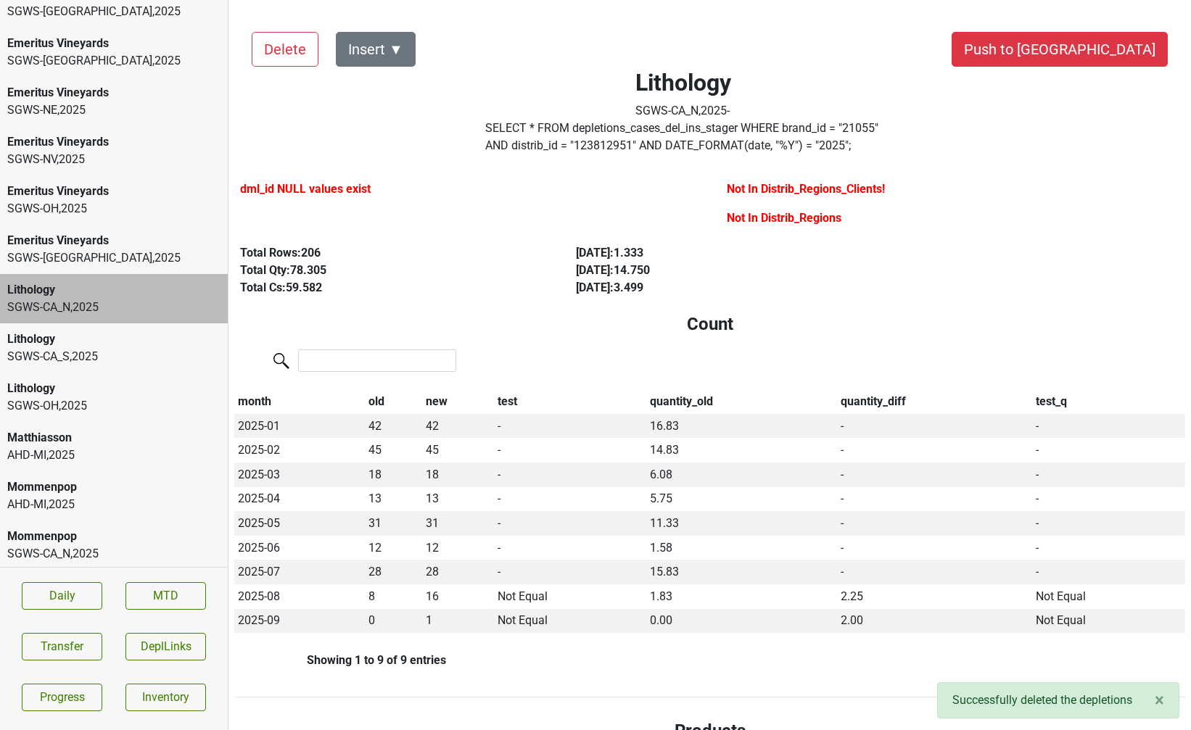
click at [122, 348] on div "SGWS-CA_S , 2025" at bounding box center [113, 356] width 213 height 17
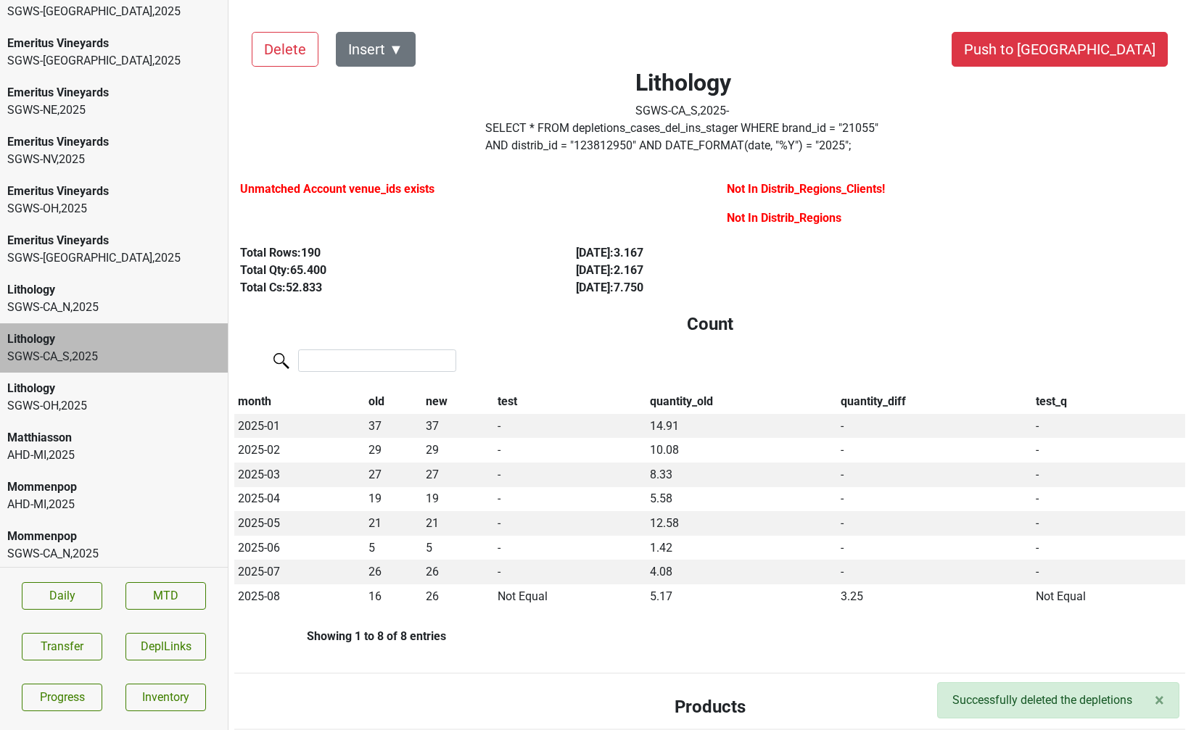
click at [111, 397] on div "SGWS-OH , 2025" at bounding box center [113, 405] width 213 height 17
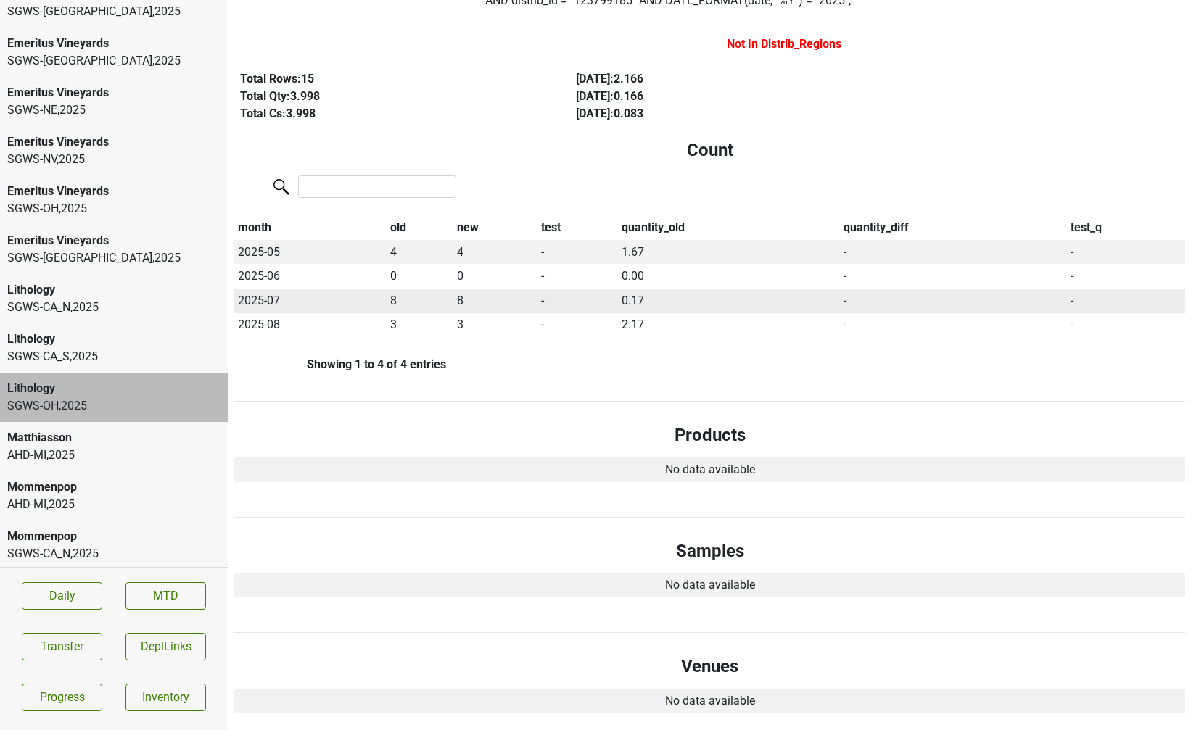
scroll to position [0, 0]
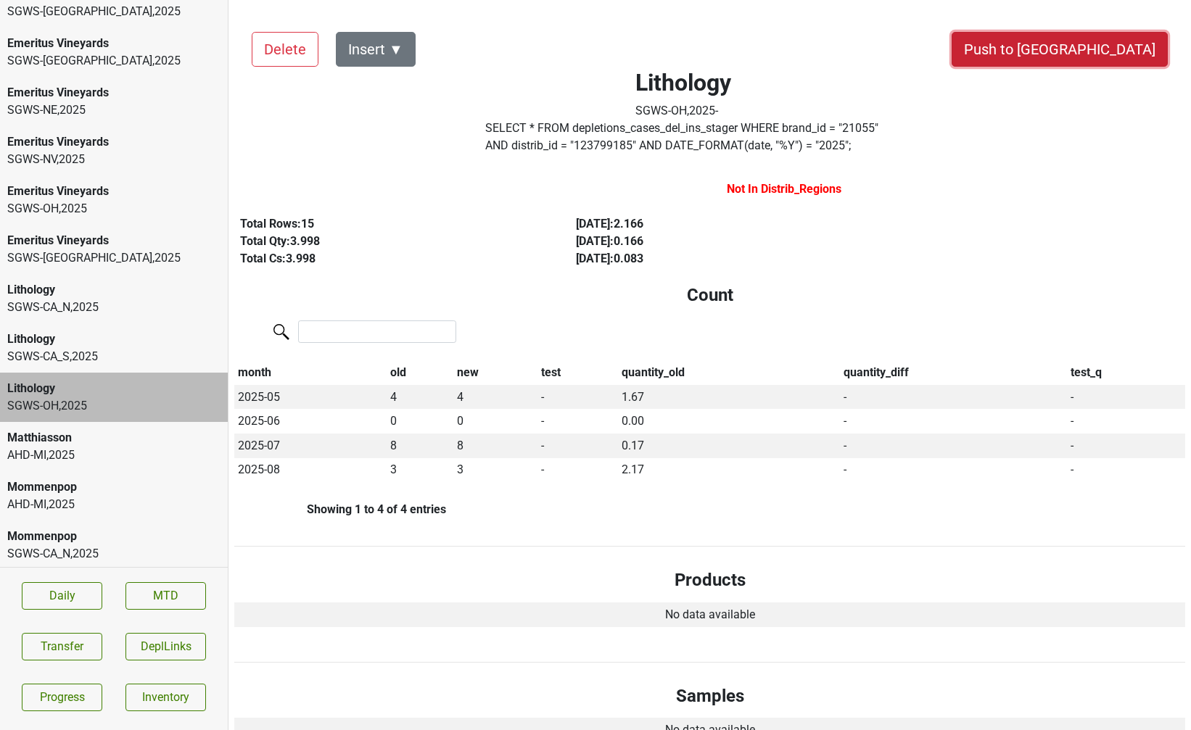
click at [1105, 51] on button "Push to DC" at bounding box center [1059, 49] width 216 height 35
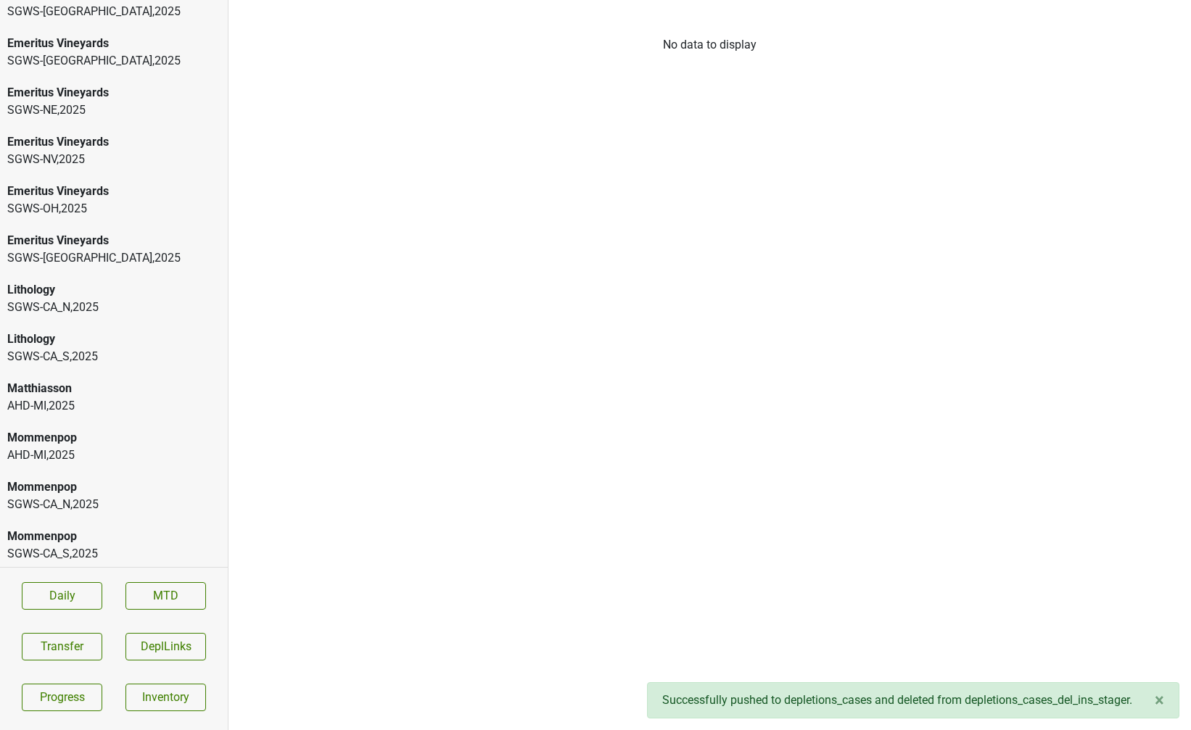
click at [92, 348] on div "SGWS-CA_S , 2025" at bounding box center [113, 356] width 213 height 17
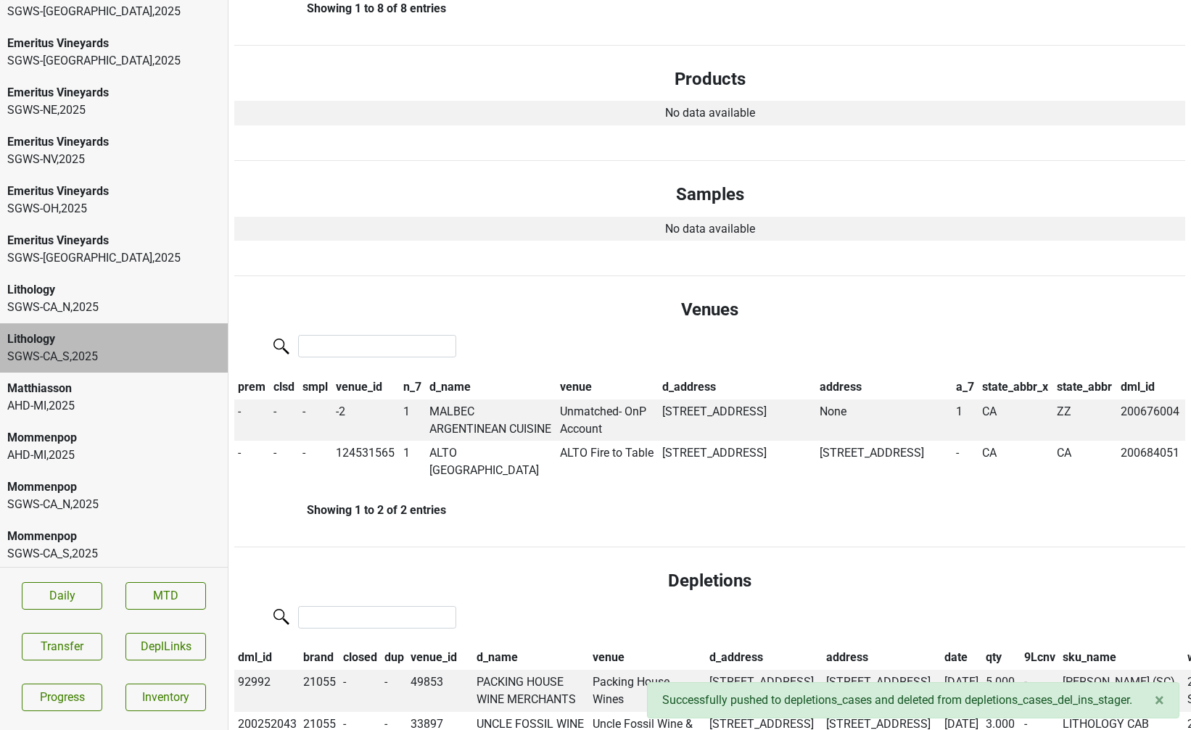
scroll to position [629, 0]
click at [449, 425] on td "MALBEC ARGENTINEAN CUISINE" at bounding box center [491, 419] width 131 height 42
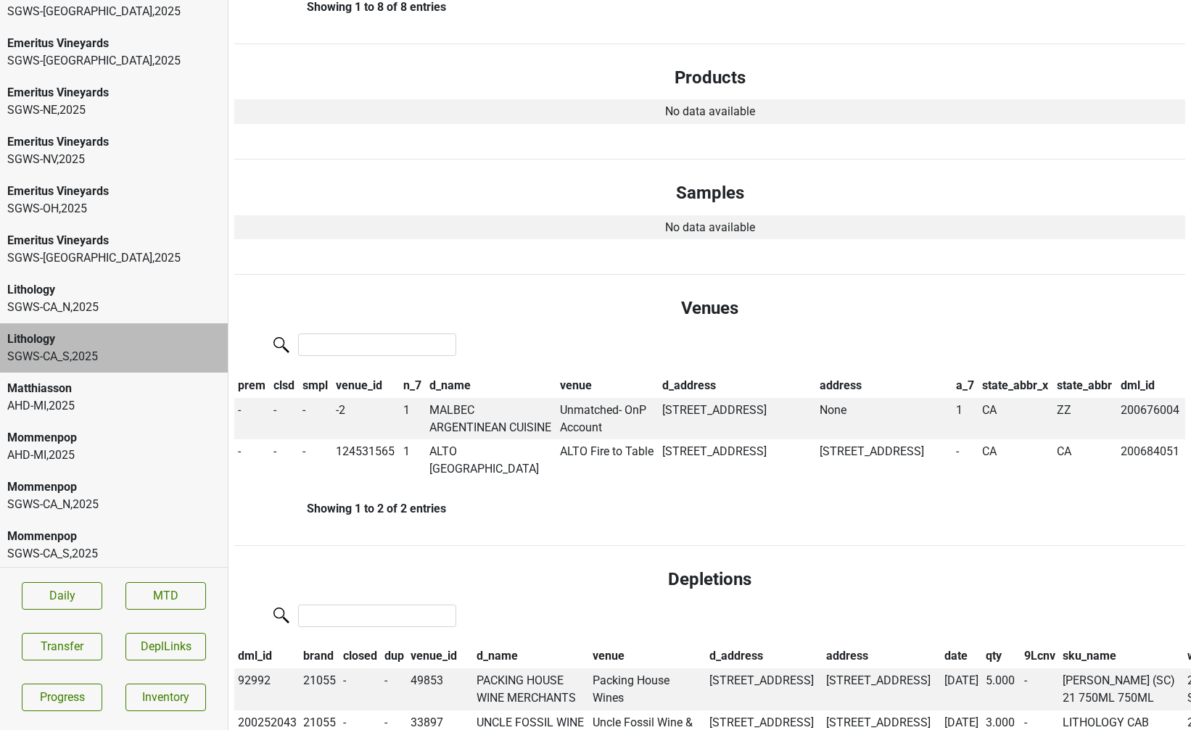
click at [65, 397] on div "AHD-MI , 2025" at bounding box center [113, 405] width 213 height 17
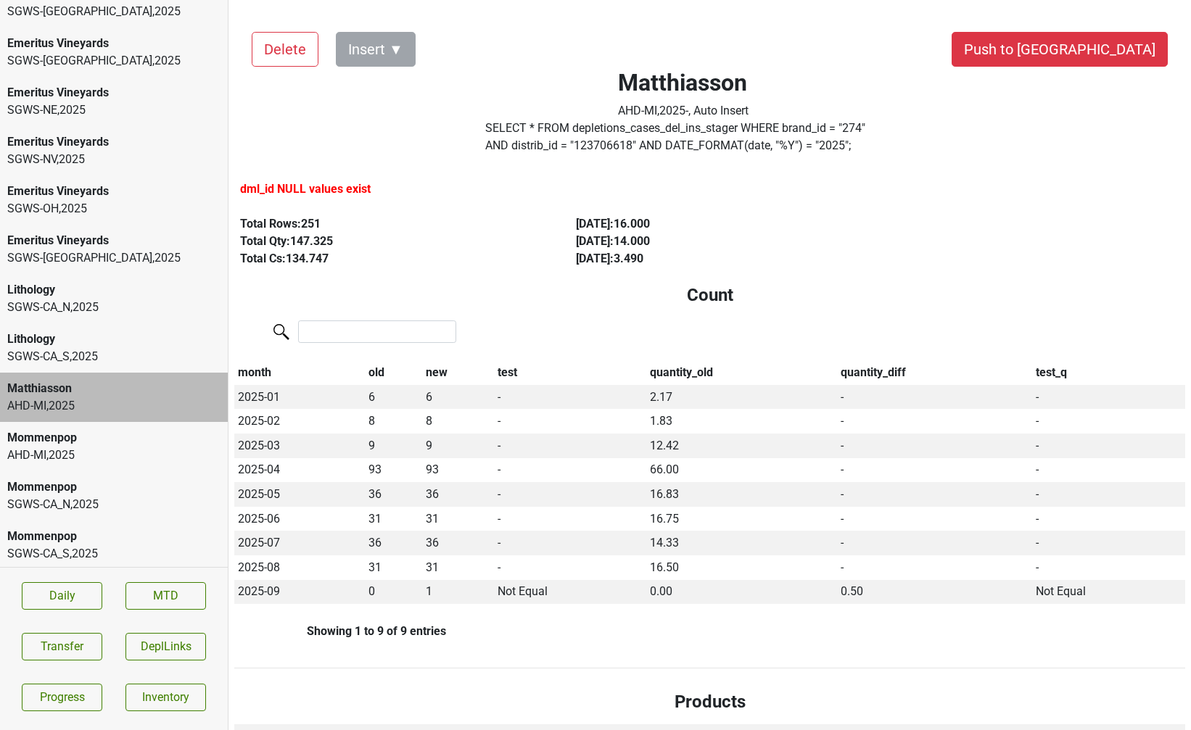
click at [144, 447] on div "AHD-MI , 2025" at bounding box center [113, 455] width 213 height 17
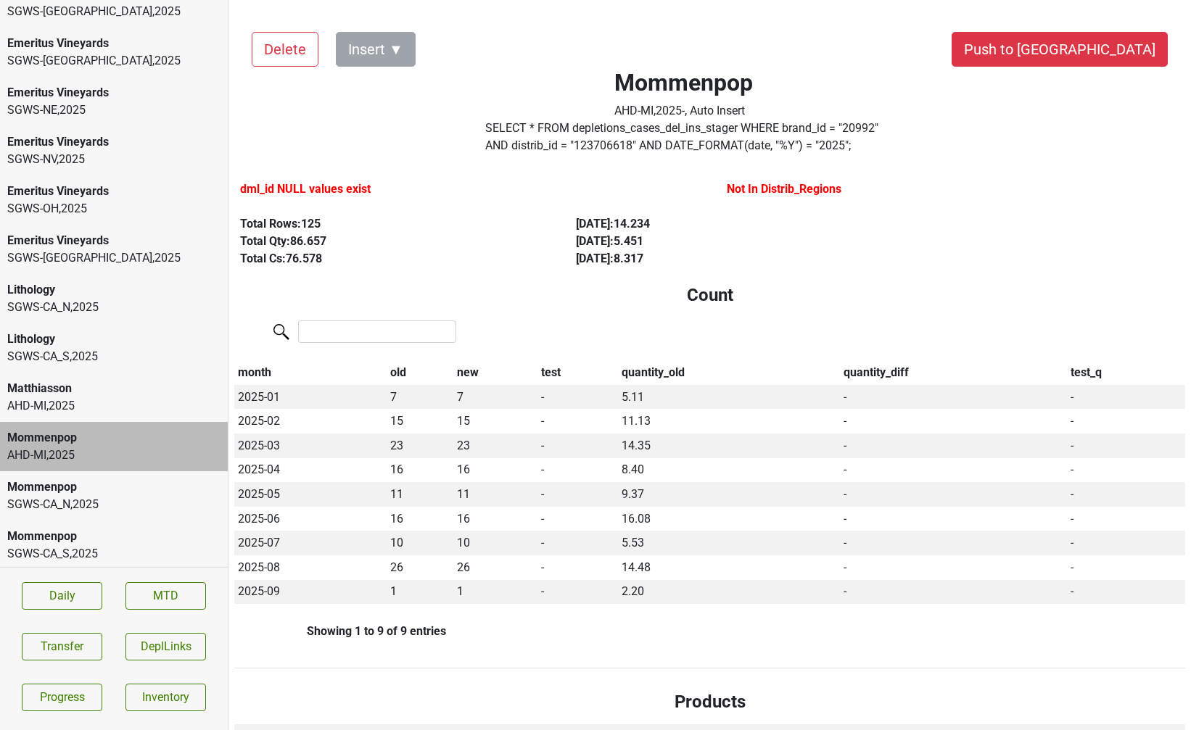
click at [134, 479] on div "Mommenpop" at bounding box center [113, 487] width 213 height 17
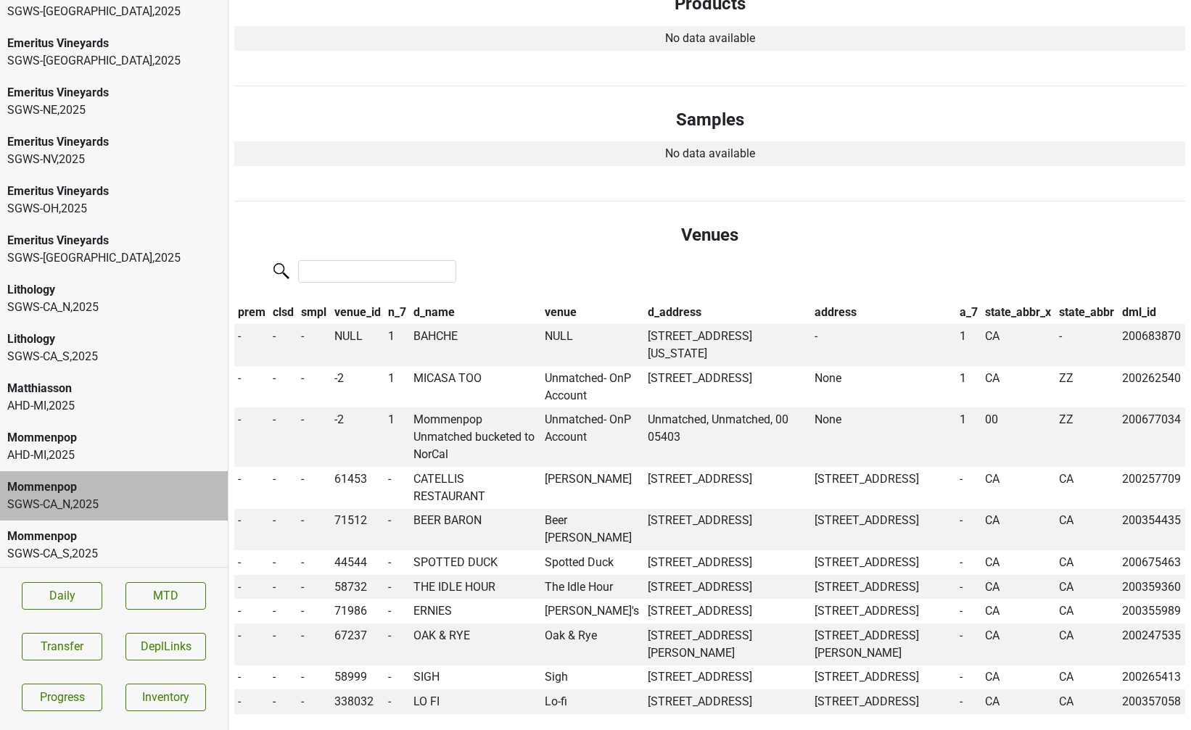
scroll to position [774, 0]
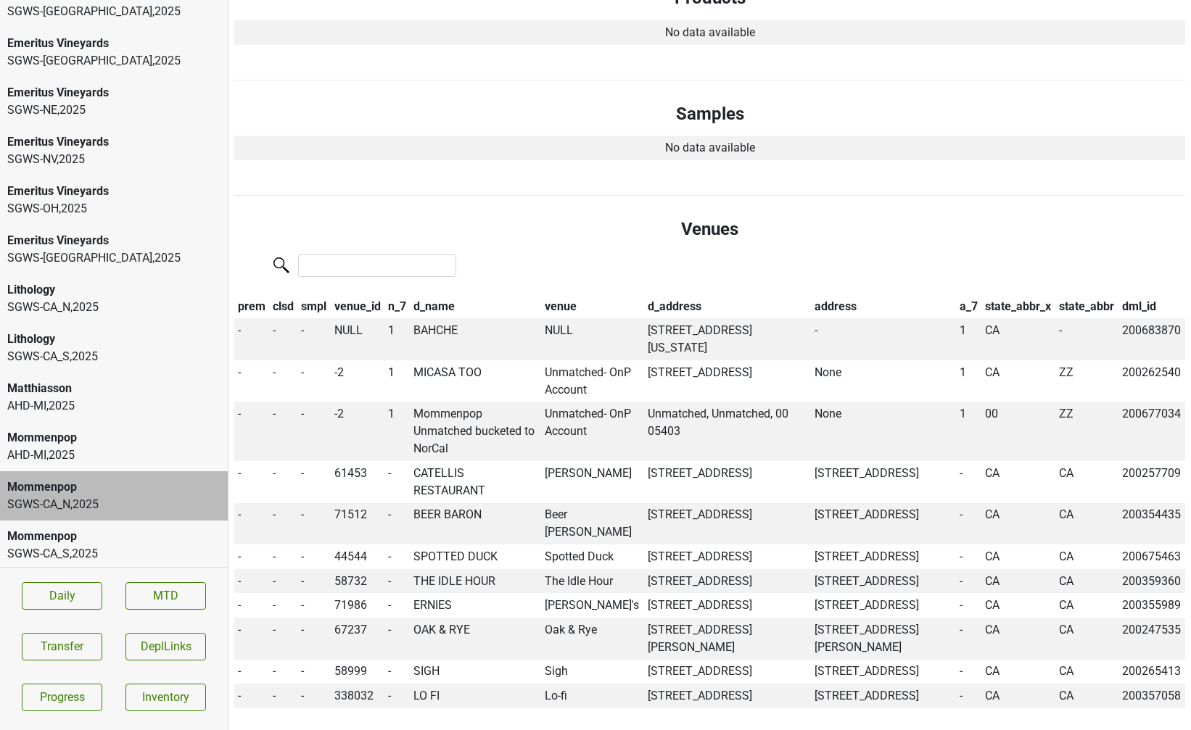
click at [96, 528] on div "Mommenpop" at bounding box center [113, 536] width 213 height 17
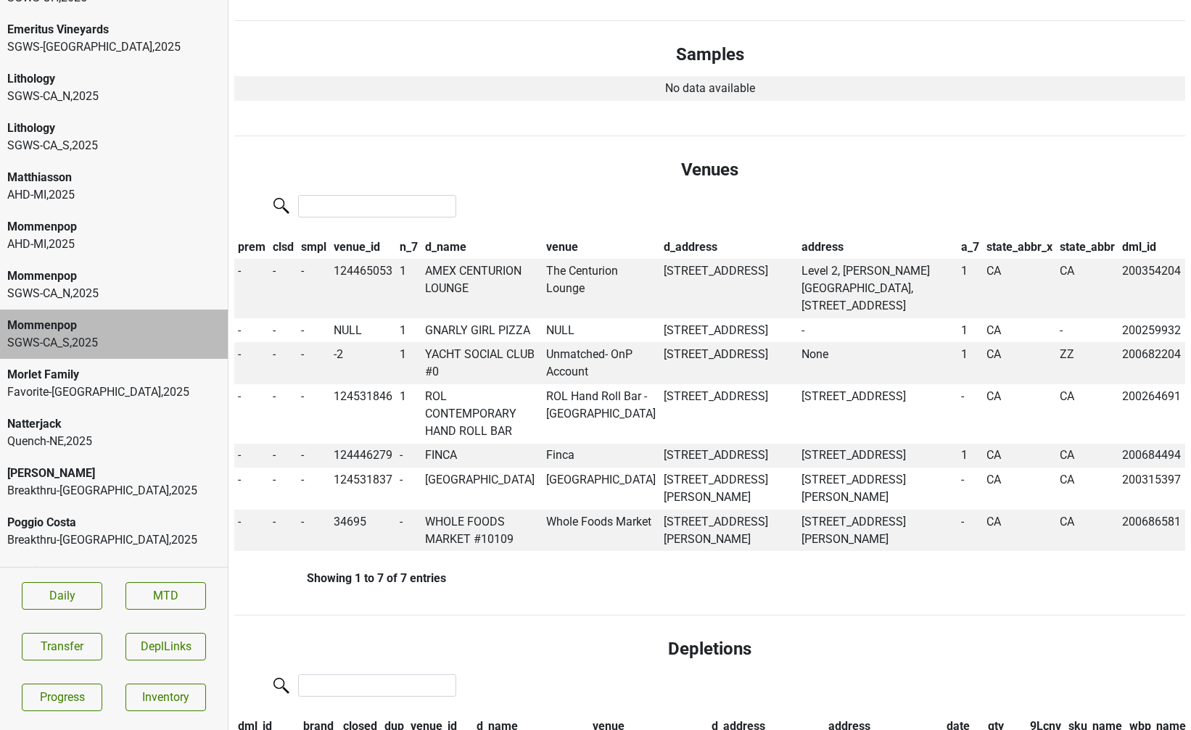
scroll to position [1107, 0]
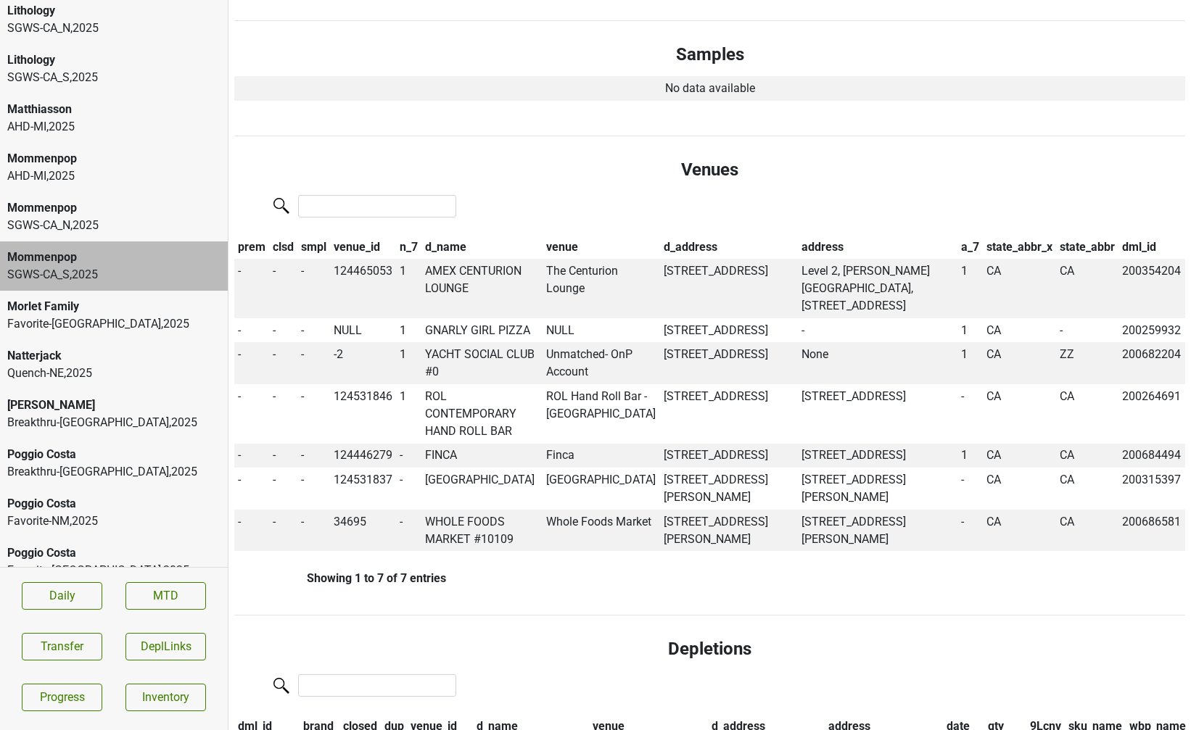
click at [102, 316] on div "Morlet Family Favorite-TX , 2025" at bounding box center [114, 315] width 228 height 49
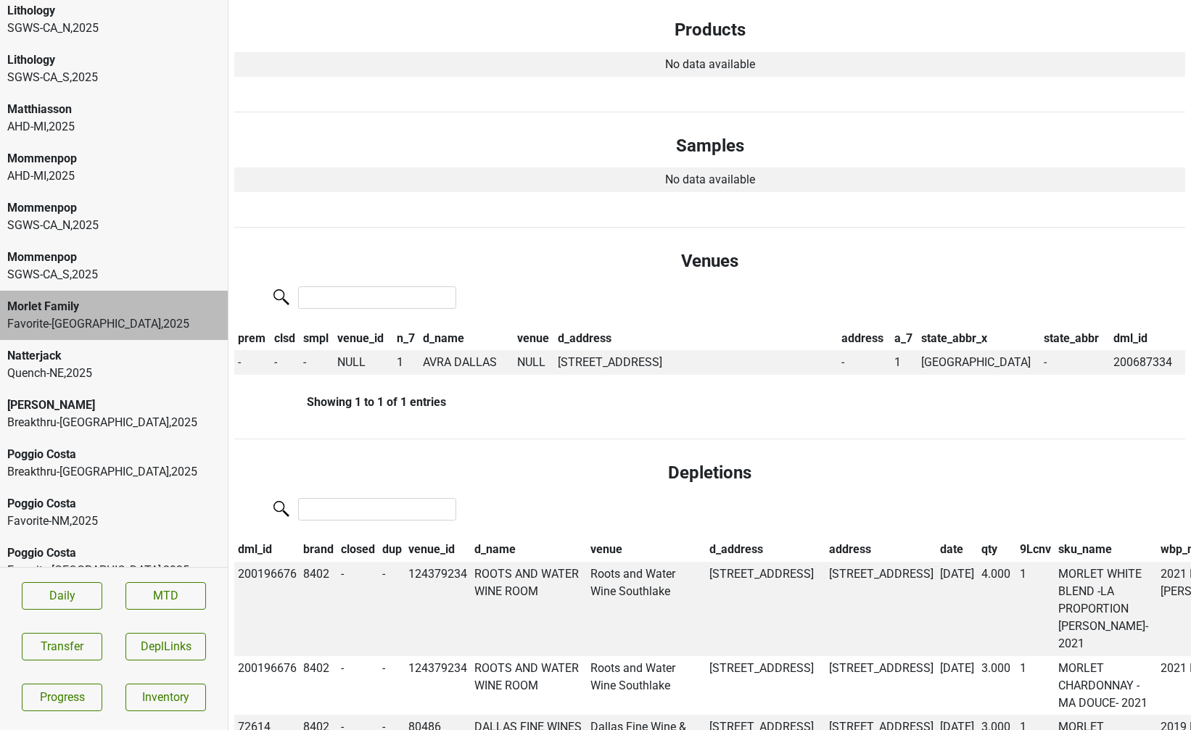
scroll to position [684, 0]
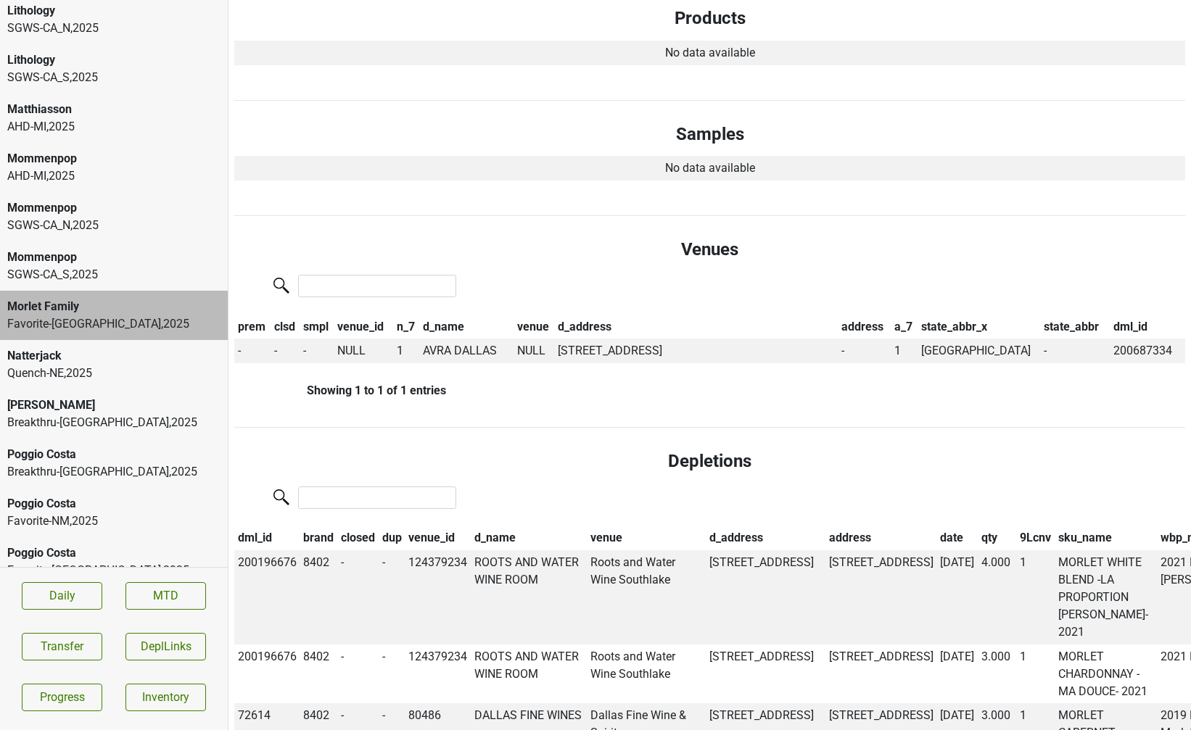
click at [123, 446] on div "Poggio Costa" at bounding box center [113, 454] width 213 height 17
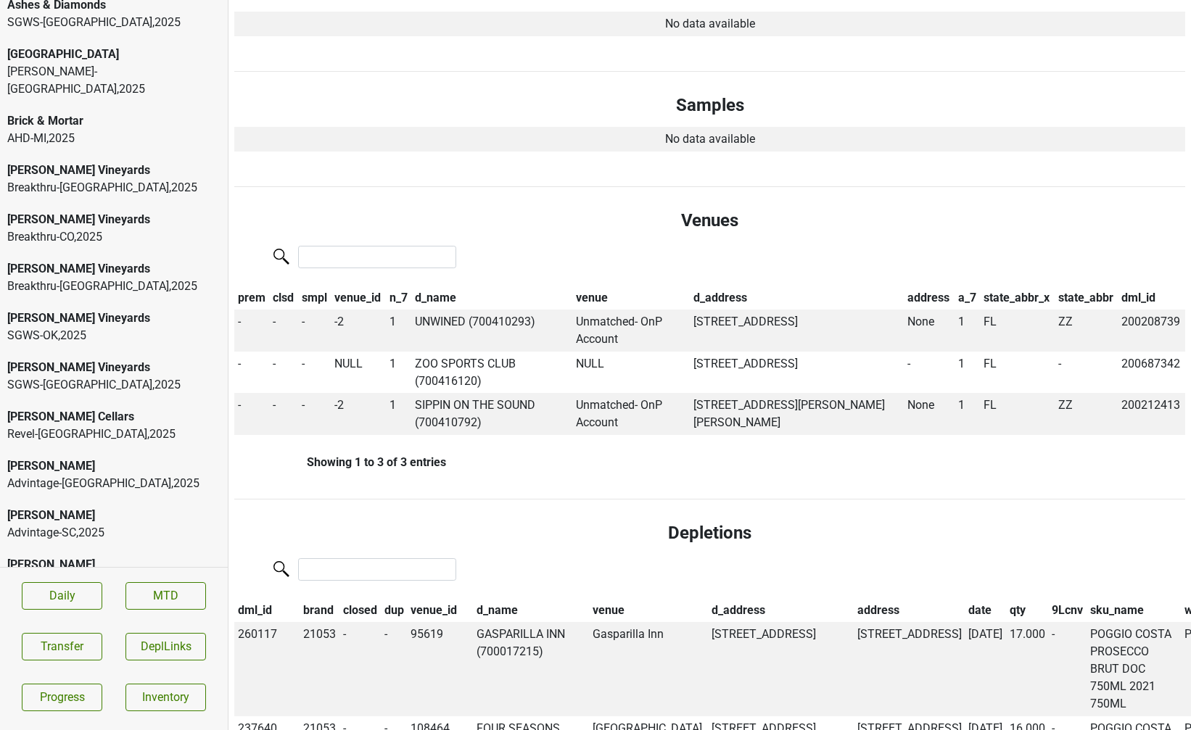
scroll to position [0, 0]
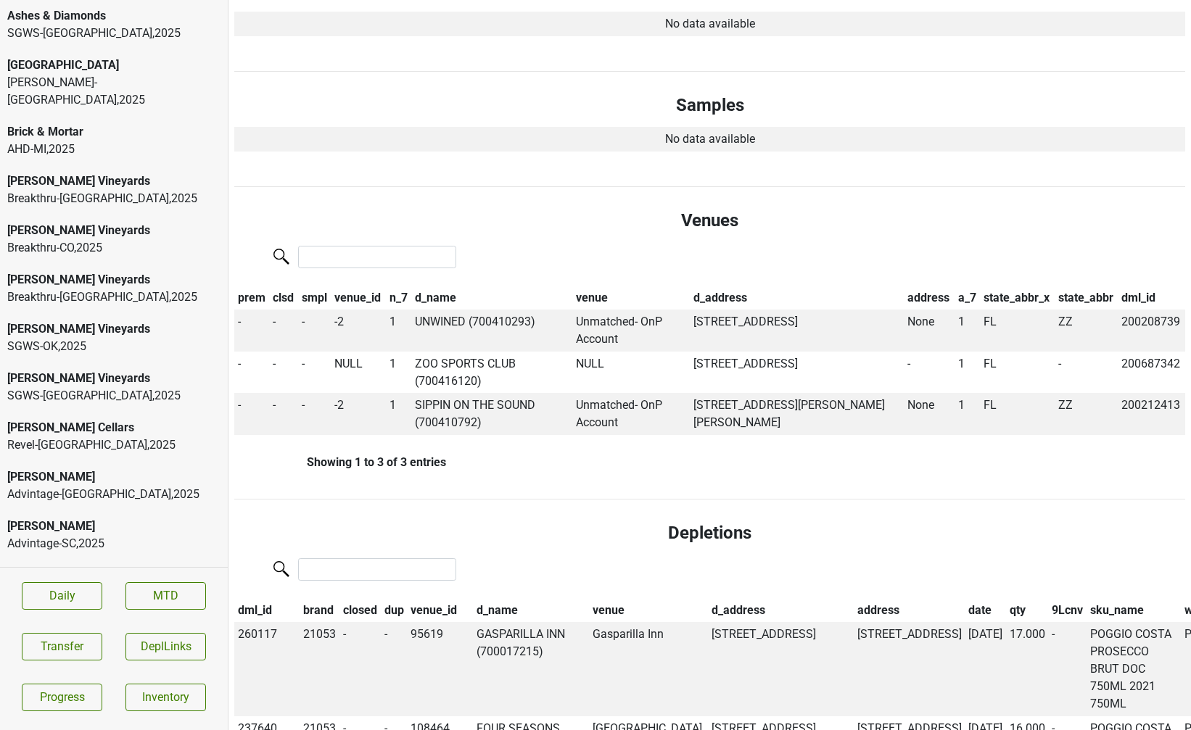
click at [99, 190] on div "Breakthru-CA , 2025" at bounding box center [113, 198] width 213 height 17
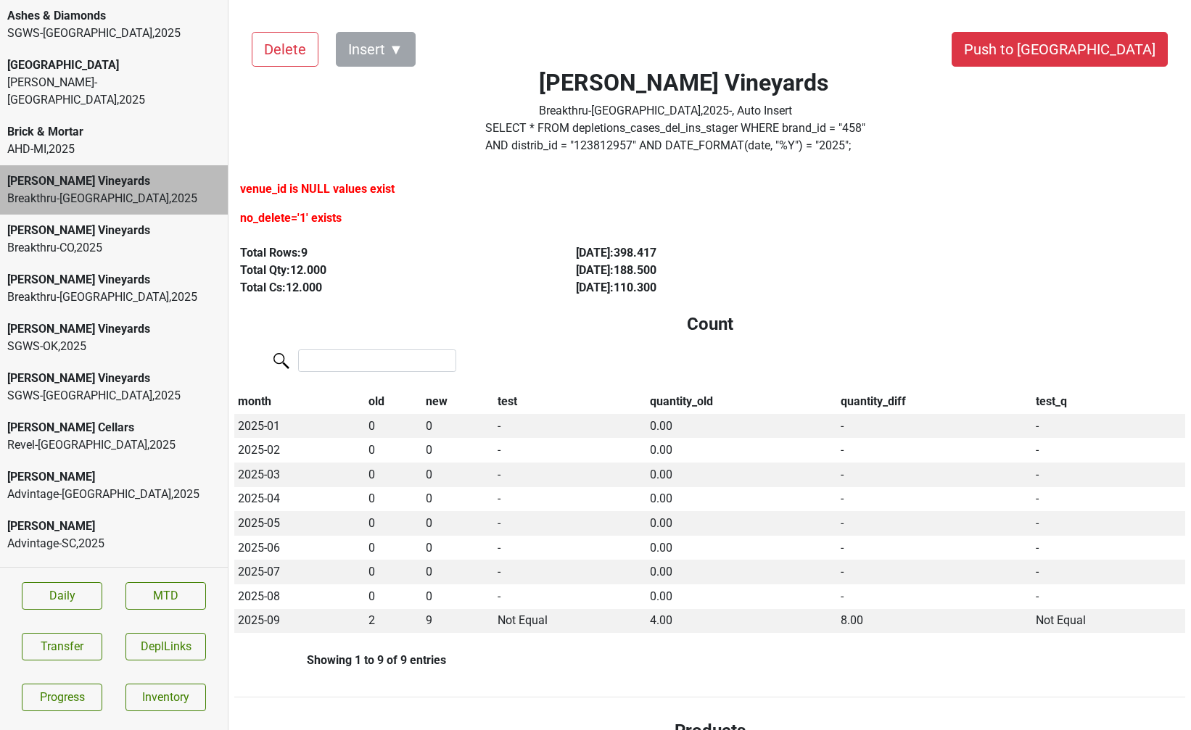
click at [90, 8] on div "Ashes & Diamonds" at bounding box center [113, 15] width 213 height 17
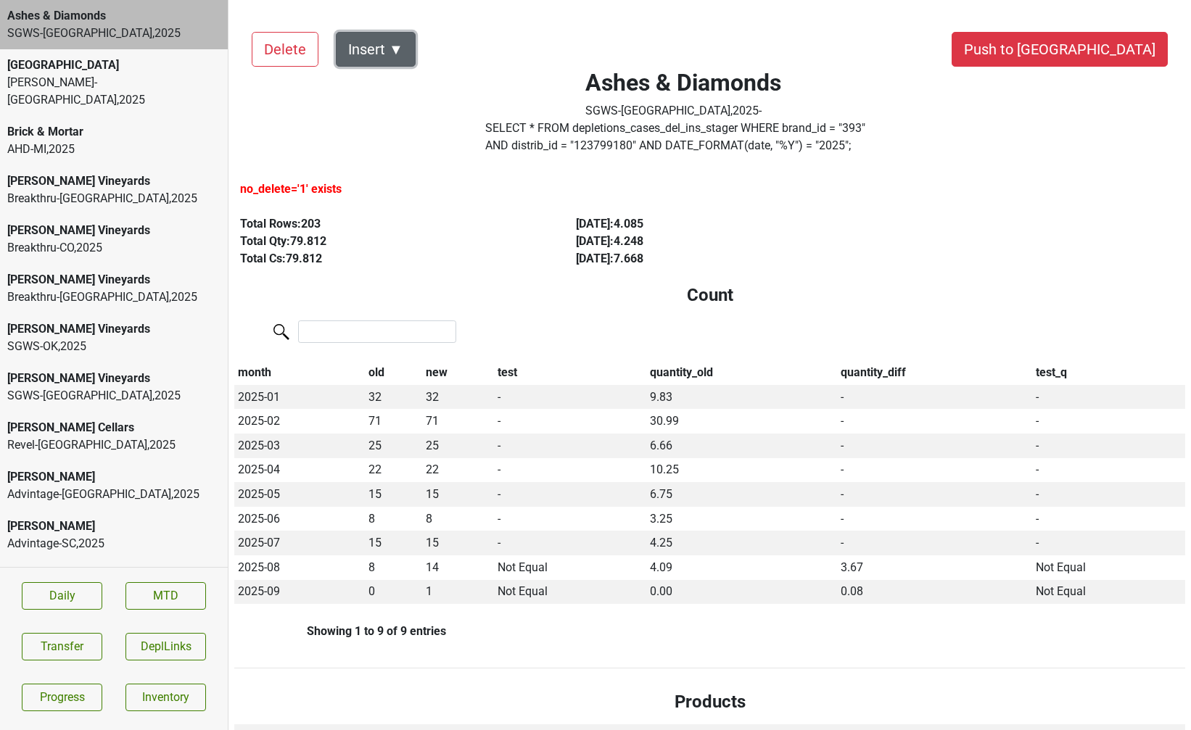
click at [390, 36] on button "Insert ▼" at bounding box center [376, 49] width 80 height 35
click at [386, 86] on div "Auto Insert" at bounding box center [400, 89] width 129 height 37
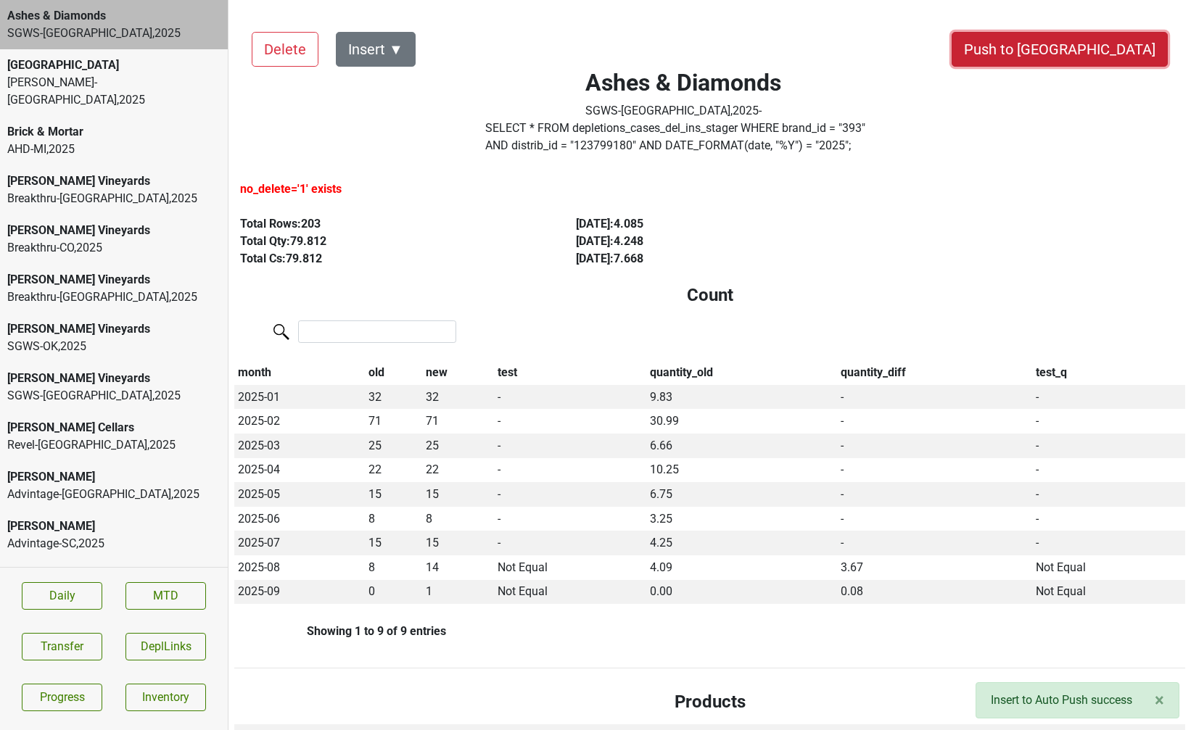
click at [1102, 47] on button "Push to DC" at bounding box center [1059, 49] width 216 height 35
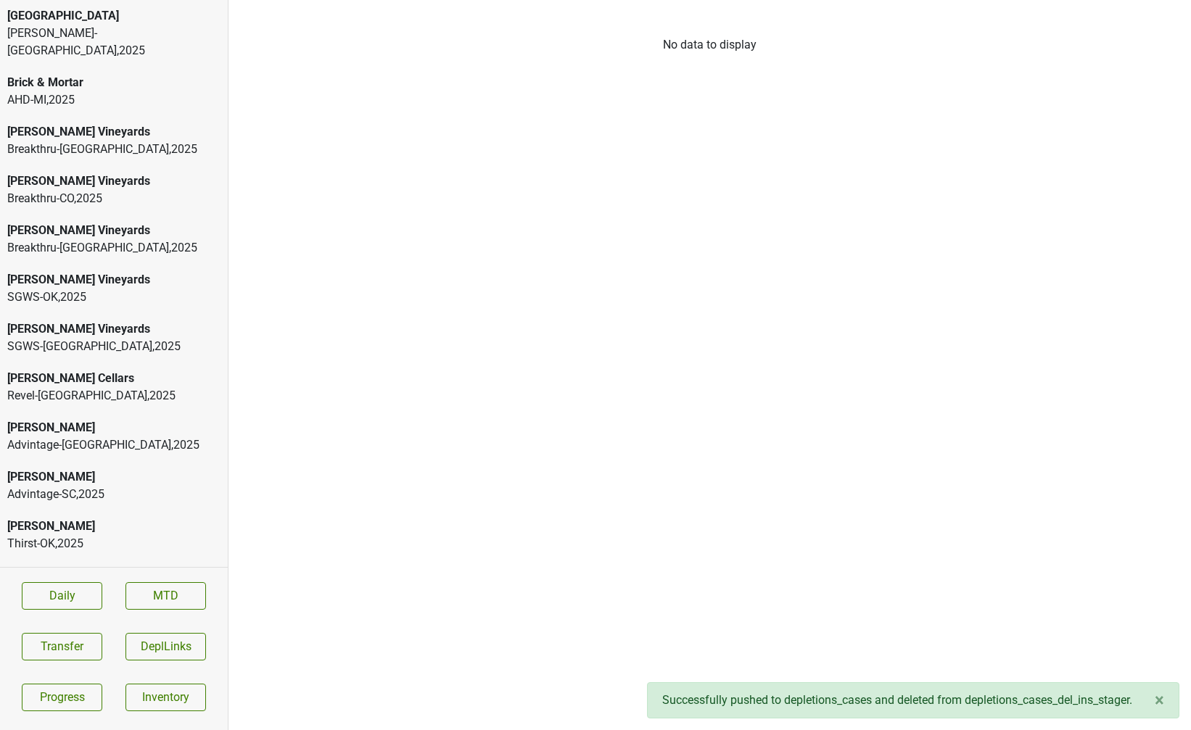
scroll to position [1455, 0]
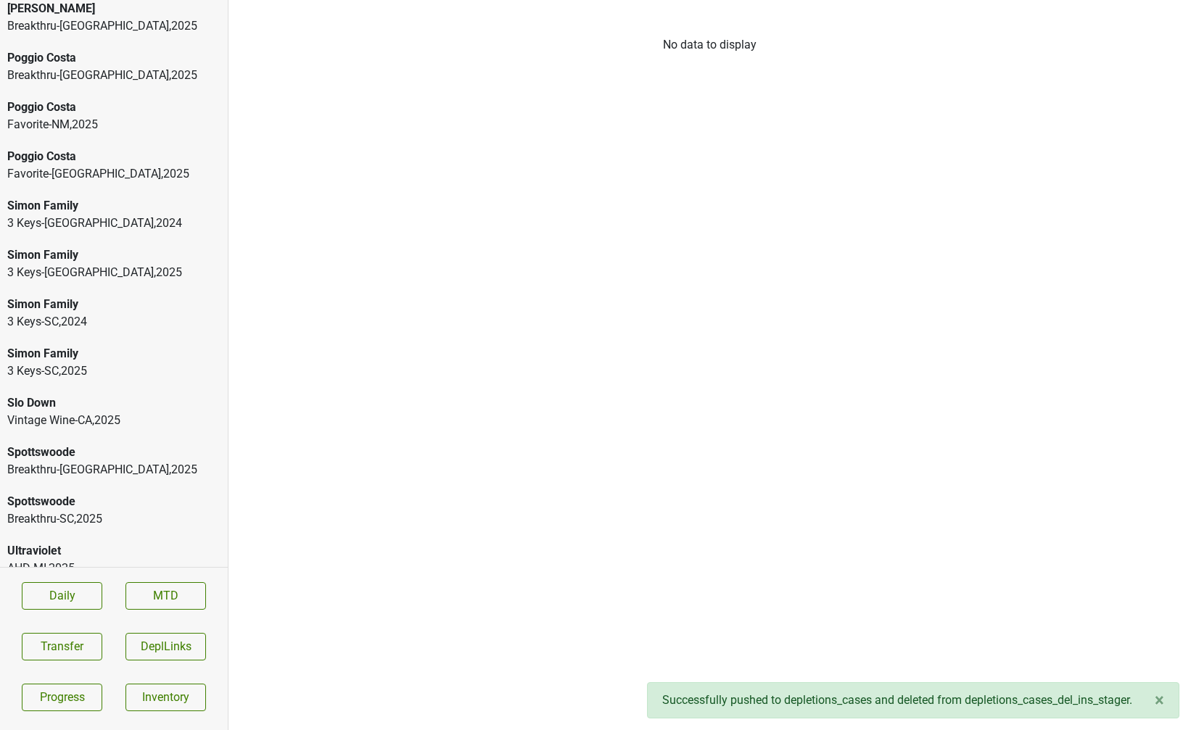
click at [94, 510] on div "Breakthru-SC , 2025" at bounding box center [113, 518] width 213 height 17
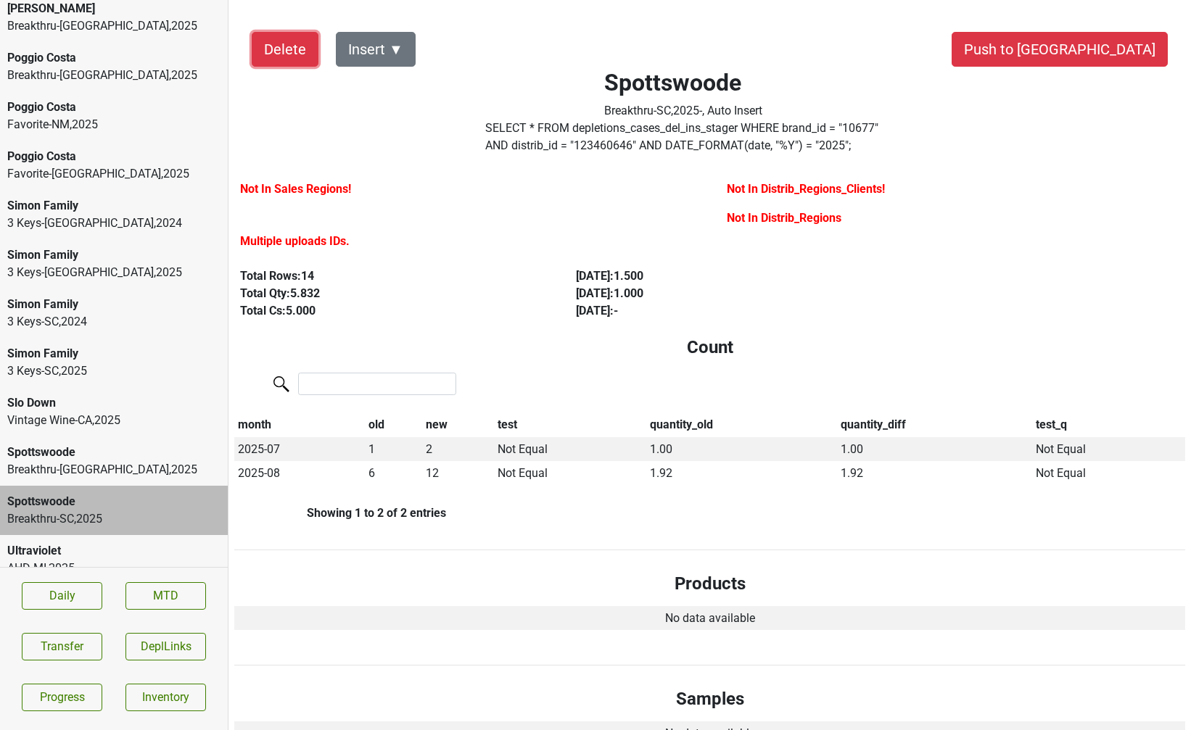
click at [288, 57] on button "Delete" at bounding box center [285, 49] width 67 height 35
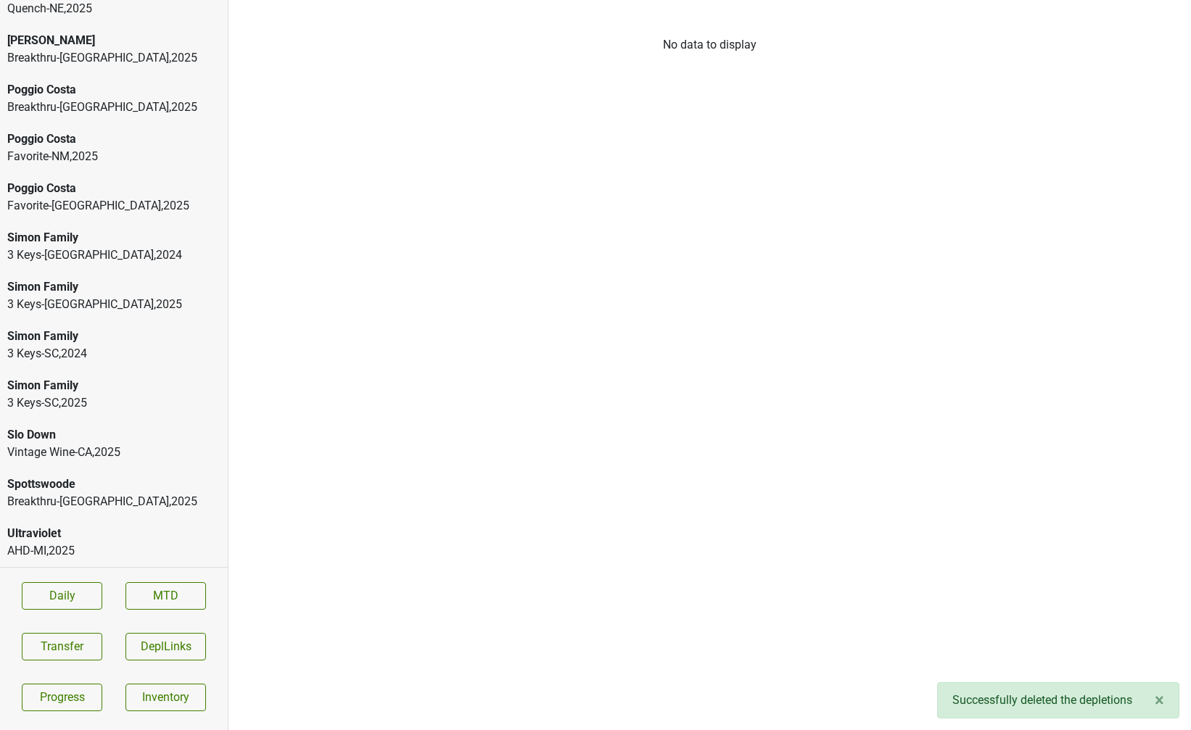
scroll to position [1405, 0]
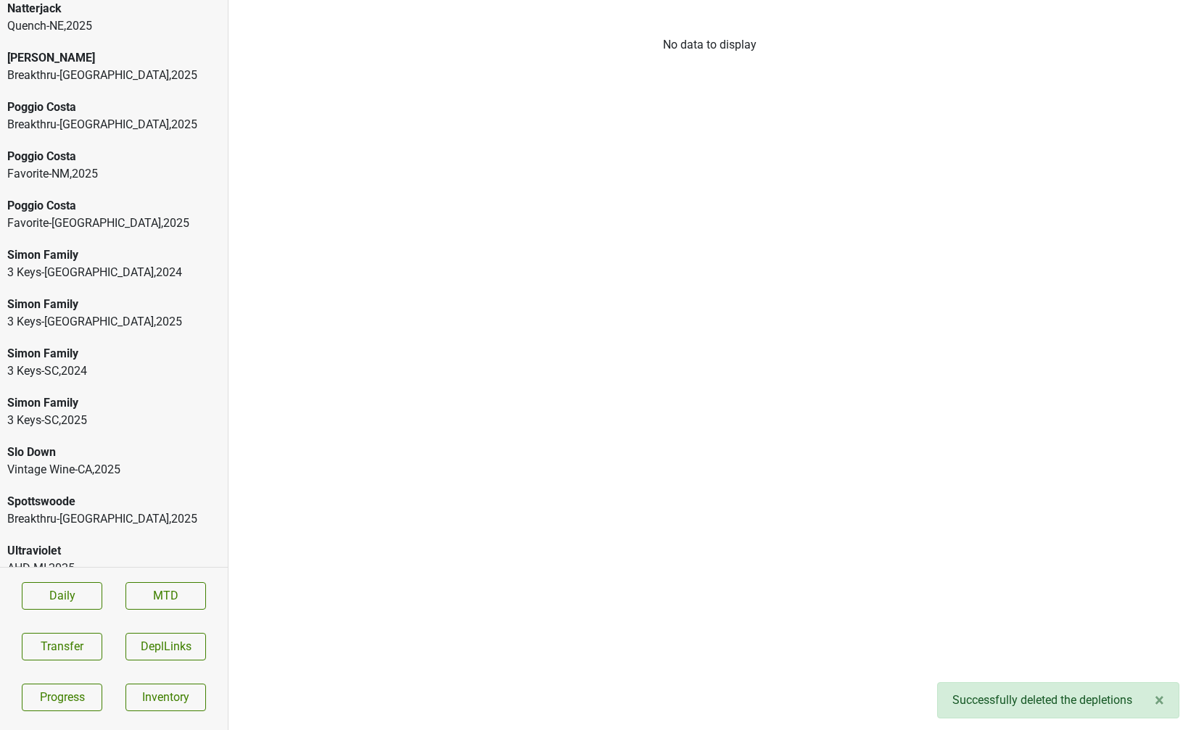
click at [50, 510] on div "Breakthru-FL , 2025" at bounding box center [113, 518] width 213 height 17
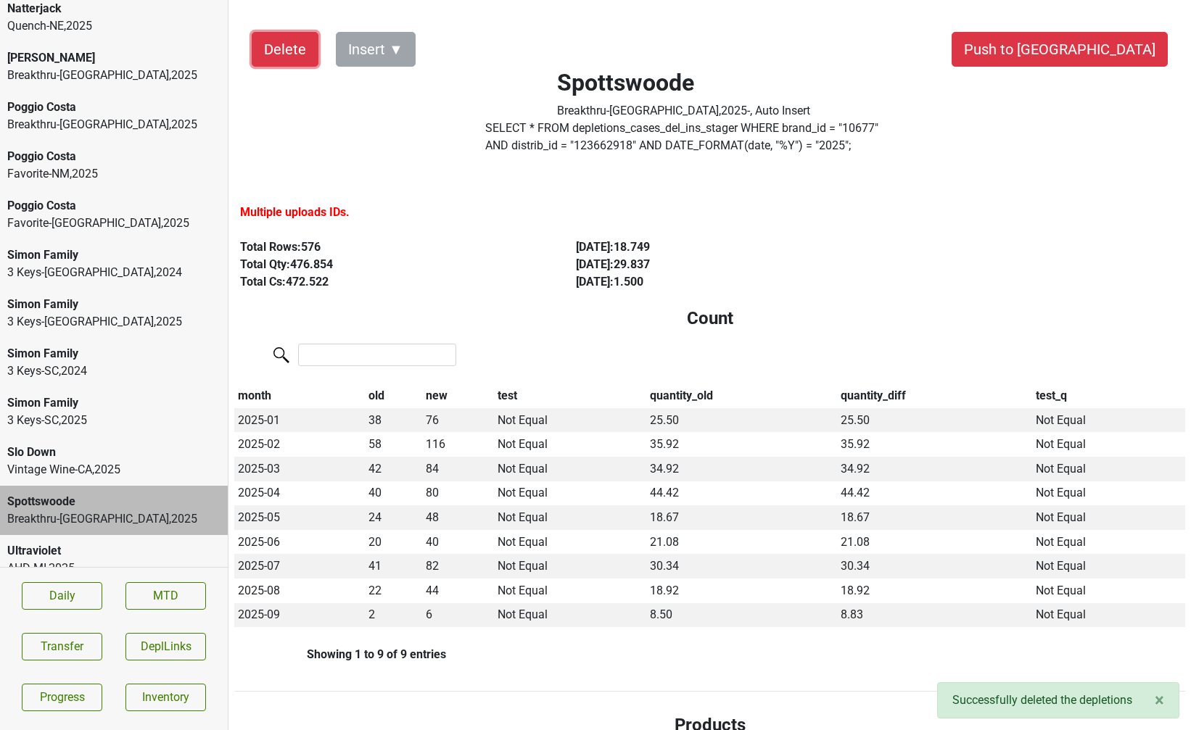
click at [270, 43] on button "Delete" at bounding box center [285, 49] width 67 height 35
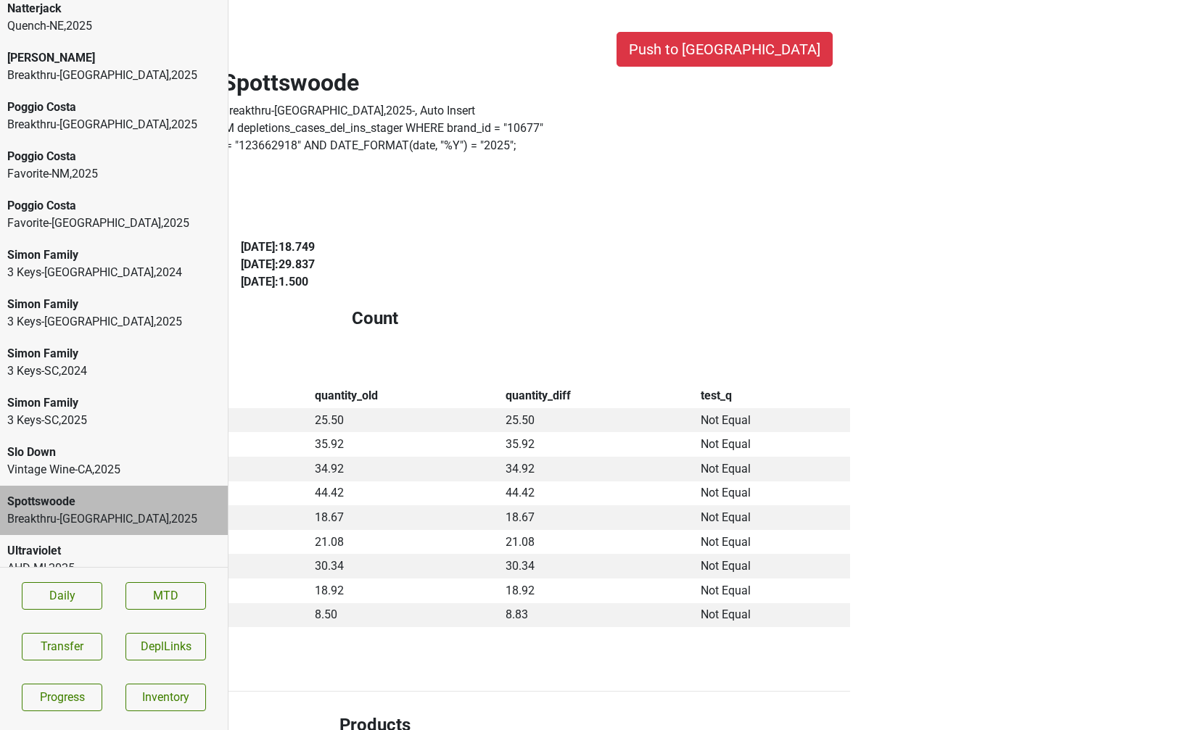
scroll to position [0, 0]
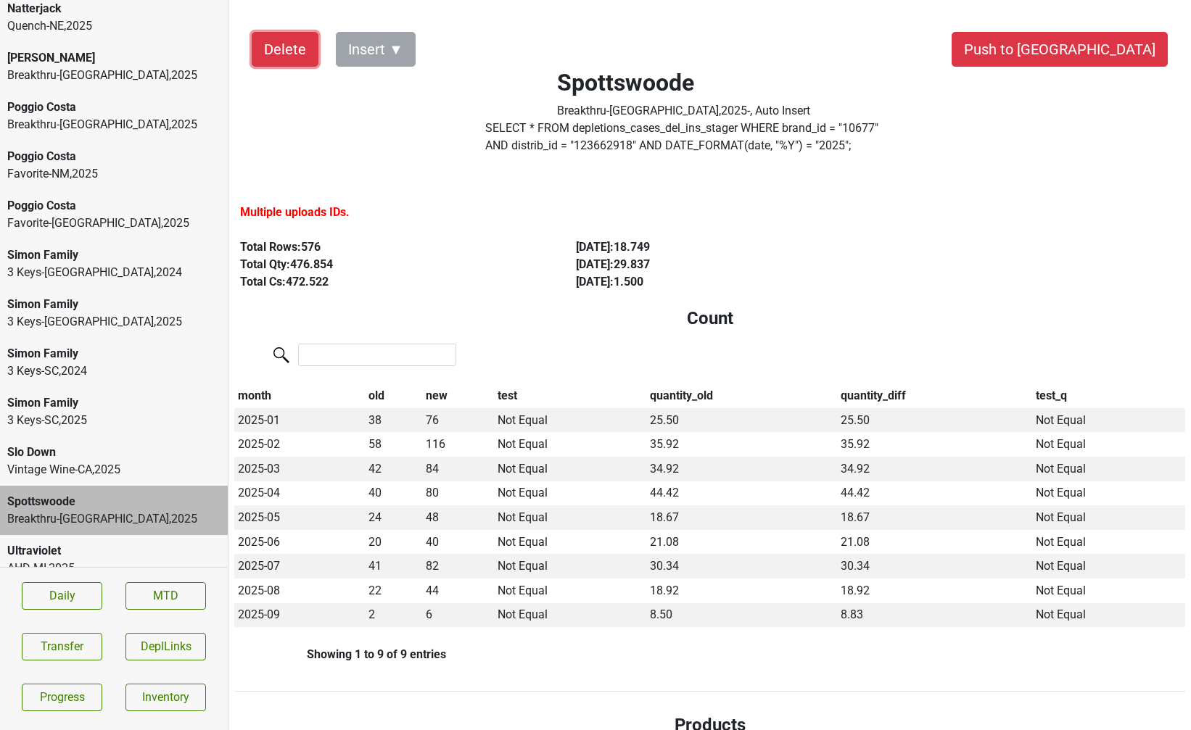
click at [305, 59] on button "Delete" at bounding box center [285, 49] width 67 height 35
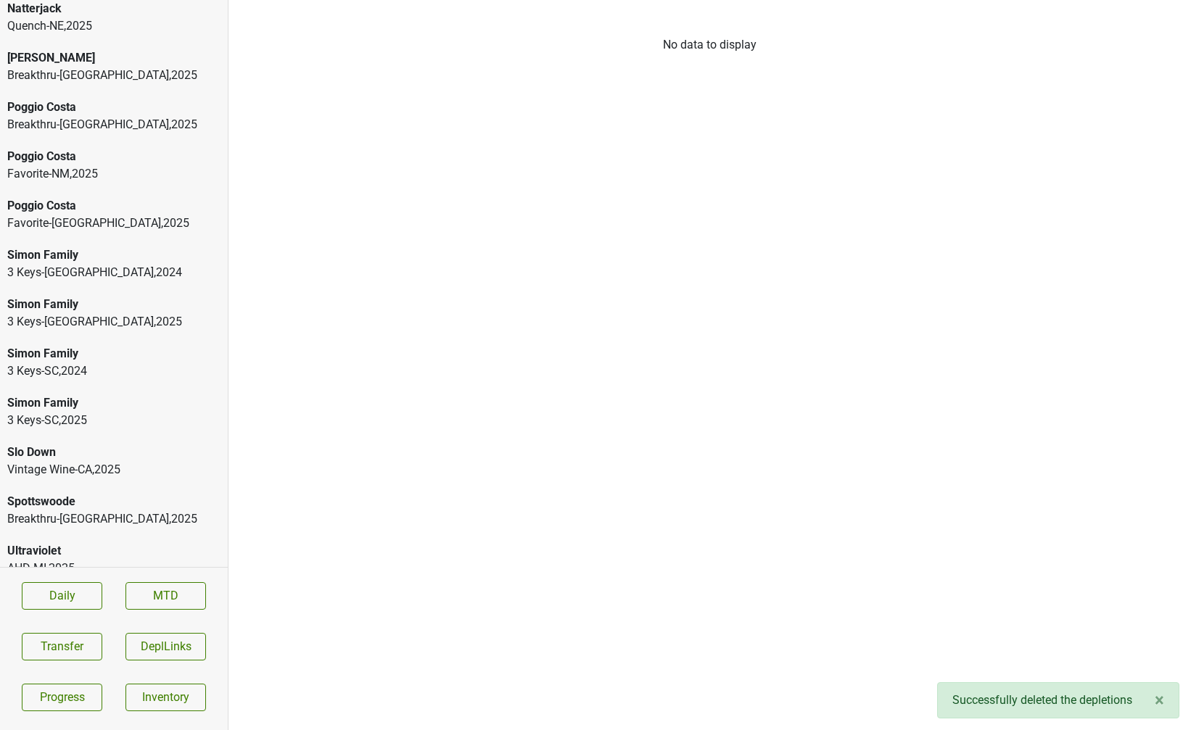
scroll to position [1356, 0]
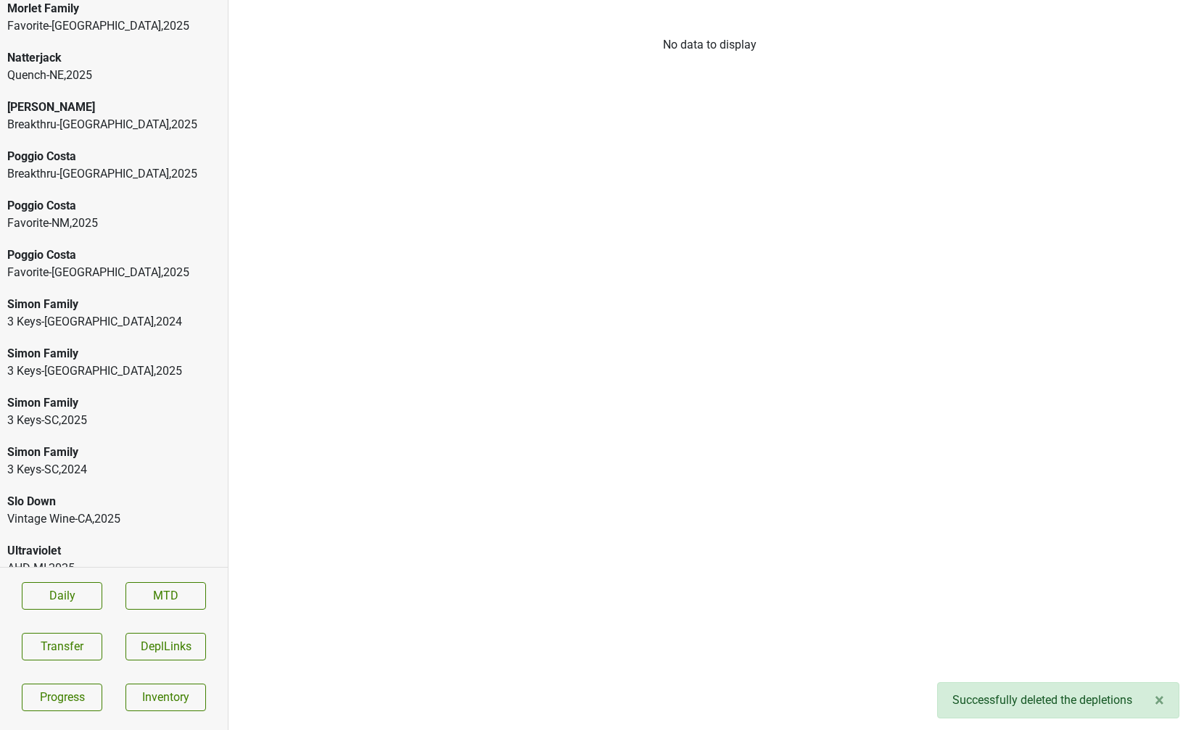
click at [28, 493] on div "Slo Down" at bounding box center [113, 501] width 213 height 17
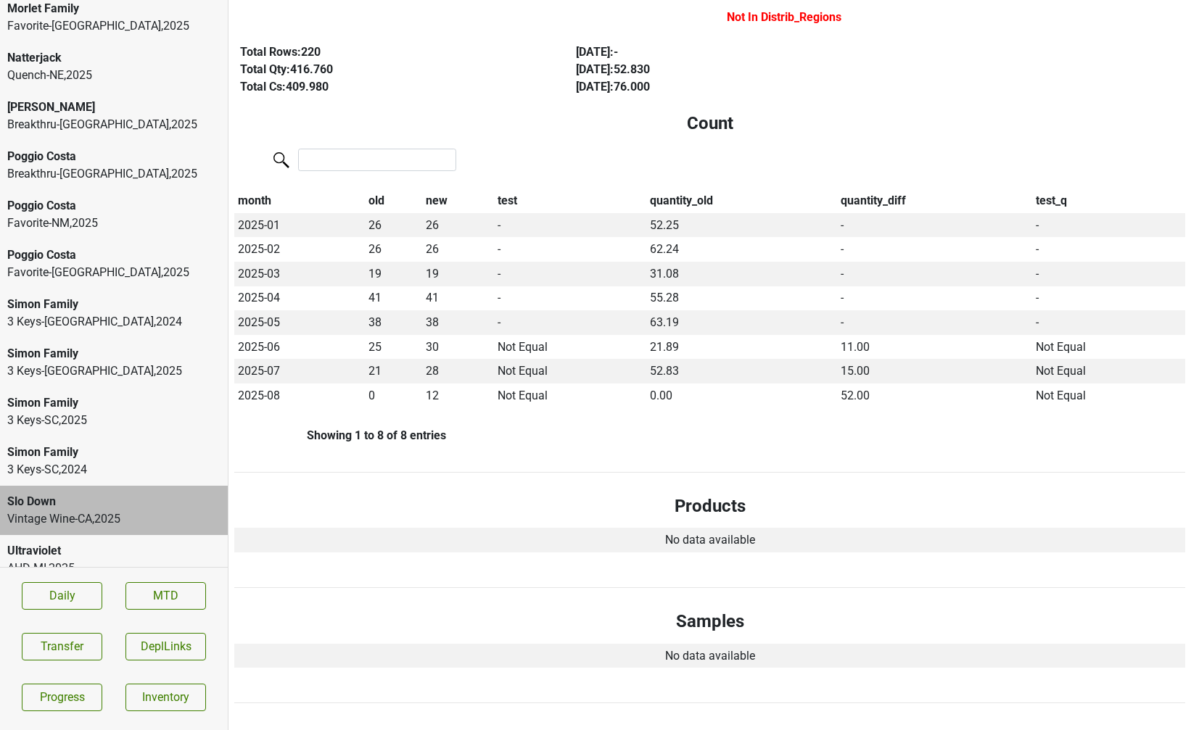
scroll to position [0, 0]
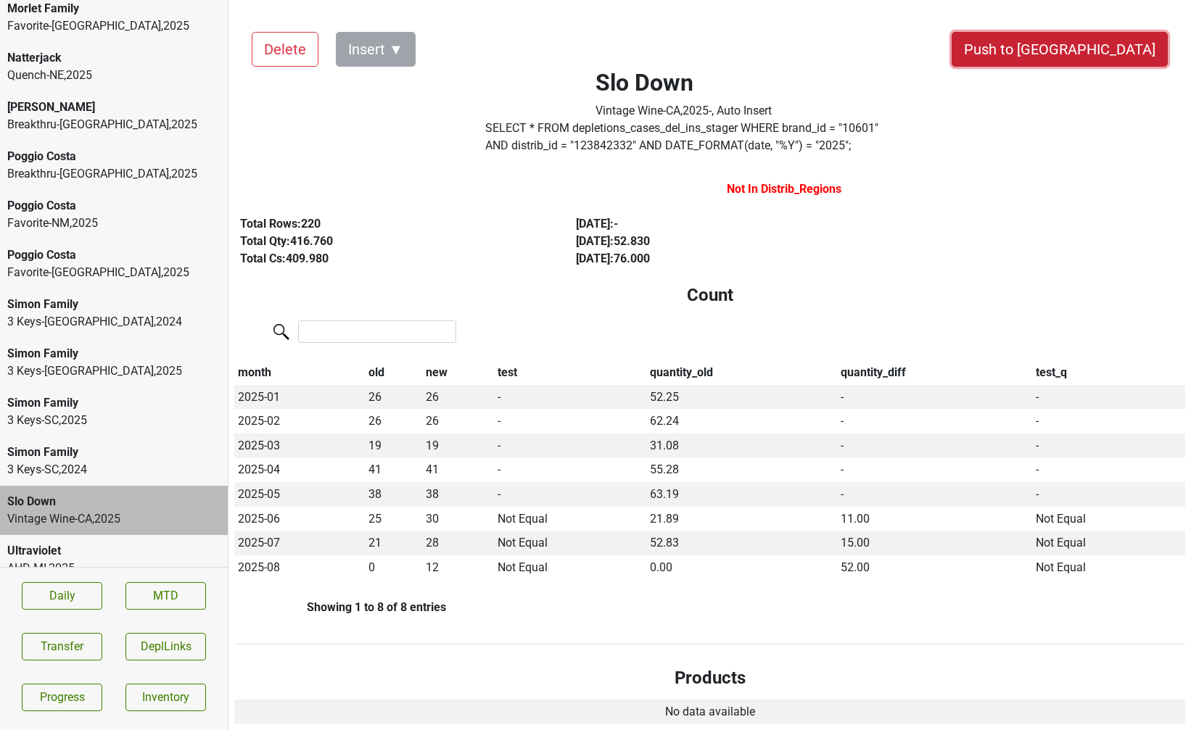
click at [1099, 47] on button "Push to DC" at bounding box center [1059, 49] width 216 height 35
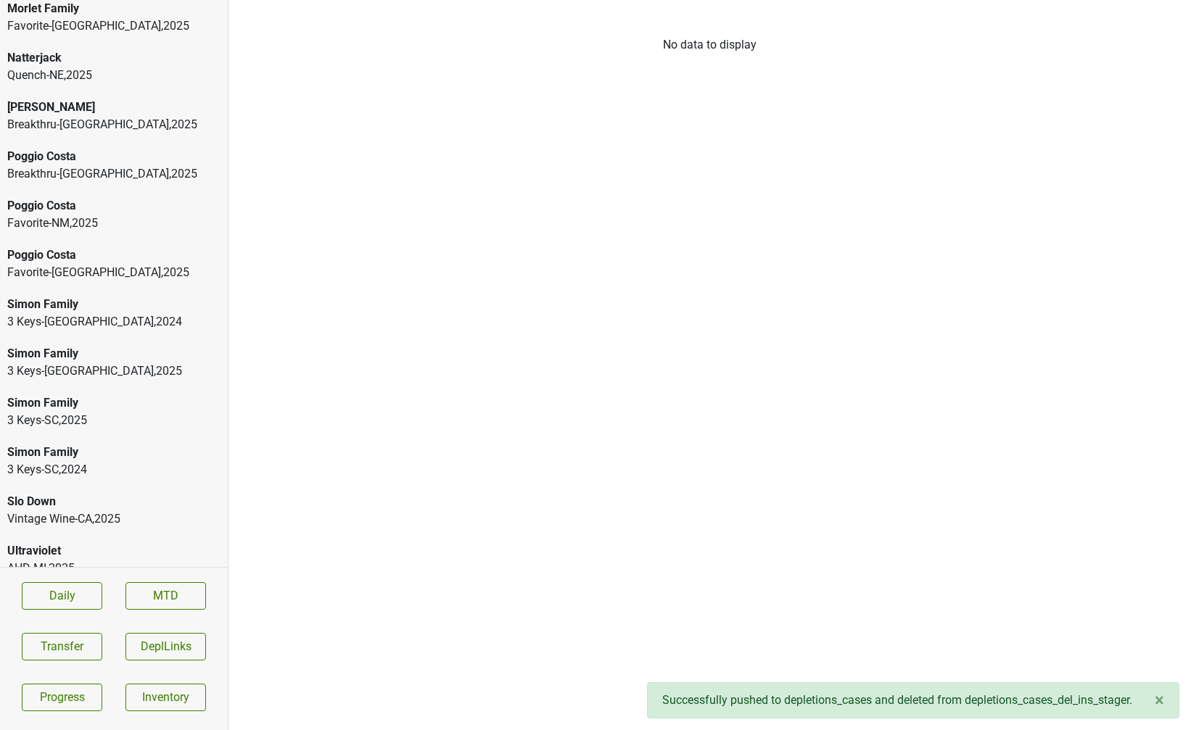
scroll to position [1307, 0]
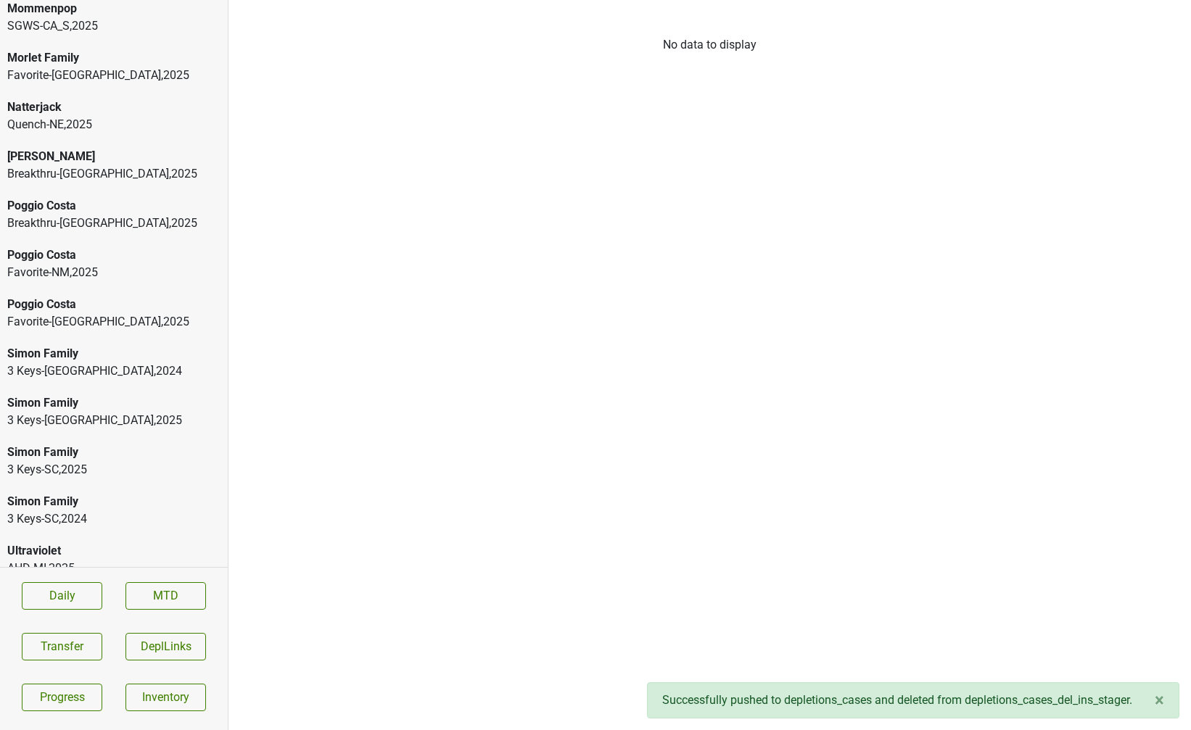
click at [69, 296] on div "Poggio Costa" at bounding box center [113, 304] width 213 height 17
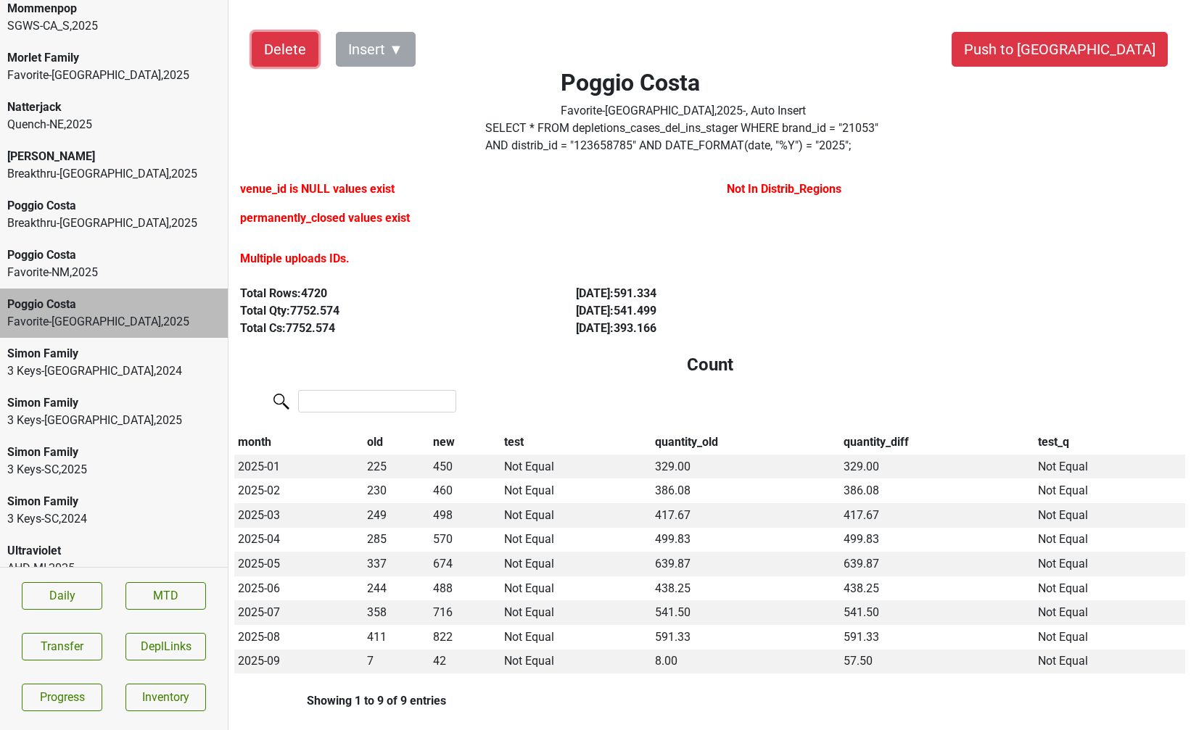
click at [294, 53] on button "Delete" at bounding box center [285, 49] width 67 height 35
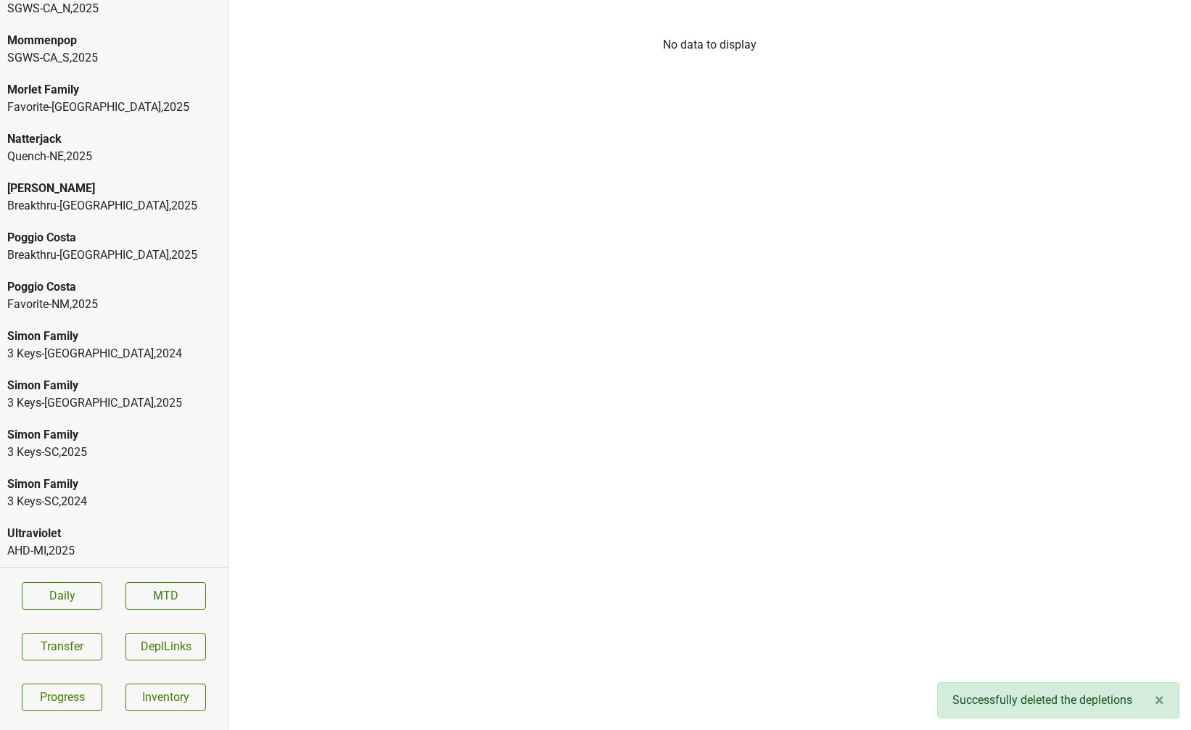
scroll to position [1257, 0]
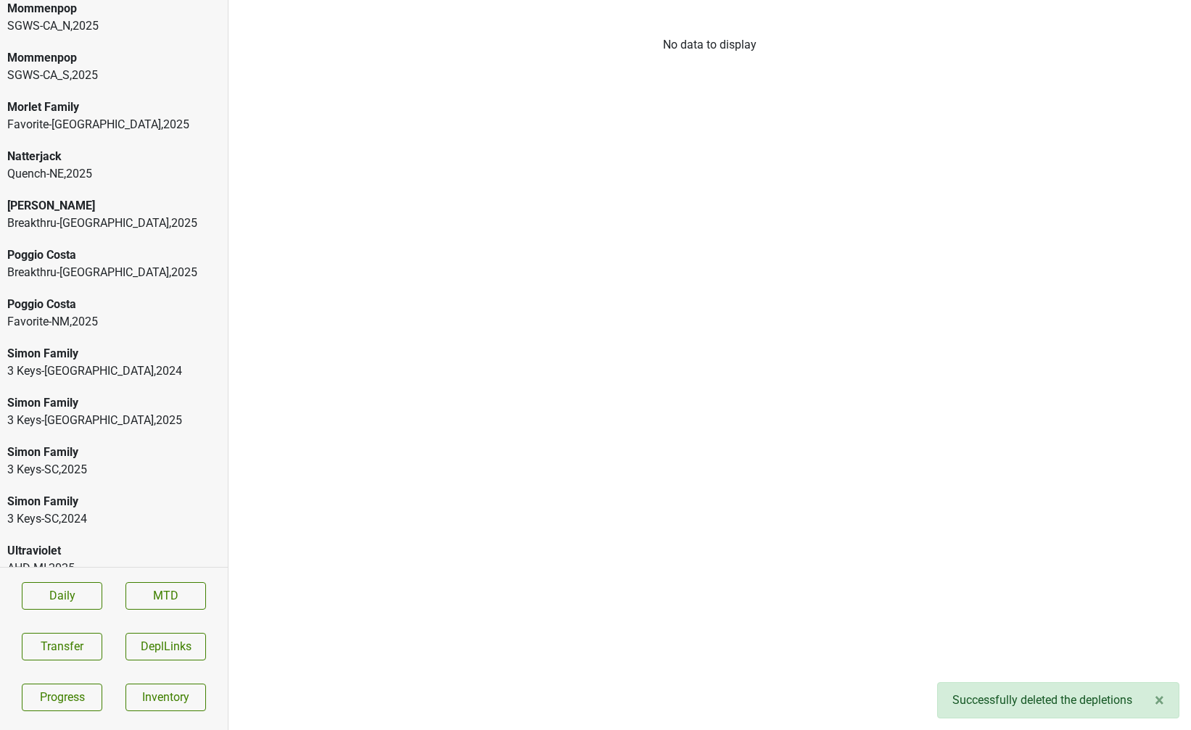
click at [42, 313] on div "Favorite-NM , 2025" at bounding box center [113, 321] width 213 height 17
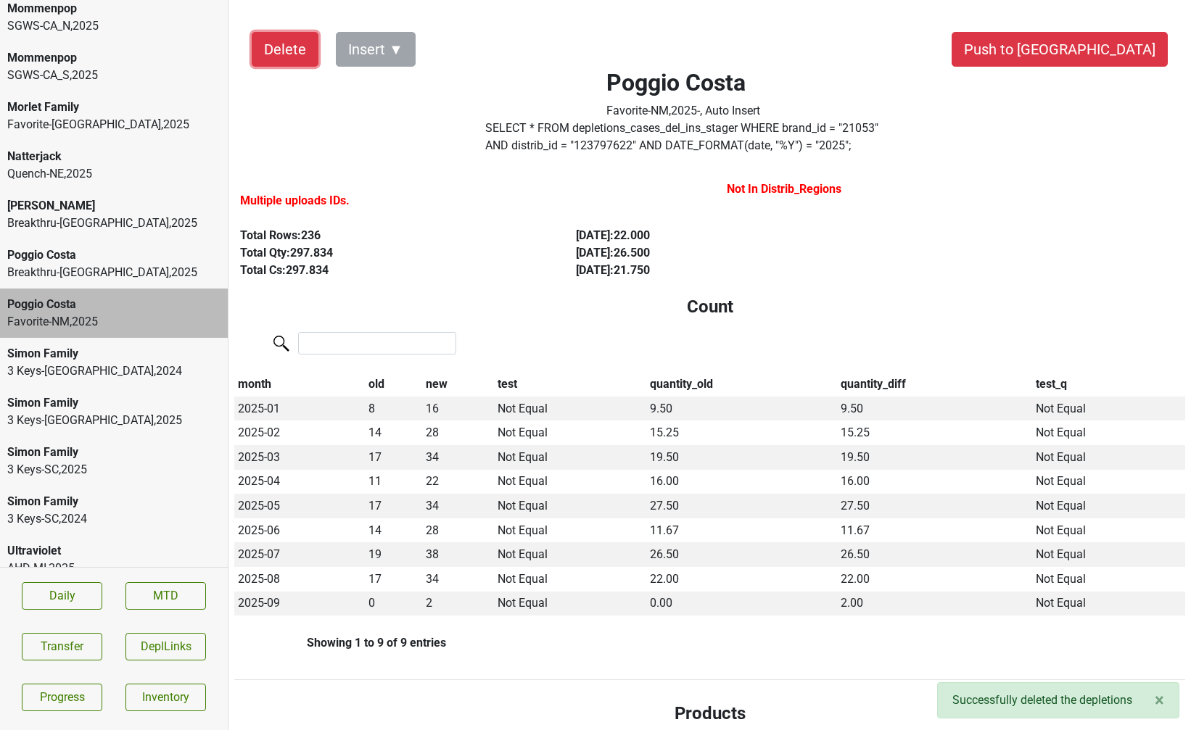
click at [272, 50] on button "Delete" at bounding box center [285, 49] width 67 height 35
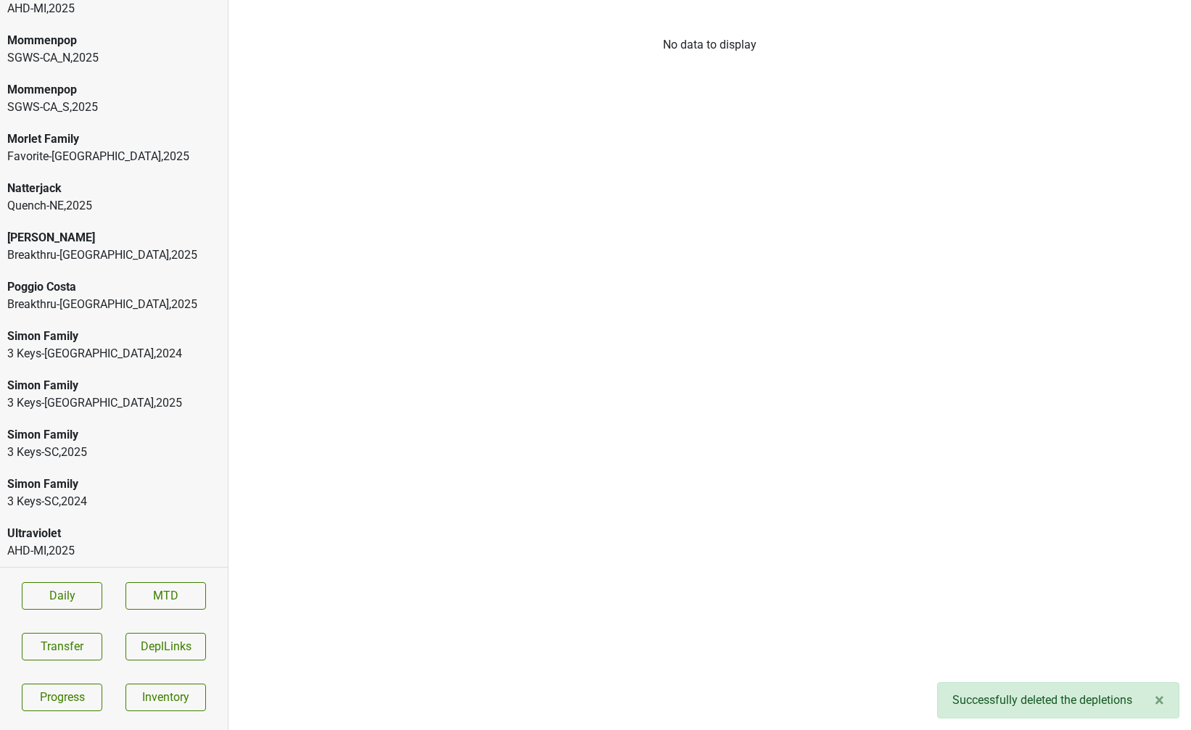
scroll to position [1208, 0]
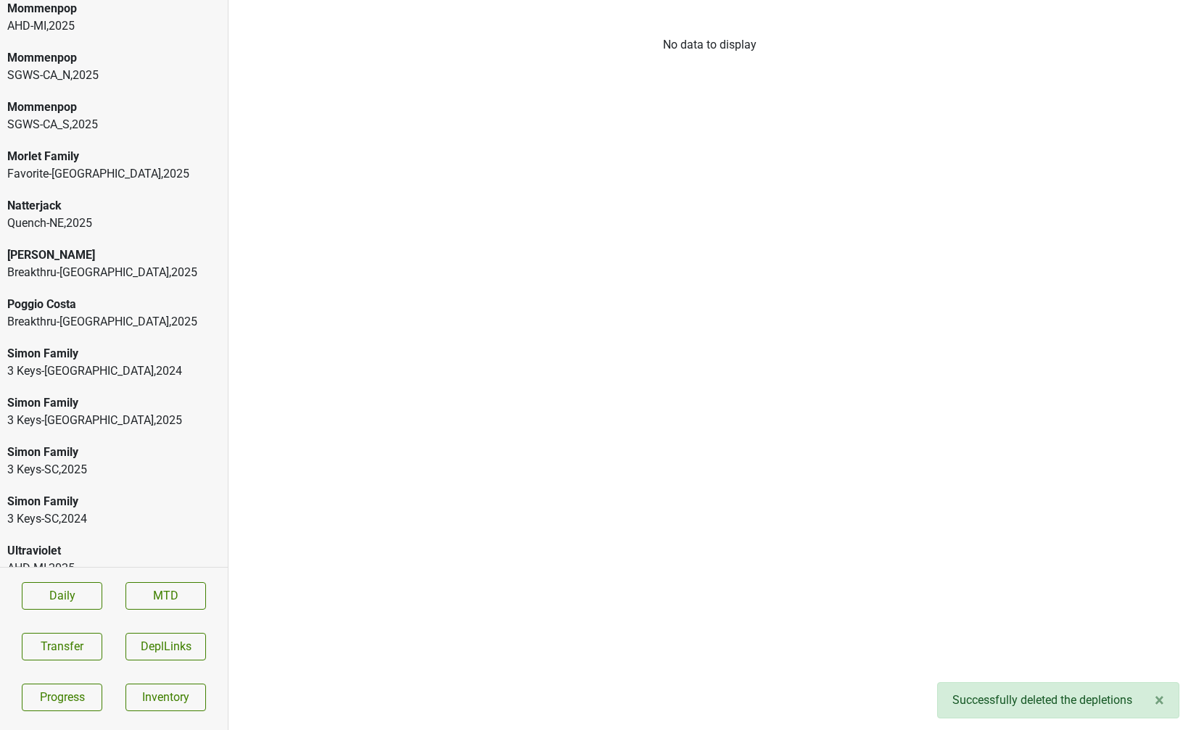
click at [33, 296] on div "Poggio Costa" at bounding box center [113, 304] width 213 height 17
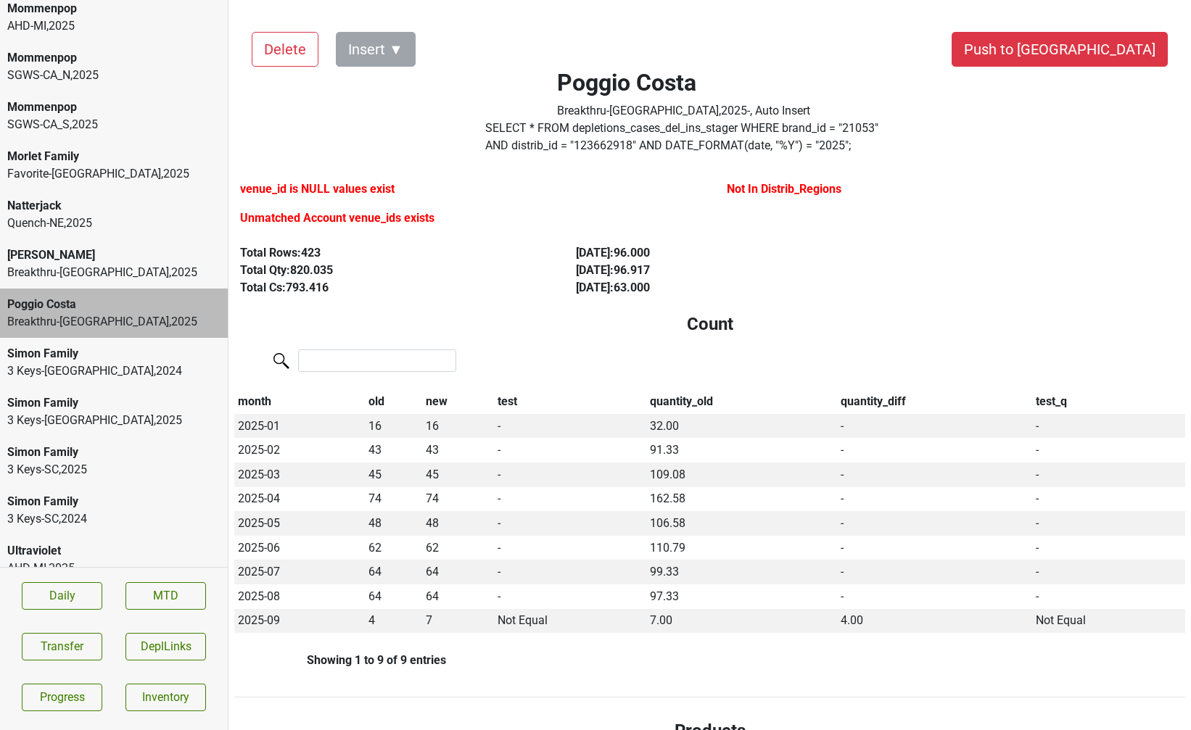
scroll to position [0, 0]
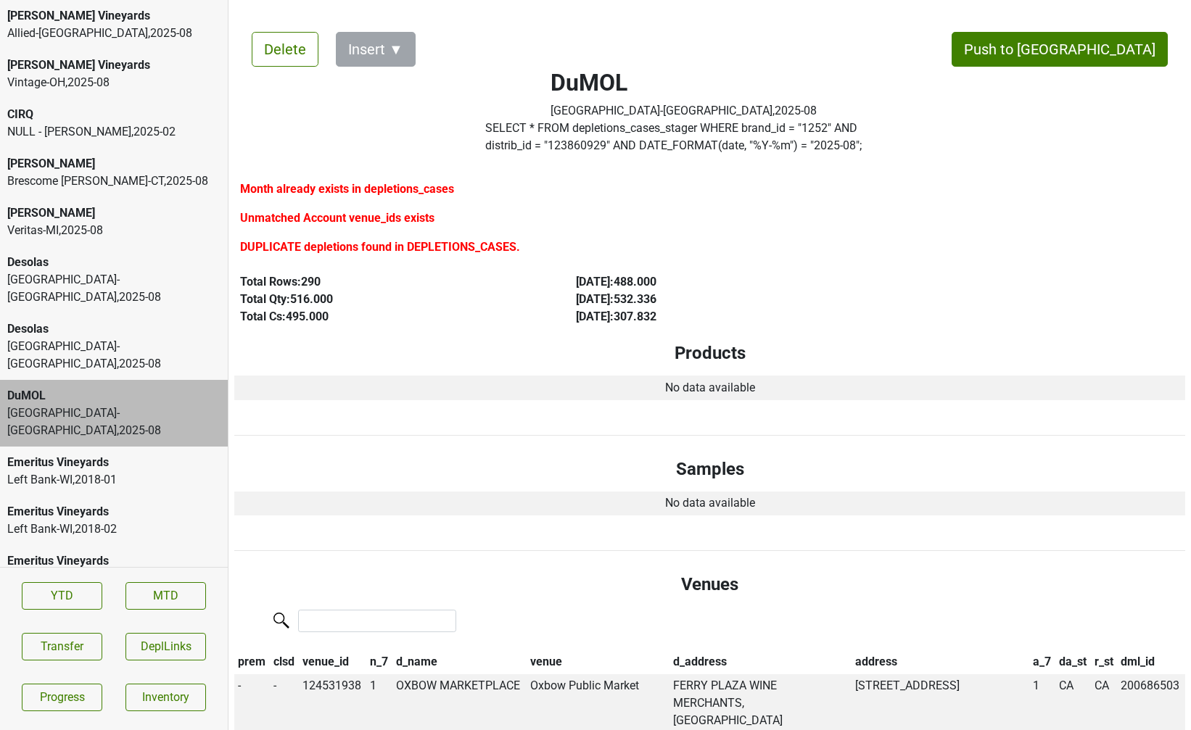
scroll to position [7, 0]
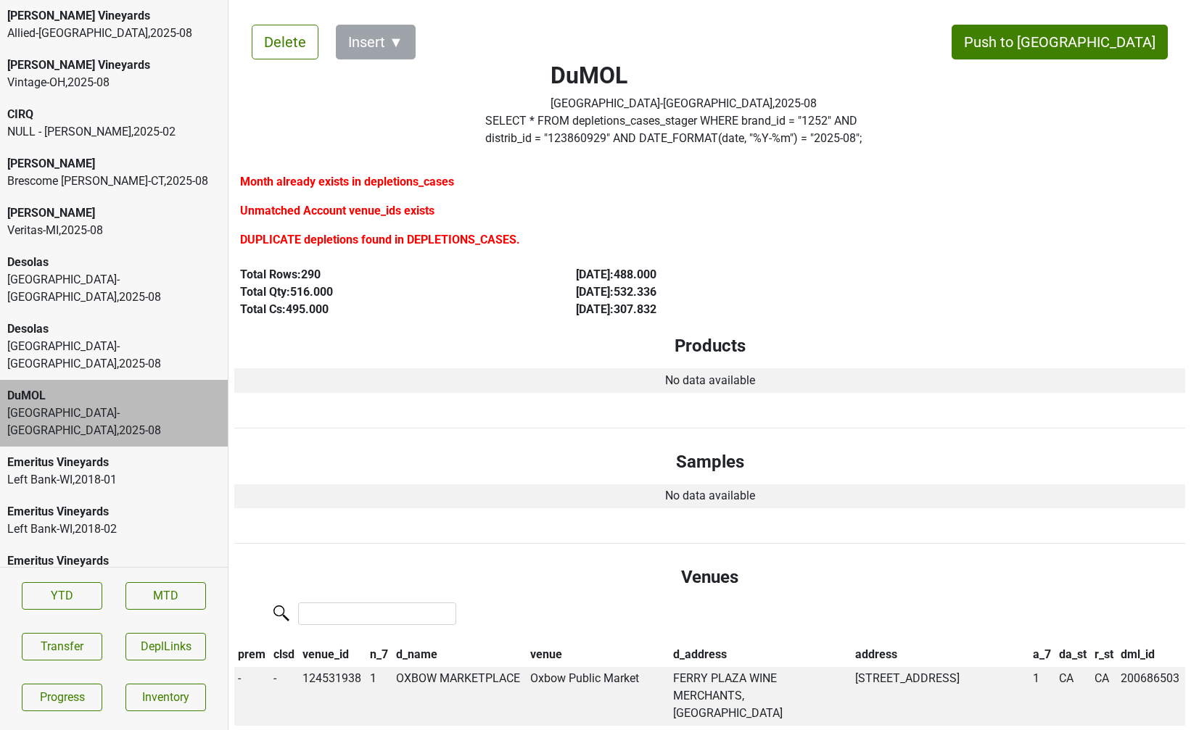
click at [99, 185] on div "Brescome [PERSON_NAME]-[GEOGRAPHIC_DATA] , 2025 - 08" at bounding box center [113, 181] width 213 height 17
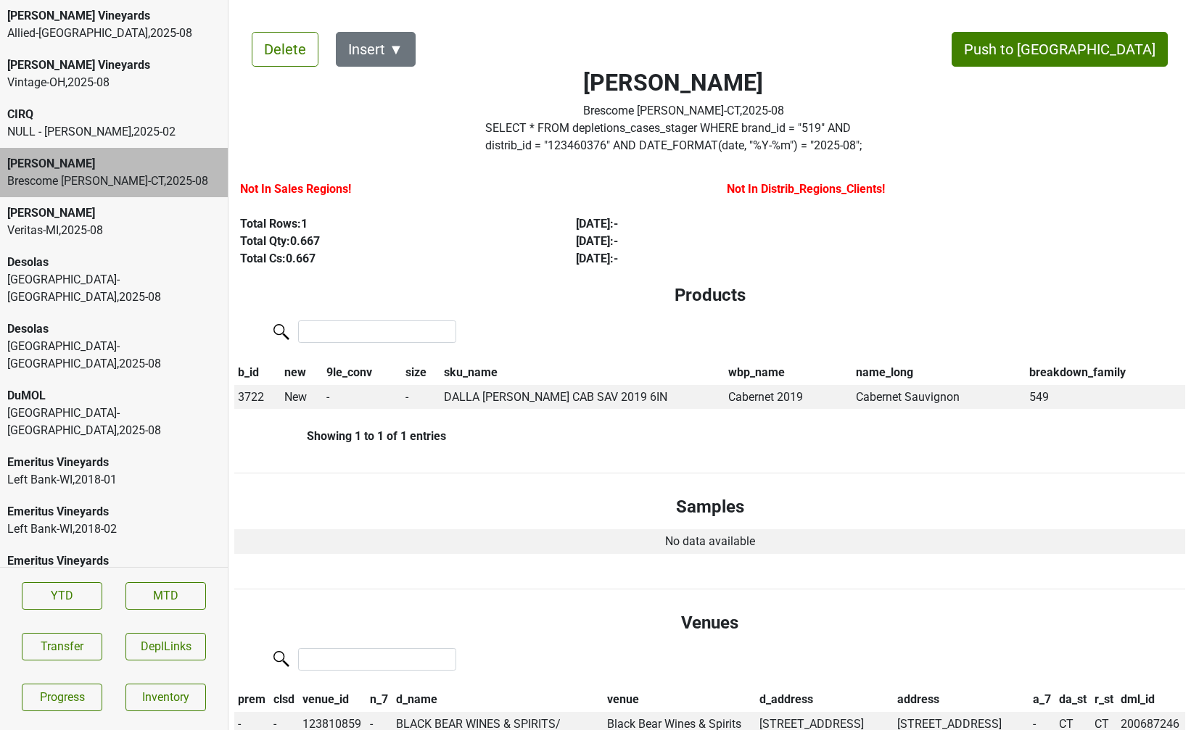
click at [93, 34] on div "Allied-[GEOGRAPHIC_DATA] , 2025 - 08" at bounding box center [113, 33] width 213 height 17
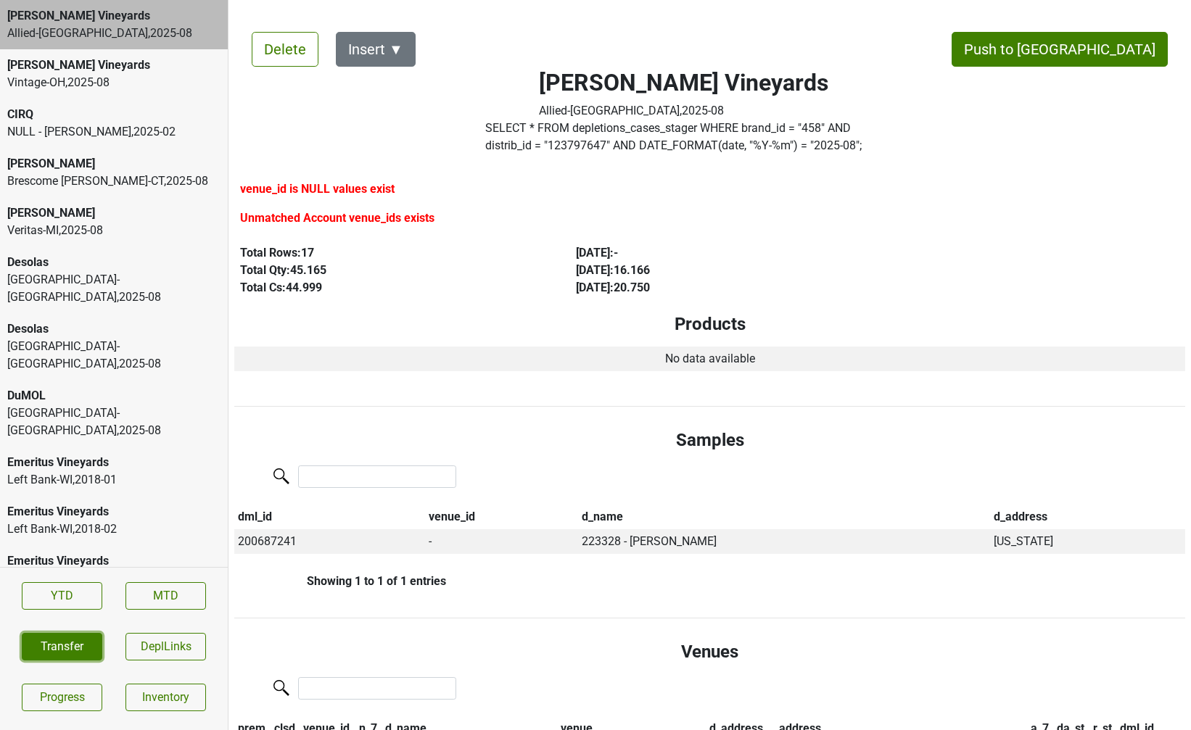
click at [63, 647] on button "Transfer" at bounding box center [62, 647] width 80 height 28
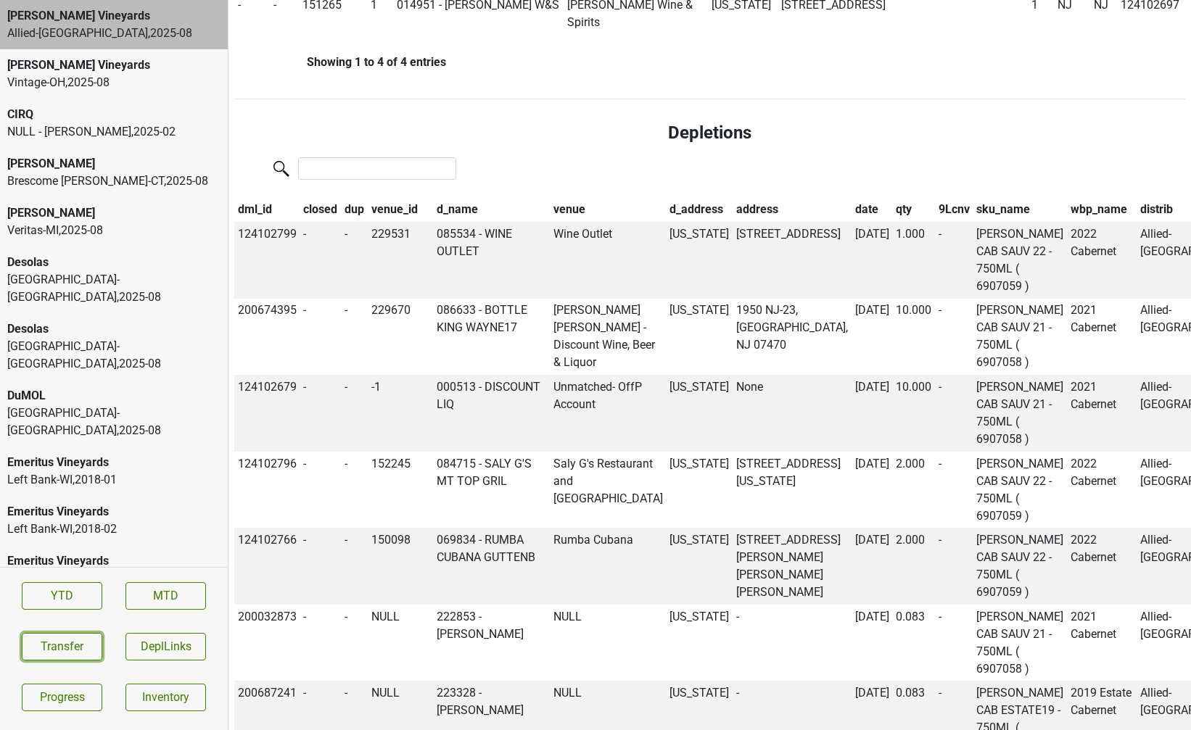
scroll to position [828, 0]
click at [892, 221] on th "qty" at bounding box center [913, 209] width 43 height 25
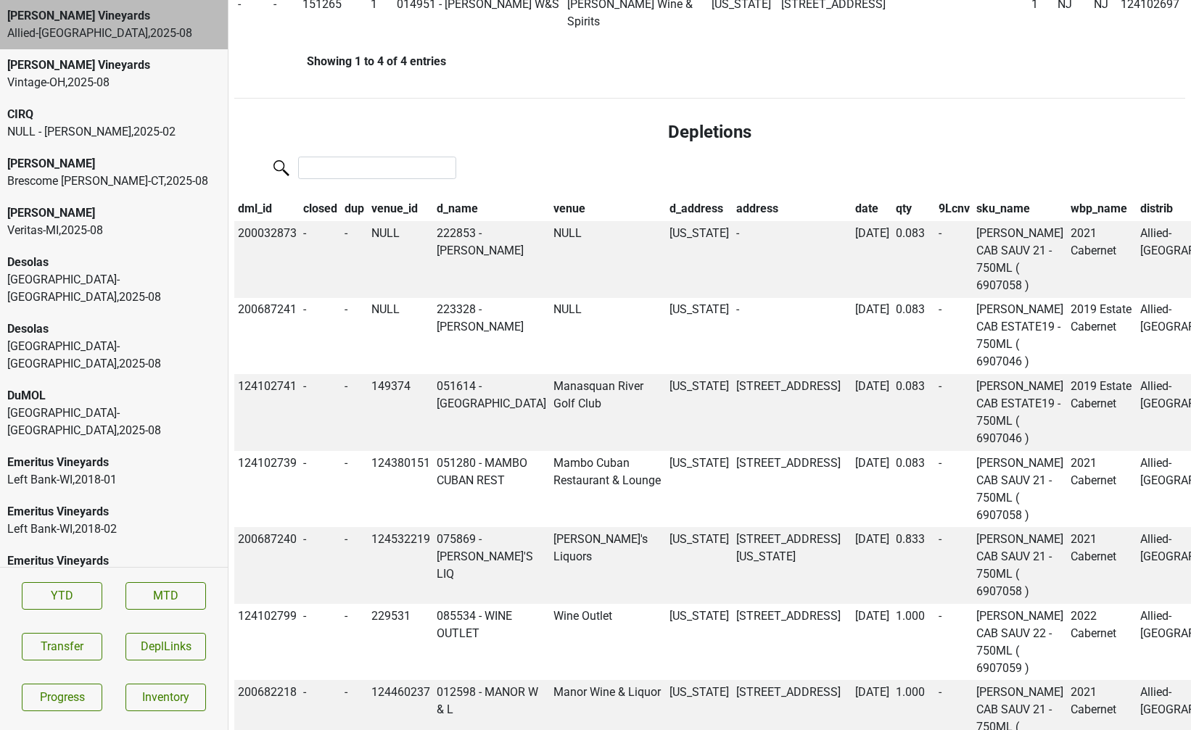
click at [892, 221] on th "qty" at bounding box center [913, 209] width 43 height 25
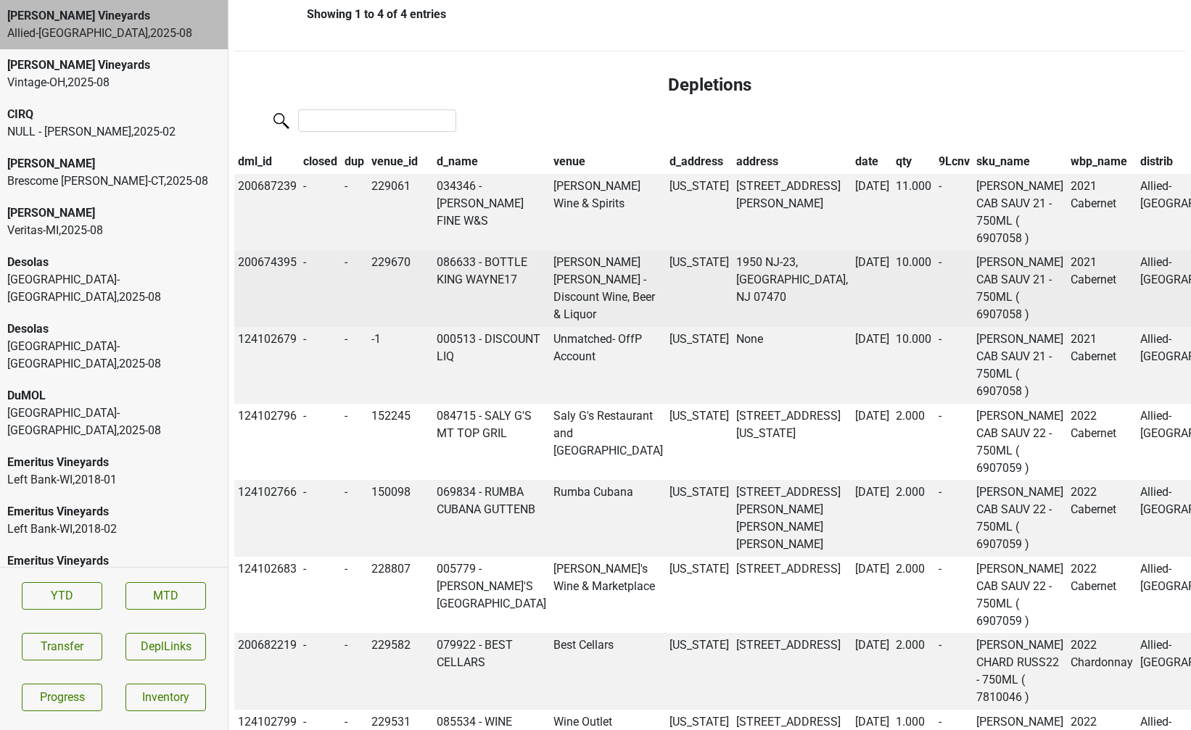
scroll to position [0, 0]
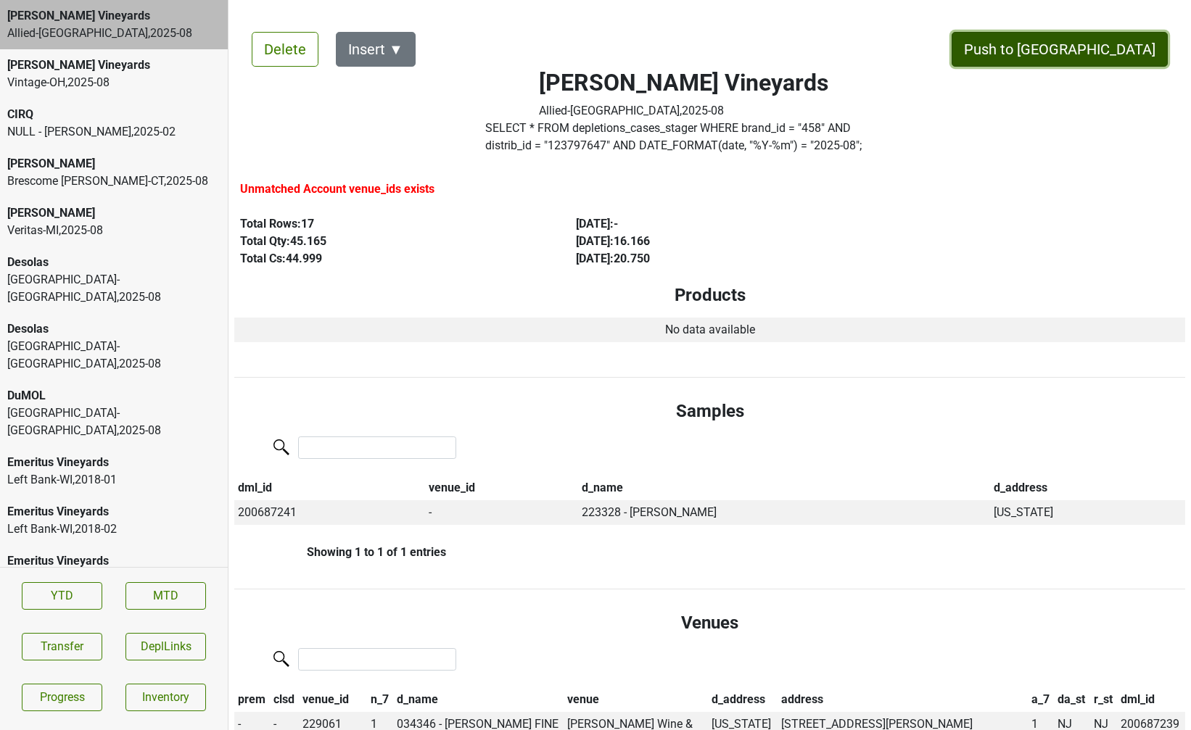
click at [1107, 52] on button "Push to [GEOGRAPHIC_DATA]" at bounding box center [1059, 49] width 216 height 35
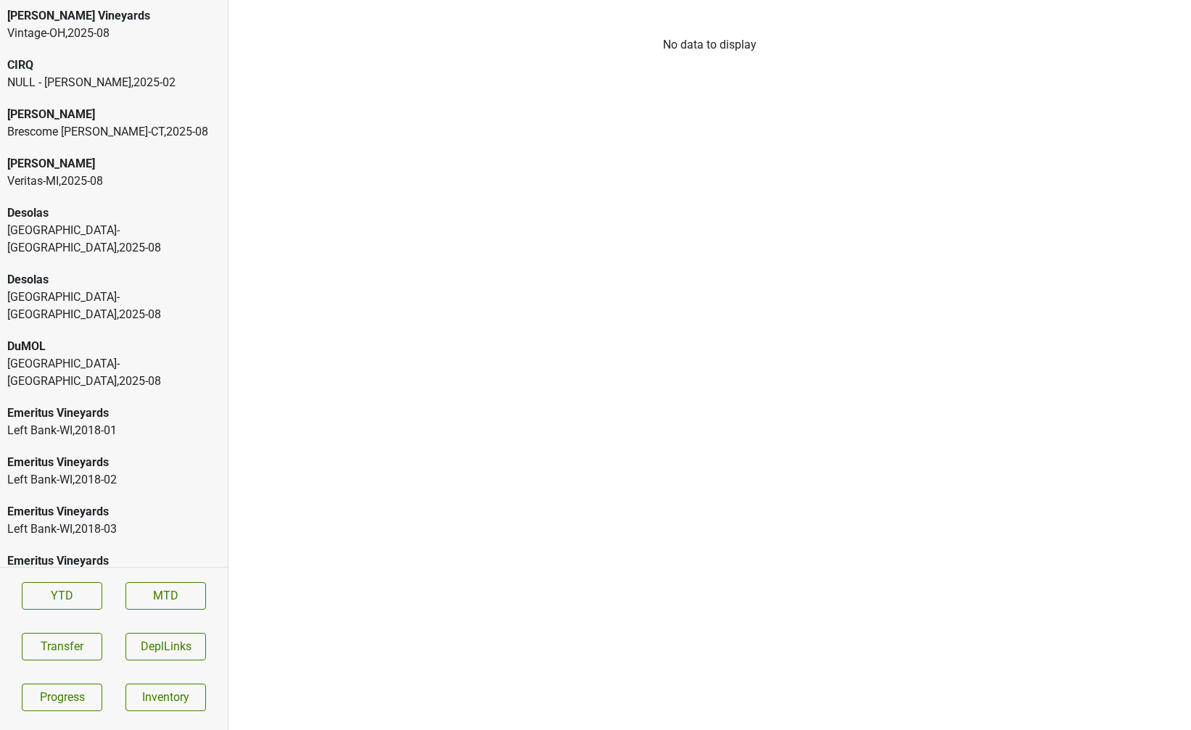
click at [117, 34] on div "Vintage-OH , 2025 - 08" at bounding box center [113, 33] width 213 height 17
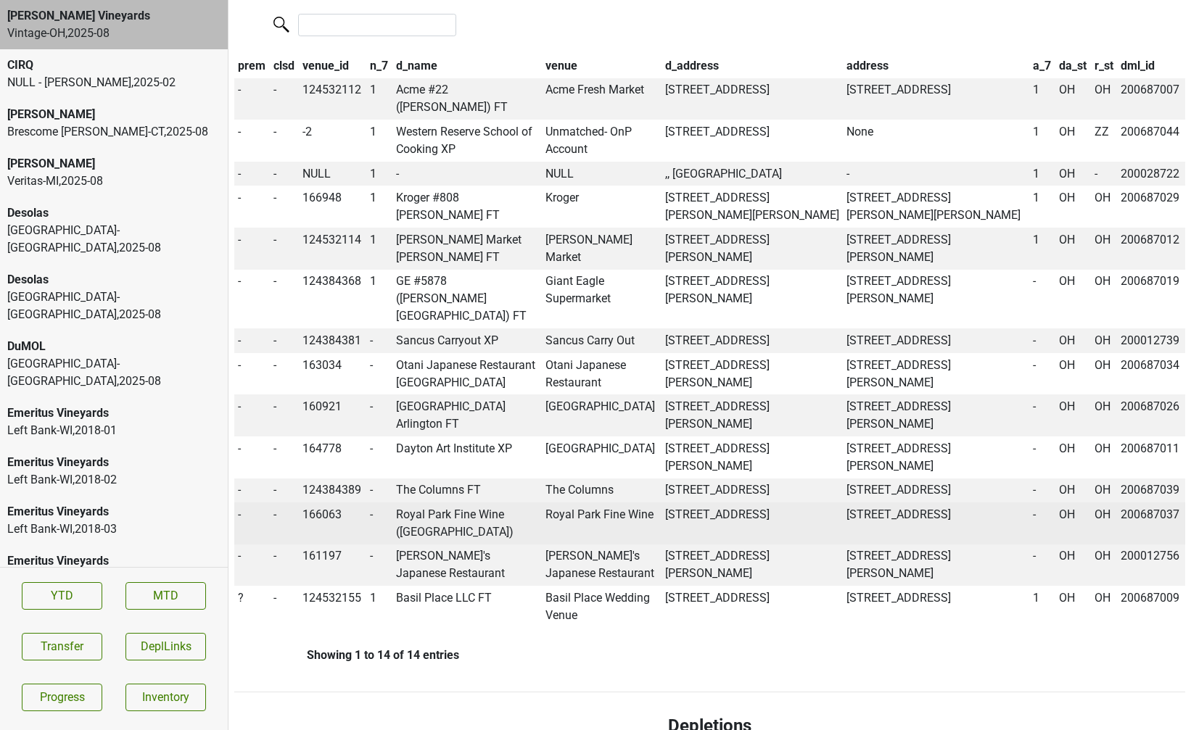
scroll to position [605, 0]
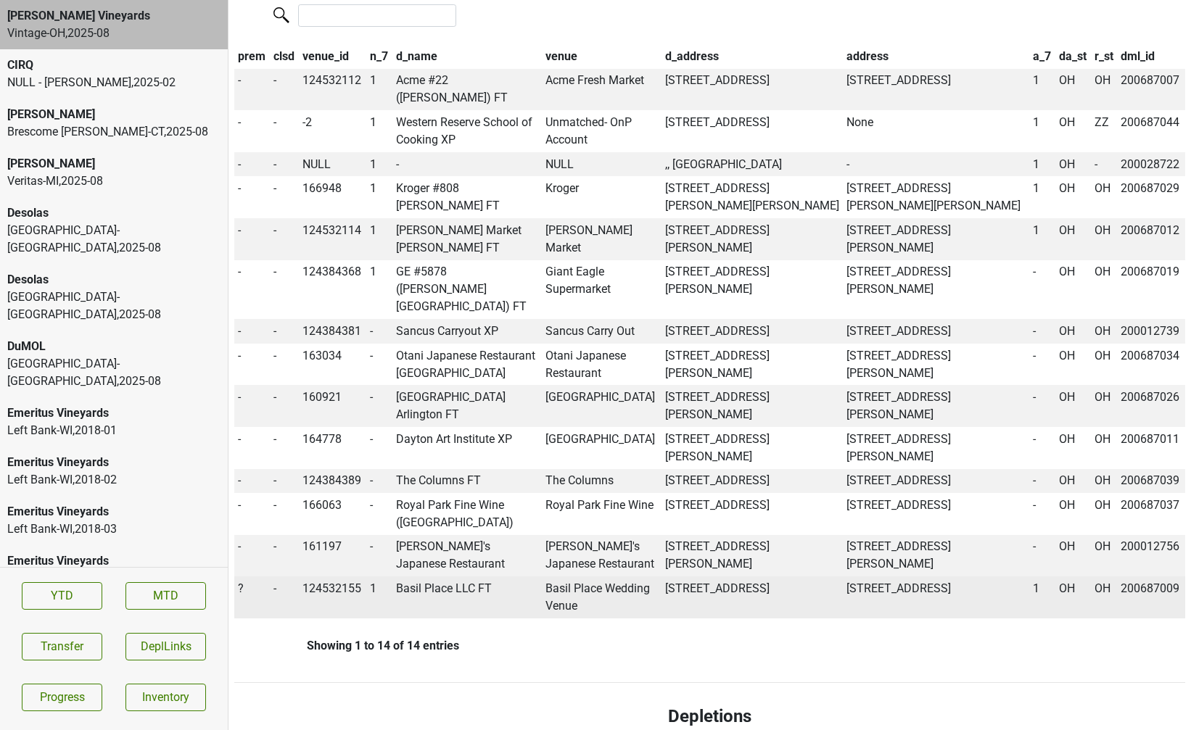
click at [243, 595] on span "?" at bounding box center [241, 589] width 6 height 14
click at [257, 629] on div "On" at bounding box center [293, 616] width 115 height 37
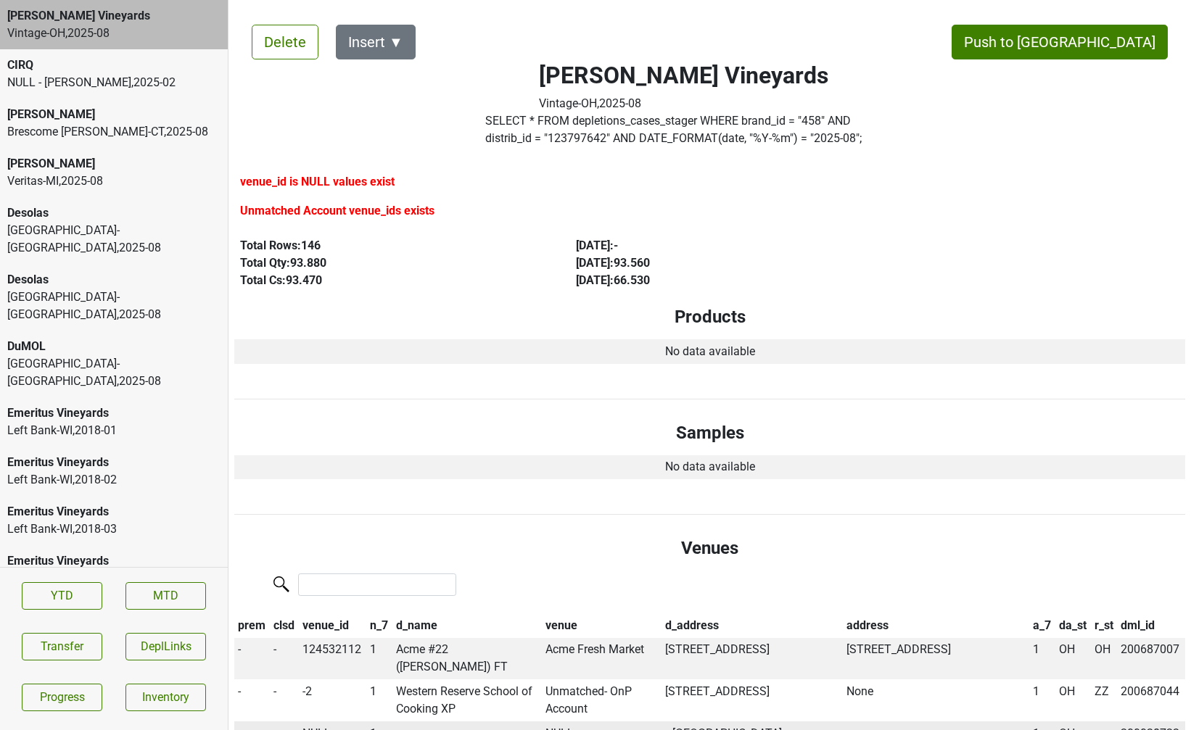
scroll to position [0, 0]
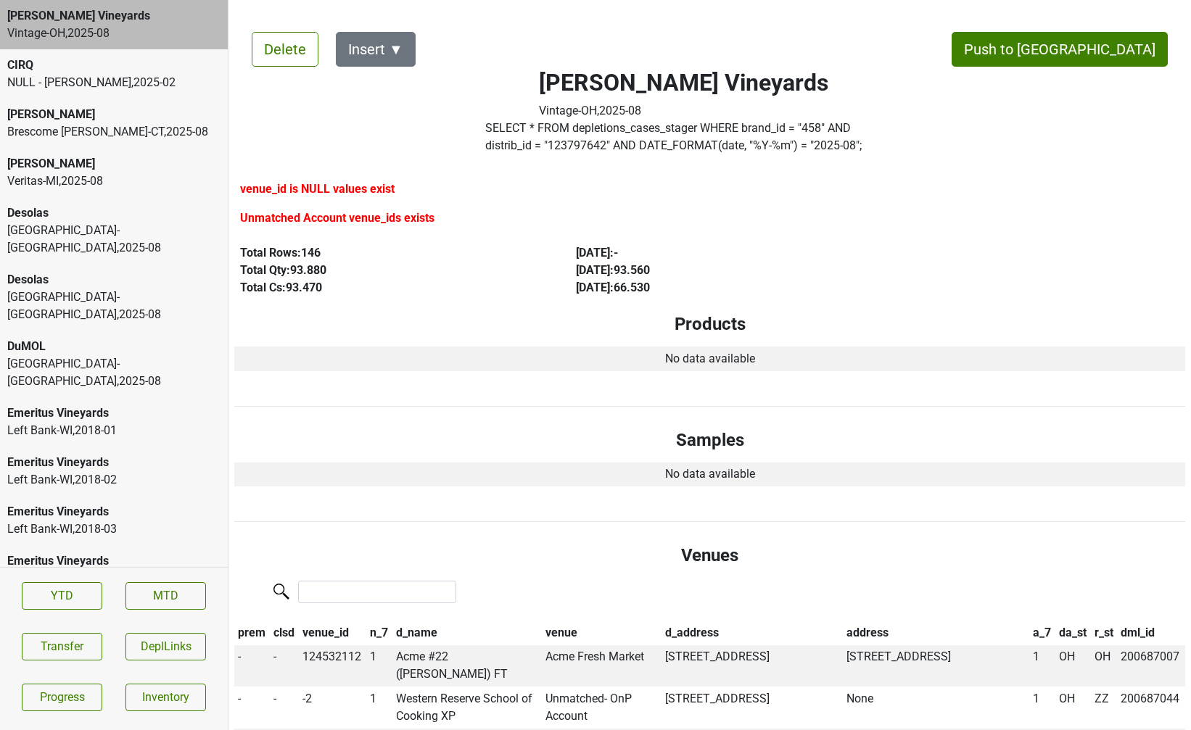
click at [664, 138] on label "SELECT * FROM depletions_cases_stager WHERE brand_id = " 458 " AND distrib_id =…" at bounding box center [683, 137] width 396 height 35
click at [36, 645] on button "Transfer" at bounding box center [62, 647] width 80 height 28
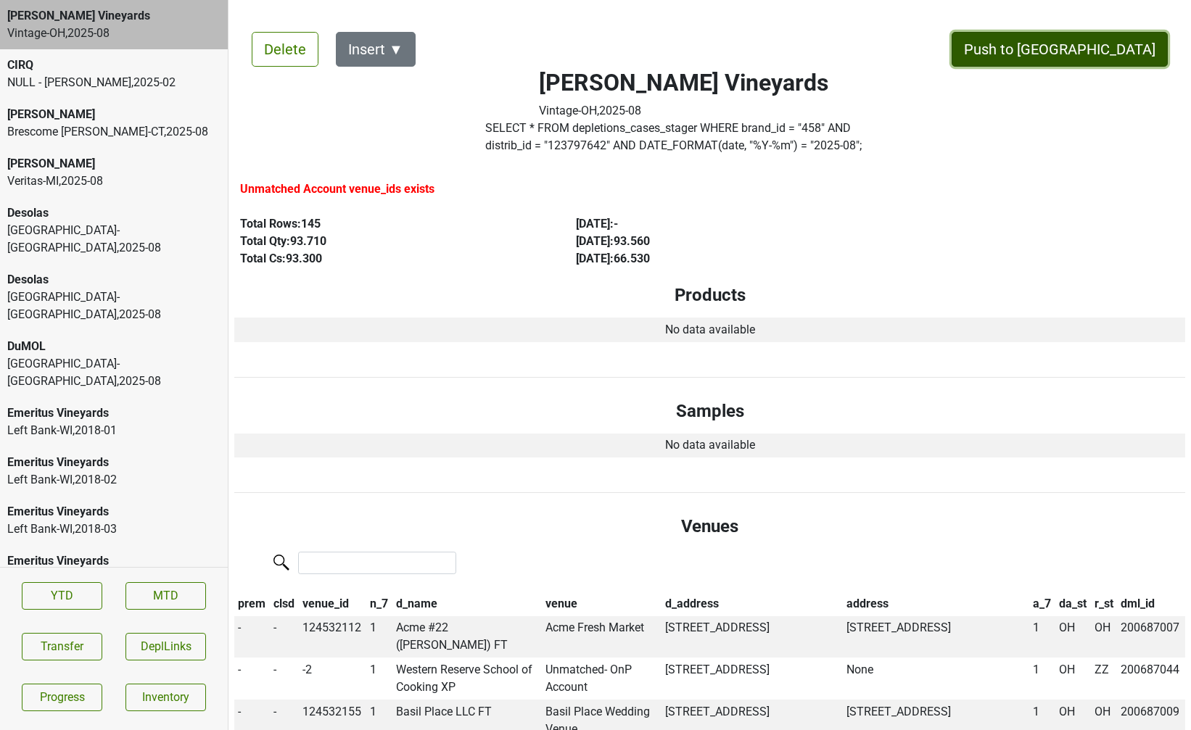
click at [1126, 52] on button "Push to [GEOGRAPHIC_DATA]" at bounding box center [1059, 49] width 216 height 35
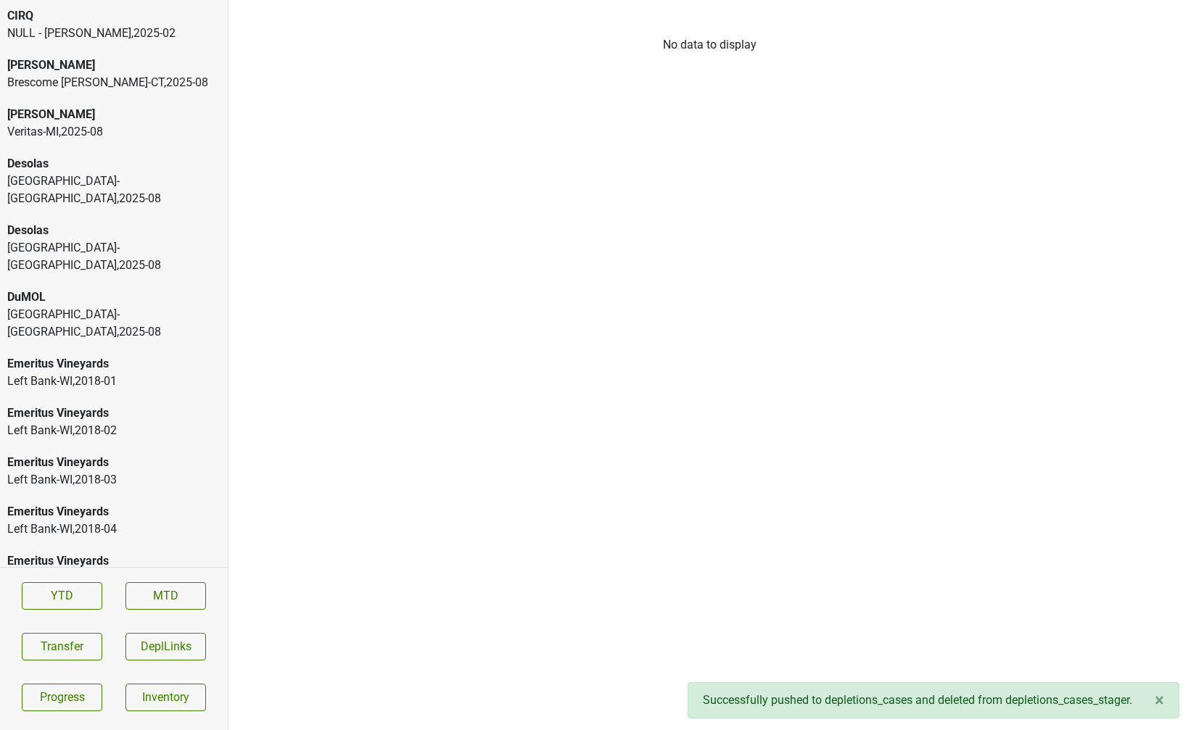
click at [104, 175] on div "Park Street-FL , 2025 - 08" at bounding box center [113, 190] width 213 height 35
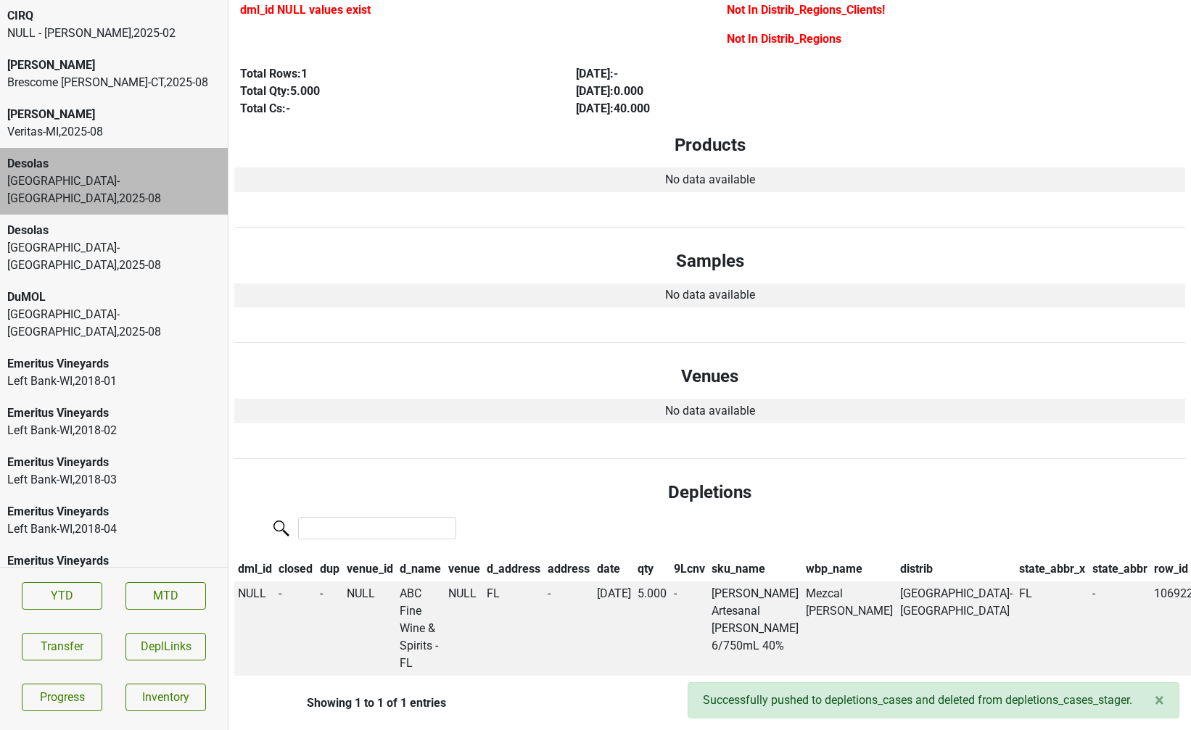
scroll to position [212, 0]
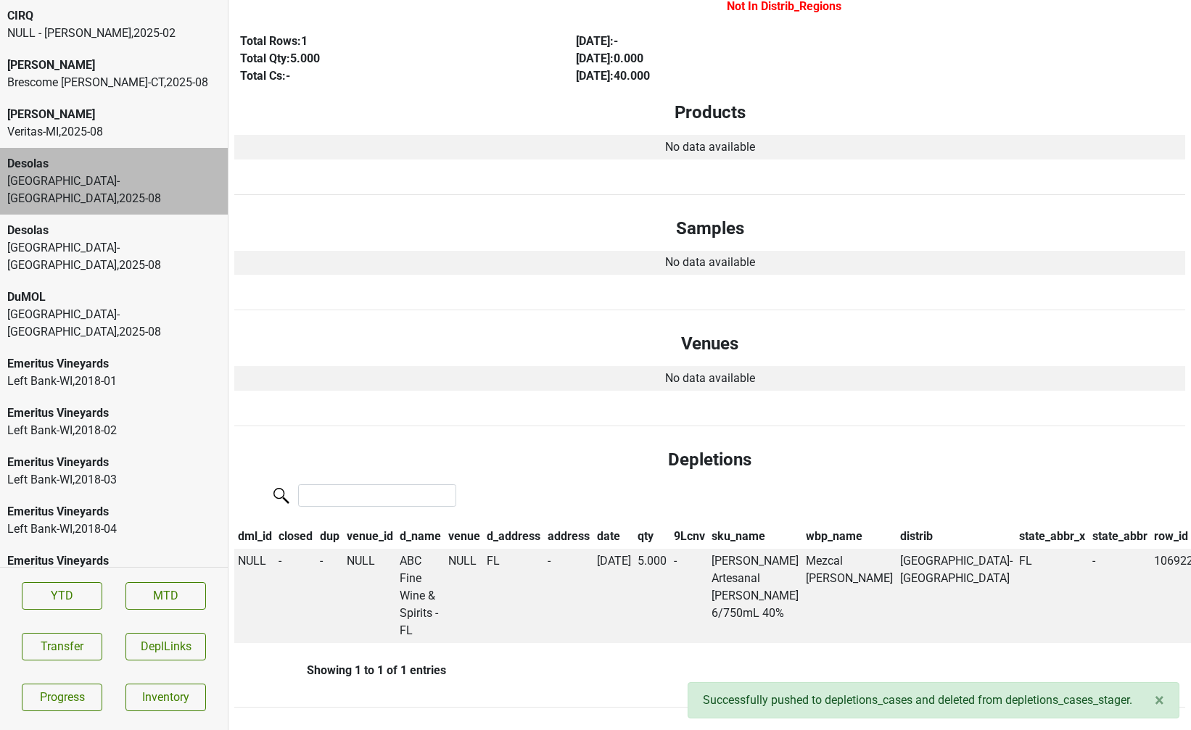
click at [94, 244] on div "Desolas Park Street-NY , 2025 - 08" at bounding box center [114, 248] width 228 height 67
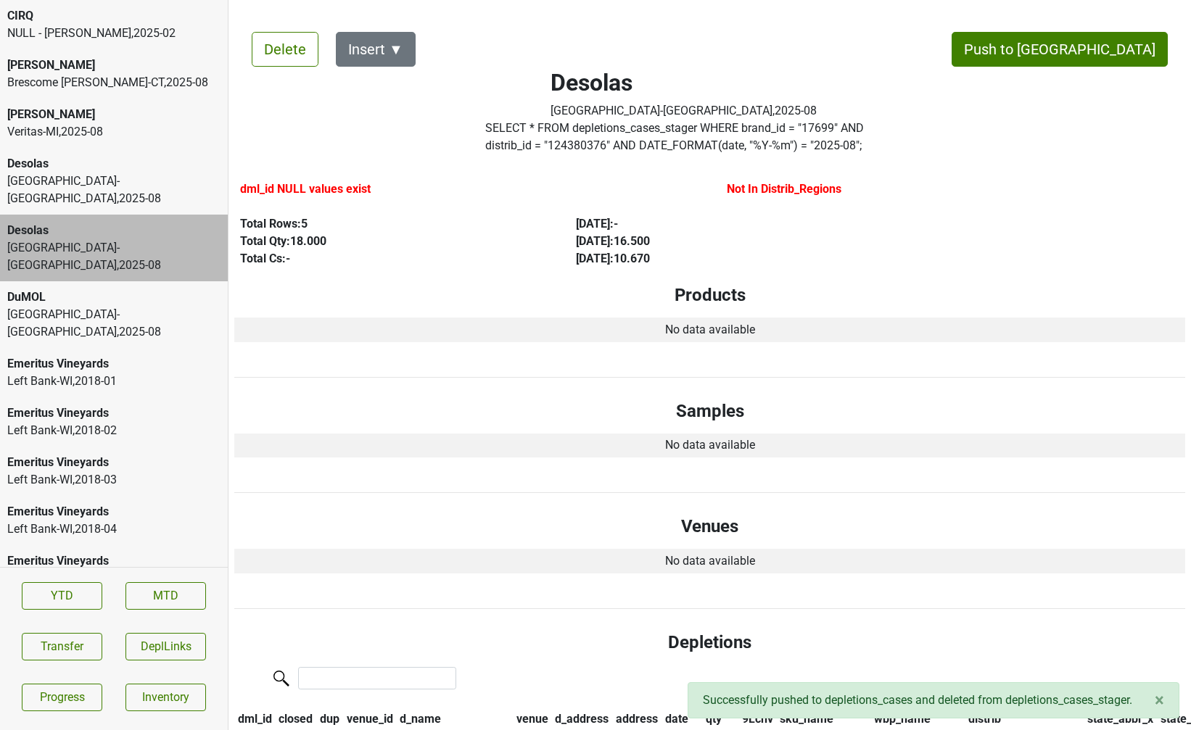
click at [91, 306] on div "Monterey-CA , 2025 - 08" at bounding box center [113, 323] width 213 height 35
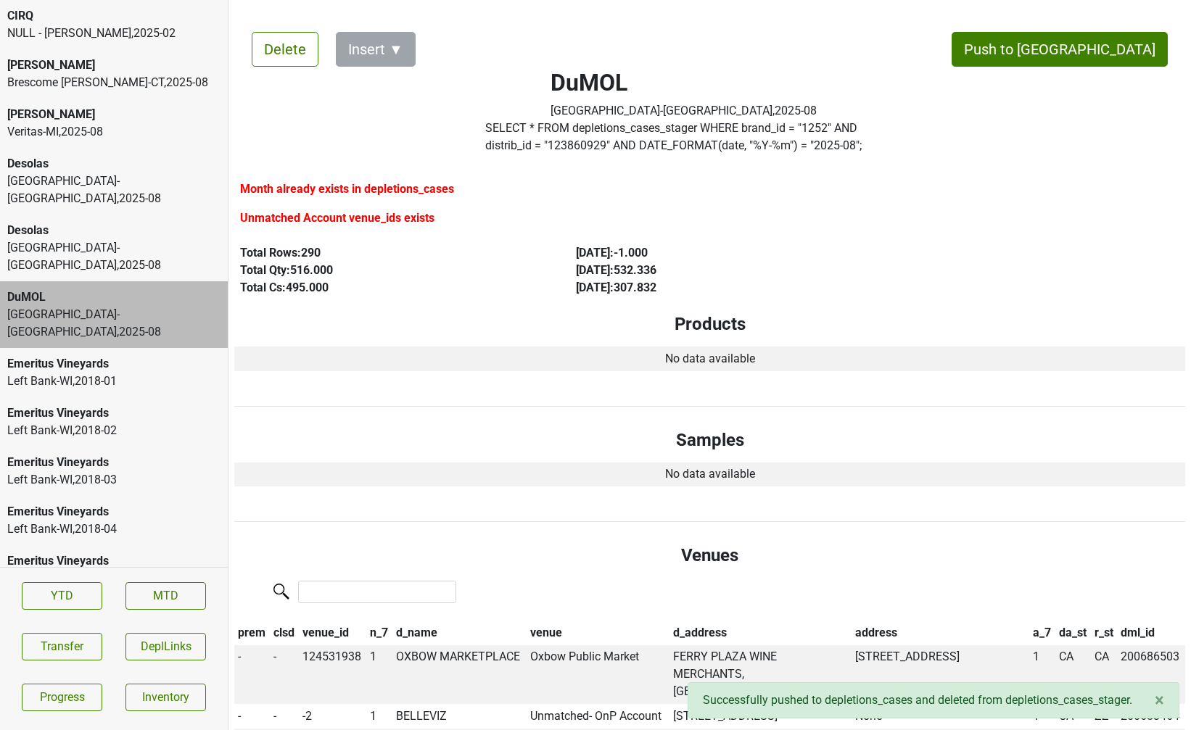
click at [96, 239] on div "Park Street-NY , 2025 - 08" at bounding box center [113, 256] width 213 height 35
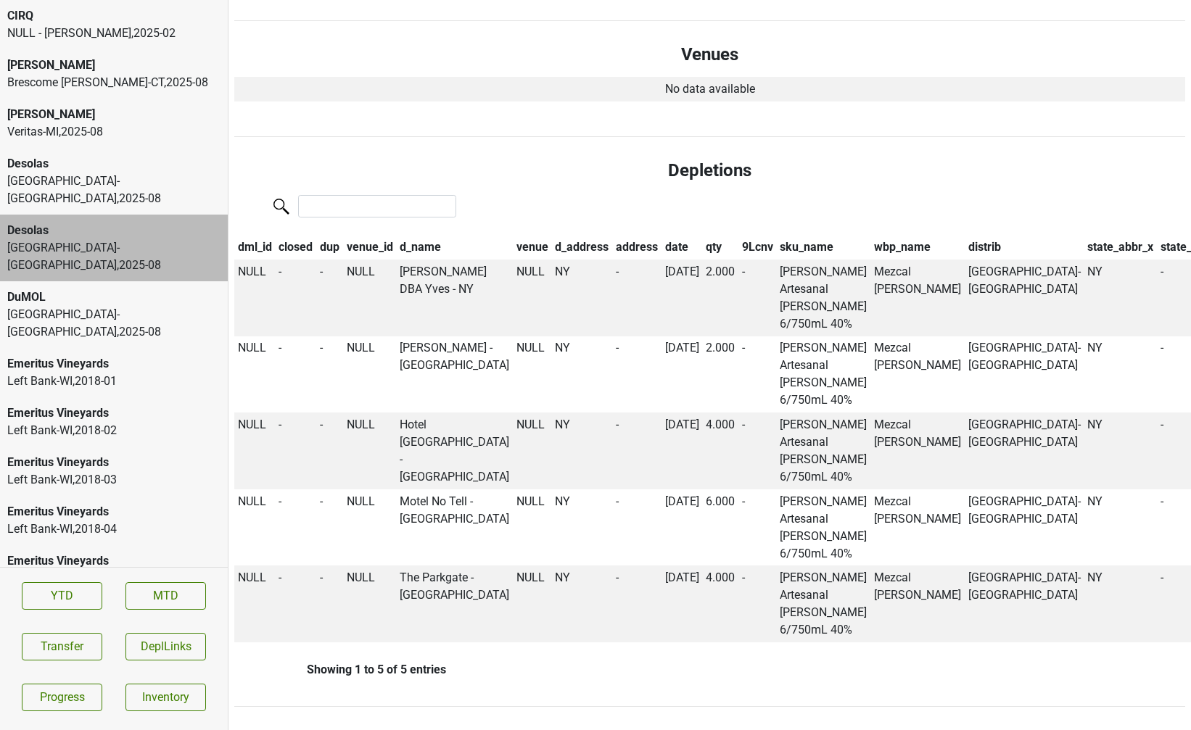
scroll to position [559, 0]
click at [79, 289] on div "DuMOL" at bounding box center [113, 297] width 213 height 17
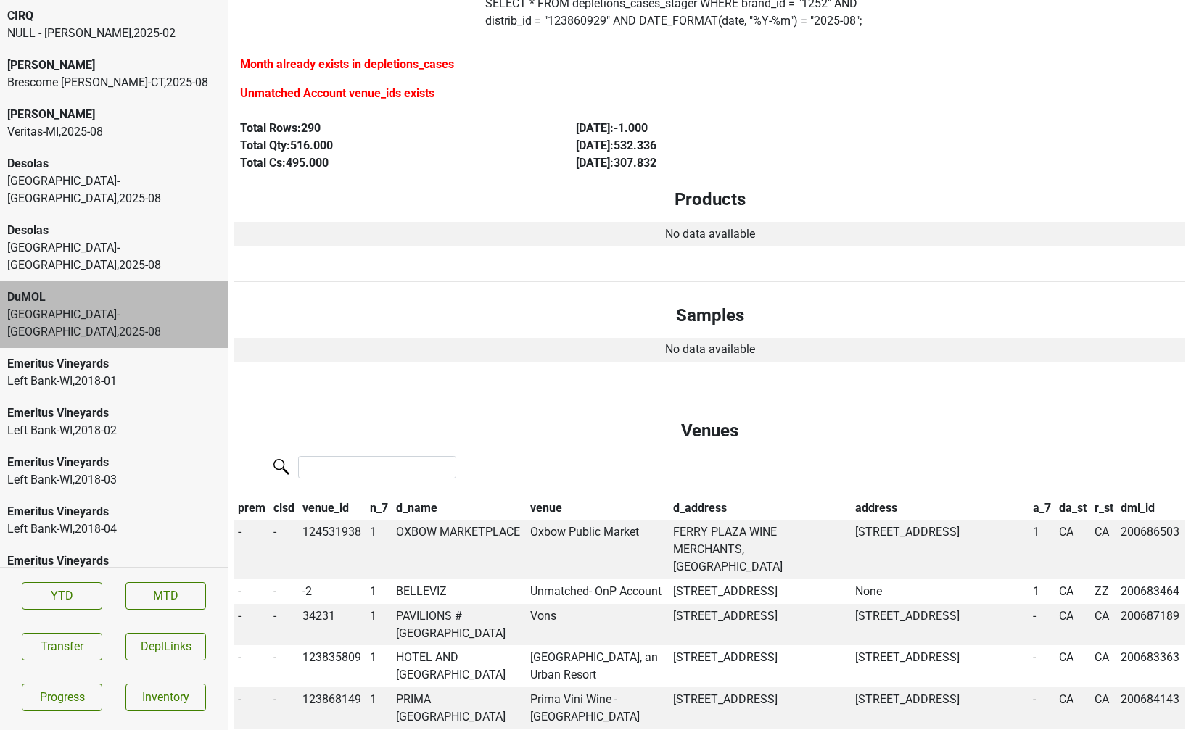
scroll to position [0, 0]
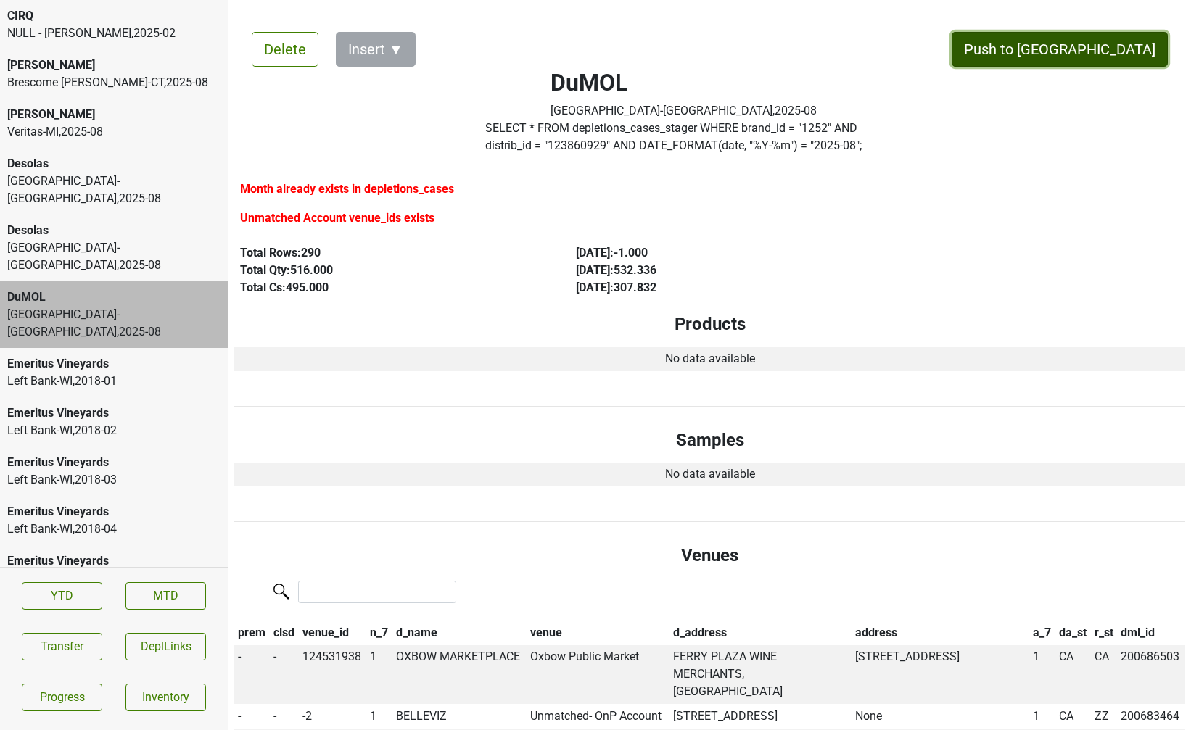
click at [1088, 47] on button "Push to [GEOGRAPHIC_DATA]" at bounding box center [1059, 49] width 216 height 35
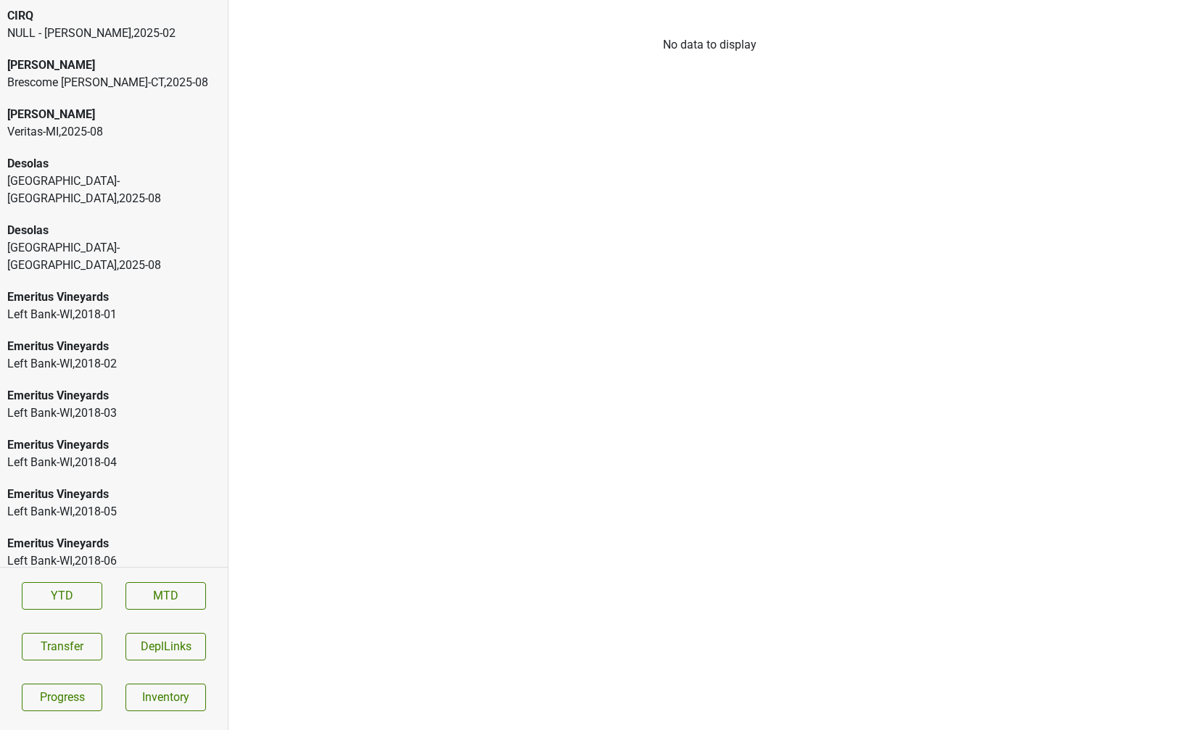
click at [51, 244] on div "Desolas Park Street-NY , 2025 - 08" at bounding box center [114, 248] width 228 height 67
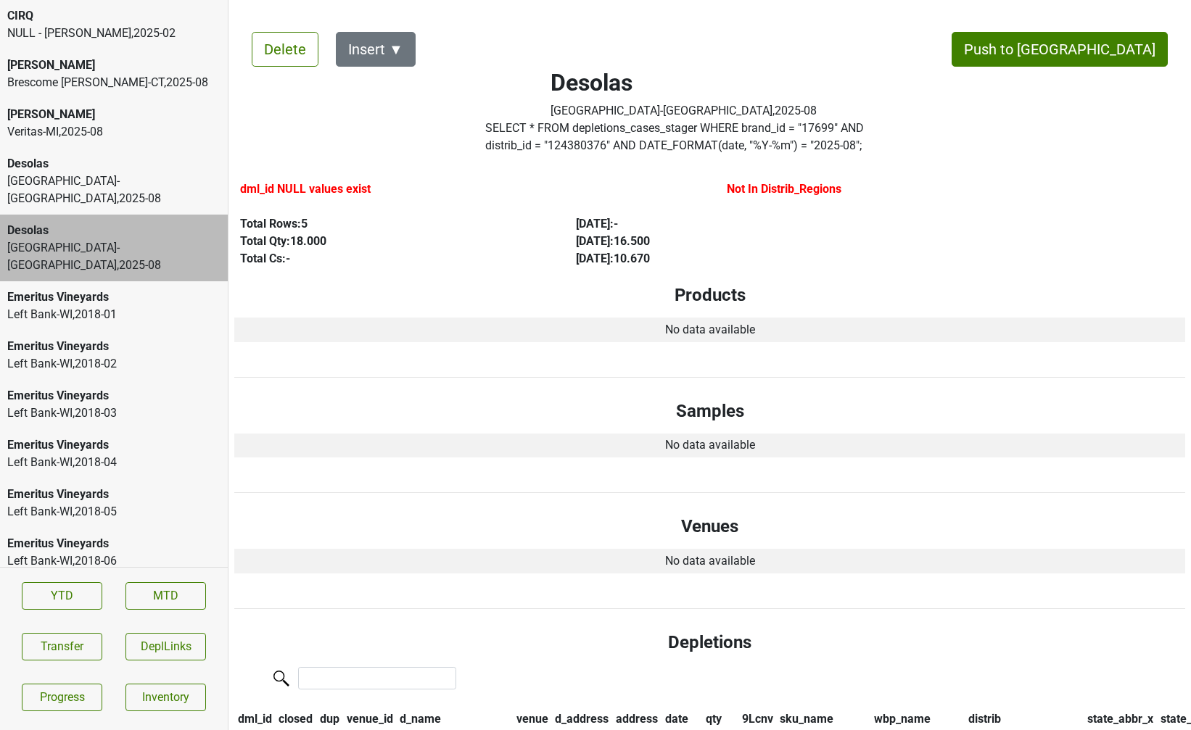
click at [574, 137] on label "SELECT * FROM depletions_cases_stager WHERE brand_id = " 17699 " AND distrib_id…" at bounding box center [683, 137] width 396 height 35
click at [528, 147] on label "SELECT * FROM depletions_cases_stager WHERE brand_id = " 17699 " AND distrib_id…" at bounding box center [683, 137] width 396 height 35
click at [54, 647] on button "Transfer" at bounding box center [62, 647] width 80 height 28
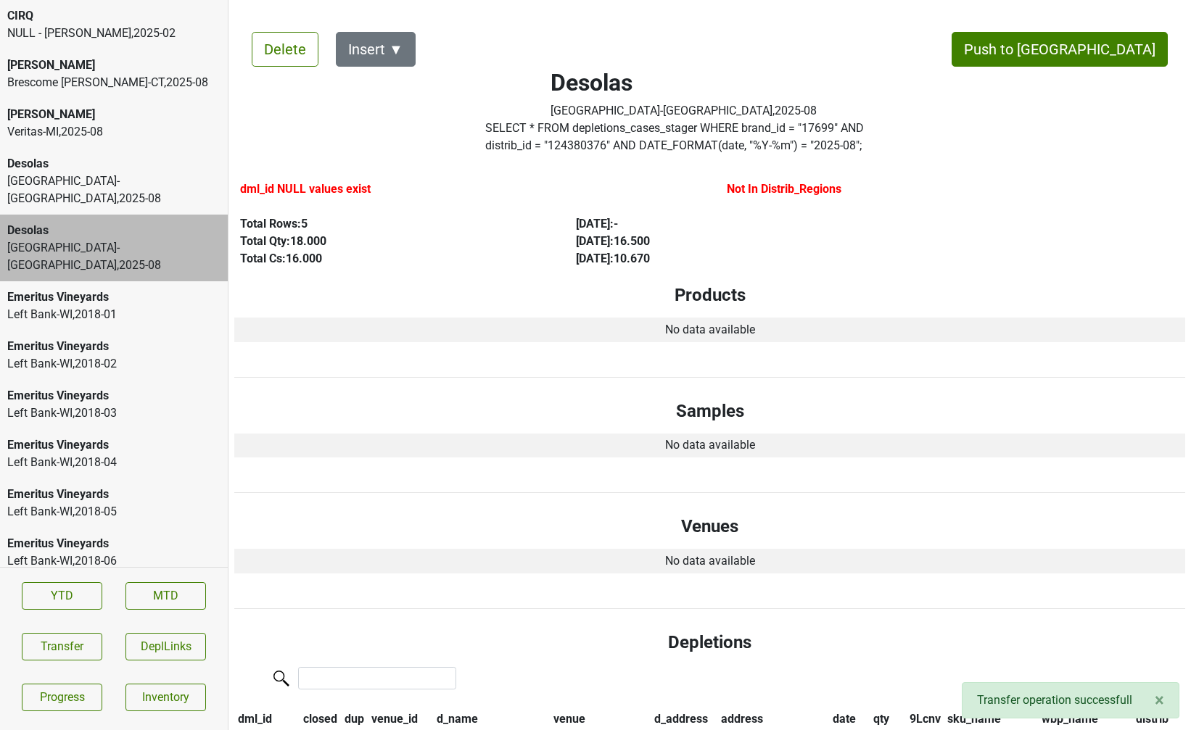
click at [146, 168] on div "Desolas" at bounding box center [113, 163] width 213 height 17
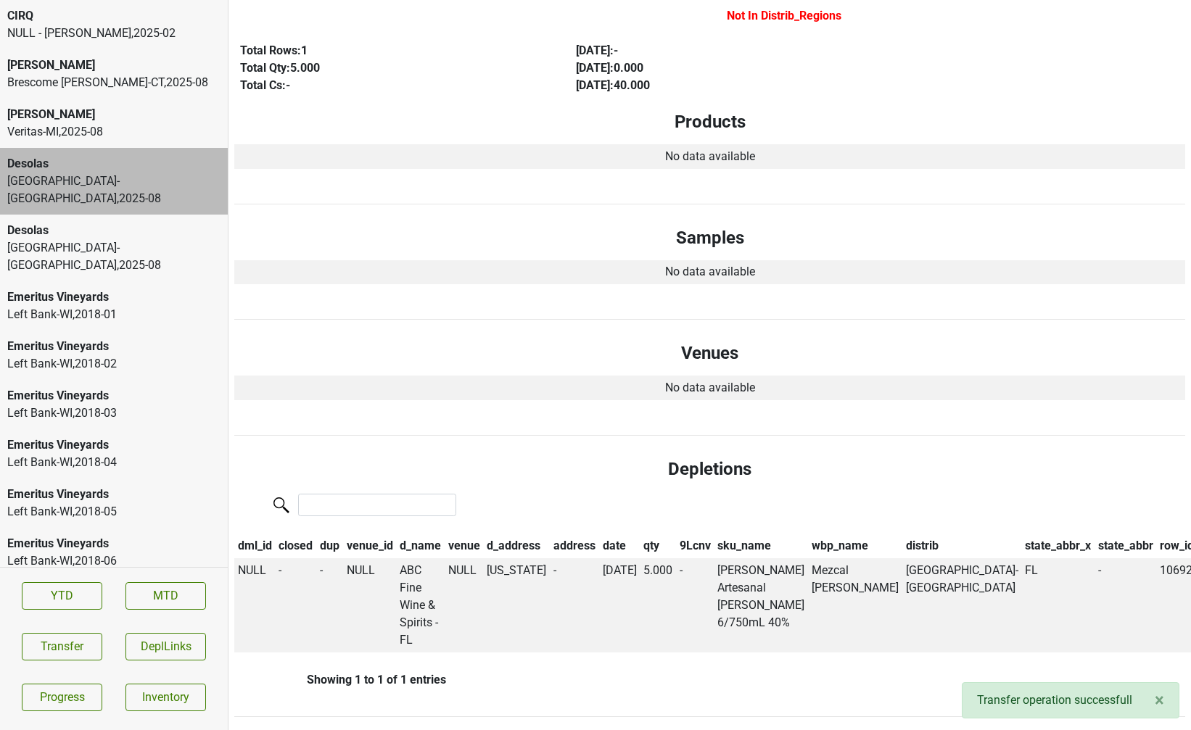
scroll to position [212, 0]
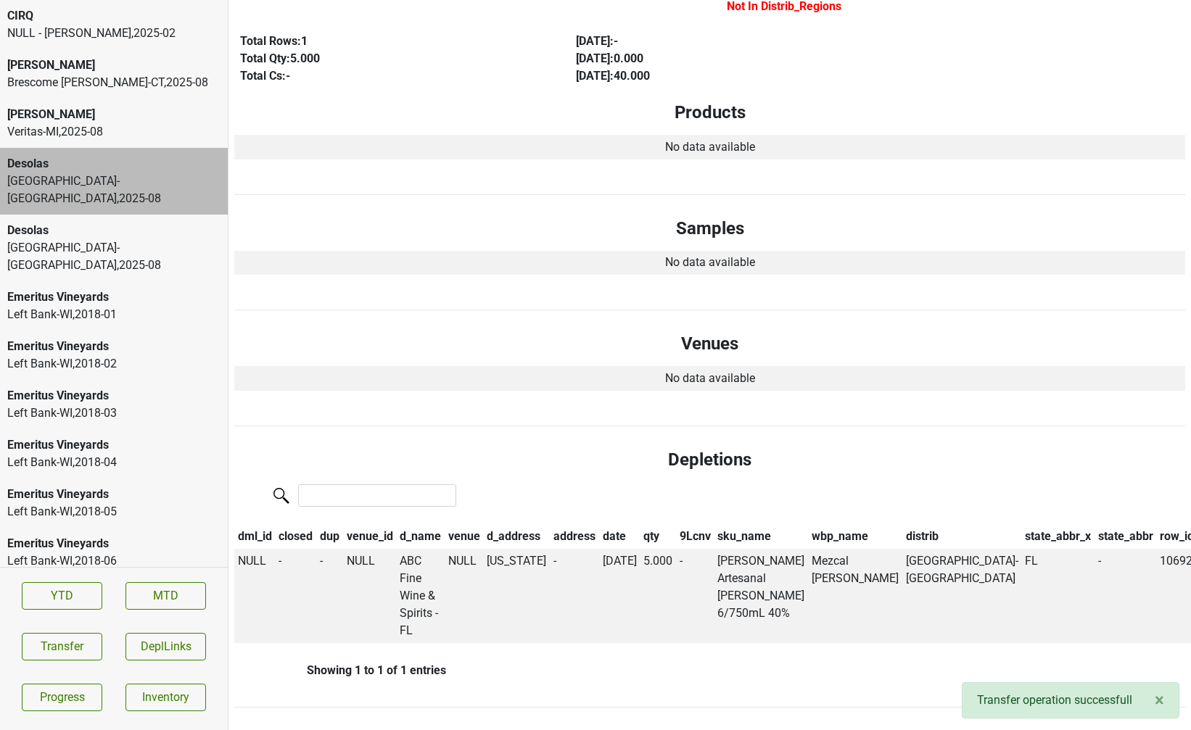
click at [136, 195] on div "Desolas Park Street-FL , 2025 - 08" at bounding box center [114, 181] width 228 height 67
click at [130, 222] on div "Desolas" at bounding box center [113, 230] width 213 height 17
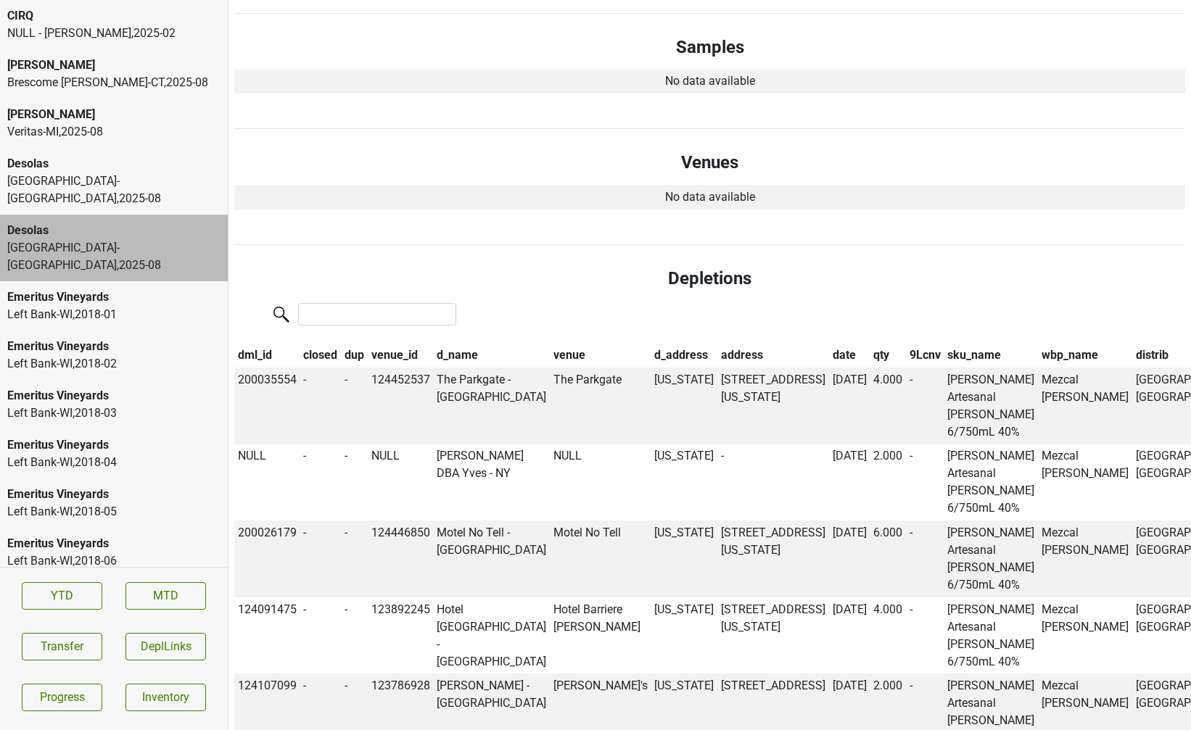
scroll to position [352, 0]
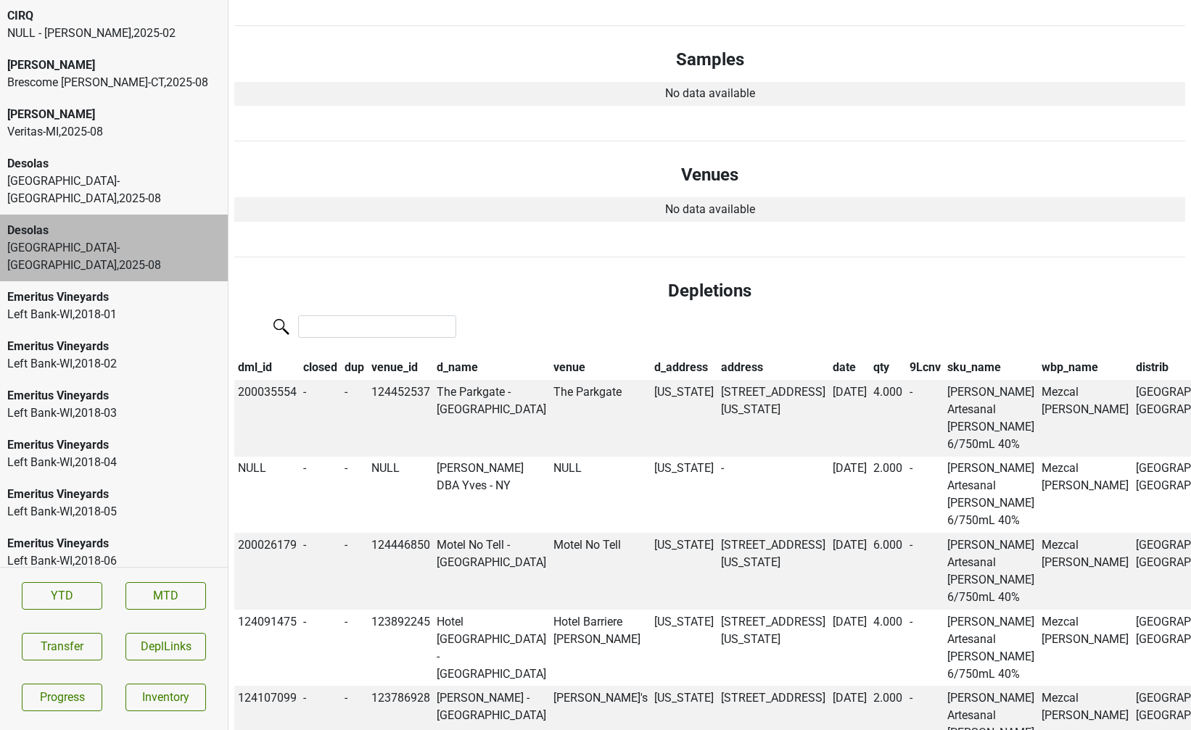
click at [146, 162] on div "Desolas" at bounding box center [113, 163] width 213 height 17
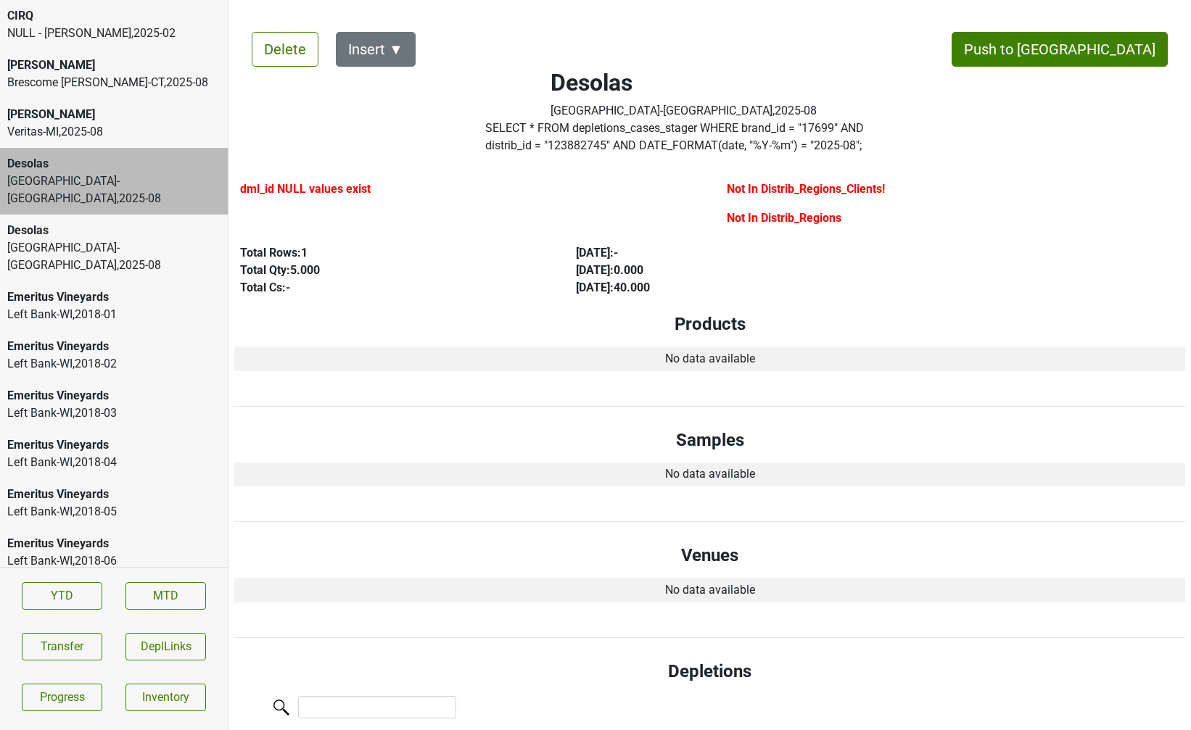
scroll to position [212, 0]
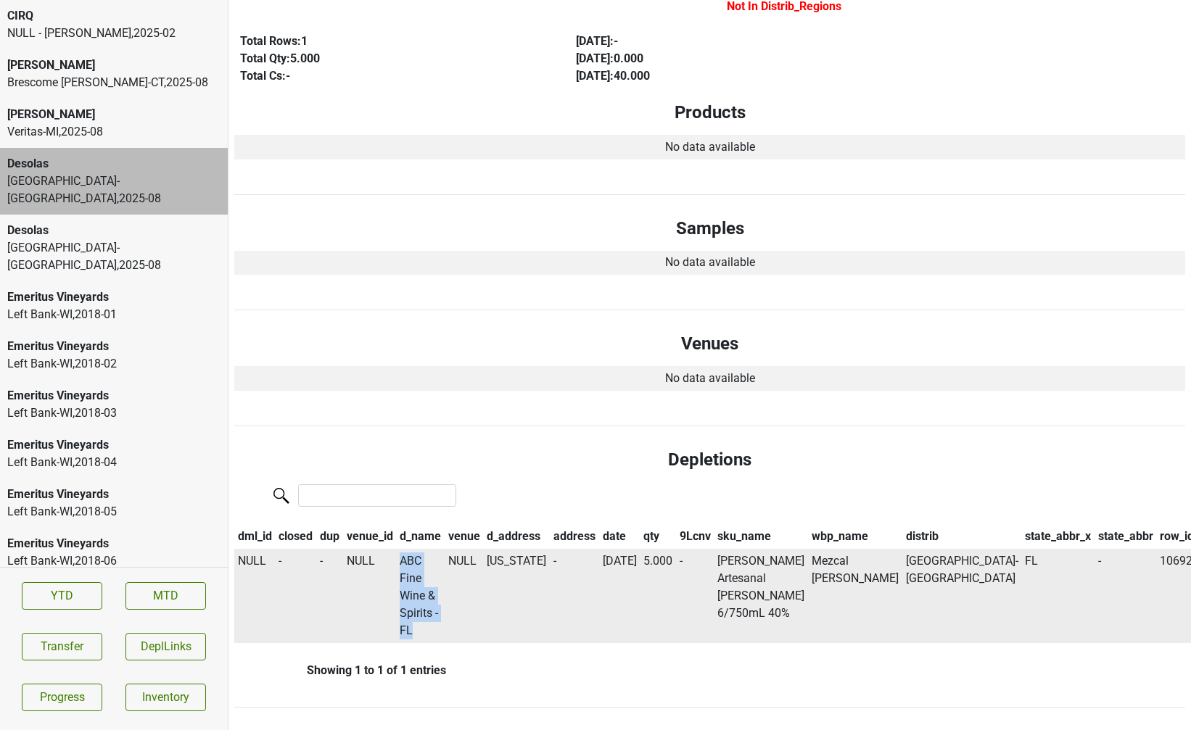
drag, startPoint x: 425, startPoint y: 614, endPoint x: 406, endPoint y: 554, distance: 63.1
click at [406, 554] on td "ABC Fine Wine & Spirits - FL" at bounding box center [420, 596] width 49 height 94
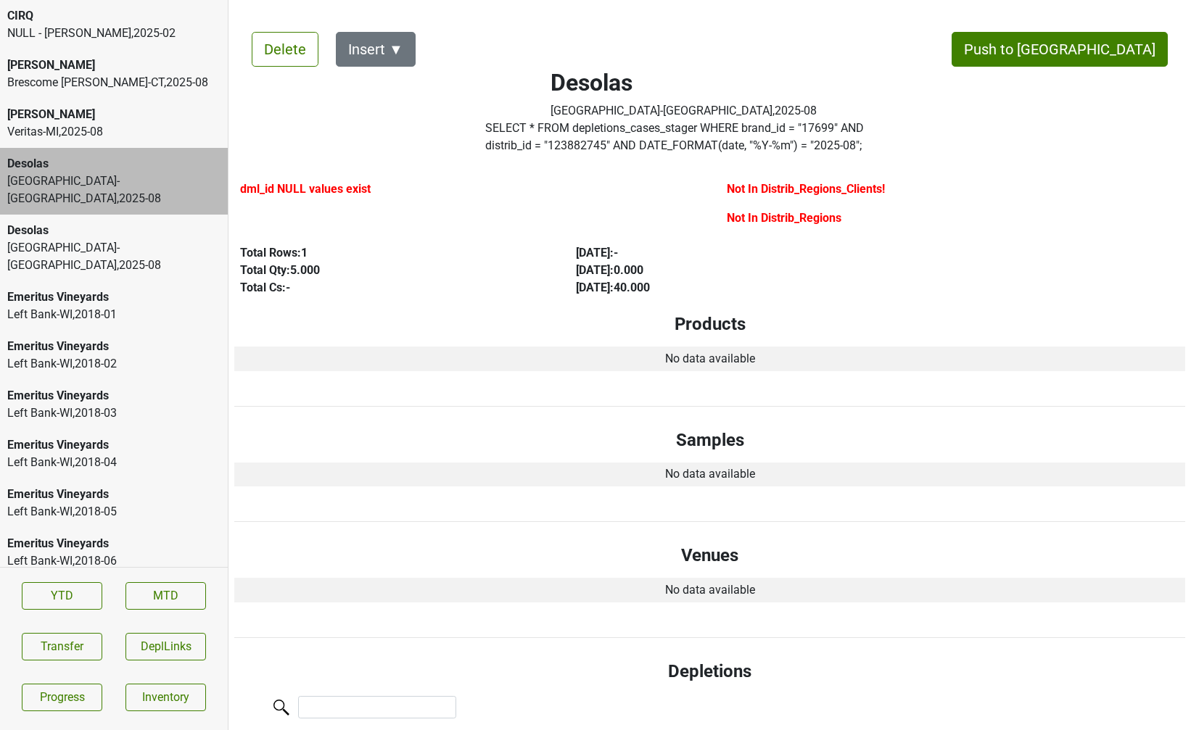
click at [735, 140] on label "SELECT * FROM depletions_cases_stager WHERE brand_id = " 17699 " AND distrib_id…" at bounding box center [683, 137] width 396 height 35
click at [67, 642] on button "Transfer" at bounding box center [62, 647] width 80 height 28
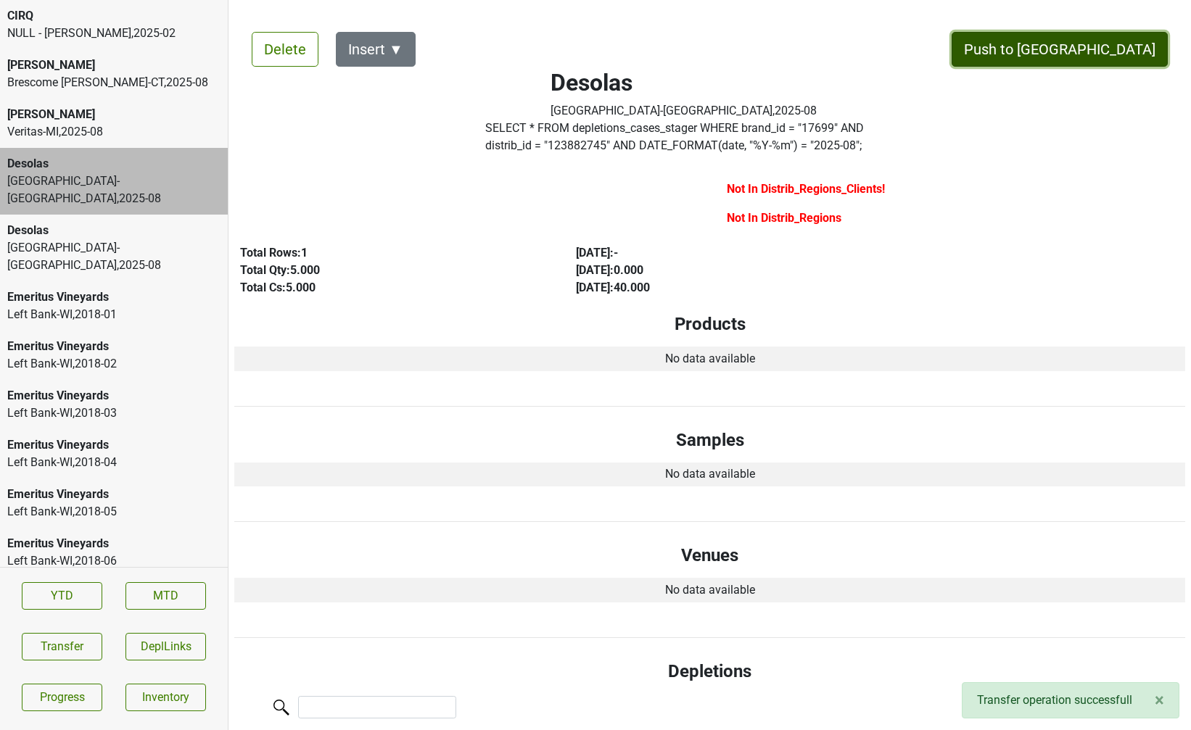
click at [1074, 38] on button "Push to [GEOGRAPHIC_DATA]" at bounding box center [1059, 49] width 216 height 35
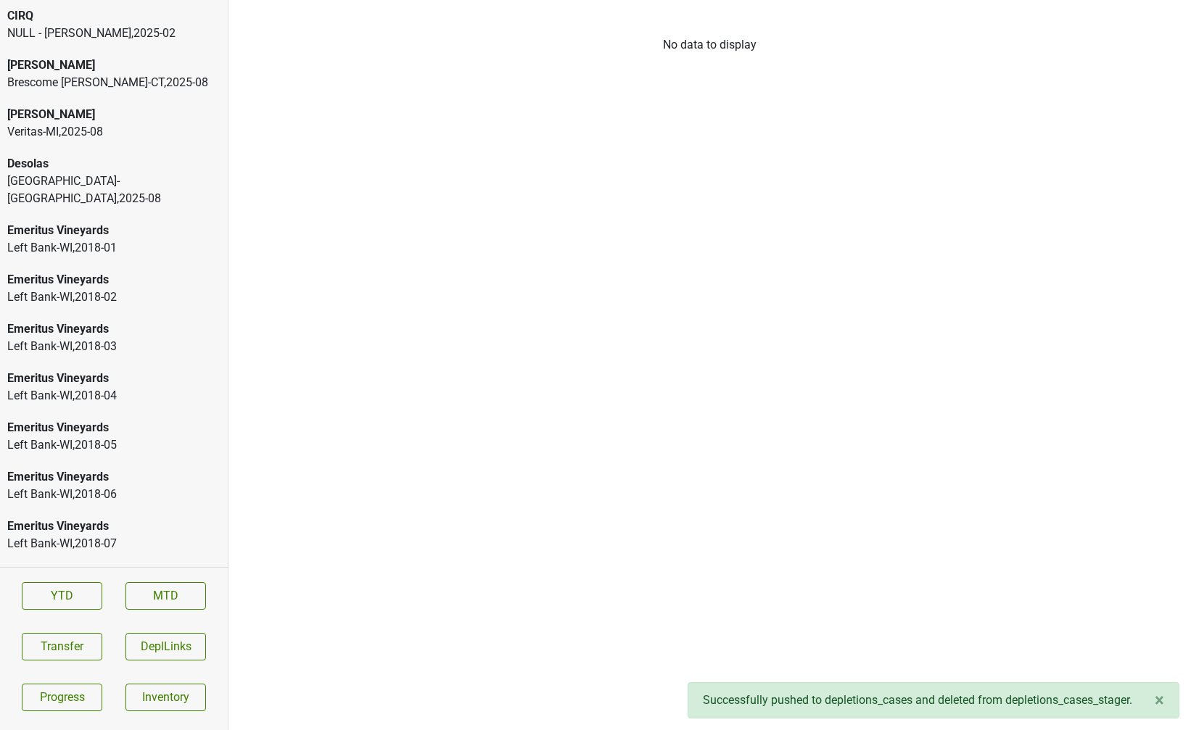
click at [154, 175] on div "Park Street-NY , 2025 - 08" at bounding box center [113, 190] width 213 height 35
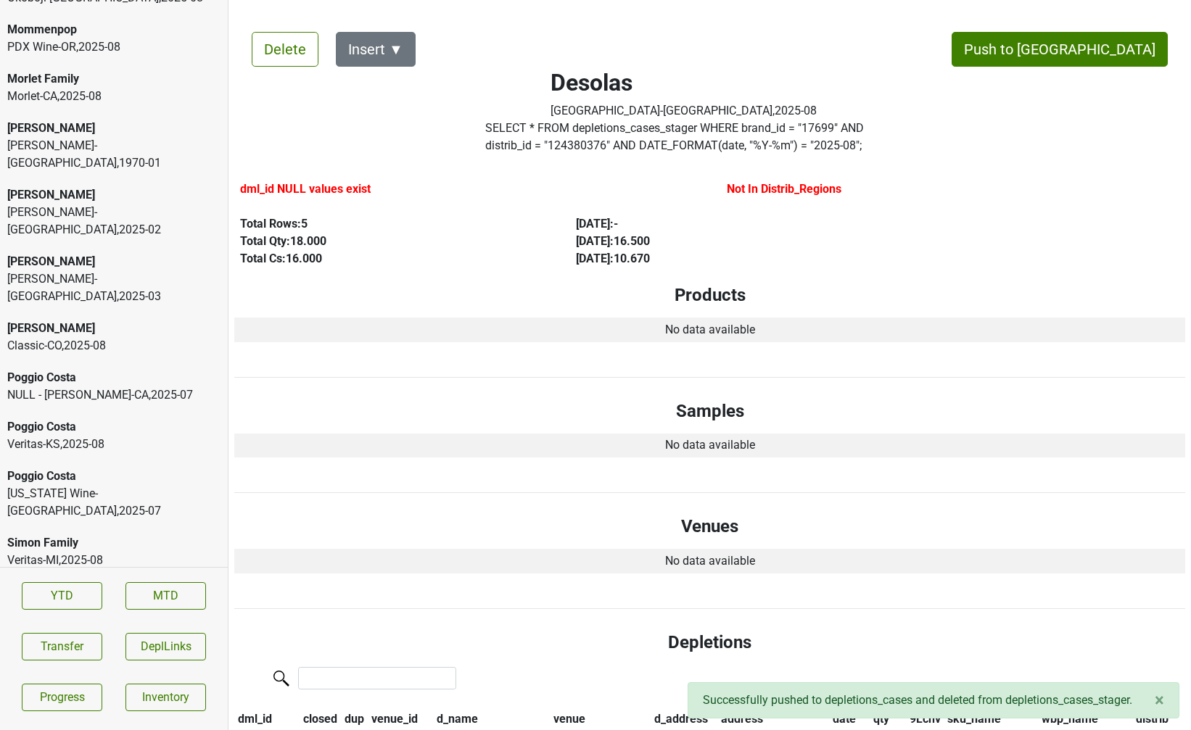
scroll to position [3772, 0]
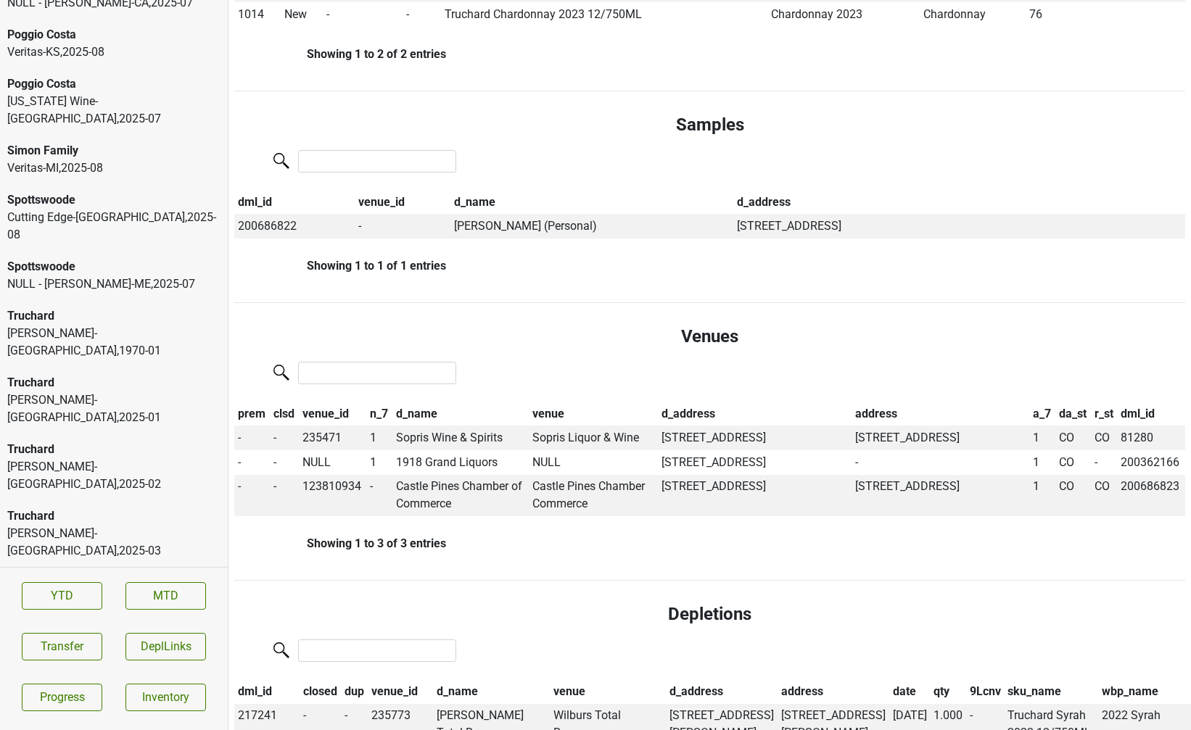
scroll to position [413, 0]
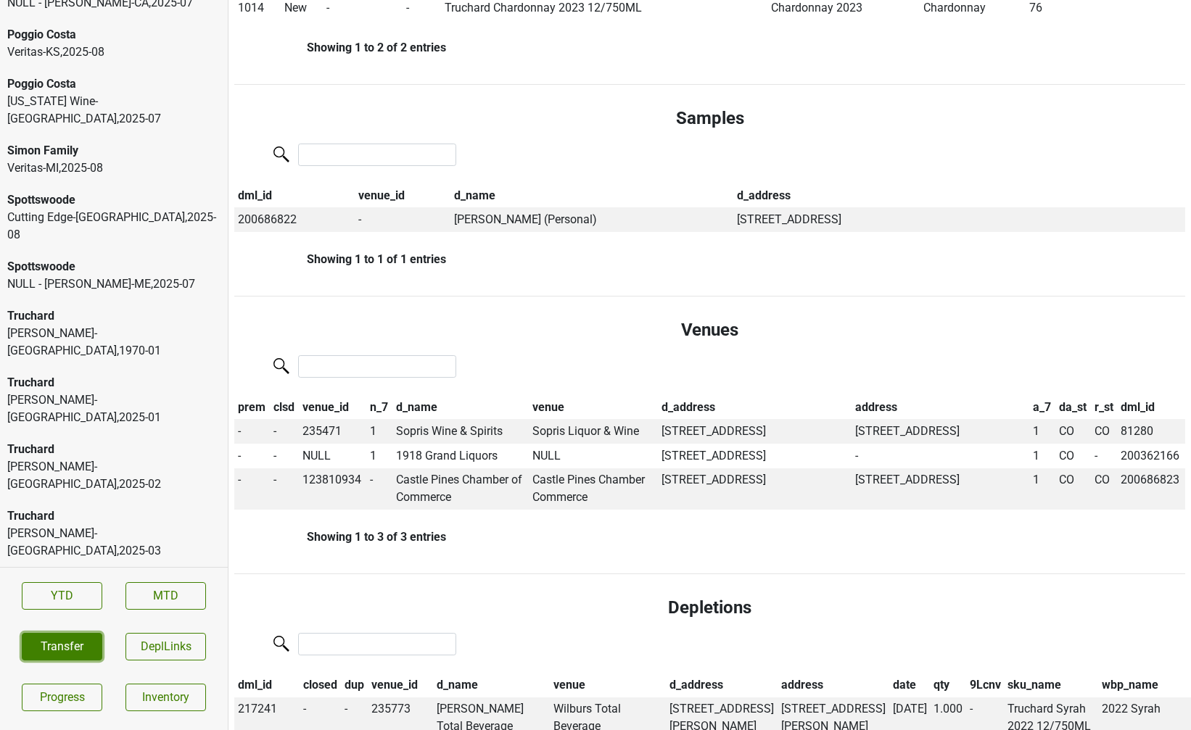
click at [83, 648] on button "Transfer" at bounding box center [62, 647] width 80 height 28
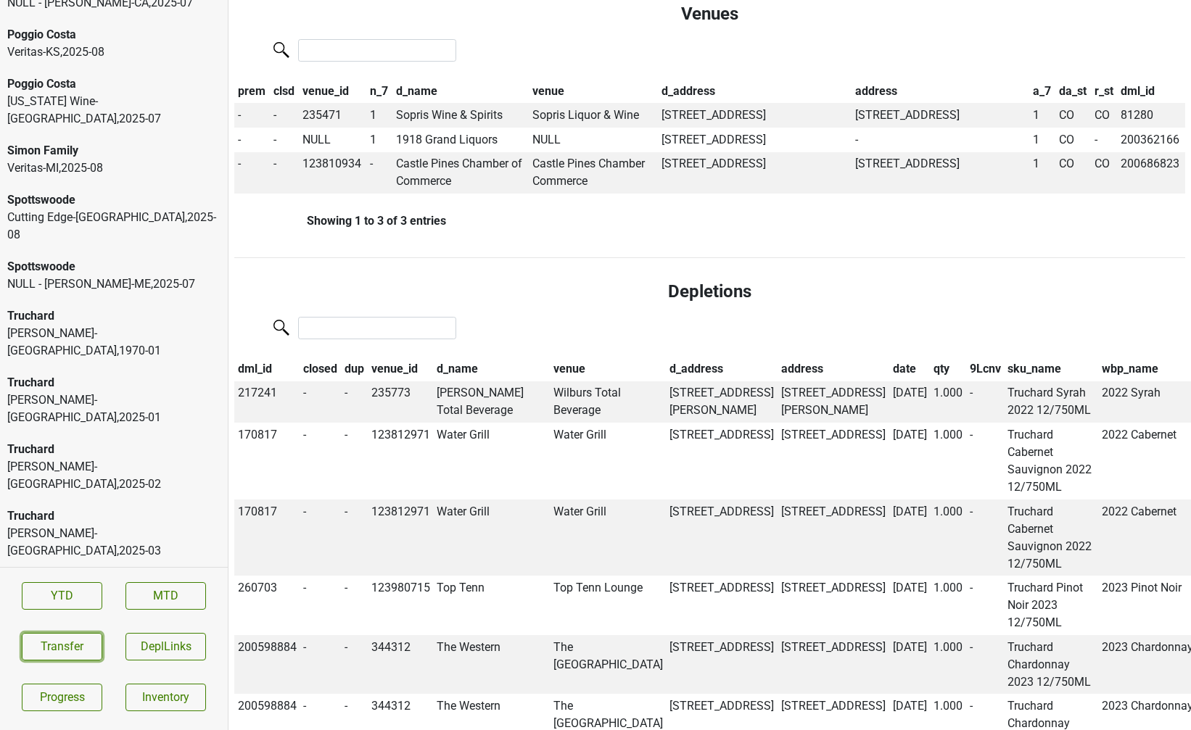
scroll to position [725, 0]
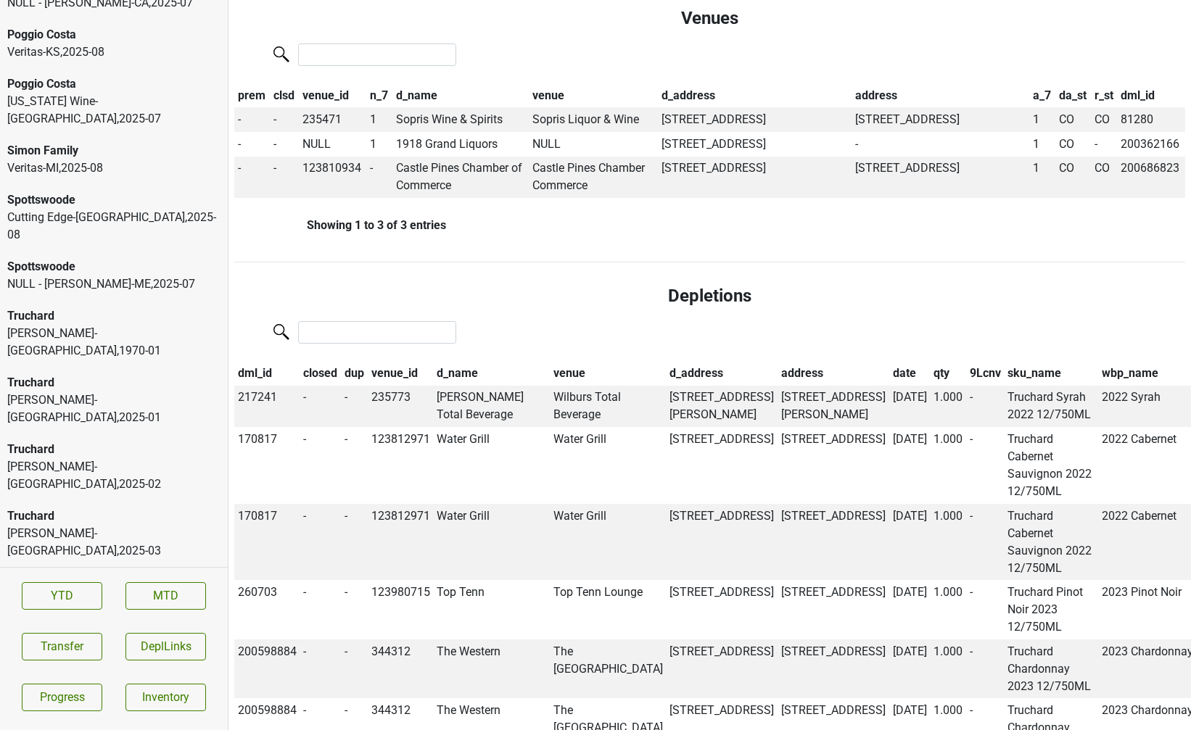
click at [53, 624] on section "YTD MTD Transfer DeplLinks Progress Inventory" at bounding box center [114, 646] width 228 height 159
click at [52, 647] on button "Transfer" at bounding box center [62, 647] width 80 height 28
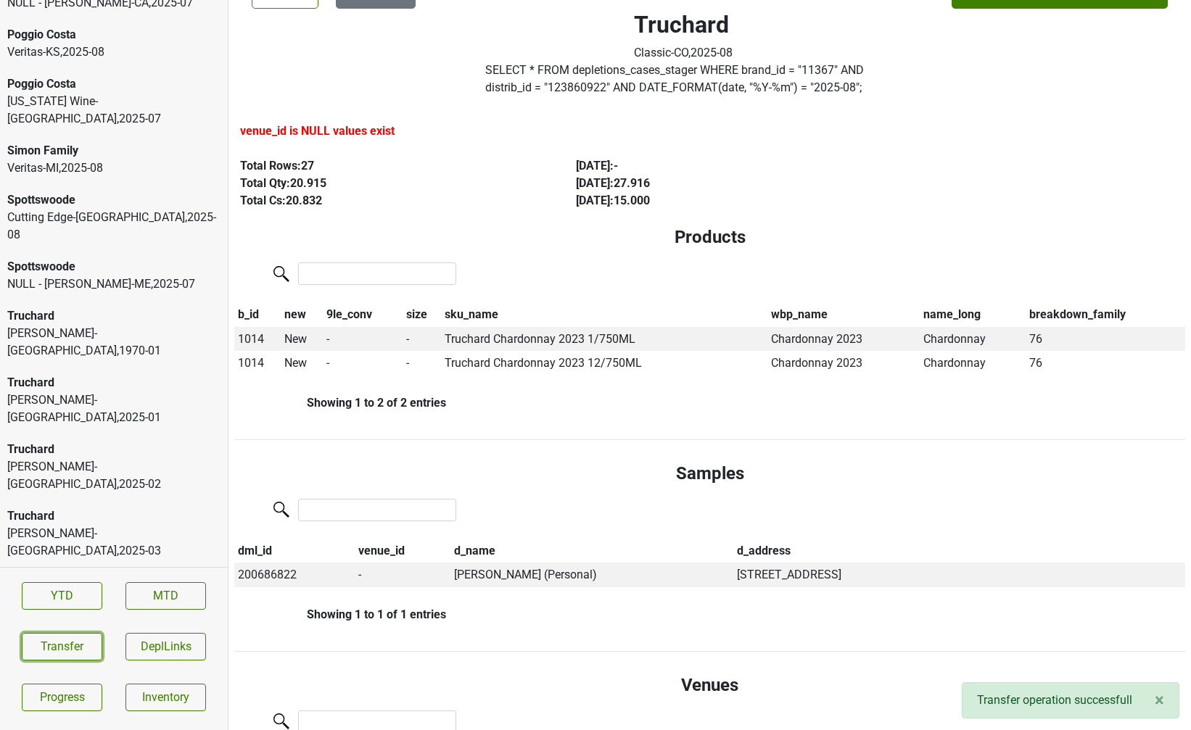
scroll to position [87, 0]
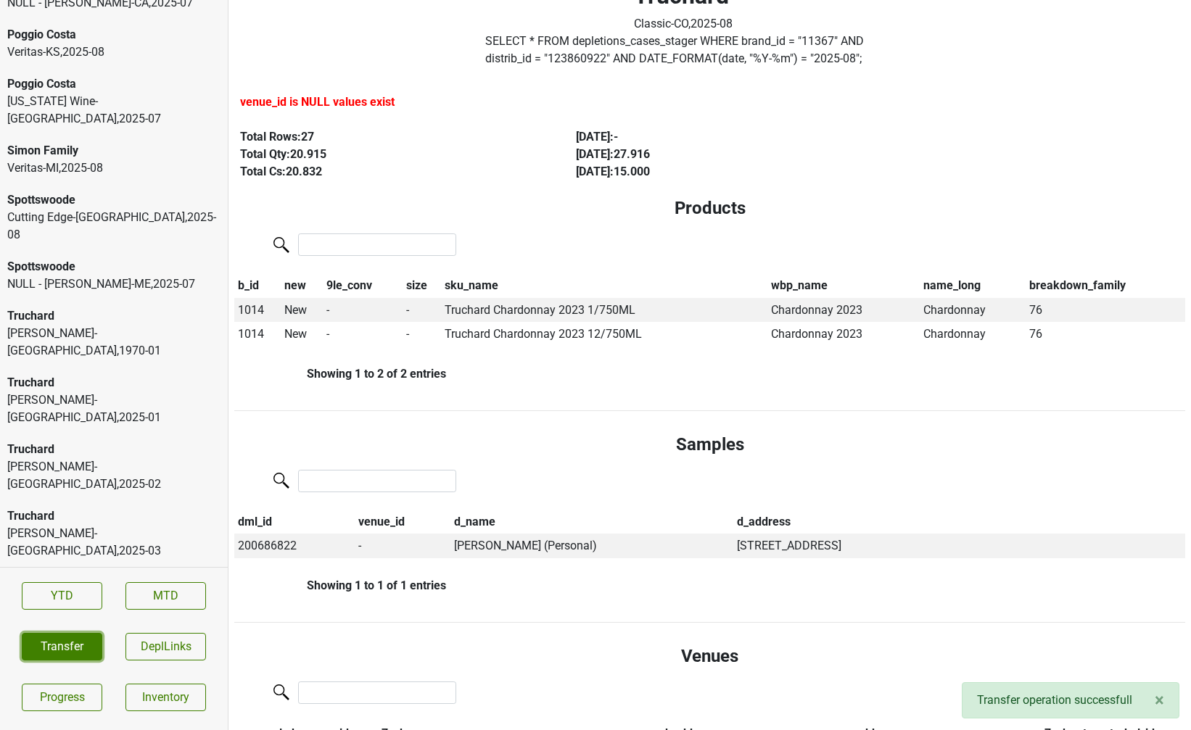
click at [53, 651] on button "Transfer" at bounding box center [62, 647] width 80 height 28
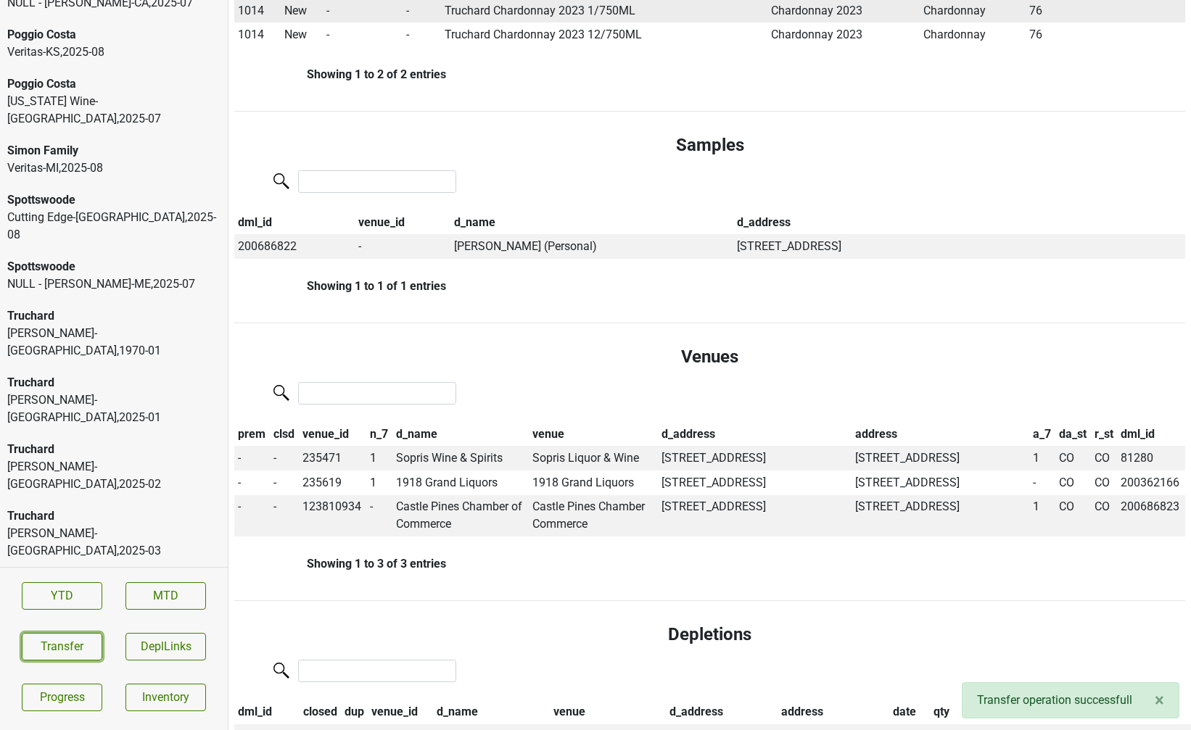
scroll to position [0, 0]
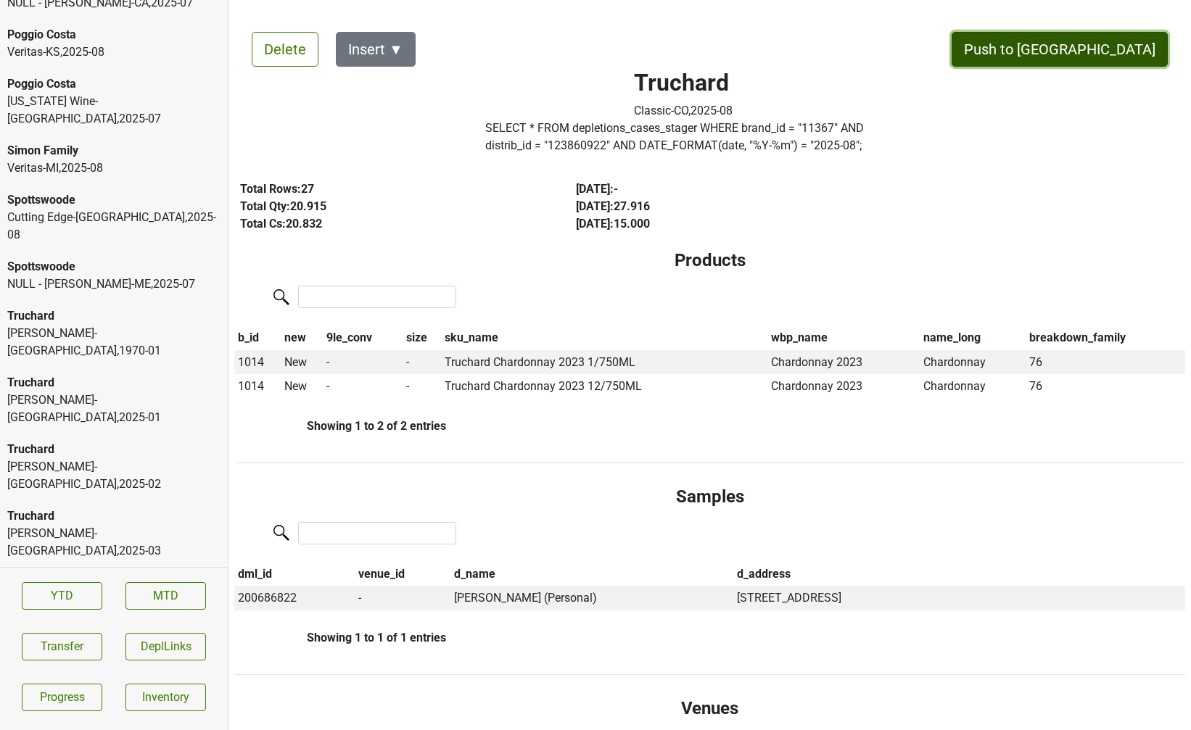
click at [1131, 54] on button "Push to [GEOGRAPHIC_DATA]" at bounding box center [1059, 49] width 216 height 35
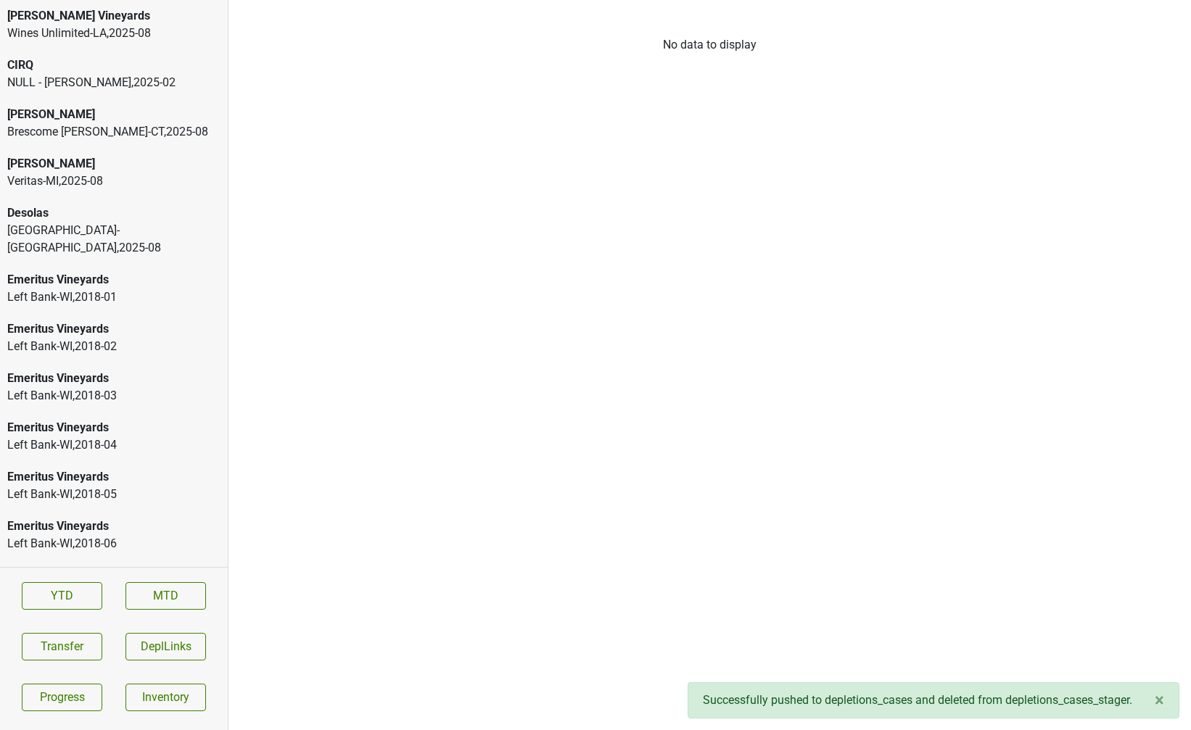
click at [89, 15] on div "[PERSON_NAME] Vineyards" at bounding box center [113, 15] width 213 height 17
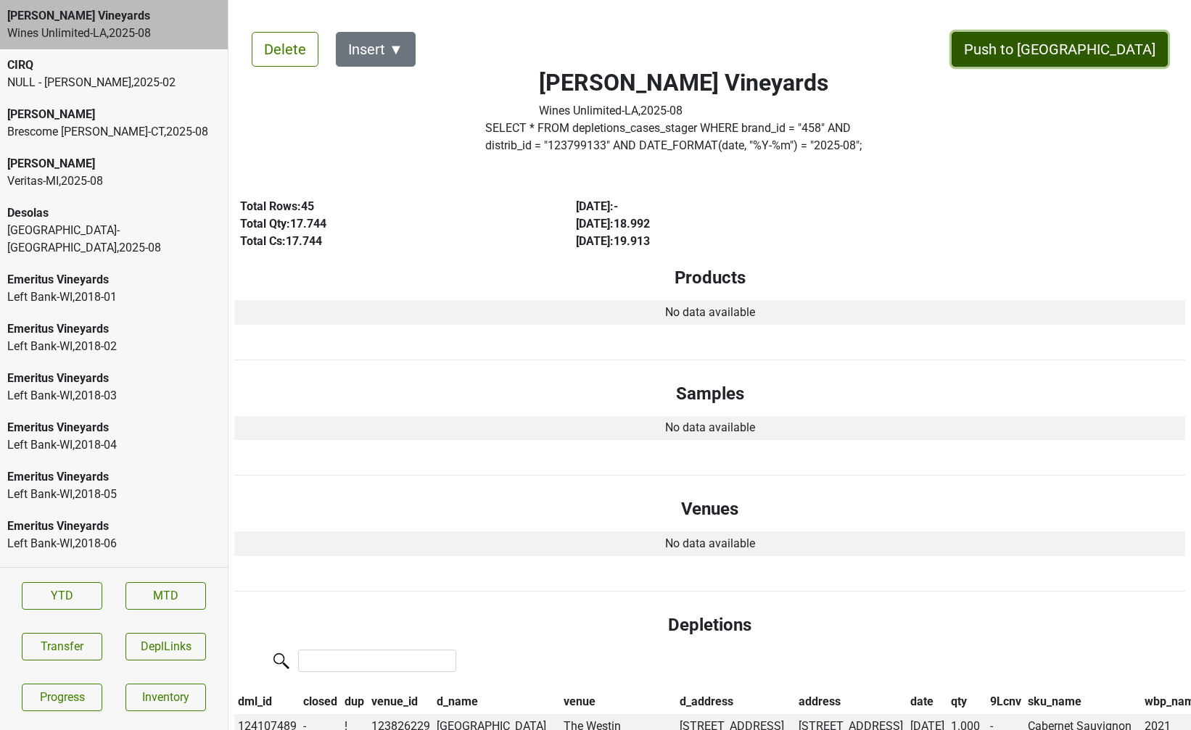
click at [1100, 49] on button "Push to [GEOGRAPHIC_DATA]" at bounding box center [1059, 49] width 216 height 35
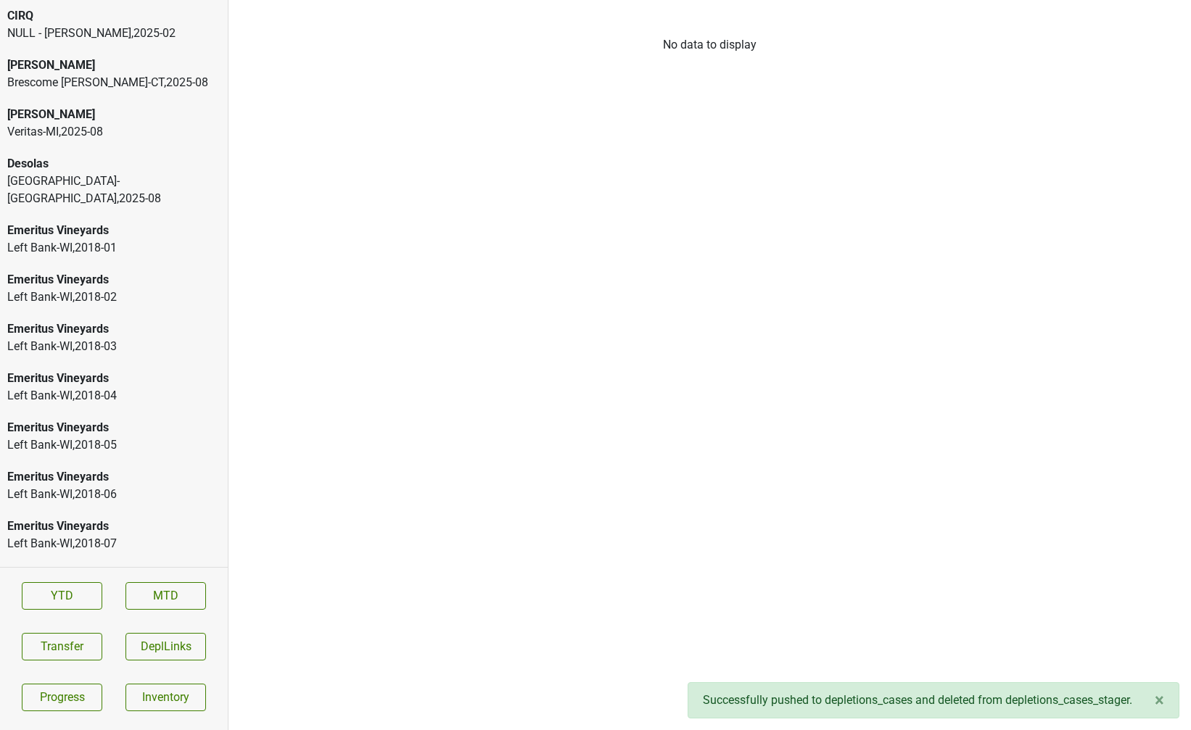
click at [70, 176] on div "Park Street-NY , 2025 - 08" at bounding box center [113, 190] width 213 height 35
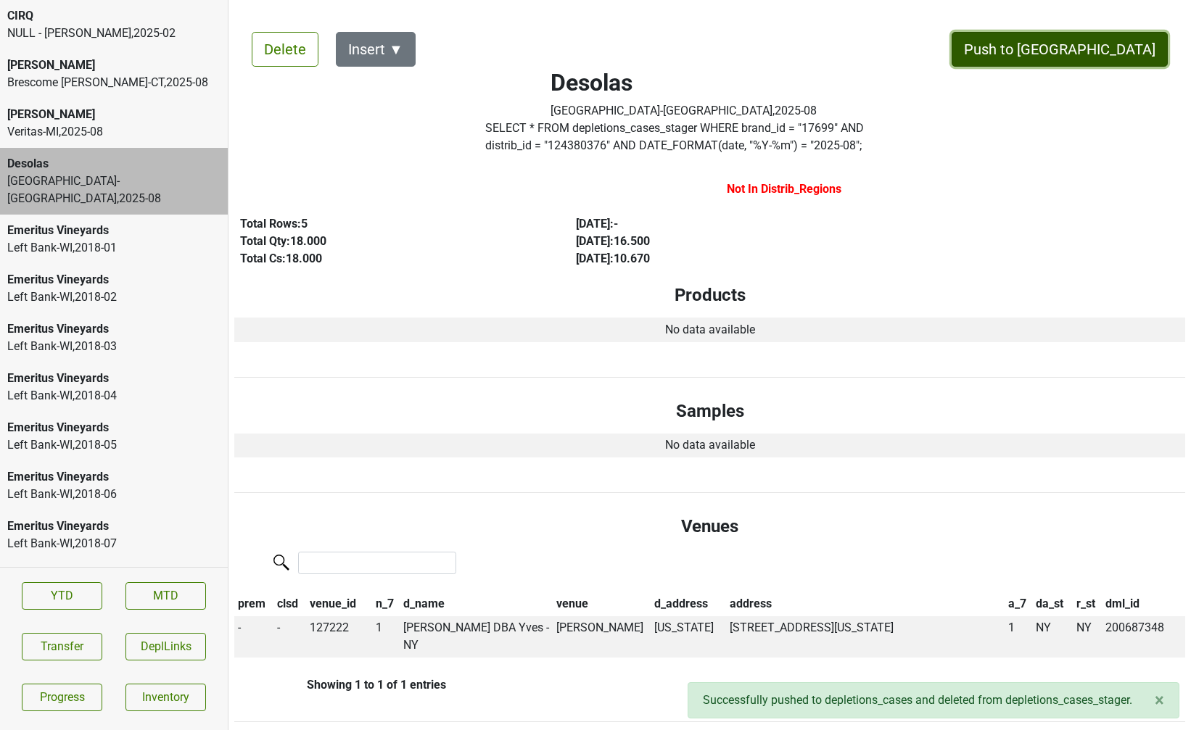
click at [1122, 59] on button "Push to [GEOGRAPHIC_DATA]" at bounding box center [1059, 49] width 216 height 35
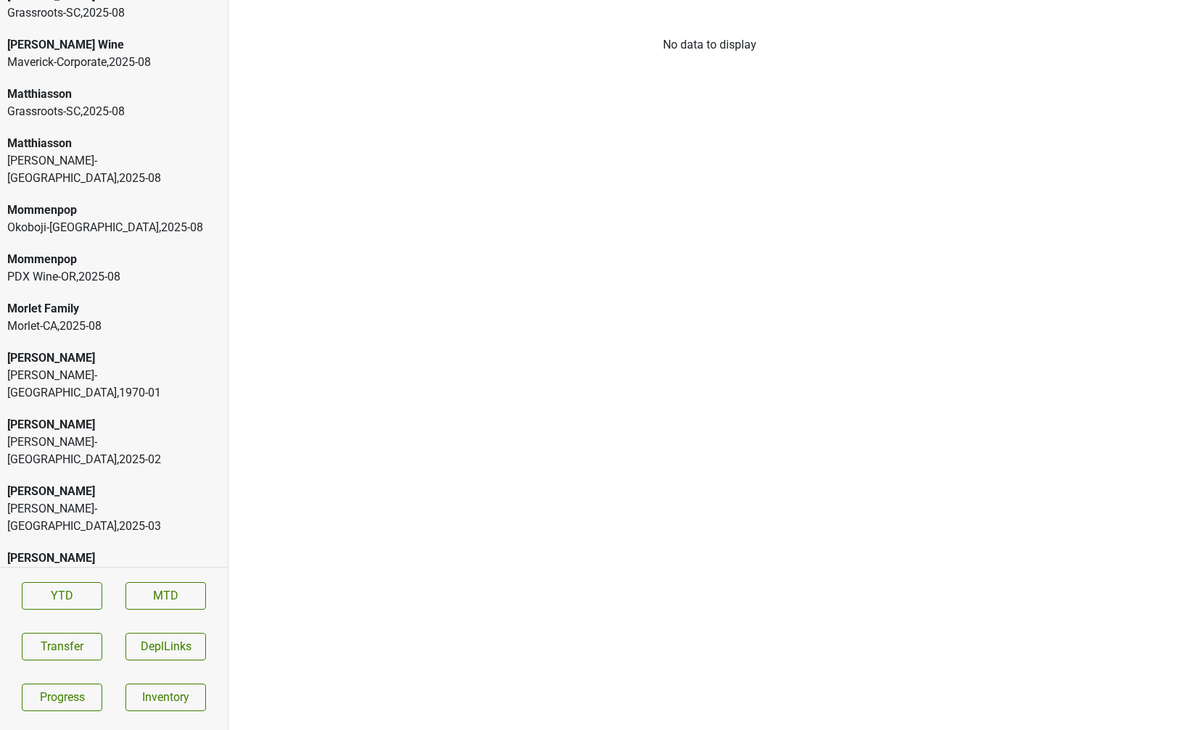
scroll to position [3178, 0]
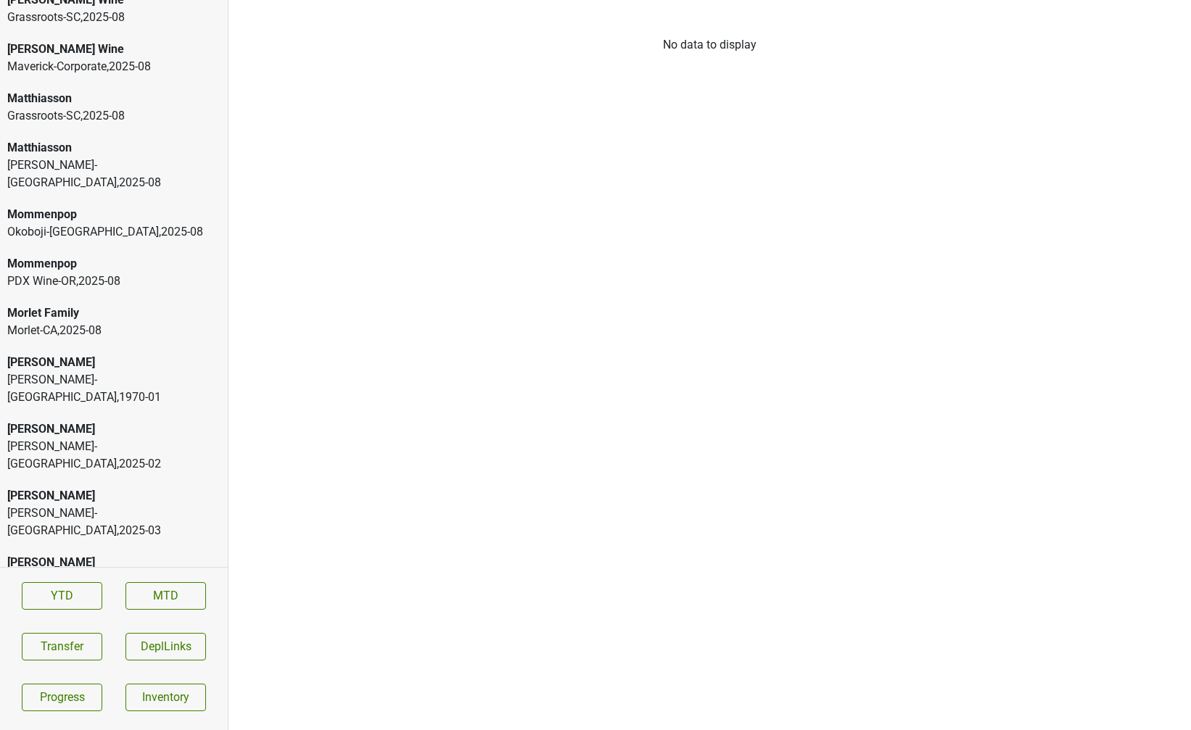
click at [91, 322] on div "Morlet-CA , 2025 - 08" at bounding box center [113, 330] width 213 height 17
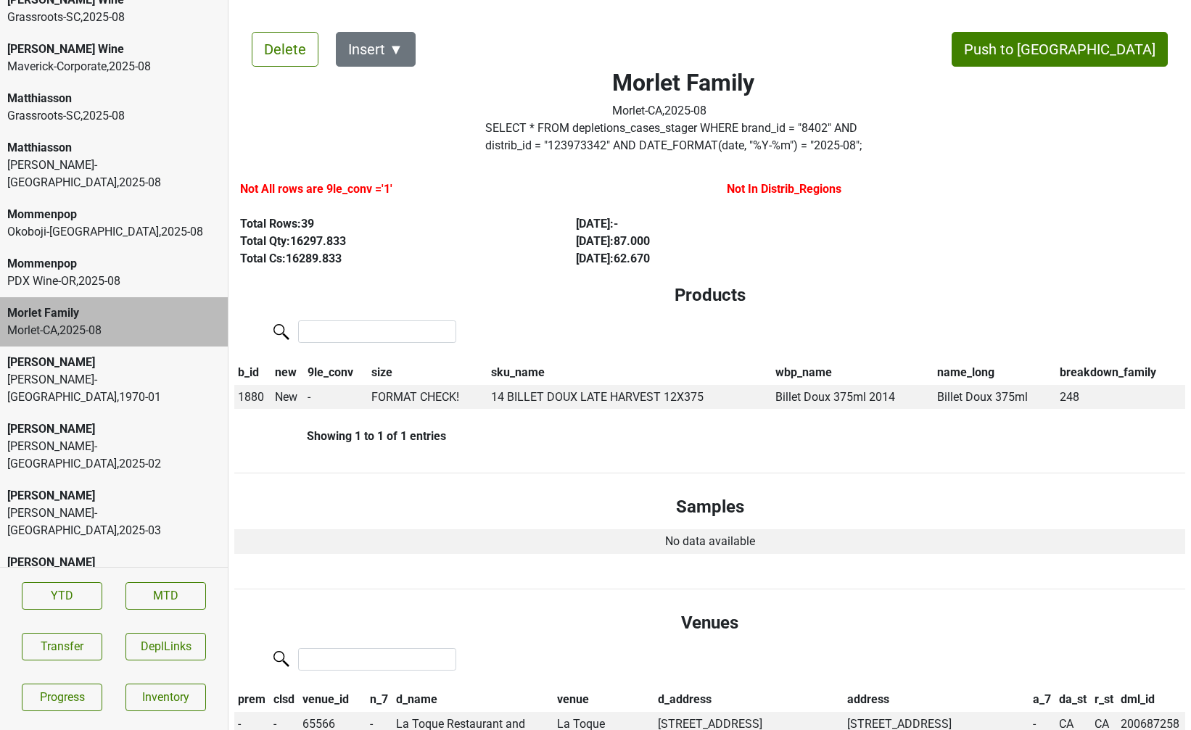
click at [112, 139] on div "Matthiasson" at bounding box center [113, 147] width 213 height 17
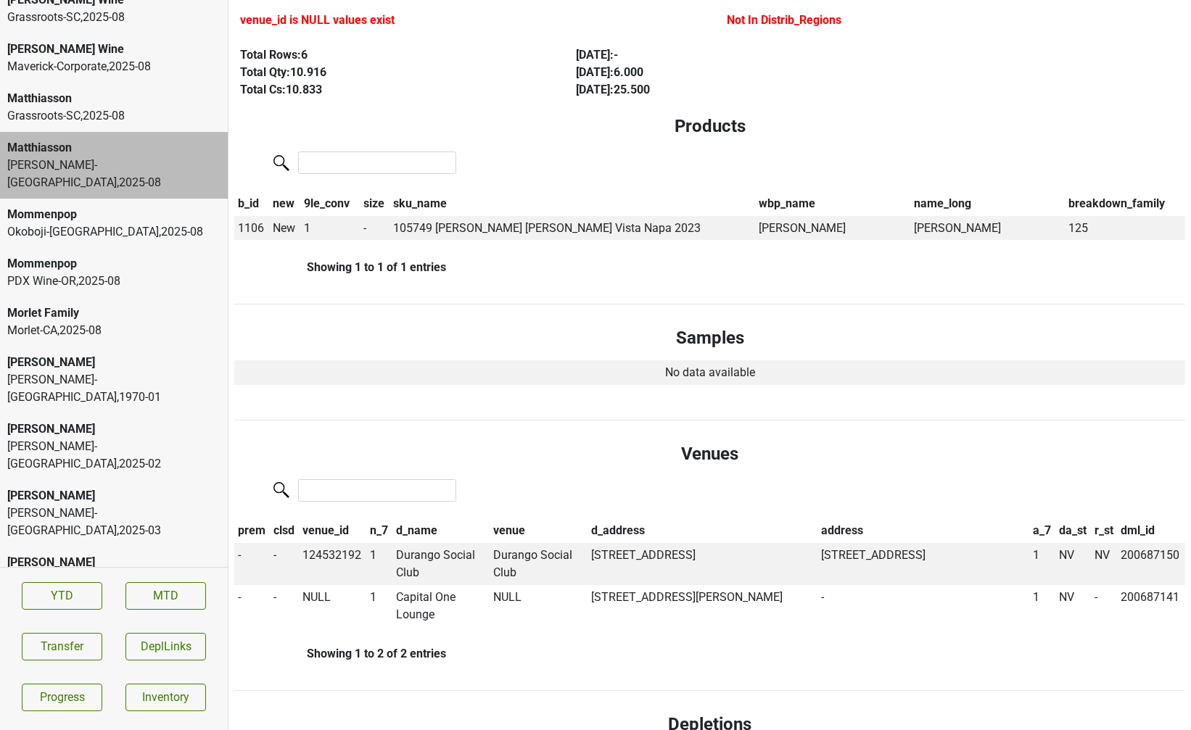
scroll to position [168, 0]
click at [163, 248] on div "Mommenpop PDX Wine-OR , 2025 - 08" at bounding box center [114, 272] width 228 height 49
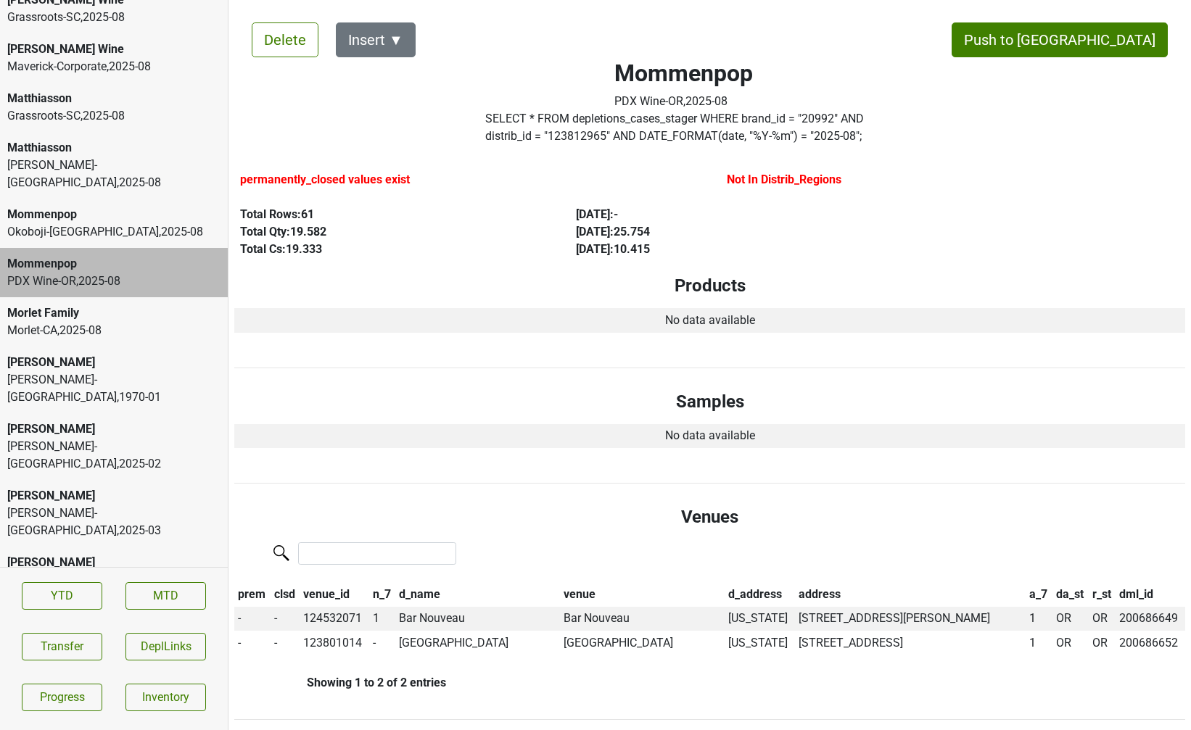
scroll to position [13, 0]
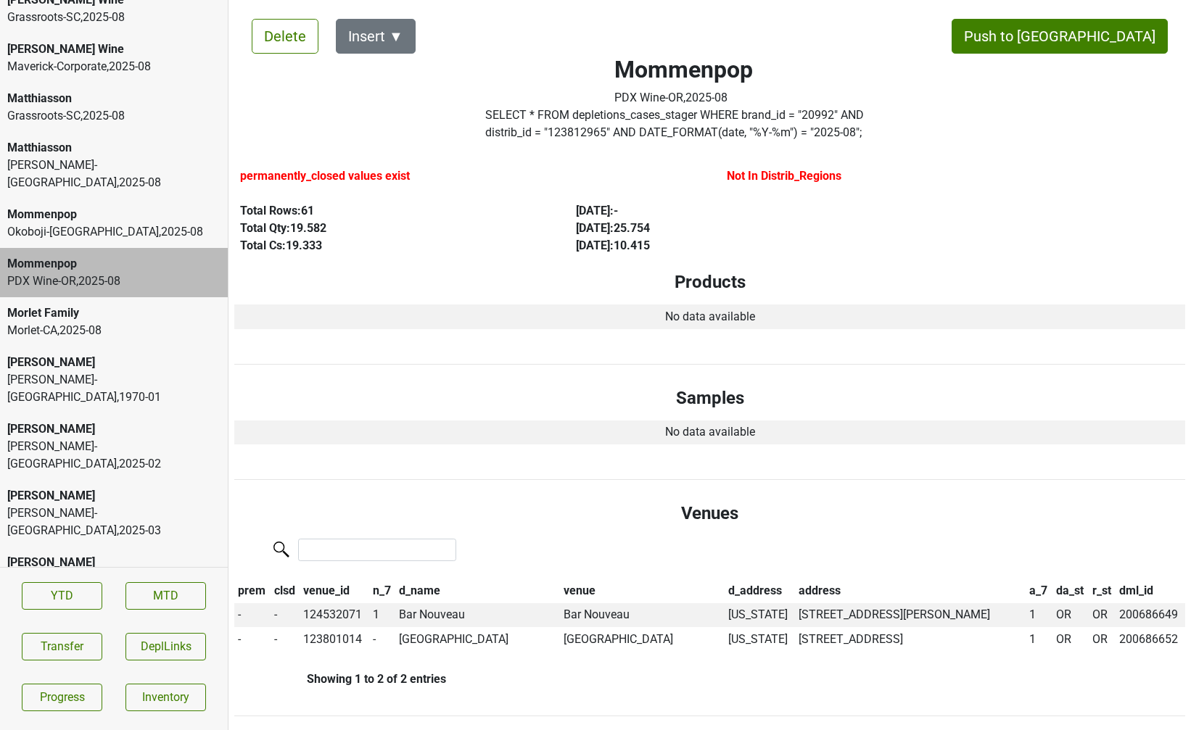
click at [109, 206] on div "Mommenpop" at bounding box center [113, 214] width 213 height 17
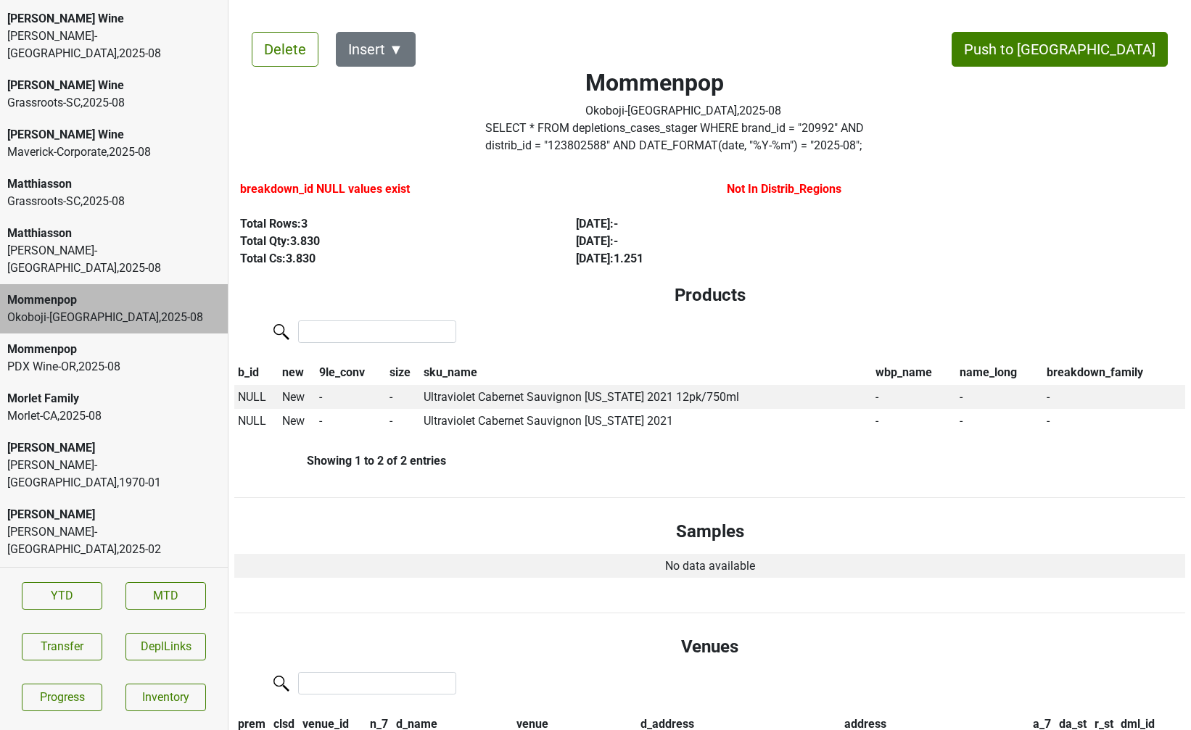
scroll to position [3090, 0]
click at [96, 195] on div "Grassroots-SC , 2025 - 08" at bounding box center [113, 203] width 213 height 17
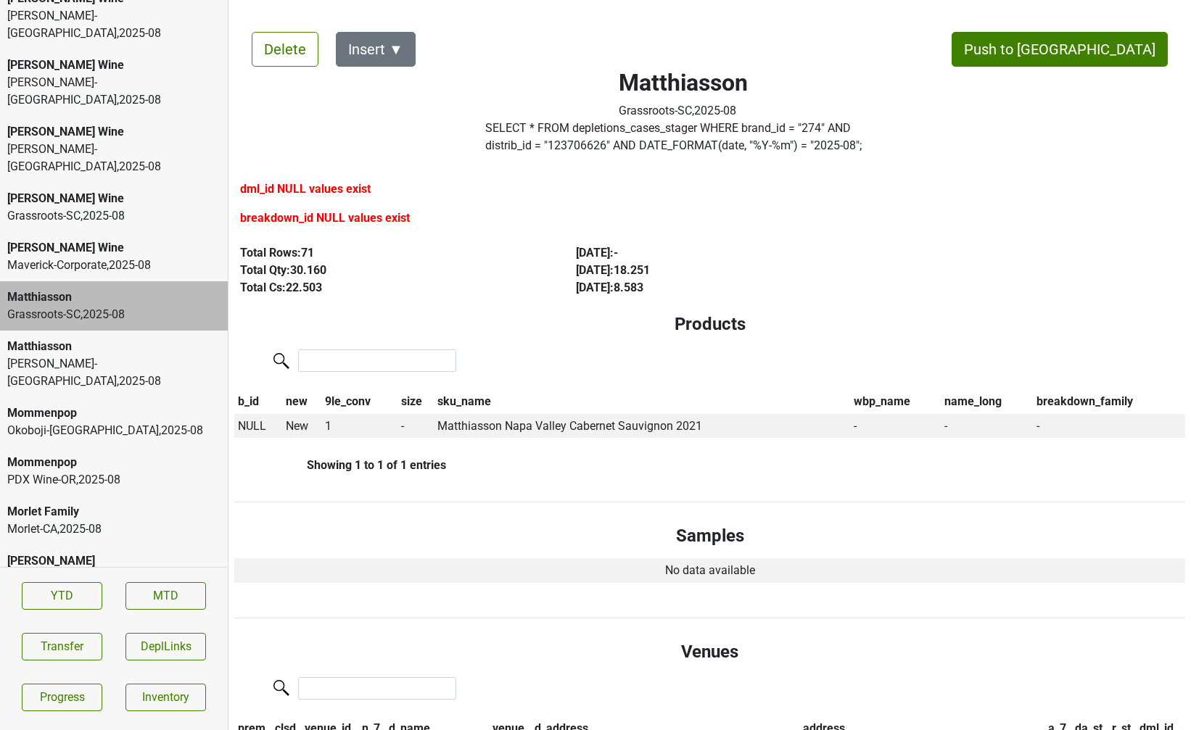
scroll to position [2977, 0]
click at [147, 192] on div "[PERSON_NAME] Wine" at bounding box center [113, 200] width 213 height 17
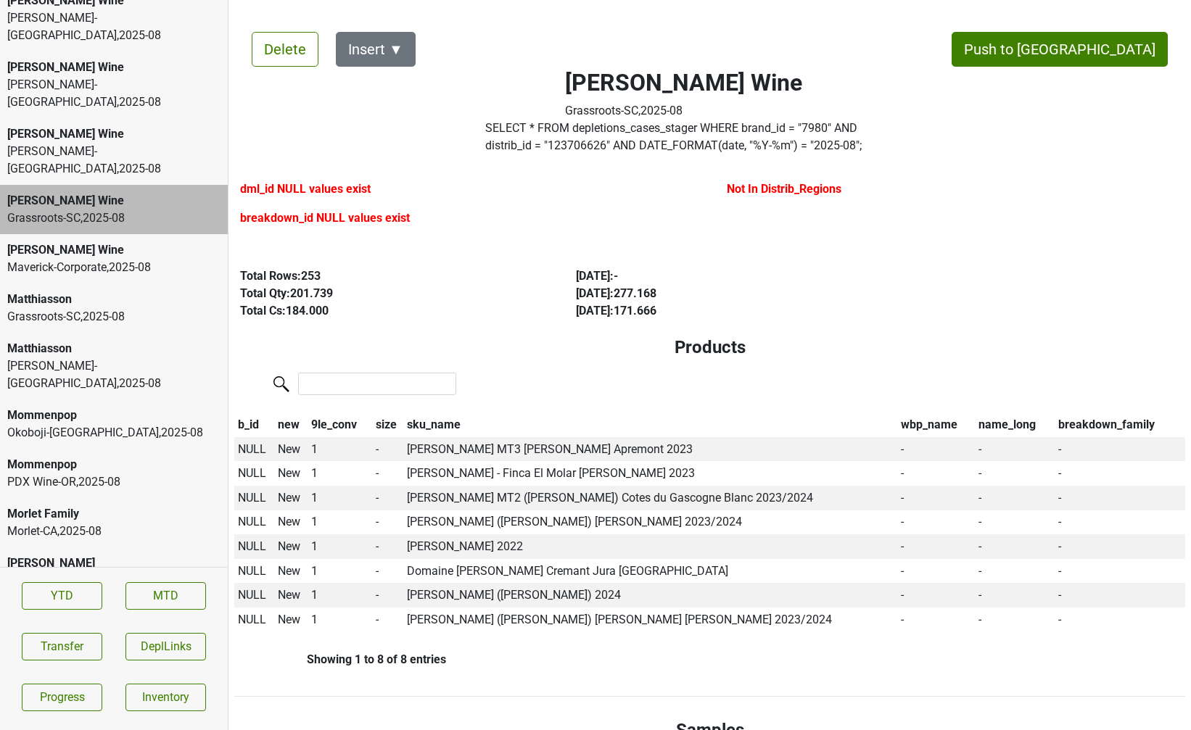
click at [94, 143] on div "David Bowler-PA , 2025 - 08" at bounding box center [113, 160] width 213 height 35
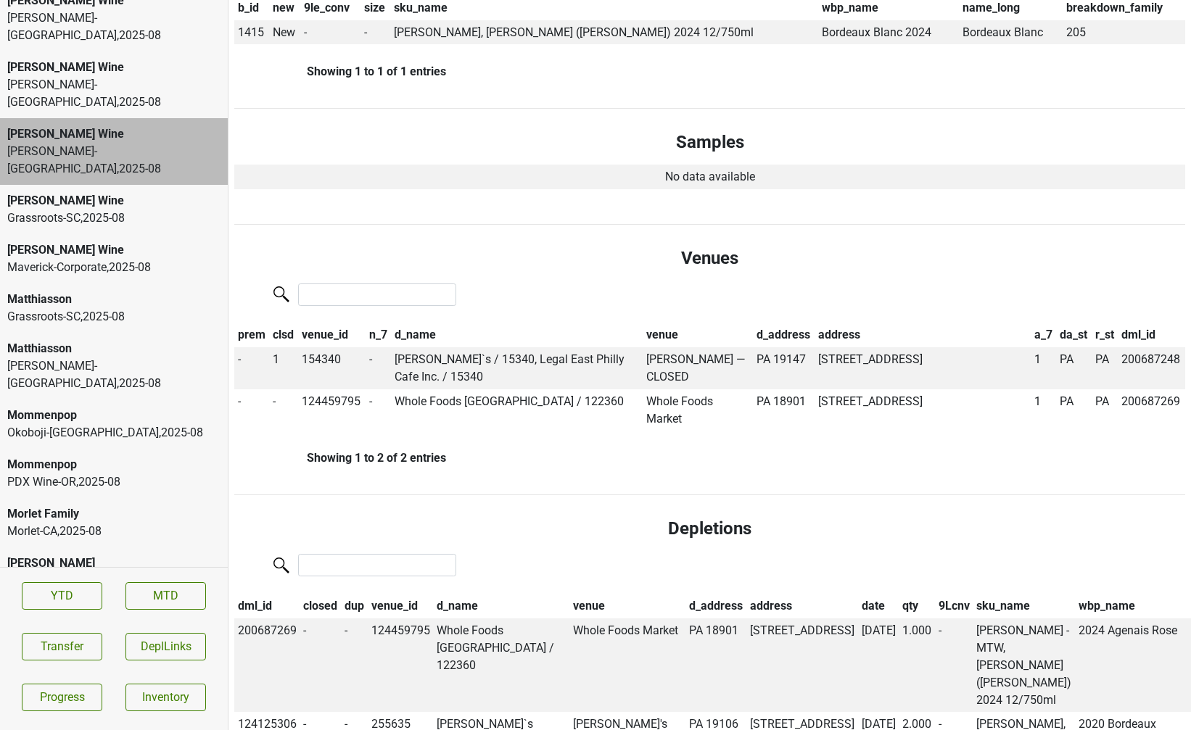
scroll to position [370, 0]
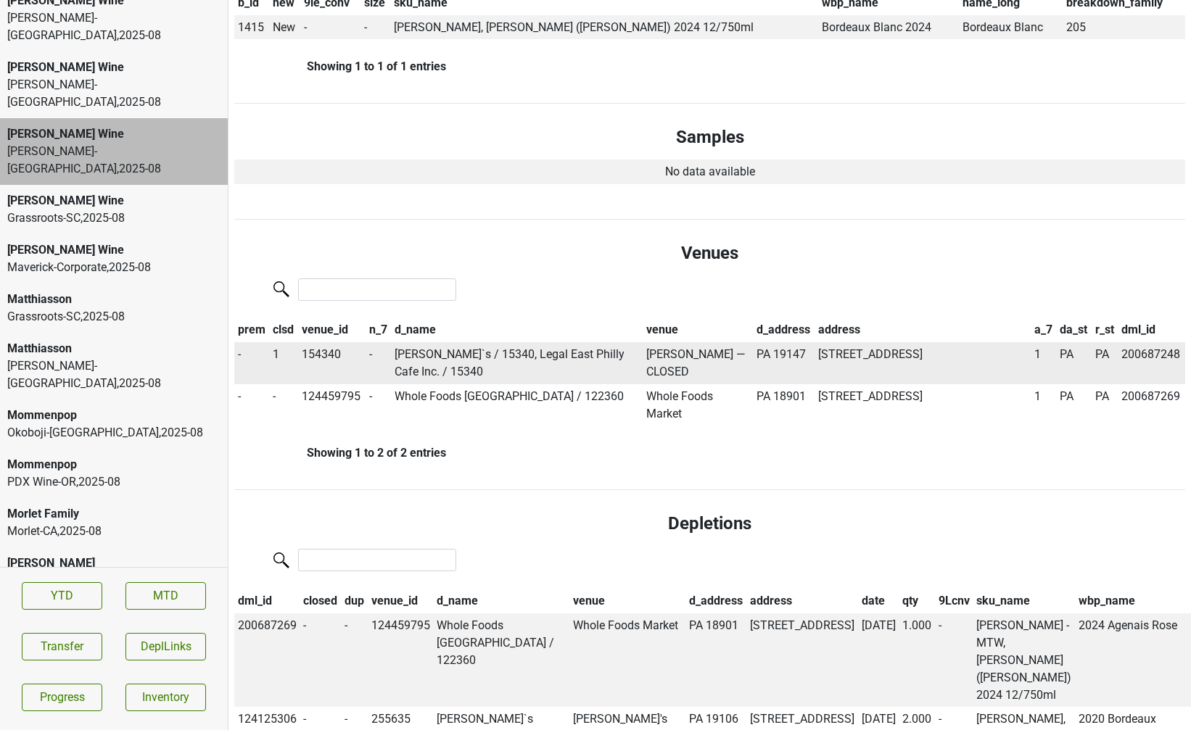
click at [674, 357] on td "Bridget Foy's — CLOSED" at bounding box center [696, 363] width 109 height 42
click at [275, 352] on span "1" at bounding box center [276, 354] width 7 height 14
click at [314, 394] on div "0" at bounding box center [328, 382] width 115 height 37
click at [327, 354] on td "154340" at bounding box center [331, 363] width 67 height 42
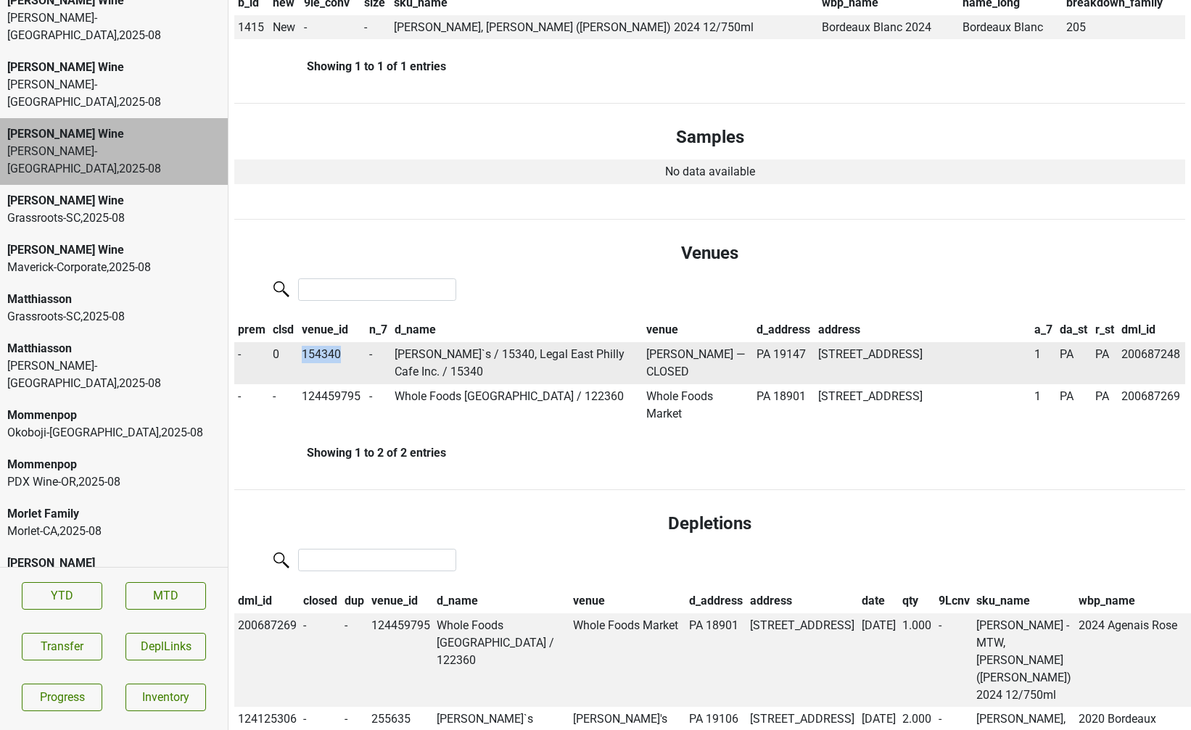
copy td "154340"
click at [77, 643] on button "Transfer" at bounding box center [62, 647] width 80 height 28
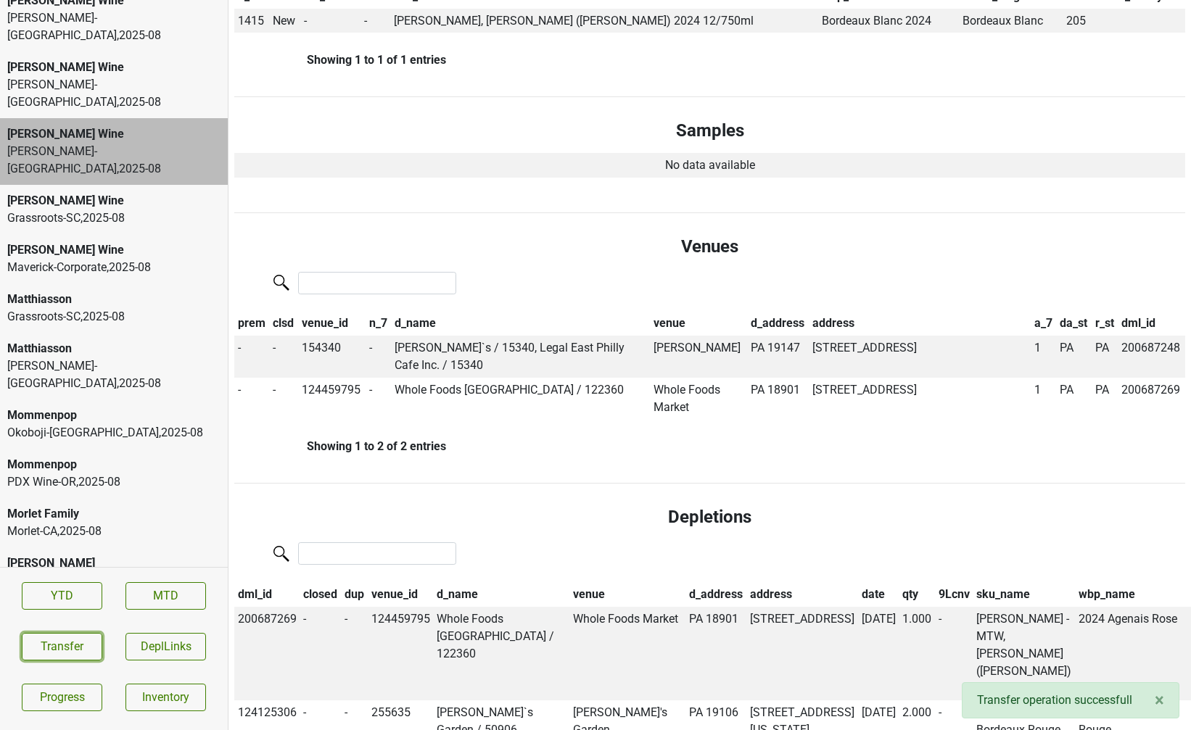
scroll to position [0, 0]
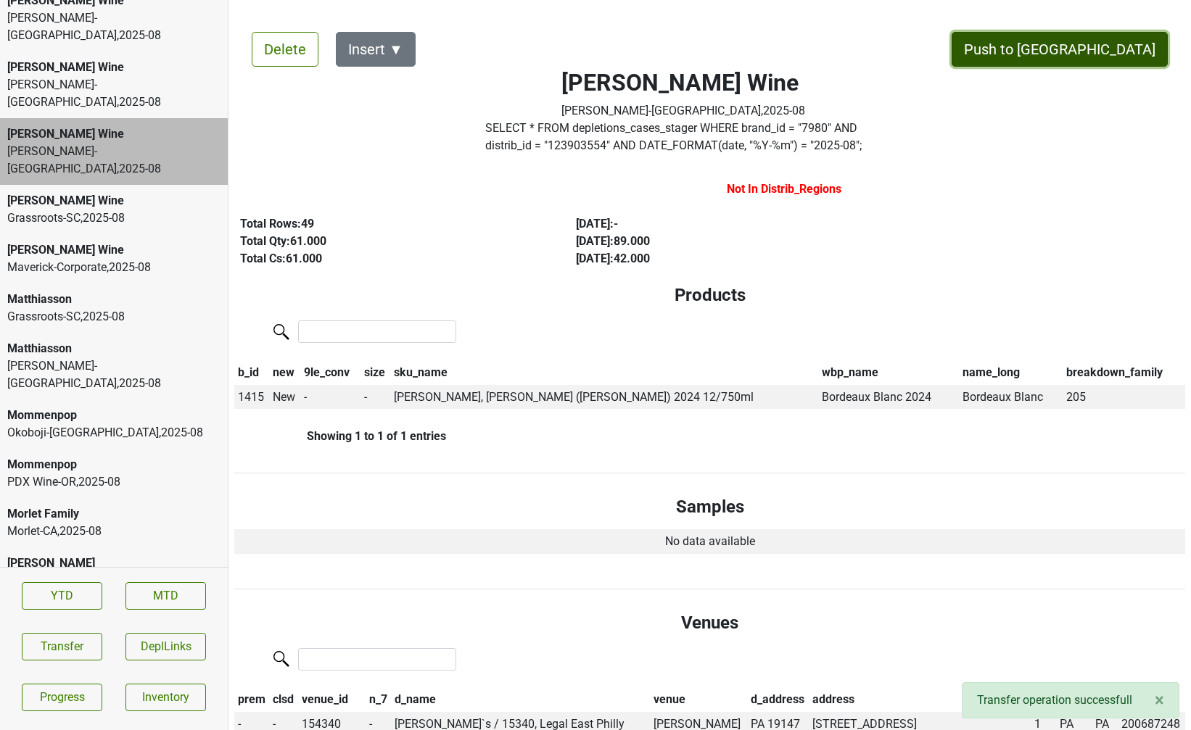
click at [1124, 59] on button "Push to [GEOGRAPHIC_DATA]" at bounding box center [1059, 49] width 216 height 35
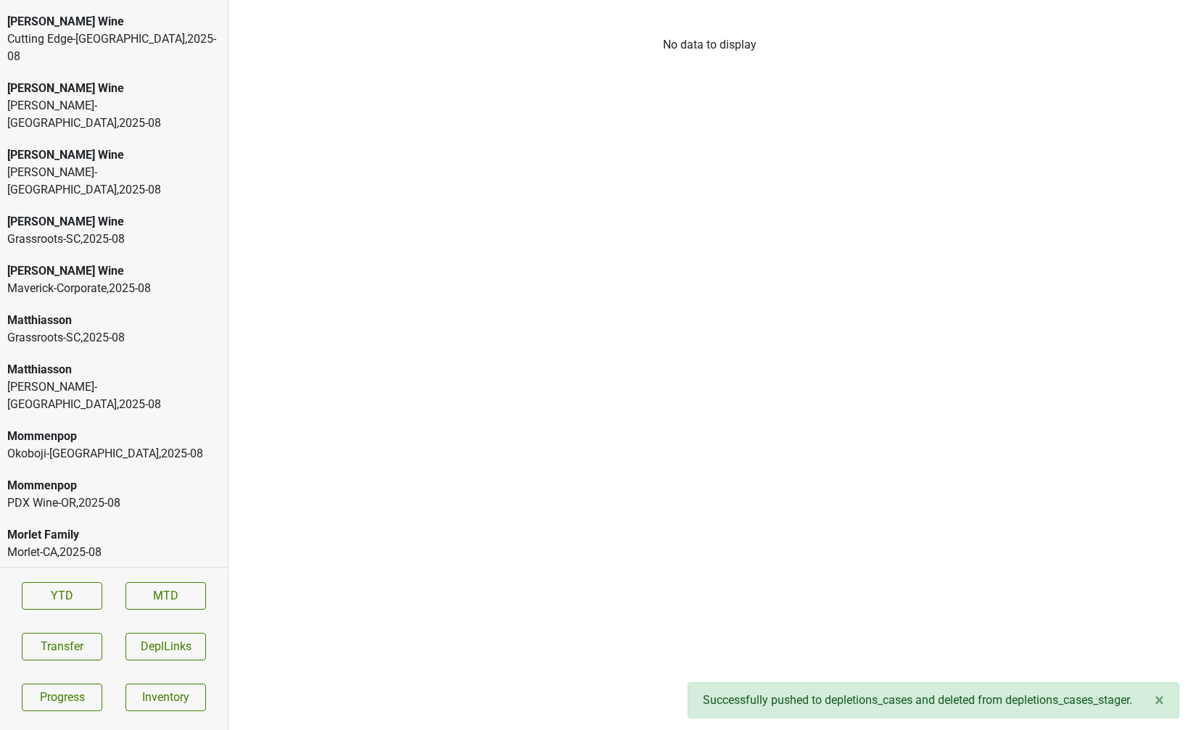
scroll to position [2882, 0]
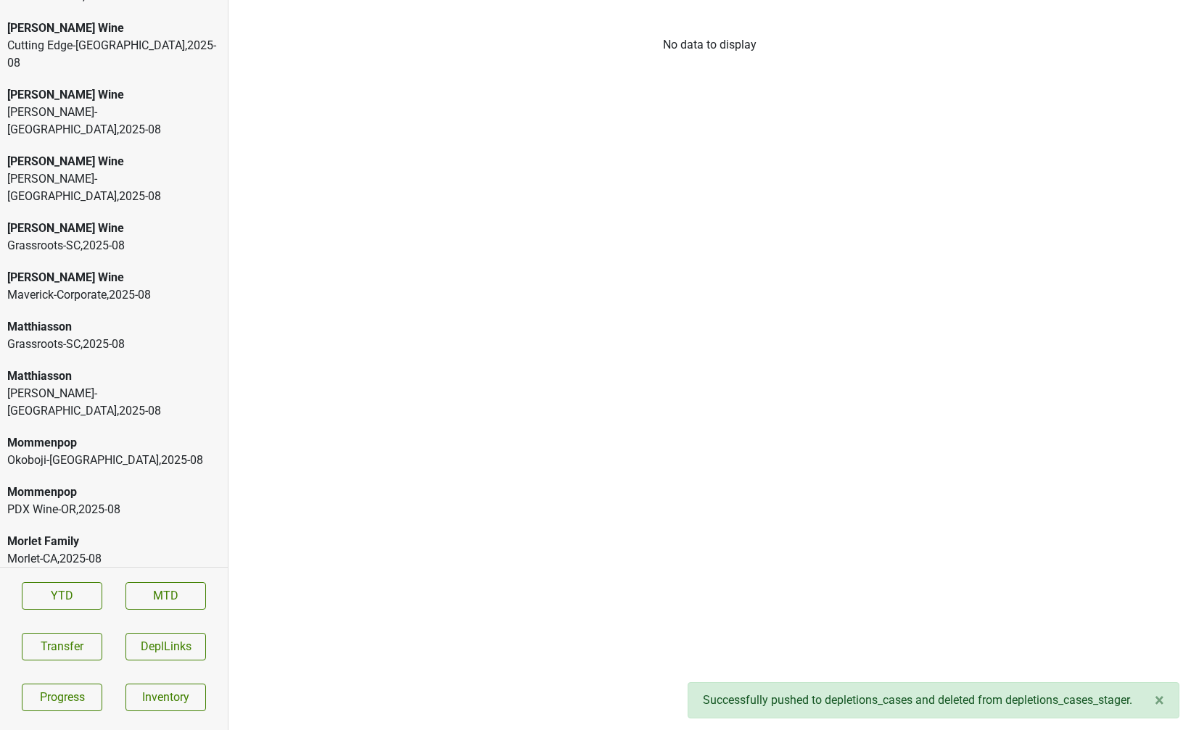
click at [106, 170] on div "David Bowler-NY , 2025 - 08" at bounding box center [113, 187] width 213 height 35
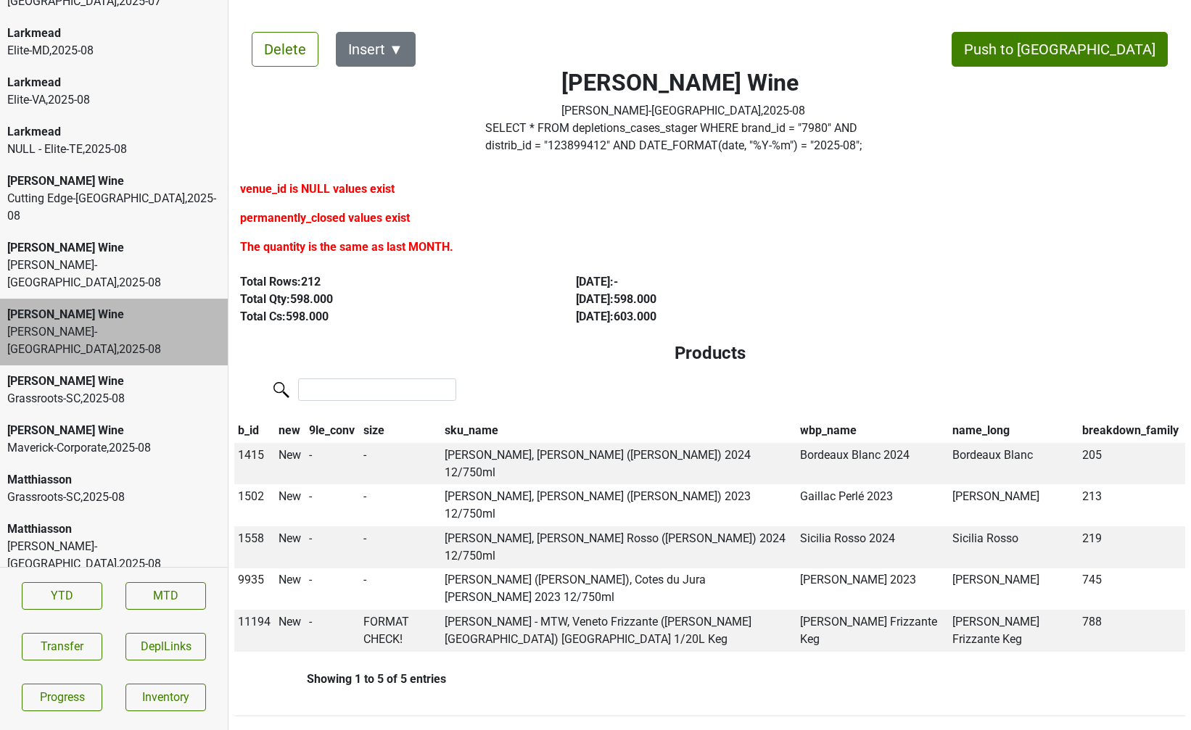
scroll to position [2766, 0]
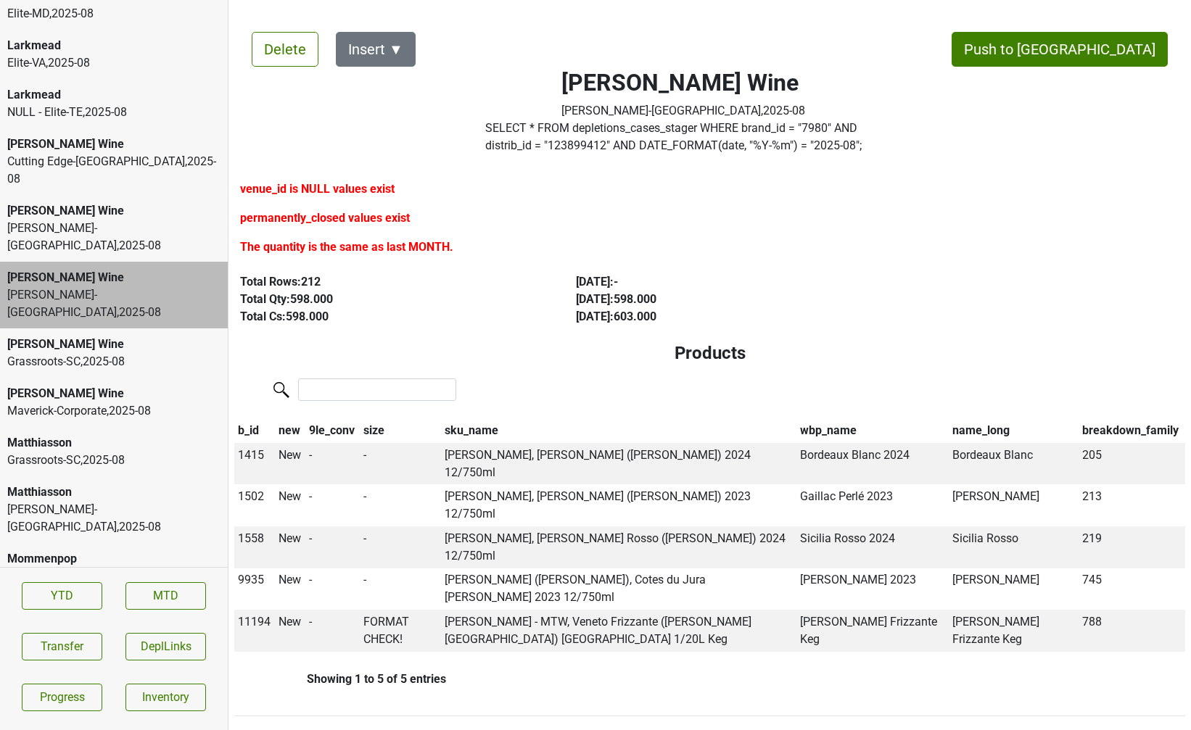
click at [96, 220] on div "David Bowler-NJ , 2025 - 08" at bounding box center [113, 237] width 213 height 35
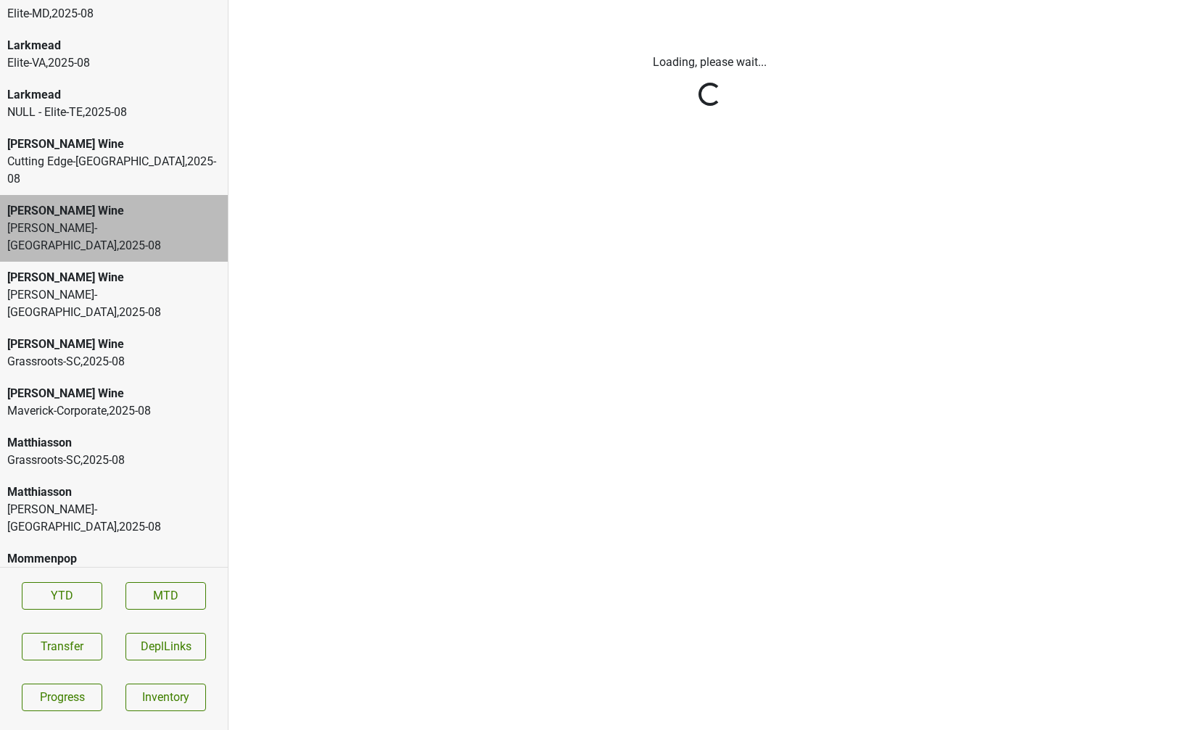
click at [63, 0] on html "CIRQ NULL - Nathan , 2025 - 02 Dalla Valle Brescome Barton-CT , 2025 - 08 Dalla…" at bounding box center [595, 0] width 1191 height 0
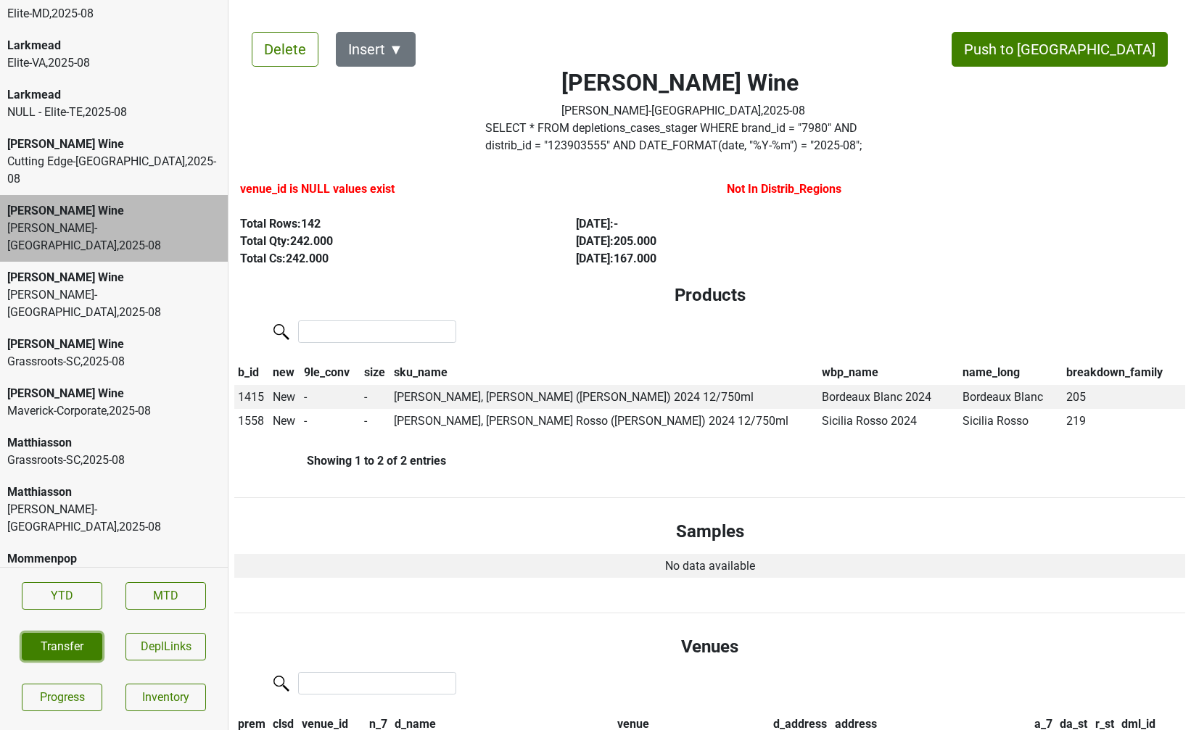
click at [63, 648] on button "Transfer" at bounding box center [62, 647] width 80 height 28
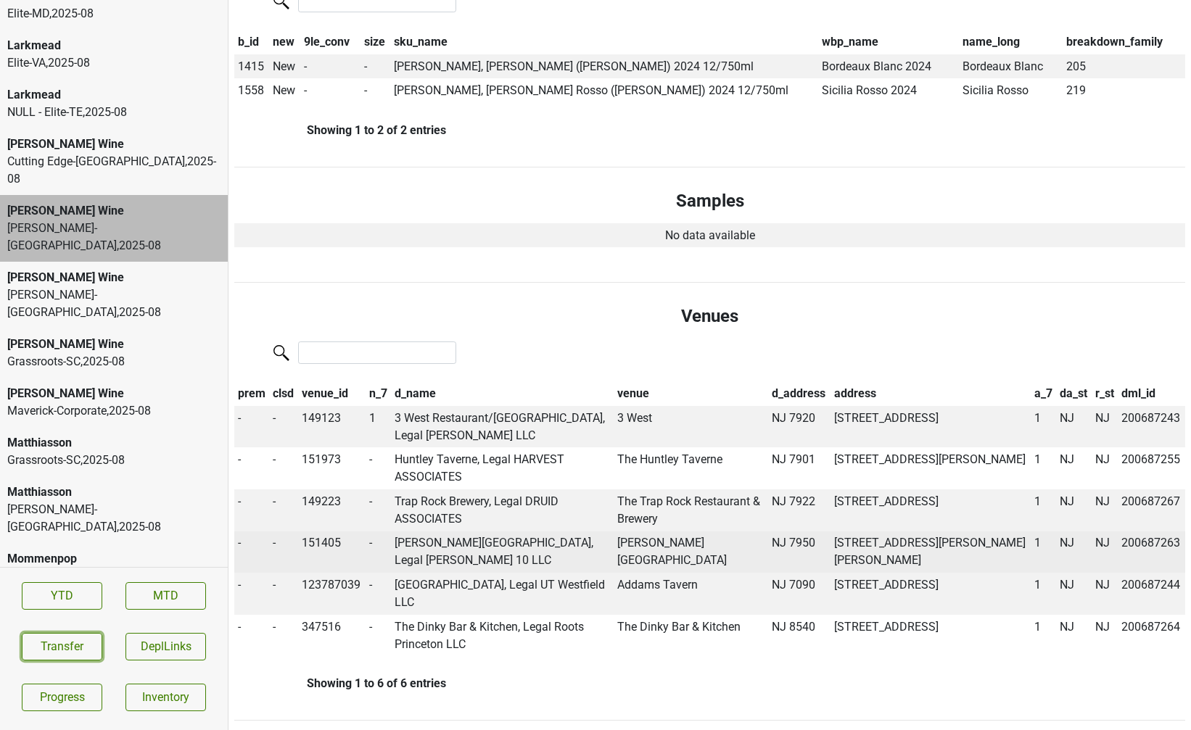
scroll to position [0, 0]
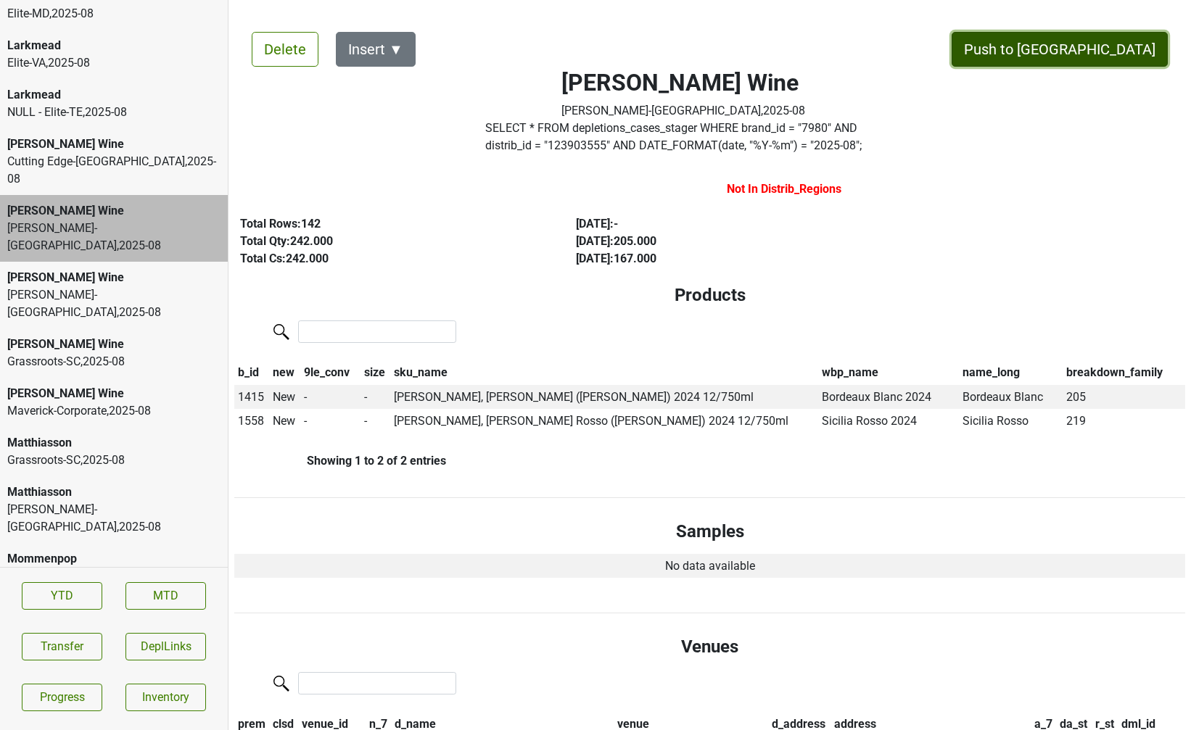
click at [1110, 50] on button "Push to [GEOGRAPHIC_DATA]" at bounding box center [1059, 49] width 216 height 35
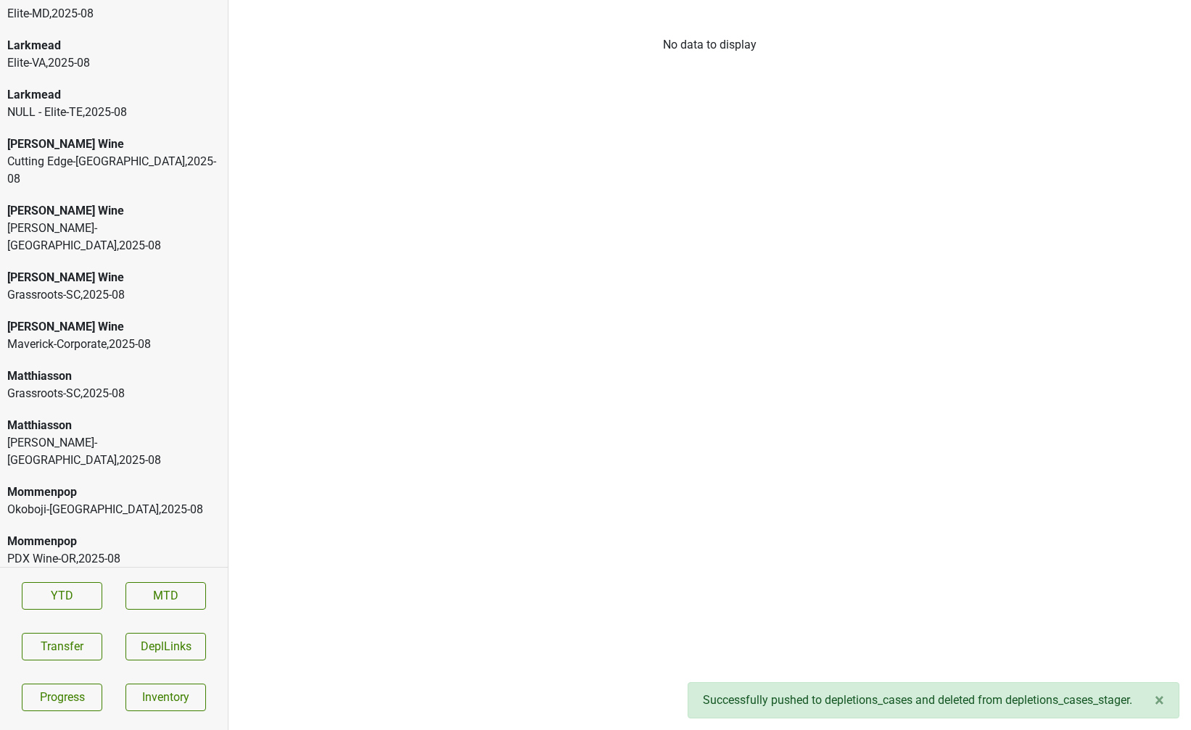
click at [110, 220] on div "David Bowler-NY , 2025 - 08" at bounding box center [113, 237] width 213 height 35
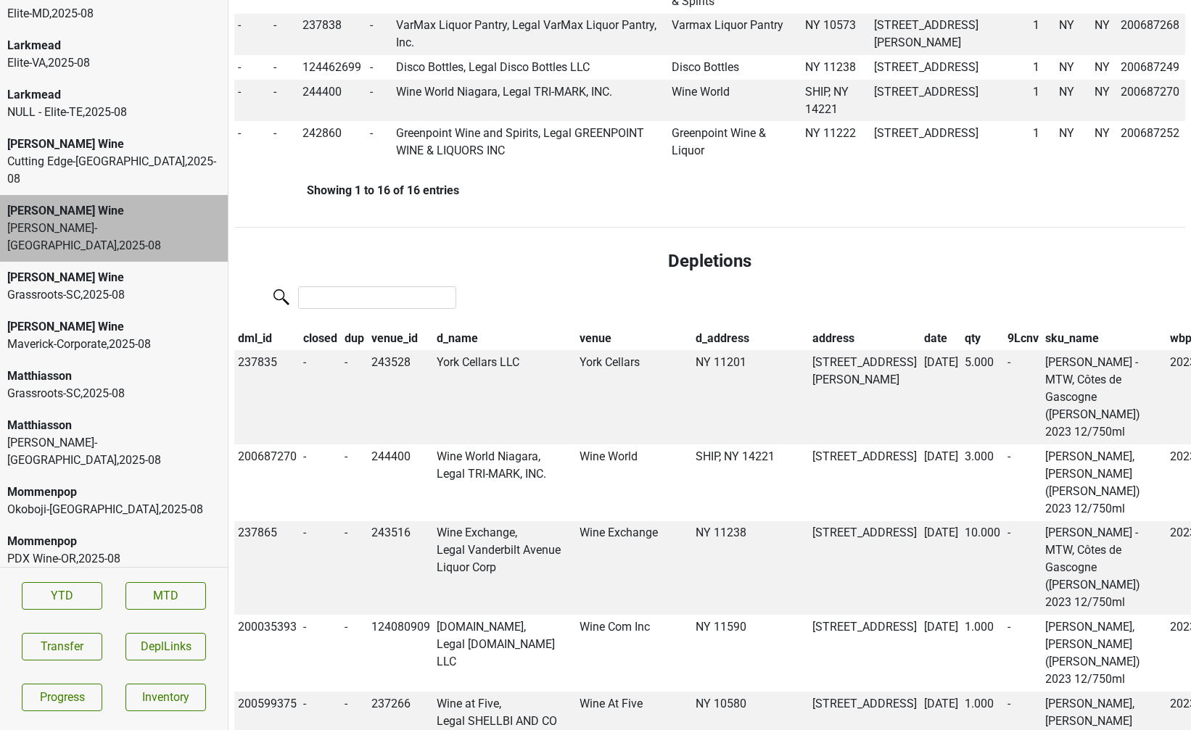
scroll to position [1432, 0]
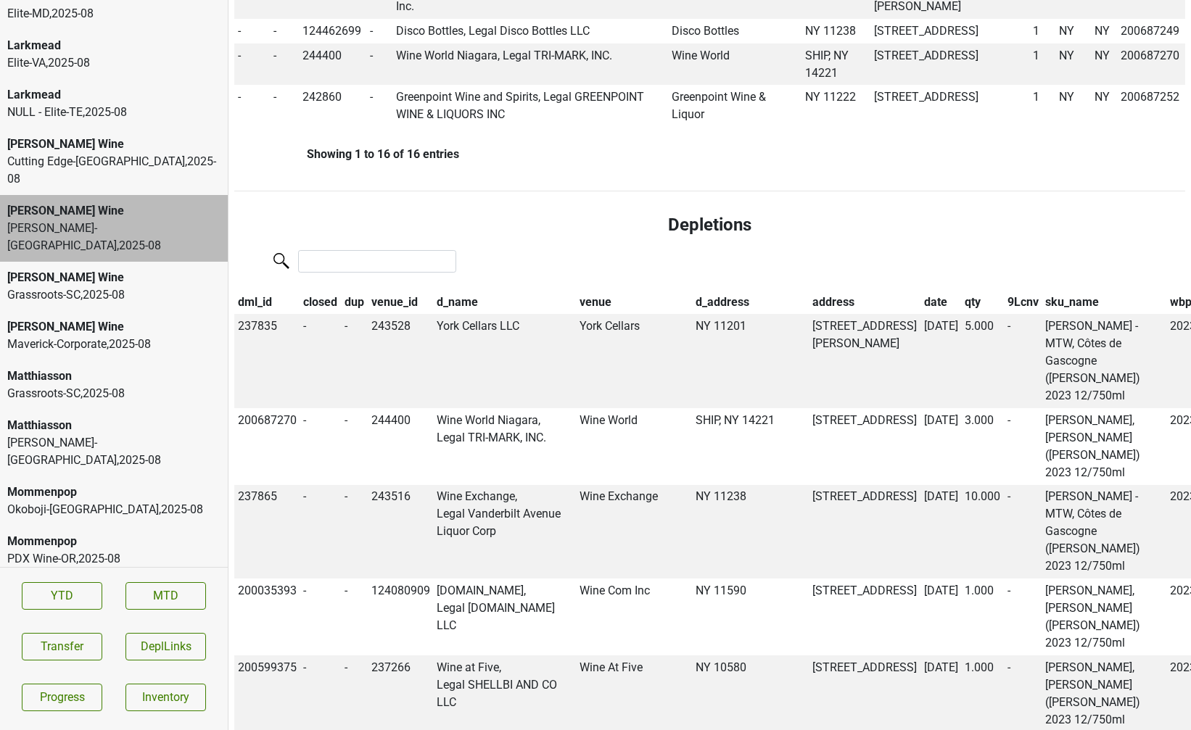
click at [920, 290] on th "date" at bounding box center [940, 302] width 41 height 25
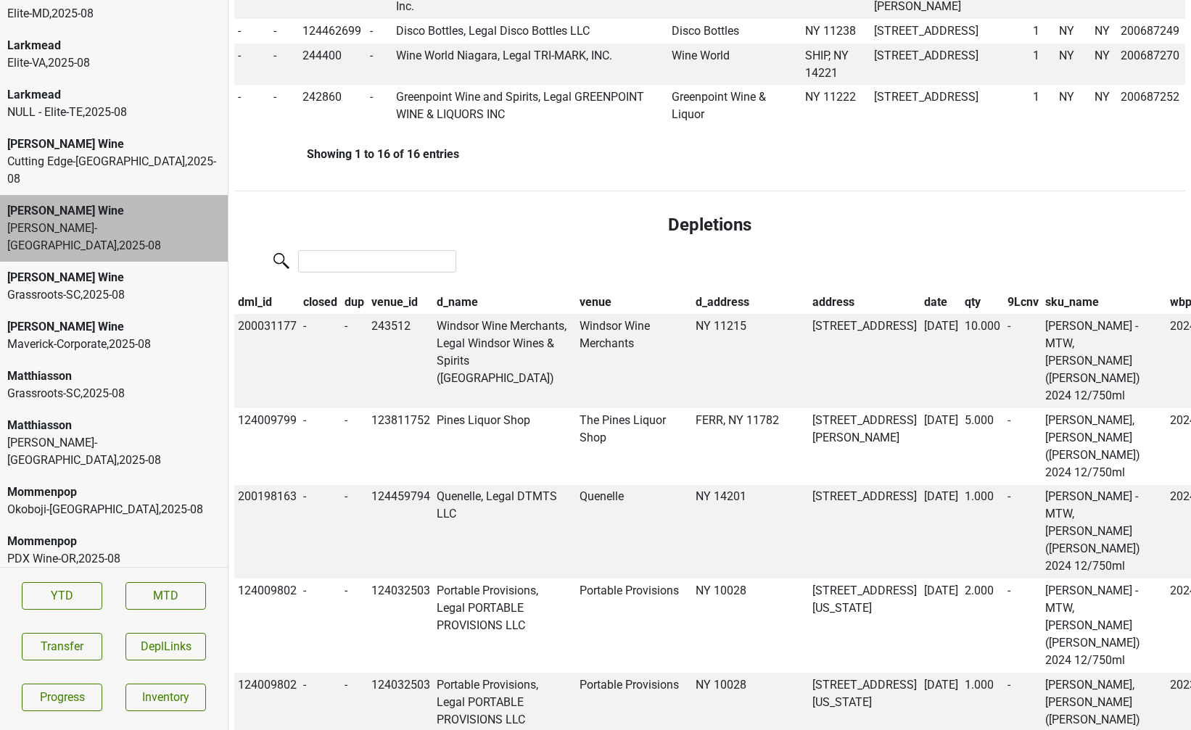
click at [920, 290] on th "date" at bounding box center [940, 302] width 41 height 25
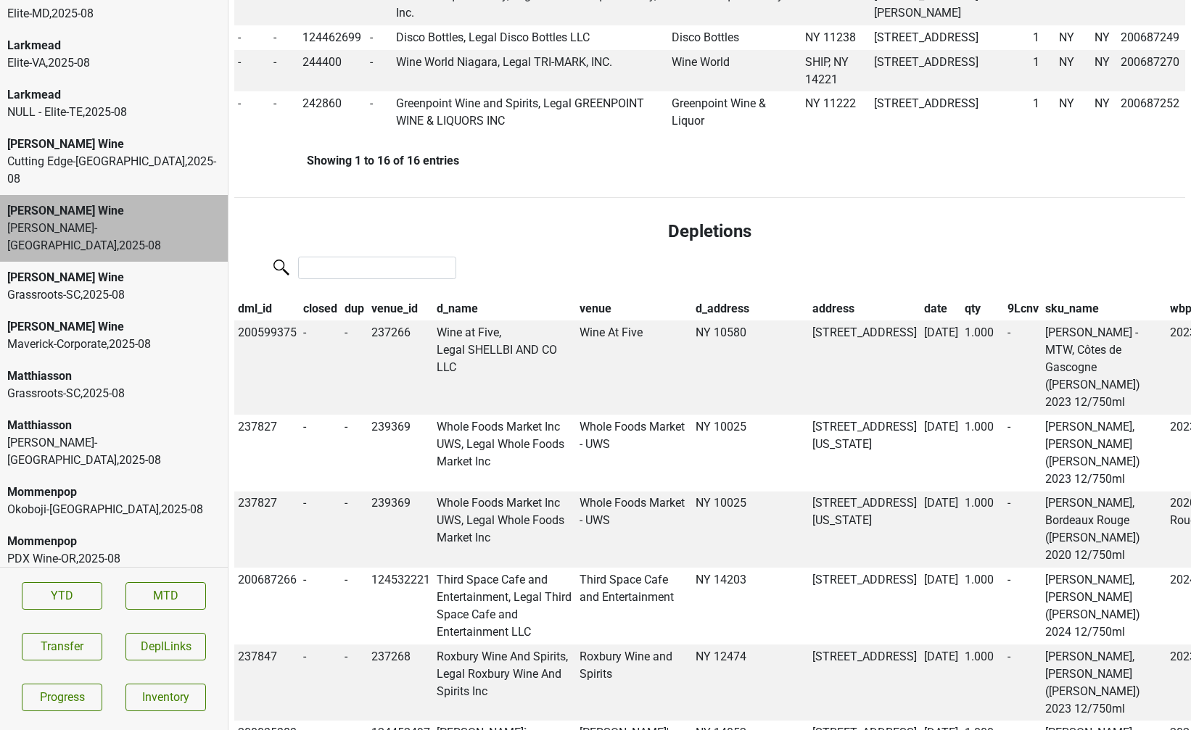
scroll to position [1470, 0]
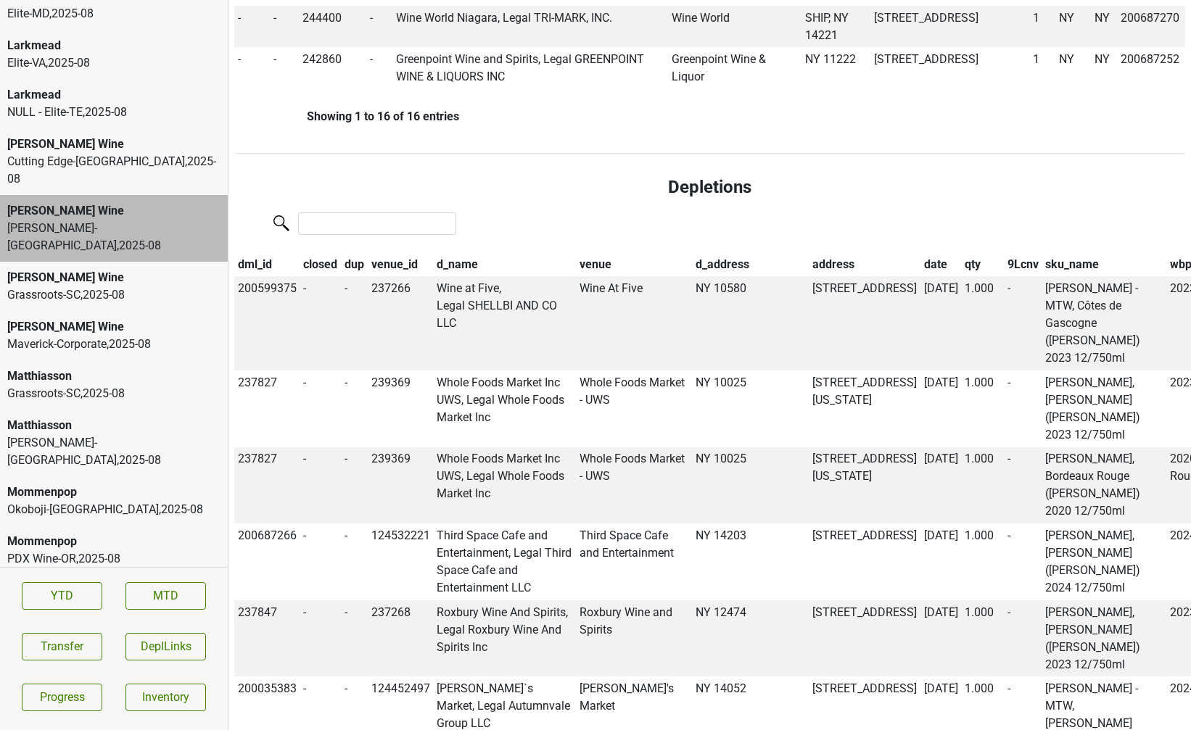
click at [323, 252] on th "closed" at bounding box center [320, 264] width 41 height 25
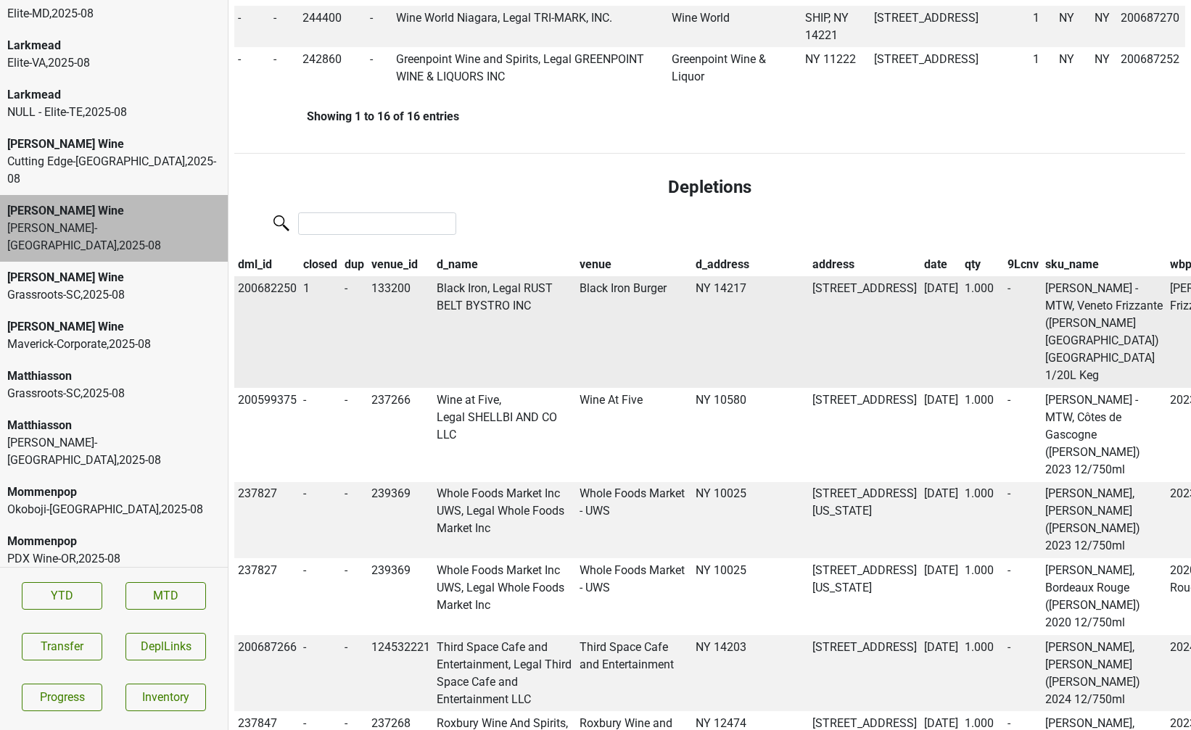
click at [576, 287] on td "Black Iron Burger" at bounding box center [634, 332] width 117 height 112
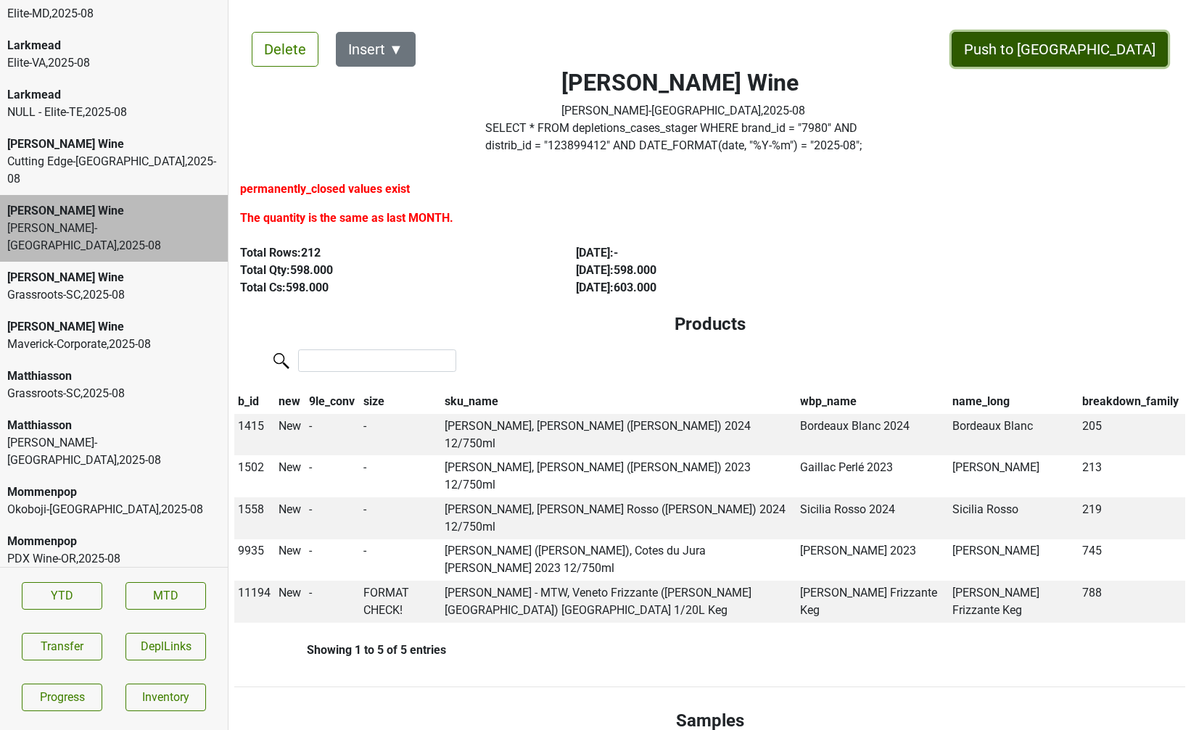
click at [1098, 49] on button "Push to [GEOGRAPHIC_DATA]" at bounding box center [1059, 49] width 216 height 35
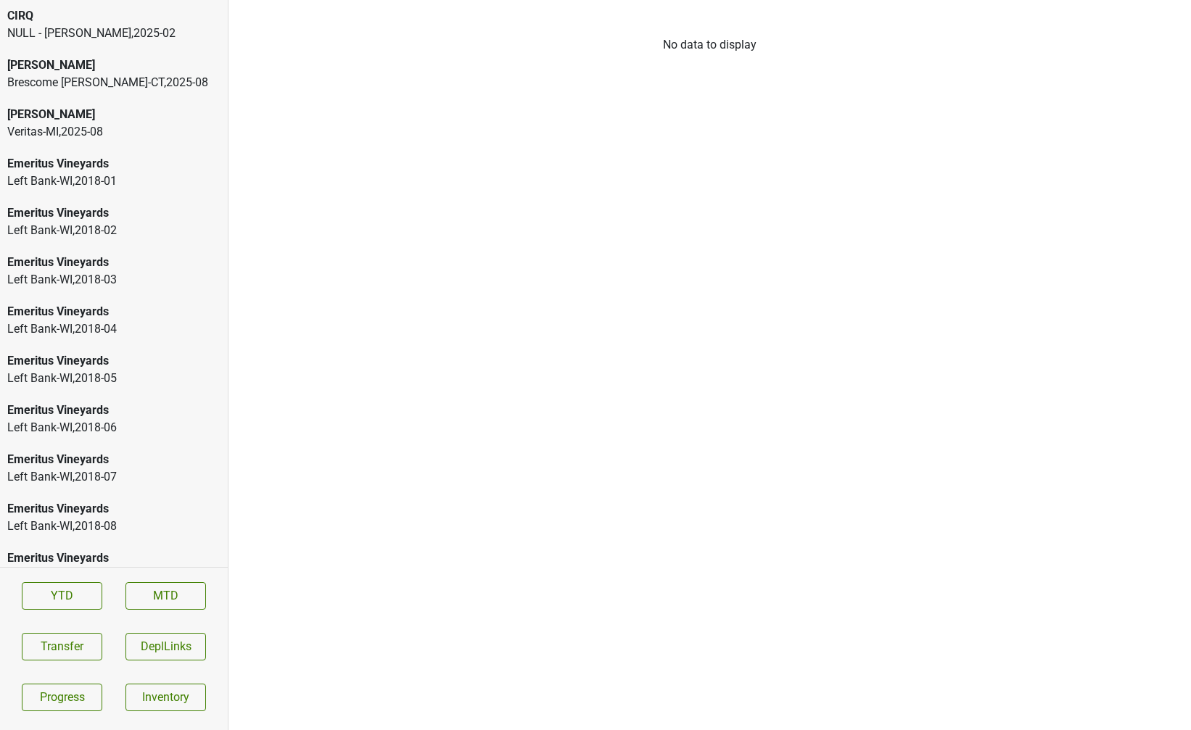
click at [125, 67] on div "Dalla Valle" at bounding box center [113, 65] width 213 height 17
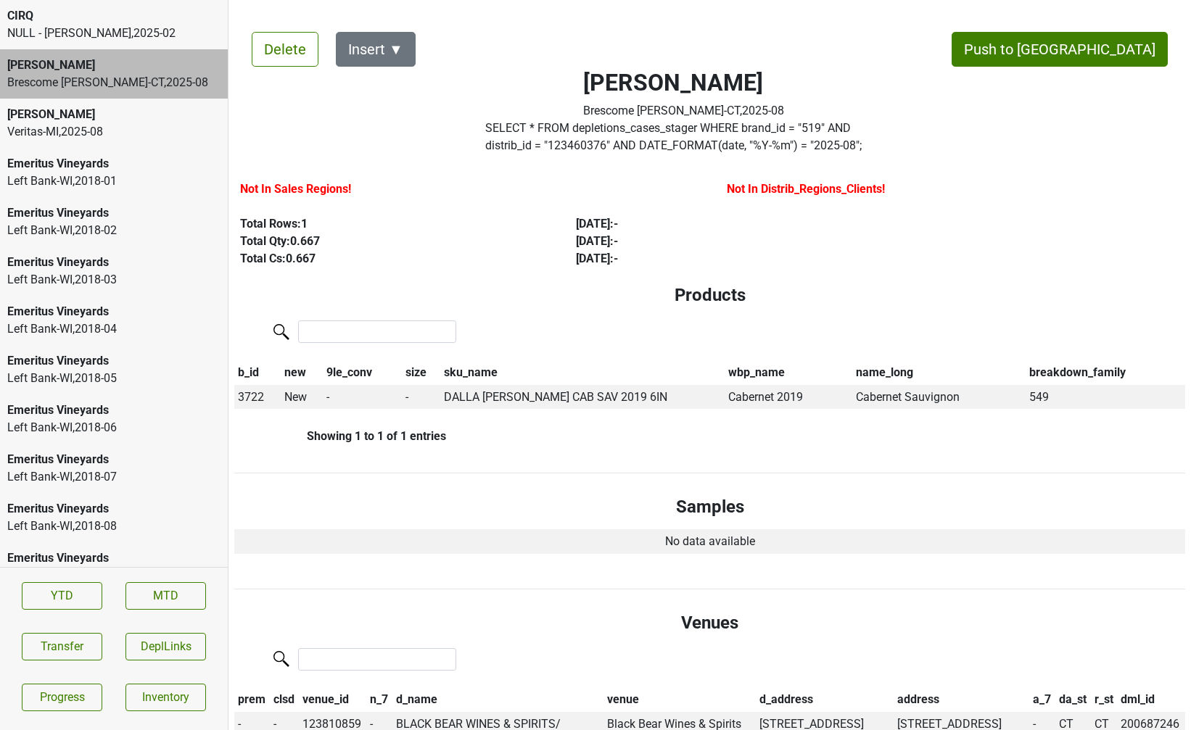
click at [114, 112] on div "Dalla Valle" at bounding box center [113, 114] width 213 height 17
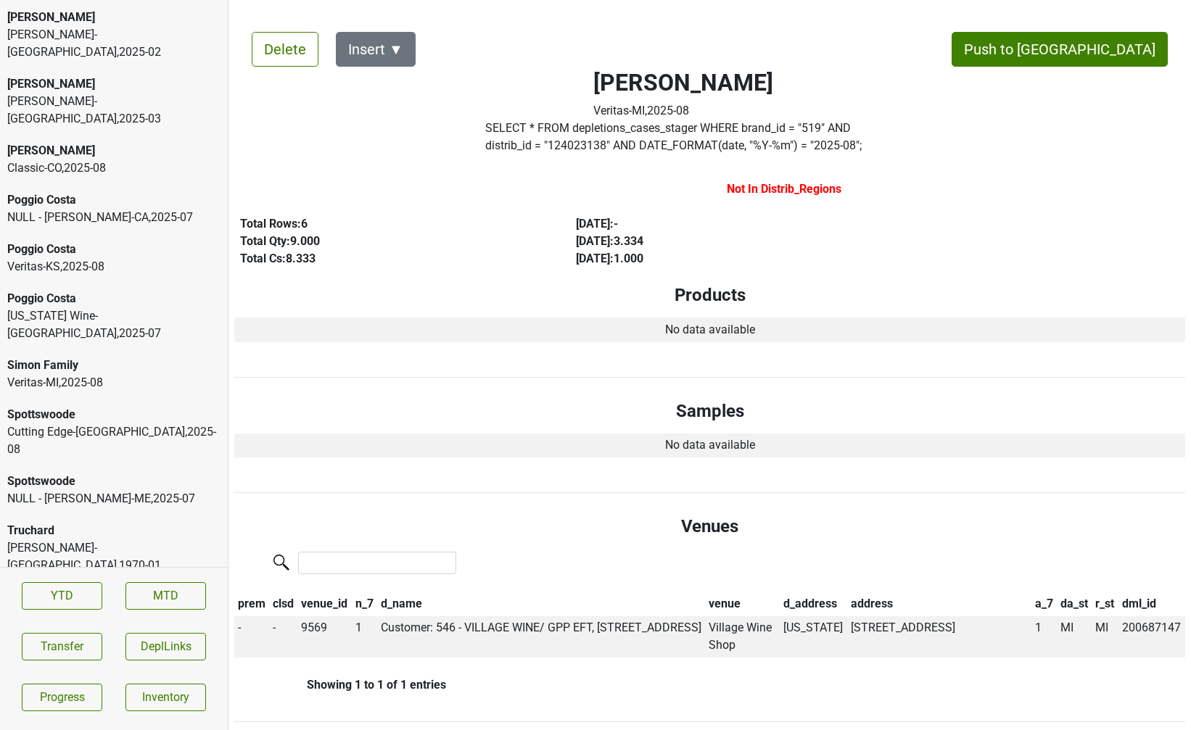
scroll to position [3624, 0]
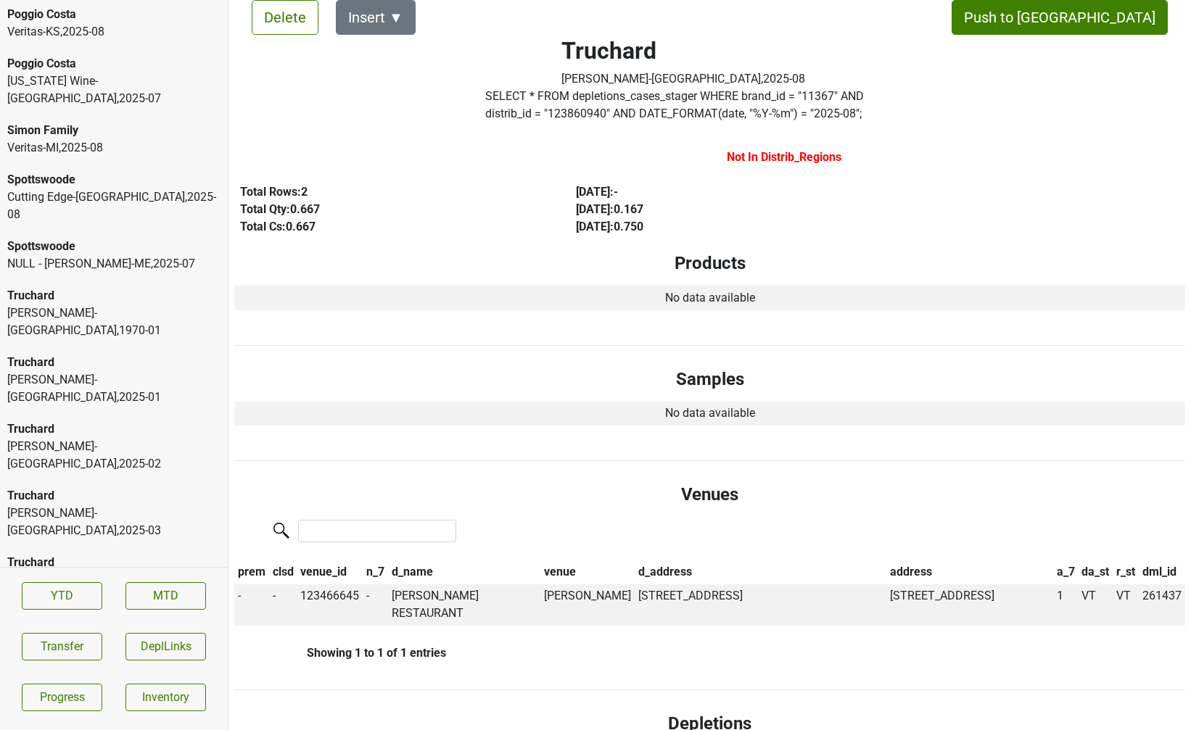
scroll to position [0, 0]
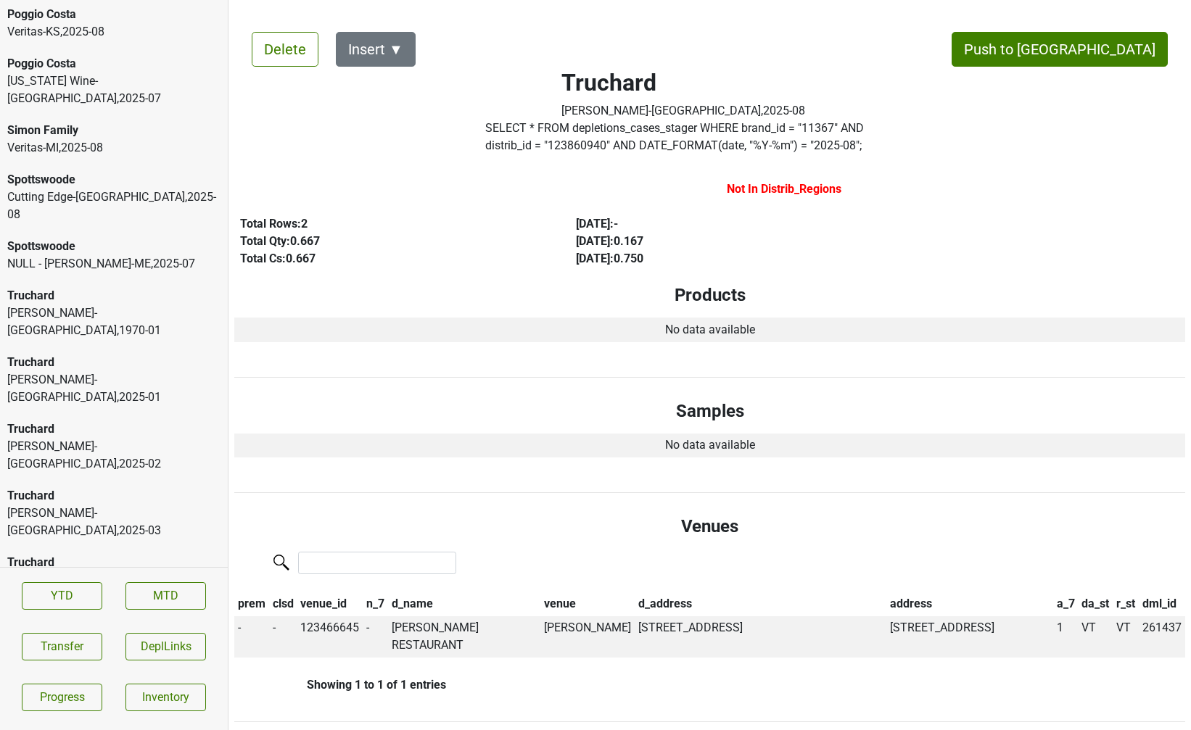
click at [160, 705] on div "Baker-VT , 2025 - 07" at bounding box center [113, 722] width 213 height 35
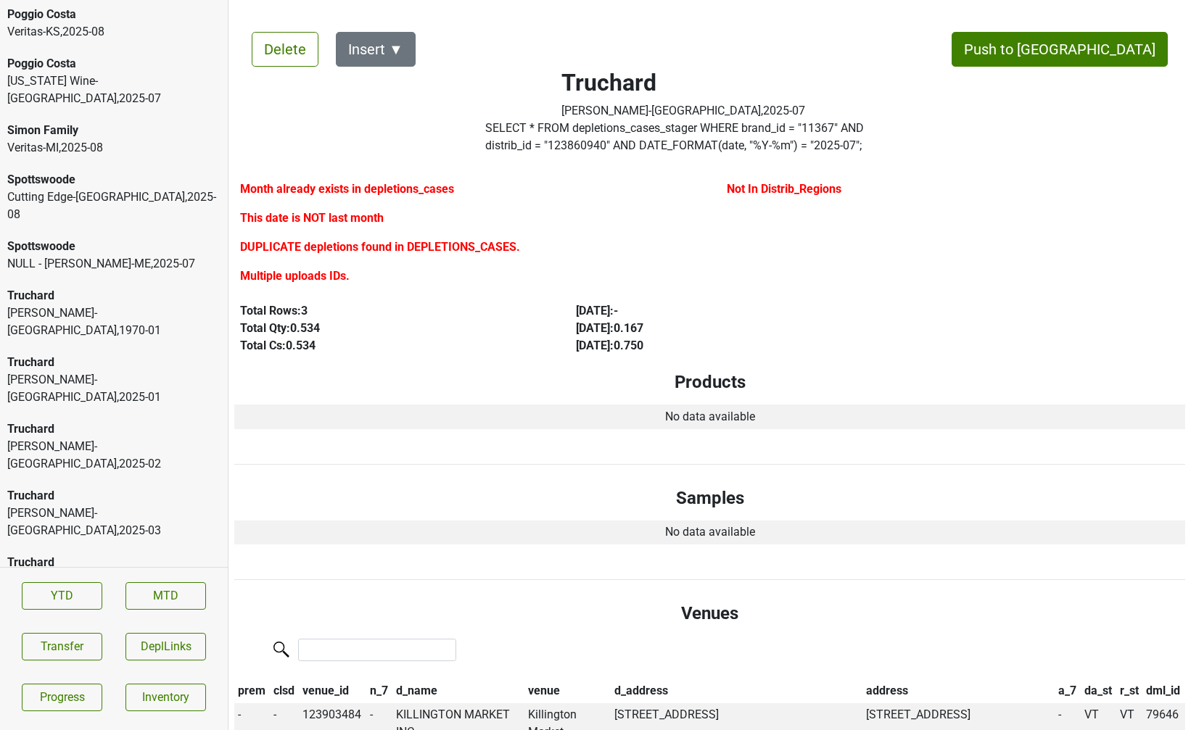
click at [59, 638] on div "Baker-VT , 2025 - 06" at bounding box center [113, 655] width 213 height 35
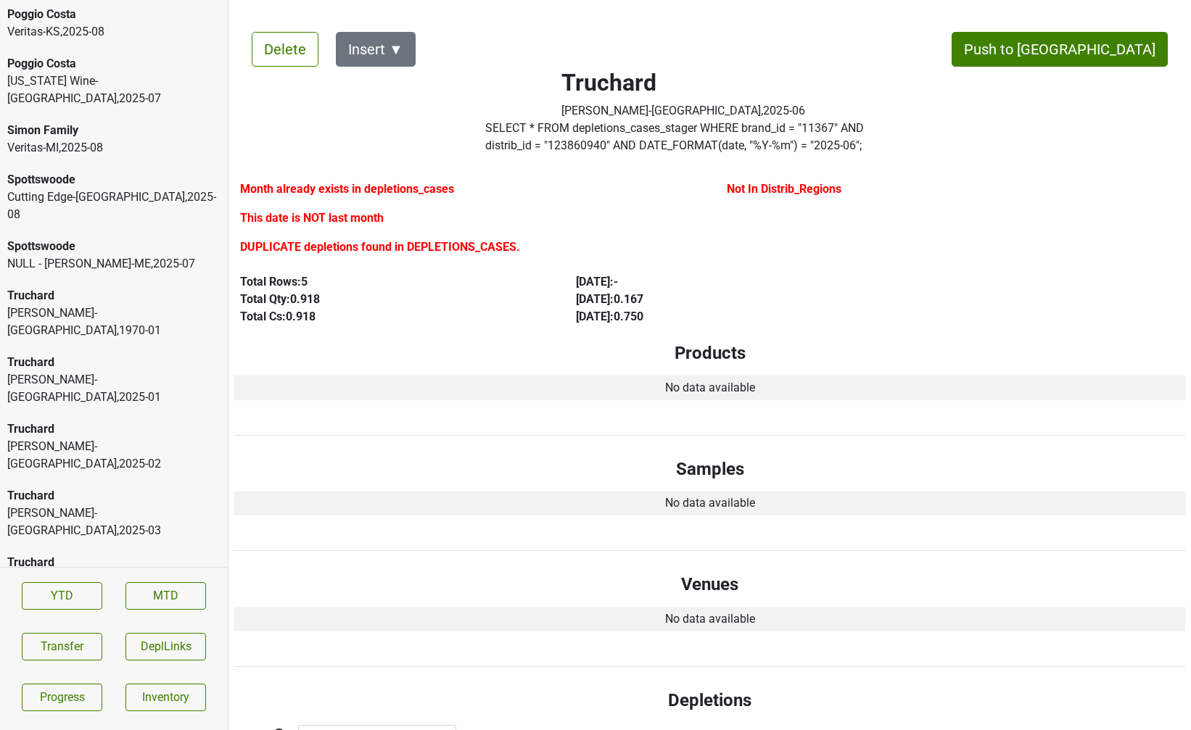
click at [57, 571] on div "Baker-VT , 2025 - 05" at bounding box center [113, 588] width 213 height 35
click at [94, 705] on div "Baker-VT , 2025 - 07" at bounding box center [113, 722] width 213 height 35
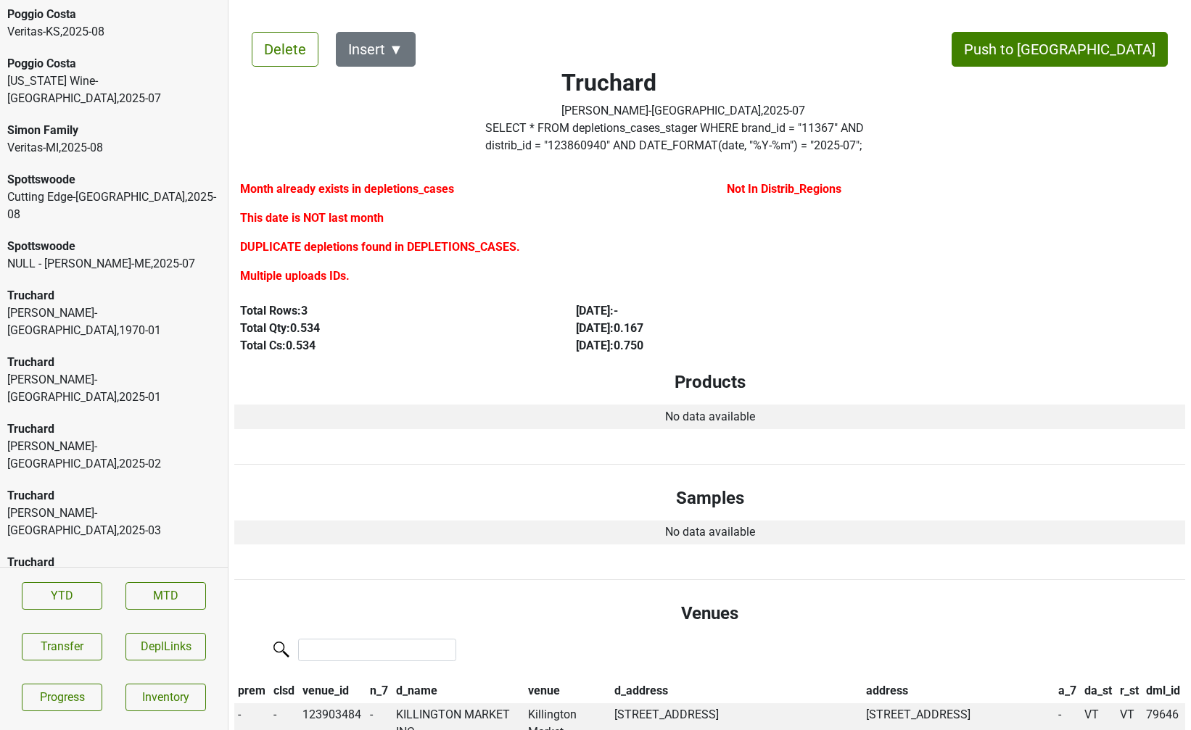
click at [96, 638] on div "Baker-VT , 2025 - 06" at bounding box center [113, 655] width 213 height 35
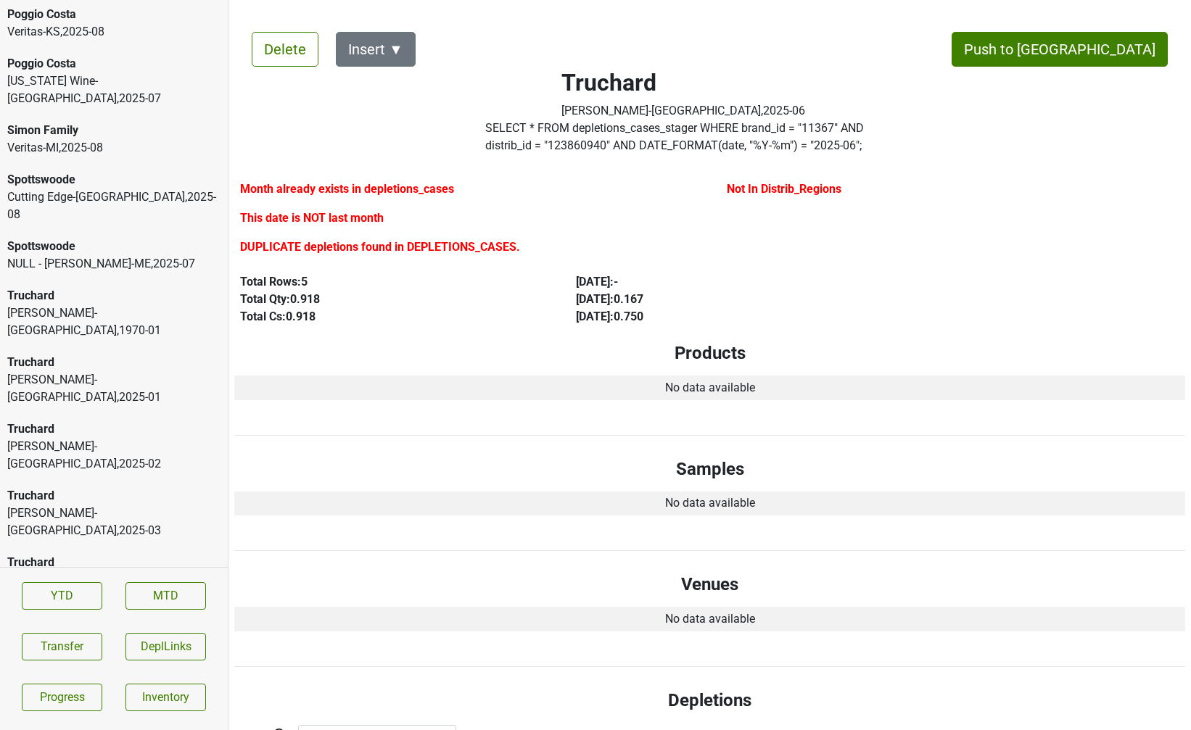
click at [97, 571] on div "Baker-VT , 2025 - 05" at bounding box center [113, 588] width 213 height 35
click at [92, 687] on div "Truchard" at bounding box center [113, 695] width 213 height 17
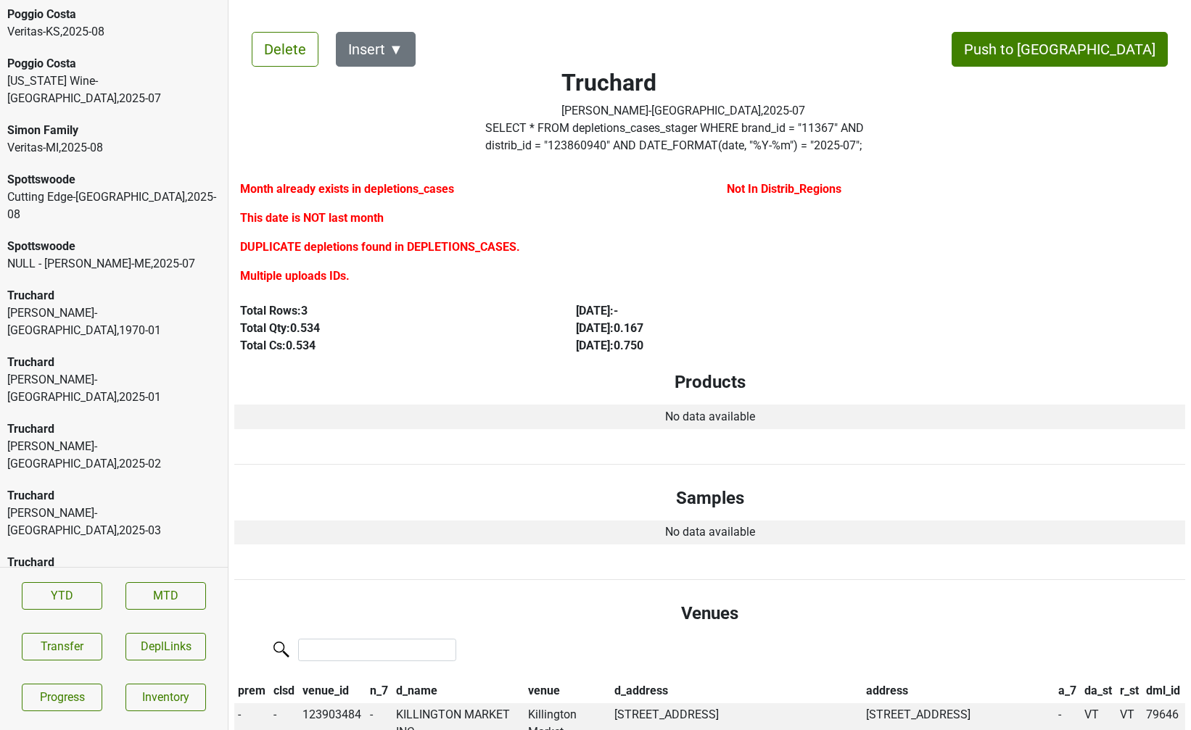
click at [756, 141] on label "SELECT * FROM depletions_cases_stager WHERE brand_id = " 11367 " AND distrib_id…" at bounding box center [683, 137] width 396 height 35
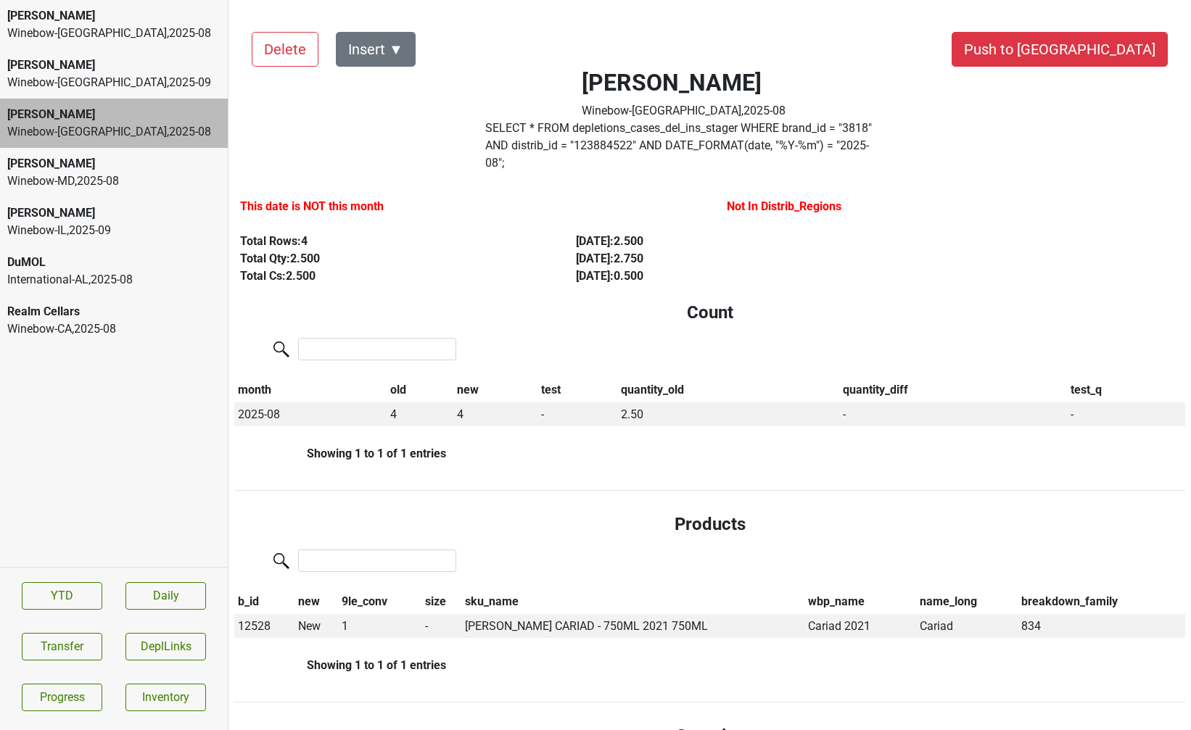
scroll to position [9, 0]
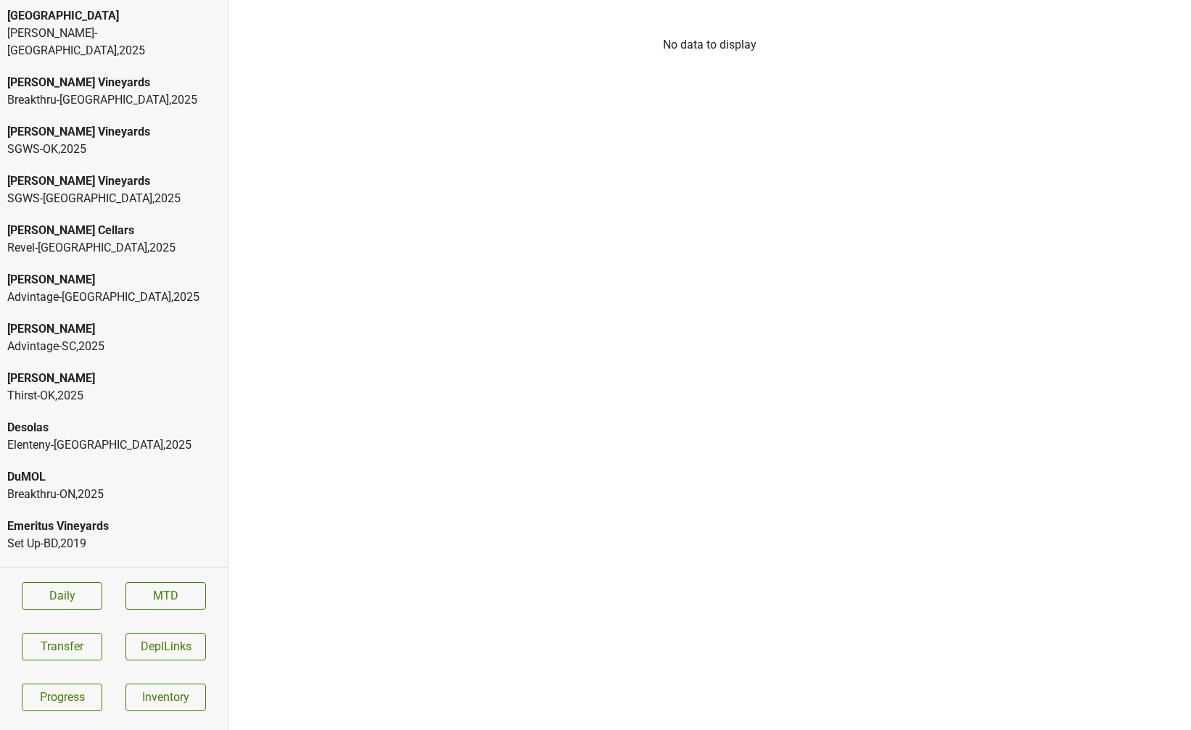
click at [101, 141] on div "SGWS-OK , 2025" at bounding box center [113, 149] width 213 height 17
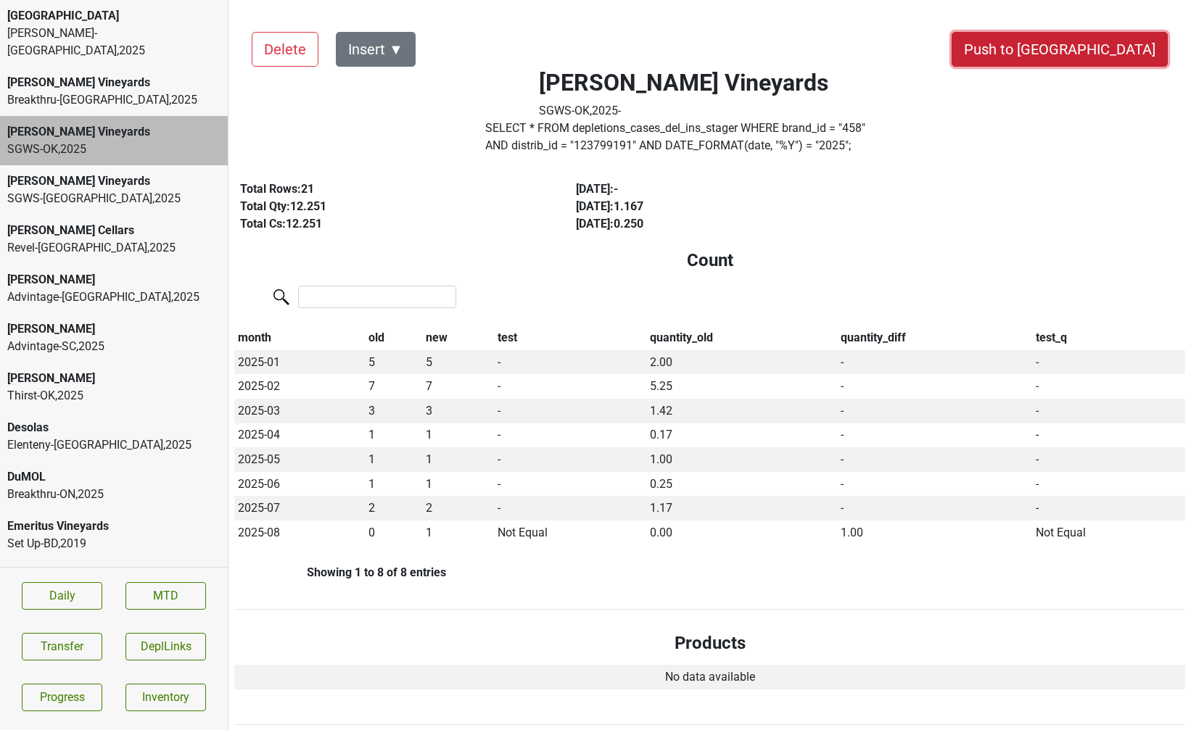
click at [1099, 55] on button "Push to [GEOGRAPHIC_DATA]" at bounding box center [1059, 49] width 216 height 35
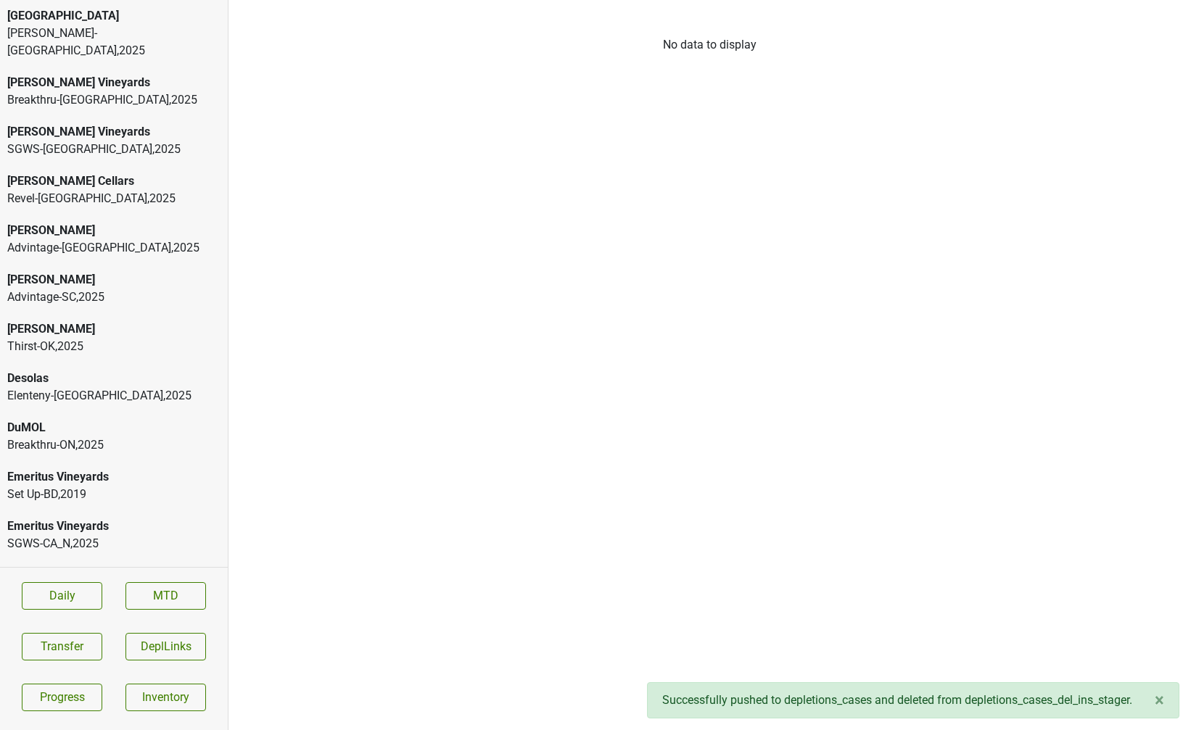
click at [152, 74] on div "[PERSON_NAME] Vineyards" at bounding box center [113, 82] width 213 height 17
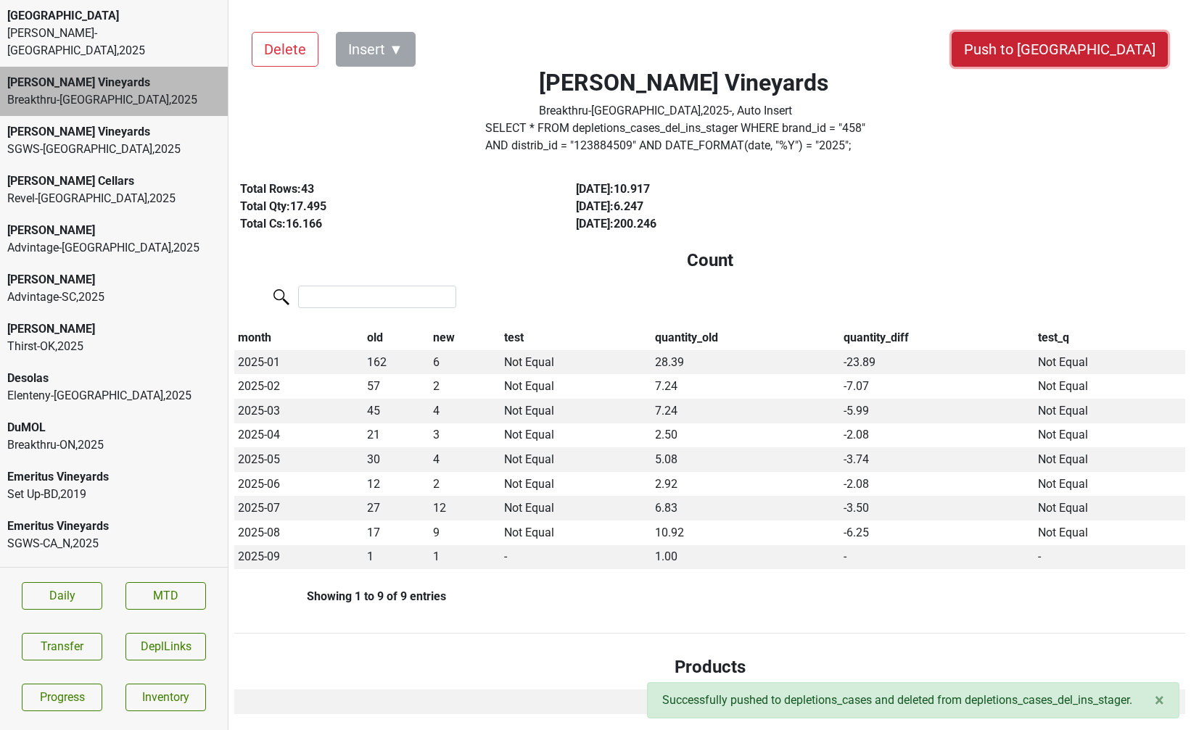
click at [1097, 55] on button "Push to [GEOGRAPHIC_DATA]" at bounding box center [1059, 49] width 216 height 35
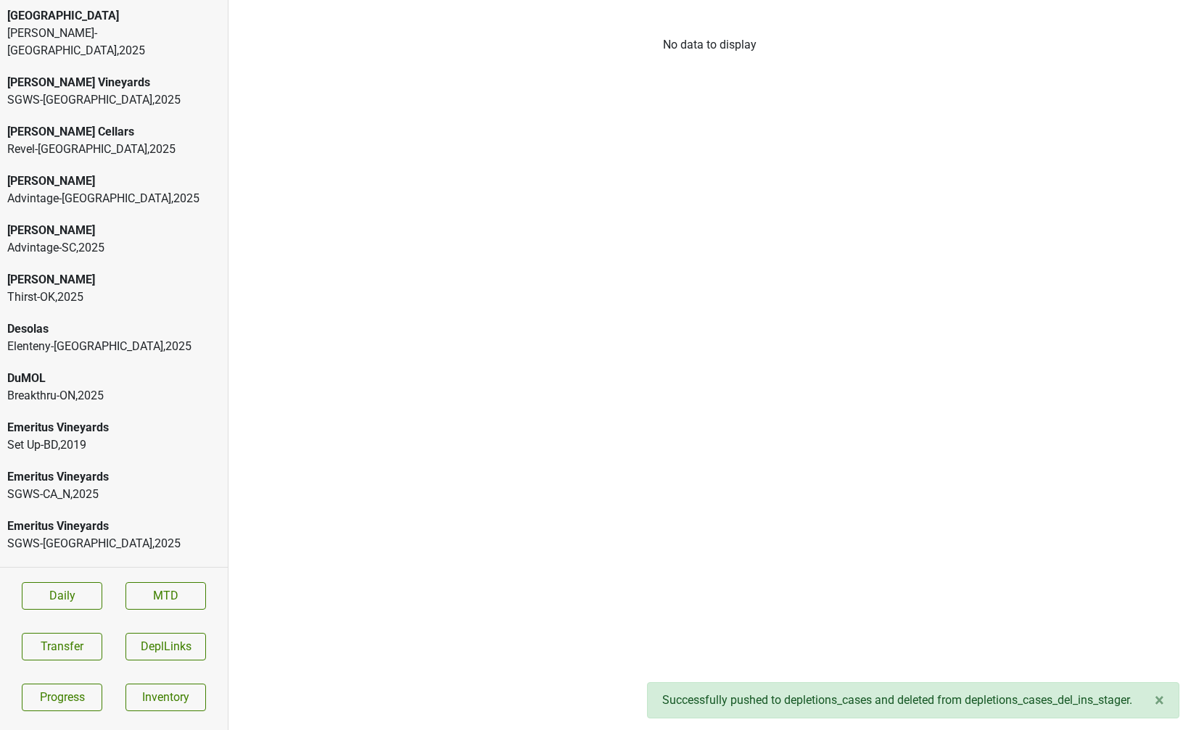
click at [90, 91] on div "SGWS-[GEOGRAPHIC_DATA] , 2025" at bounding box center [113, 99] width 213 height 17
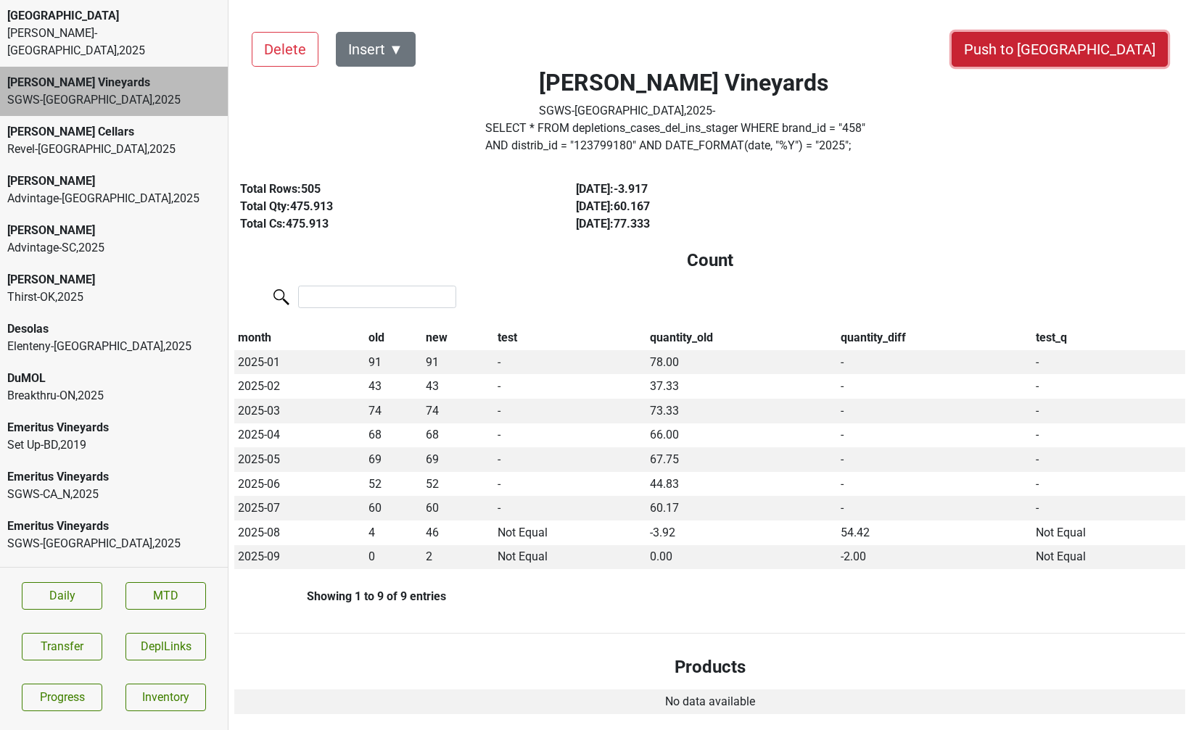
click at [1117, 60] on button "Push to [GEOGRAPHIC_DATA]" at bounding box center [1059, 49] width 216 height 35
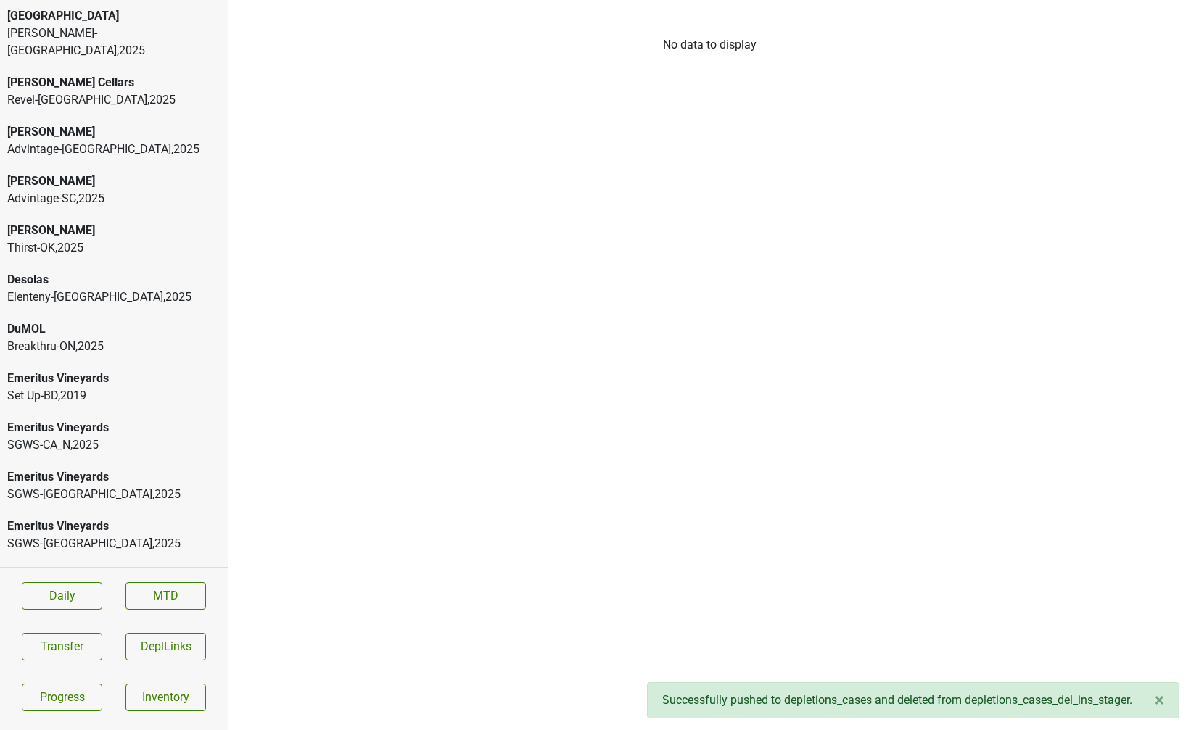
click at [83, 271] on div "Desolas" at bounding box center [113, 279] width 213 height 17
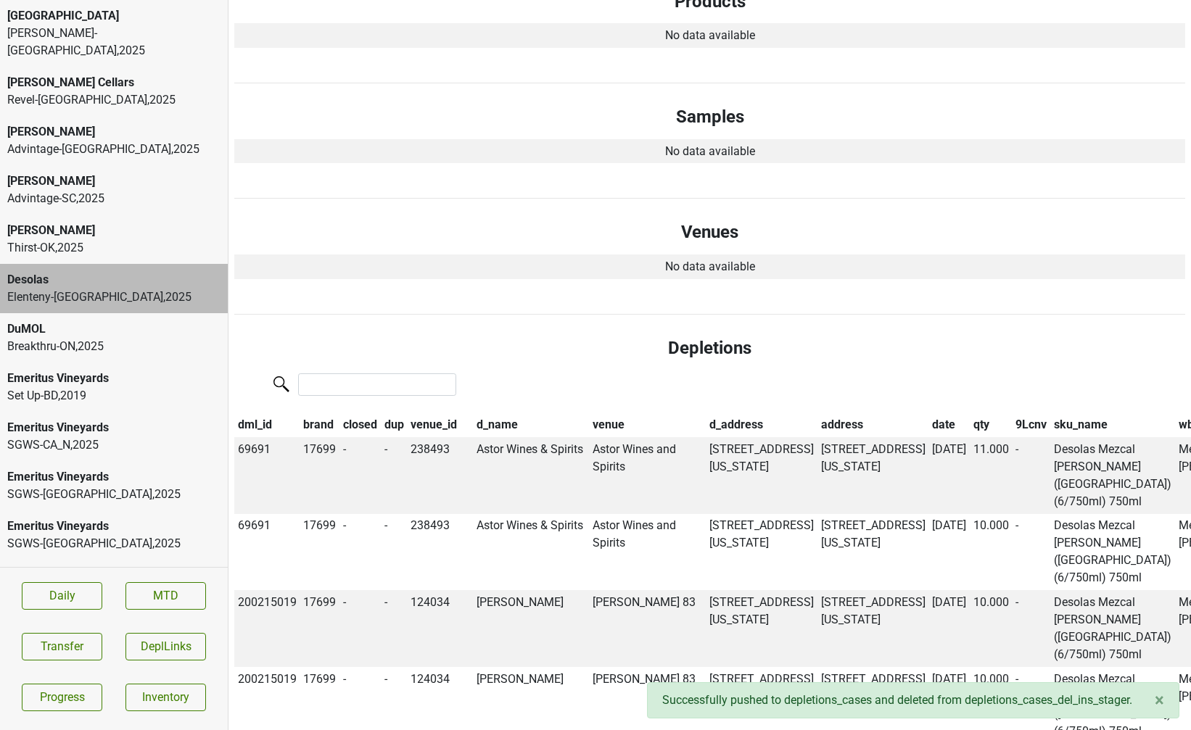
scroll to position [783, 0]
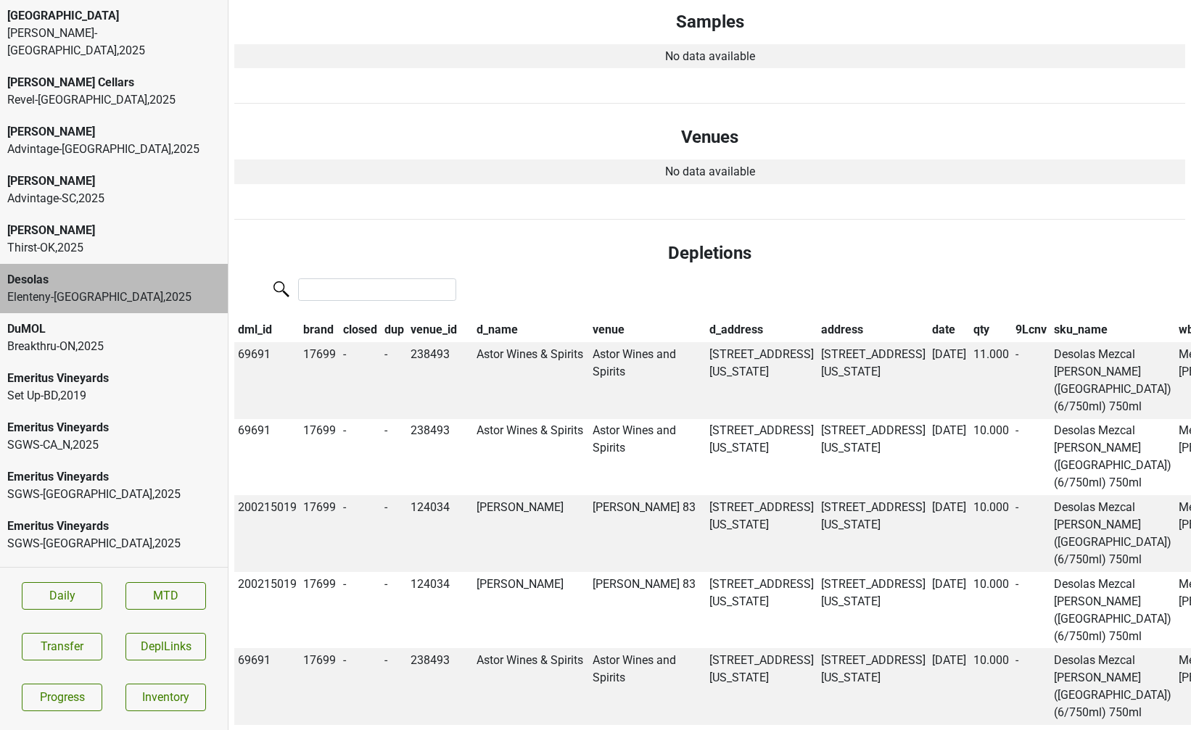
click at [969, 330] on th "qty" at bounding box center [990, 330] width 43 height 25
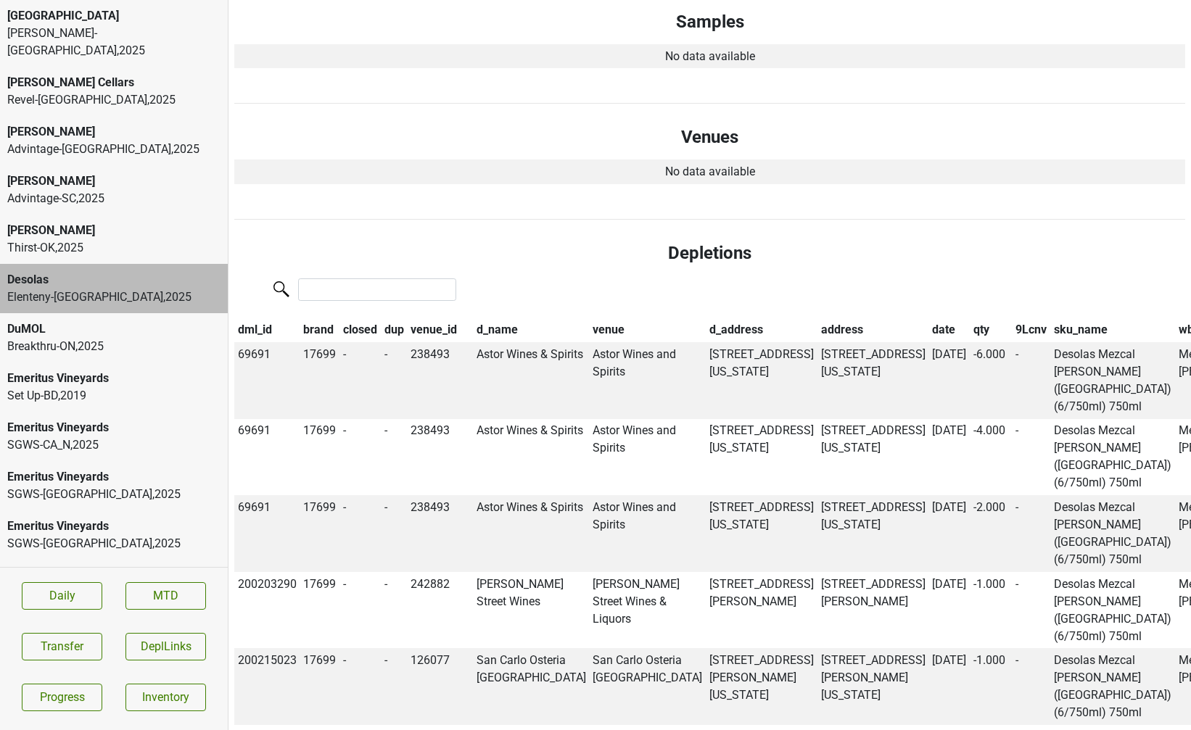
click at [928, 327] on th "date" at bounding box center [948, 330] width 41 height 25
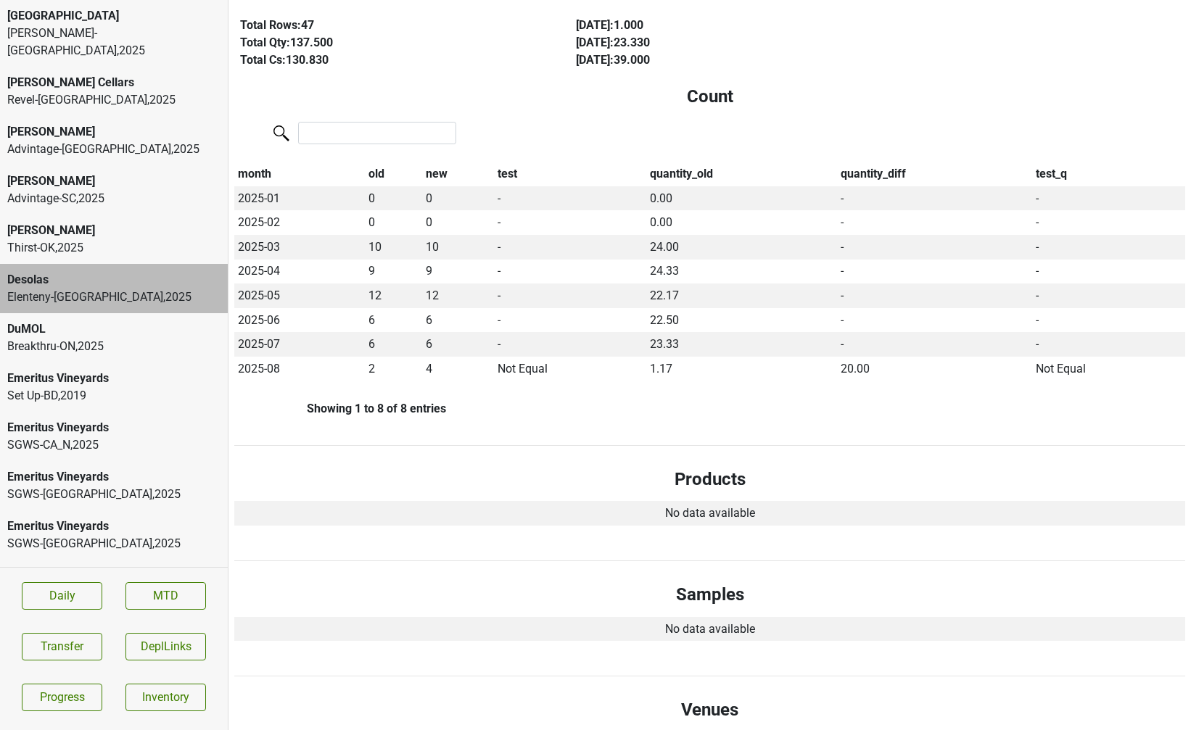
scroll to position [0, 0]
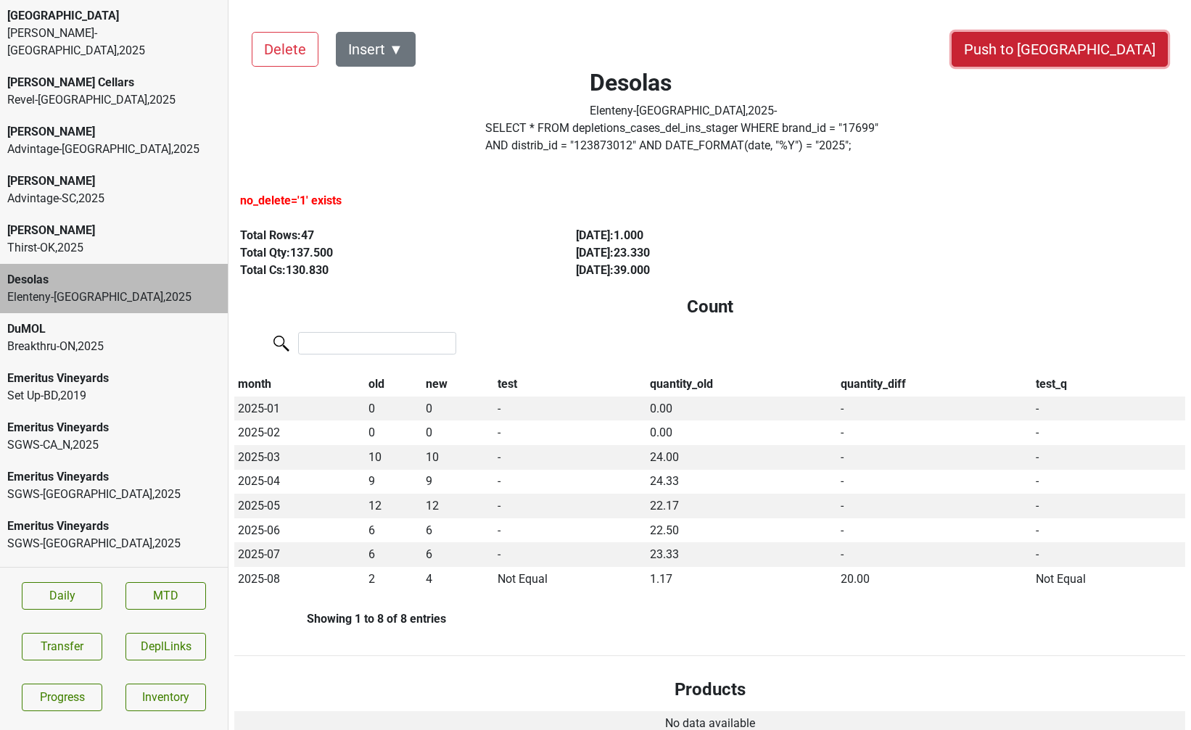
click at [1115, 59] on button "Push to [GEOGRAPHIC_DATA]" at bounding box center [1059, 49] width 216 height 35
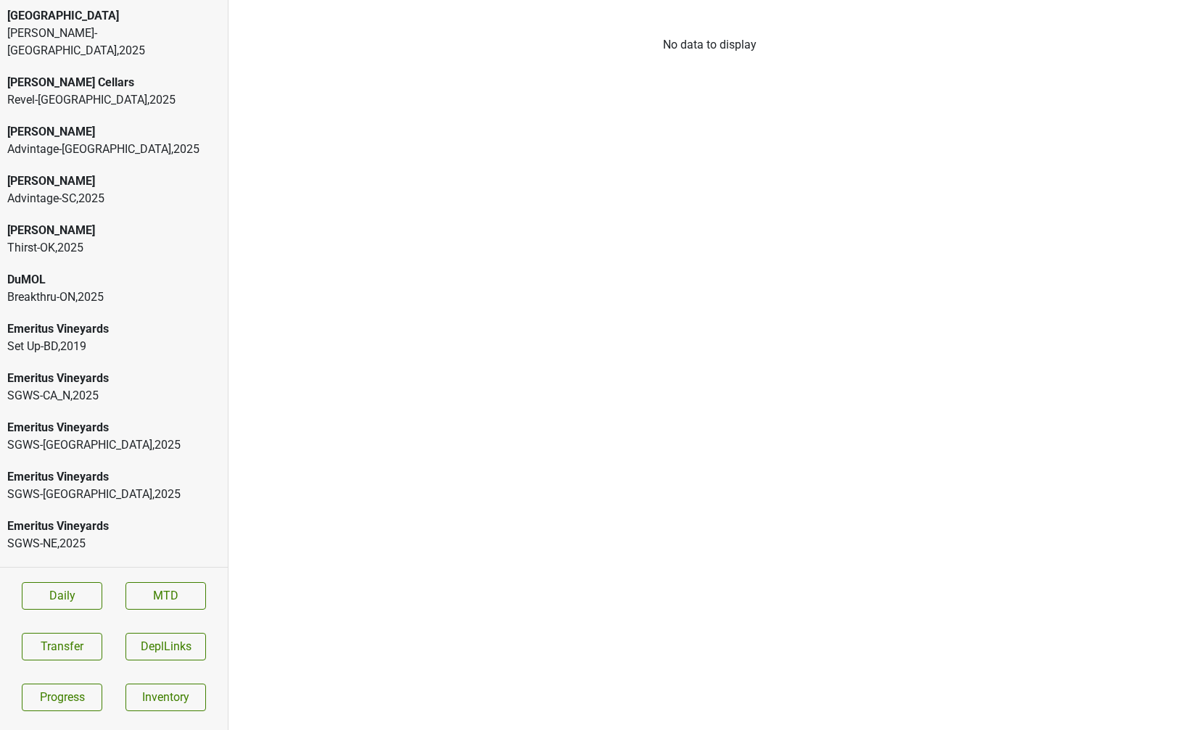
scroll to position [29, 0]
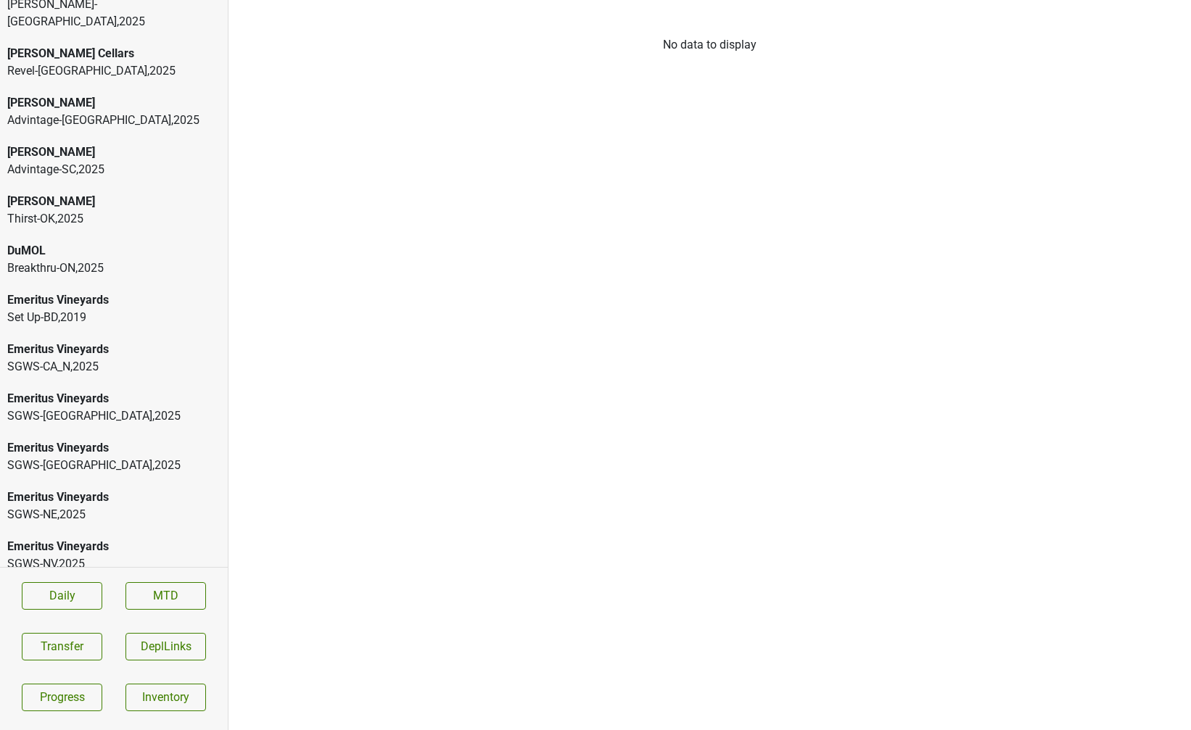
click at [83, 390] on div "Emeritus Vineyards" at bounding box center [113, 398] width 213 height 17
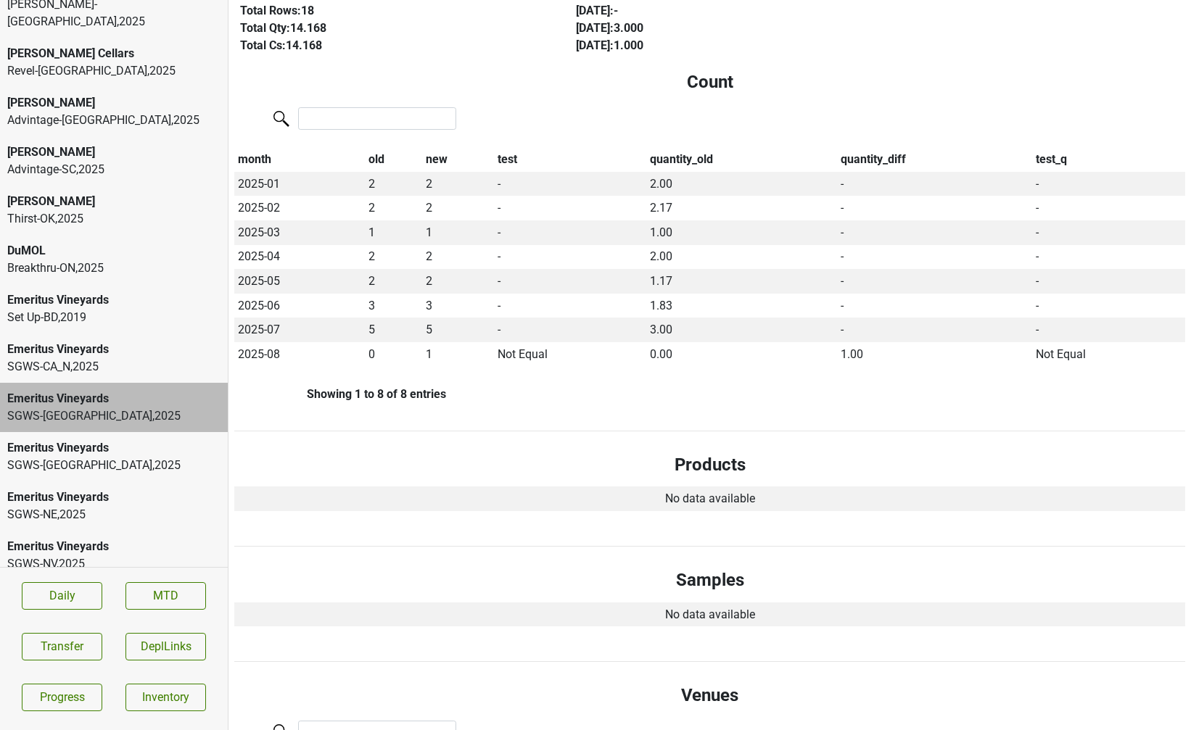
scroll to position [0, 0]
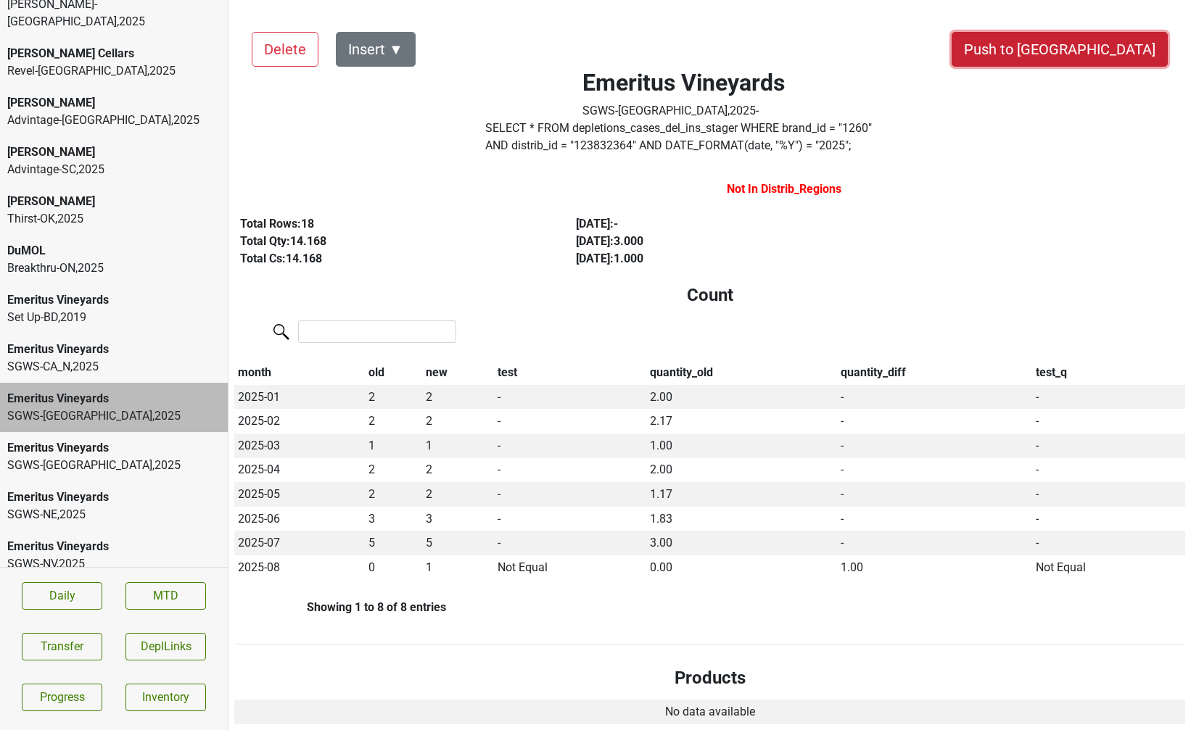
click at [1095, 47] on button "Push to [GEOGRAPHIC_DATA]" at bounding box center [1059, 49] width 216 height 35
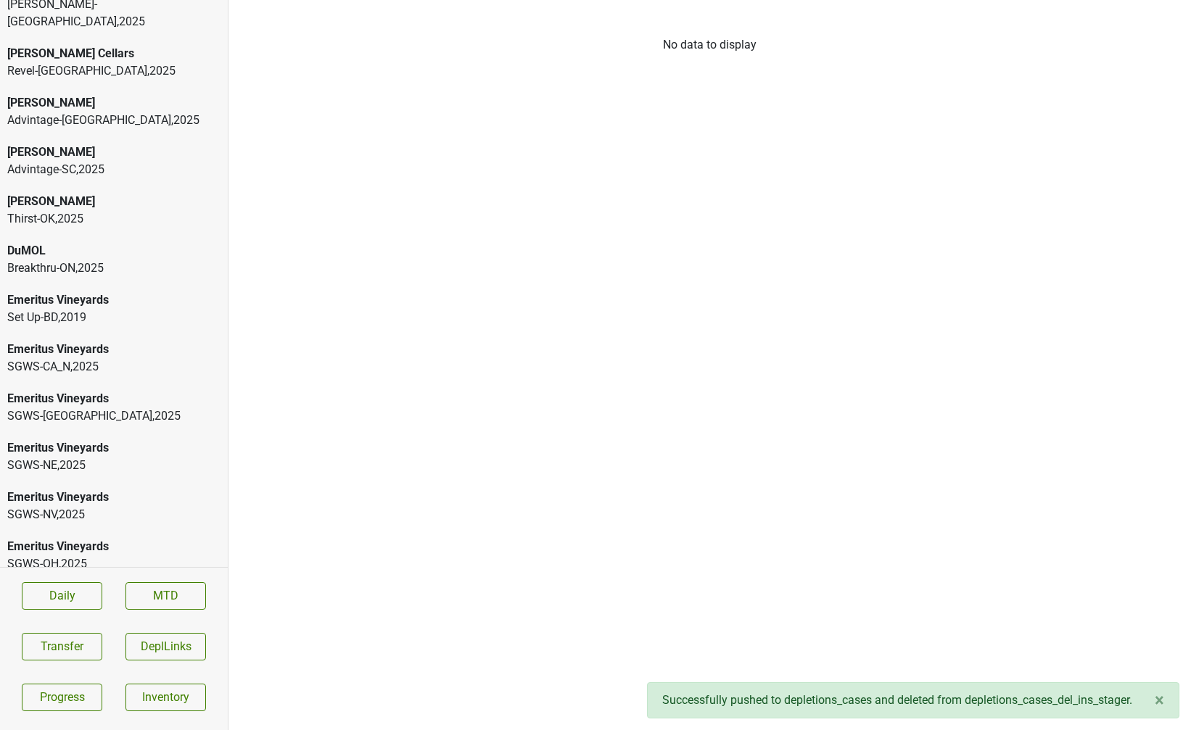
click at [72, 408] on div "SGWS-[GEOGRAPHIC_DATA] , 2025" at bounding box center [113, 416] width 213 height 17
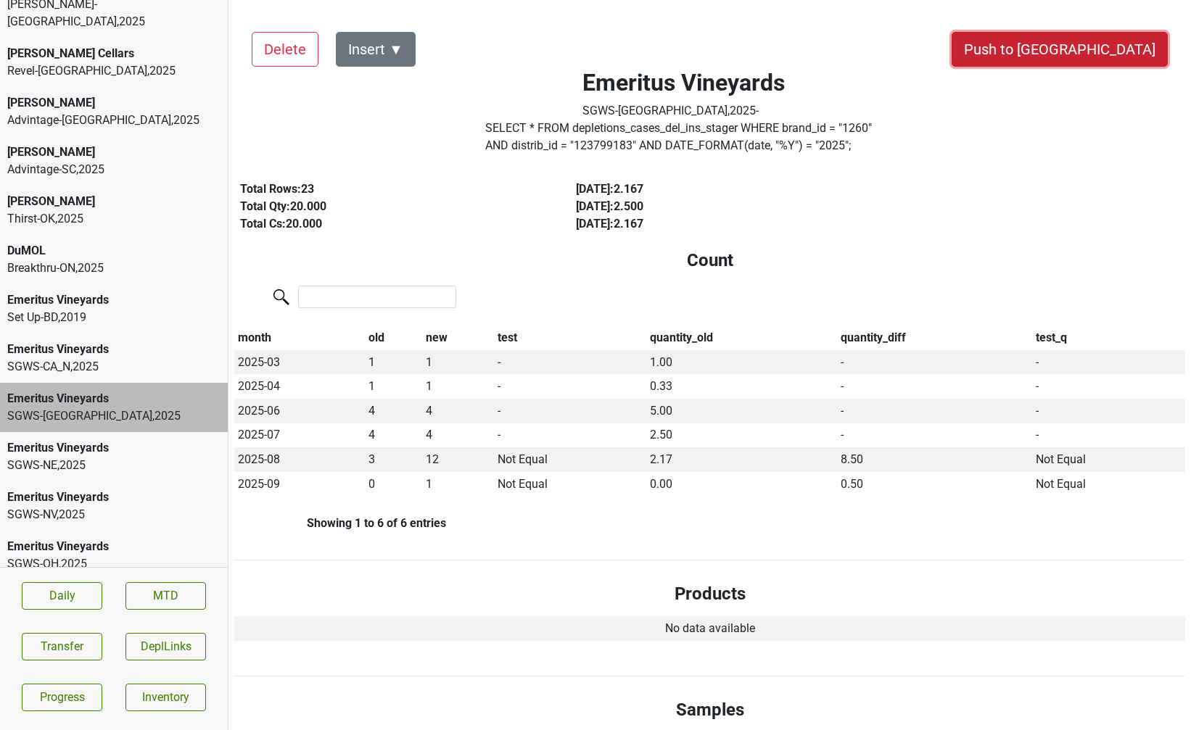
click at [1134, 58] on button "Push to [GEOGRAPHIC_DATA]" at bounding box center [1059, 49] width 216 height 35
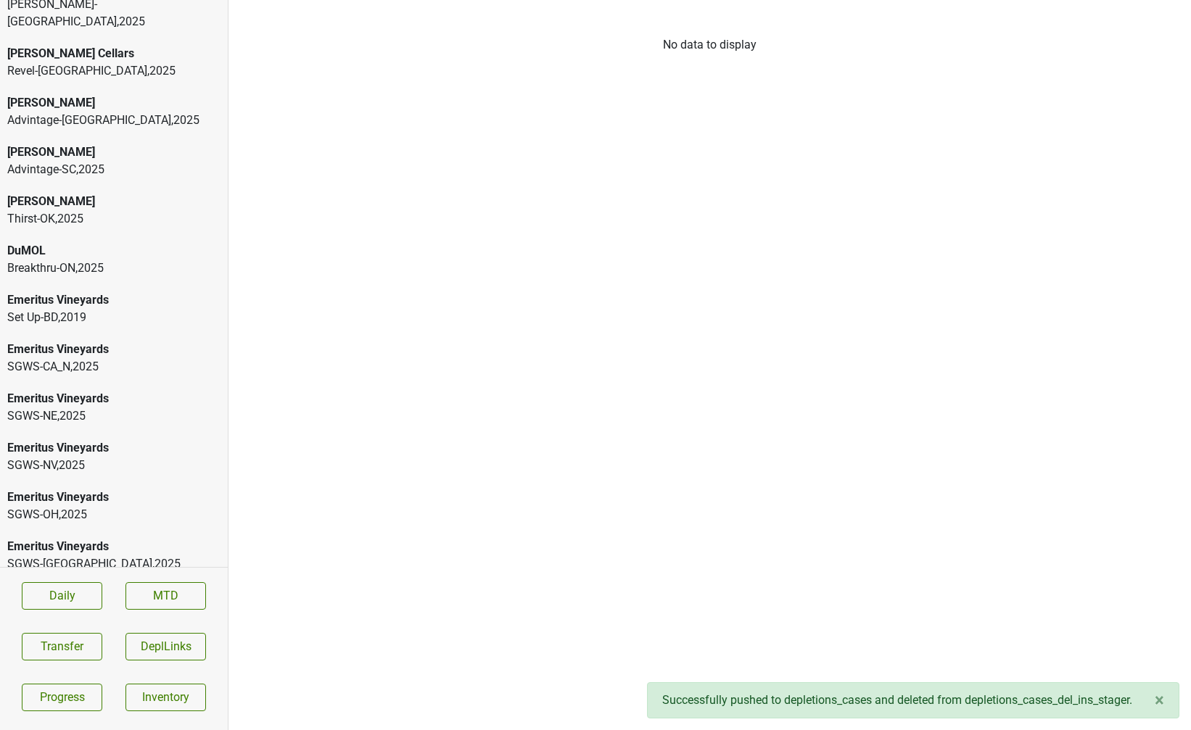
click at [74, 411] on div "Emeritus Vineyards SGWS-[GEOGRAPHIC_DATA] , 2025" at bounding box center [114, 407] width 228 height 49
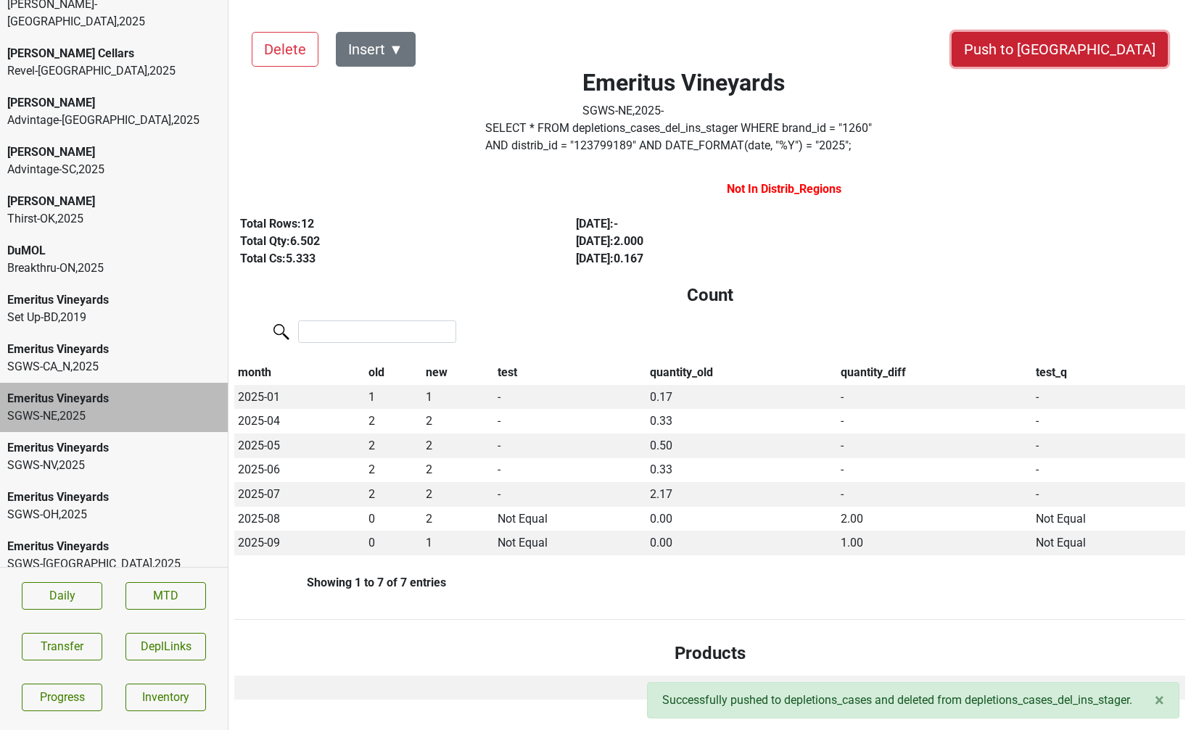
click at [1112, 49] on button "Push to DC" at bounding box center [1059, 49] width 216 height 35
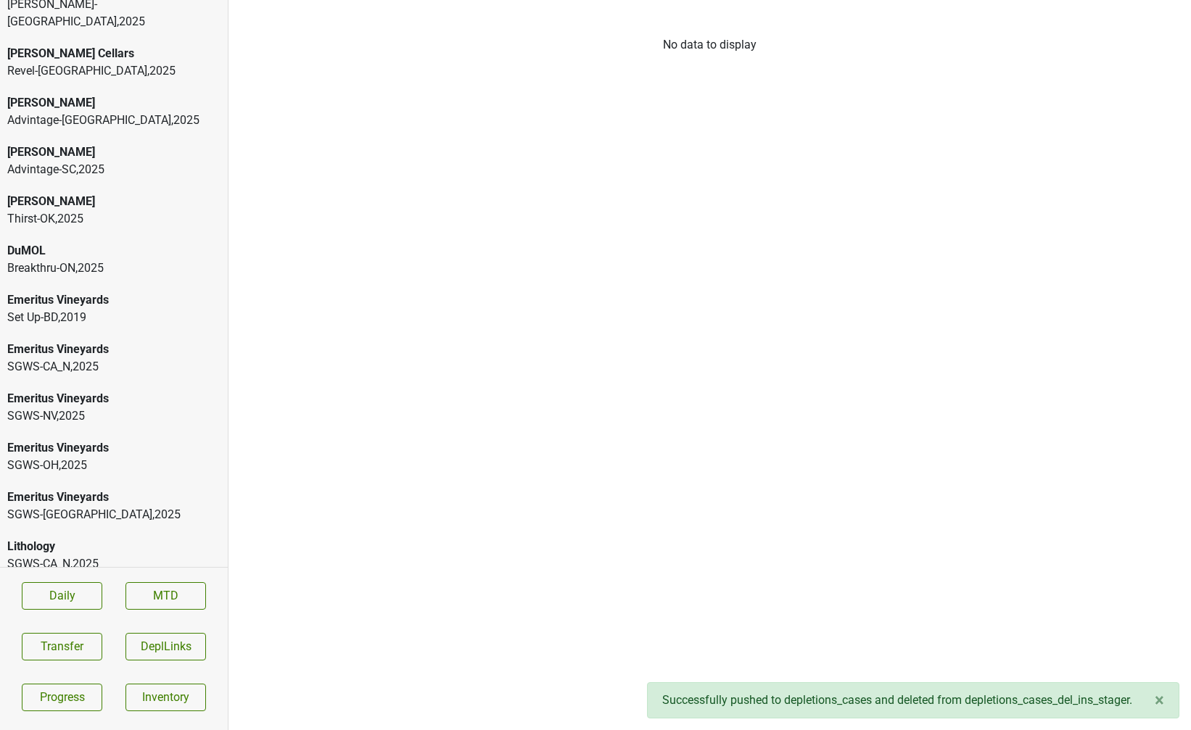
click at [44, 390] on div "Emeritus Vineyards" at bounding box center [113, 398] width 213 height 17
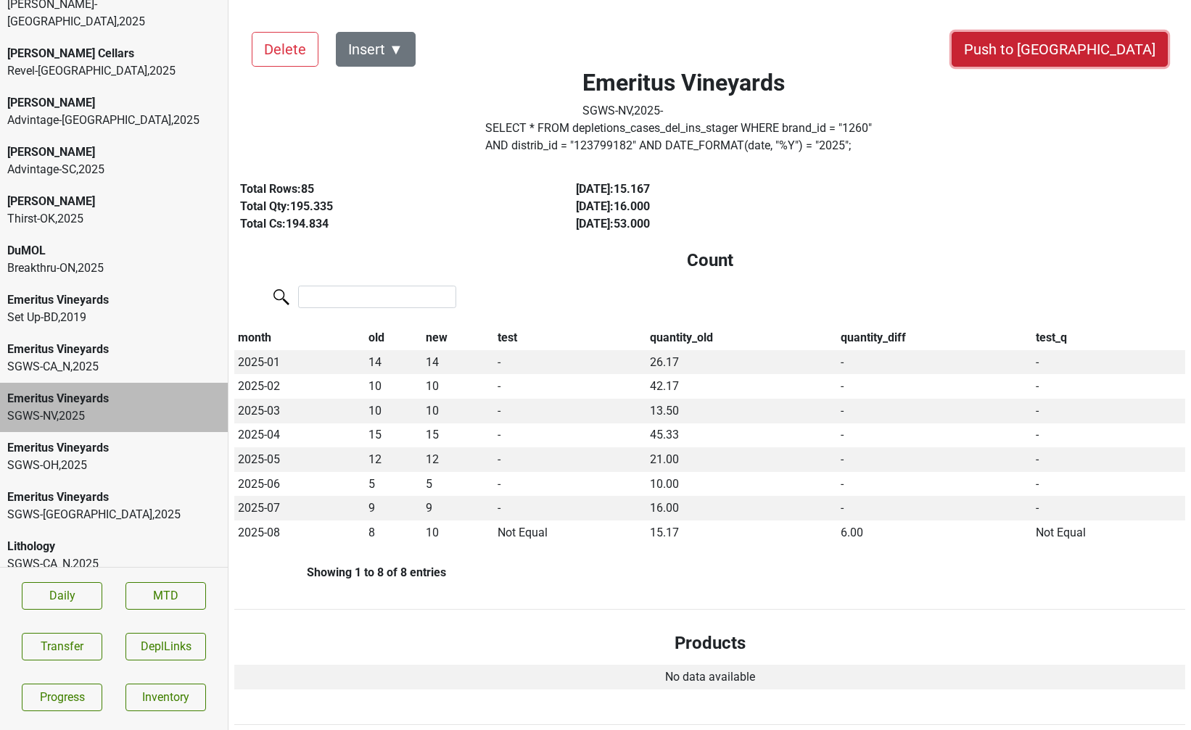
click at [1121, 54] on button "Push to DC" at bounding box center [1059, 49] width 216 height 35
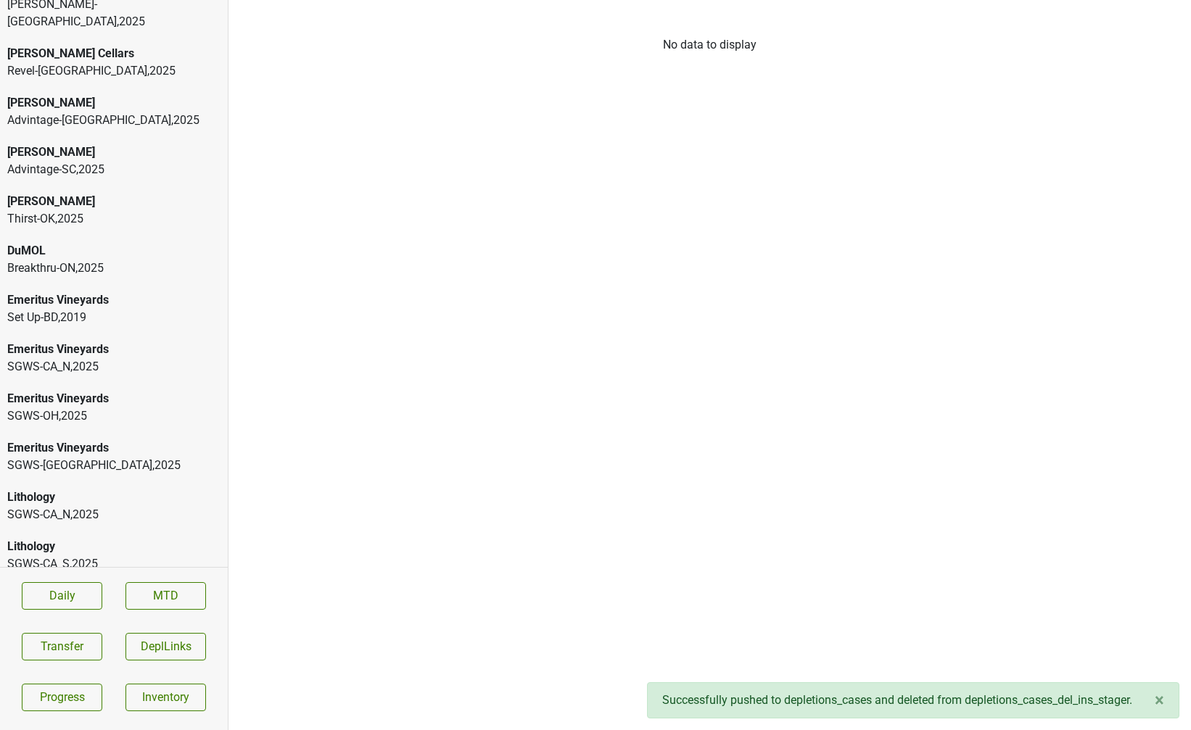
click at [102, 408] on div "SGWS-OH , 2025" at bounding box center [113, 416] width 213 height 17
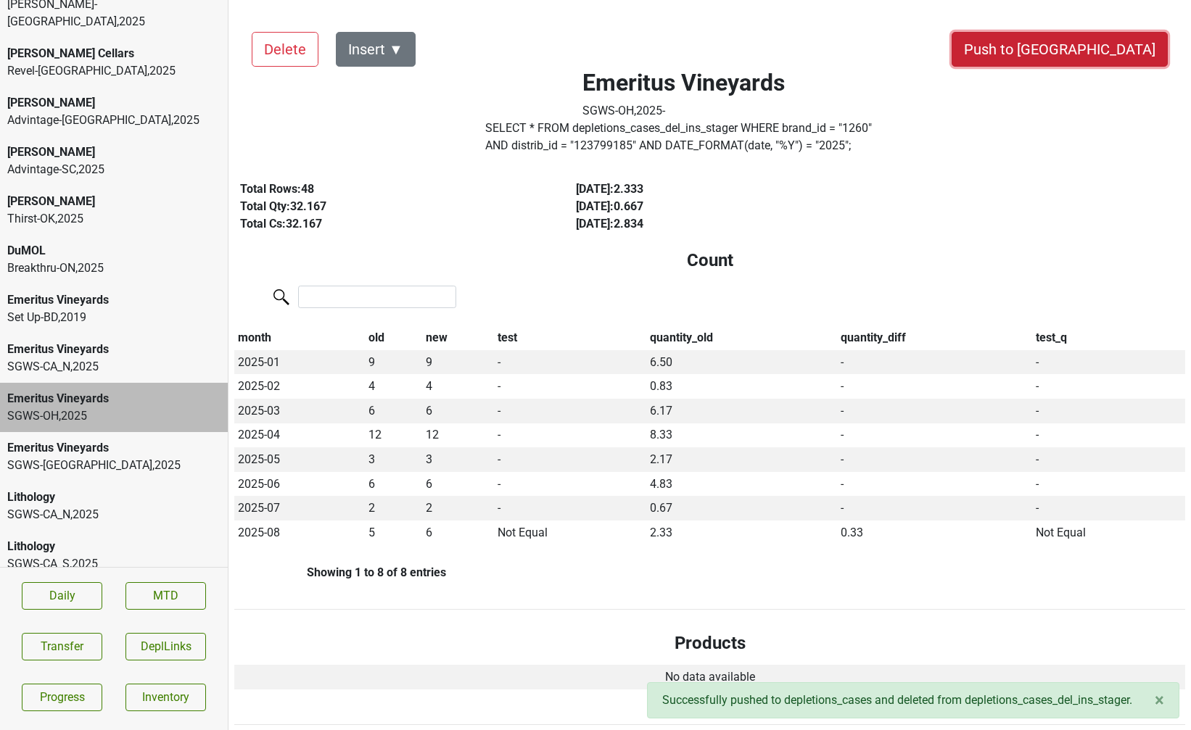
click at [1105, 58] on button "Push to DC" at bounding box center [1059, 49] width 216 height 35
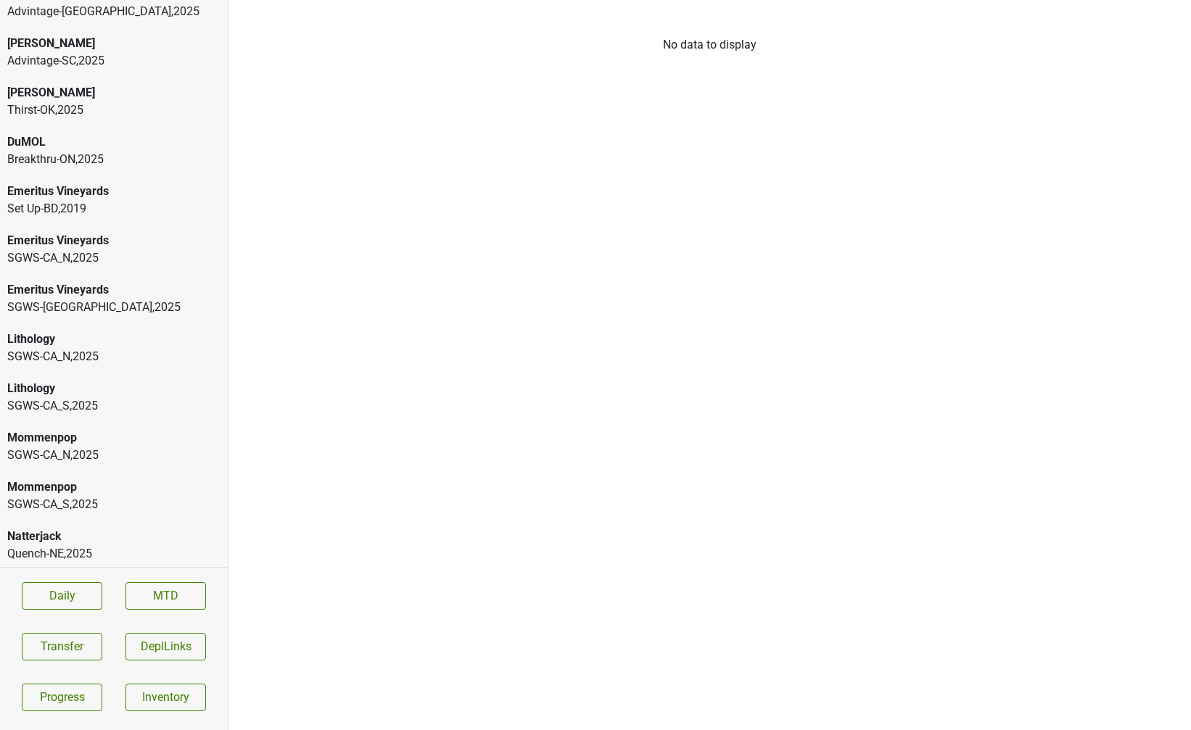
scroll to position [321, 0]
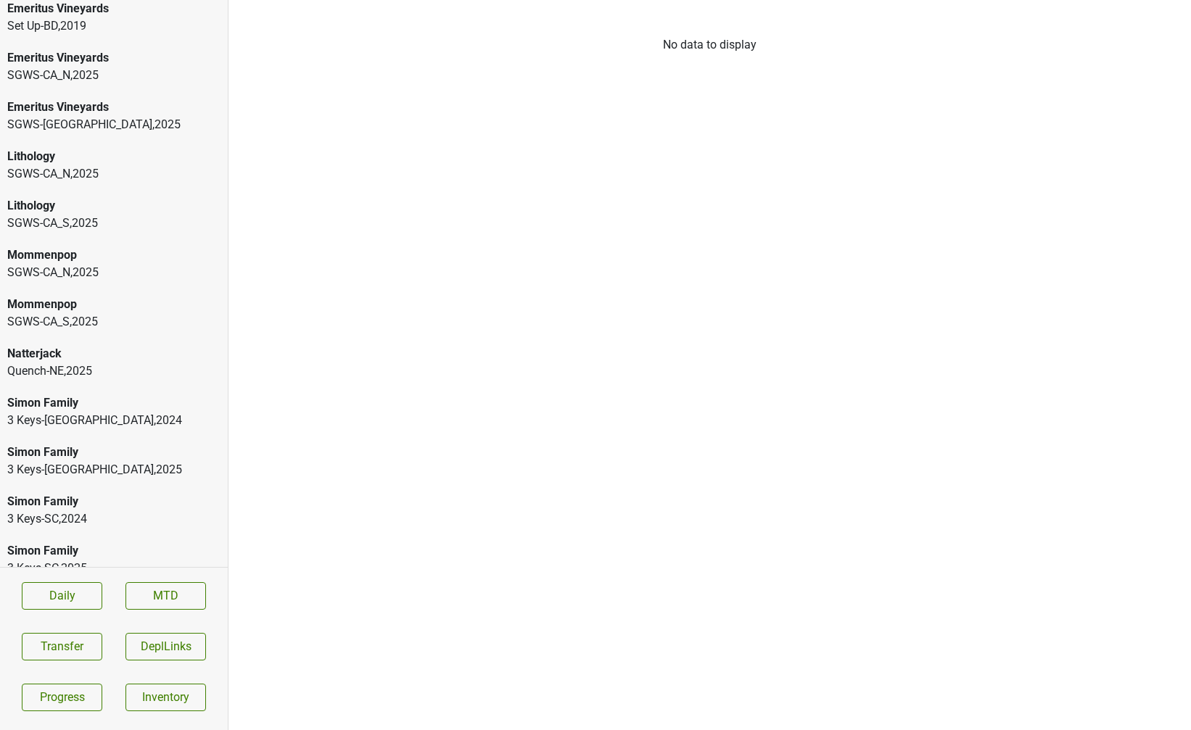
click at [95, 313] on div "SGWS-CA_S , 2025" at bounding box center [113, 321] width 213 height 17
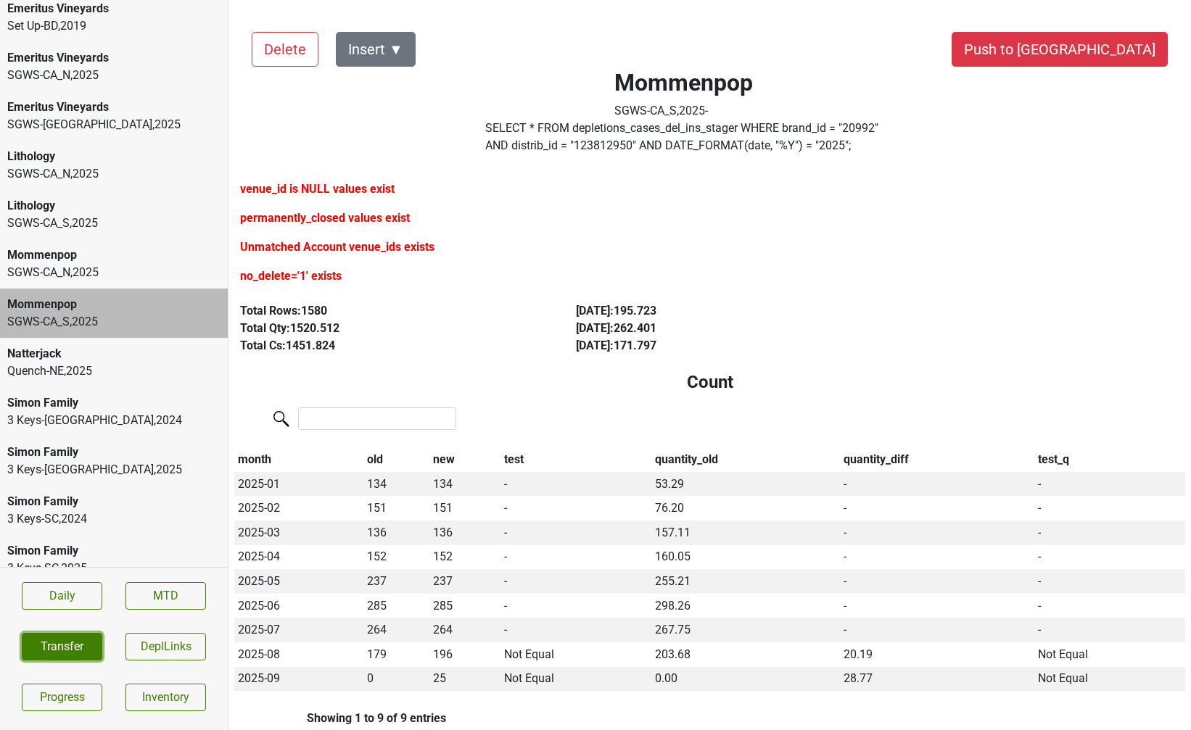
click at [69, 642] on button "Transfer" at bounding box center [62, 647] width 80 height 28
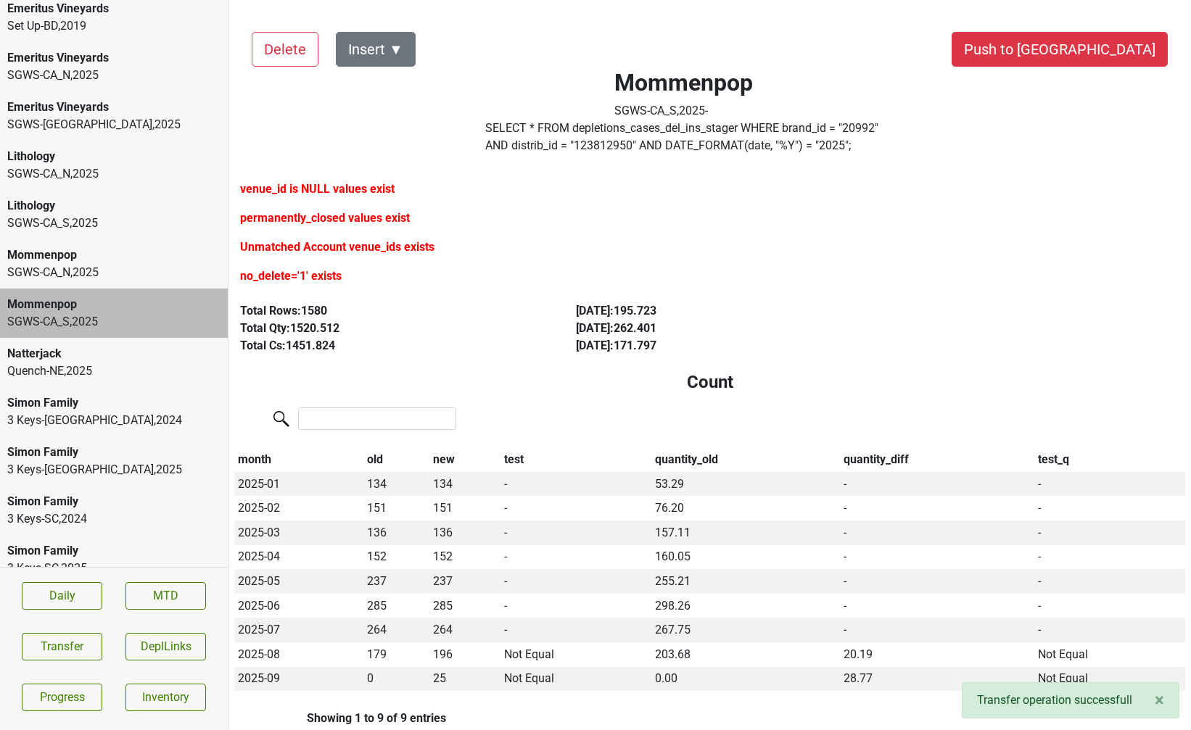
click at [126, 264] on div "SGWS-CA_N , 2025" at bounding box center [113, 272] width 213 height 17
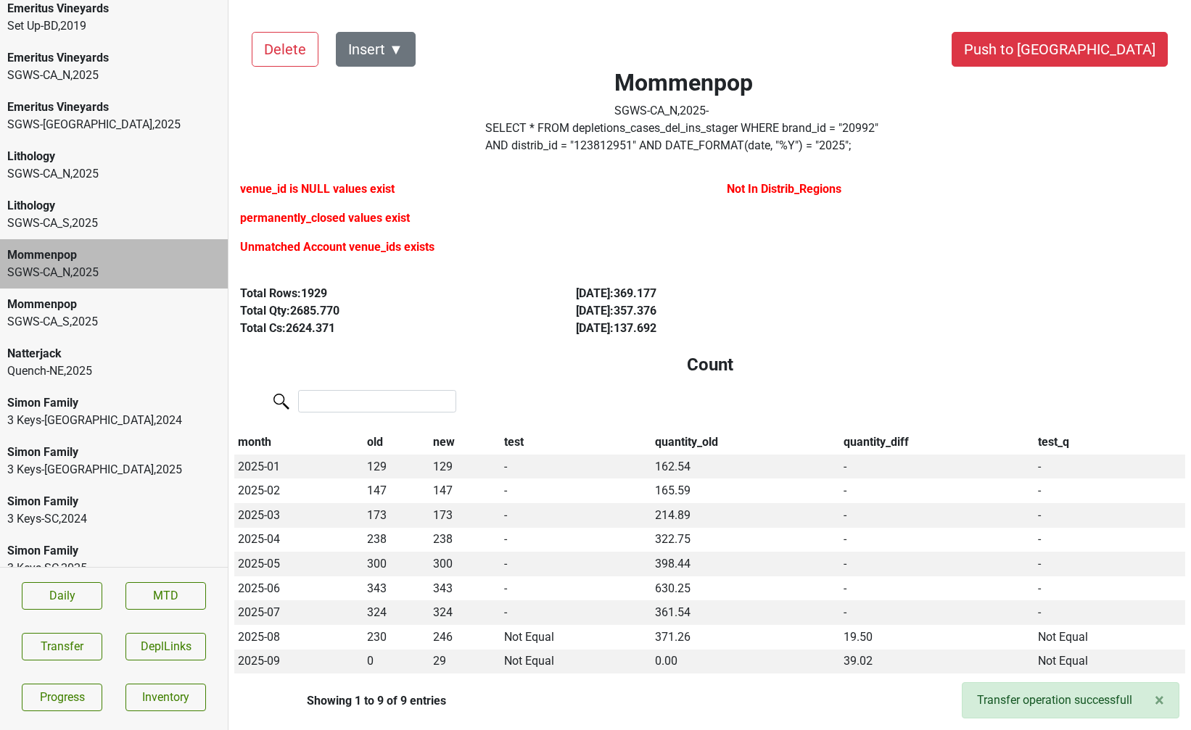
click at [83, 215] on div "SGWS-CA_S , 2025" at bounding box center [113, 223] width 213 height 17
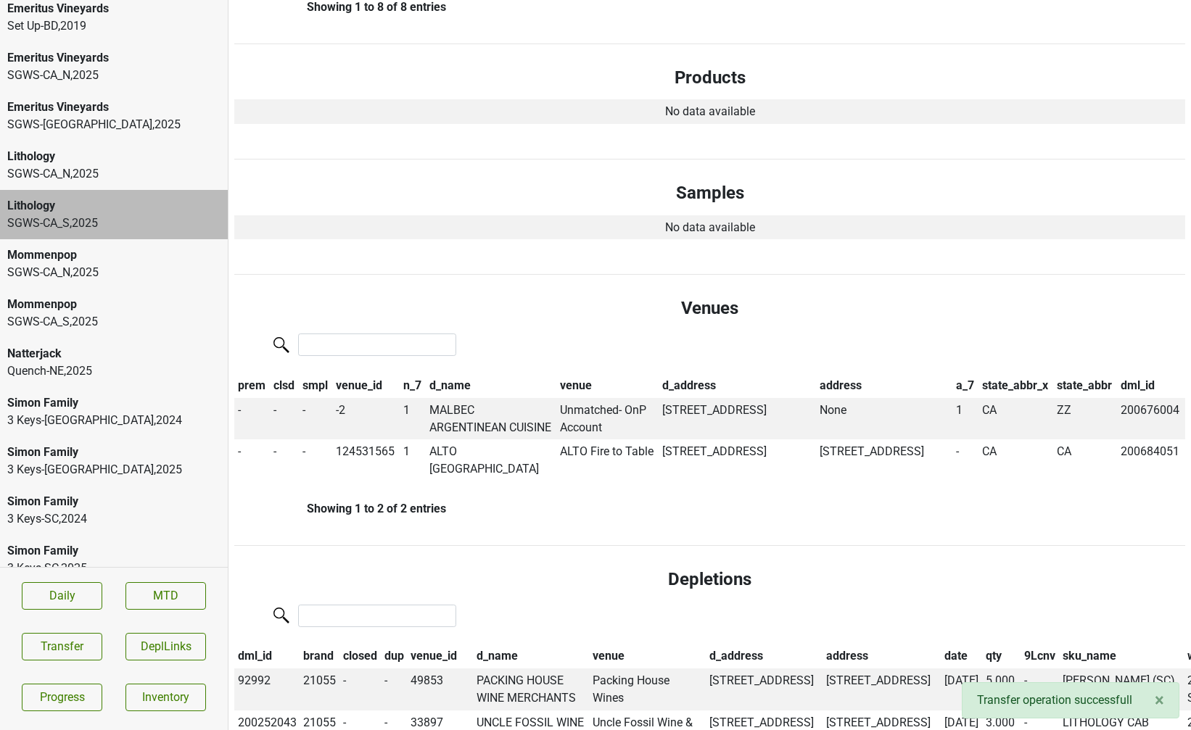
scroll to position [632, 0]
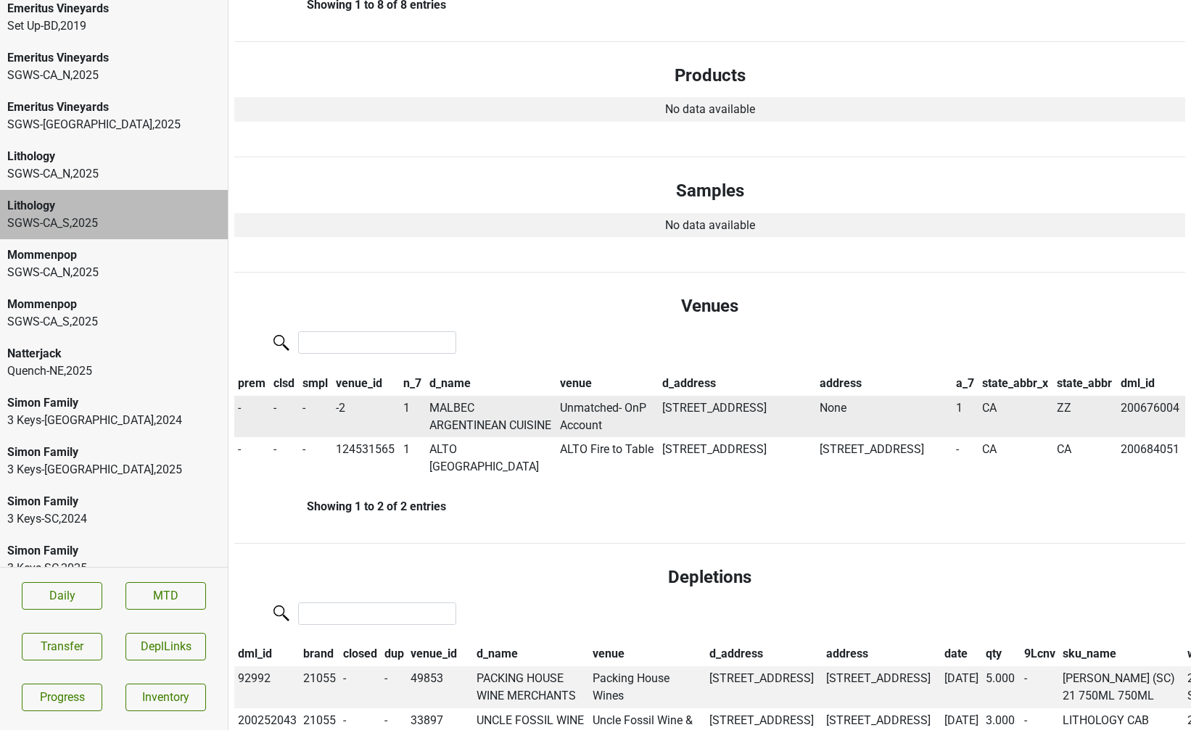
click at [470, 424] on td "MALBEC ARGENTINEAN CUISINE" at bounding box center [491, 417] width 131 height 42
click at [461, 431] on td "MALBEC ARGENTINEAN CUISINE" at bounding box center [491, 417] width 131 height 42
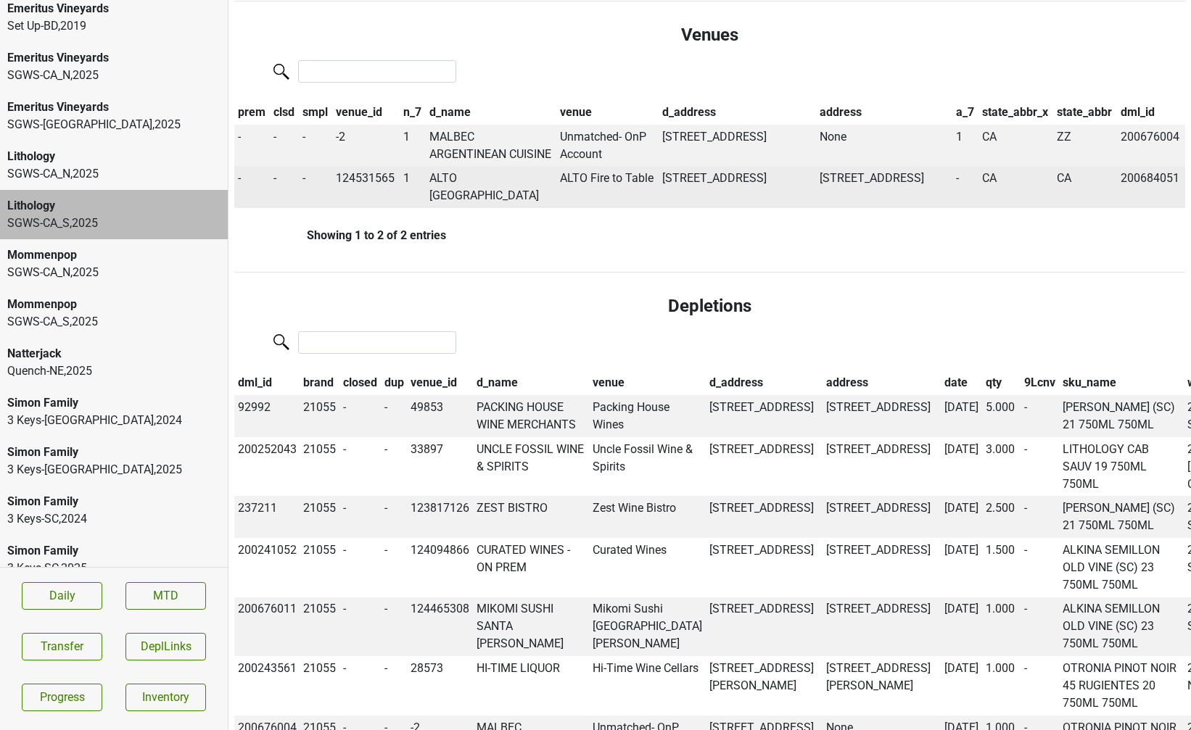
scroll to position [932, 0]
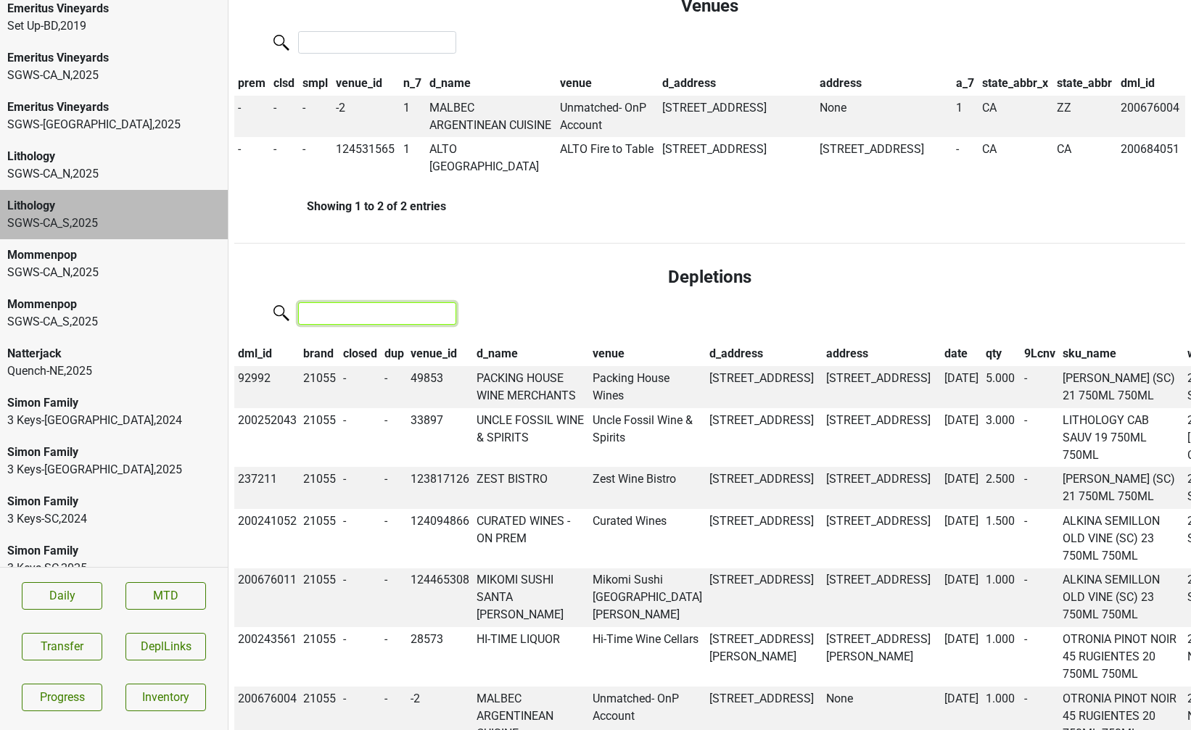
click at [371, 325] on input "search" at bounding box center [377, 313] width 158 height 22
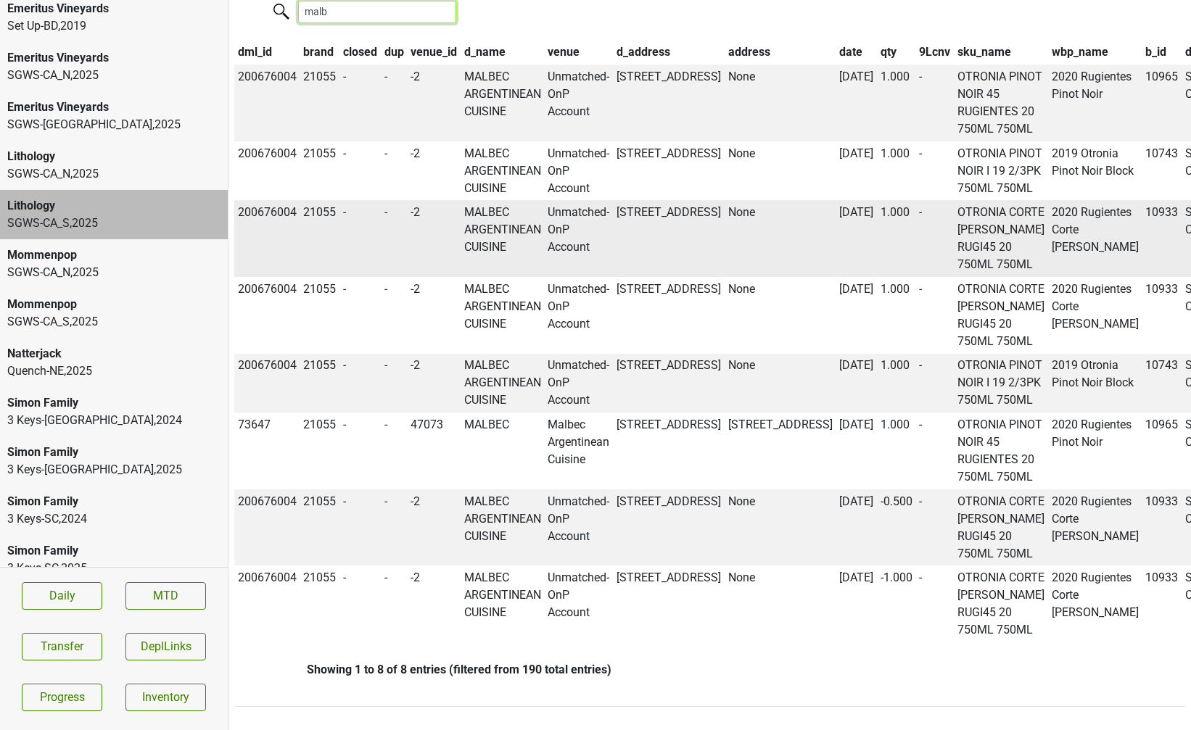
scroll to position [897, 0]
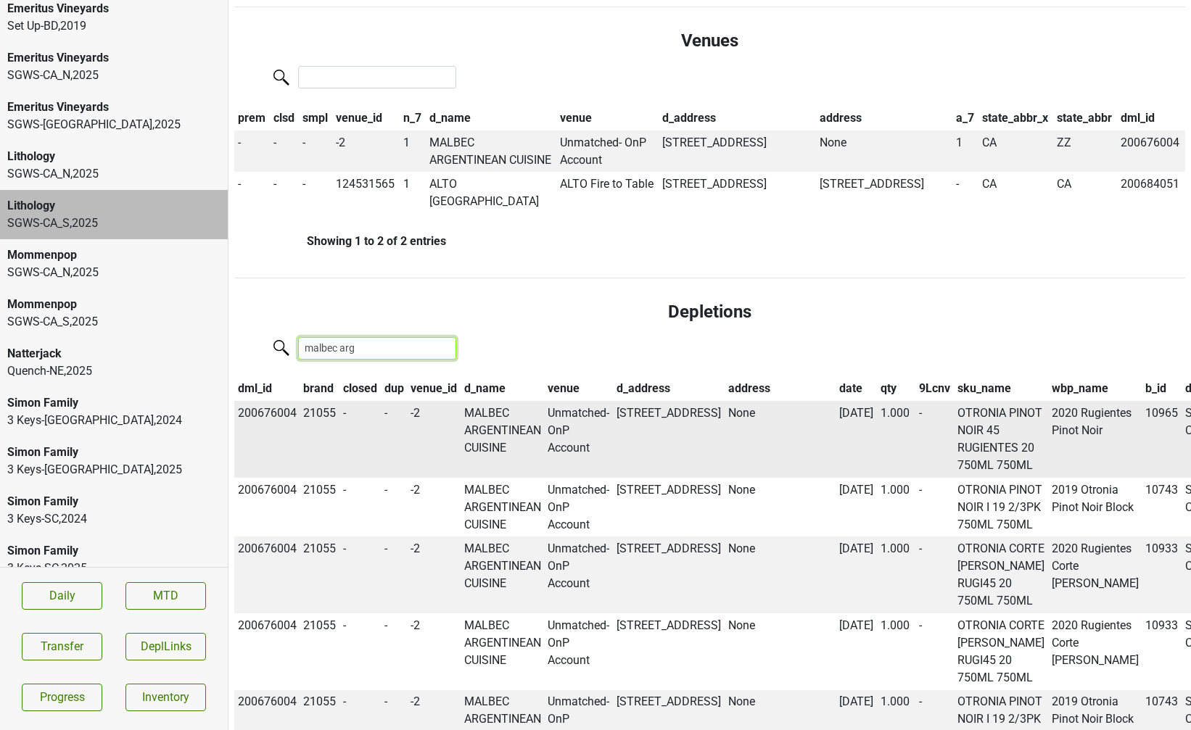
type input "malbec arg"
click at [265, 431] on td "200676004" at bounding box center [267, 439] width 66 height 77
copy td "200676004"
click at [42, 644] on button "Transfer" at bounding box center [62, 647] width 80 height 28
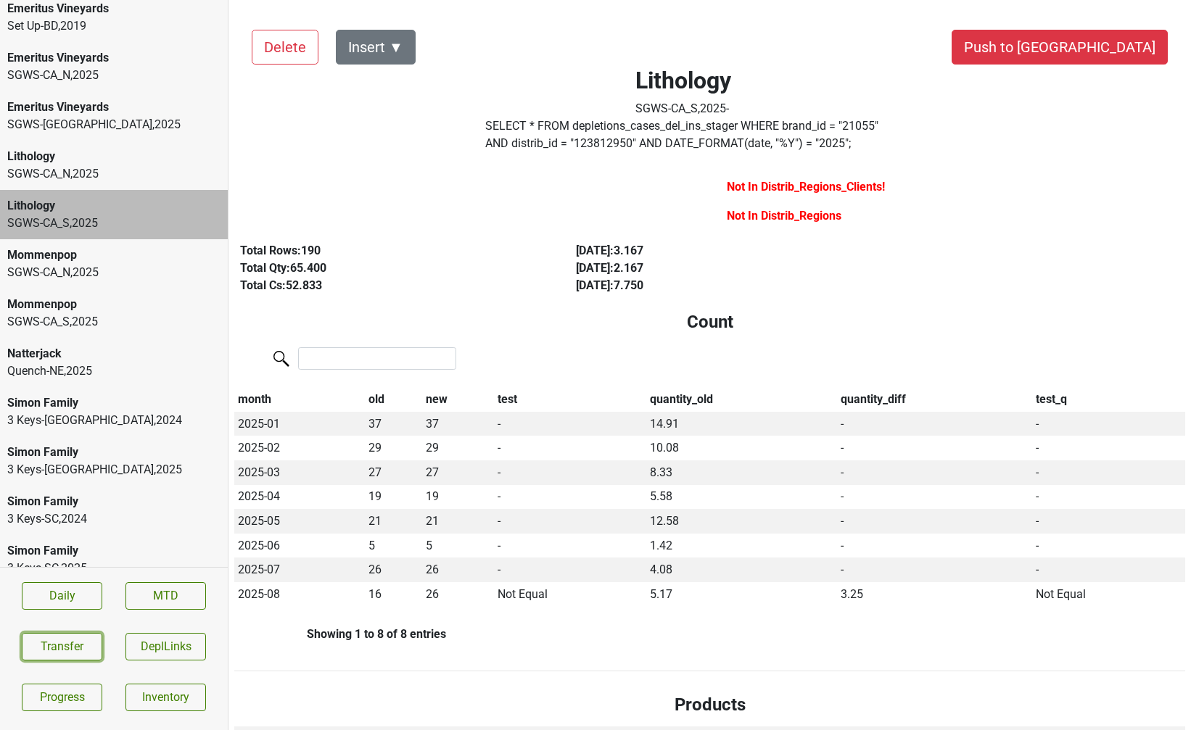
scroll to position [0, 0]
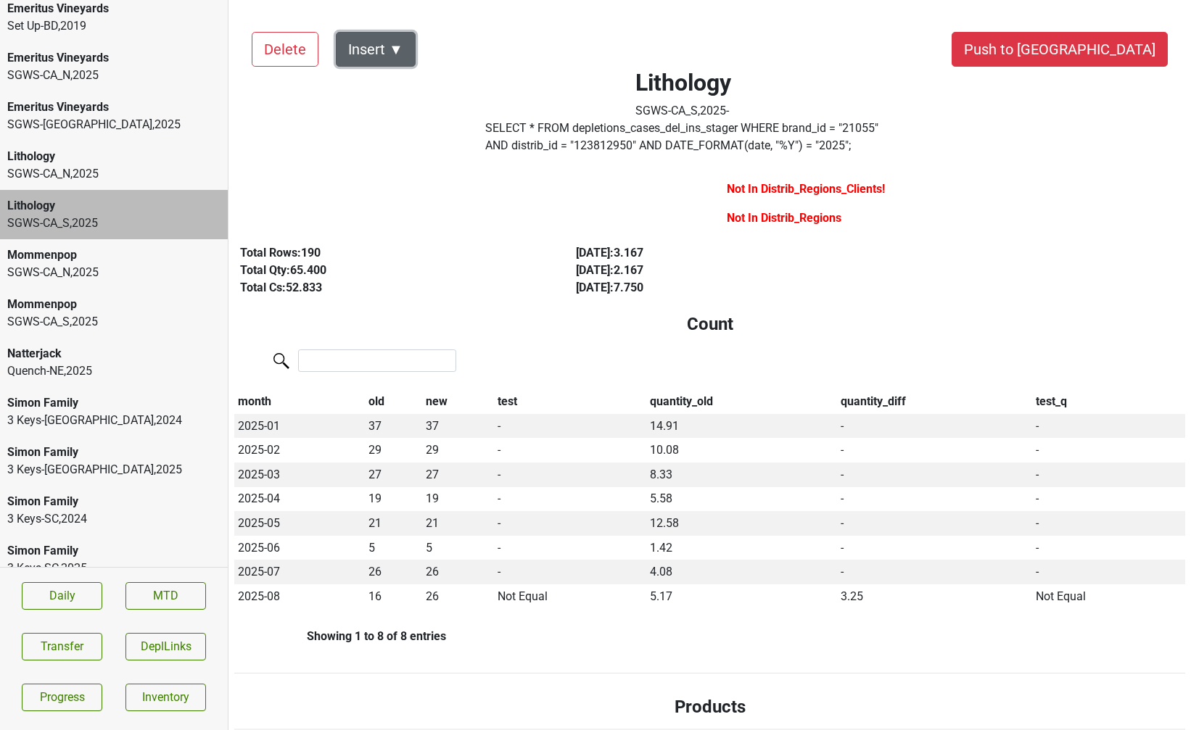
click at [407, 46] on button "Insert ▼" at bounding box center [376, 49] width 80 height 35
click at [408, 88] on span "DRC ▶" at bounding box center [401, 89] width 94 height 19
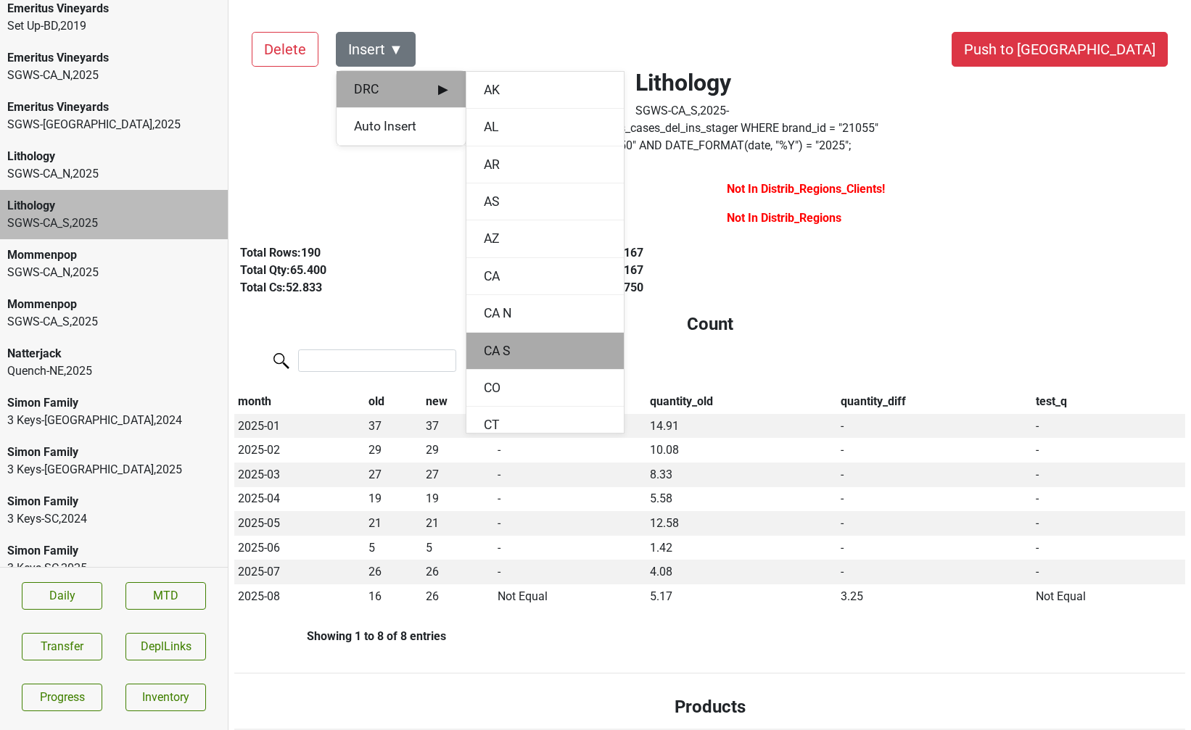
click at [487, 350] on div "CA S" at bounding box center [544, 351] width 157 height 37
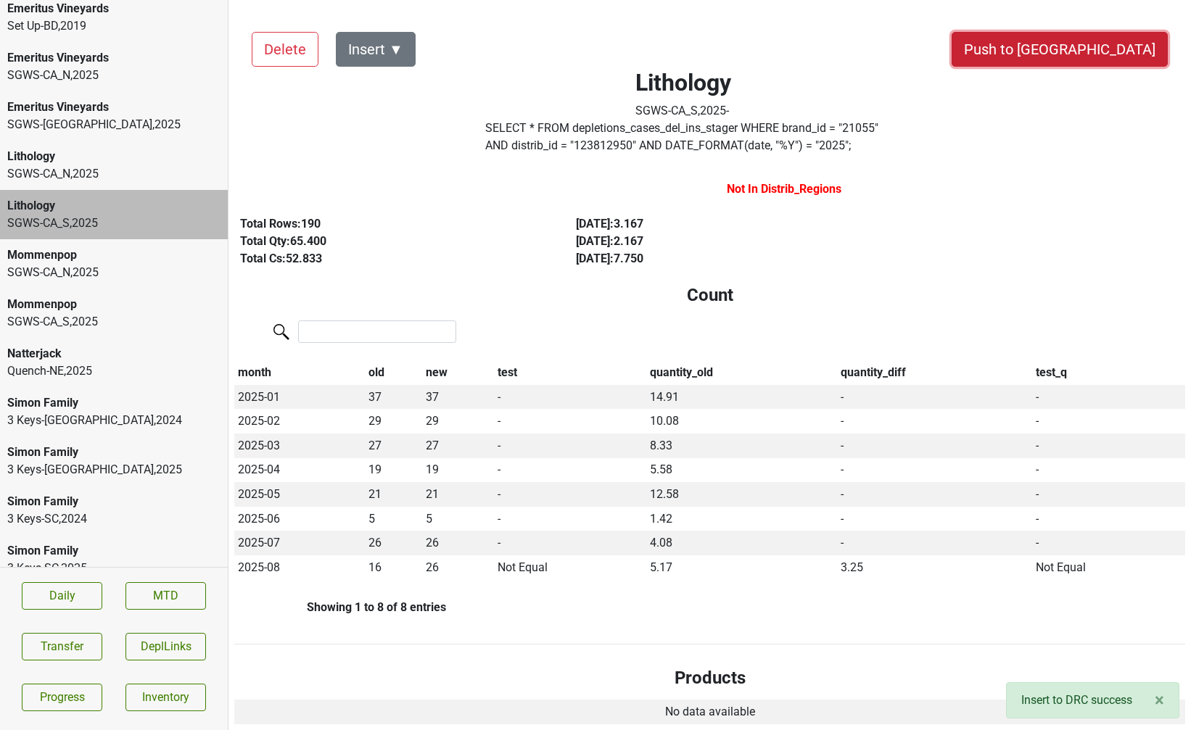
click at [1107, 48] on button "Push to [GEOGRAPHIC_DATA]" at bounding box center [1059, 49] width 216 height 35
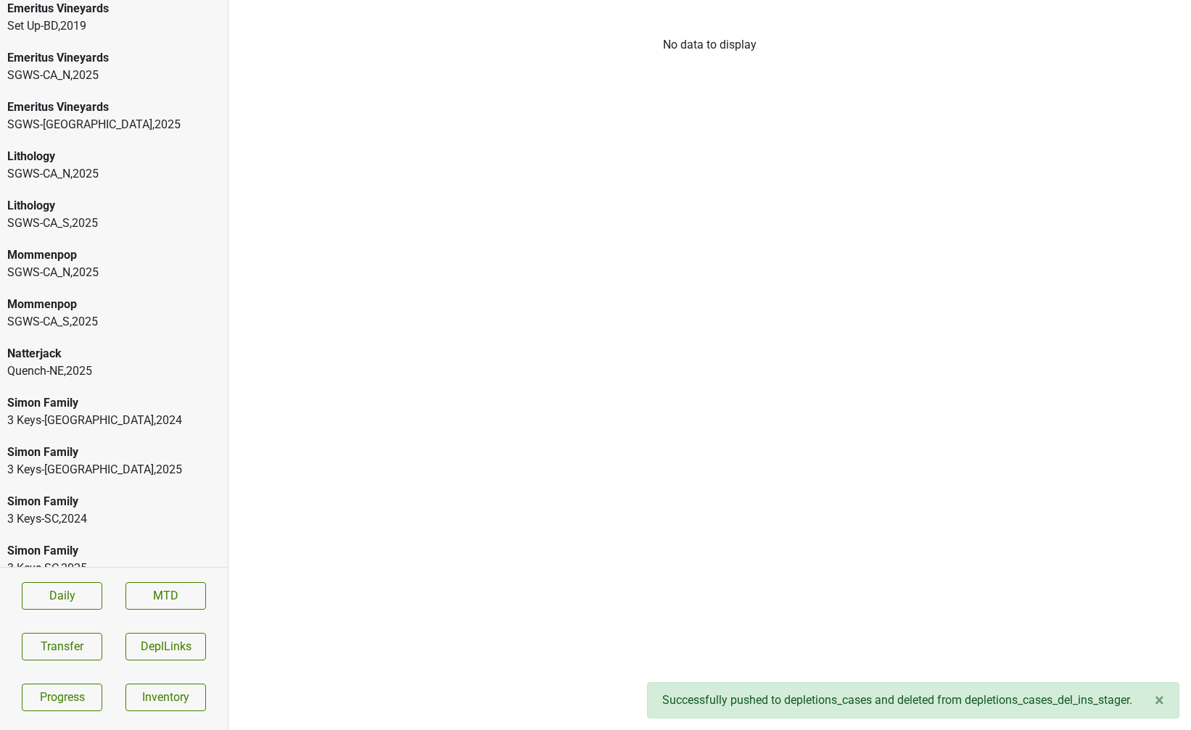
scroll to position [271, 0]
click at [80, 215] on div "SGWS-CA_N , 2025" at bounding box center [113, 223] width 213 height 17
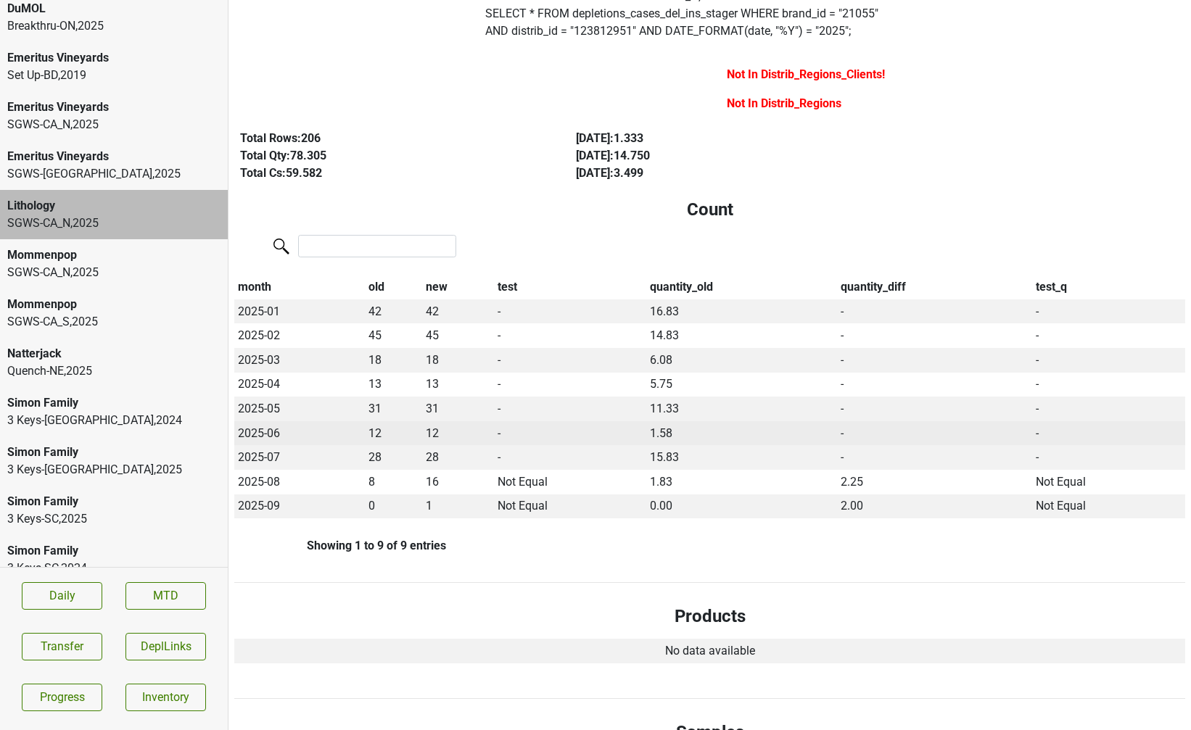
scroll to position [0, 0]
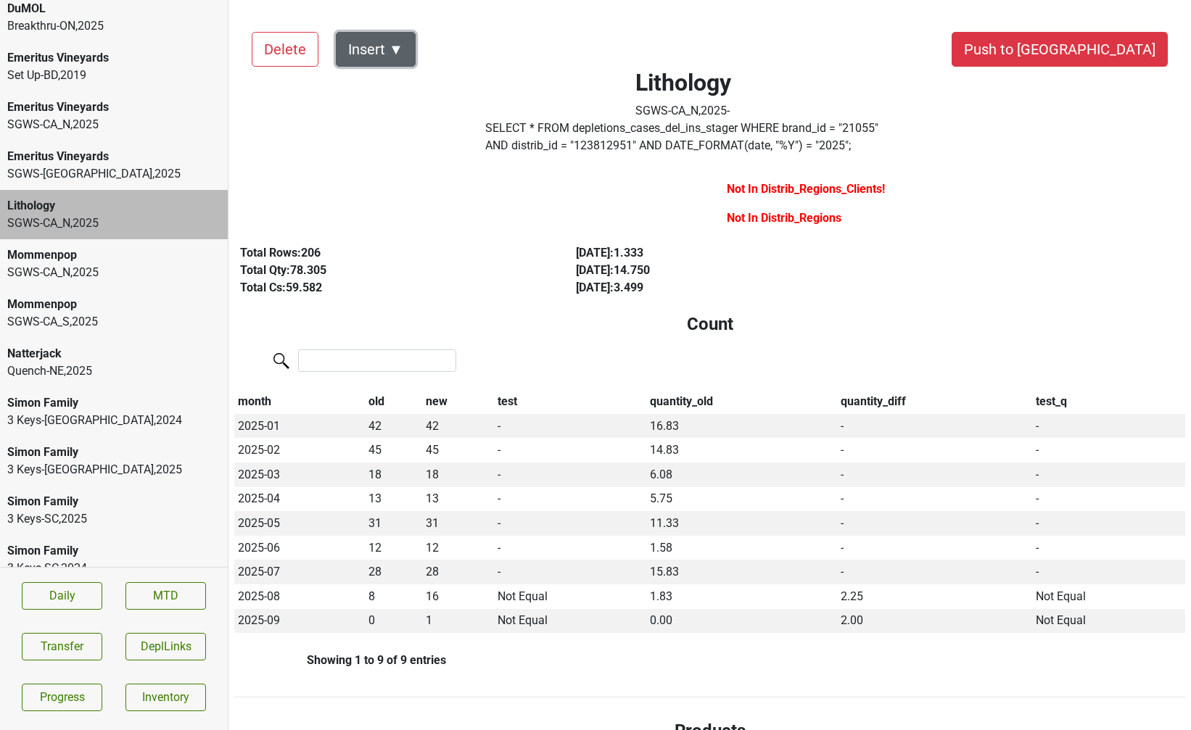
click at [407, 54] on button "Insert ▼" at bounding box center [376, 49] width 80 height 35
click at [434, 96] on span "DRC ▶" at bounding box center [401, 89] width 94 height 19
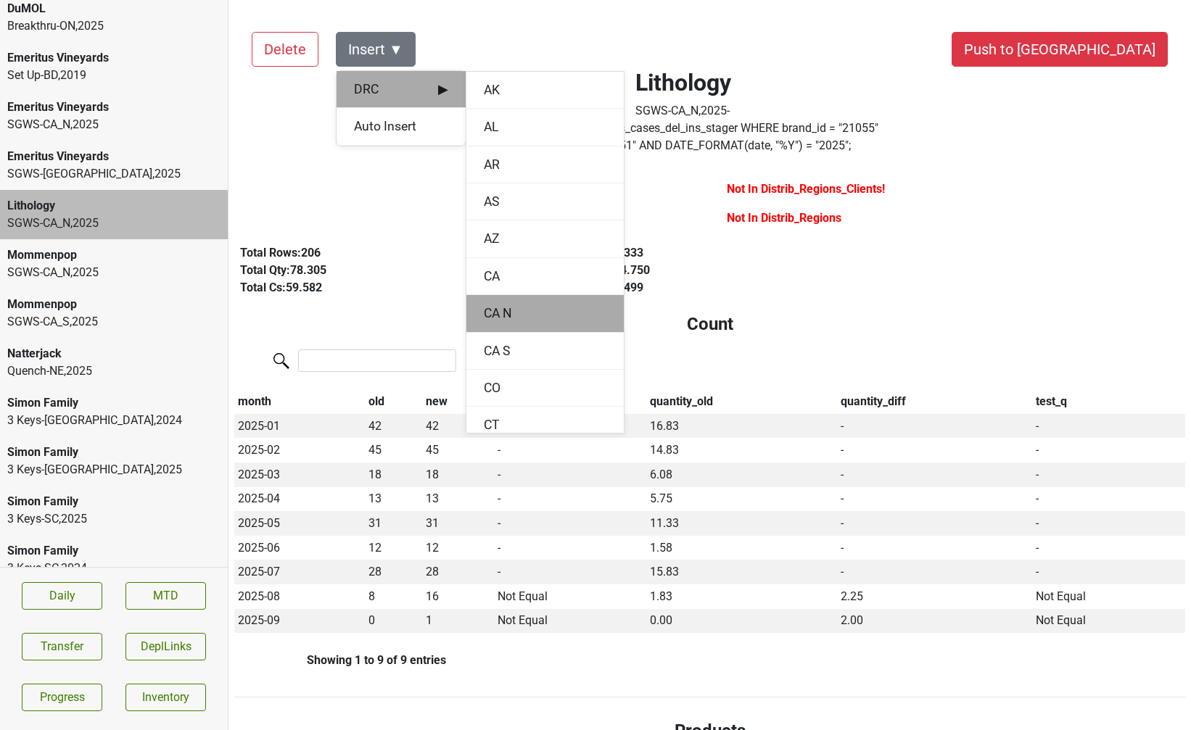
click at [499, 318] on div "CA N" at bounding box center [544, 313] width 157 height 37
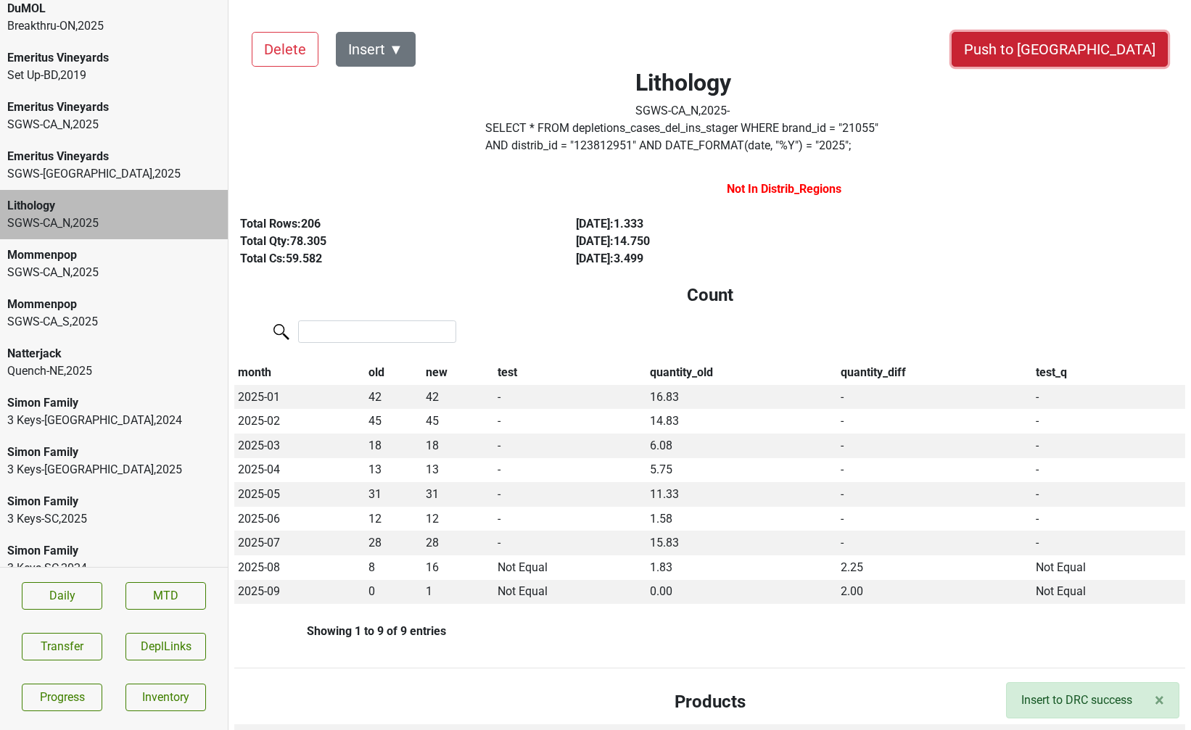
click at [1138, 60] on button "Push to DC" at bounding box center [1059, 49] width 216 height 35
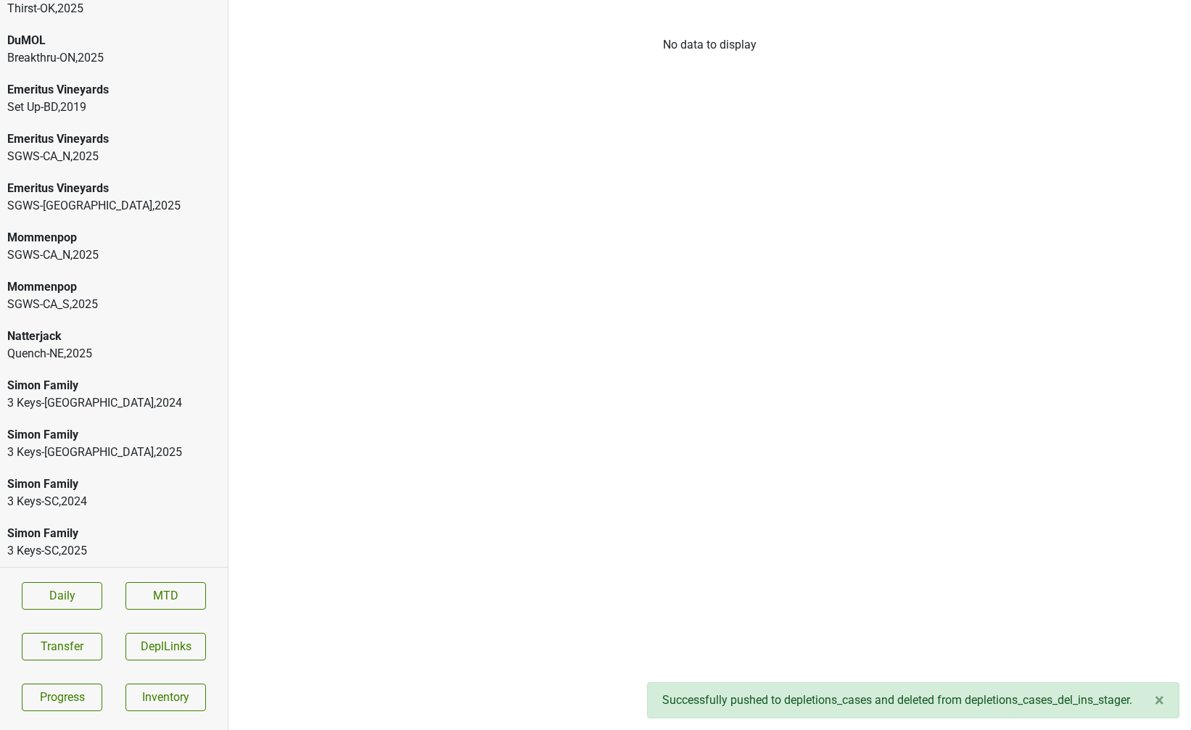
scroll to position [222, 0]
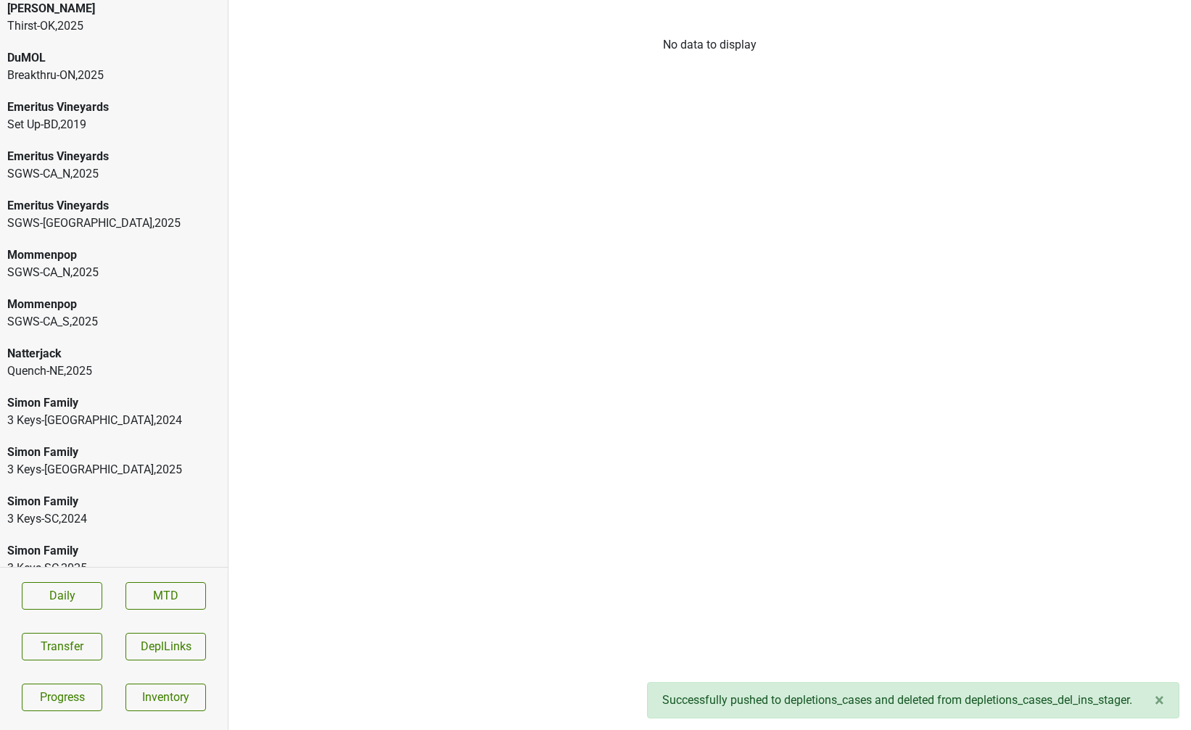
click at [181, 165] on div "SGWS-CA_N , 2025" at bounding box center [113, 173] width 213 height 17
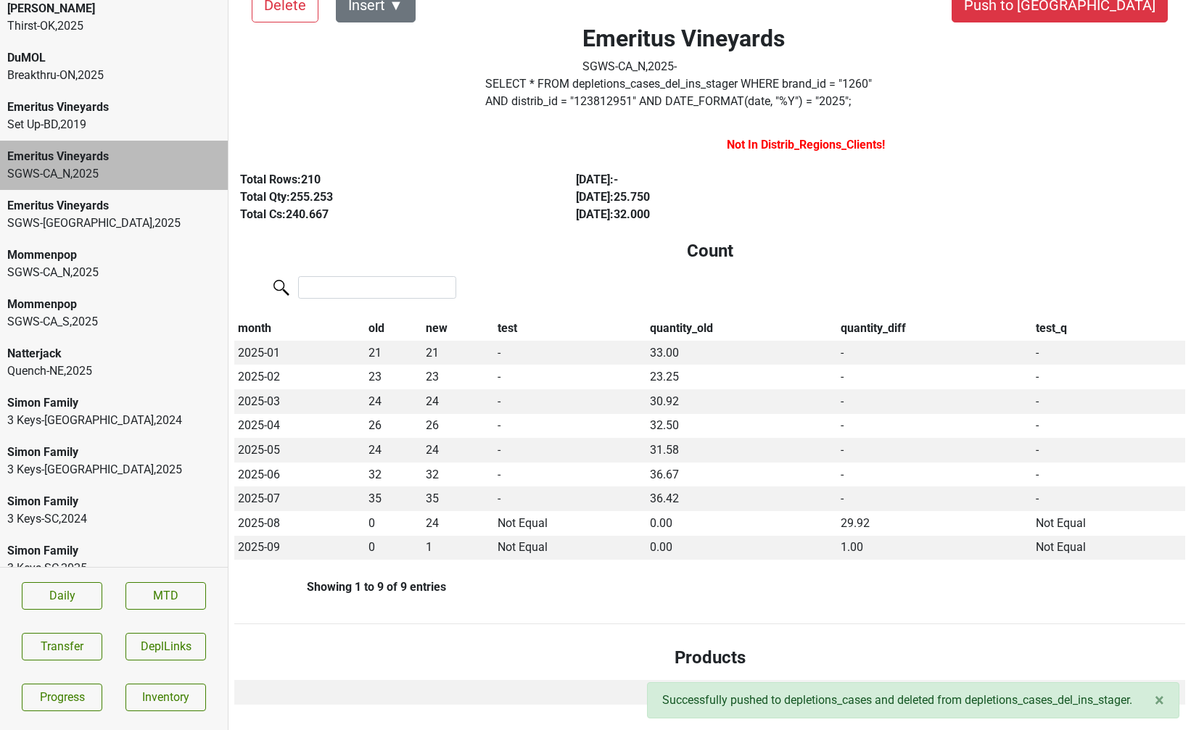
scroll to position [0, 0]
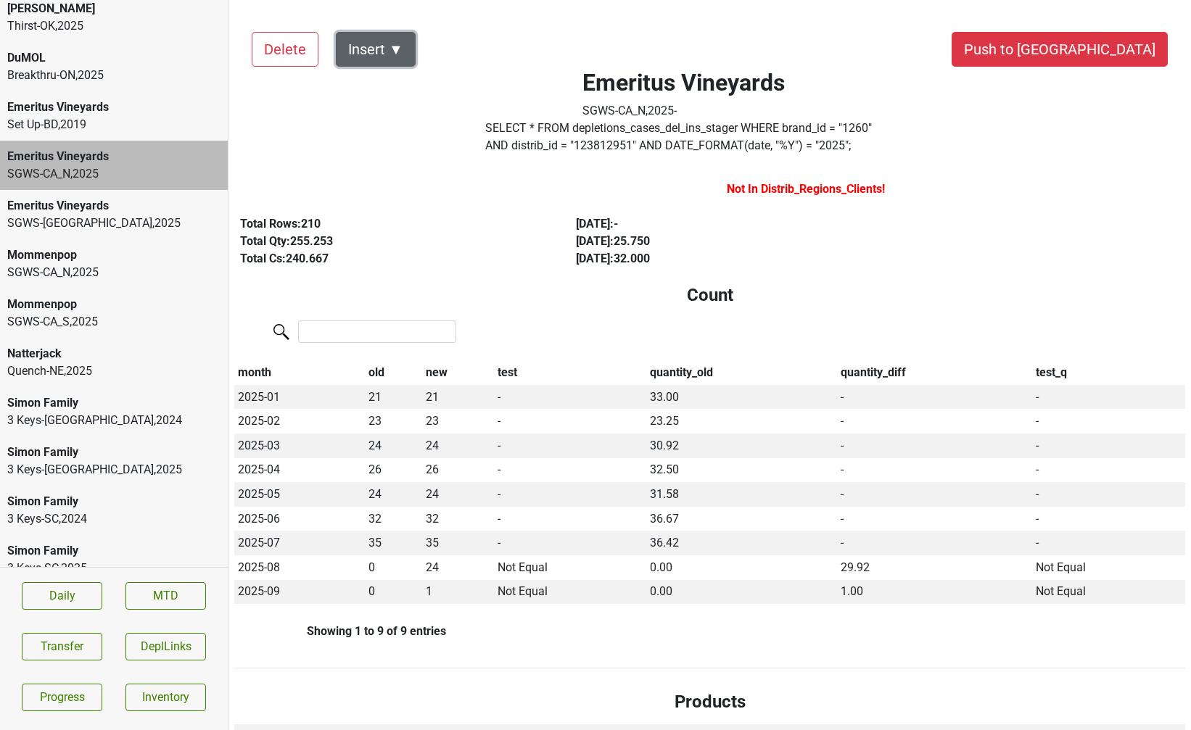
click at [400, 46] on button "Insert ▼" at bounding box center [376, 49] width 80 height 35
click at [406, 91] on span "DRC ▶" at bounding box center [401, 89] width 94 height 19
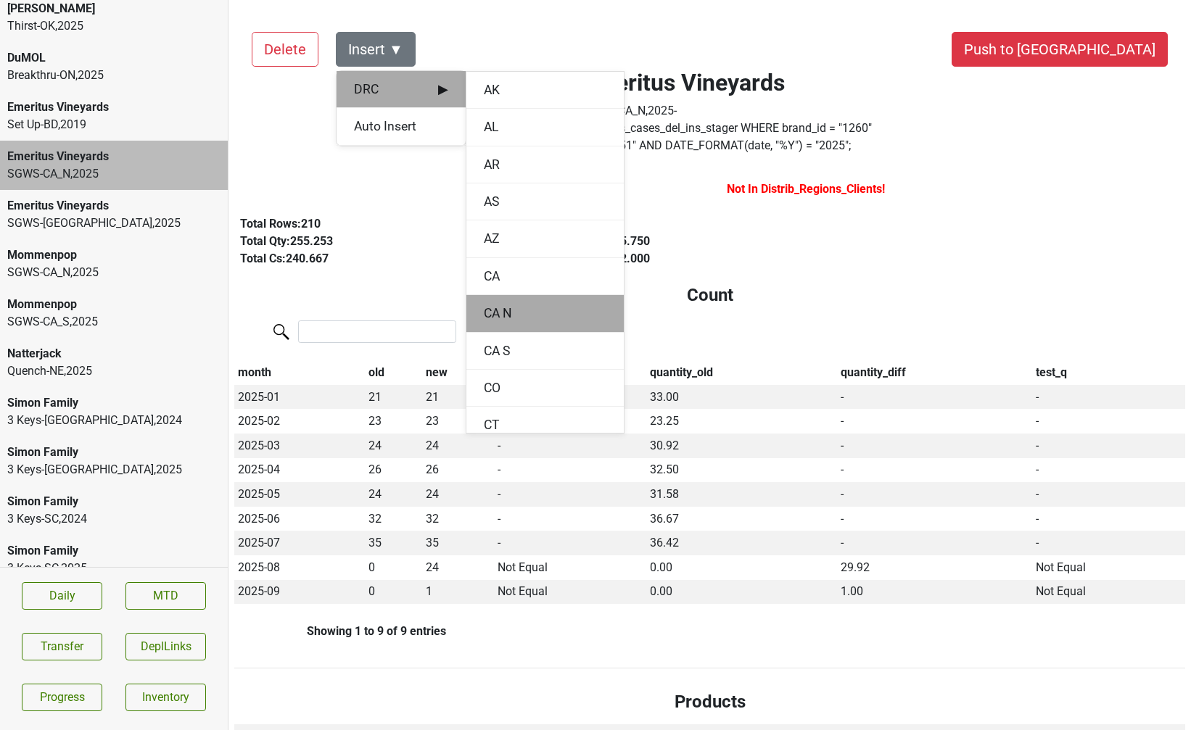
click at [492, 313] on div "CA N" at bounding box center [544, 313] width 157 height 37
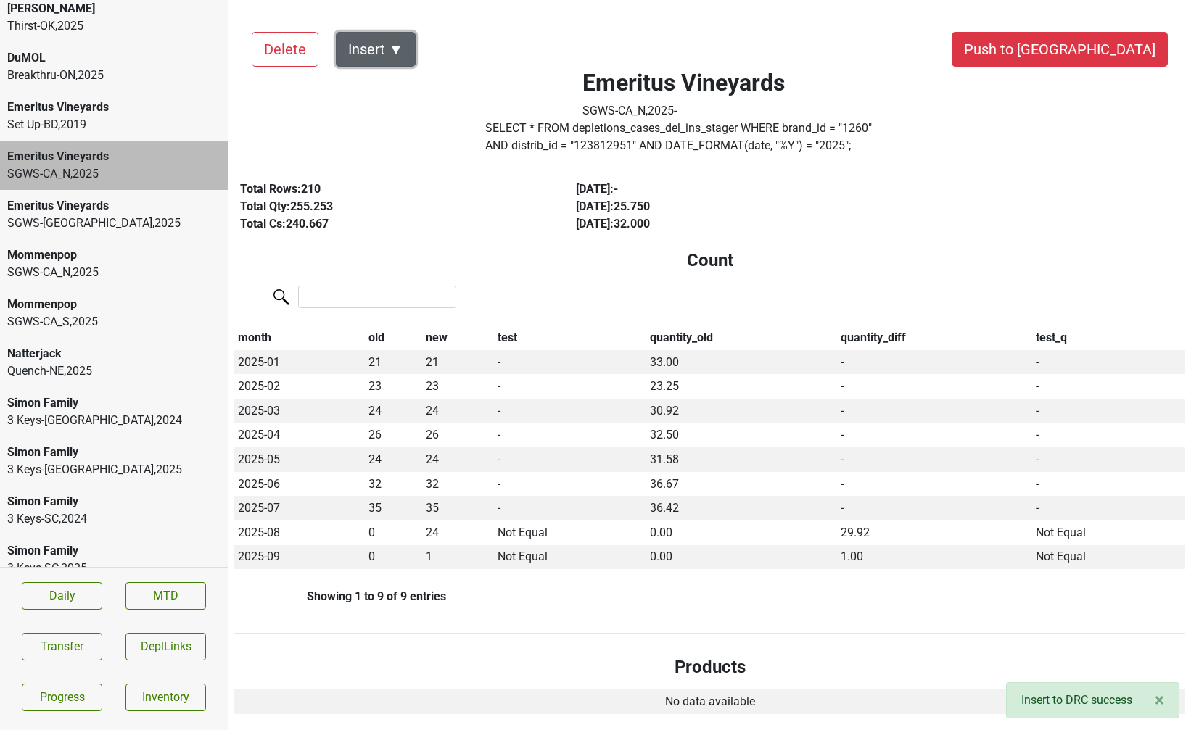
click at [394, 44] on button "Insert ▼" at bounding box center [376, 49] width 80 height 35
click at [388, 95] on div "Auto Insert" at bounding box center [400, 89] width 129 height 37
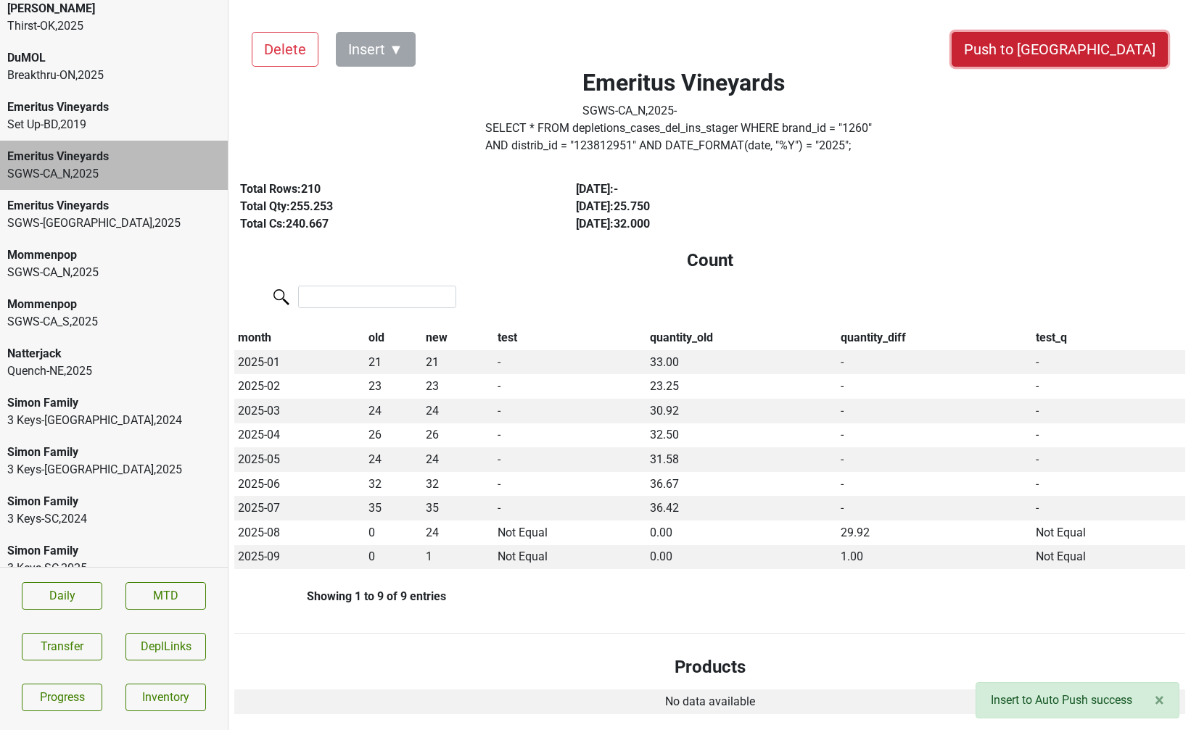
click at [1093, 56] on button "Push to DC" at bounding box center [1059, 49] width 216 height 35
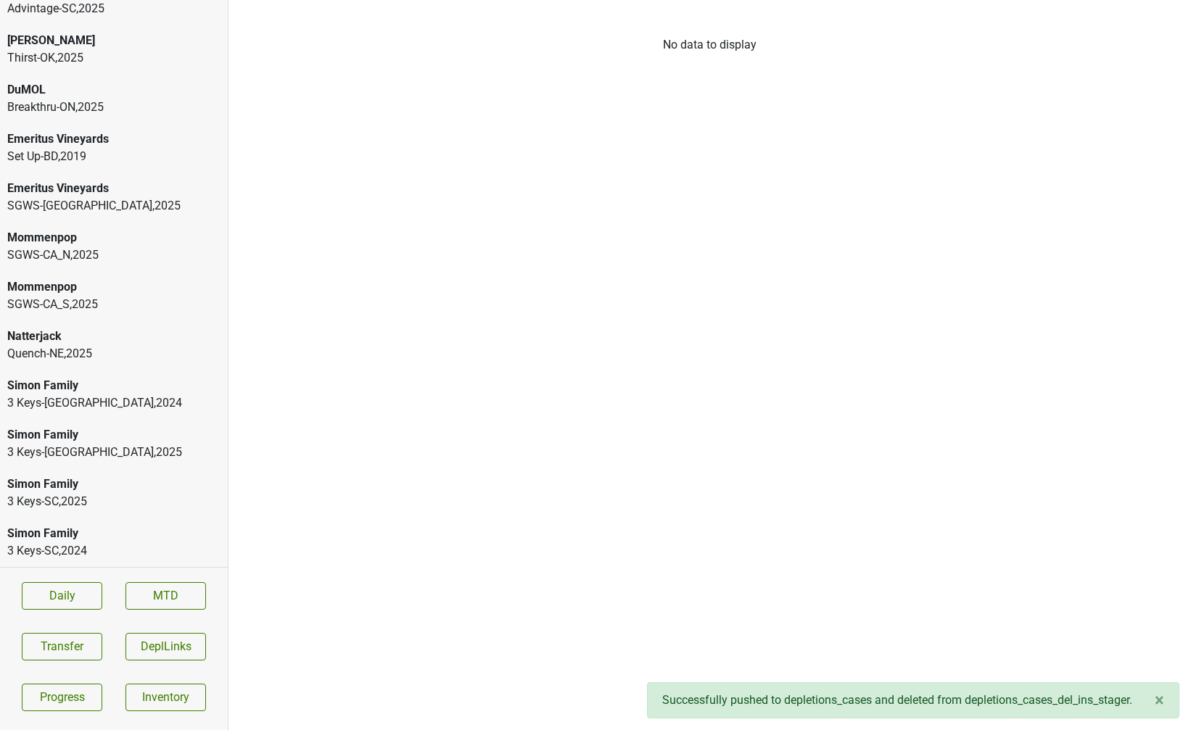
scroll to position [173, 0]
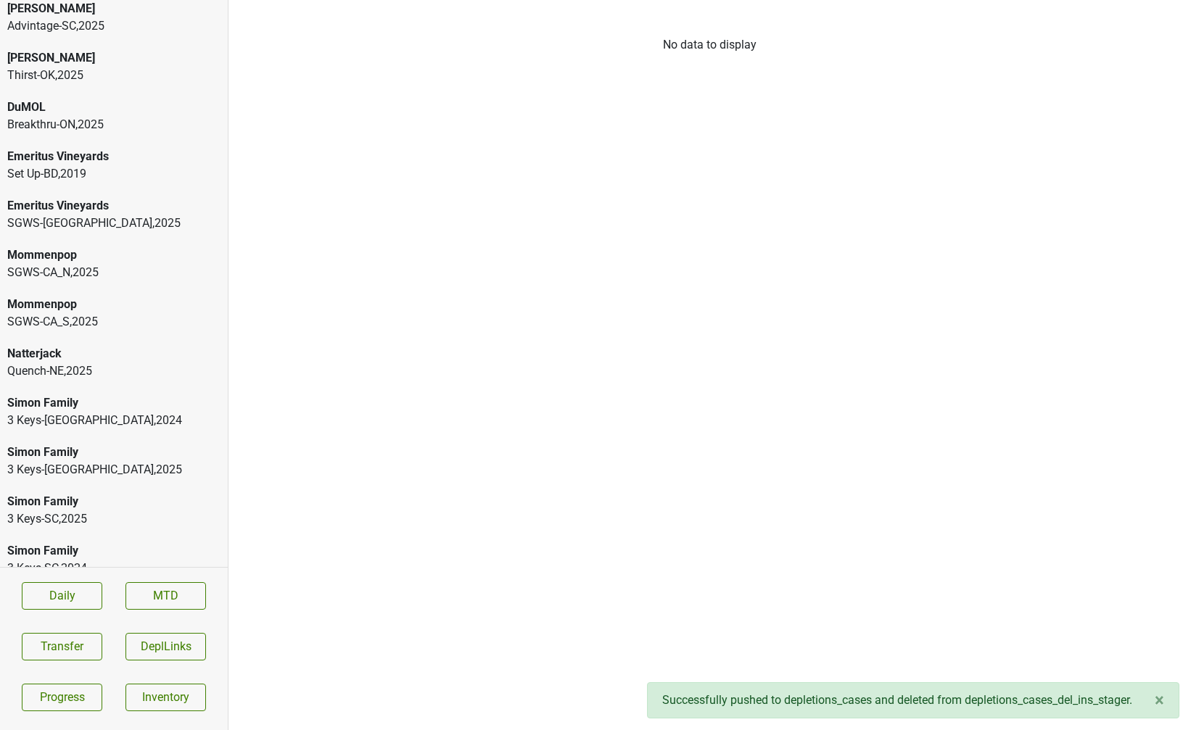
click at [88, 215] on div "SGWS-TX , 2025" at bounding box center [113, 223] width 213 height 17
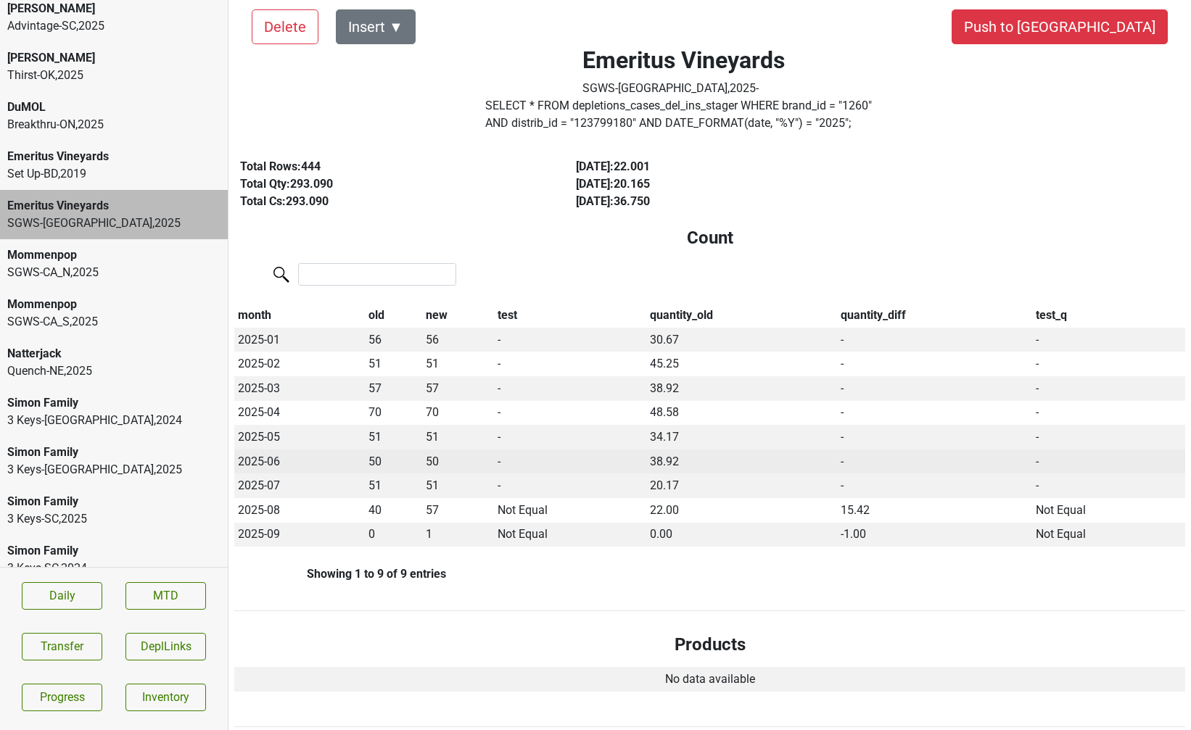
scroll to position [0, 0]
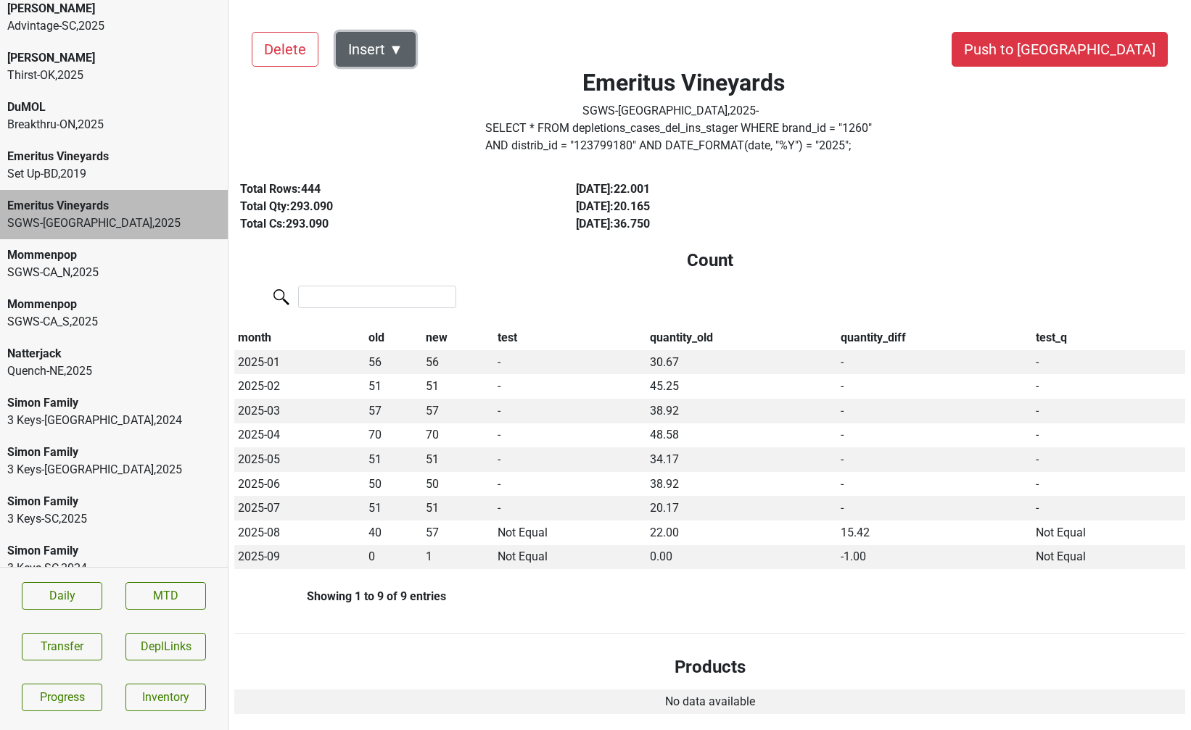
click at [380, 62] on button "Insert ▼" at bounding box center [376, 49] width 80 height 35
click at [387, 83] on div "Auto Insert" at bounding box center [400, 89] width 129 height 37
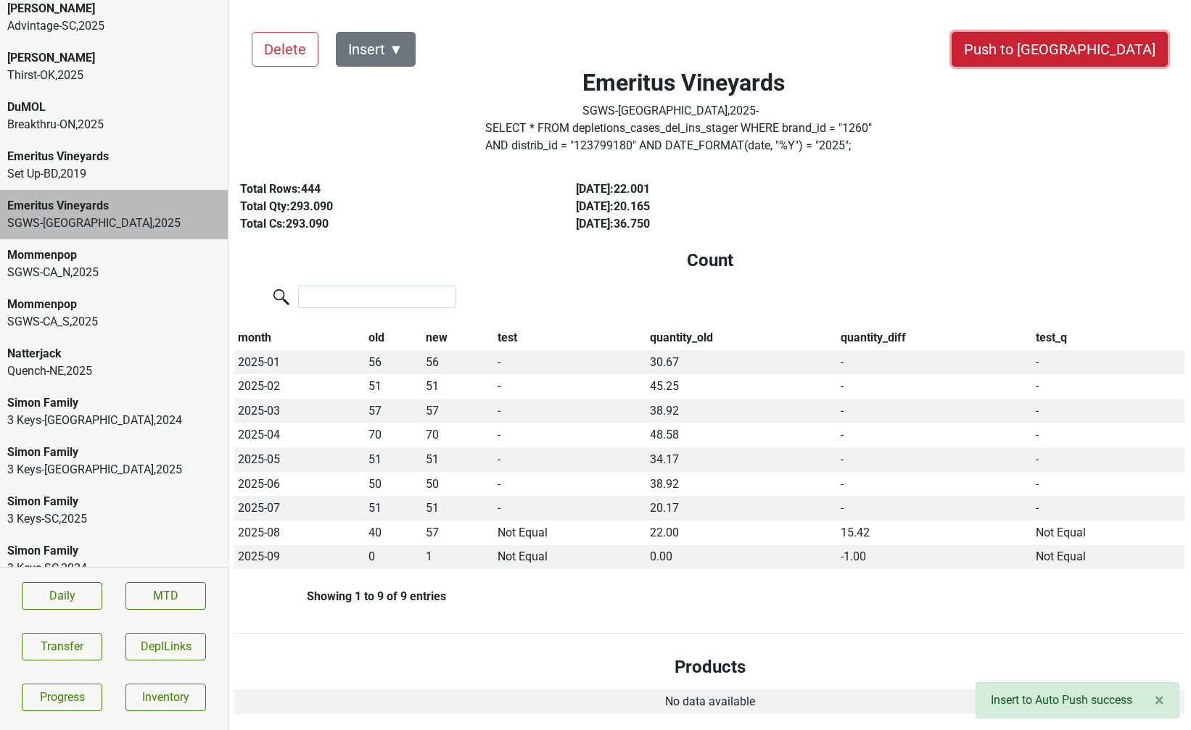
click at [1122, 44] on button "Push to DC" at bounding box center [1059, 49] width 216 height 35
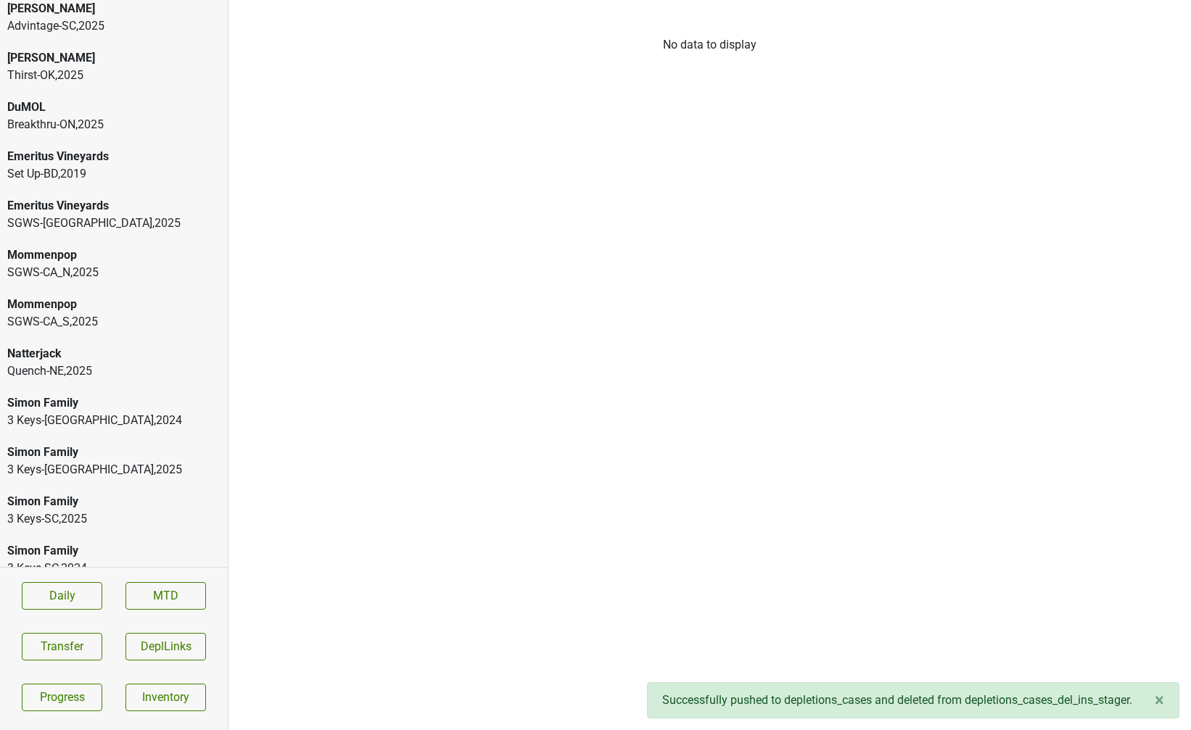
scroll to position [123, 0]
click at [89, 264] on div "SGWS-CA_N , 2025" at bounding box center [113, 272] width 213 height 17
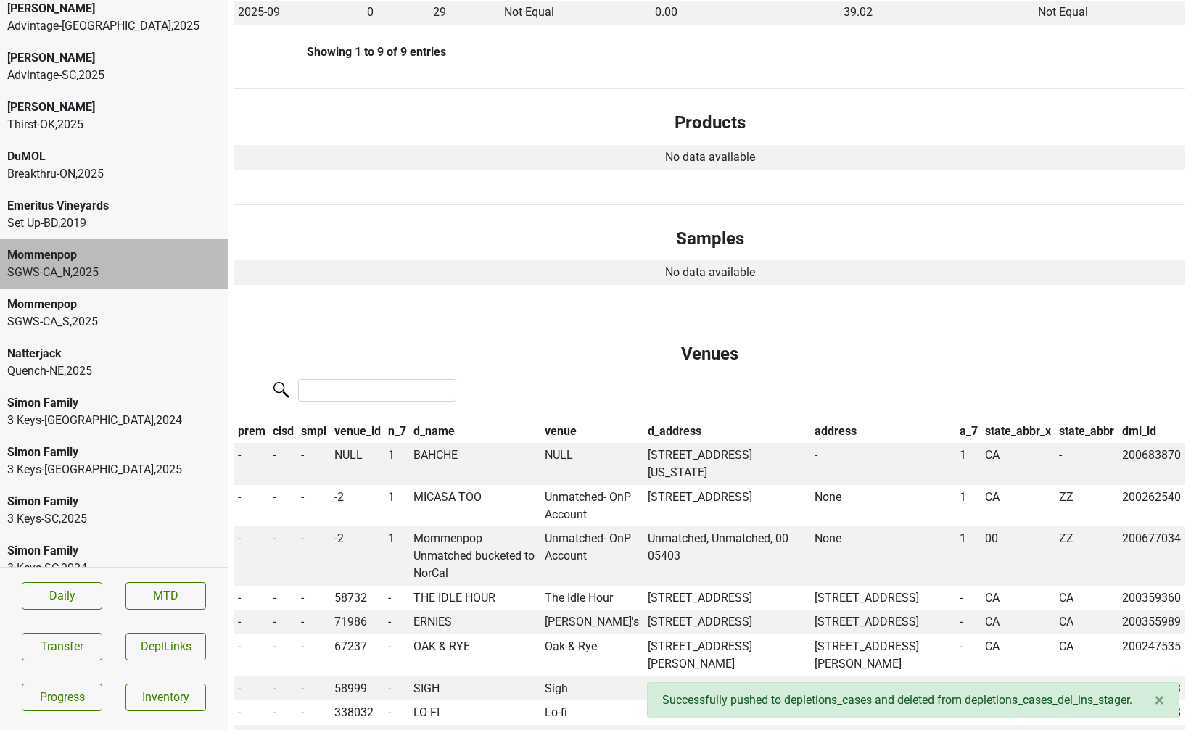
scroll to position [661, 0]
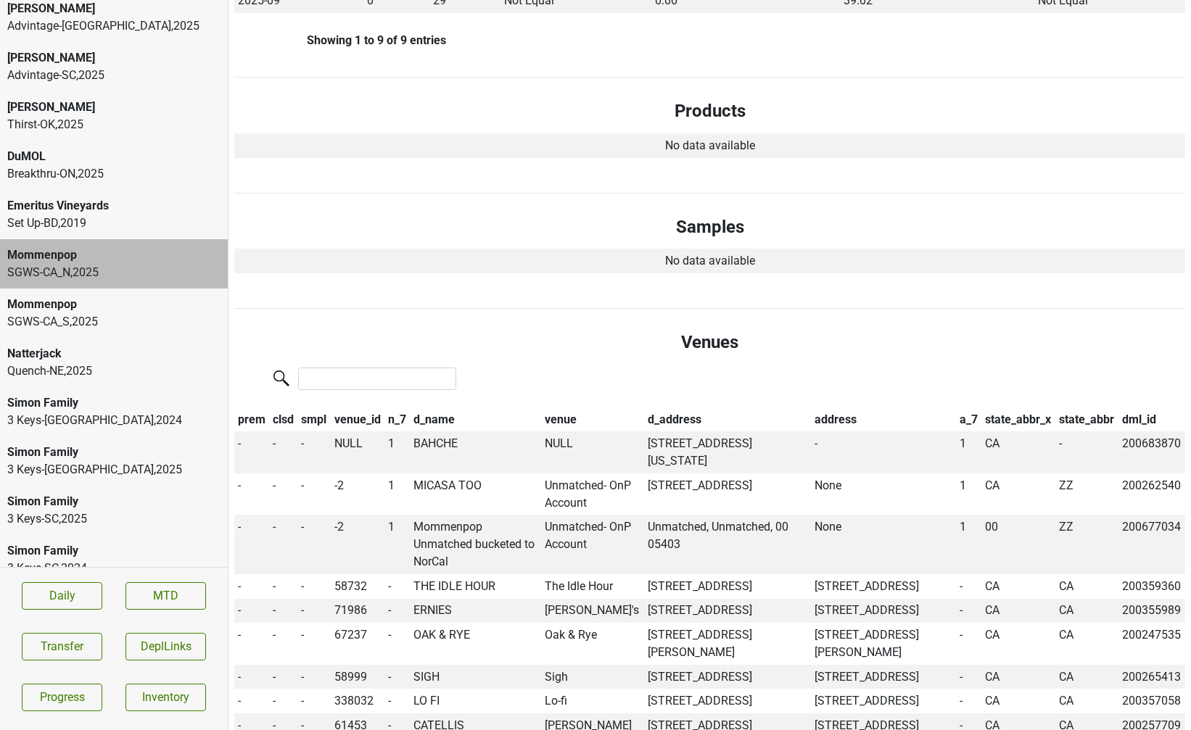
click at [123, 313] on div "SGWS-CA_S , 2025" at bounding box center [113, 321] width 213 height 17
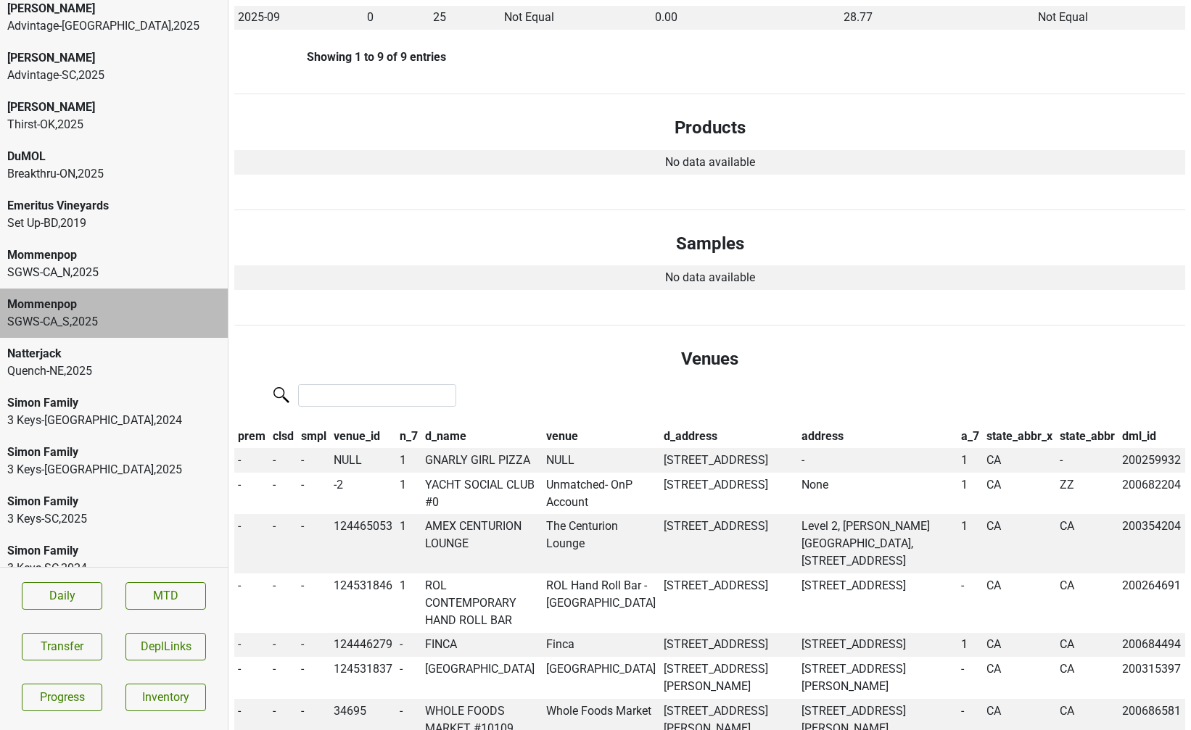
scroll to position [670, 0]
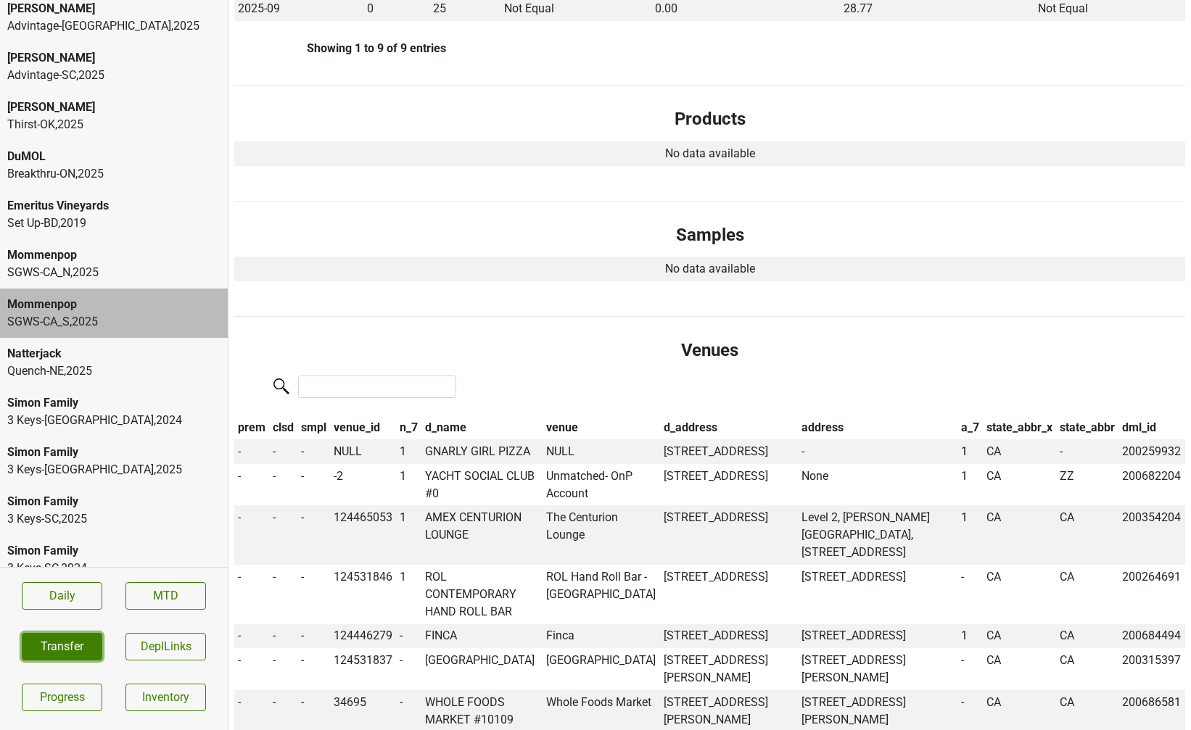
click at [70, 639] on button "Transfer" at bounding box center [62, 647] width 80 height 28
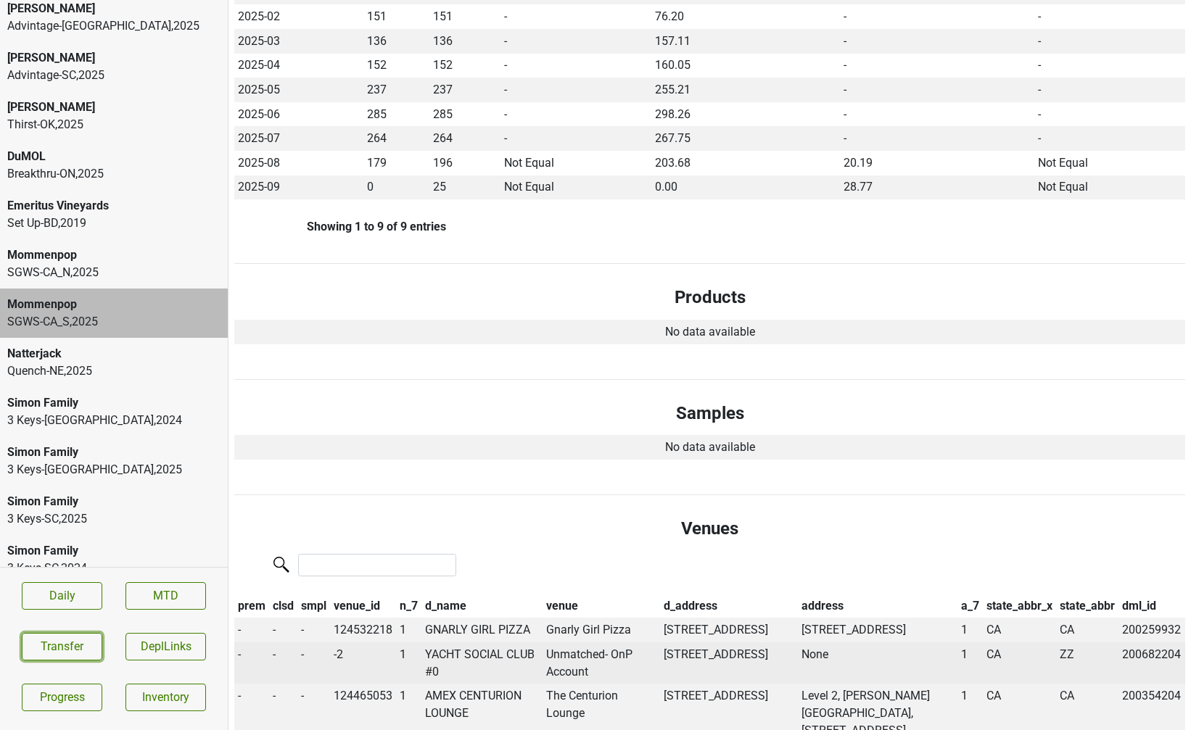
scroll to position [0, 0]
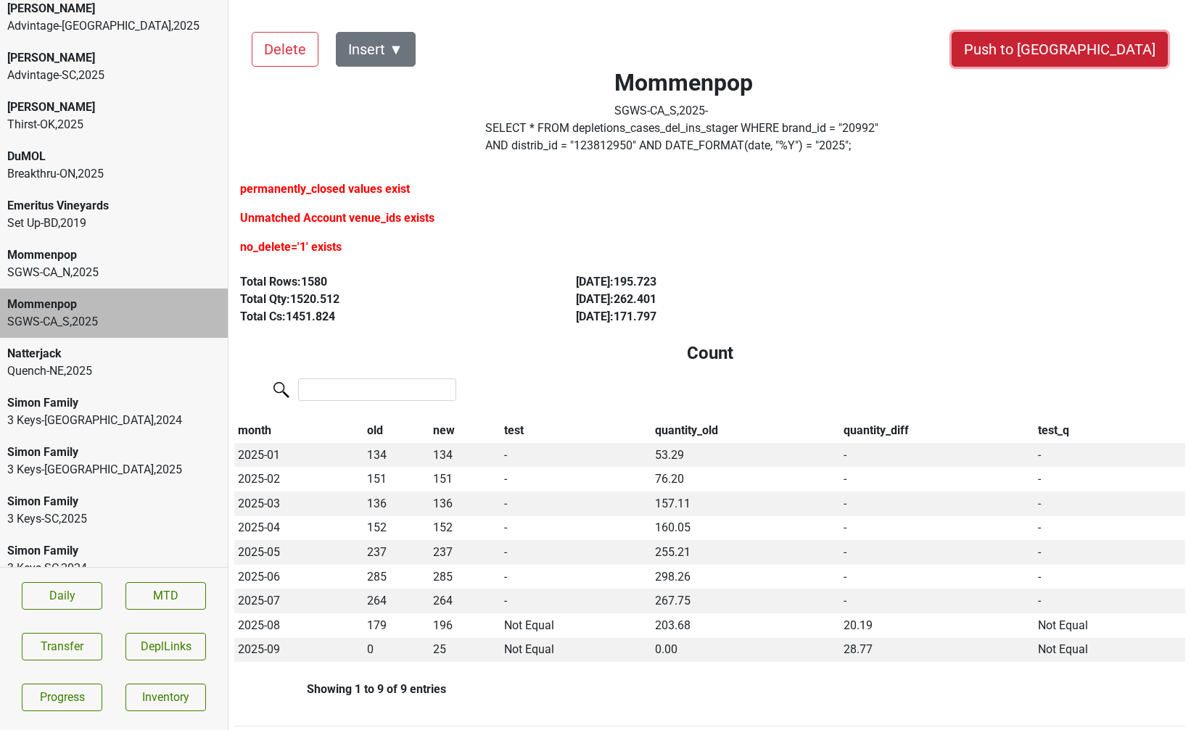
click at [1117, 45] on button "Push to DC" at bounding box center [1059, 49] width 216 height 35
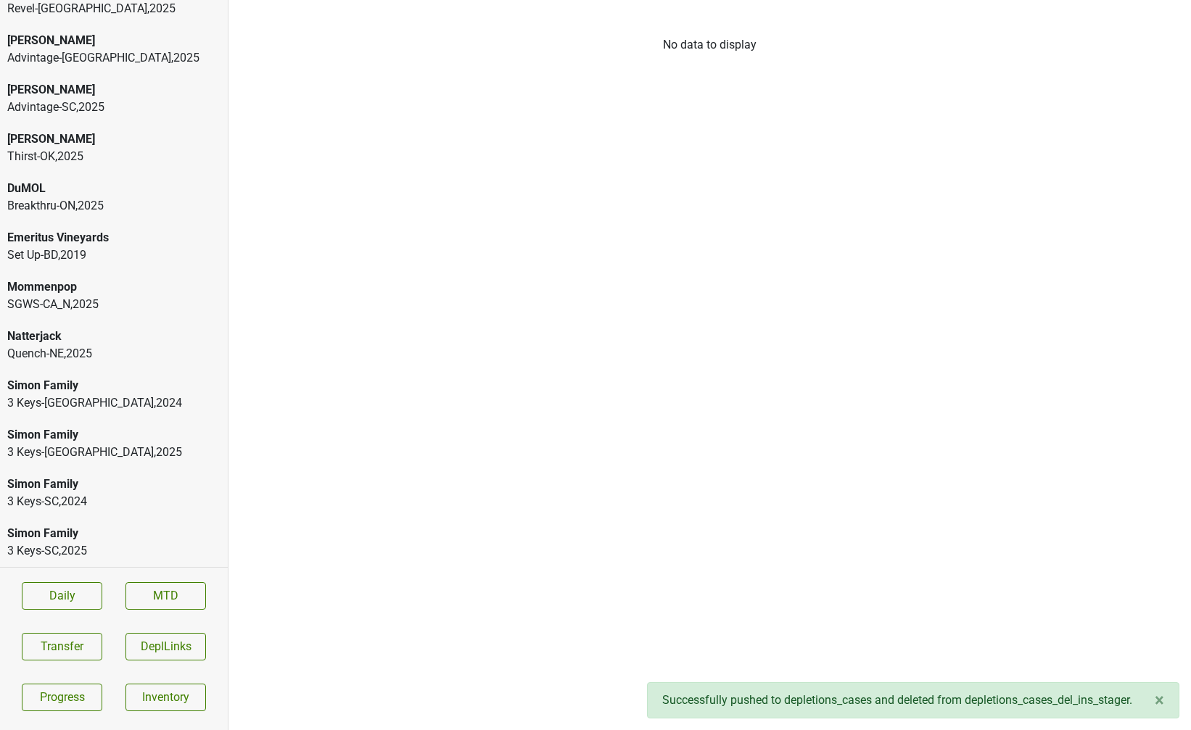
scroll to position [74, 0]
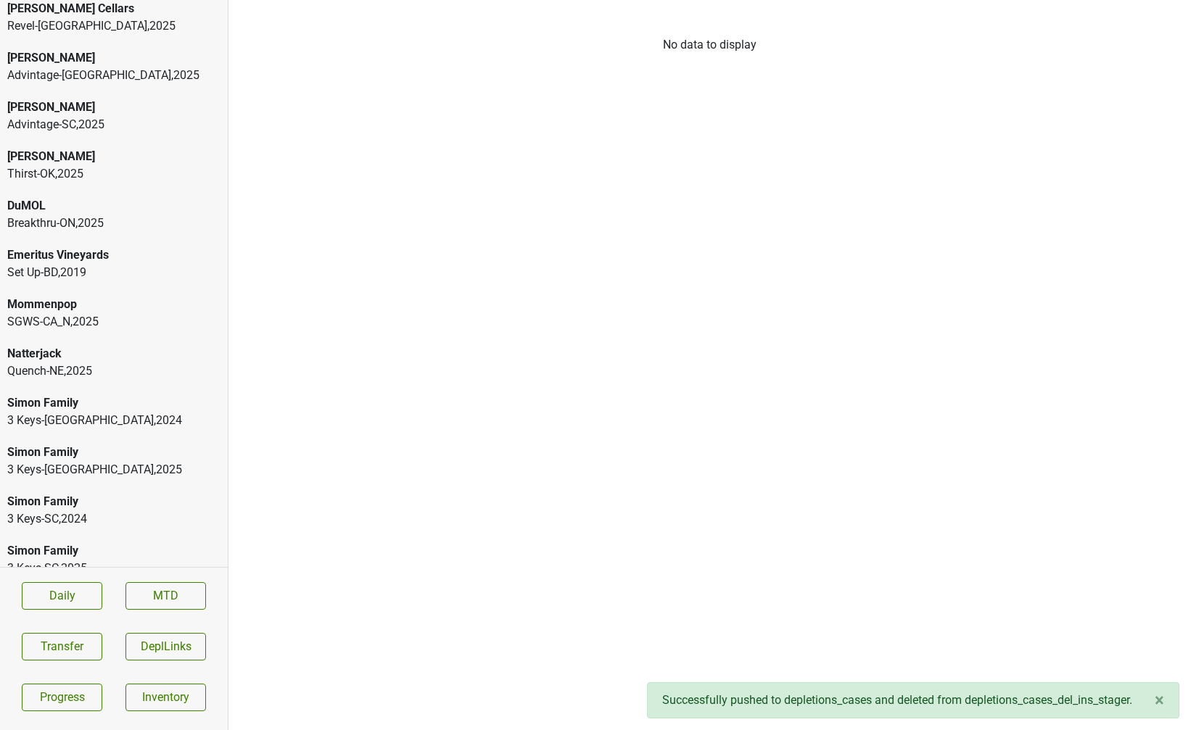
click at [133, 296] on div "Mommenpop" at bounding box center [113, 304] width 213 height 17
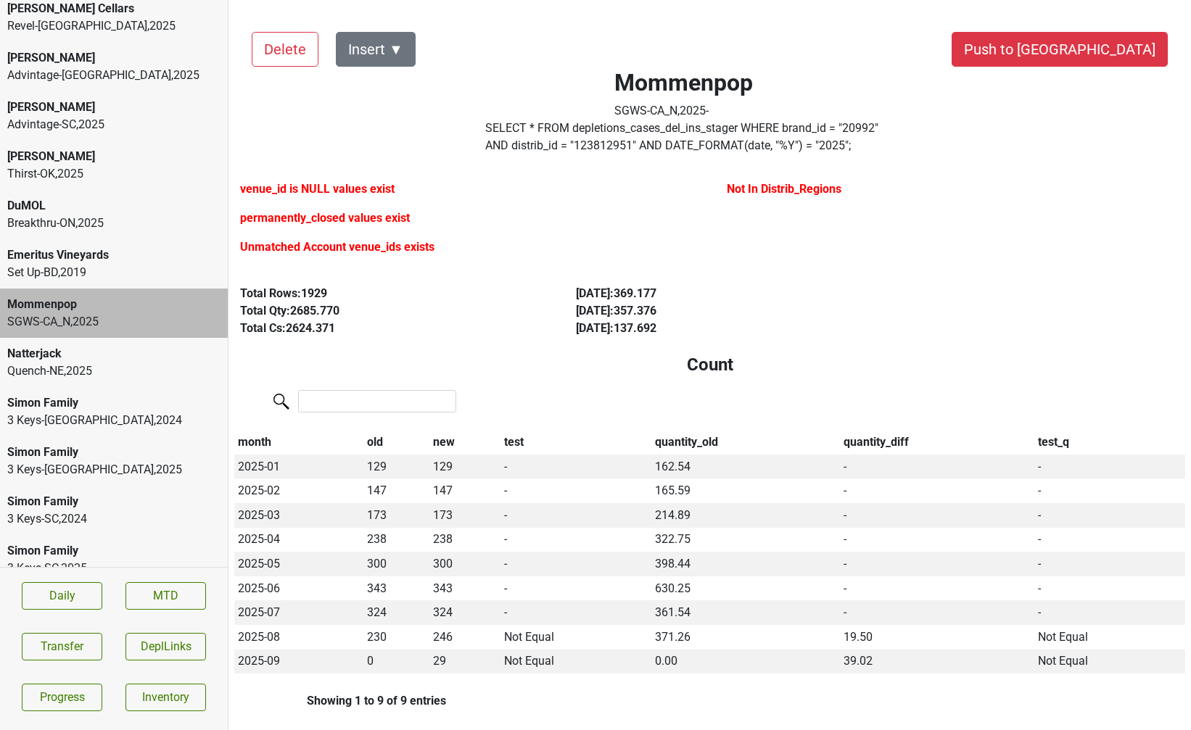
scroll to position [0, 0]
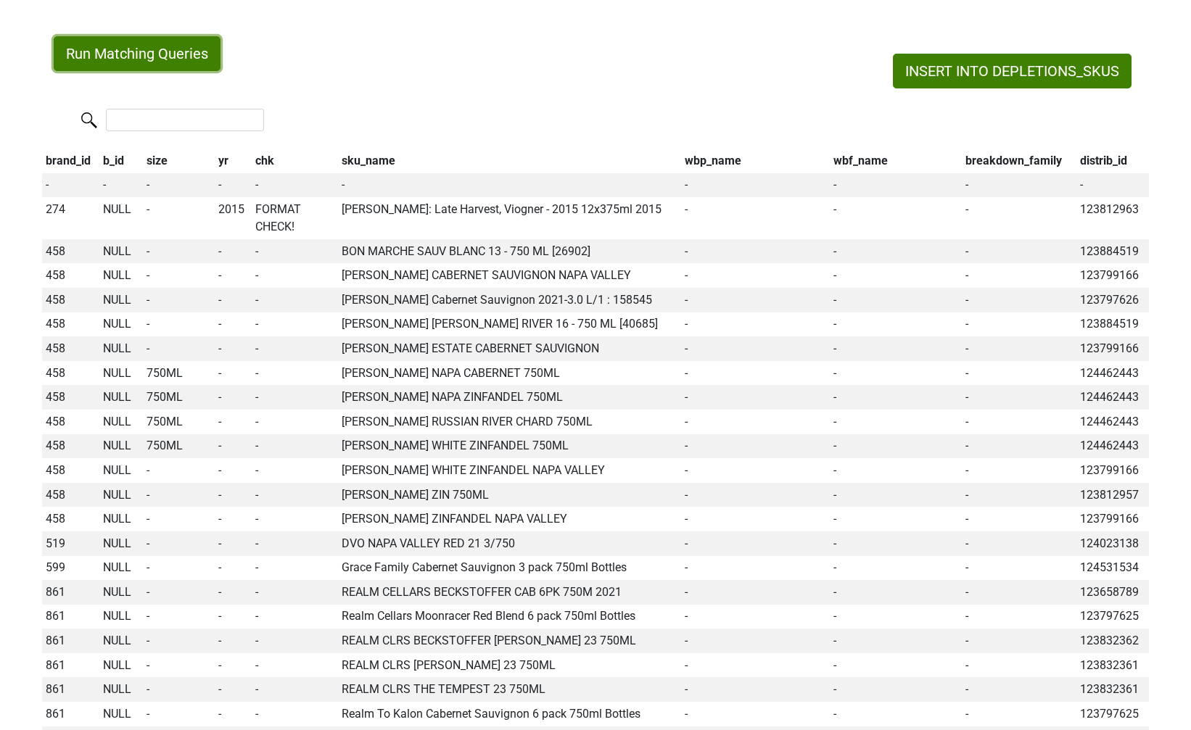
click at [162, 66] on button "Run Matching Queries" at bounding box center [137, 53] width 167 height 35
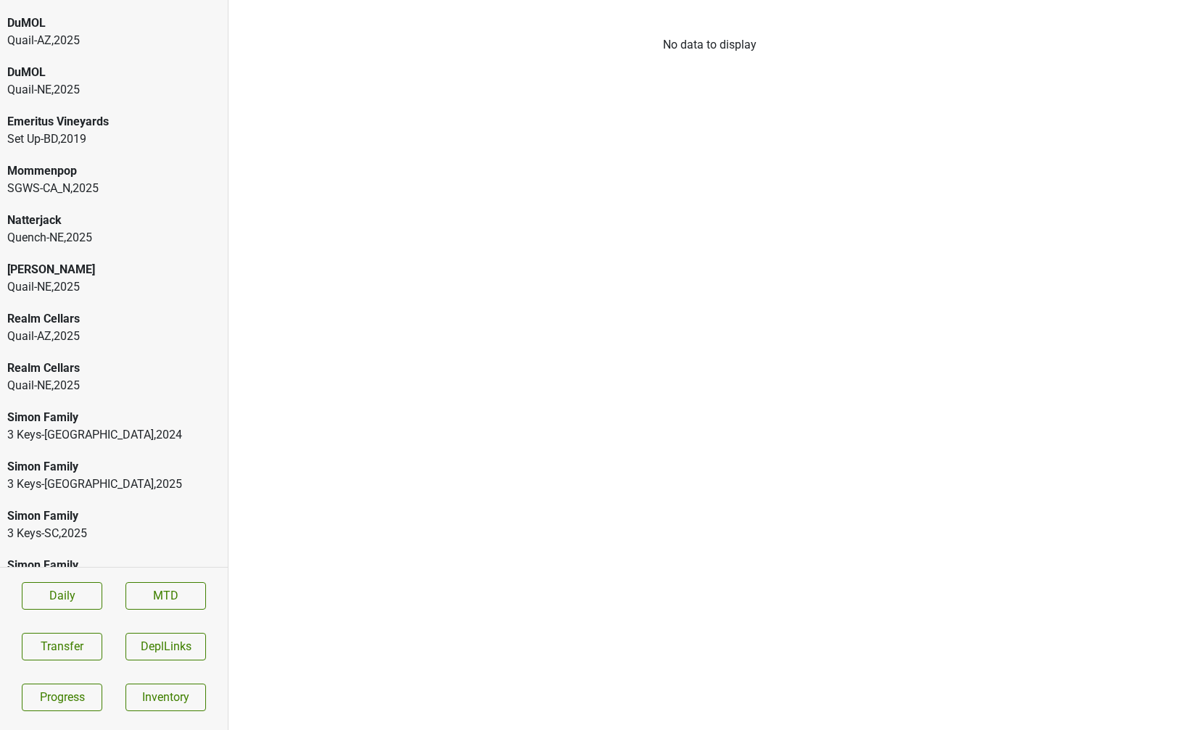
scroll to position [300, 0]
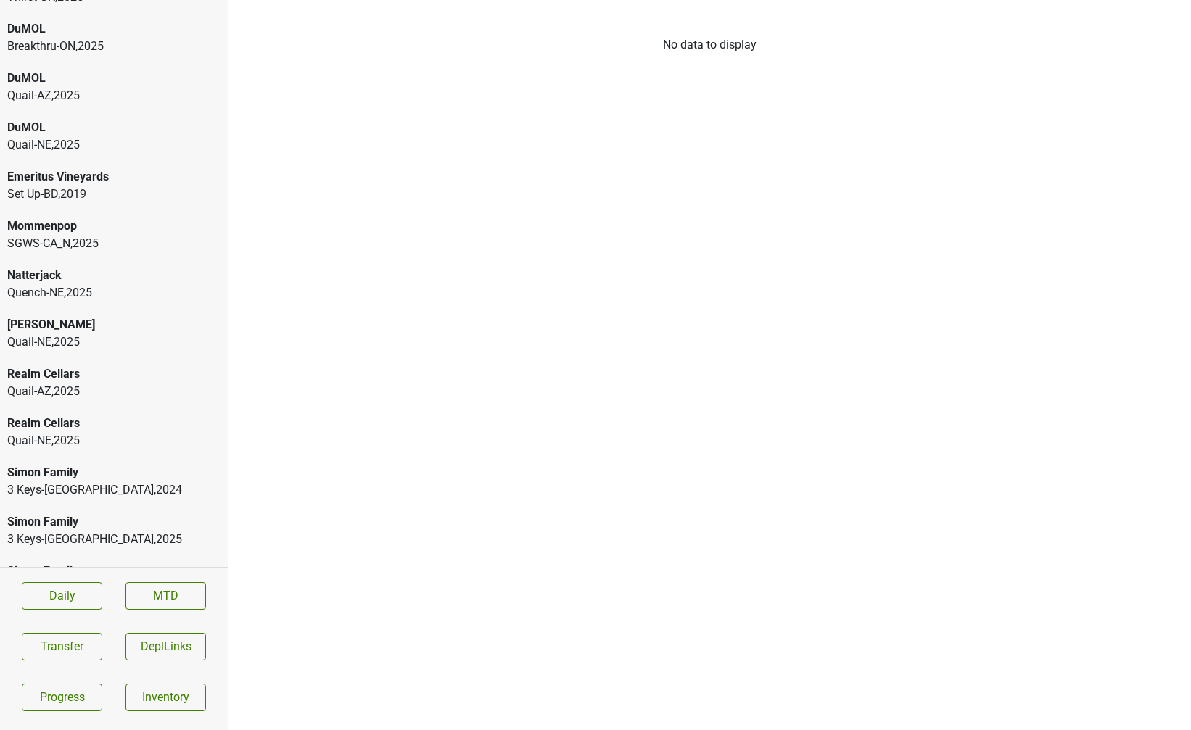
click at [106, 235] on div "SGWS-CA_N , 2025" at bounding box center [113, 243] width 213 height 17
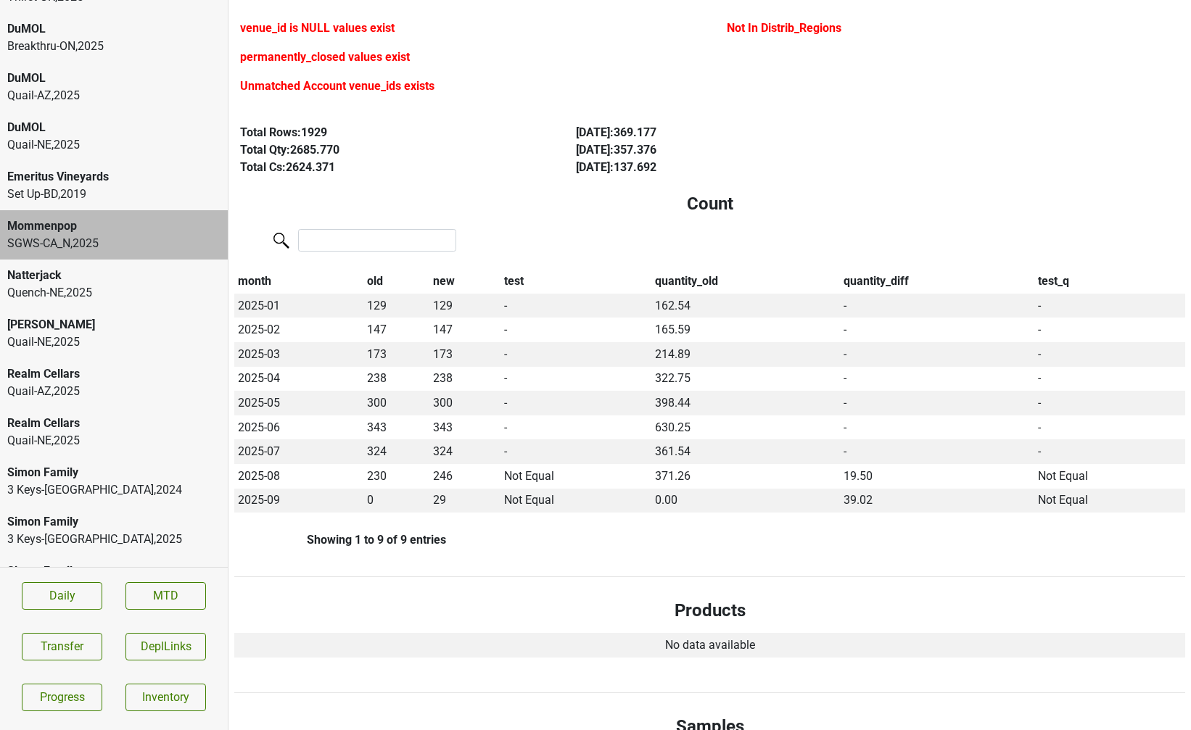
scroll to position [162, 0]
click at [51, 640] on button "Transfer" at bounding box center [62, 647] width 80 height 28
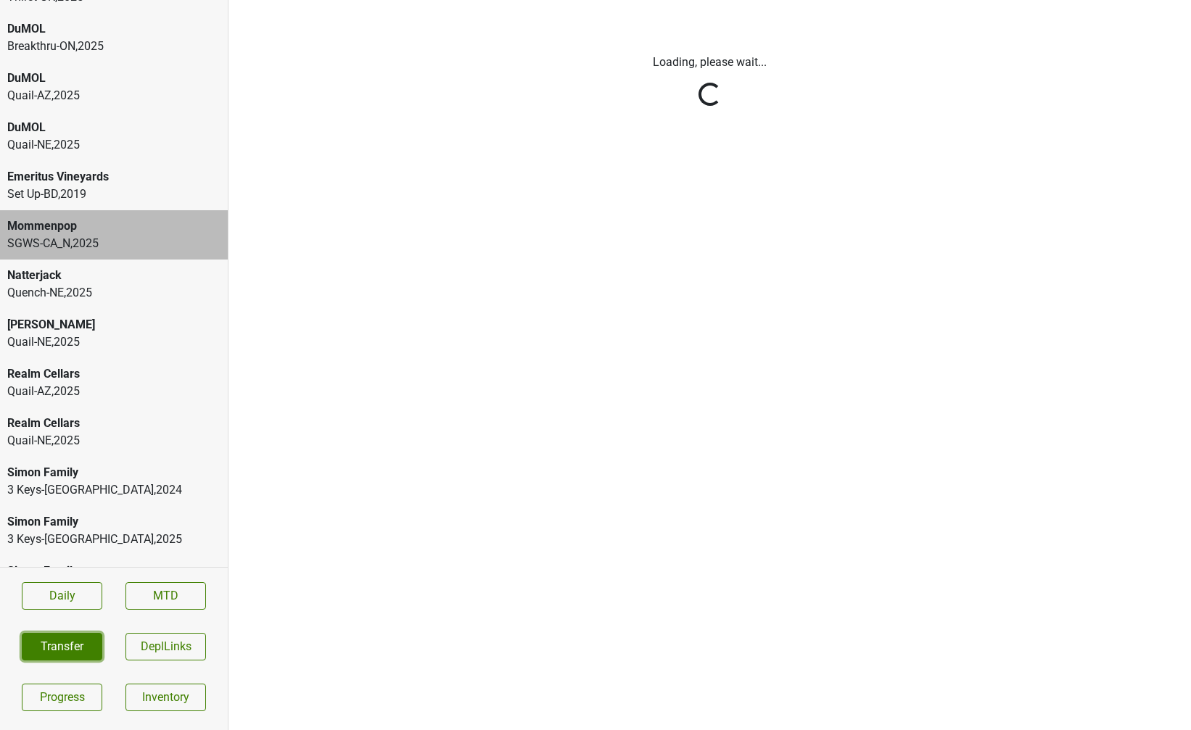
scroll to position [0, 0]
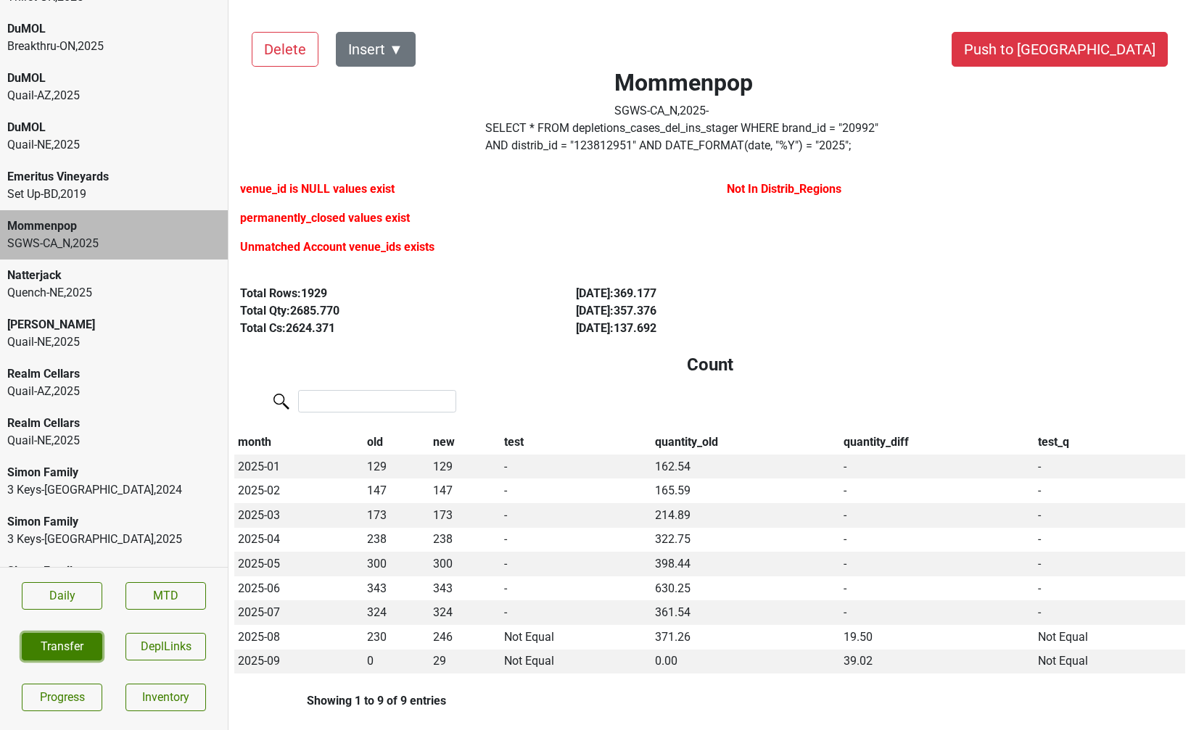
click at [60, 653] on button "Transfer" at bounding box center [62, 647] width 80 height 28
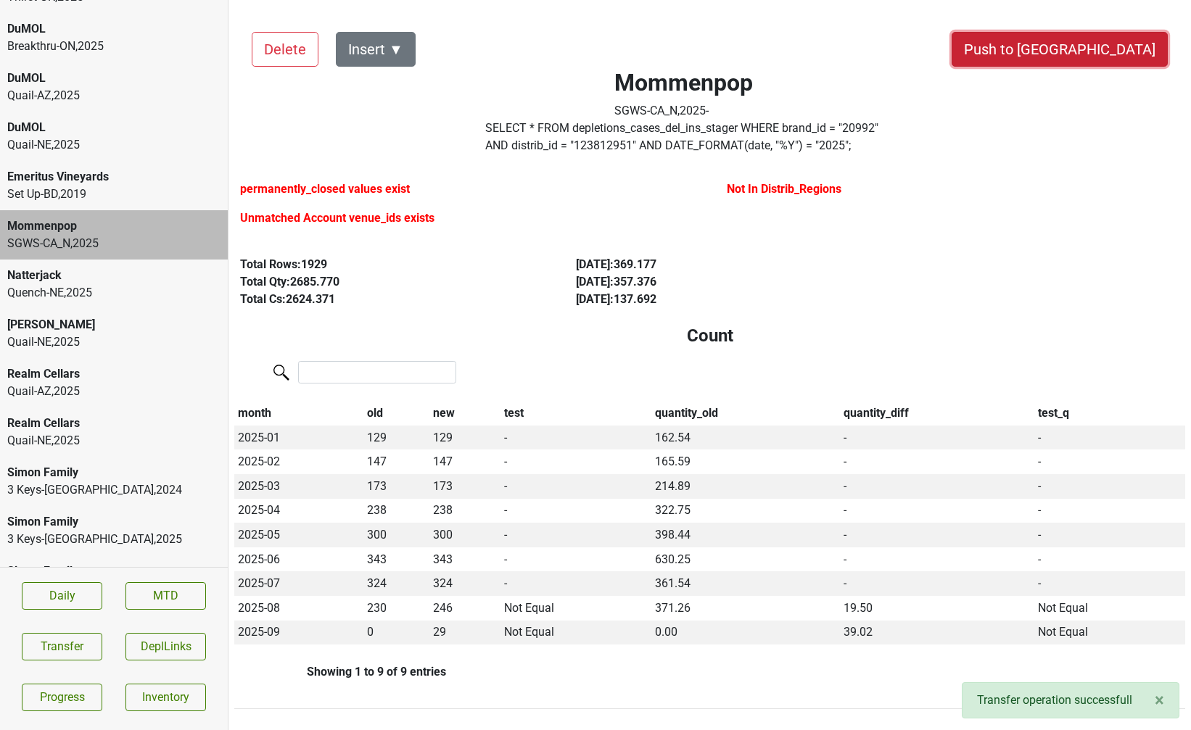
click at [1104, 52] on button "Push to [GEOGRAPHIC_DATA]" at bounding box center [1059, 49] width 216 height 35
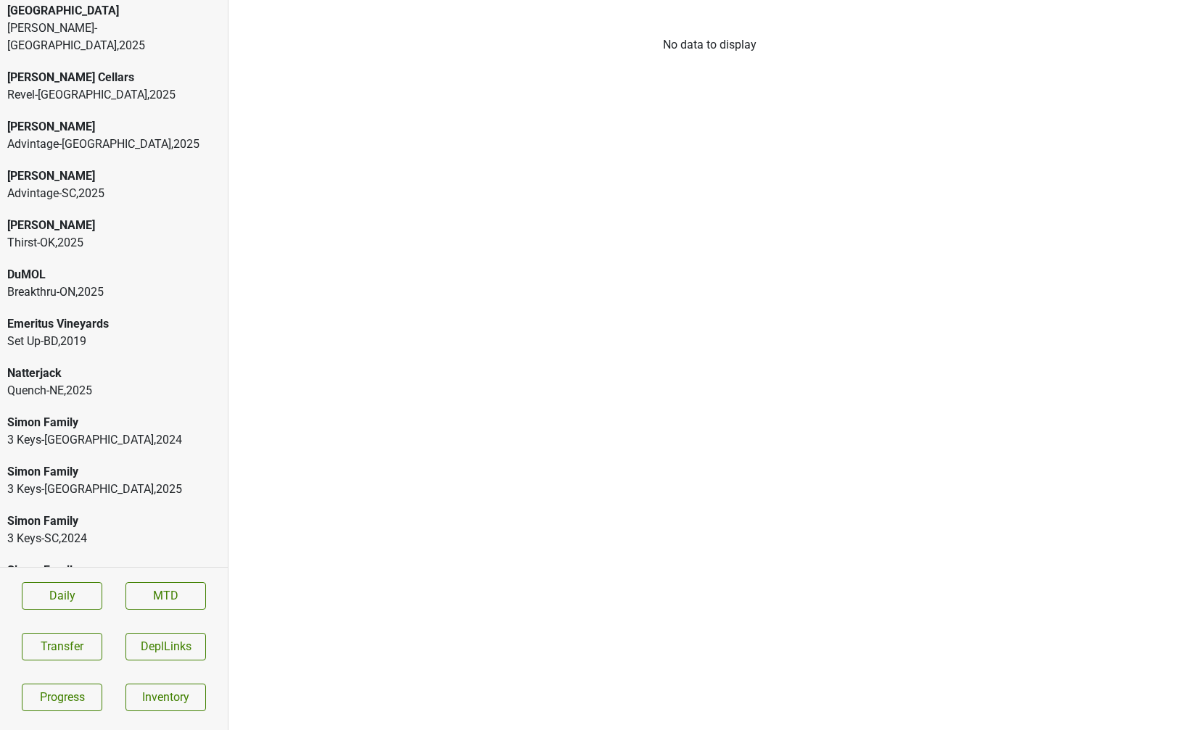
scroll to position [25, 0]
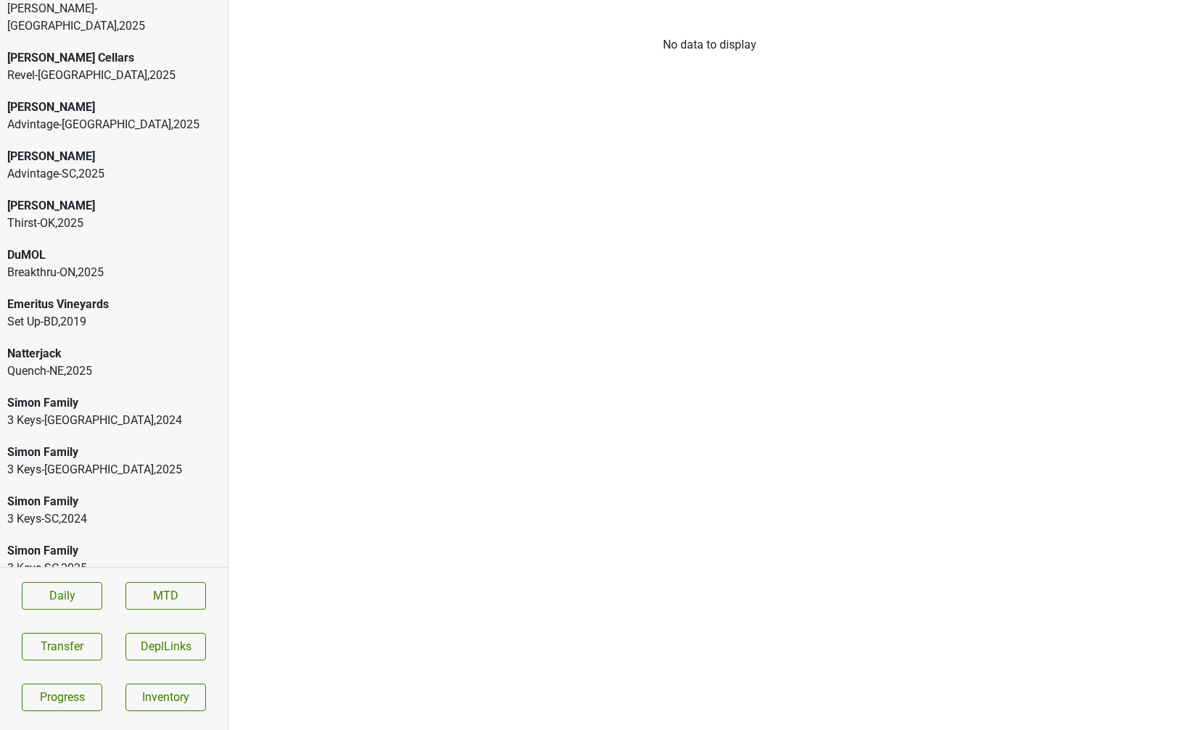
click at [74, 363] on div "Quench-NE , 2025" at bounding box center [113, 371] width 213 height 17
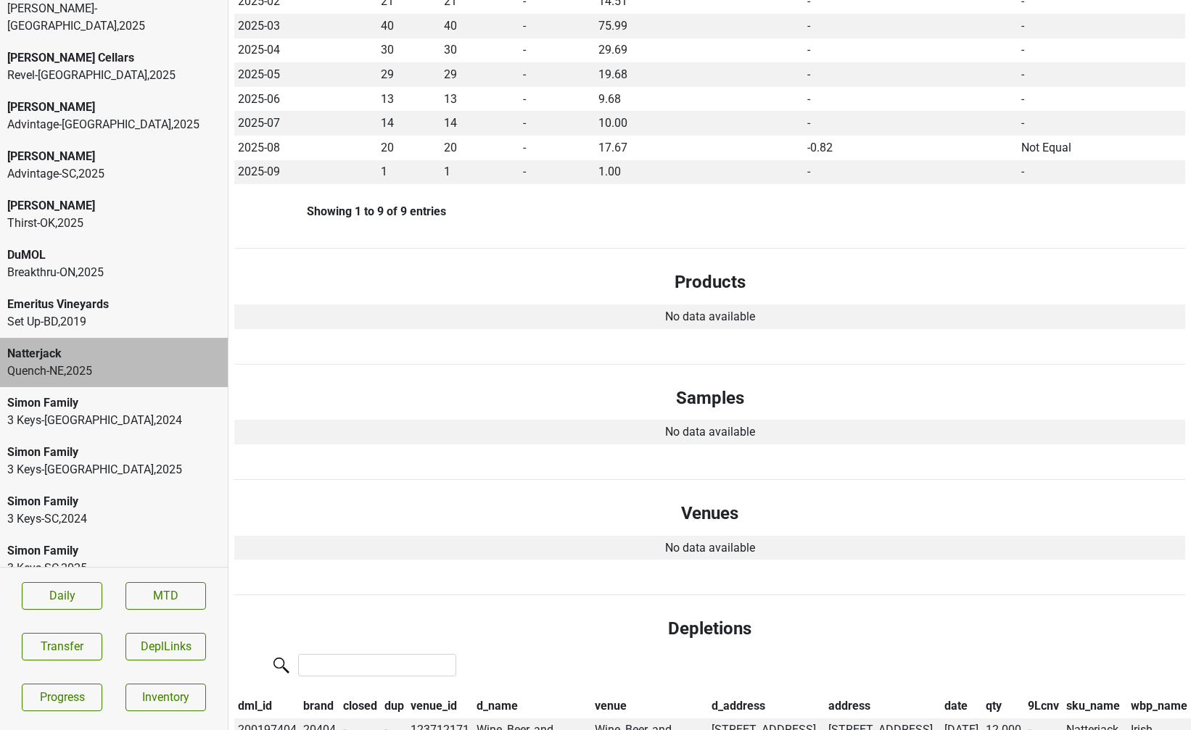
scroll to position [0, 0]
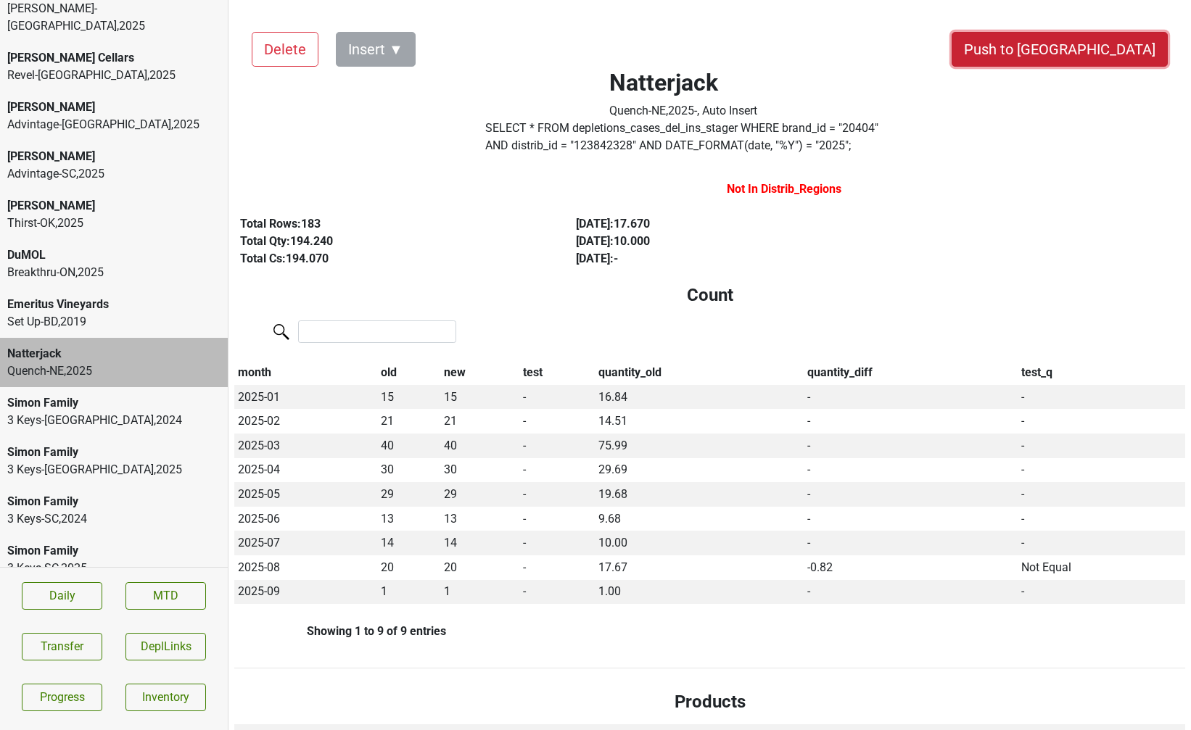
click at [1092, 57] on button "Push to [GEOGRAPHIC_DATA]" at bounding box center [1059, 49] width 216 height 35
